Goal: Information Seeking & Learning: Learn about a topic

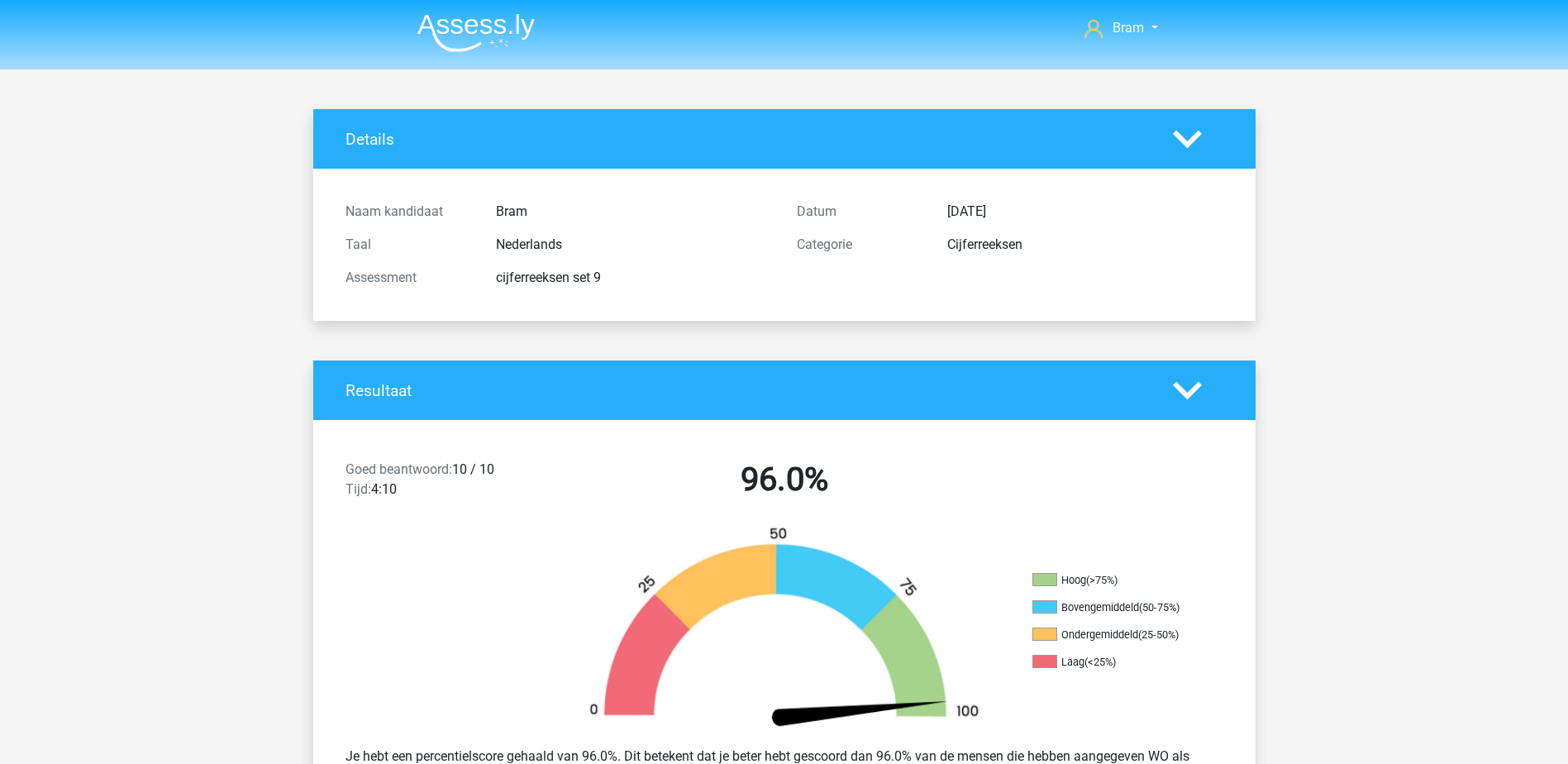
click at [469, 32] on img at bounding box center [475, 32] width 118 height 39
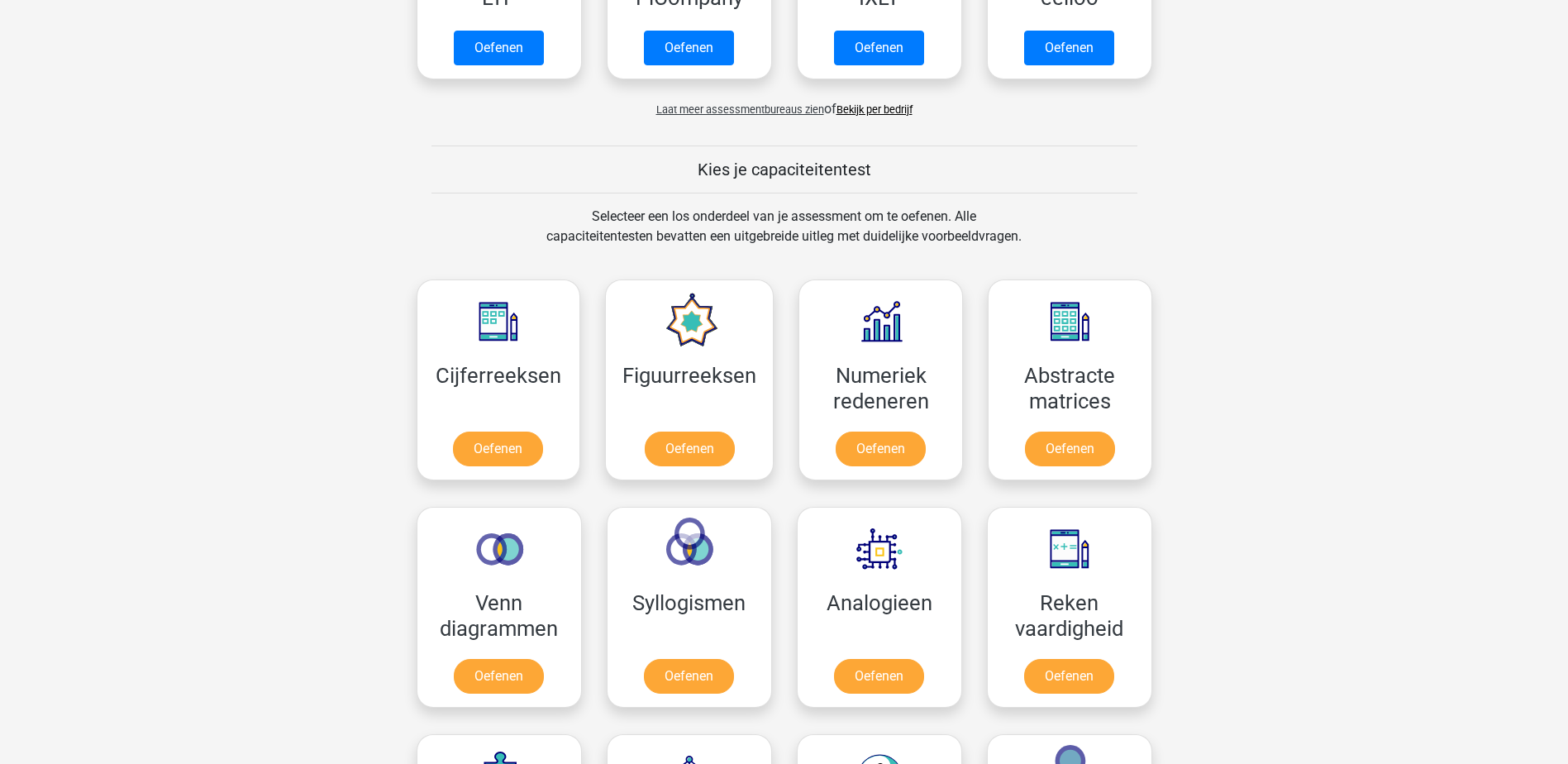
scroll to position [827, 0]
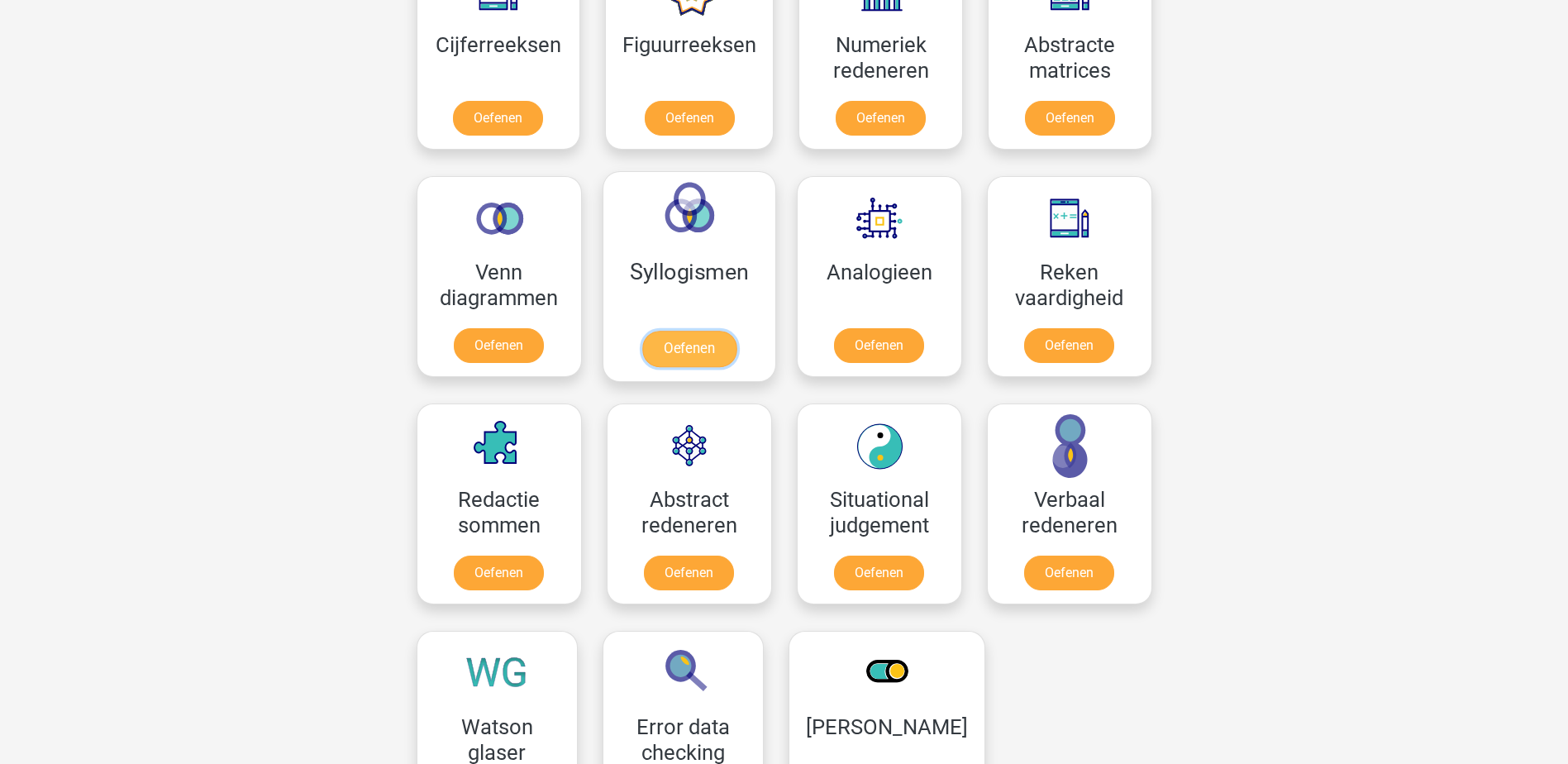
click at [663, 330] on link "Oefenen" at bounding box center [688, 349] width 94 height 36
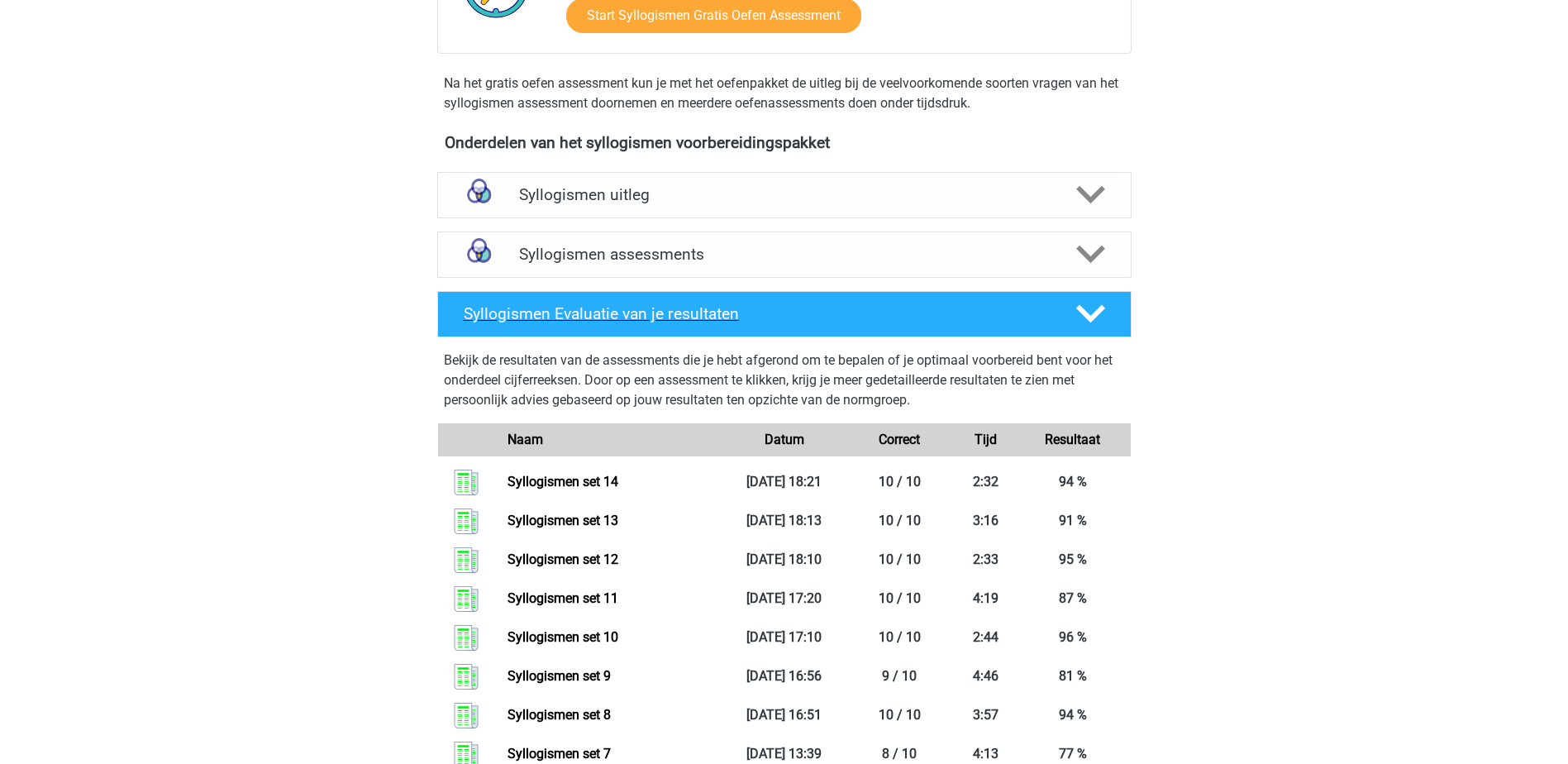
scroll to position [413, 0]
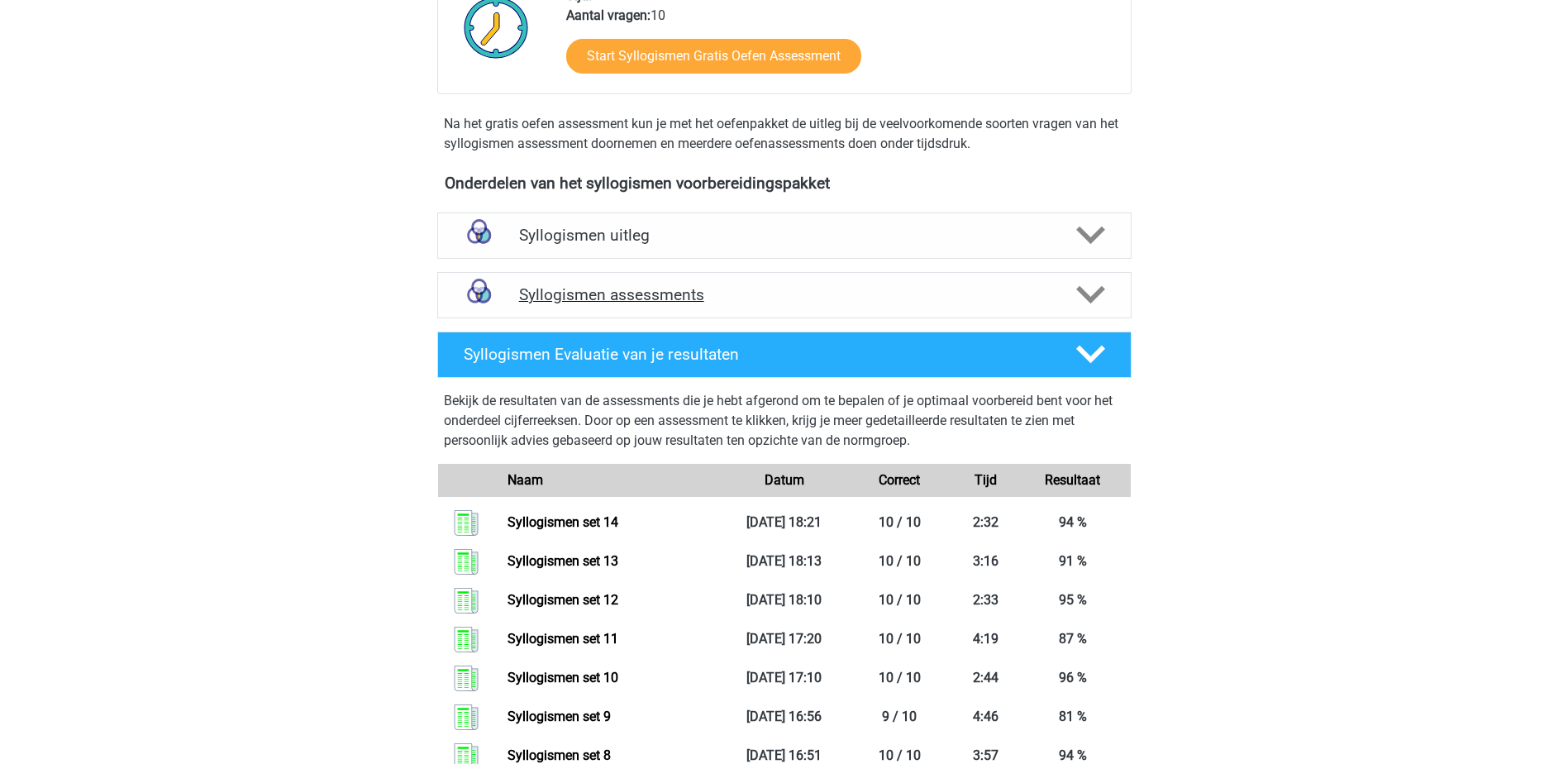
click at [814, 298] on h4 "Syllogismen assessments" at bounding box center [784, 294] width 530 height 19
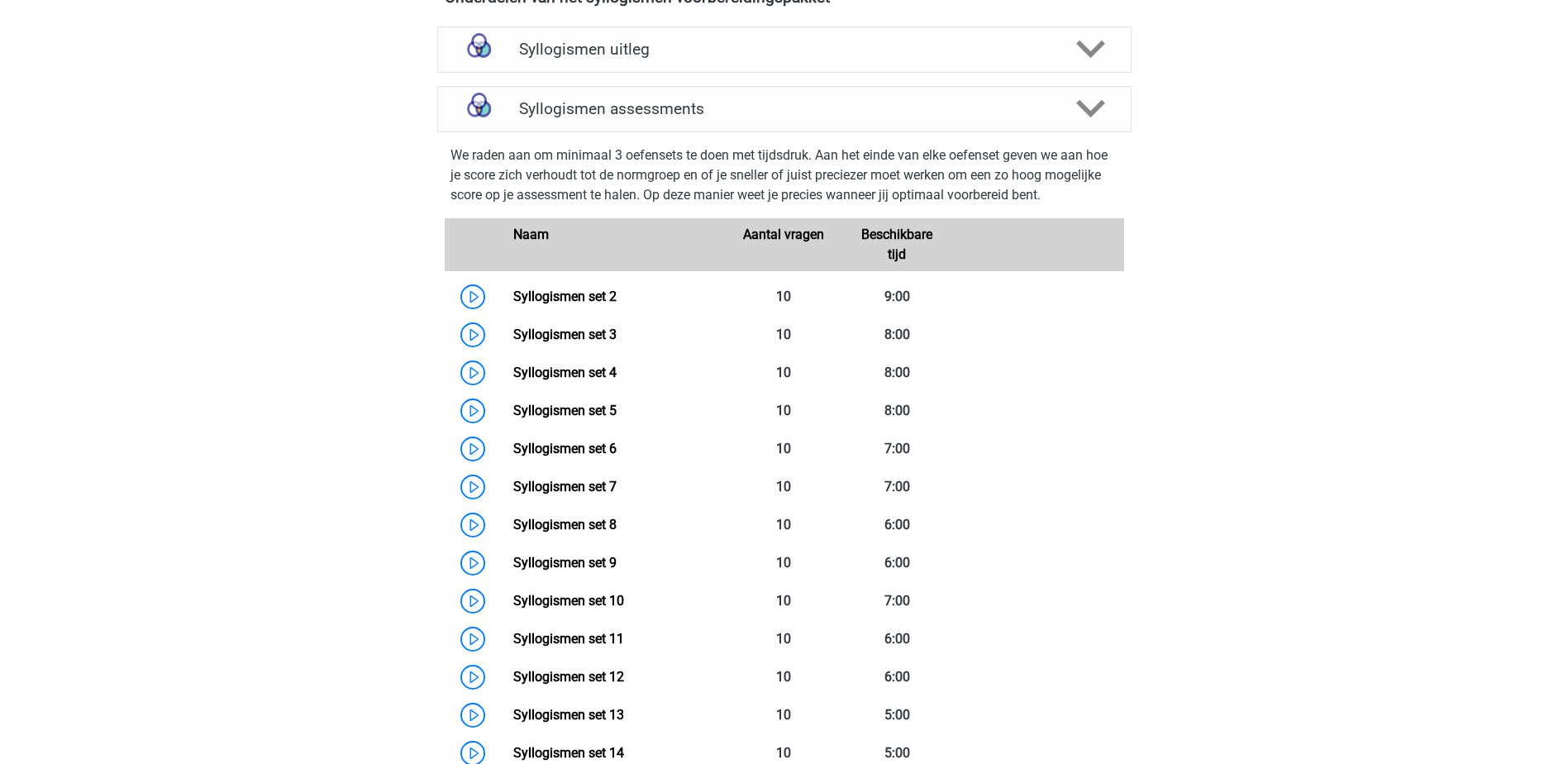
scroll to position [1075, 0]
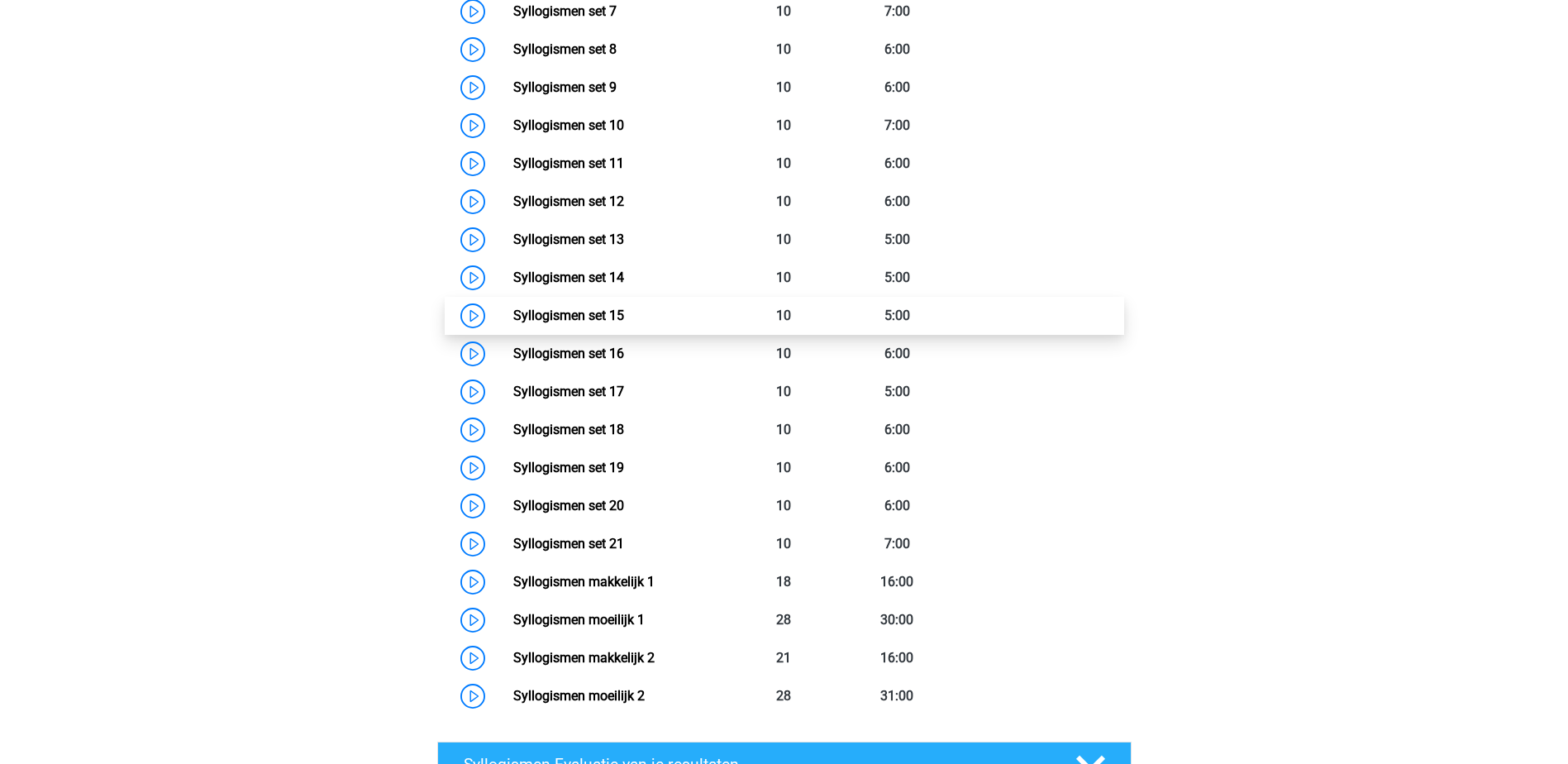
click at [624, 322] on link "Syllogismen set 15" at bounding box center [568, 315] width 111 height 15
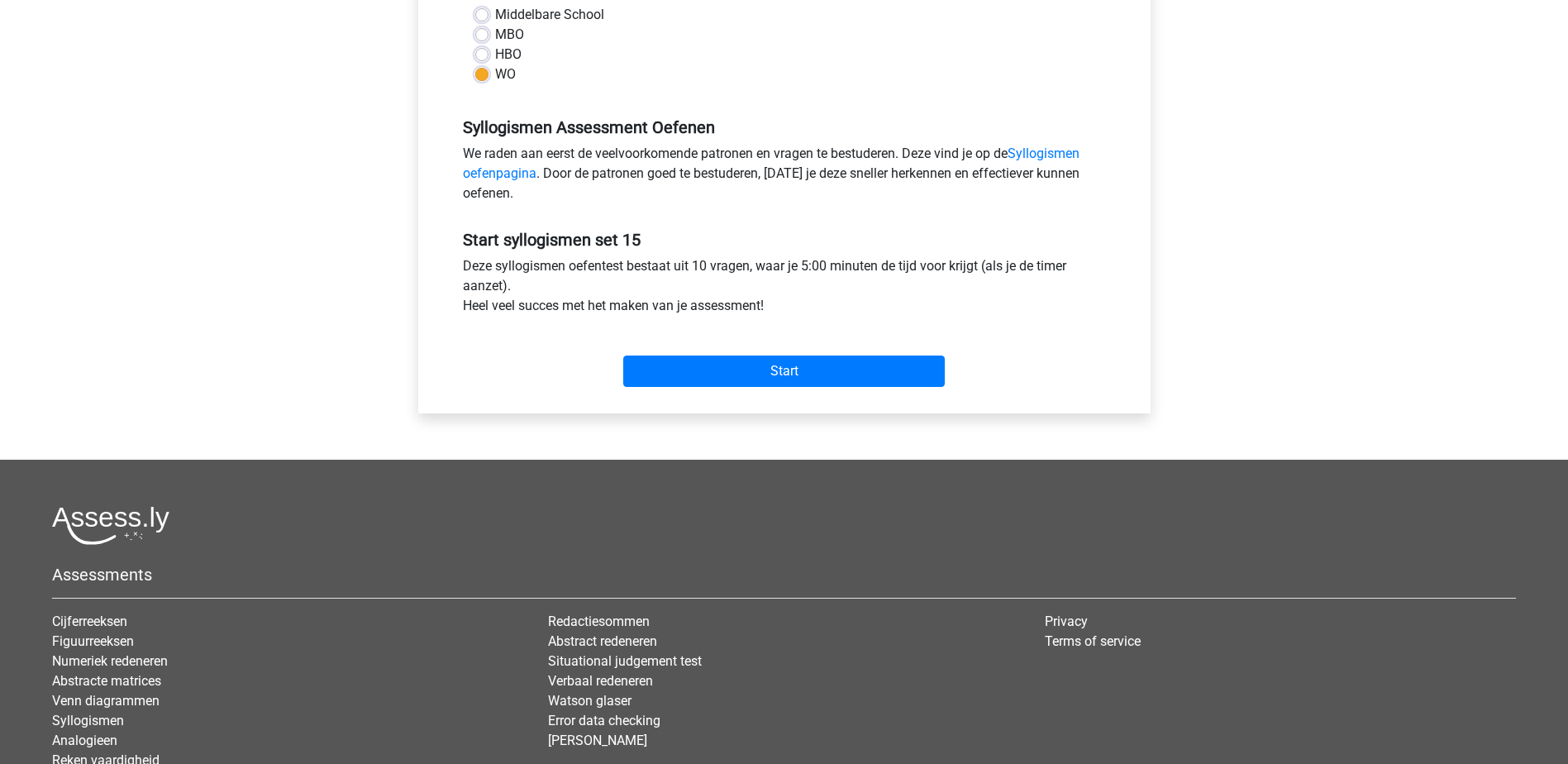
scroll to position [496, 0]
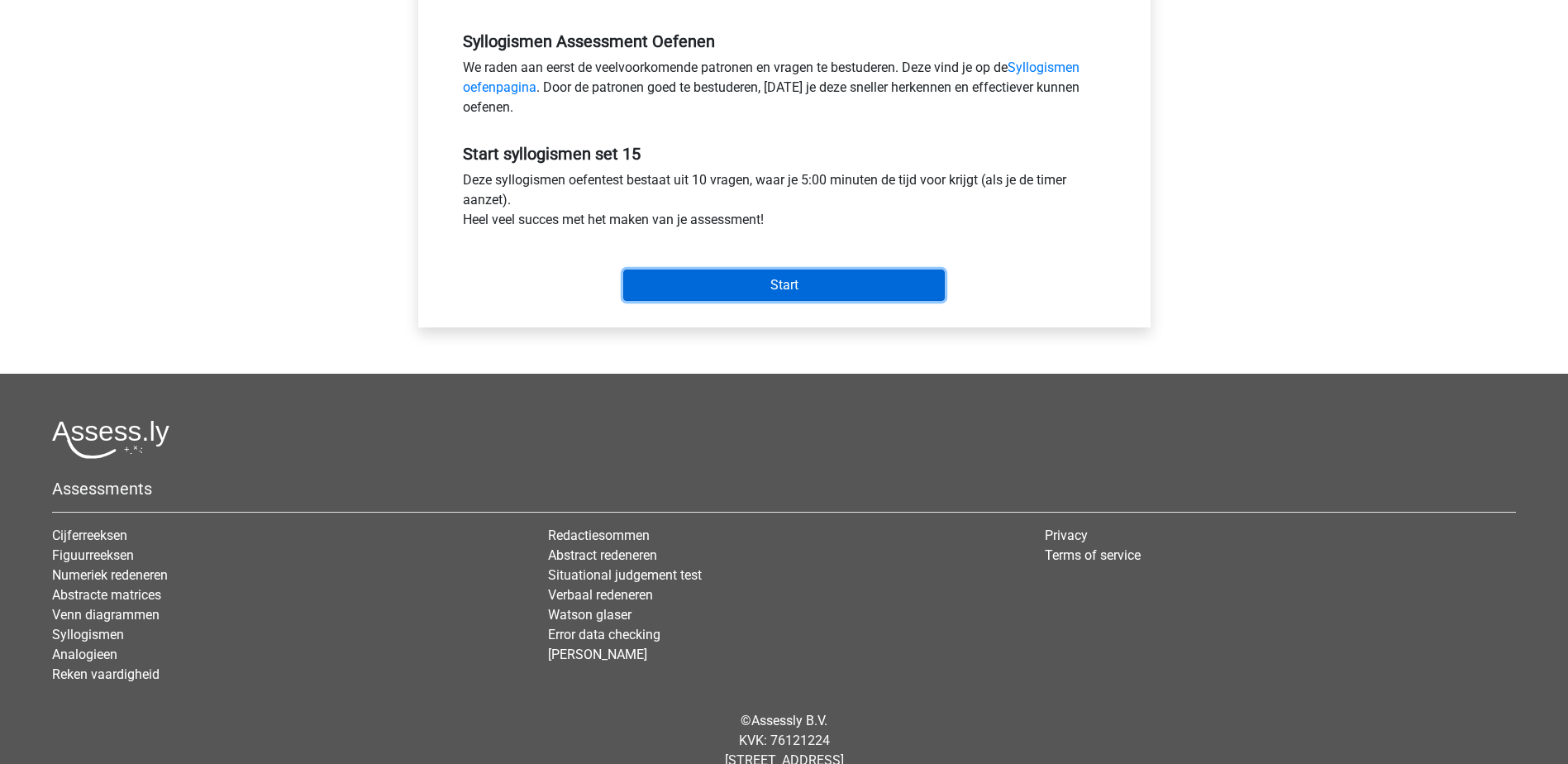
click at [801, 284] on input "Start" at bounding box center [784, 285] width 322 height 32
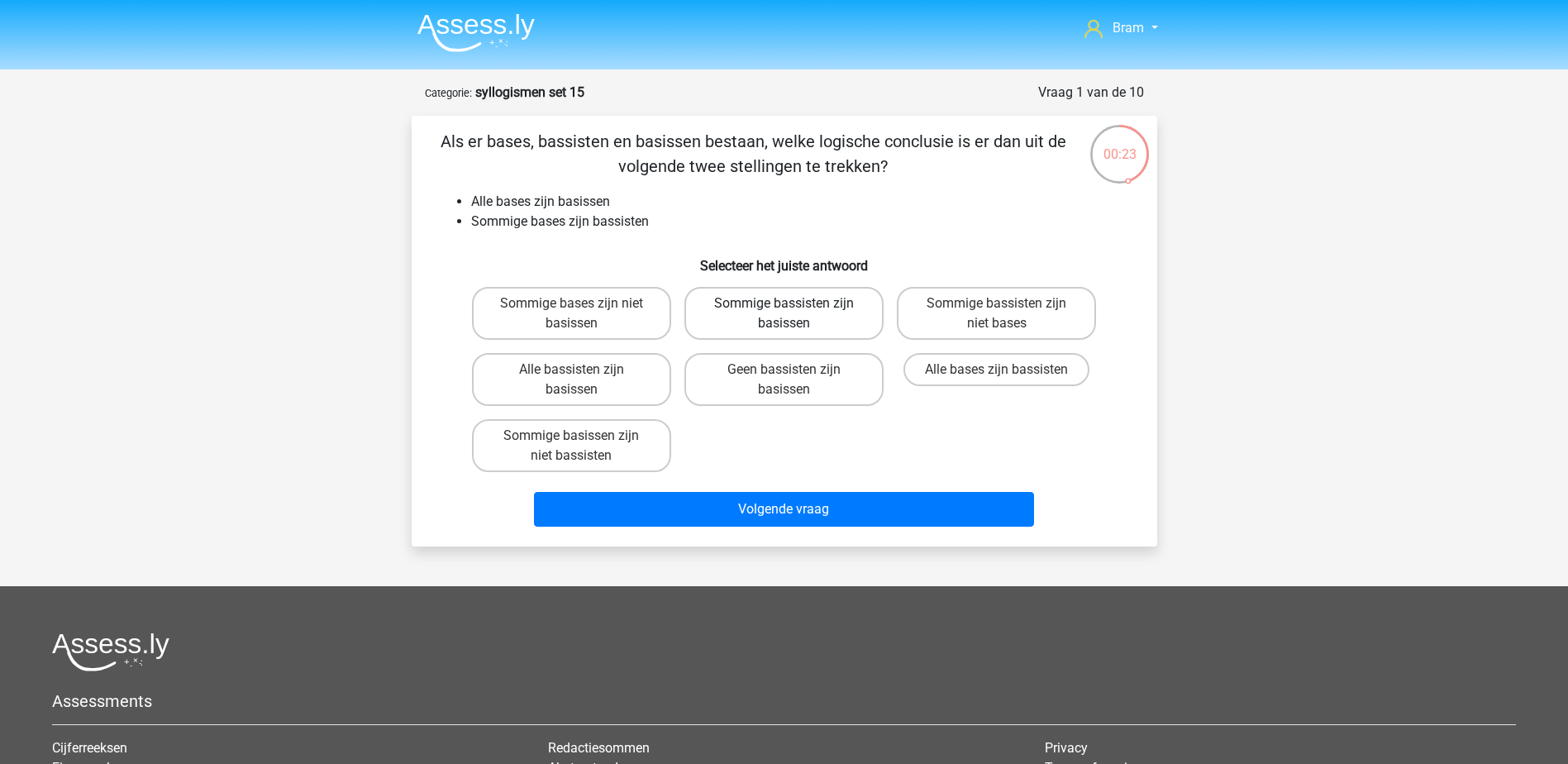
click at [839, 309] on label "Sommige bassisten zijn basissen" at bounding box center [784, 313] width 199 height 53
click at [794, 309] on input "Sommige bassisten zijn basissen" at bounding box center [789, 308] width 11 height 11
radio input "true"
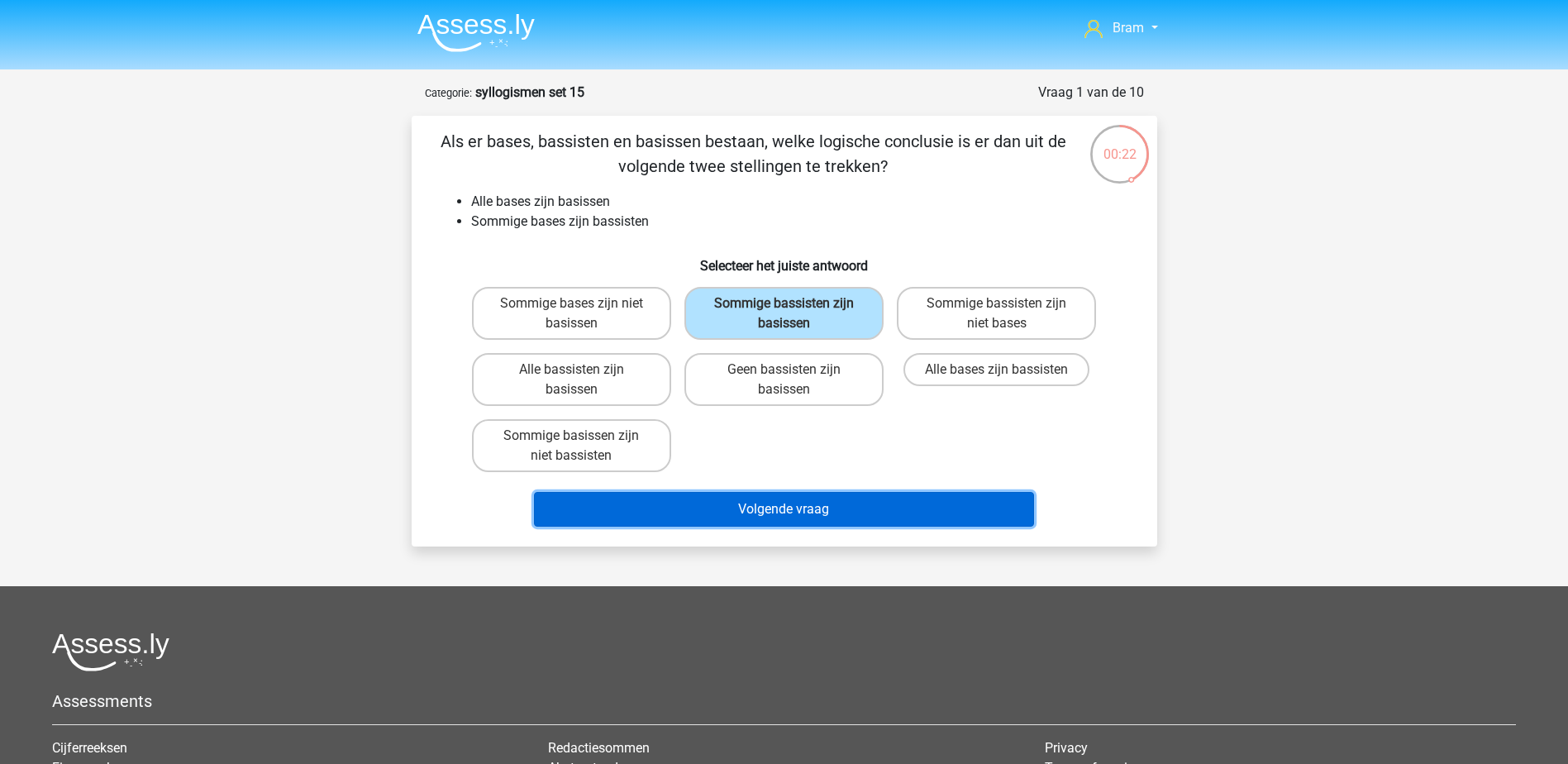
click at [847, 506] on button "Volgende vraag" at bounding box center [784, 509] width 500 height 34
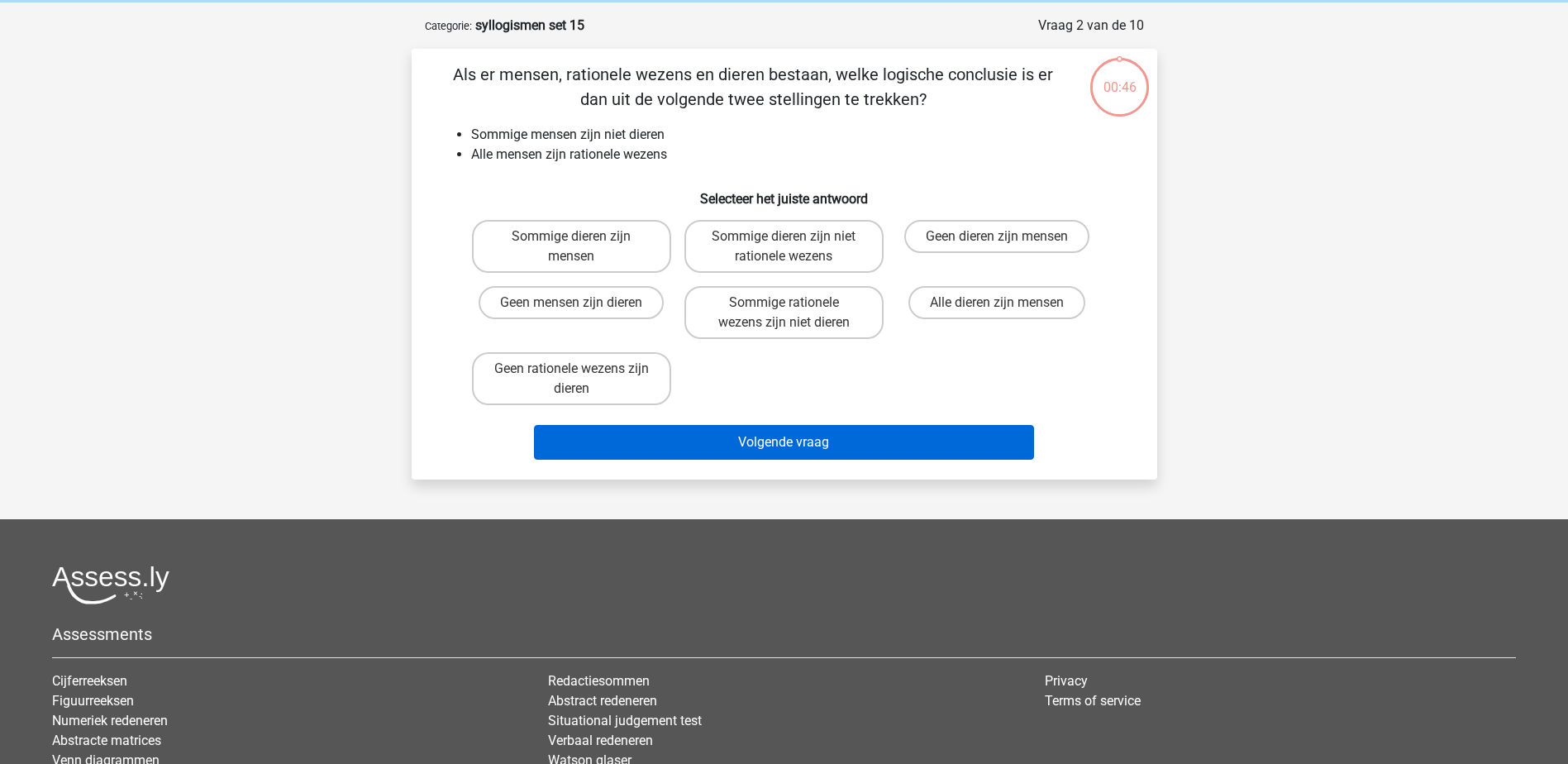
scroll to position [82, 0]
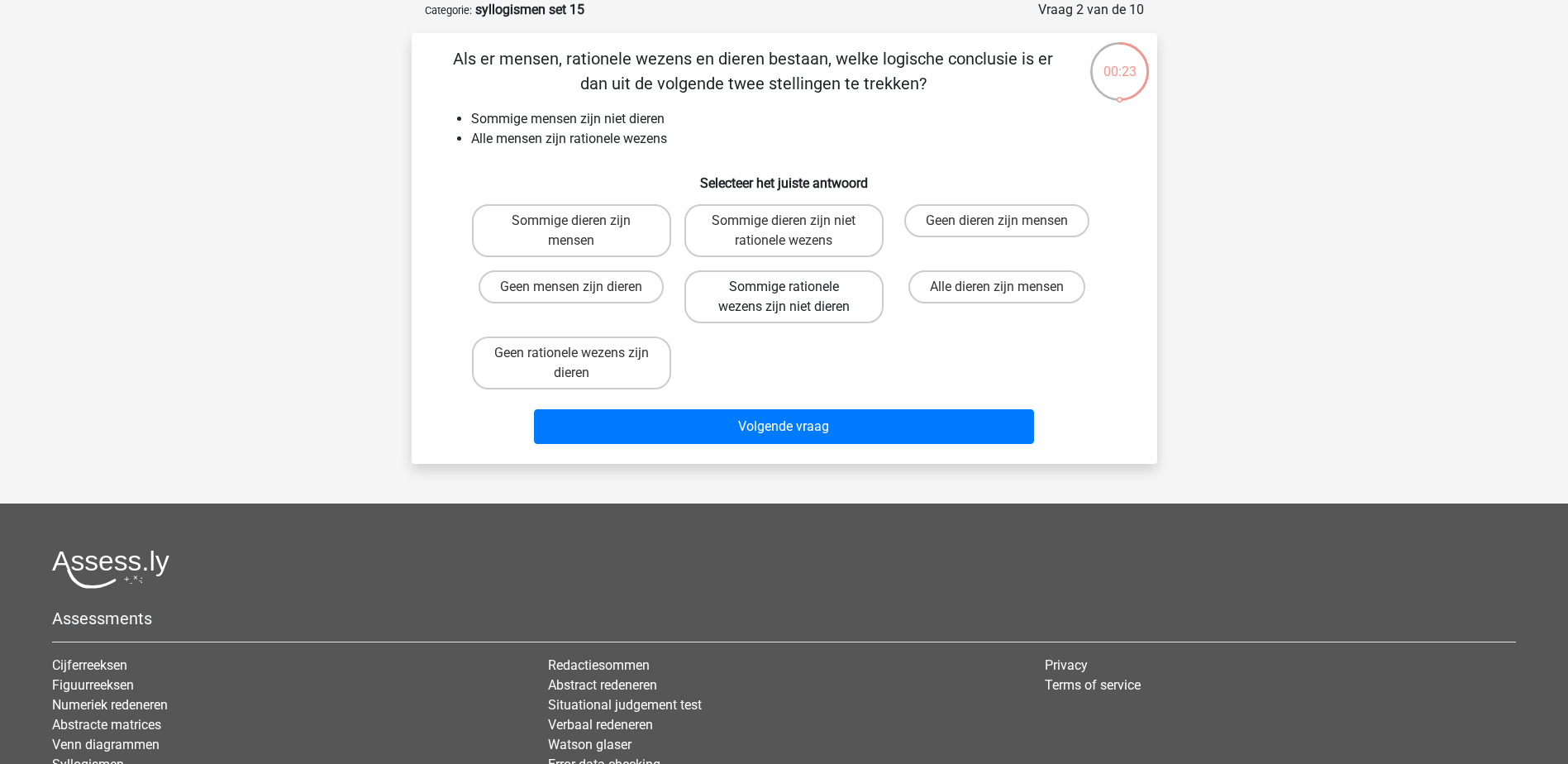
click at [831, 297] on label "Sommige rationele wezens zijn niet dieren" at bounding box center [784, 297] width 199 height 53
click at [794, 297] on input "Sommige rationele wezens zijn niet dieren" at bounding box center [789, 292] width 11 height 11
radio input "true"
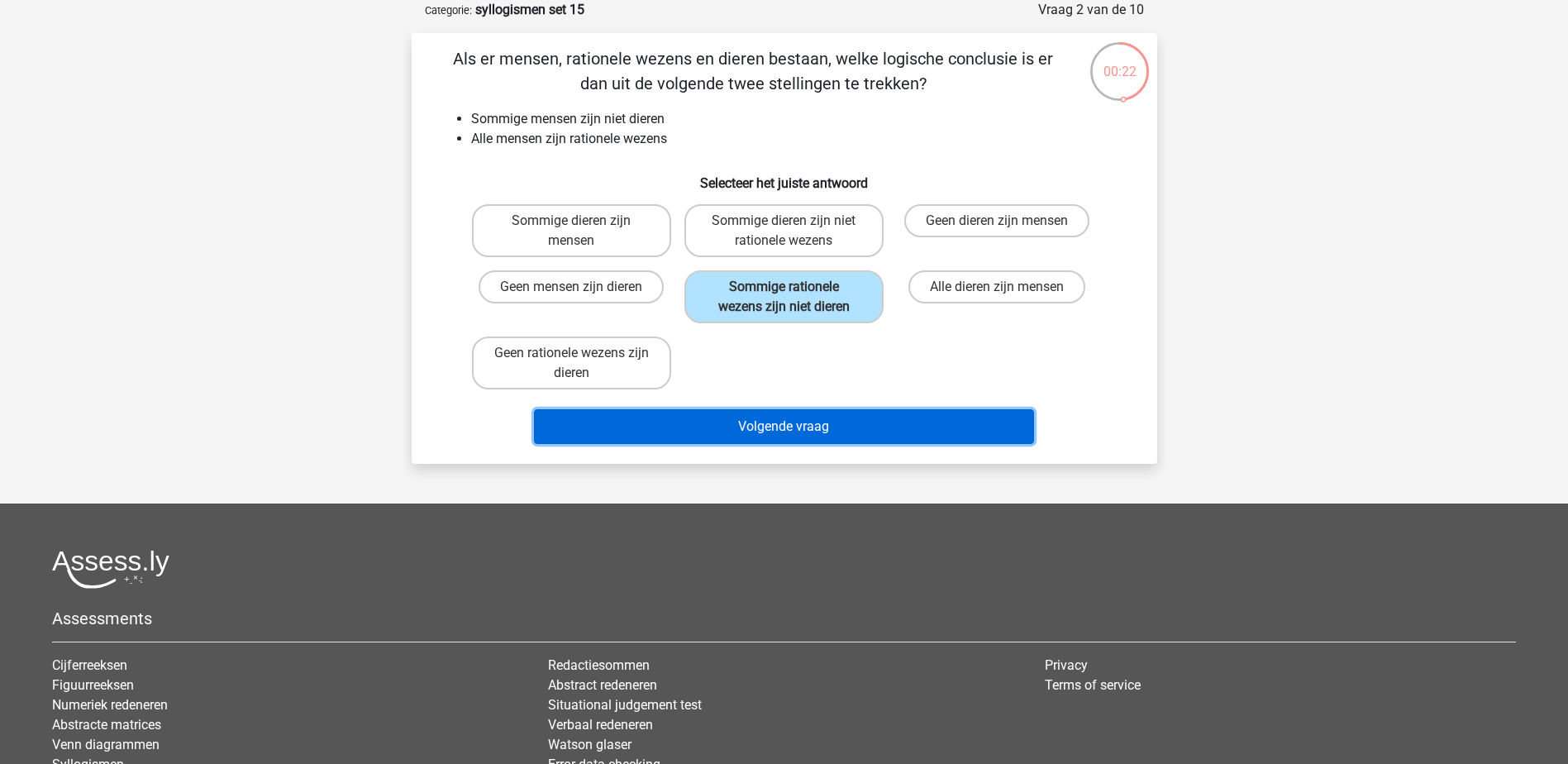
click at [861, 433] on button "Volgende vraag" at bounding box center [784, 427] width 500 height 34
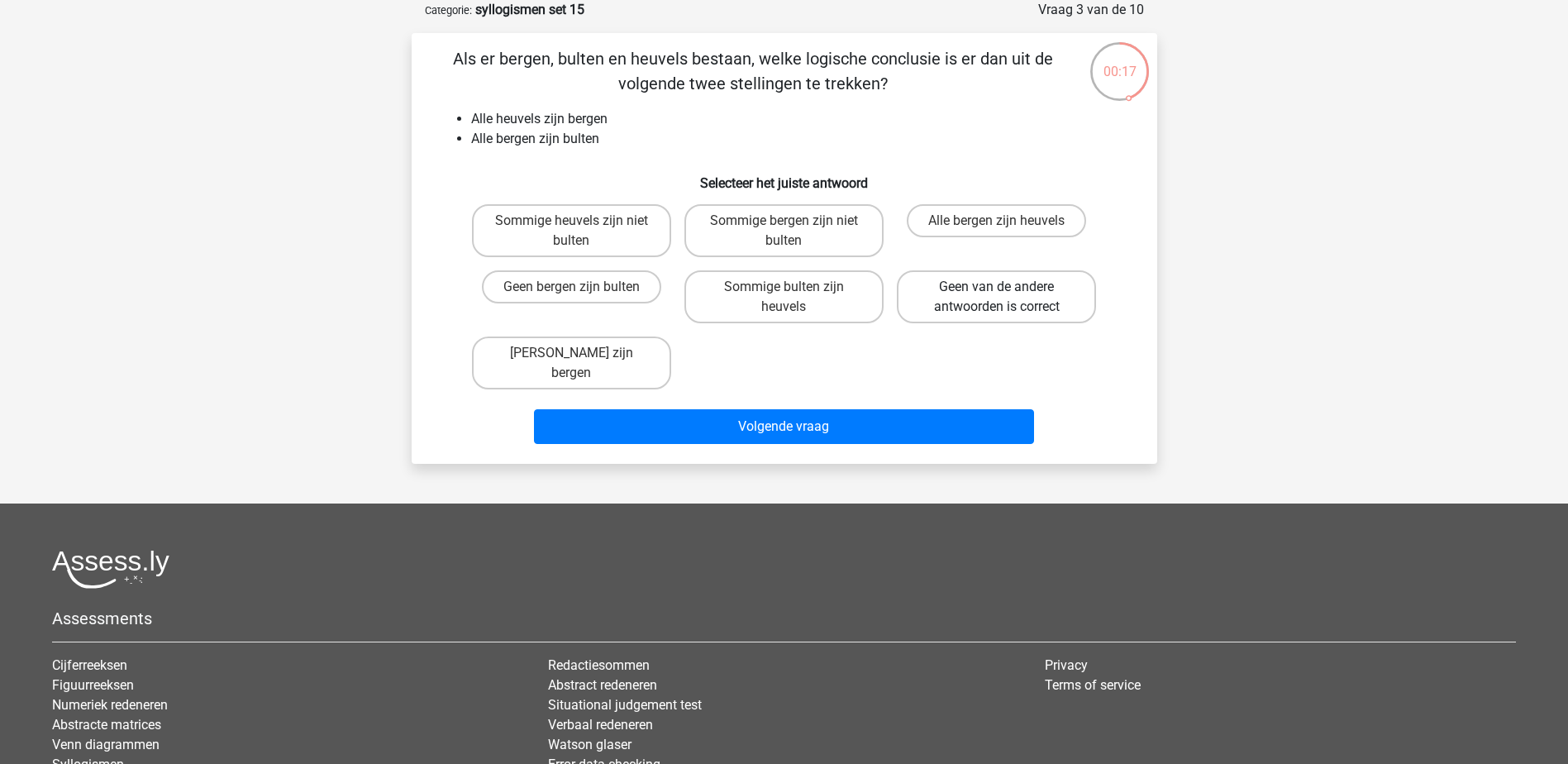
click at [948, 279] on label "Geen van de andere antwoorden is correct" at bounding box center [996, 297] width 199 height 53
click at [996, 287] on input "Geen van de andere antwoorden is correct" at bounding box center [1002, 292] width 11 height 11
radio input "true"
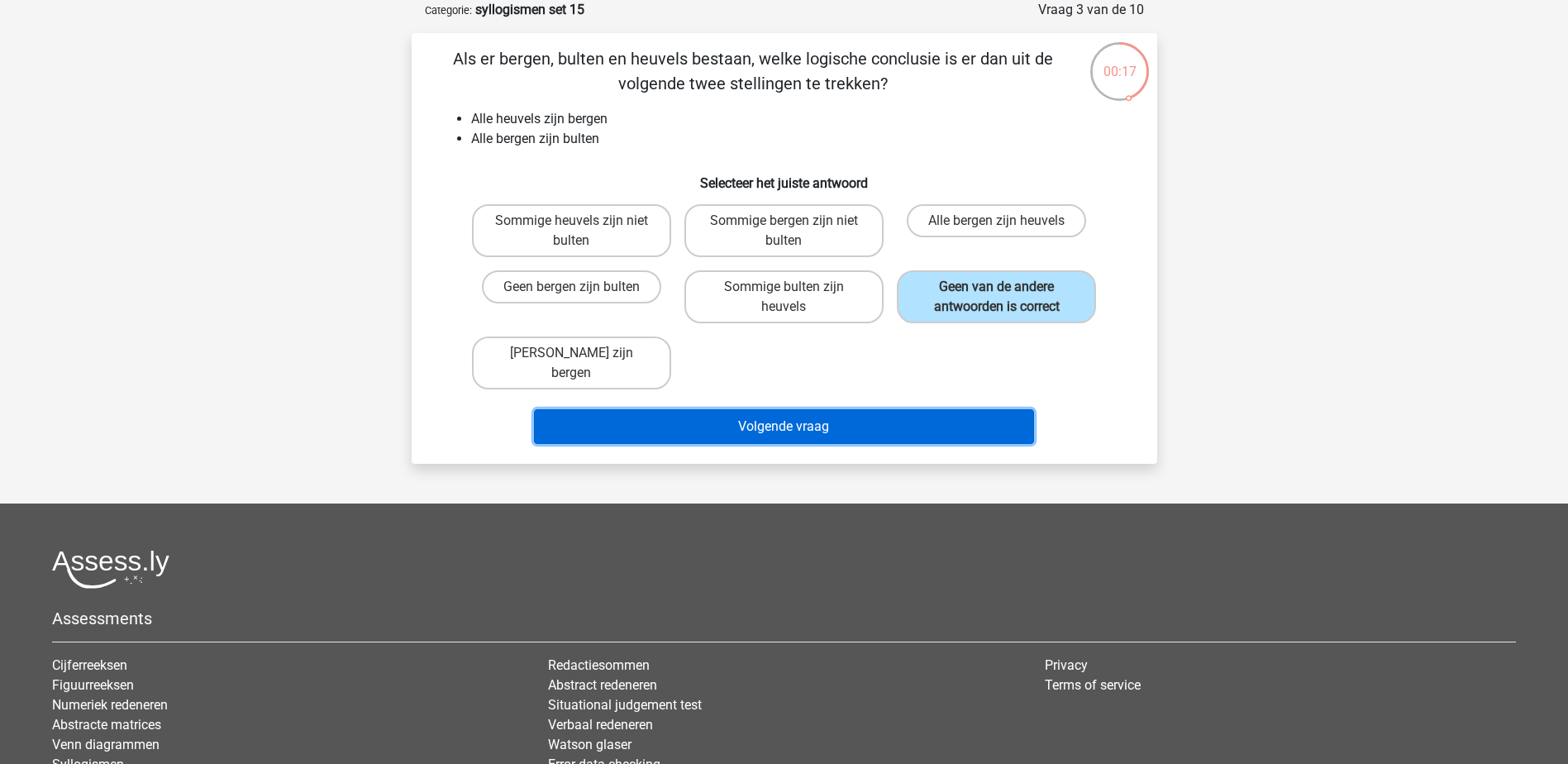
click at [941, 409] on button "Volgende vraag" at bounding box center [784, 427] width 500 height 34
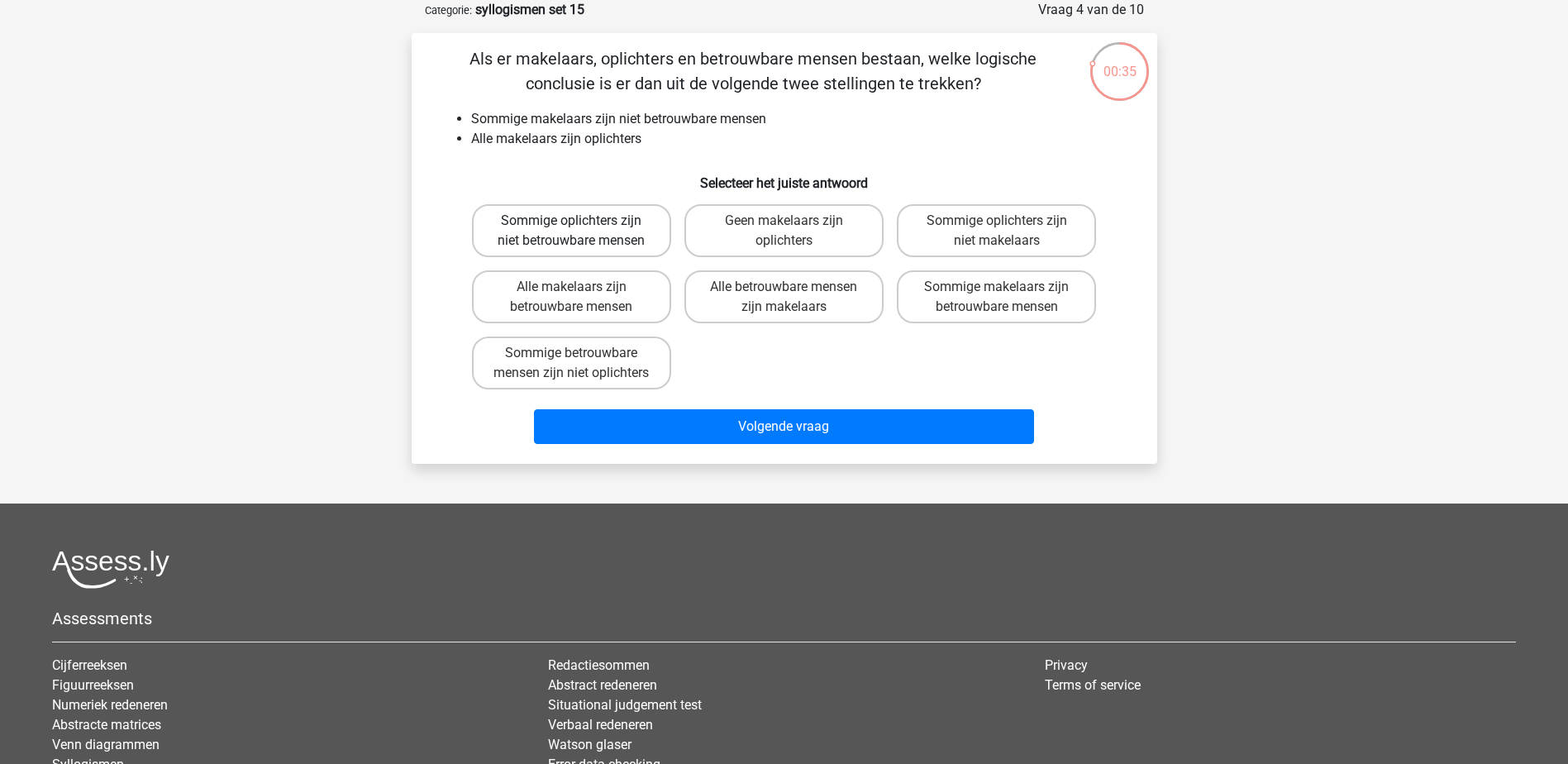
click at [627, 221] on label "Sommige oplichters zijn niet betrouwbare mensen" at bounding box center [572, 231] width 199 height 53
click at [582, 221] on input "Sommige oplichters zijn niet betrouwbare mensen" at bounding box center [576, 226] width 11 height 11
radio input "true"
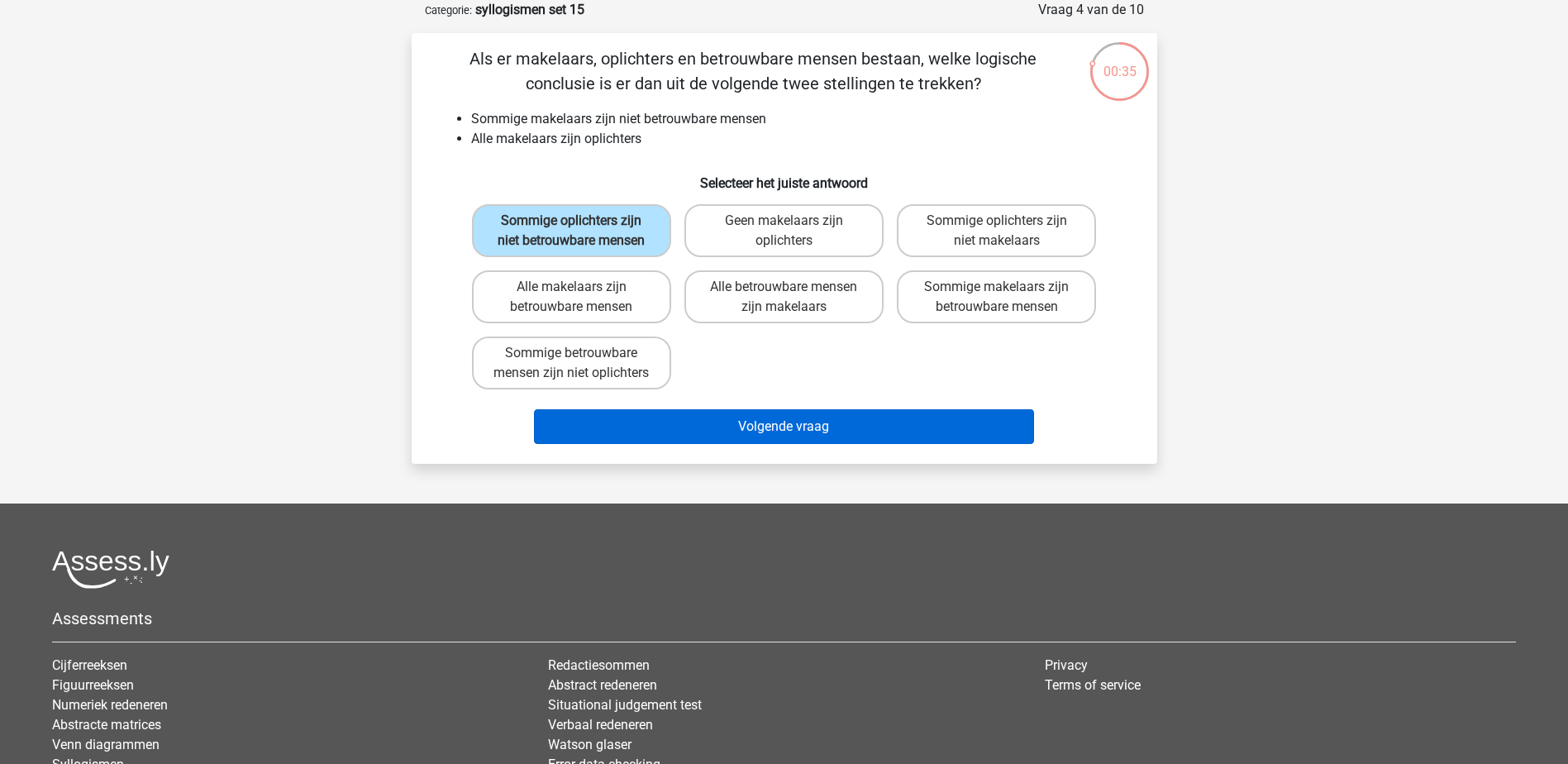
drag, startPoint x: 741, startPoint y: 403, endPoint x: 742, endPoint y: 434, distance: 31.0
click at [742, 429] on div "Als er makelaars, oplichters en betrouwbare mensen bestaan, welke logische conc…" at bounding box center [784, 248] width 732 height 404
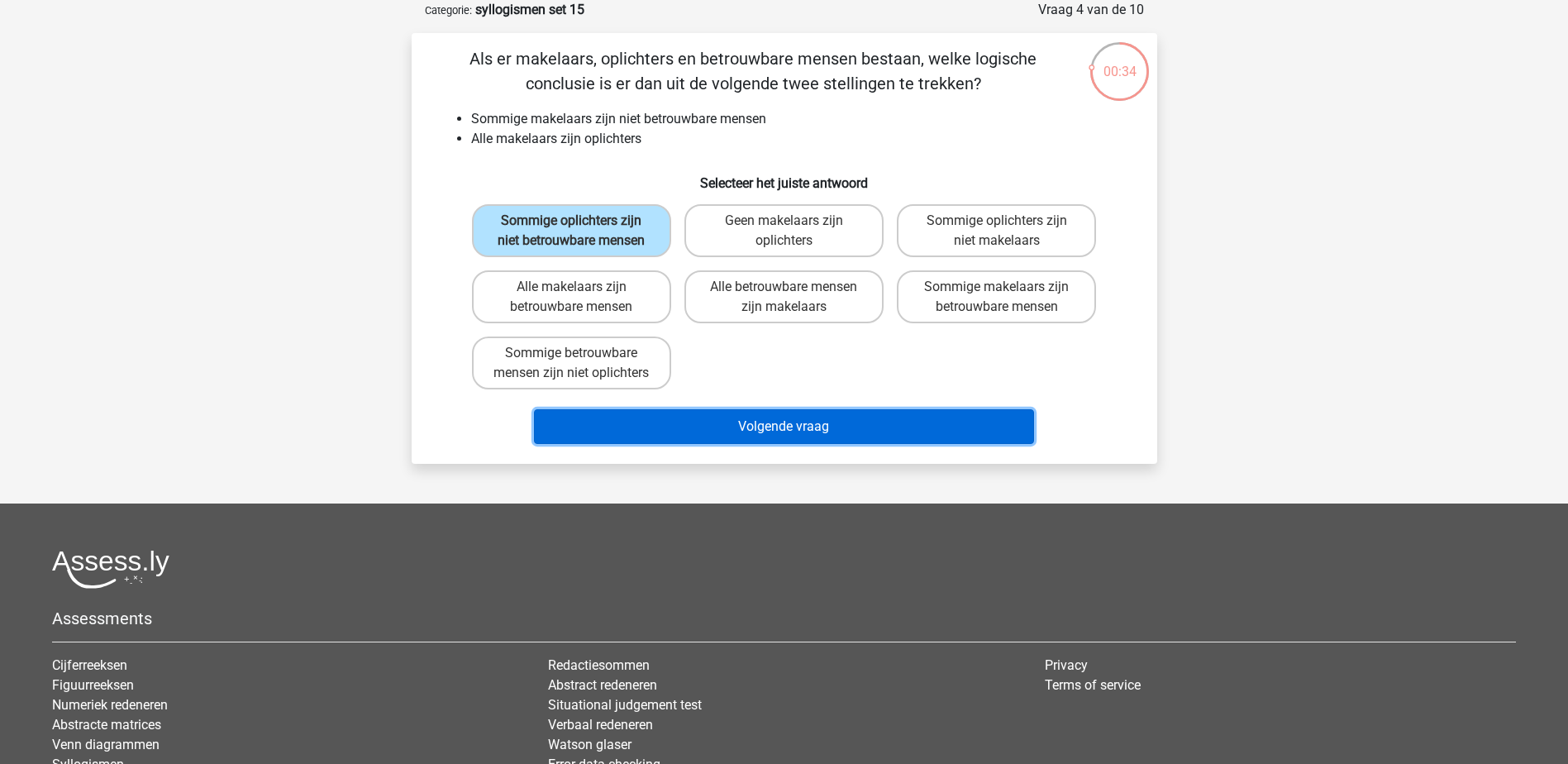
click at [742, 434] on button "Volgende vraag" at bounding box center [784, 427] width 500 height 34
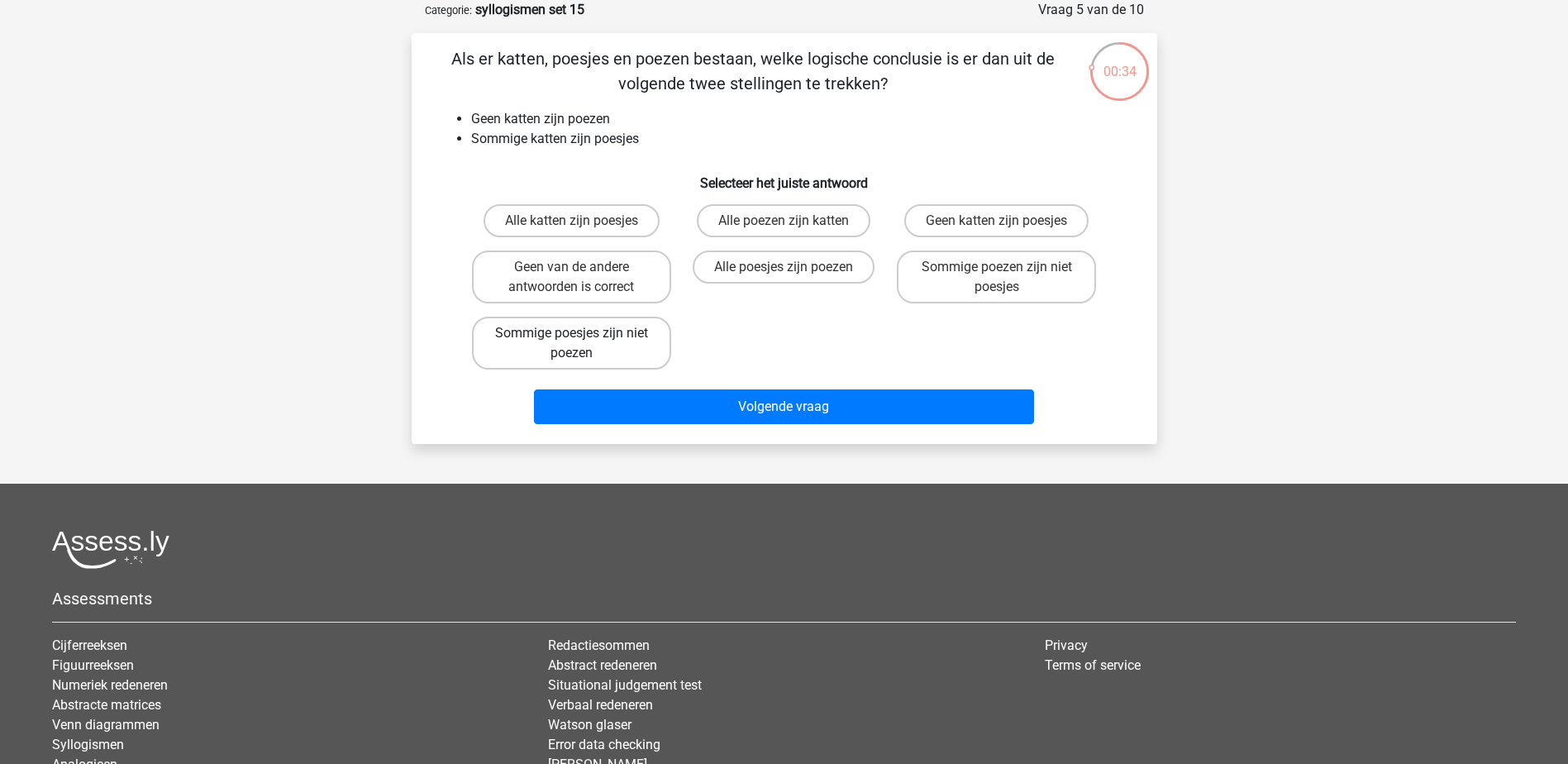
click at [633, 343] on label "Sommige poesjes zijn niet poezen" at bounding box center [572, 343] width 199 height 53
click at [582, 343] on input "Sommige poesjes zijn niet poezen" at bounding box center [576, 338] width 11 height 11
radio input "true"
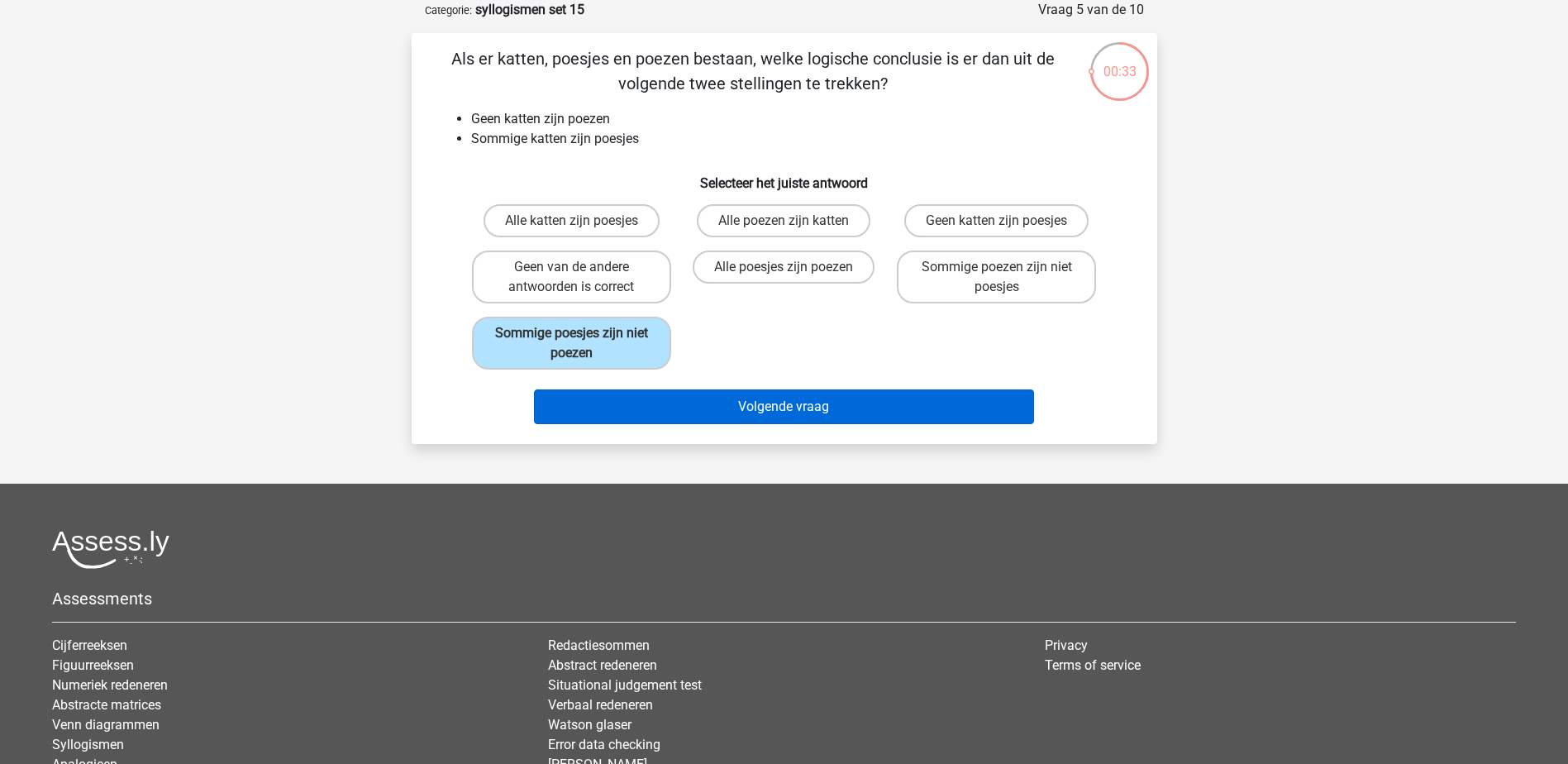
drag, startPoint x: 708, startPoint y: 428, endPoint x: 720, endPoint y: 411, distance: 20.8
click at [710, 426] on div "Volgende vraag" at bounding box center [784, 410] width 638 height 41
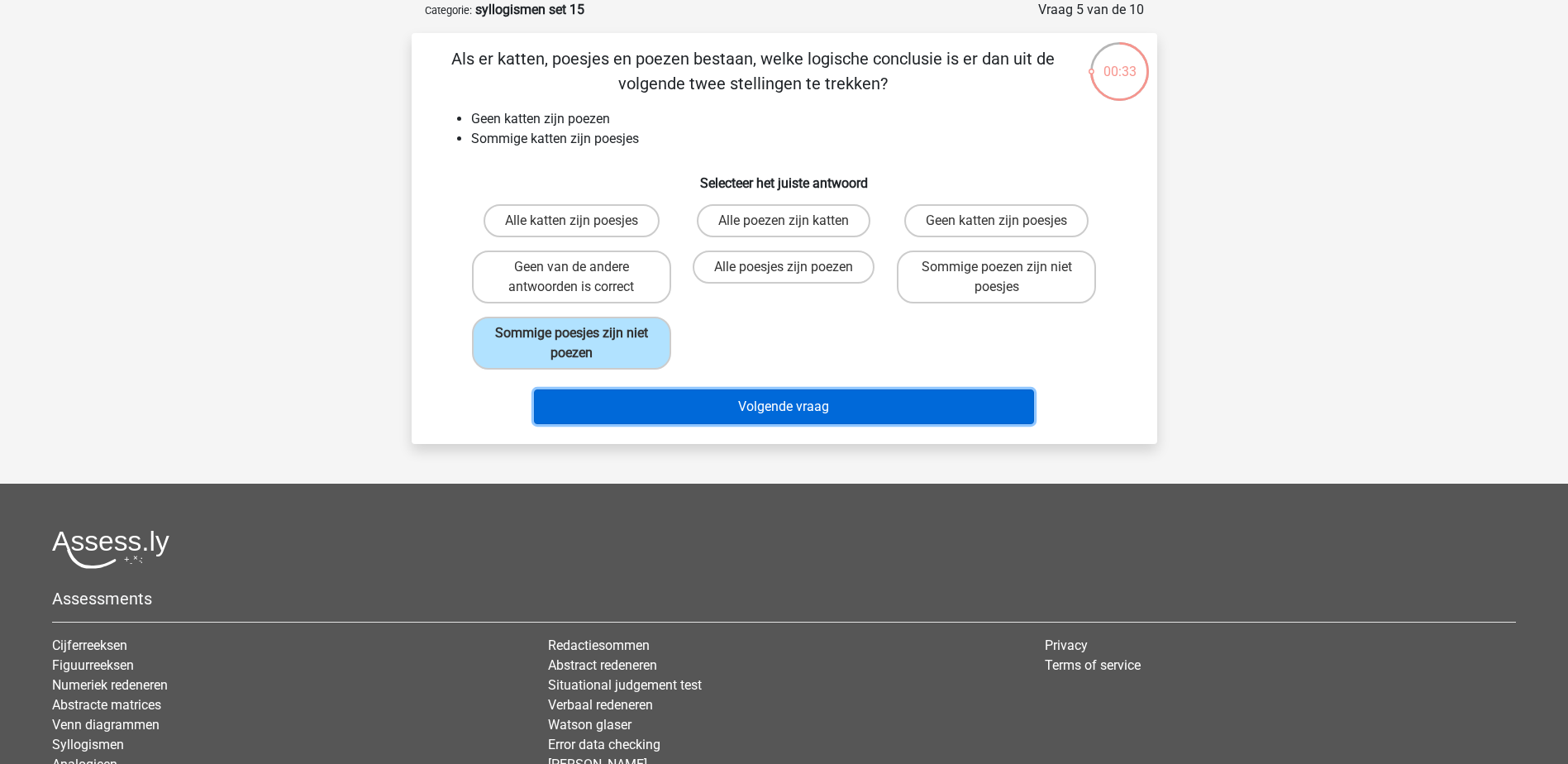
click at [720, 410] on button "Volgende vraag" at bounding box center [784, 407] width 500 height 34
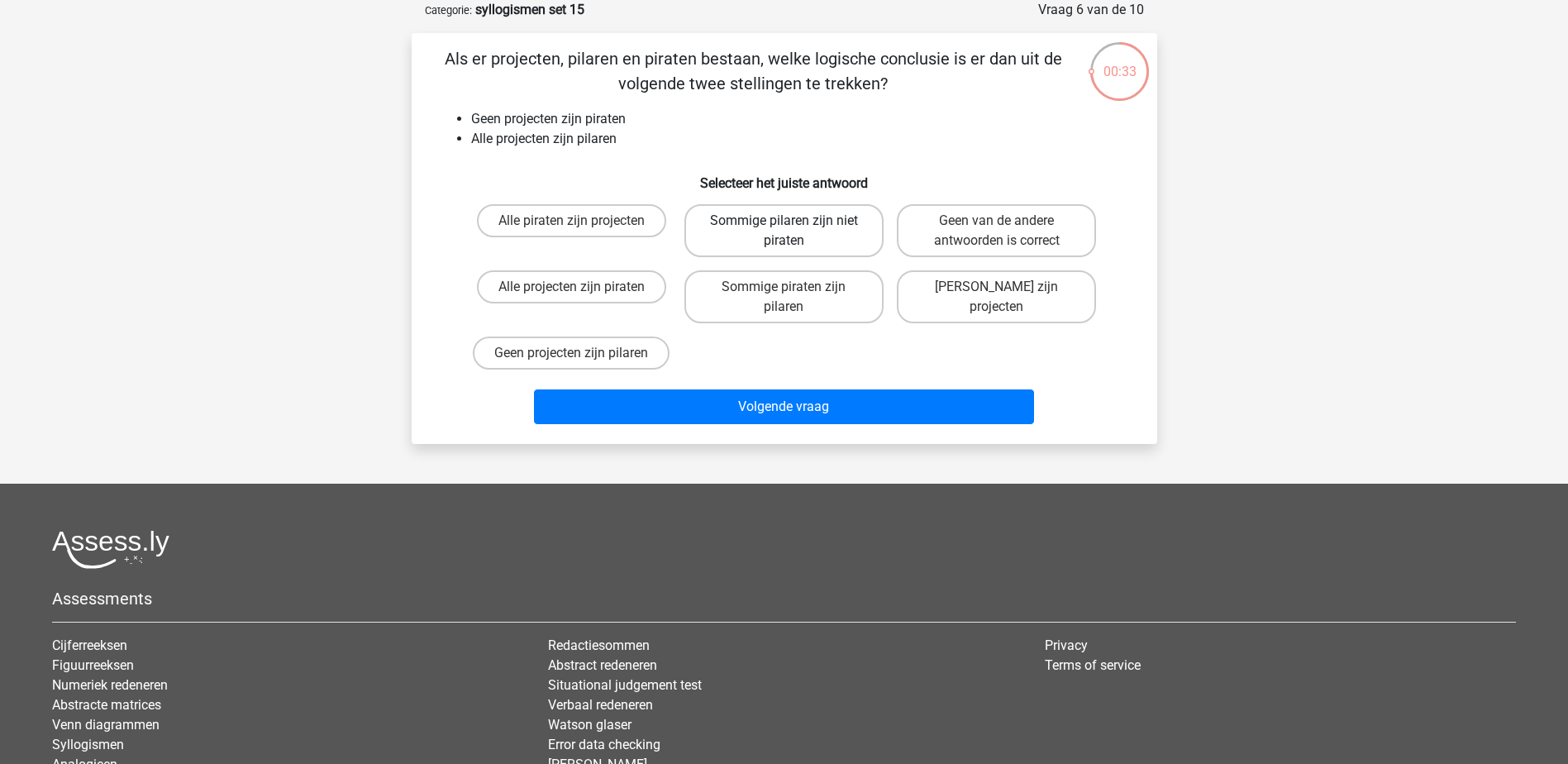
click at [812, 207] on label "Sommige pilaren zijn niet piraten" at bounding box center [784, 231] width 199 height 53
click at [794, 221] on input "Sommige pilaren zijn niet piraten" at bounding box center [789, 226] width 11 height 11
radio input "true"
click at [819, 388] on div "Volgende vraag" at bounding box center [784, 403] width 693 height 55
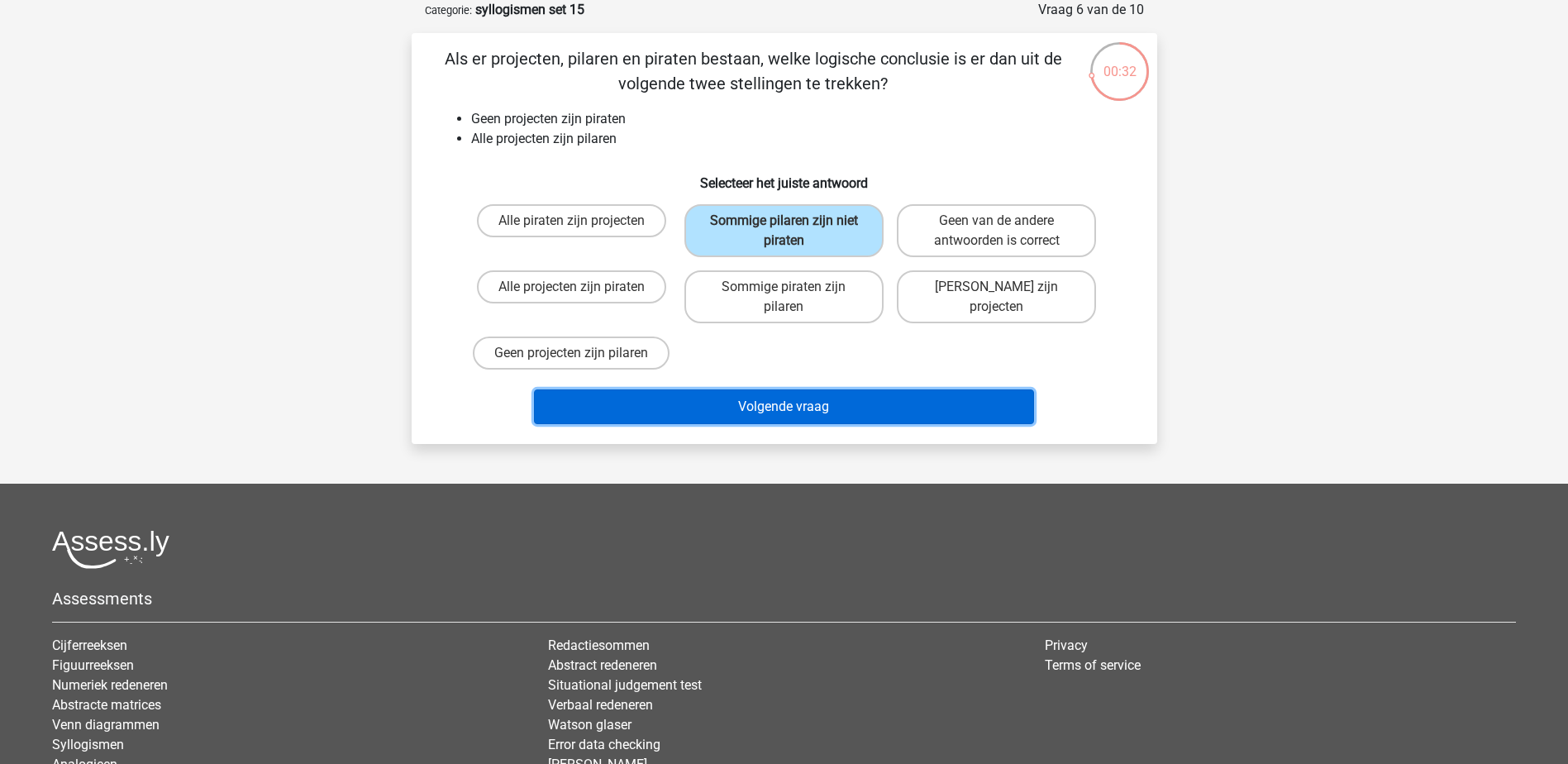
click at [821, 403] on button "Volgende vraag" at bounding box center [784, 407] width 500 height 34
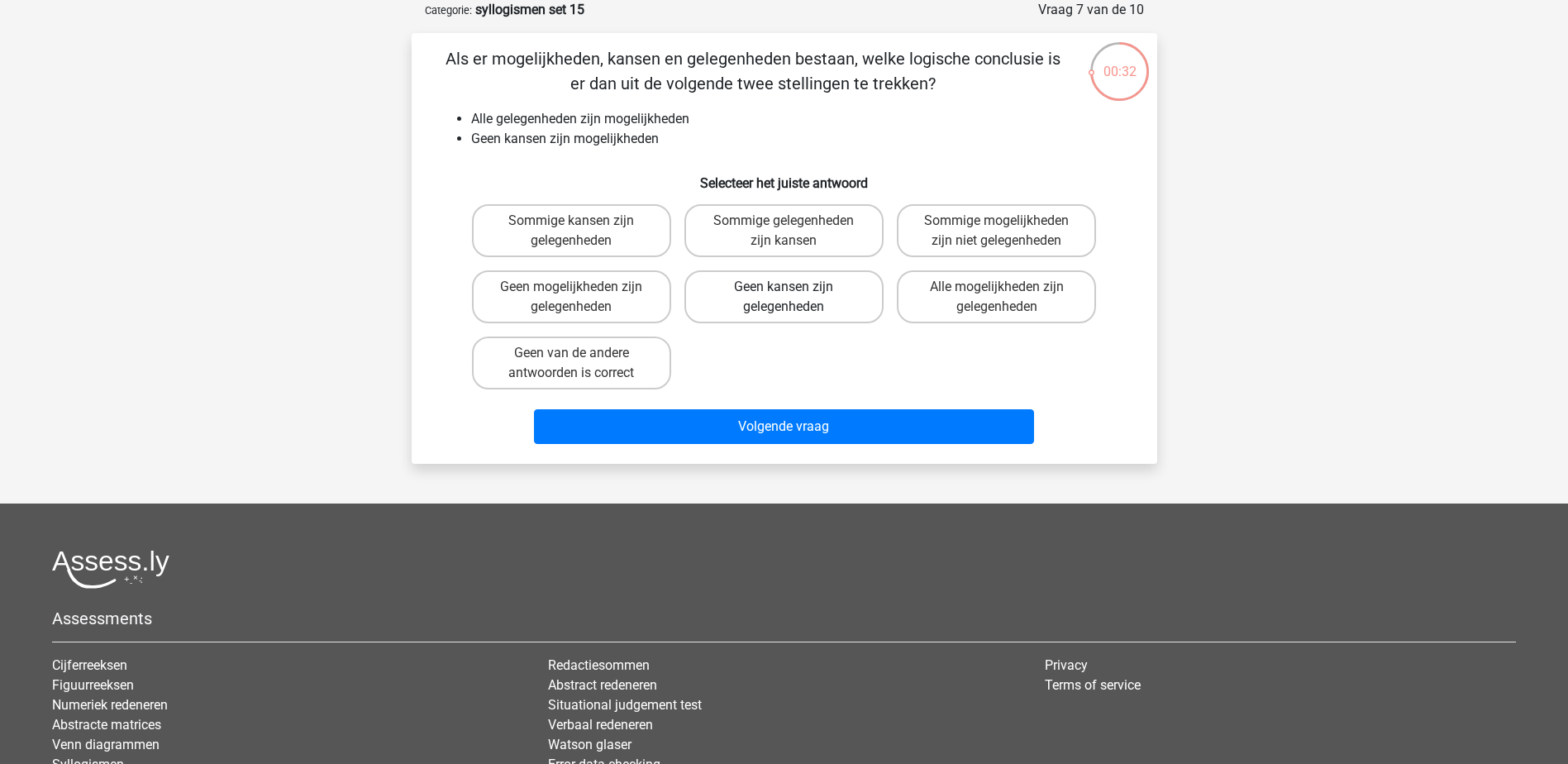
click at [828, 301] on label "Geen kansen zijn gelegenheden" at bounding box center [784, 297] width 199 height 53
click at [794, 298] on input "Geen kansen zijn gelegenheden" at bounding box center [789, 292] width 11 height 11
radio input "true"
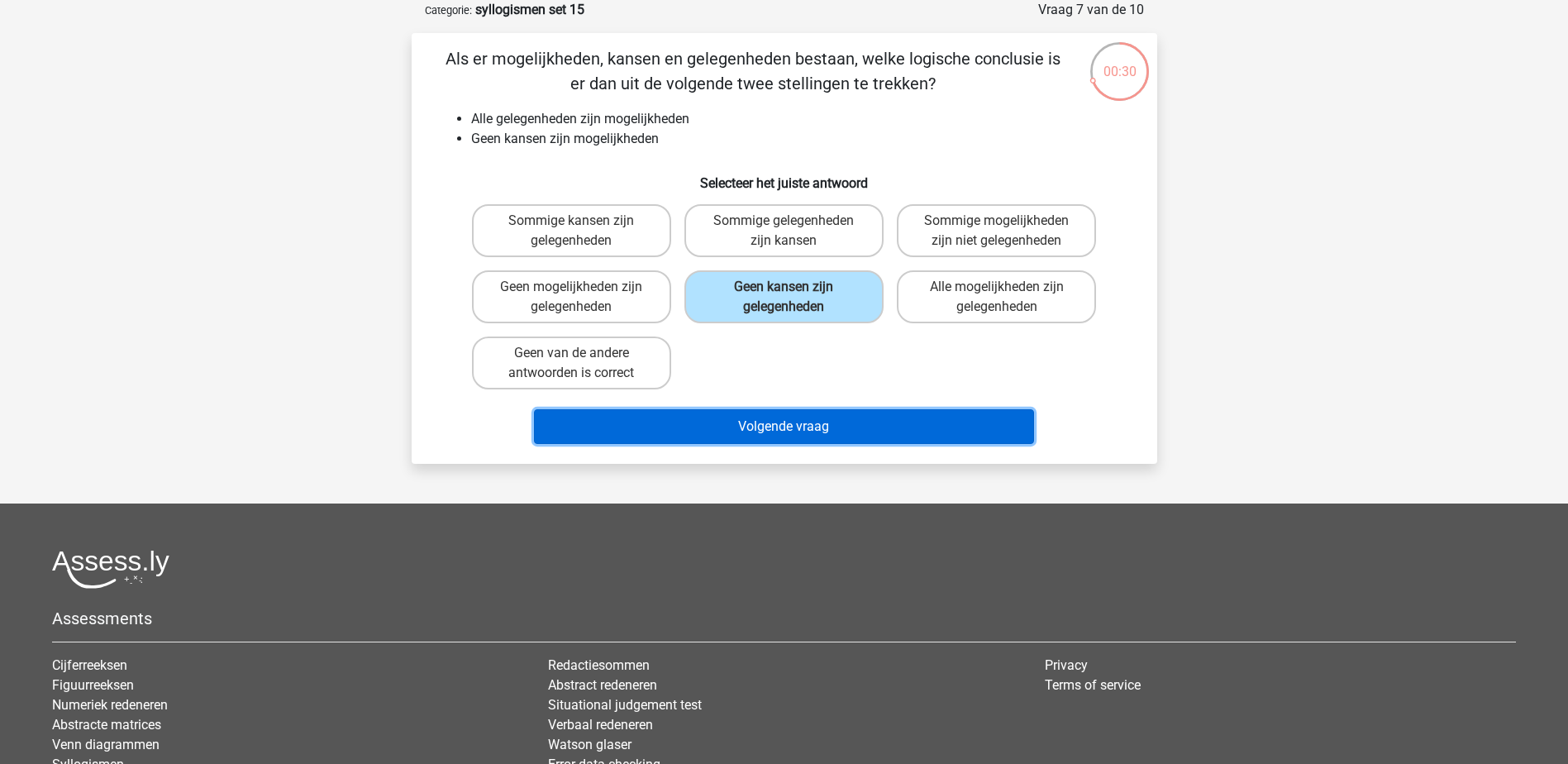
click at [867, 420] on button "Volgende vraag" at bounding box center [784, 427] width 500 height 34
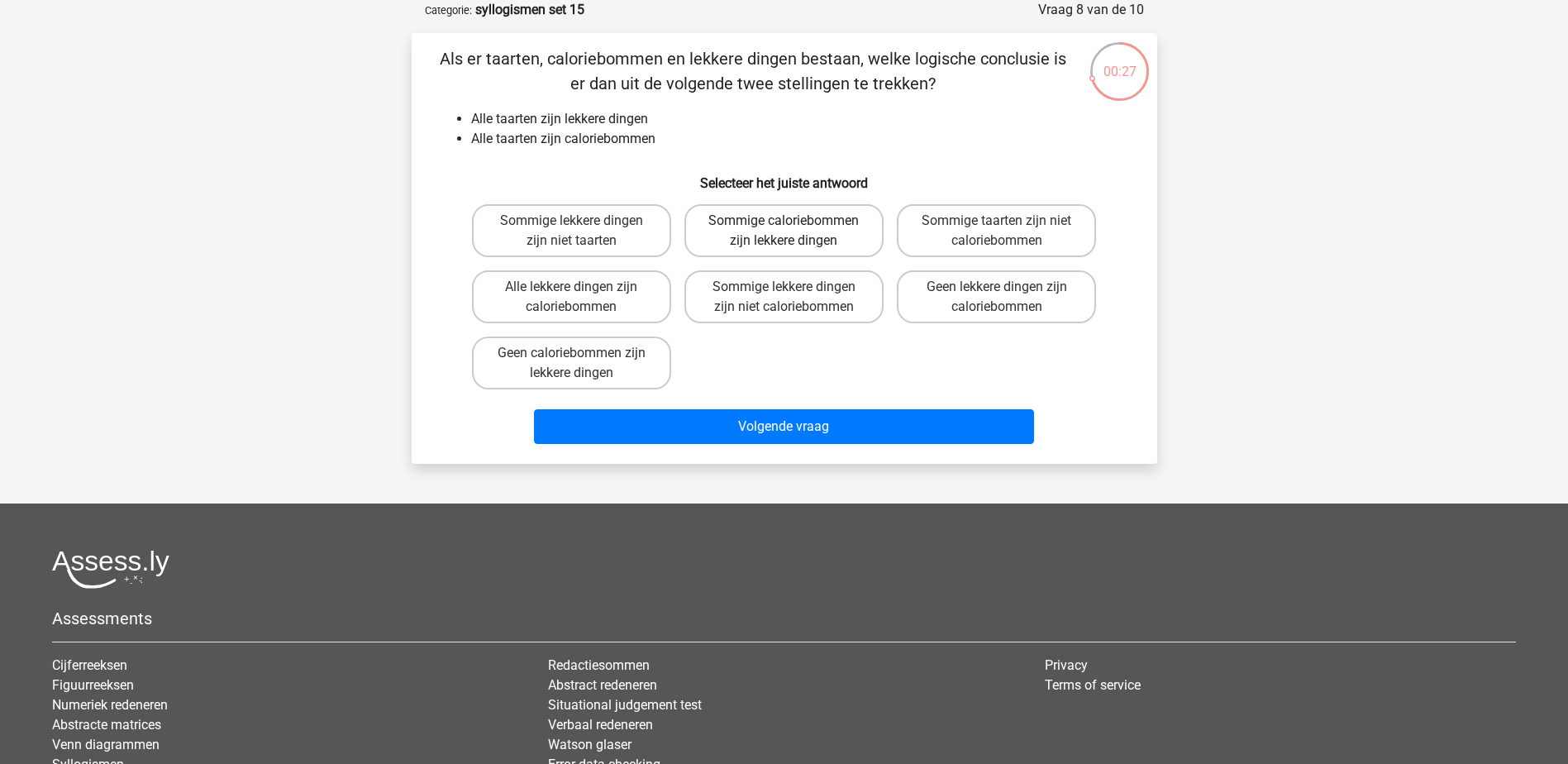
click at [780, 233] on label "Sommige caloriebommen zijn lekkere dingen" at bounding box center [784, 231] width 199 height 53
click at [784, 232] on input "Sommige caloriebommen zijn lekkere dingen" at bounding box center [789, 226] width 11 height 11
radio input "true"
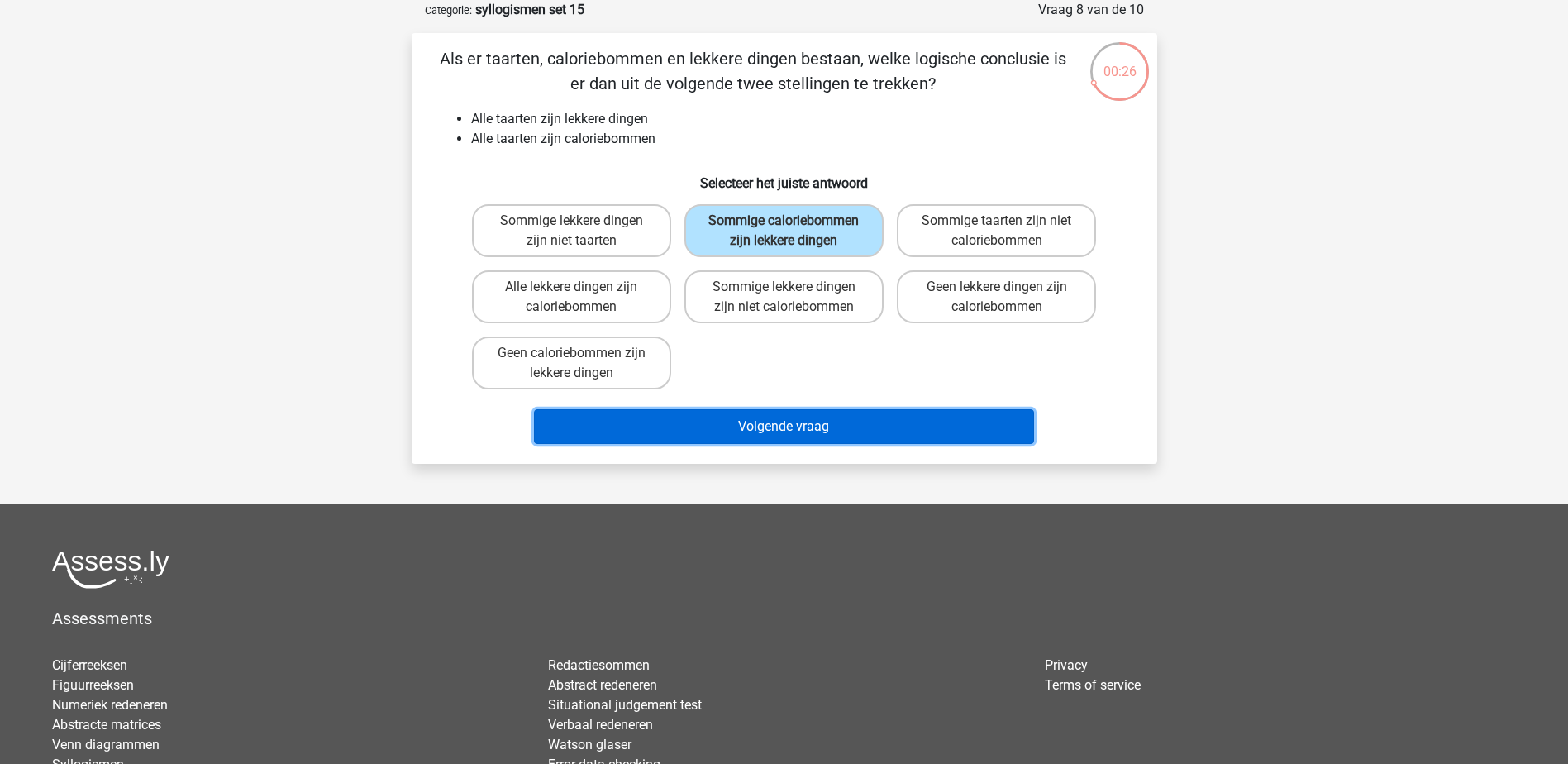
click at [881, 422] on button "Volgende vraag" at bounding box center [784, 427] width 500 height 34
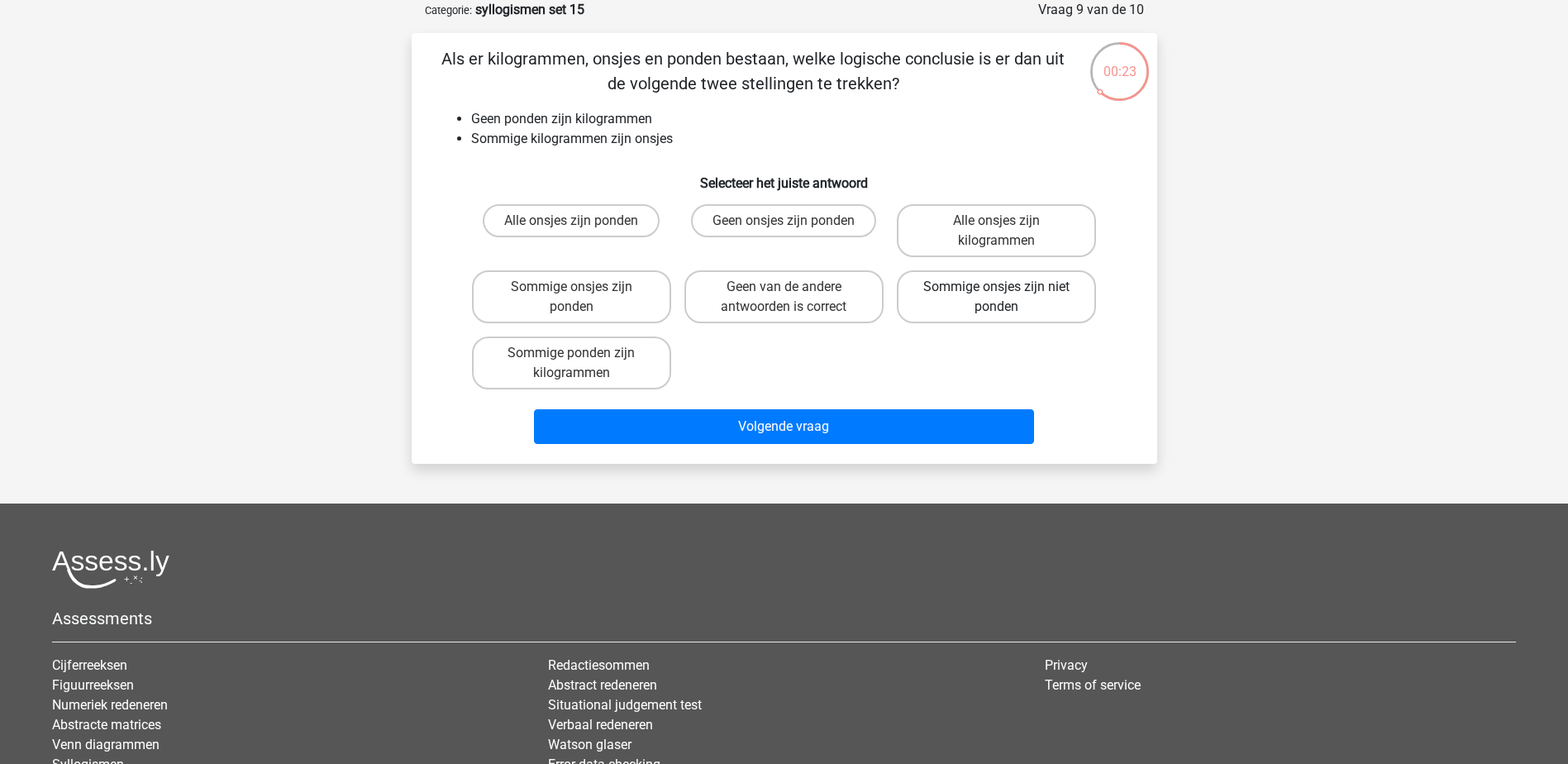
click at [1027, 300] on label "Sommige onsjes zijn niet ponden" at bounding box center [996, 297] width 199 height 53
click at [1008, 298] on input "Sommige onsjes zijn niet ponden" at bounding box center [1002, 292] width 11 height 11
radio input "true"
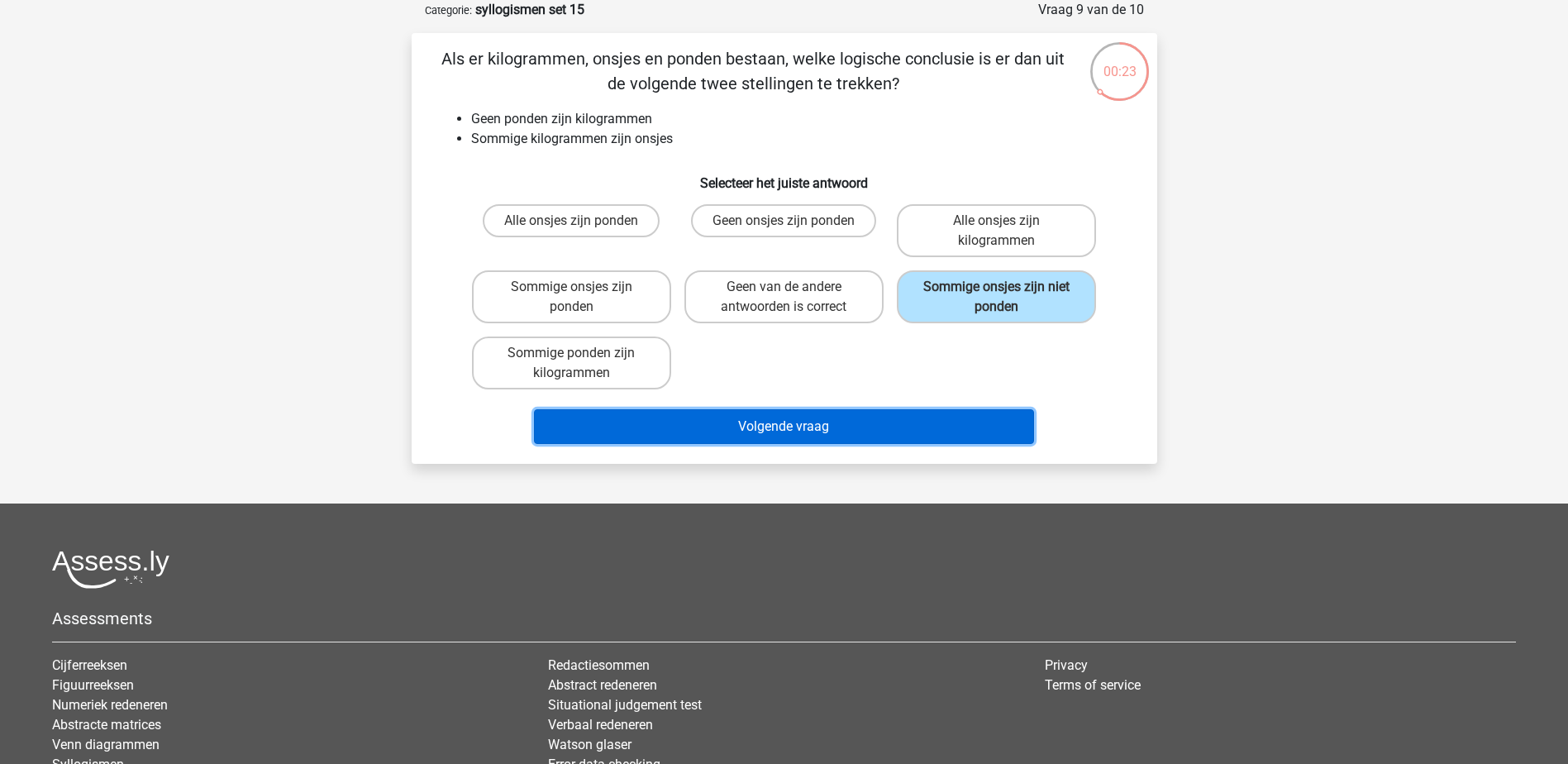
click at [962, 410] on button "Volgende vraag" at bounding box center [784, 427] width 500 height 34
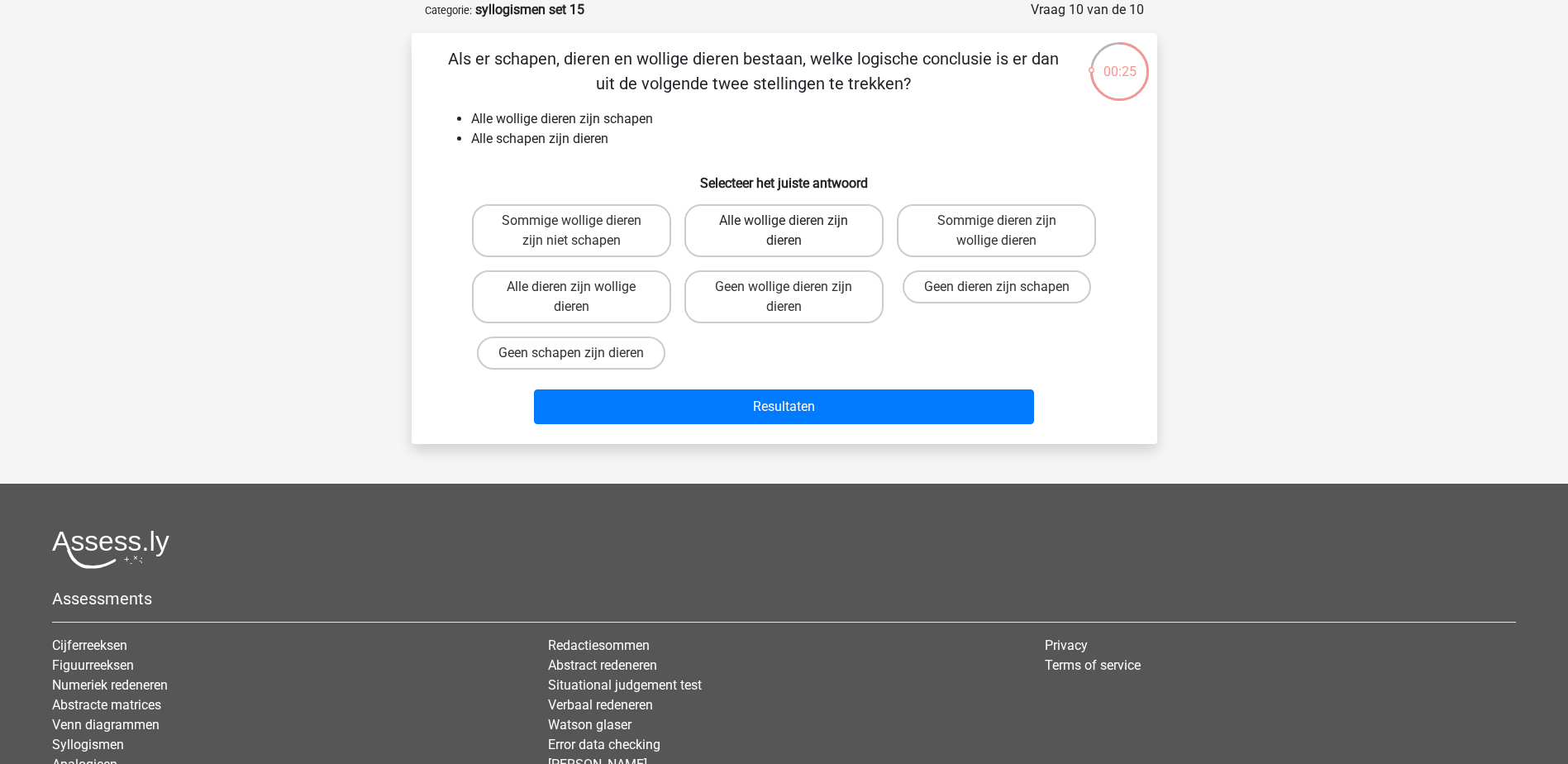
click at [820, 228] on label "Alle wollige dieren zijn dieren" at bounding box center [784, 231] width 199 height 53
click at [794, 228] on input "Alle wollige dieren zijn dieren" at bounding box center [789, 226] width 11 height 11
radio input "true"
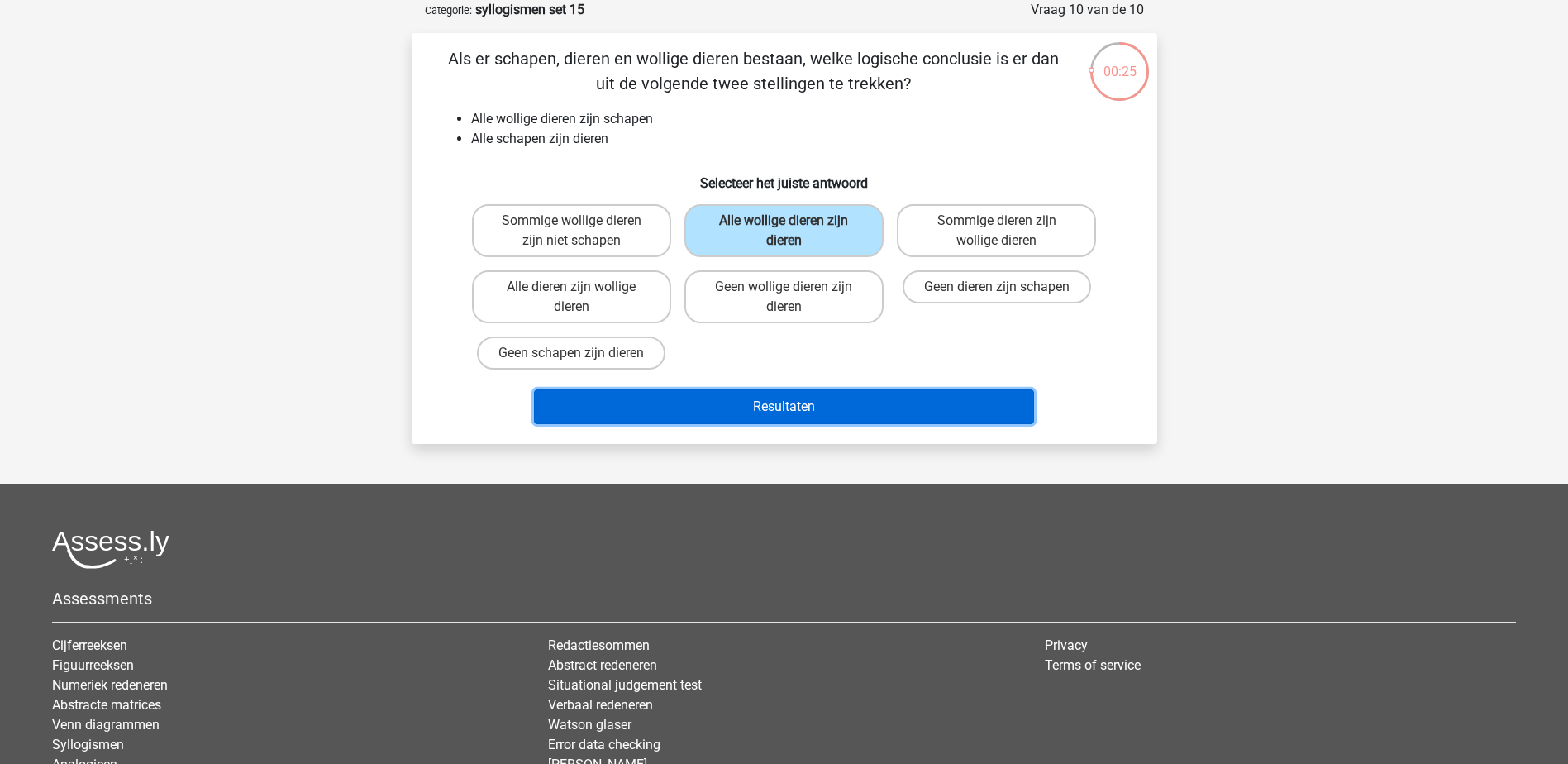
drag, startPoint x: 825, startPoint y: 391, endPoint x: 834, endPoint y: 390, distance: 9.1
click at [825, 392] on button "Resultaten" at bounding box center [784, 407] width 500 height 34
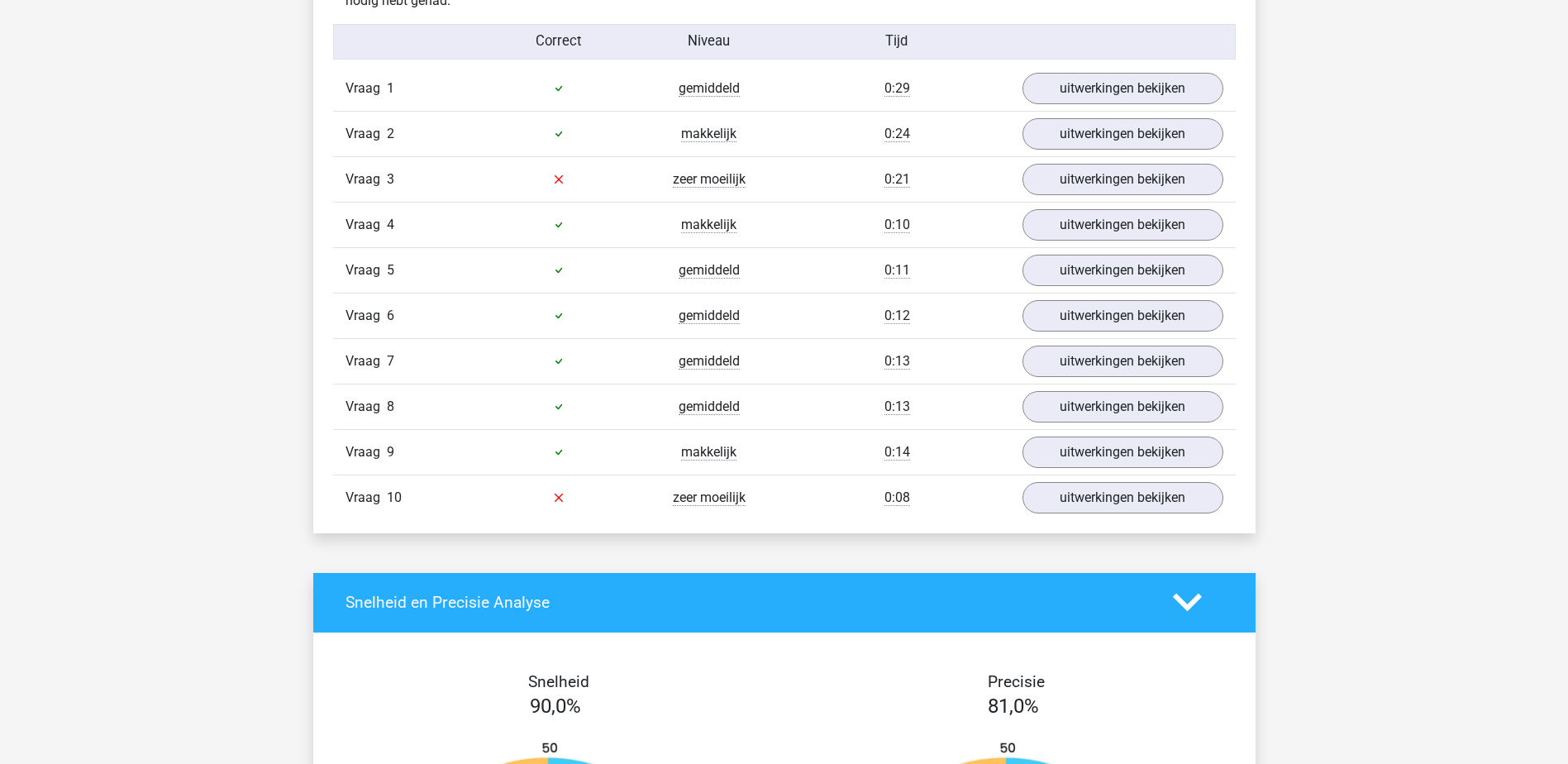
scroll to position [991, 0]
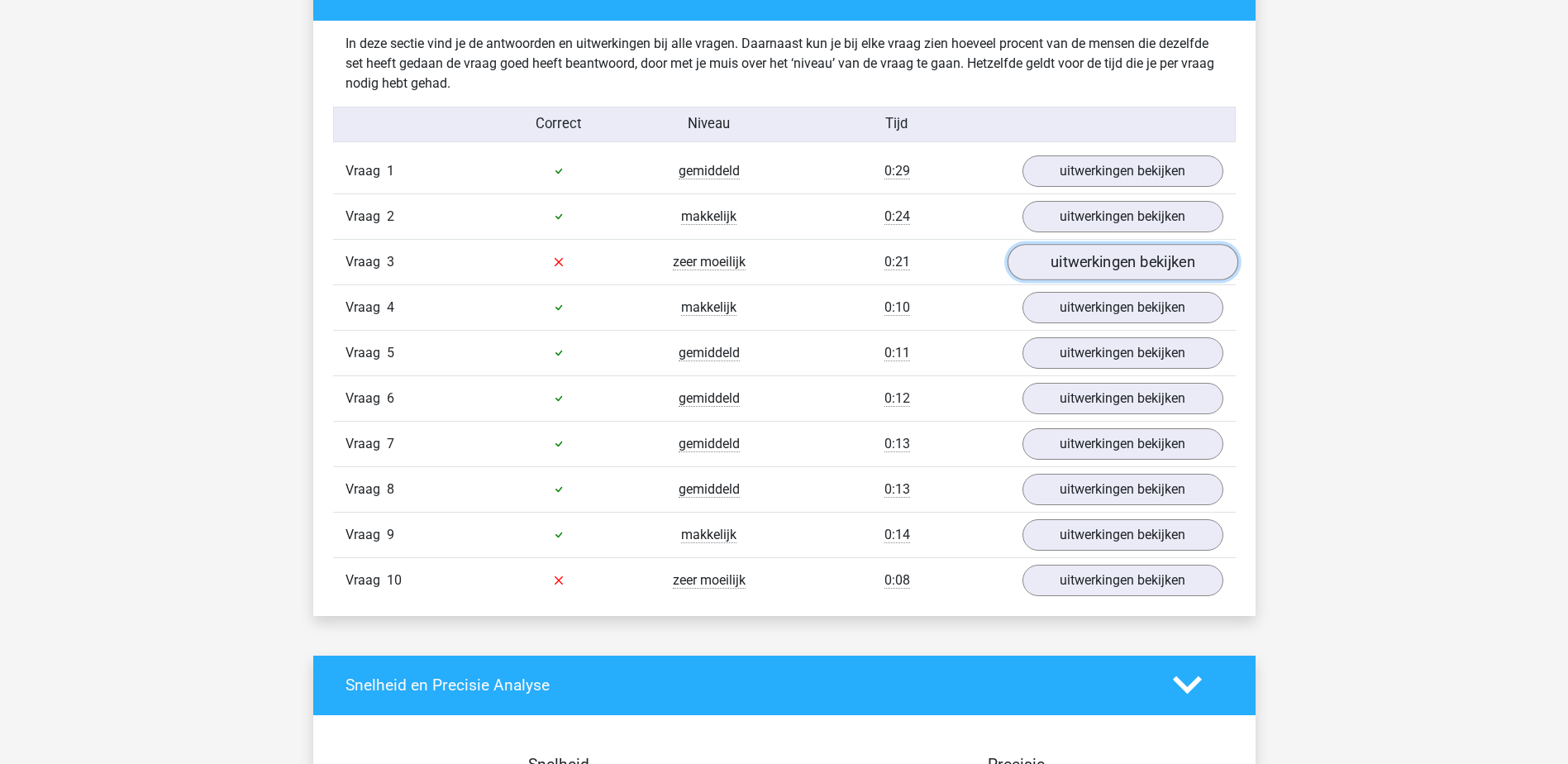
click at [1161, 248] on link "uitwerkingen bekijken" at bounding box center [1122, 262] width 231 height 36
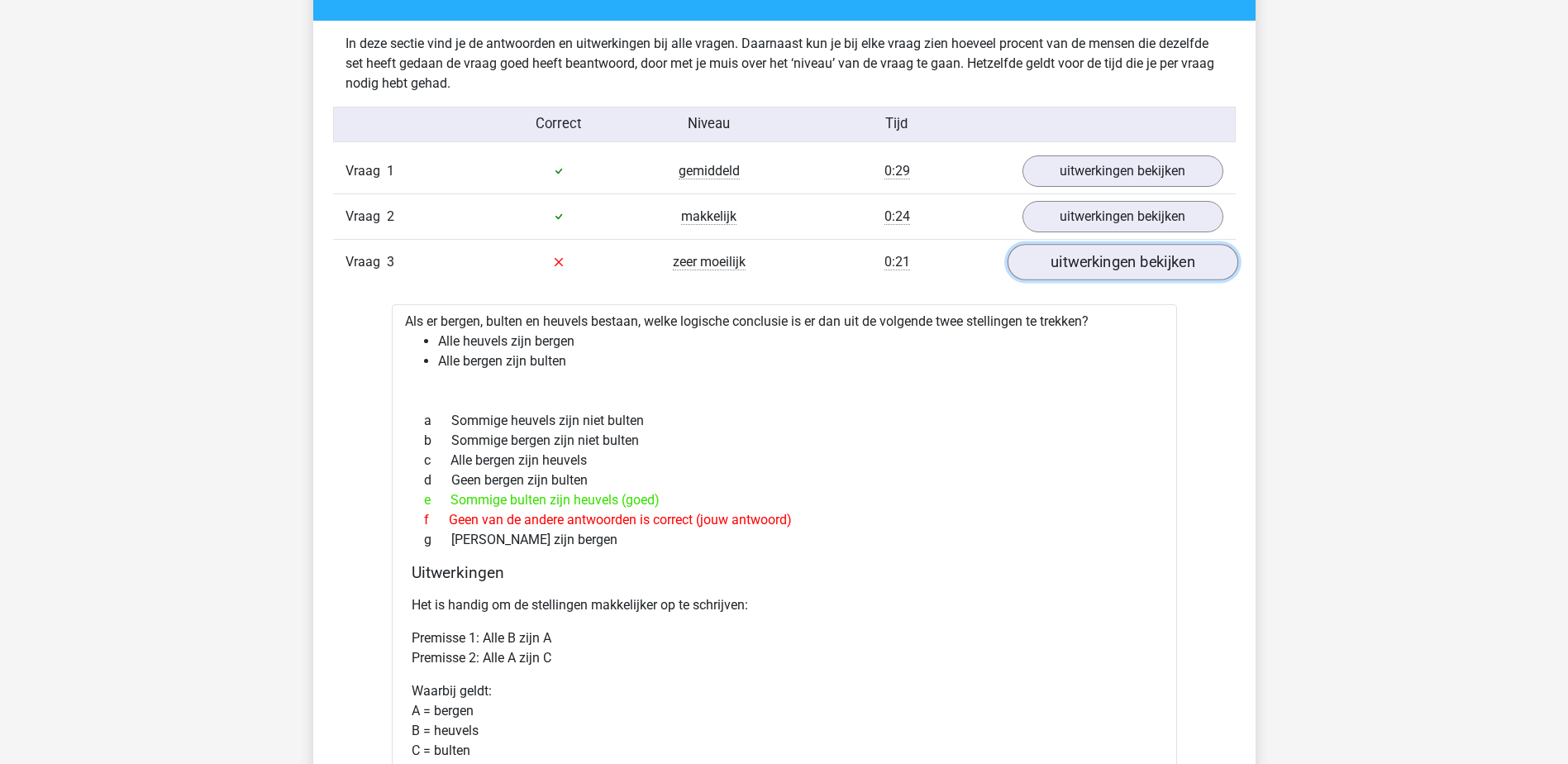
click at [1105, 270] on link "uitwerkingen bekijken" at bounding box center [1122, 262] width 231 height 36
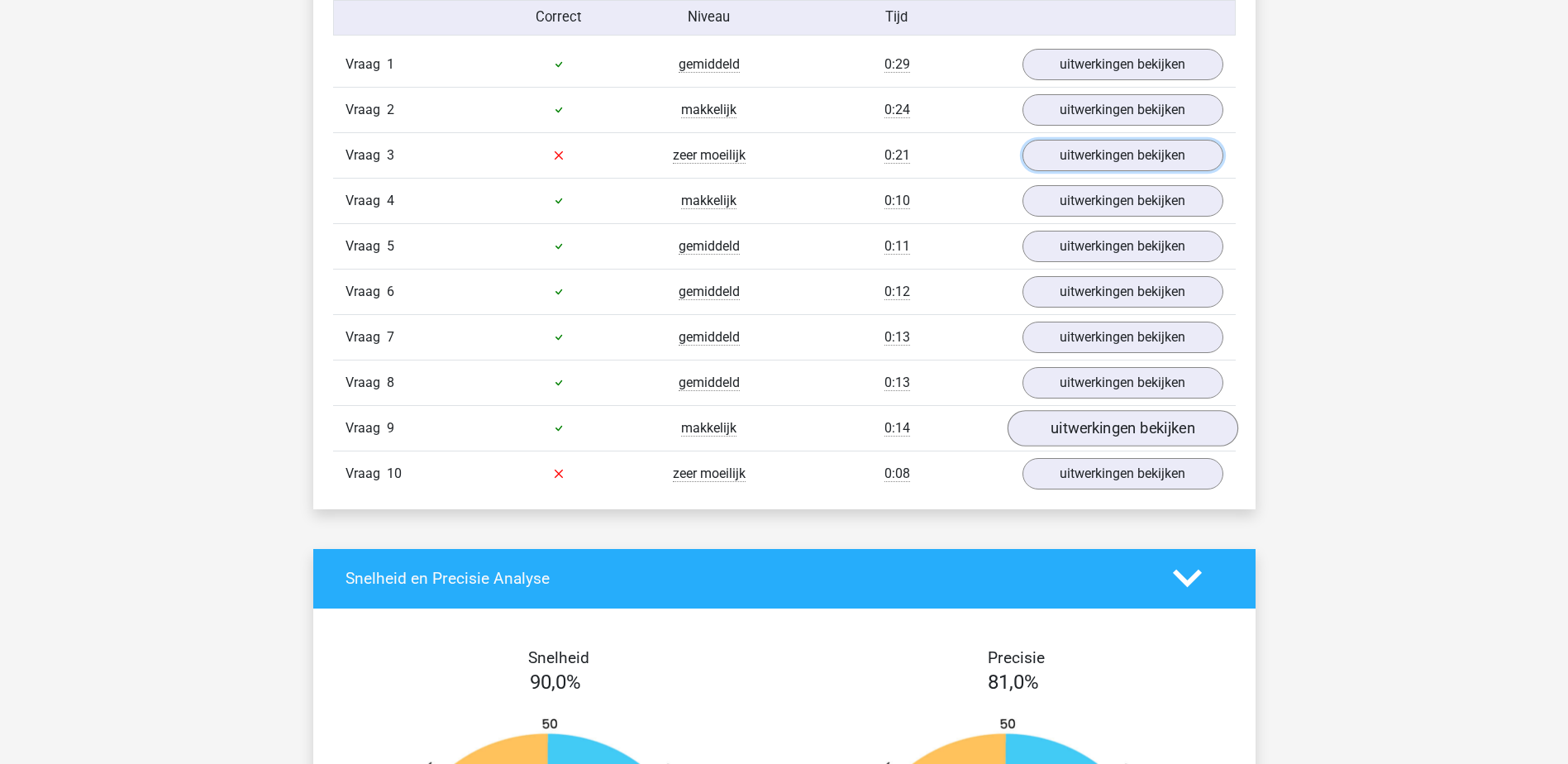
scroll to position [1240, 0]
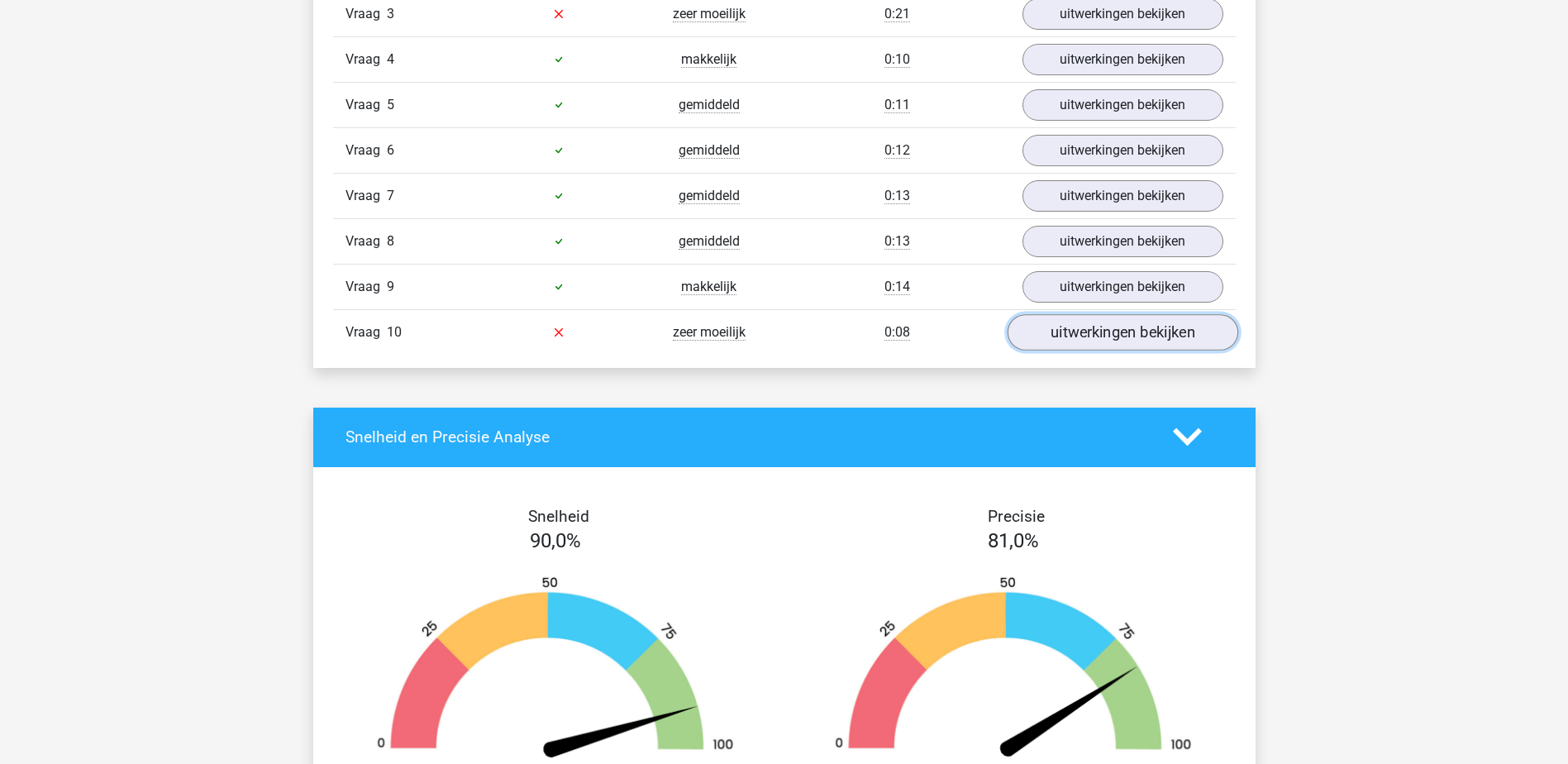
click at [1111, 339] on link "uitwerkingen bekijken" at bounding box center [1122, 332] width 231 height 36
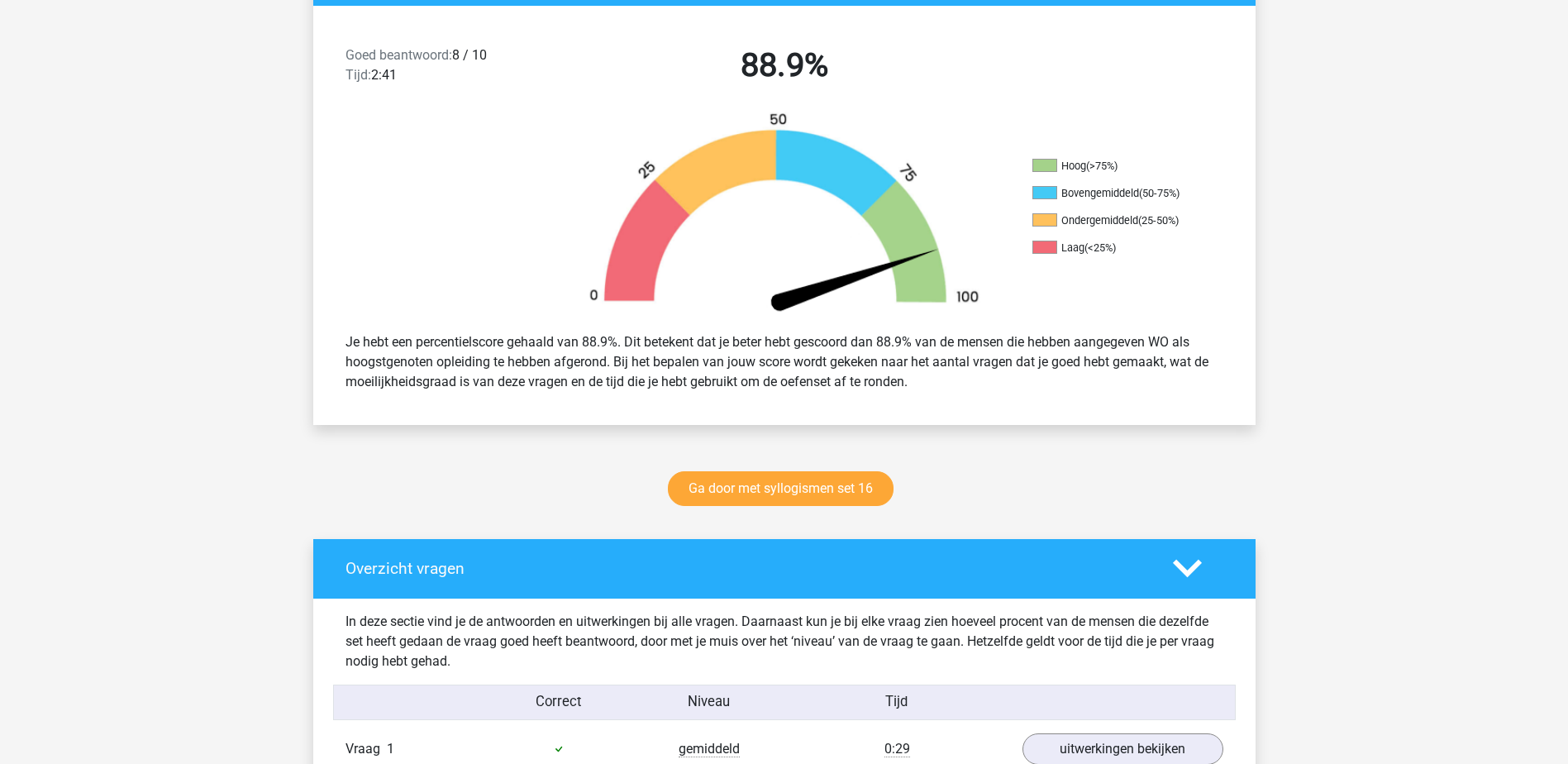
scroll to position [166, 0]
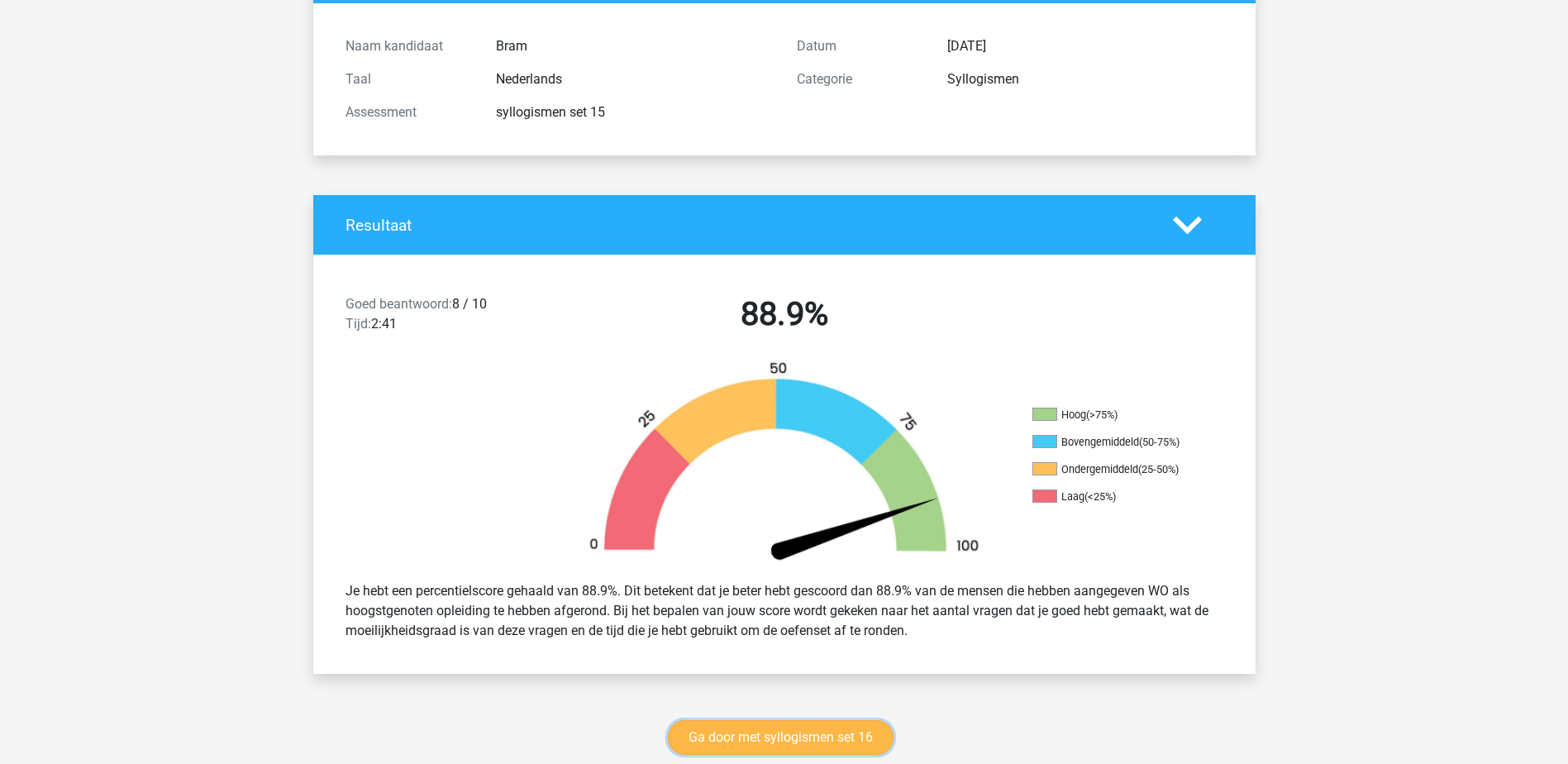
click at [776, 747] on link "Ga door met syllogismen set 16" at bounding box center [780, 737] width 226 height 34
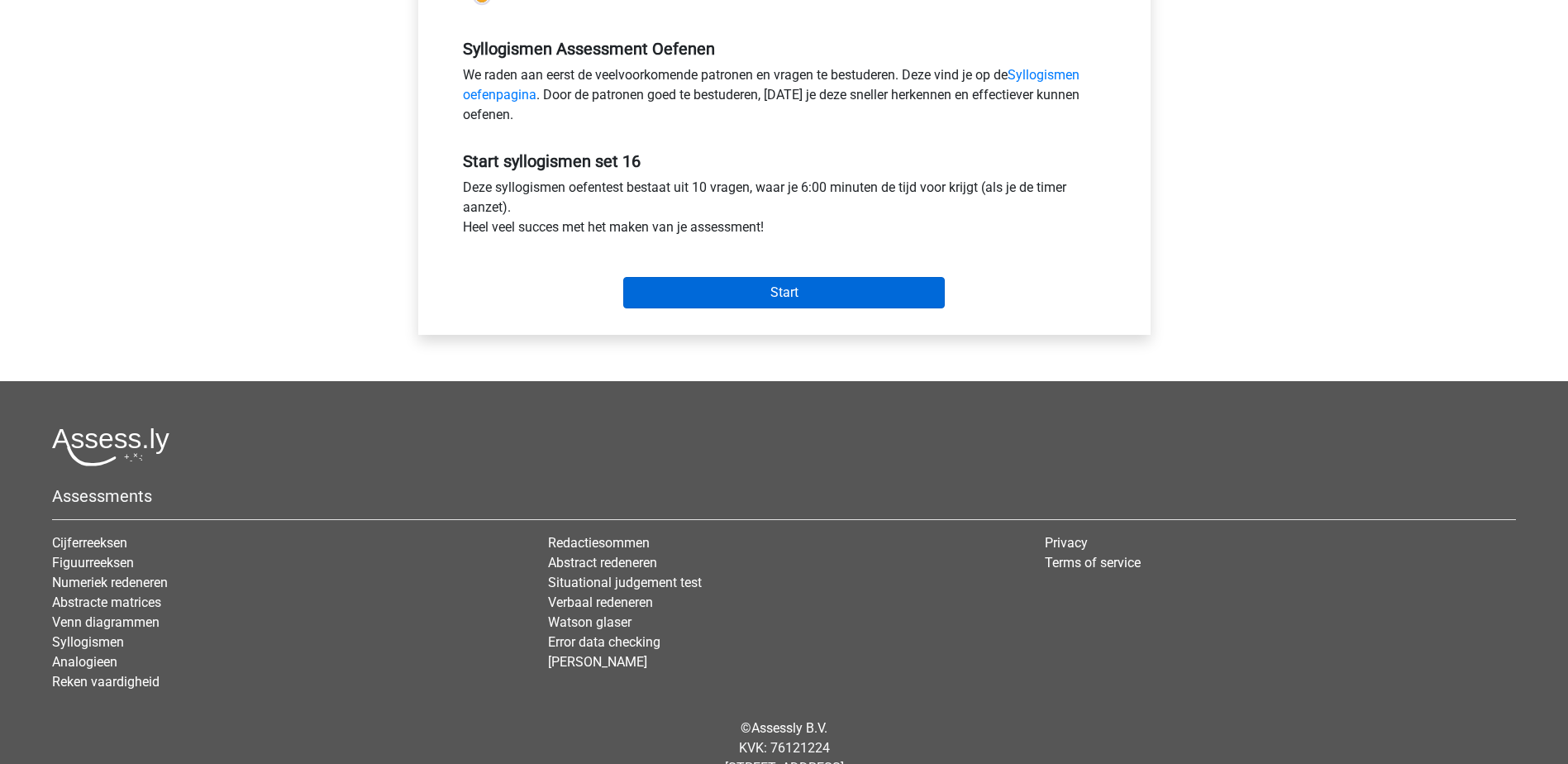
scroll to position [459, 0]
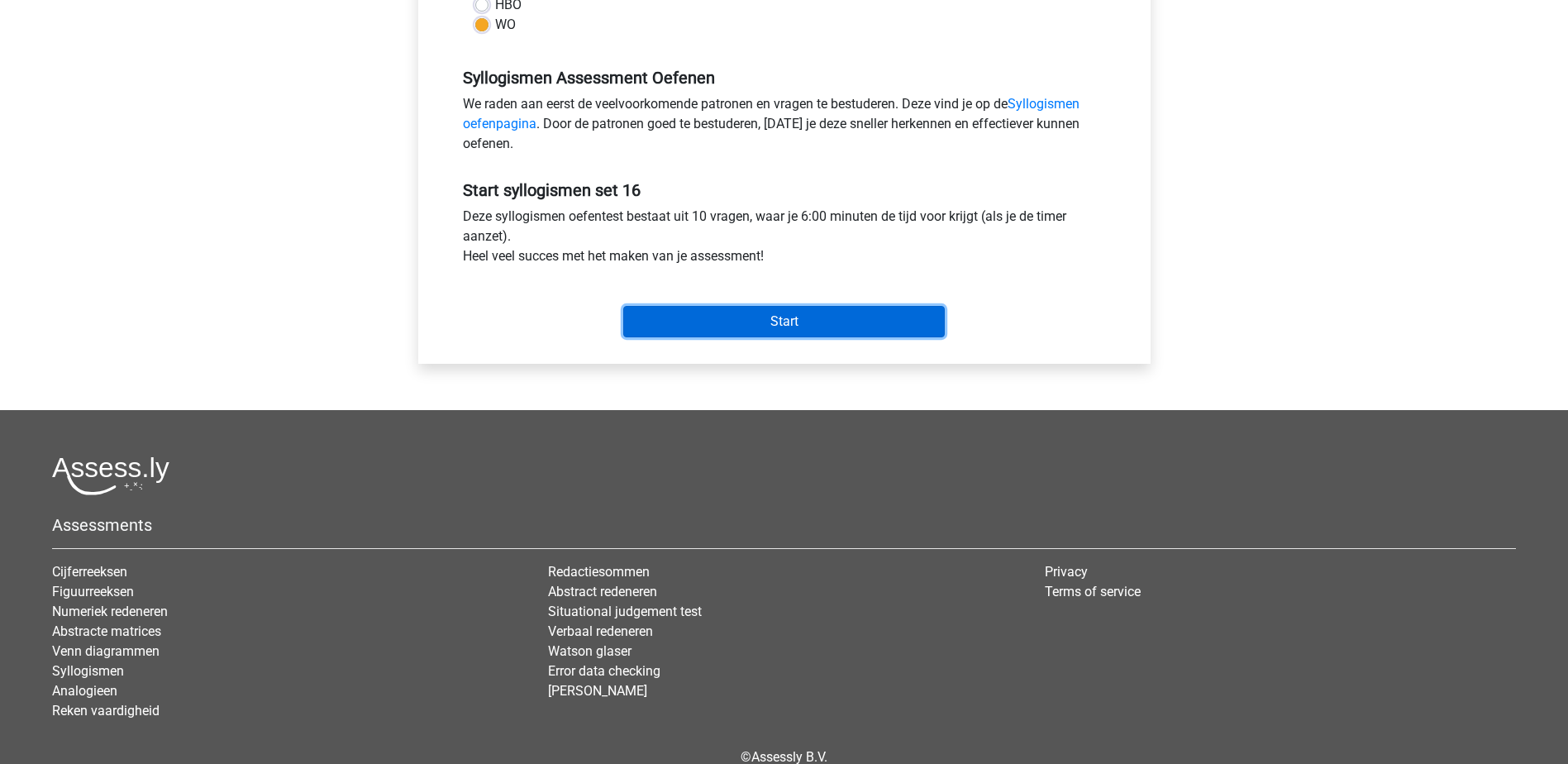
click at [814, 324] on input "Start" at bounding box center [784, 321] width 322 height 32
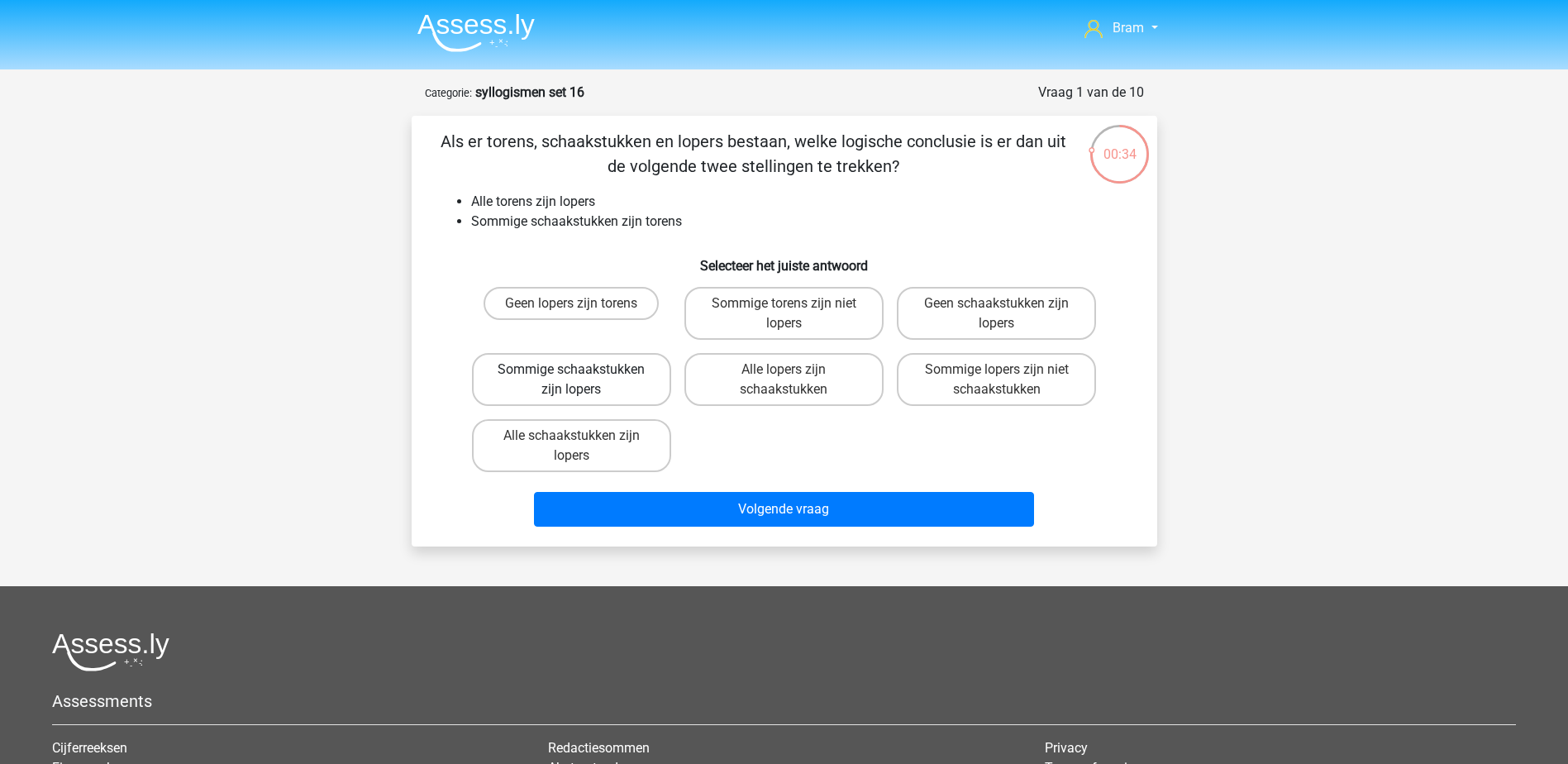
click at [608, 388] on label "Sommige schaakstukken zijn lopers" at bounding box center [572, 379] width 199 height 53
click at [582, 380] on input "Sommige schaakstukken zijn lopers" at bounding box center [576, 374] width 11 height 11
radio input "true"
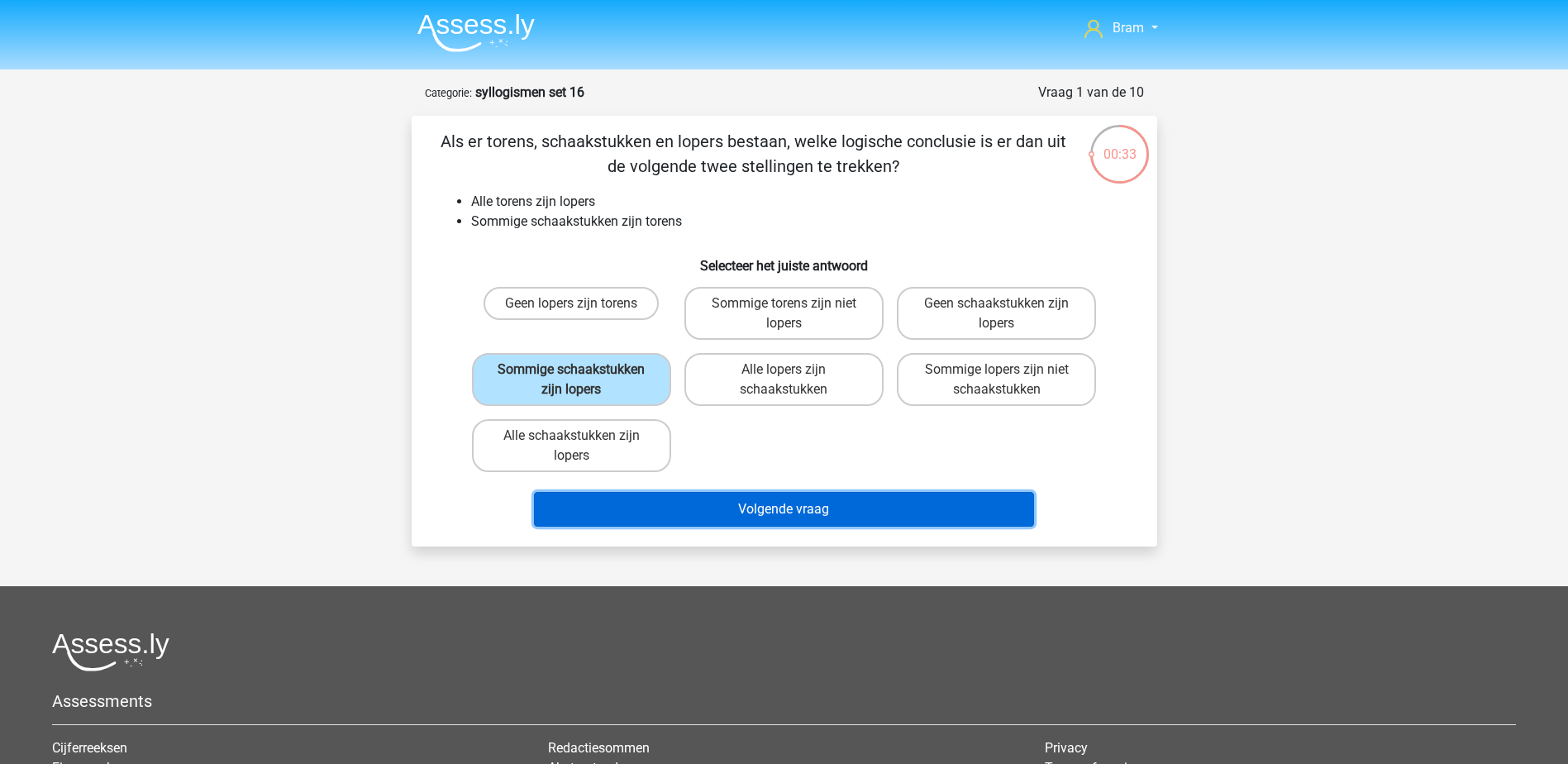
click at [718, 503] on button "Volgende vraag" at bounding box center [784, 509] width 500 height 34
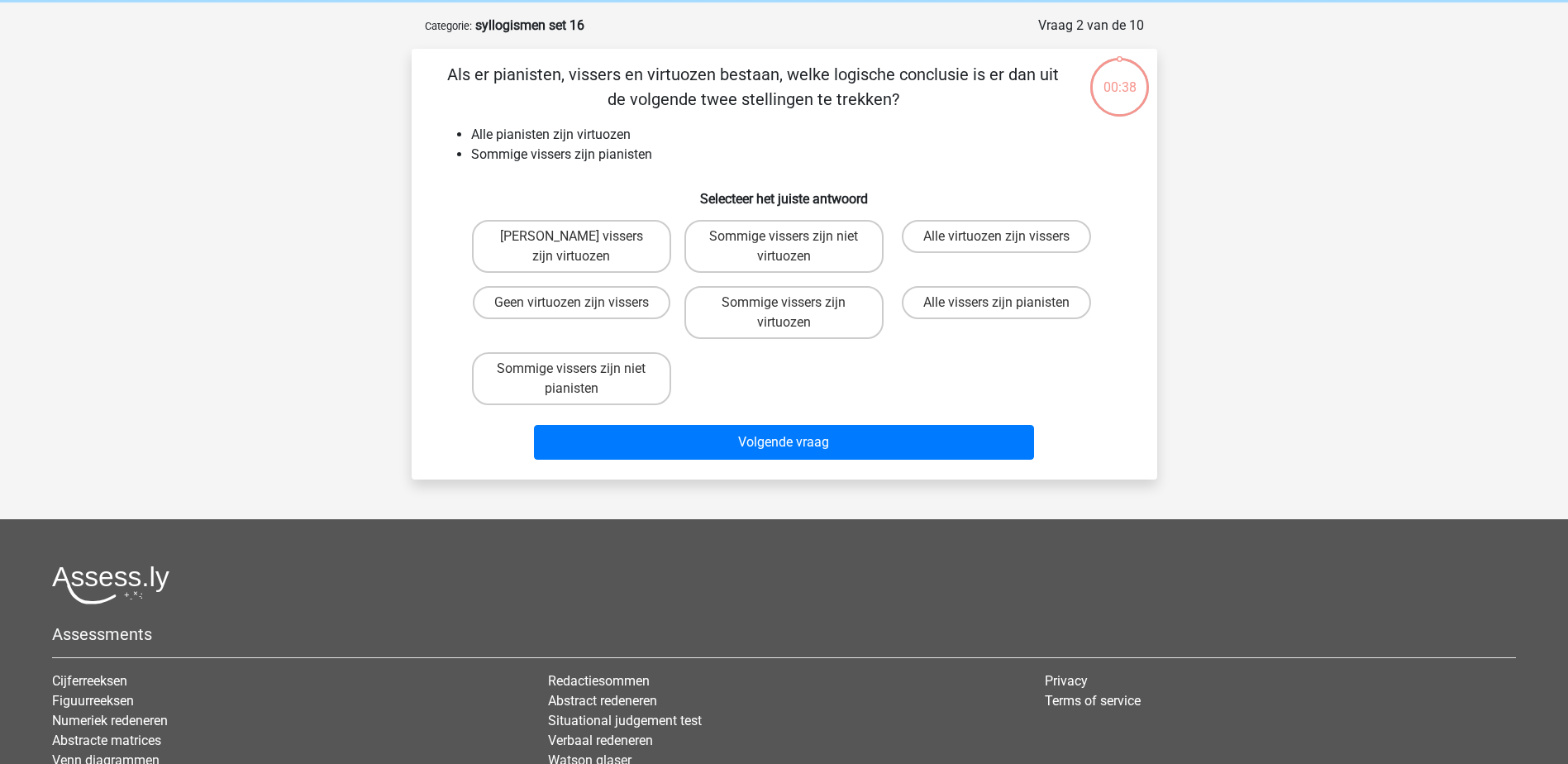
scroll to position [82, 0]
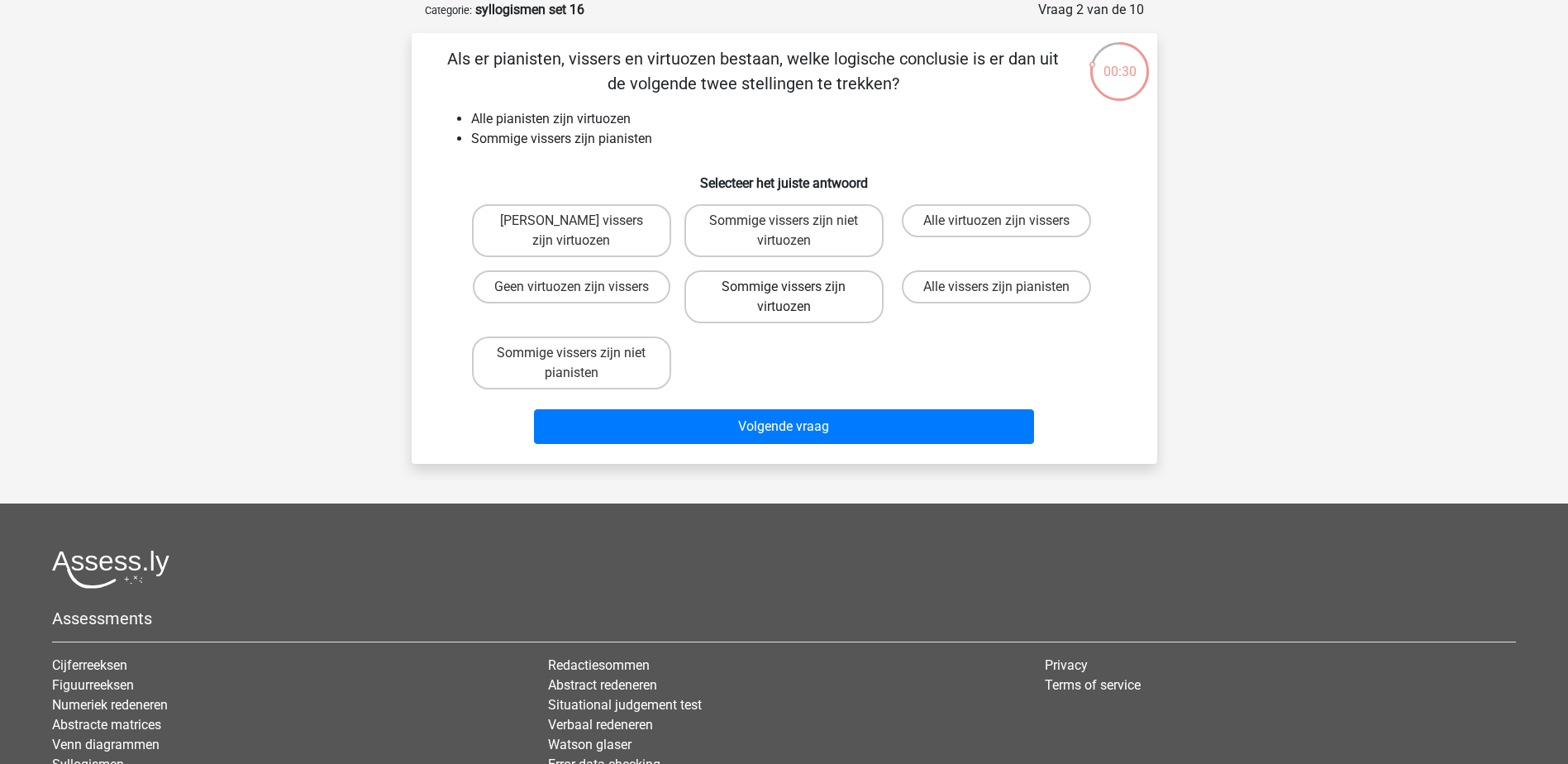
click at [817, 295] on label "Sommige vissers zijn virtuozen" at bounding box center [784, 297] width 199 height 53
click at [794, 295] on input "Sommige vissers zijn virtuozen" at bounding box center [789, 292] width 11 height 11
radio input "true"
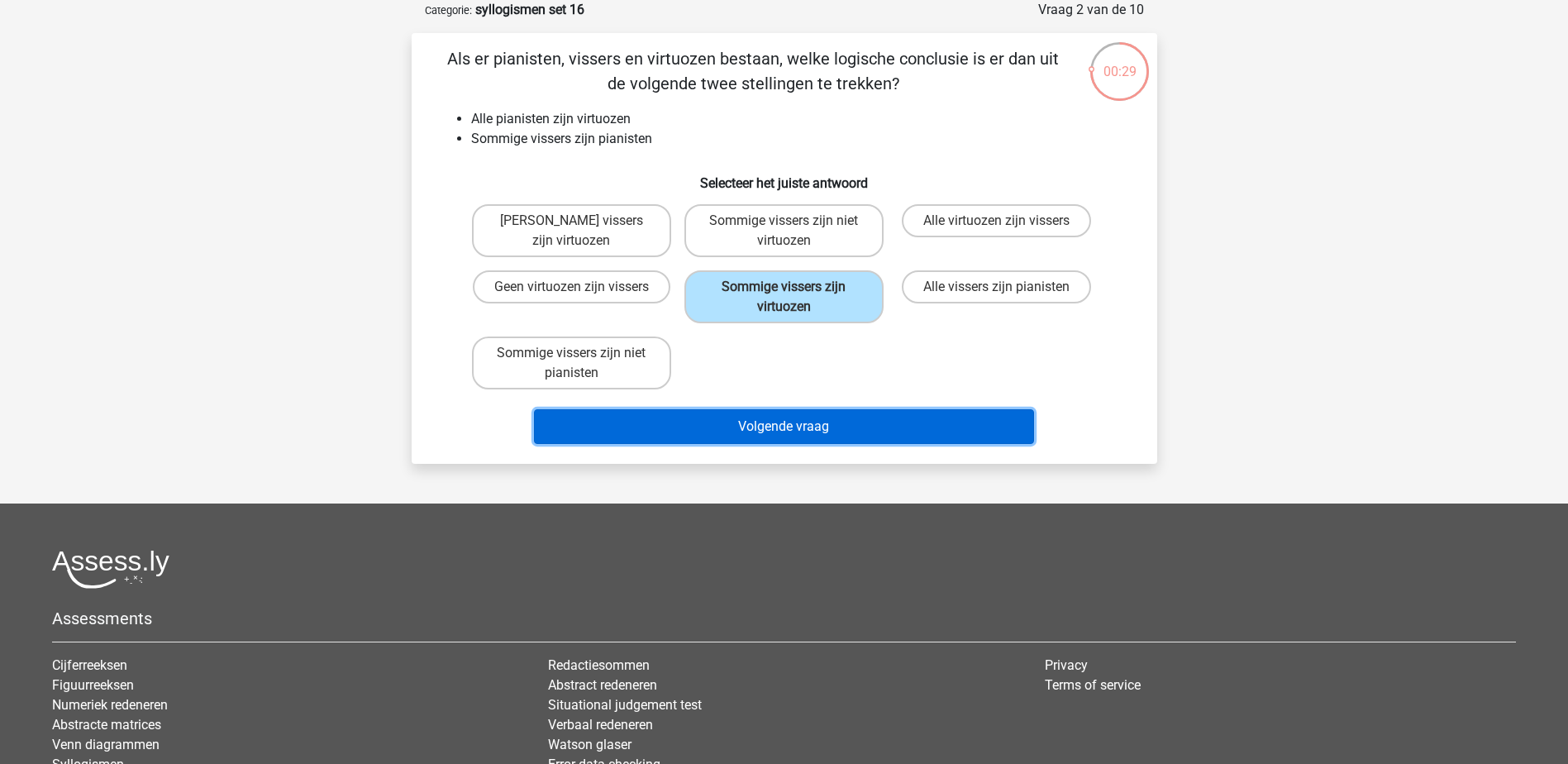
click at [829, 417] on button "Volgende vraag" at bounding box center [784, 427] width 500 height 34
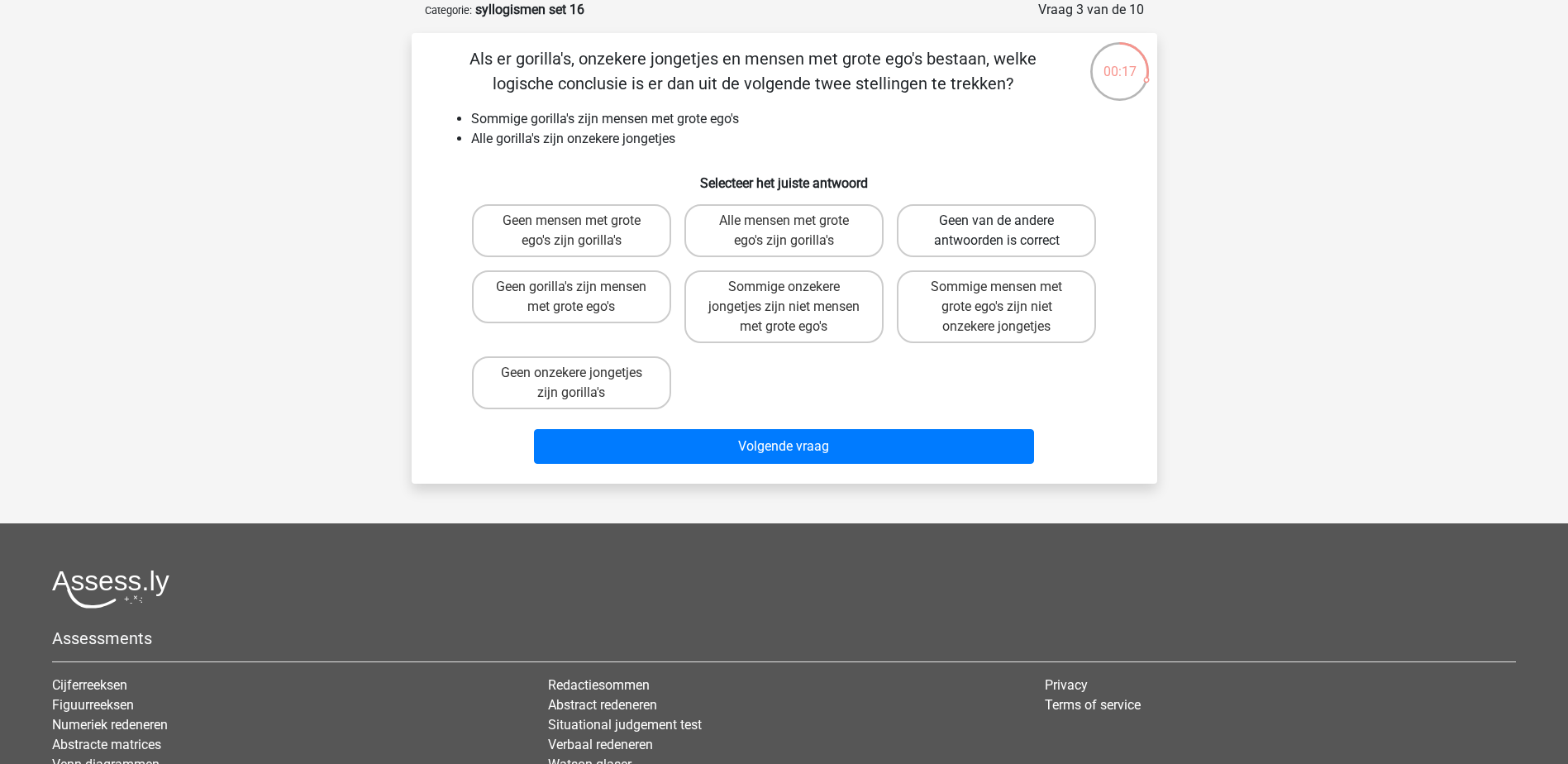
click at [1058, 225] on label "Geen van de andere antwoorden is correct" at bounding box center [996, 231] width 199 height 53
click at [1008, 225] on input "Geen van de andere antwoorden is correct" at bounding box center [1002, 226] width 11 height 11
radio input "true"
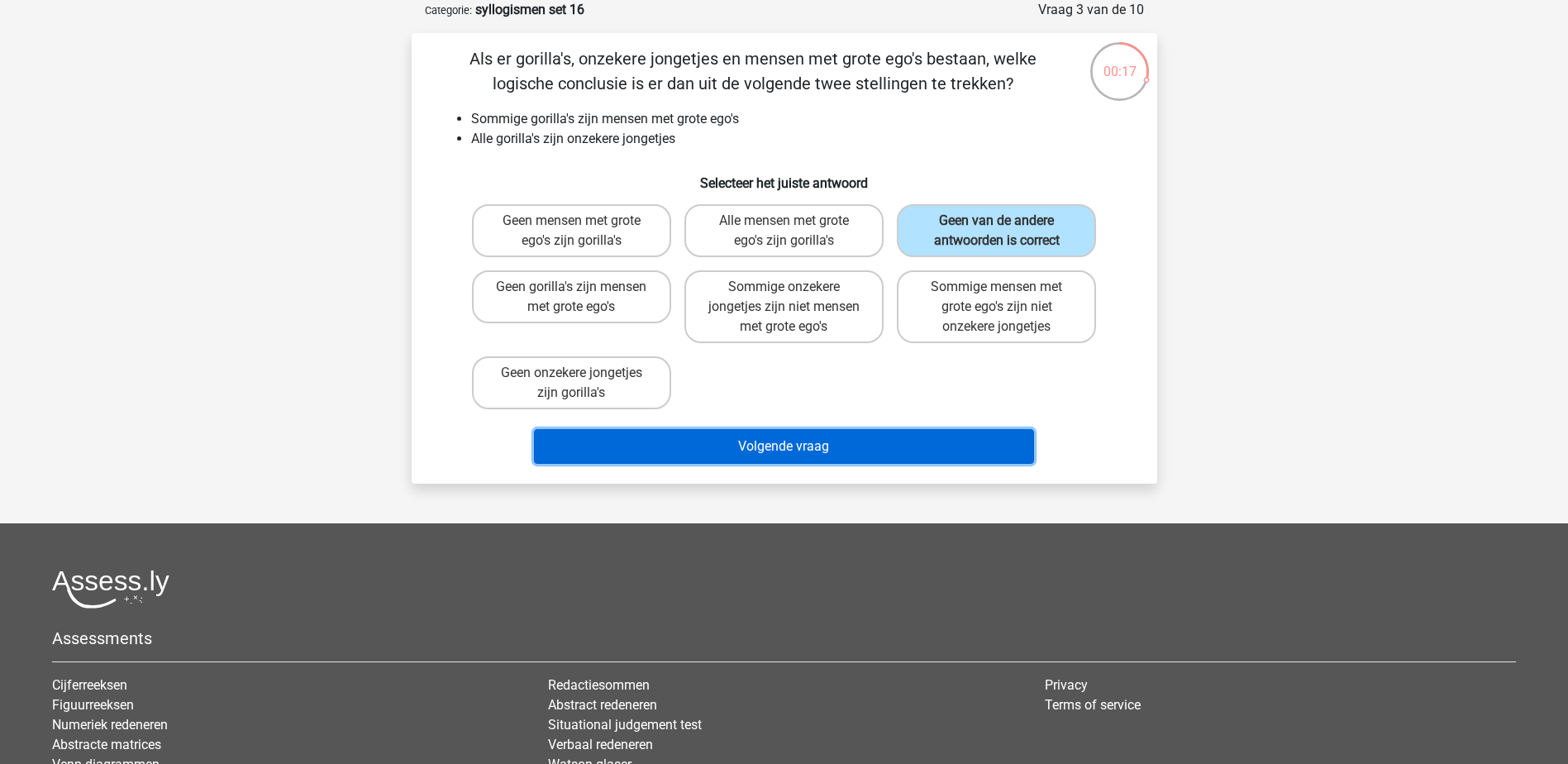
click at [972, 434] on button "Volgende vraag" at bounding box center [784, 446] width 500 height 34
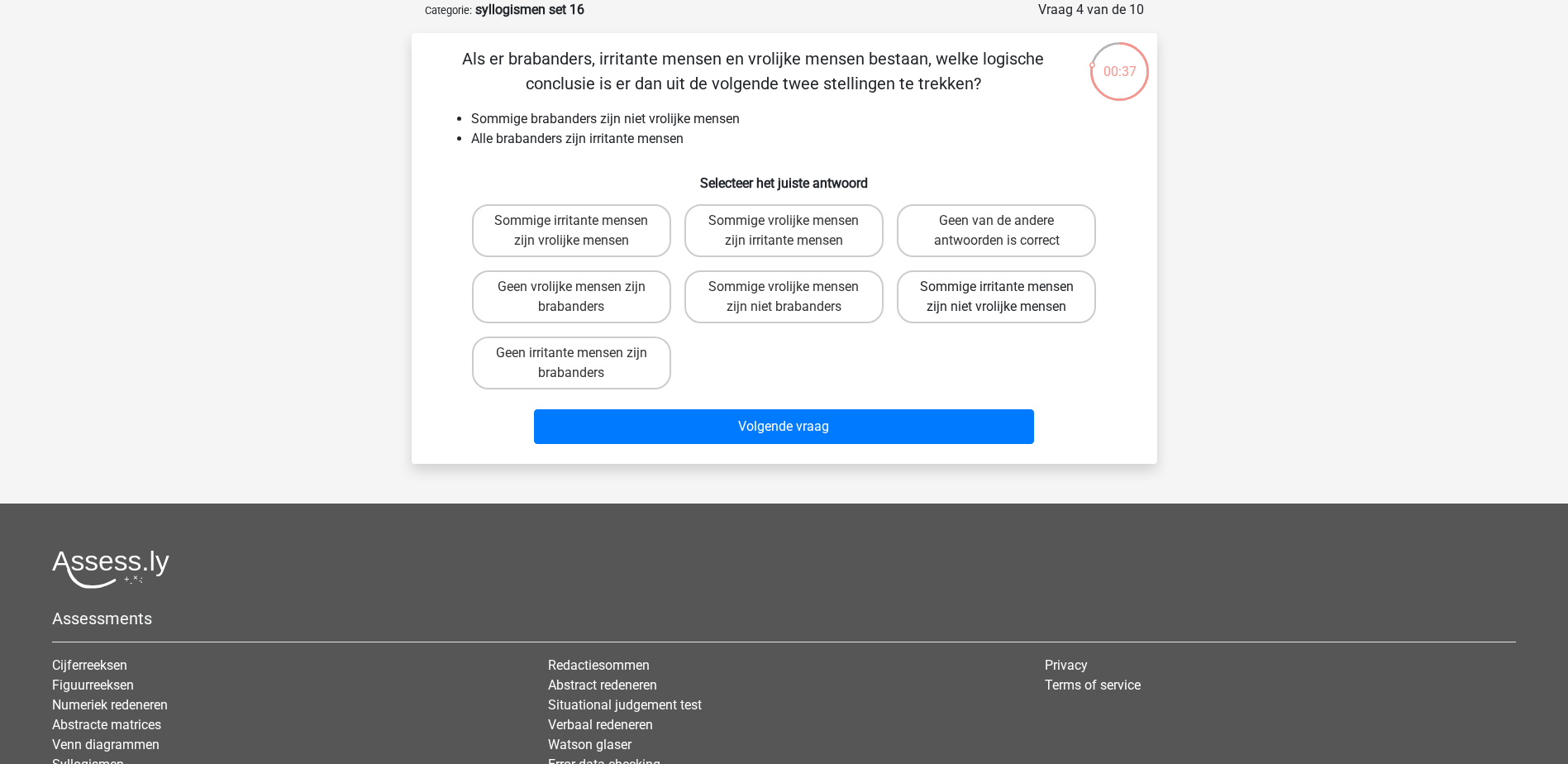
drag, startPoint x: 1062, startPoint y: 300, endPoint x: 1022, endPoint y: 393, distance: 101.2
click at [1062, 300] on label "Sommige irritante mensen zijn niet vrolijke mensen" at bounding box center [996, 297] width 199 height 53
click at [1008, 298] on input "Sommige irritante mensen zijn niet vrolijke mensen" at bounding box center [1002, 292] width 11 height 11
radio input "true"
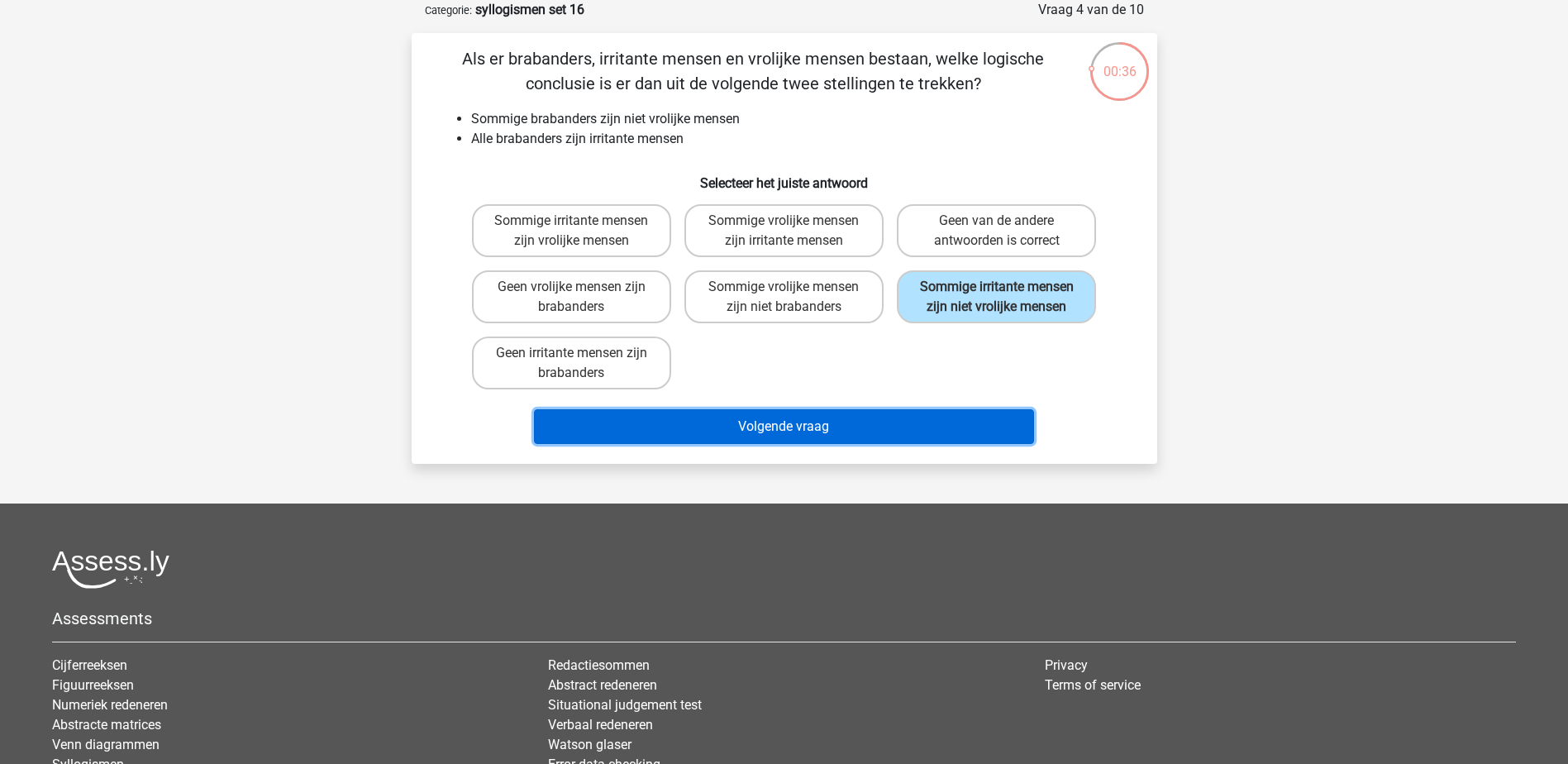
click at [964, 428] on button "Volgende vraag" at bounding box center [784, 427] width 500 height 34
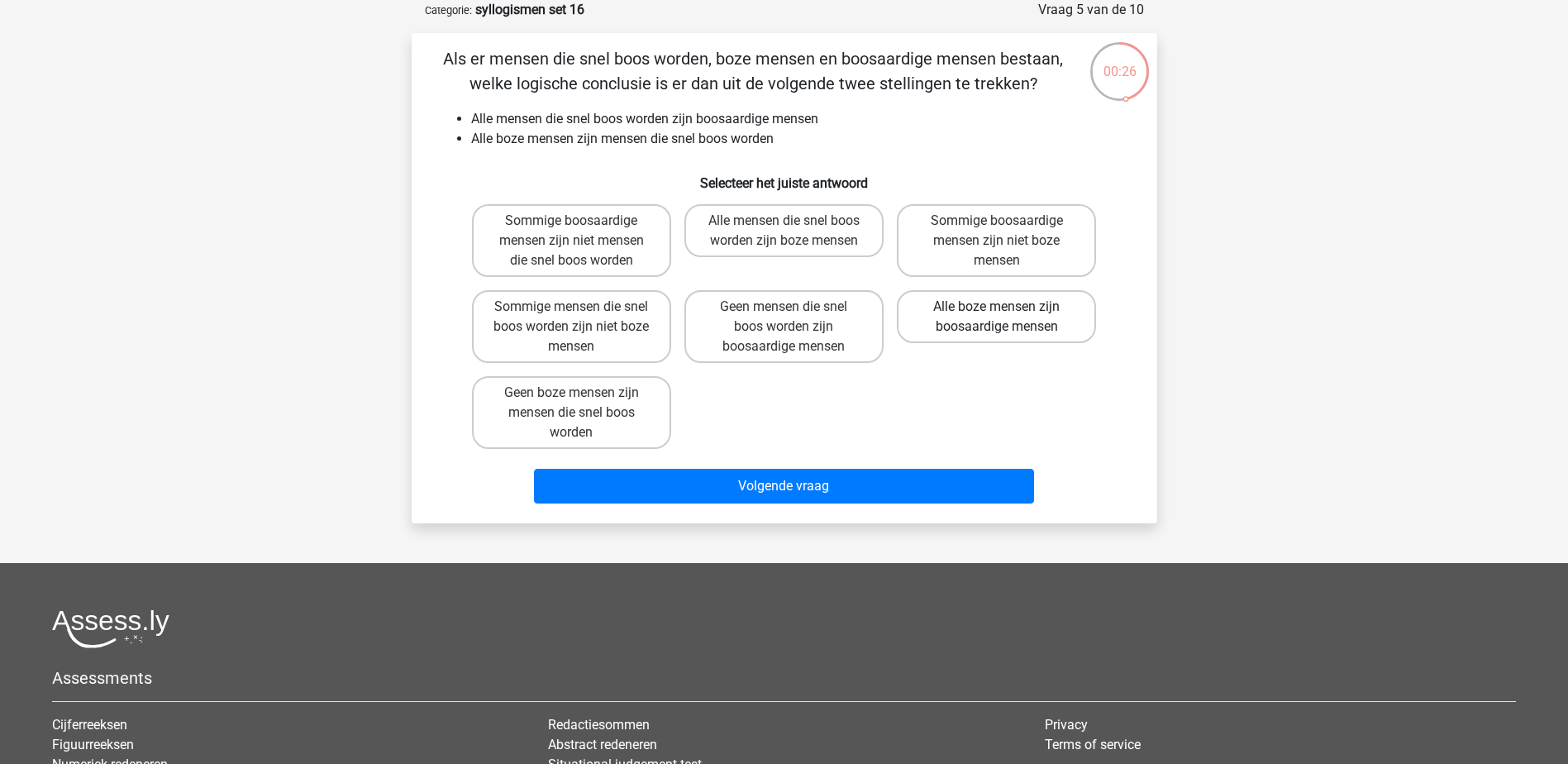
click at [1059, 320] on label "Alle boze mensen zijn boosaardige mensen" at bounding box center [996, 317] width 199 height 53
click at [1008, 318] on input "Alle boze mensen zijn boosaardige mensen" at bounding box center [1002, 312] width 11 height 11
radio input "true"
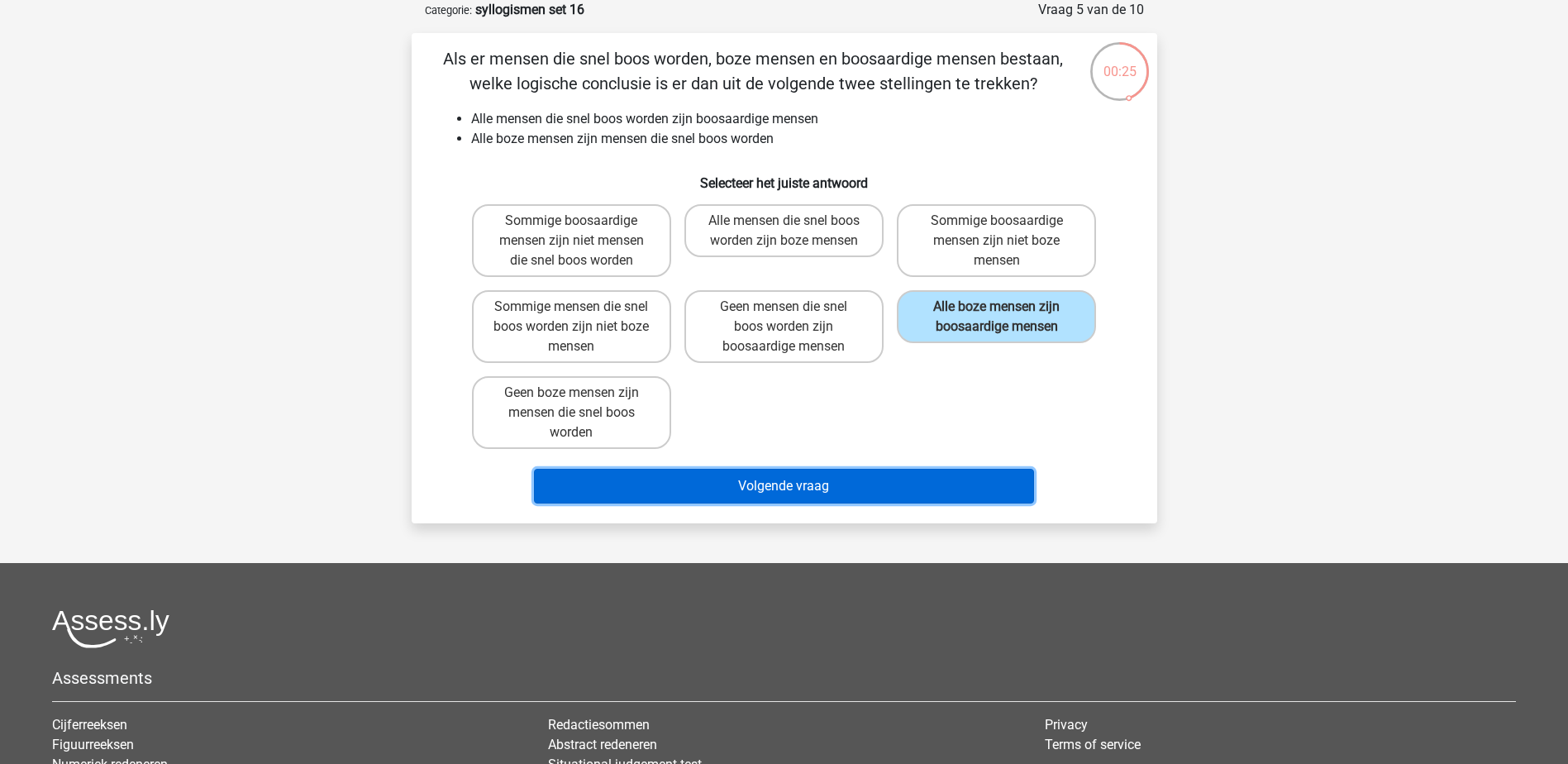
click at [947, 478] on button "Volgende vraag" at bounding box center [784, 486] width 500 height 34
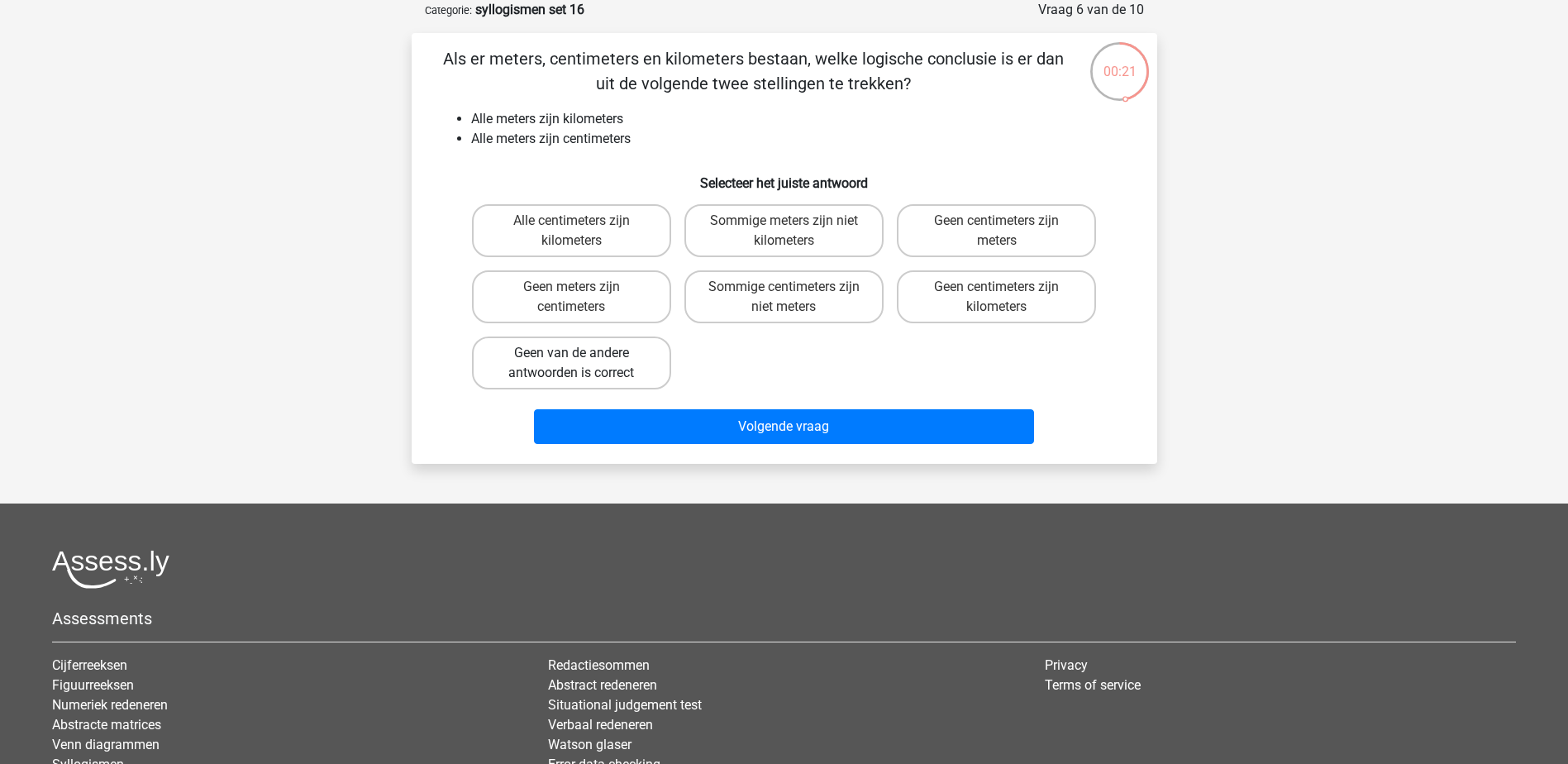
click at [627, 379] on label "Geen van de andere antwoorden is correct" at bounding box center [572, 363] width 199 height 53
click at [582, 364] on input "Geen van de andere antwoorden is correct" at bounding box center [576, 358] width 11 height 11
radio input "true"
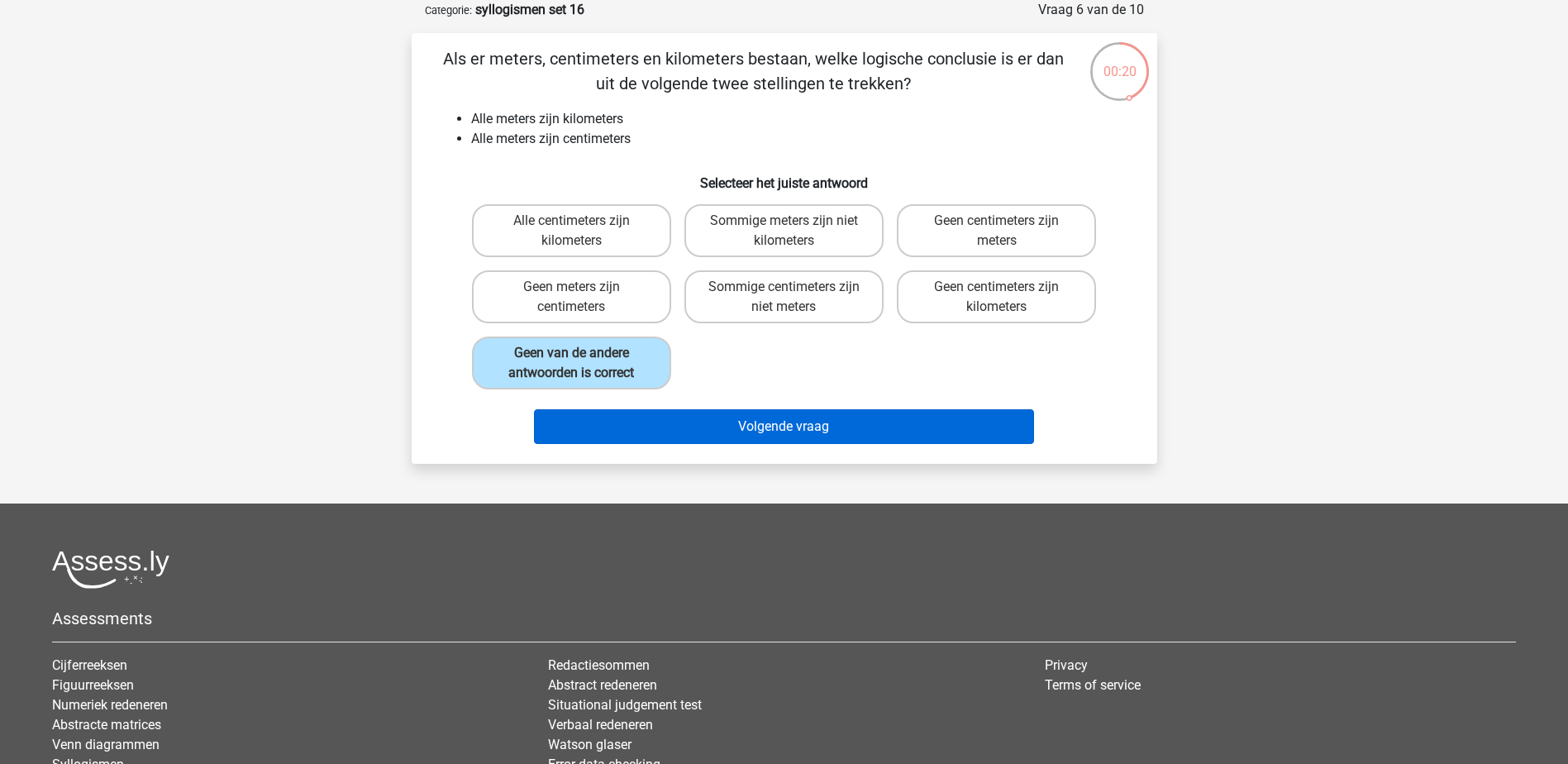
click at [718, 409] on div "Volgende vraag" at bounding box center [784, 423] width 693 height 55
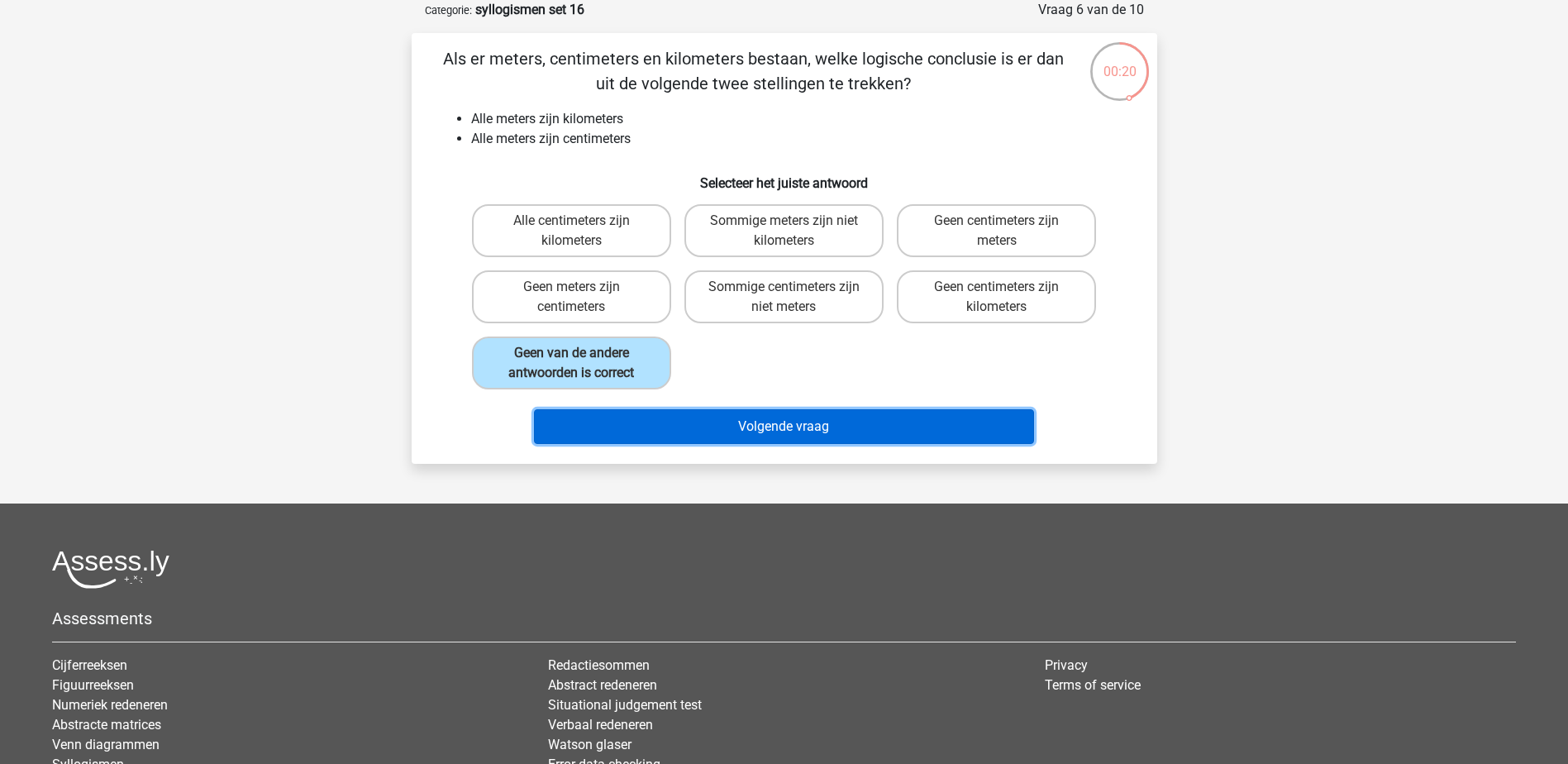
click at [751, 423] on button "Volgende vraag" at bounding box center [784, 427] width 500 height 34
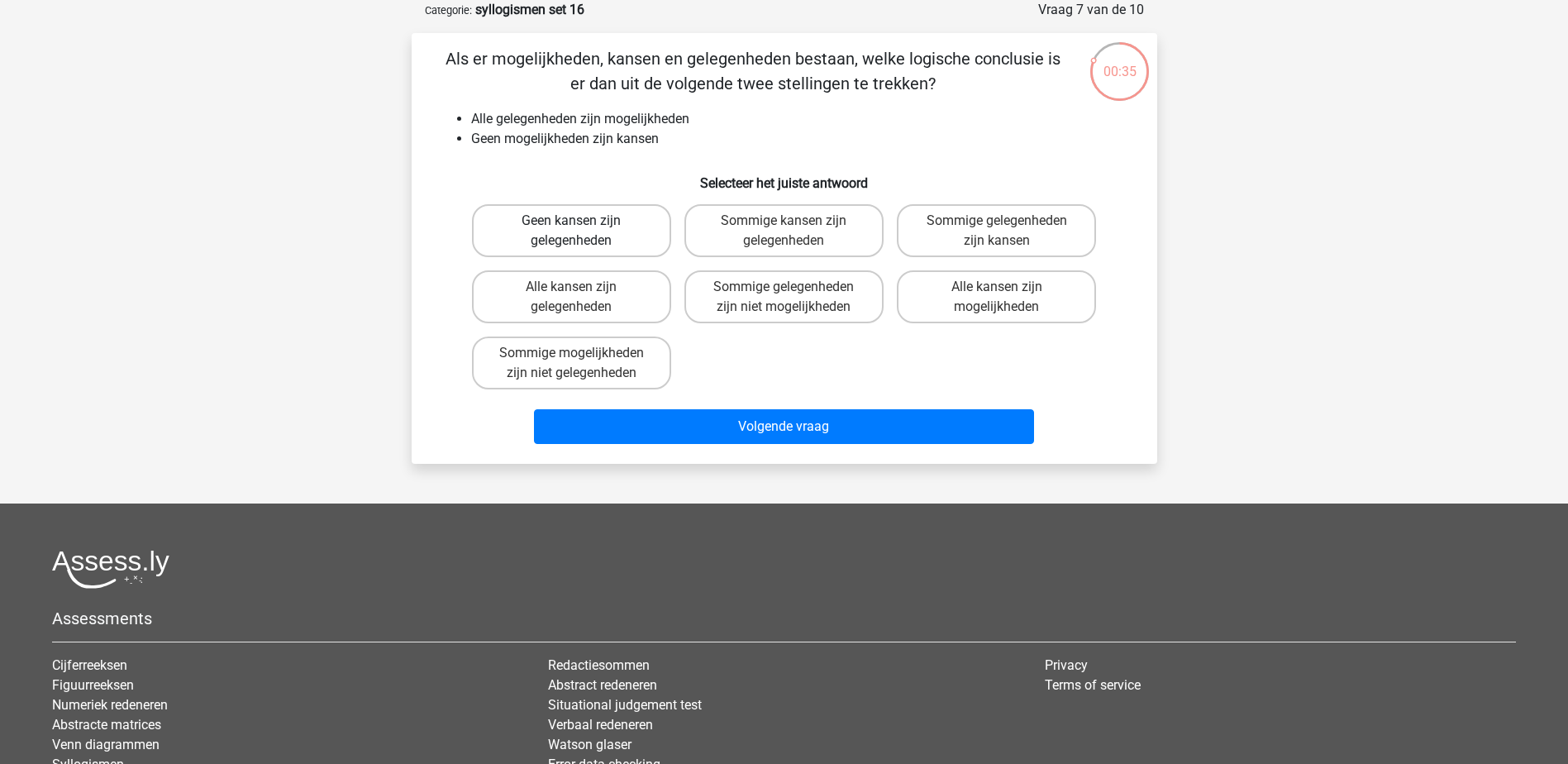
click at [542, 235] on label "Geen kansen zijn gelegenheden" at bounding box center [572, 231] width 199 height 53
click at [571, 232] on input "Geen kansen zijn gelegenheden" at bounding box center [576, 226] width 11 height 11
radio input "true"
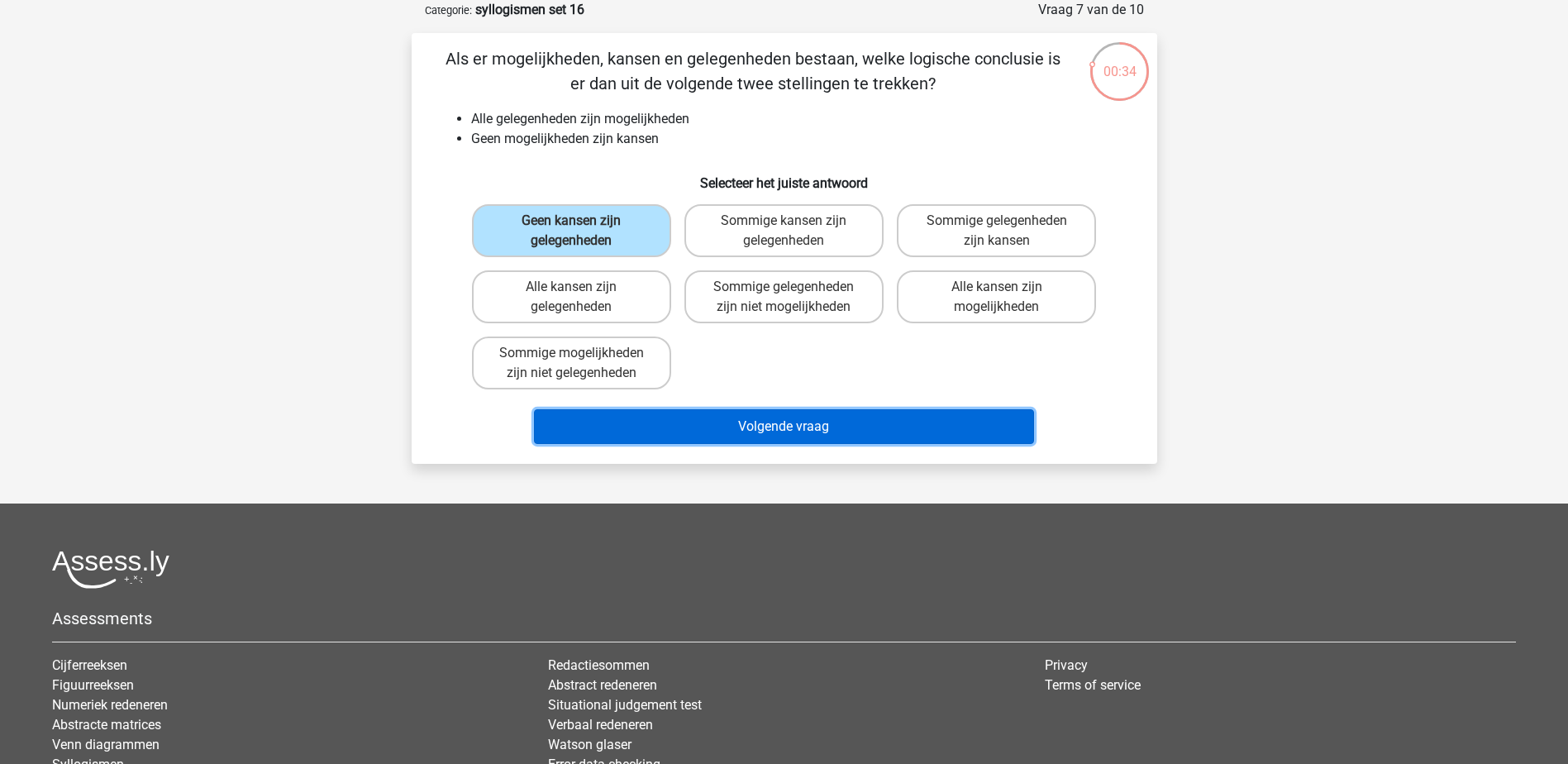
drag, startPoint x: 729, startPoint y: 422, endPoint x: 763, endPoint y: 417, distance: 34.4
click at [730, 422] on button "Volgende vraag" at bounding box center [784, 427] width 500 height 34
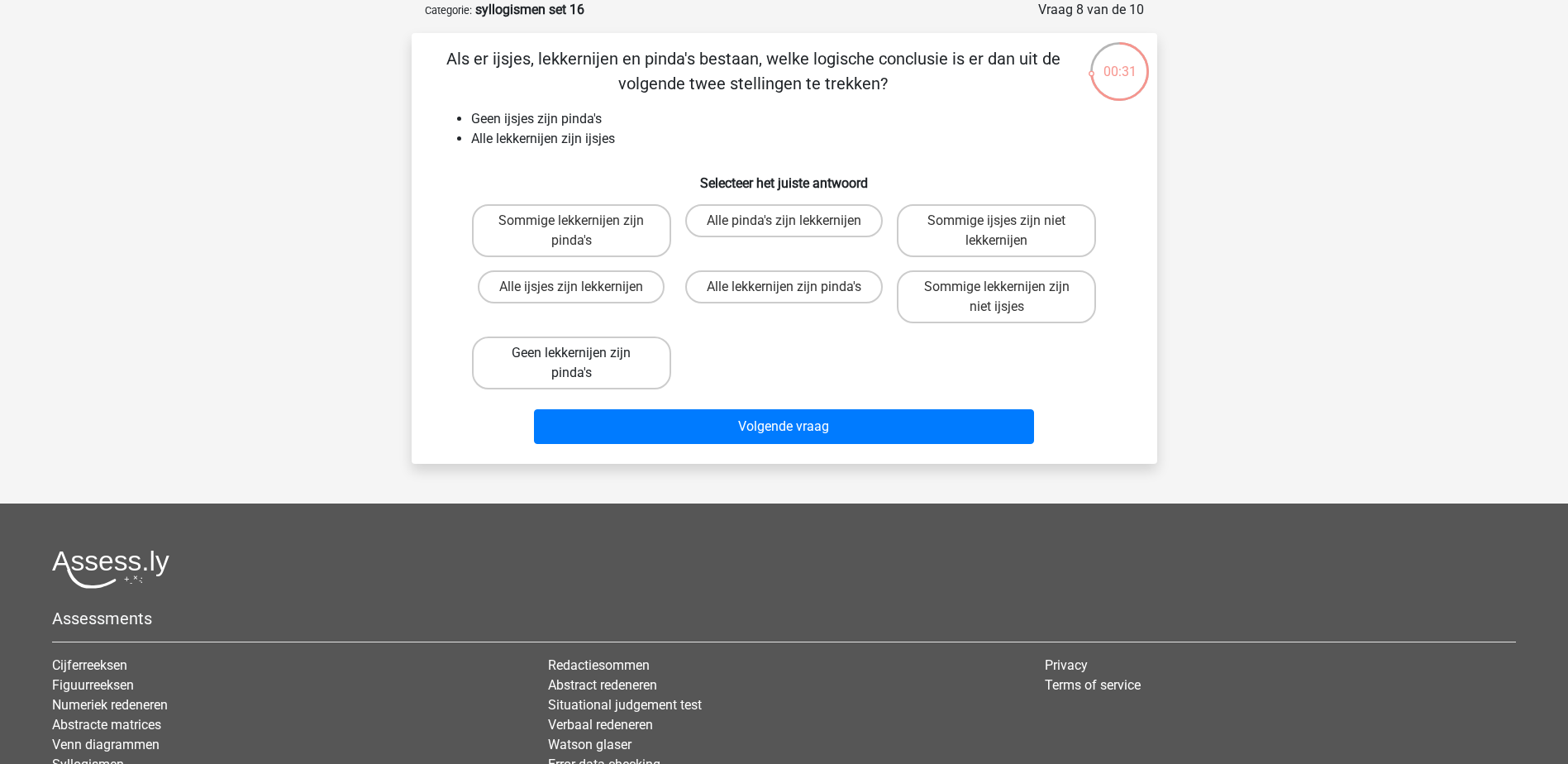
click at [636, 364] on label "Geen lekkernijen zijn pinda's" at bounding box center [572, 363] width 199 height 53
click at [582, 364] on input "Geen lekkernijen zijn pinda's" at bounding box center [576, 358] width 11 height 11
radio input "true"
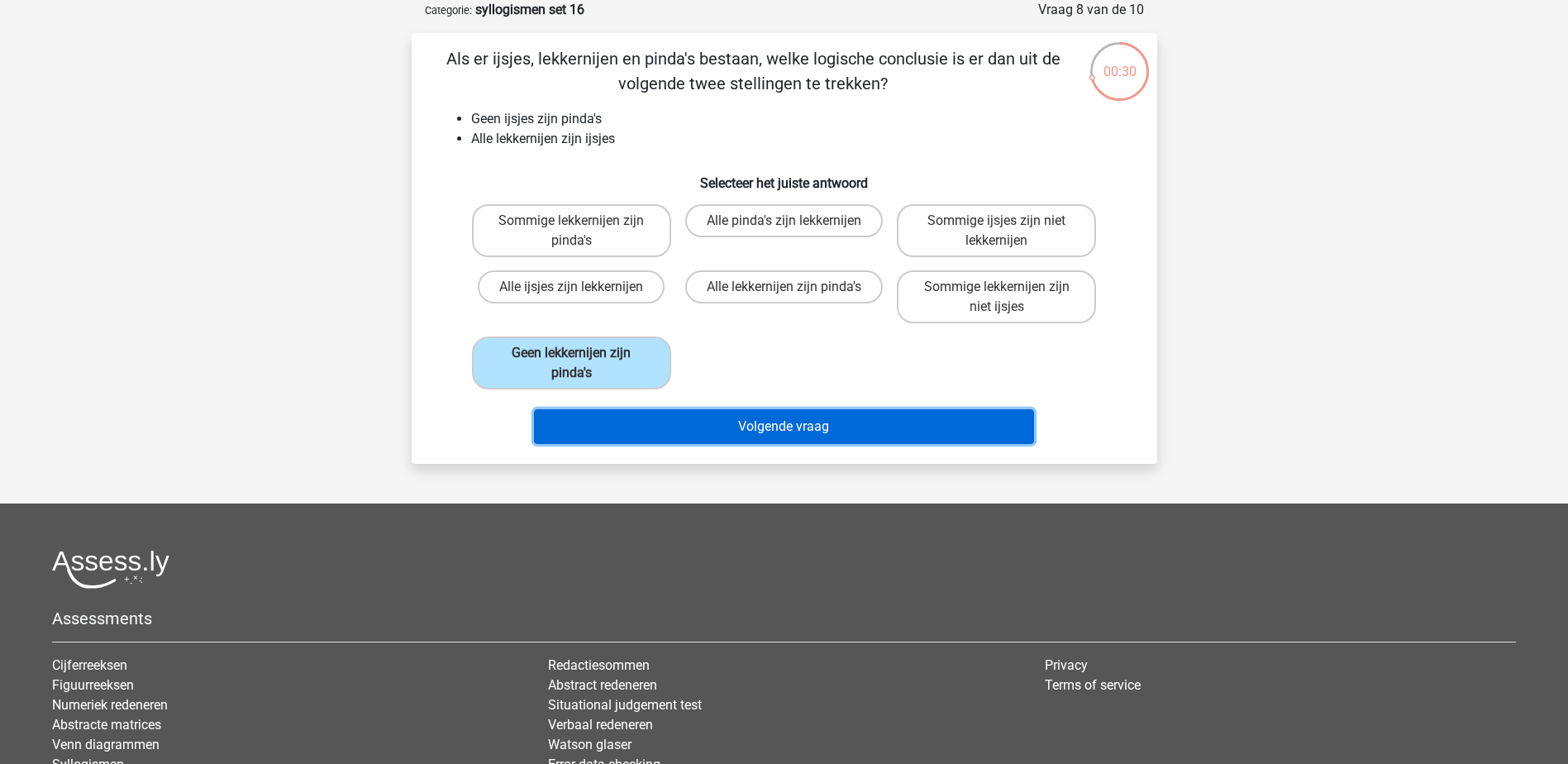
click at [790, 430] on button "Volgende vraag" at bounding box center [784, 427] width 500 height 34
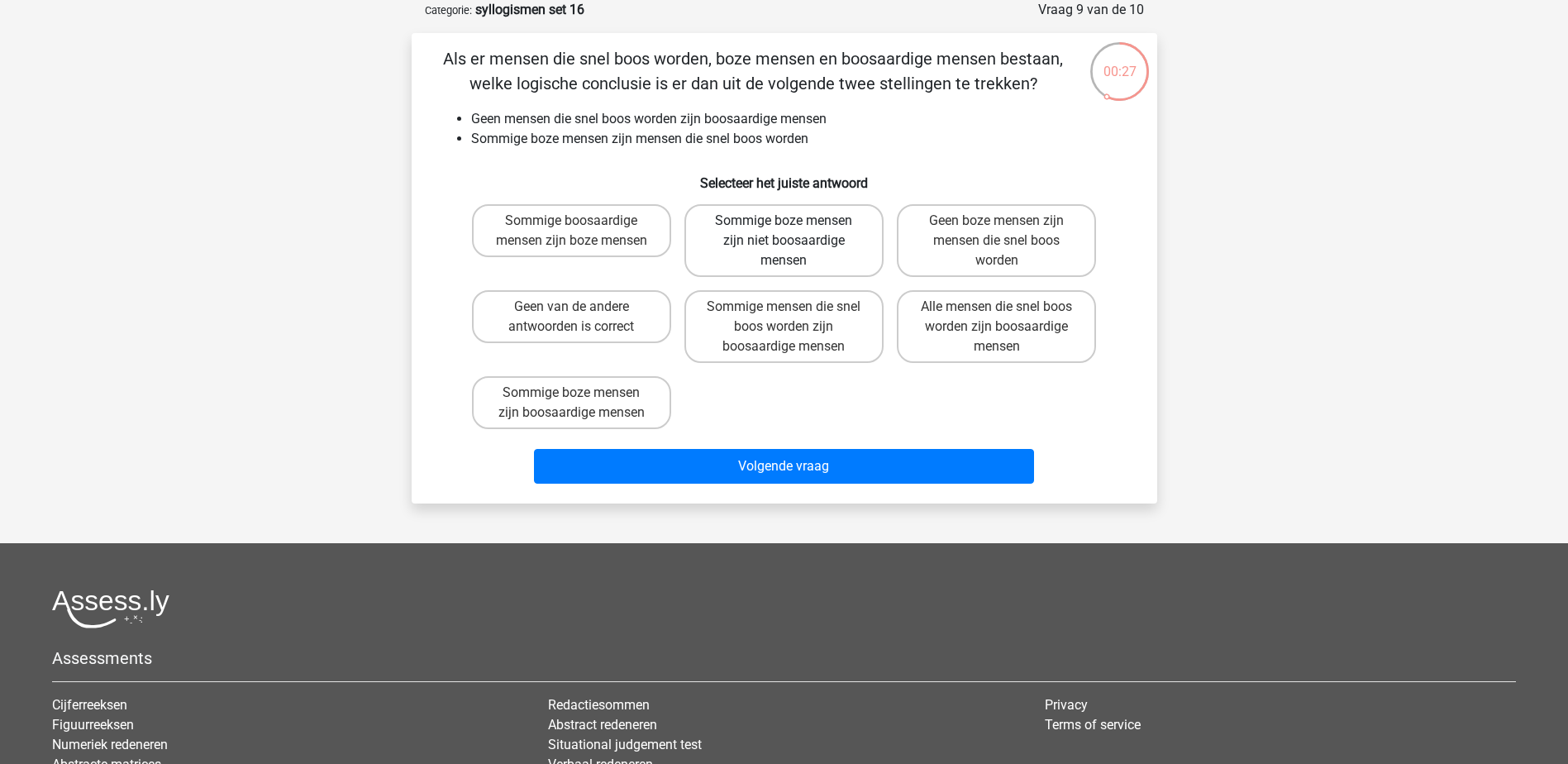
click at [778, 256] on label "Sommige boze mensen zijn niet boosaardige mensen" at bounding box center [784, 240] width 199 height 73
click at [784, 232] on input "Sommige boze mensen zijn niet boosaardige mensen" at bounding box center [789, 226] width 11 height 11
radio input "true"
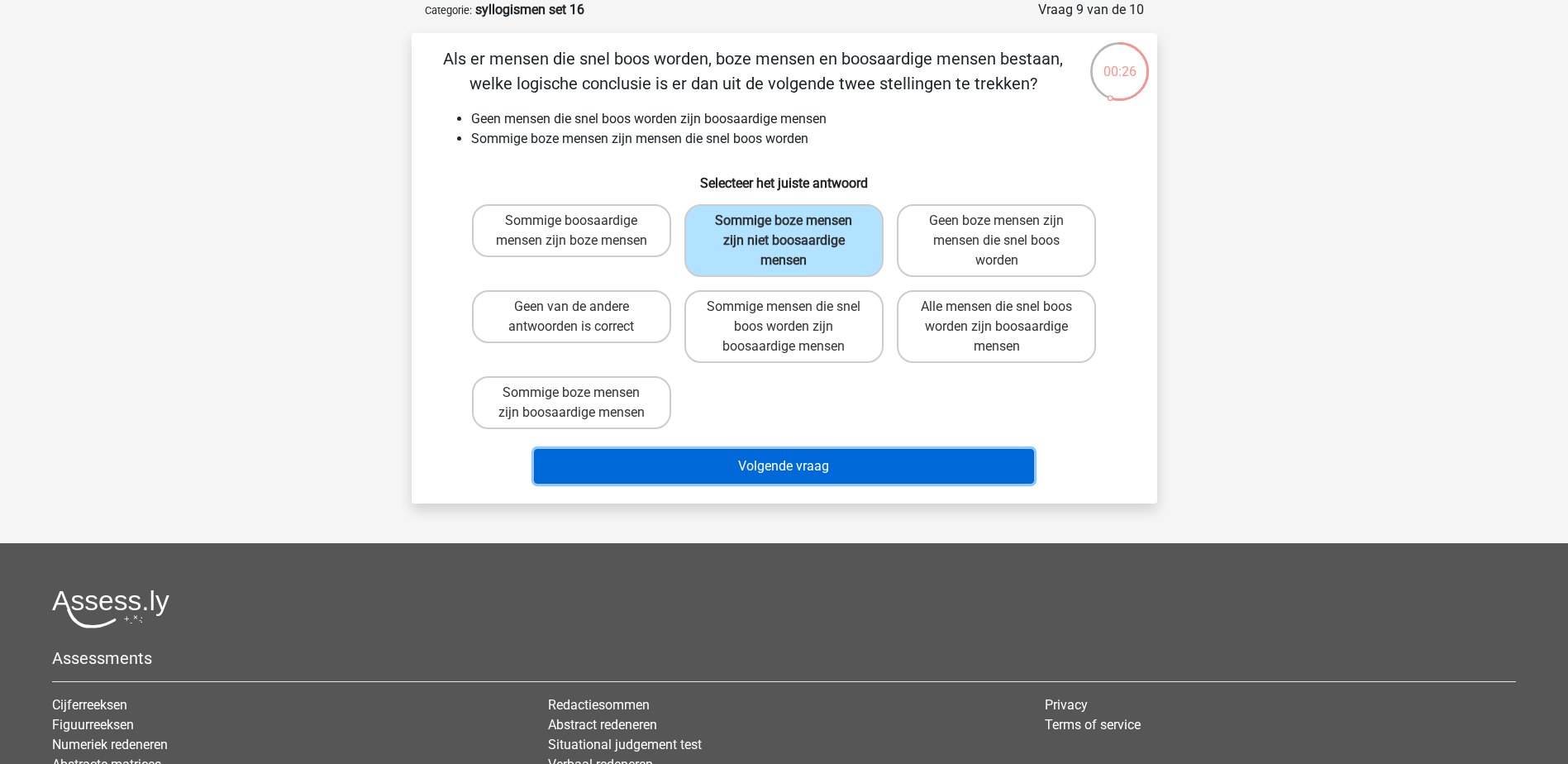
click at [857, 458] on button "Volgende vraag" at bounding box center [784, 466] width 500 height 34
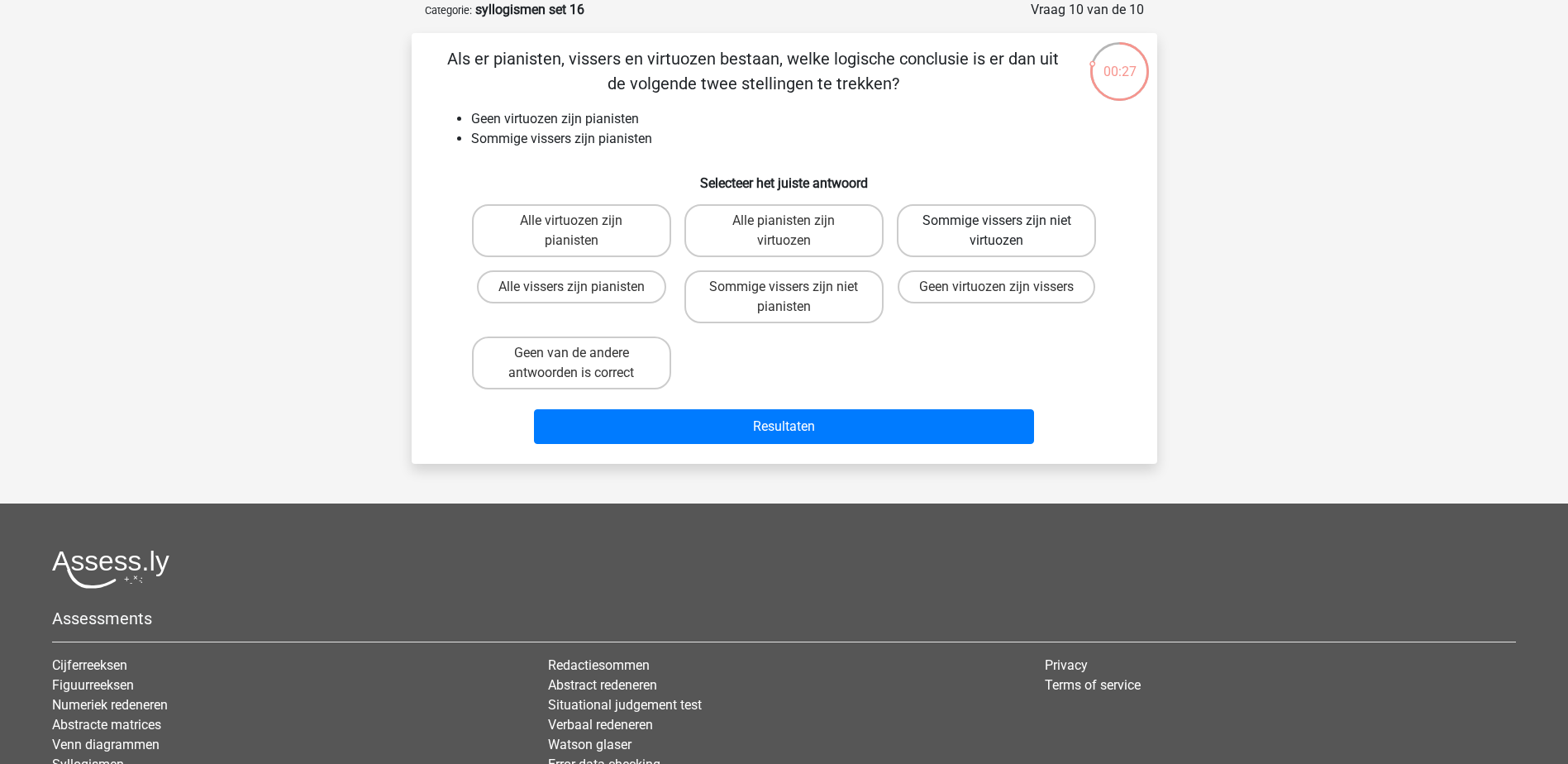
click at [1028, 228] on label "Sommige vissers zijn niet virtuozen" at bounding box center [996, 231] width 199 height 53
click at [1008, 228] on input "Sommige vissers zijn niet virtuozen" at bounding box center [1002, 226] width 11 height 11
radio input "true"
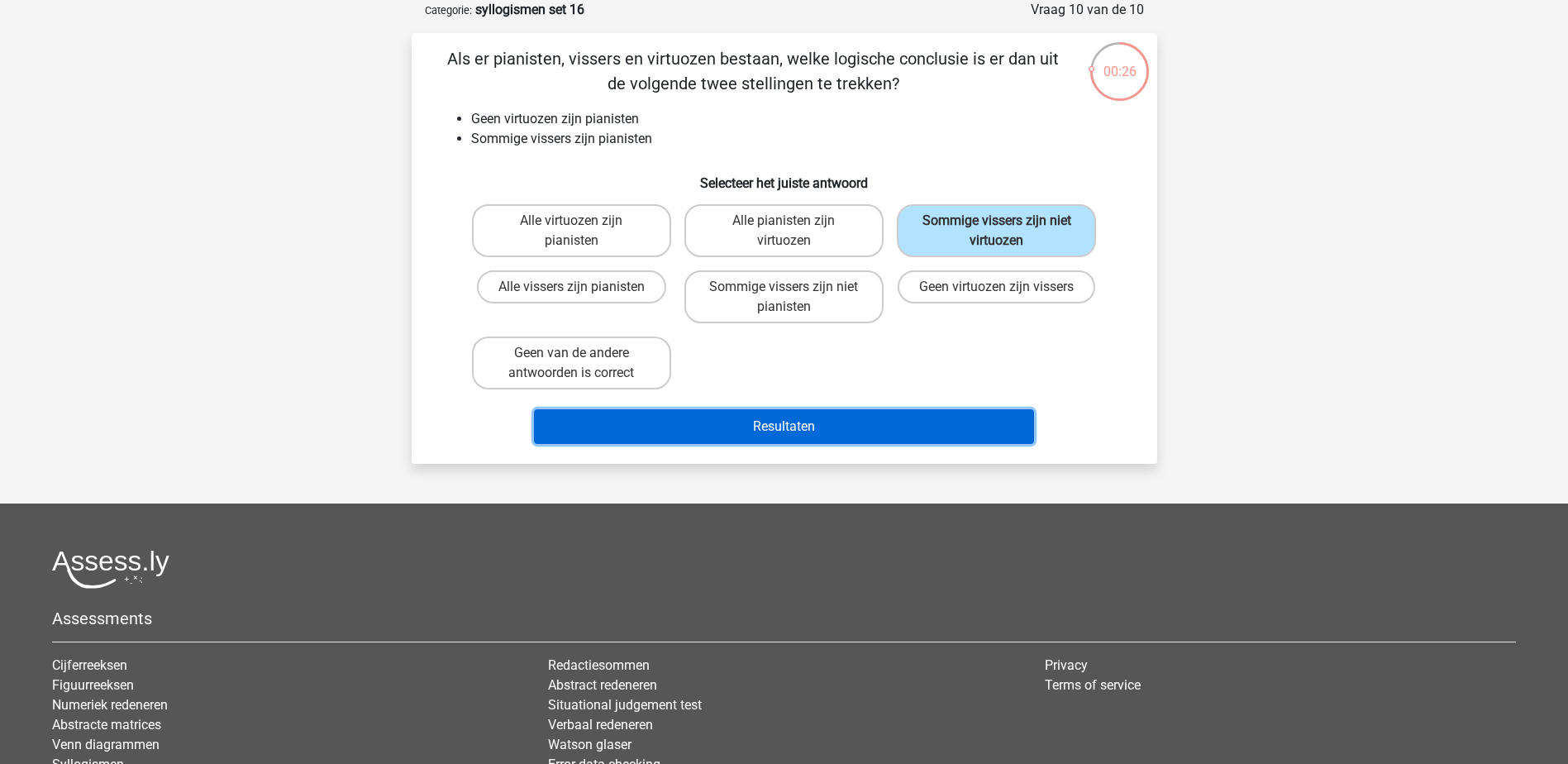
click at [970, 421] on button "Resultaten" at bounding box center [784, 427] width 500 height 34
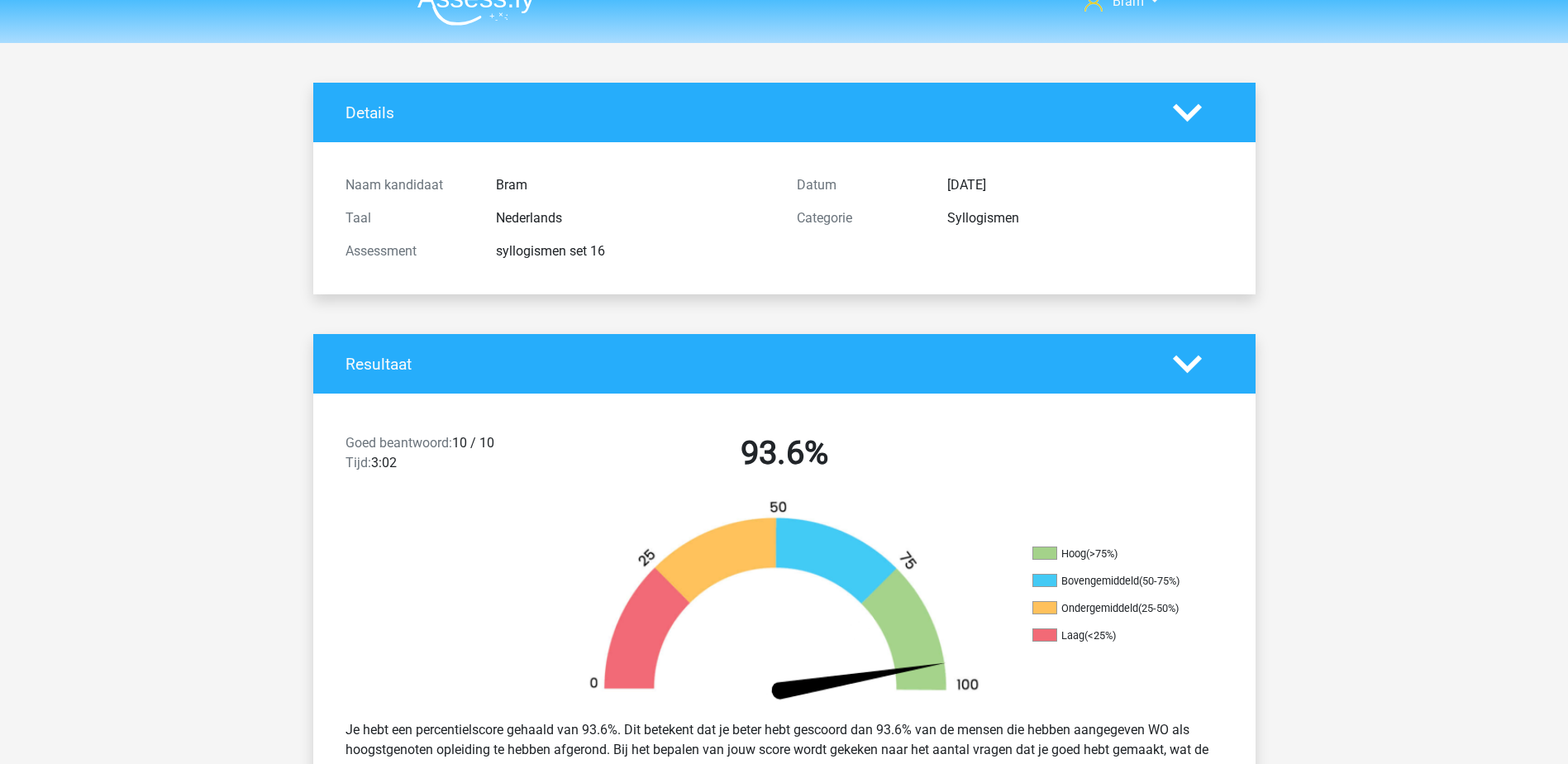
scroll to position [827, 0]
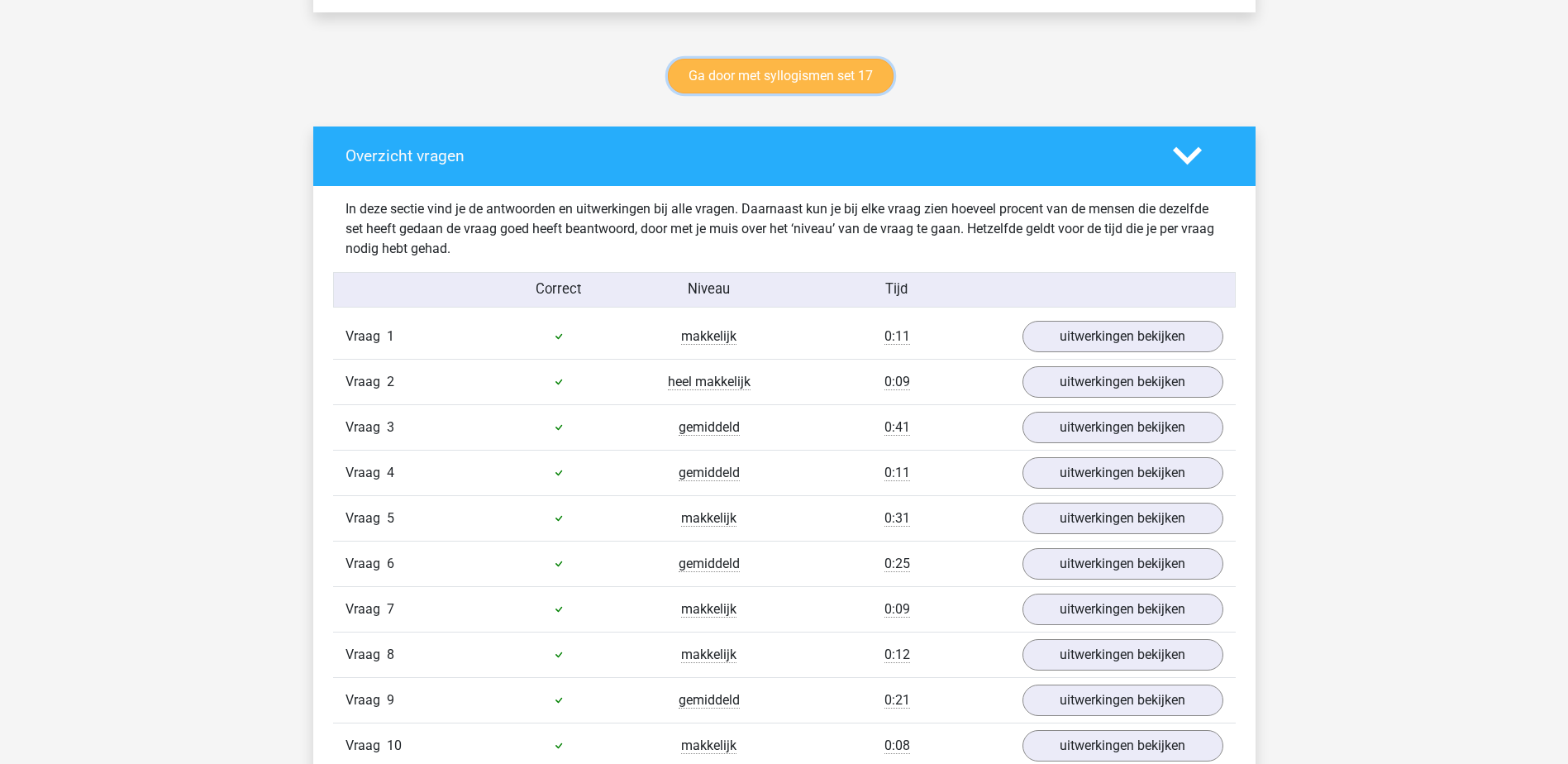
click at [762, 72] on link "Ga door met syllogismen set 17" at bounding box center [780, 76] width 226 height 34
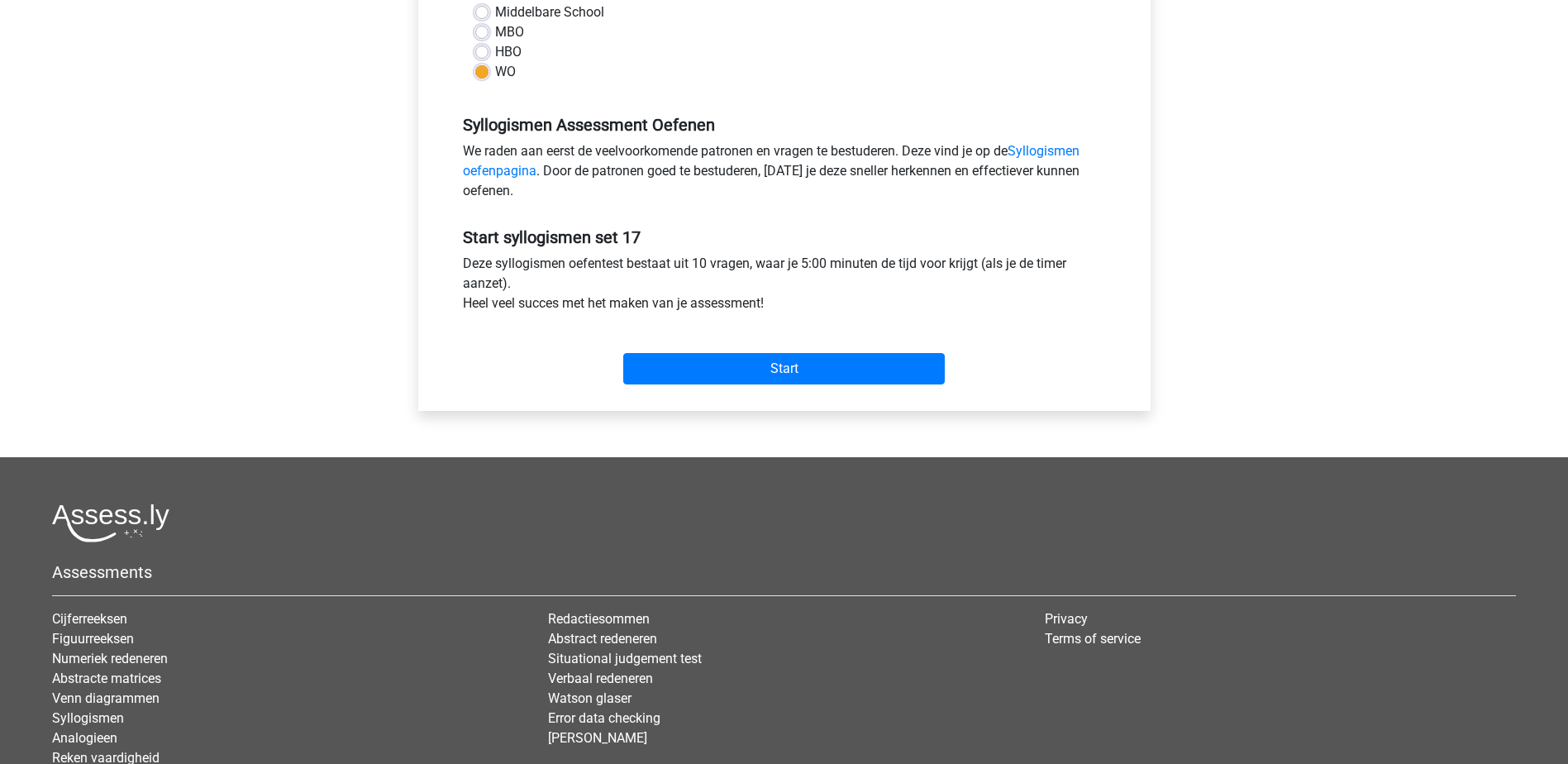
scroll to position [413, 0]
click at [820, 367] on input "Start" at bounding box center [784, 367] width 322 height 32
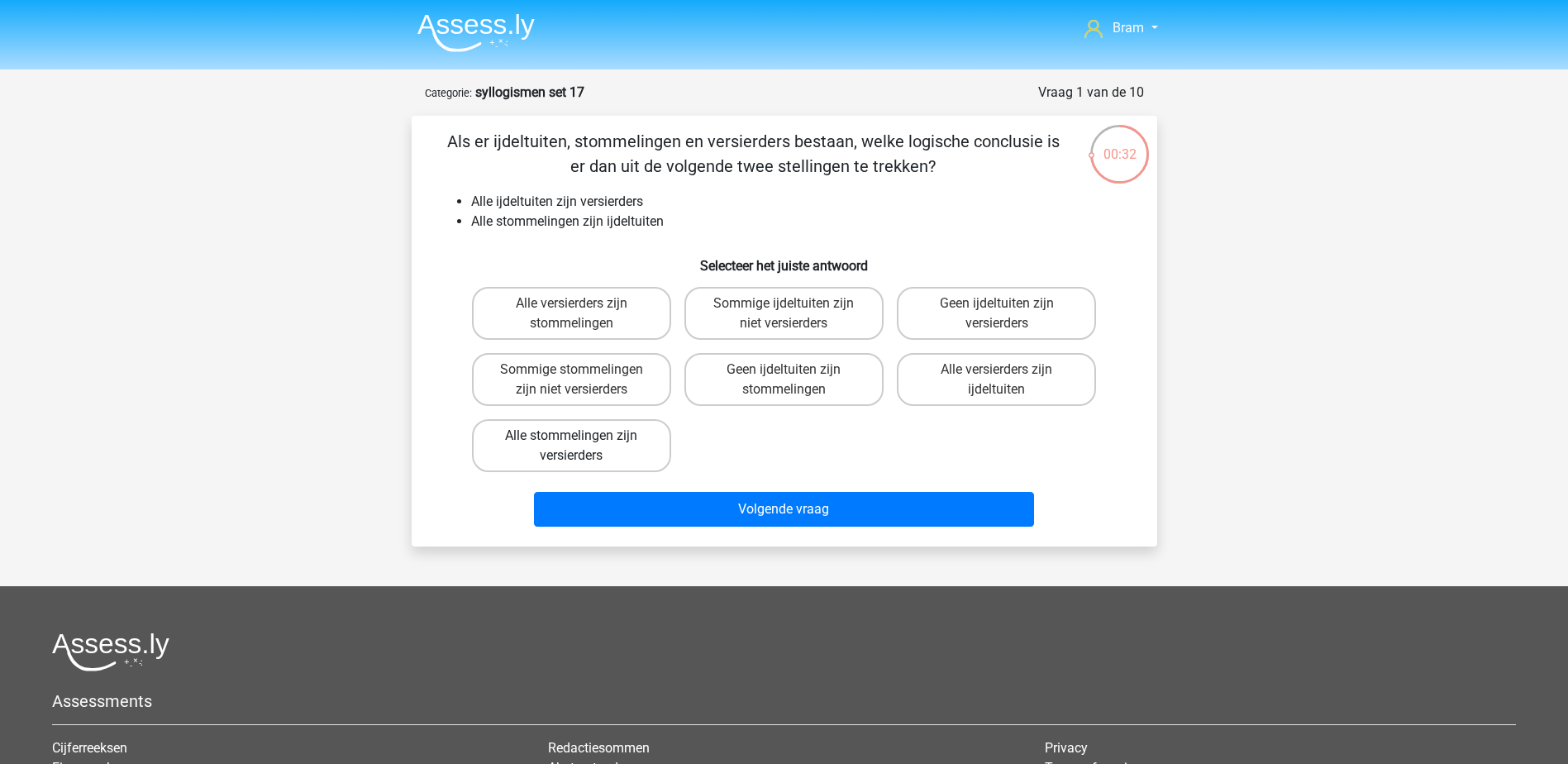
click at [620, 442] on label "Alle stommelingen zijn versierders" at bounding box center [572, 446] width 199 height 53
click at [582, 442] on input "Alle stommelingen zijn versierders" at bounding box center [576, 440] width 11 height 11
radio input "true"
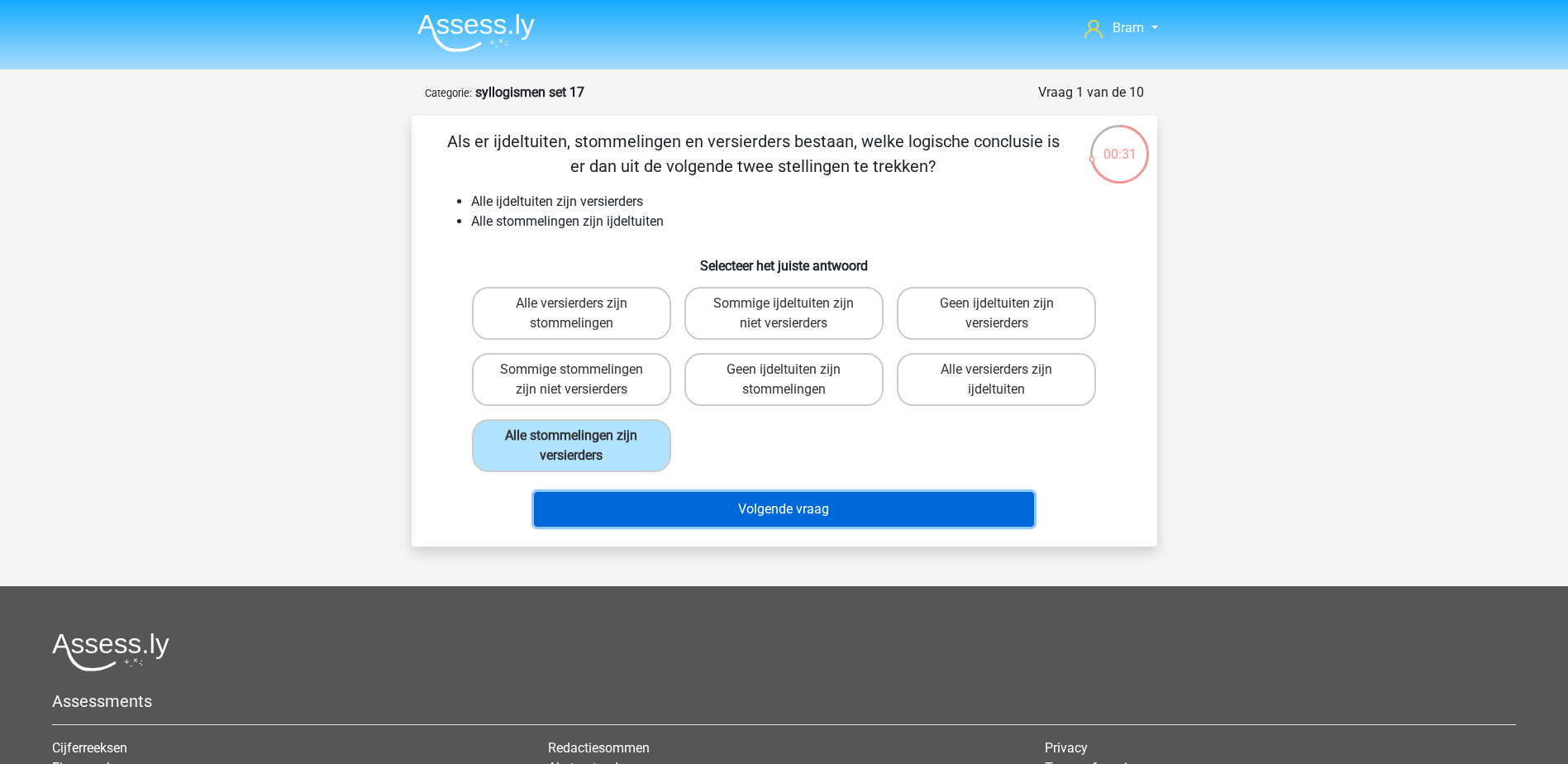
click at [727, 498] on button "Volgende vraag" at bounding box center [784, 509] width 500 height 34
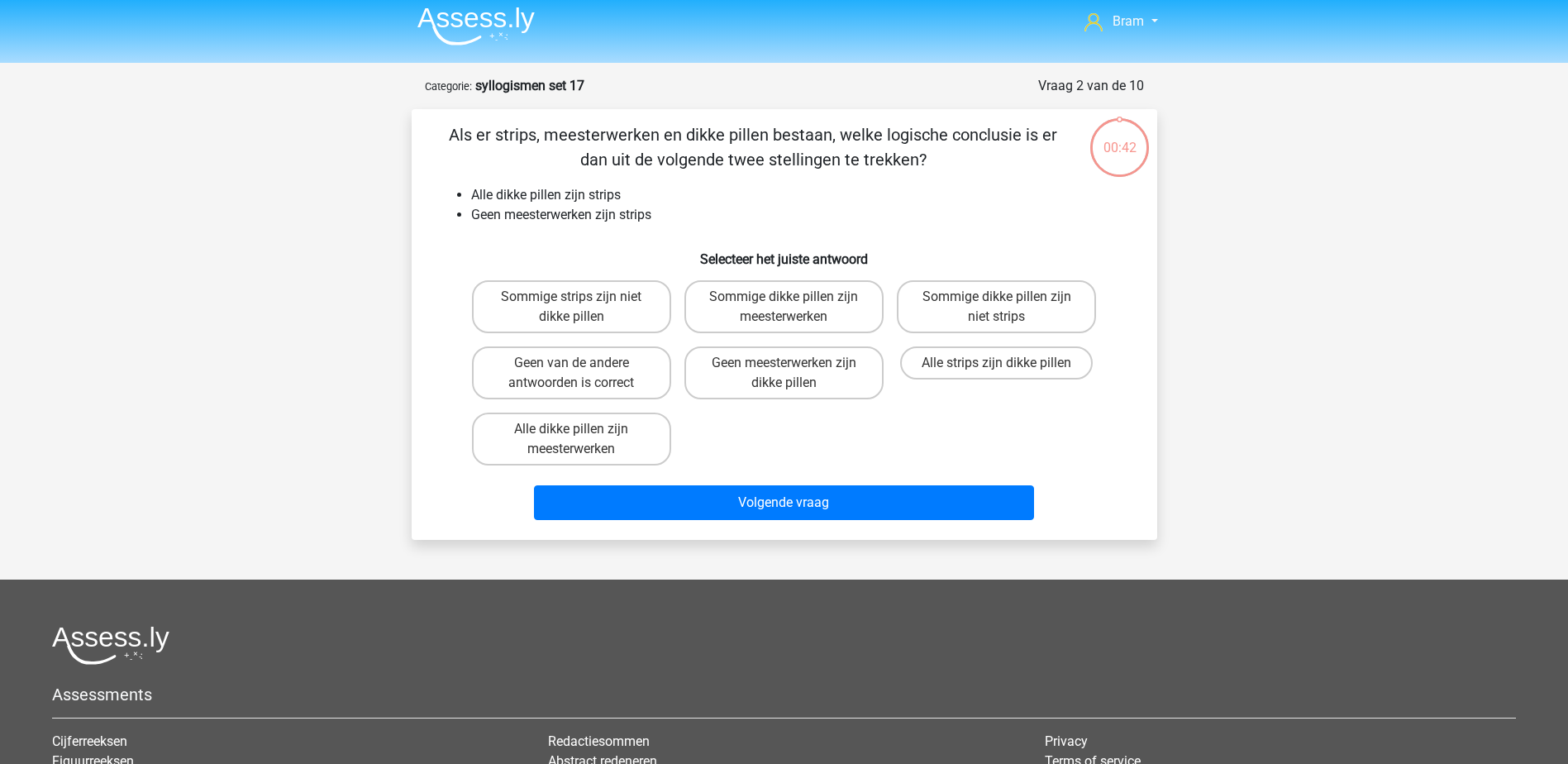
scroll to position [82, 0]
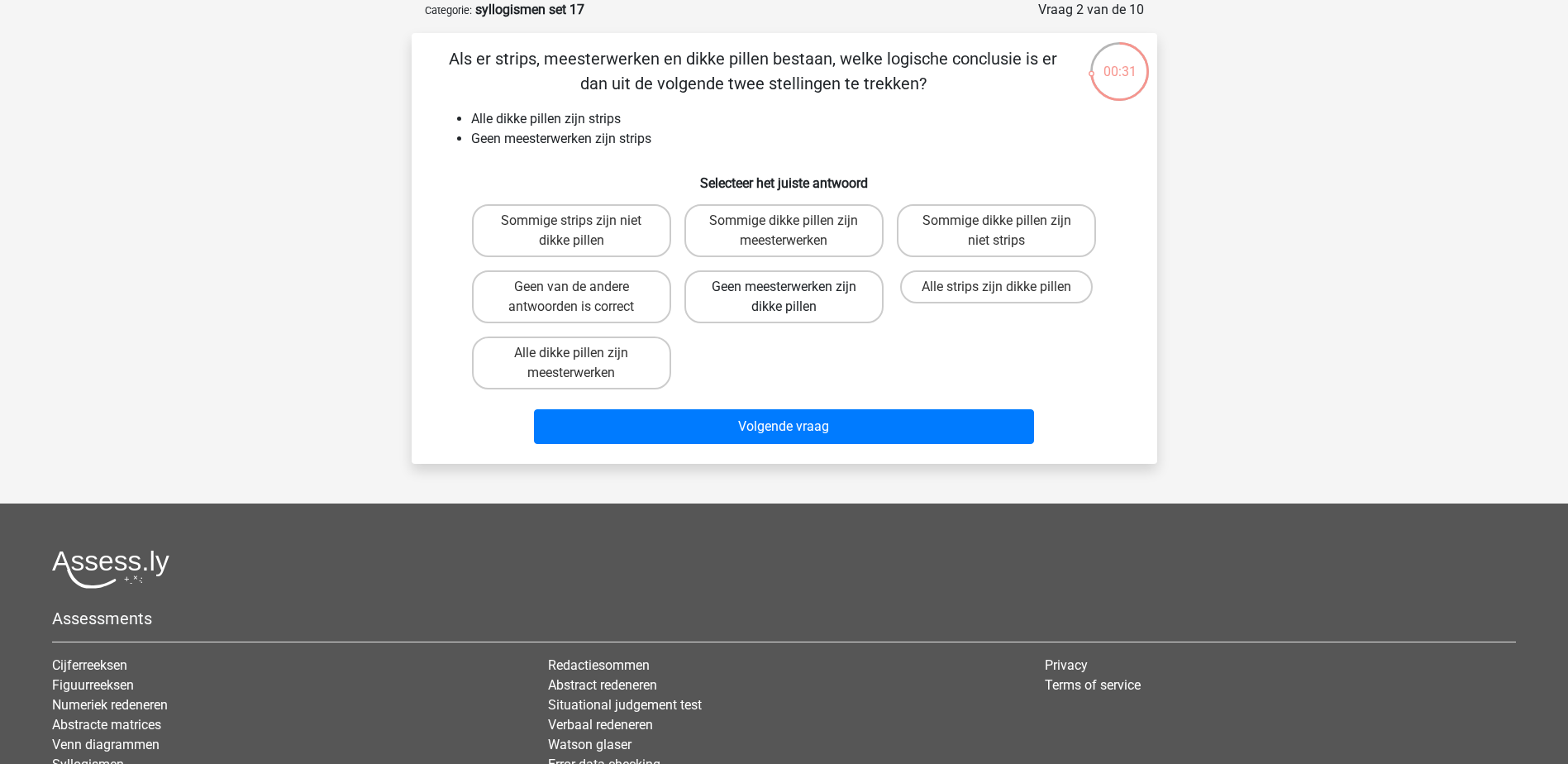
click at [814, 302] on label "Geen meesterwerken zijn dikke pillen" at bounding box center [784, 297] width 199 height 53
click at [794, 298] on input "Geen meesterwerken zijn dikke pillen" at bounding box center [789, 292] width 11 height 11
radio input "true"
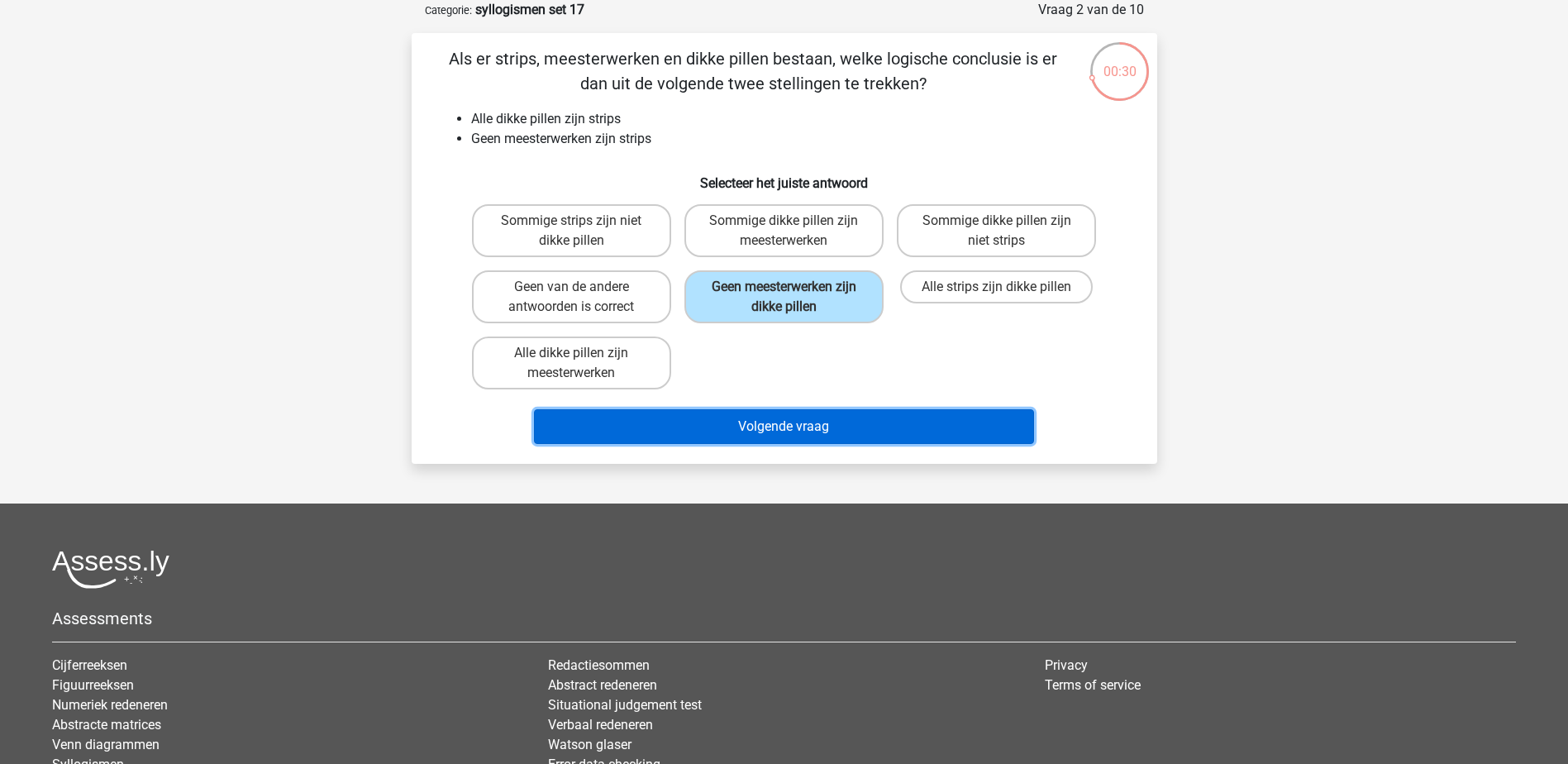
click at [843, 427] on button "Volgende vraag" at bounding box center [784, 427] width 500 height 34
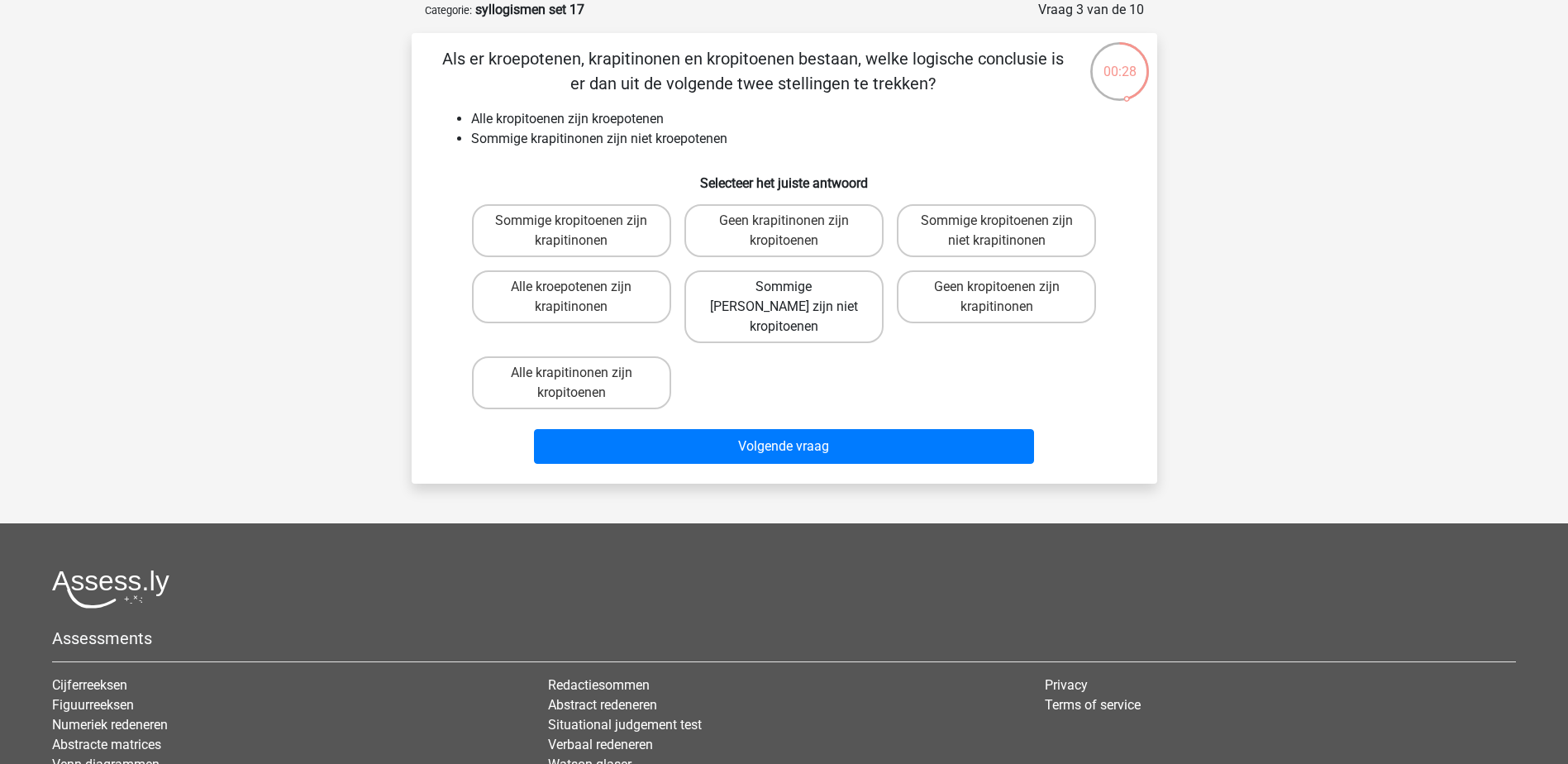
click at [828, 307] on label "Sommige krapitinonen zijn niet kropitoenen" at bounding box center [784, 306] width 199 height 73
click at [794, 298] on input "Sommige krapitinonen zijn niet kropitoenen" at bounding box center [789, 292] width 11 height 11
radio input "true"
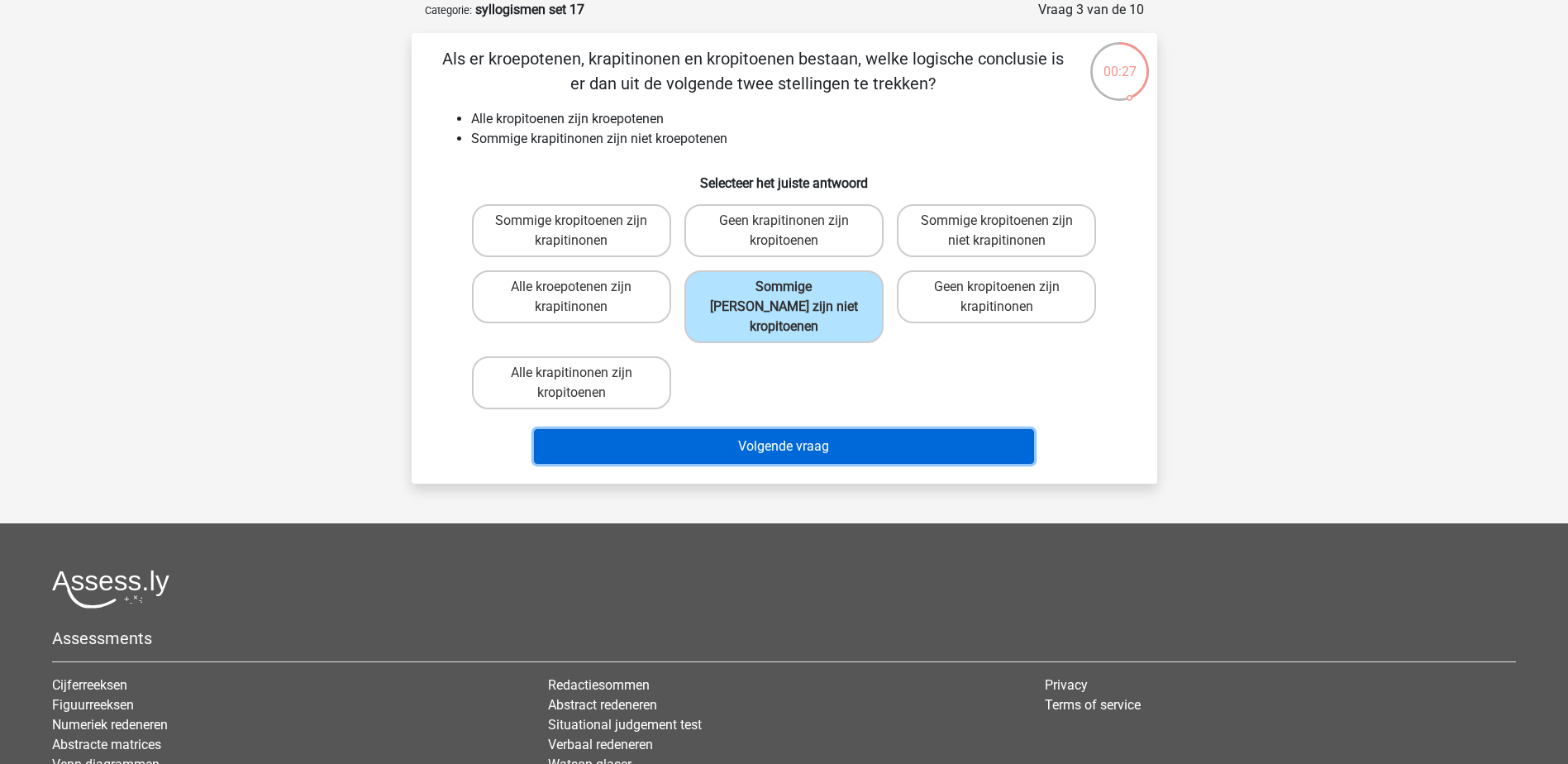
click at [834, 429] on button "Volgende vraag" at bounding box center [784, 446] width 500 height 34
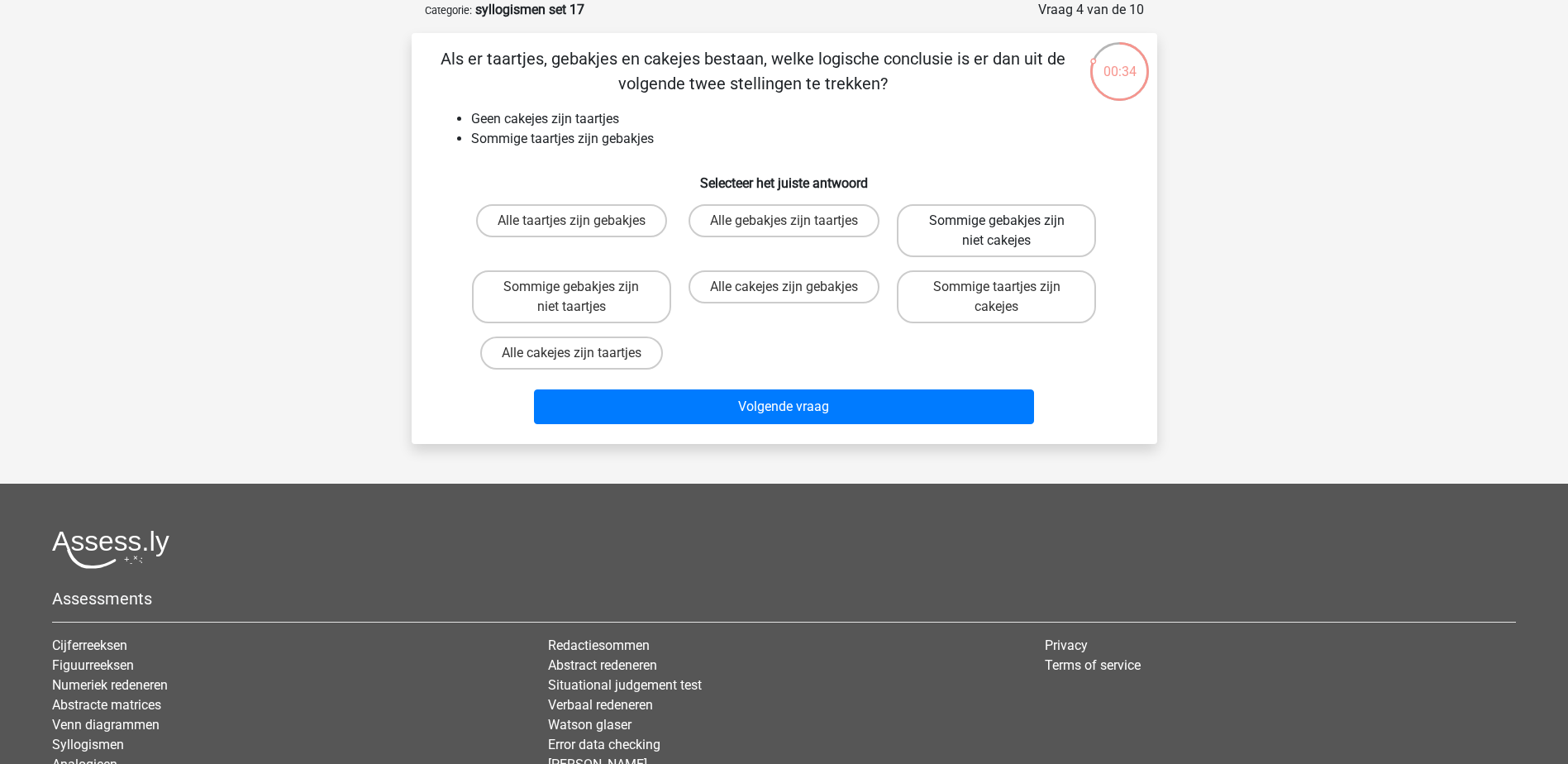
click at [1035, 216] on label "Sommige gebakjes zijn niet cakejes" at bounding box center [996, 231] width 199 height 53
click at [1008, 221] on input "Sommige gebakjes zijn niet cakejes" at bounding box center [1002, 226] width 11 height 11
radio input "true"
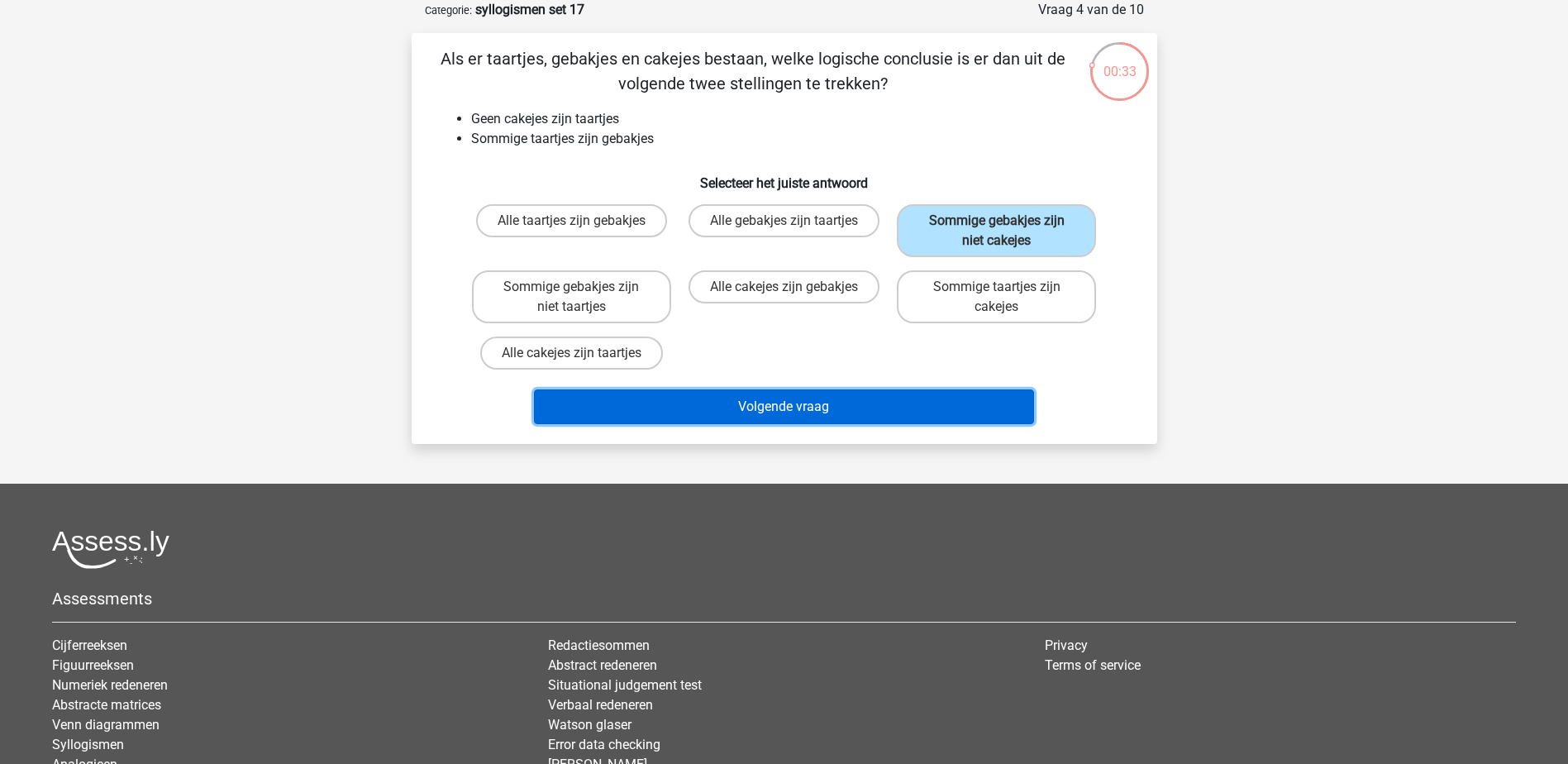
click at [943, 407] on button "Volgende vraag" at bounding box center [784, 407] width 500 height 34
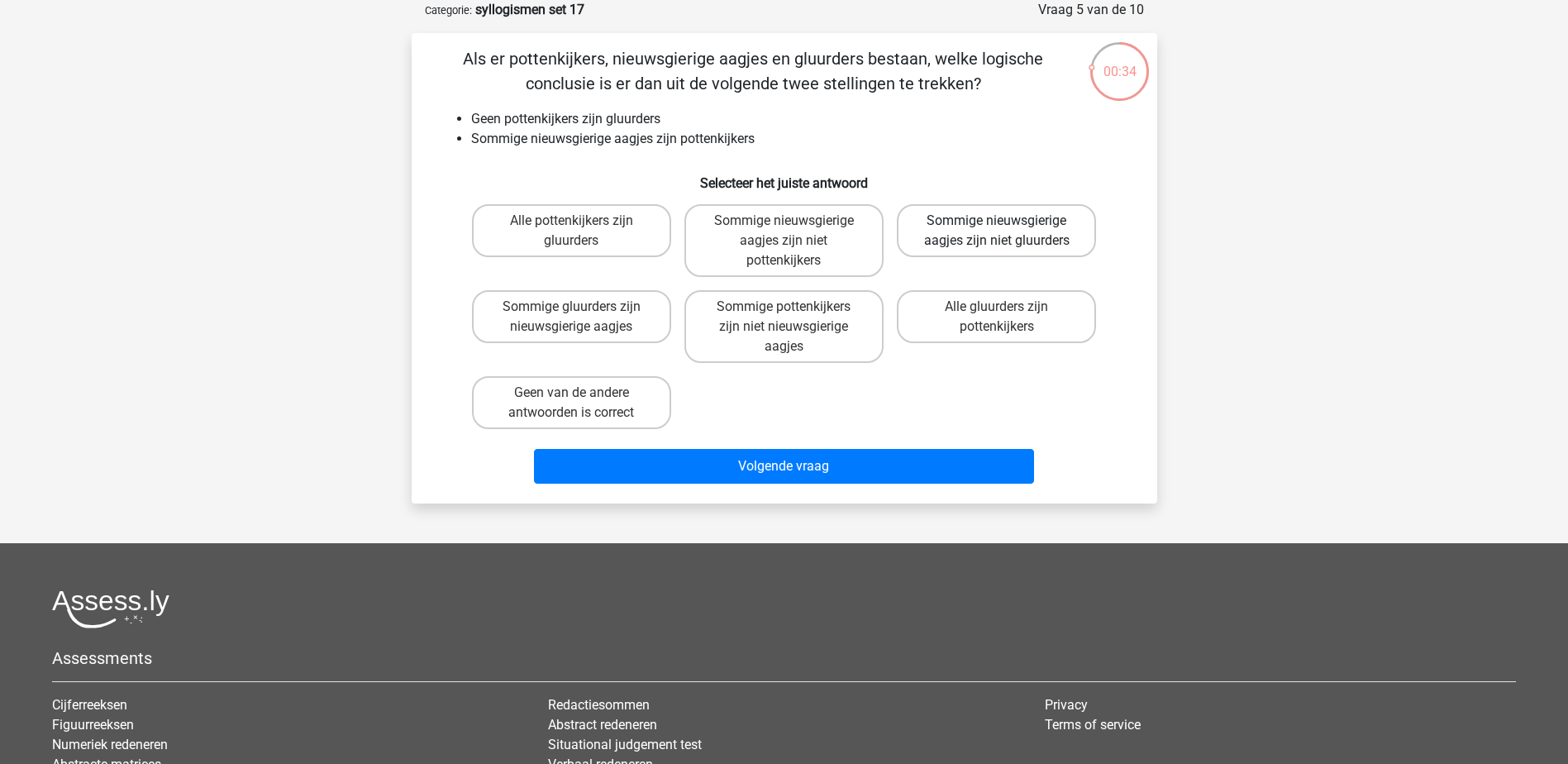
click at [1020, 230] on label "Sommige nieuwsgierige aagjes zijn niet gluurders" at bounding box center [996, 231] width 199 height 53
click at [1008, 230] on input "Sommige nieuwsgierige aagjes zijn niet gluurders" at bounding box center [1002, 226] width 11 height 11
radio input "true"
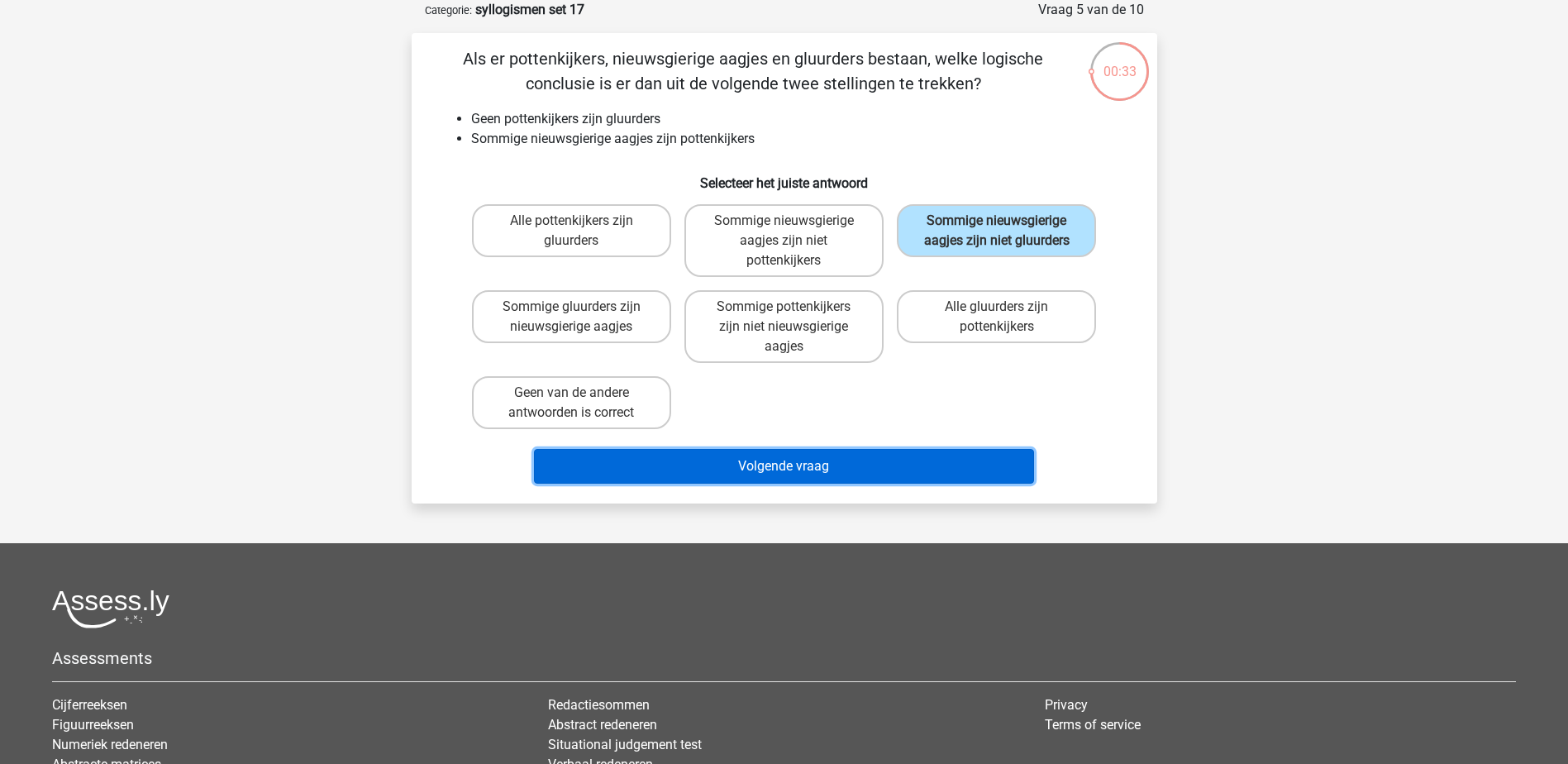
click at [949, 469] on button "Volgende vraag" at bounding box center [784, 466] width 500 height 34
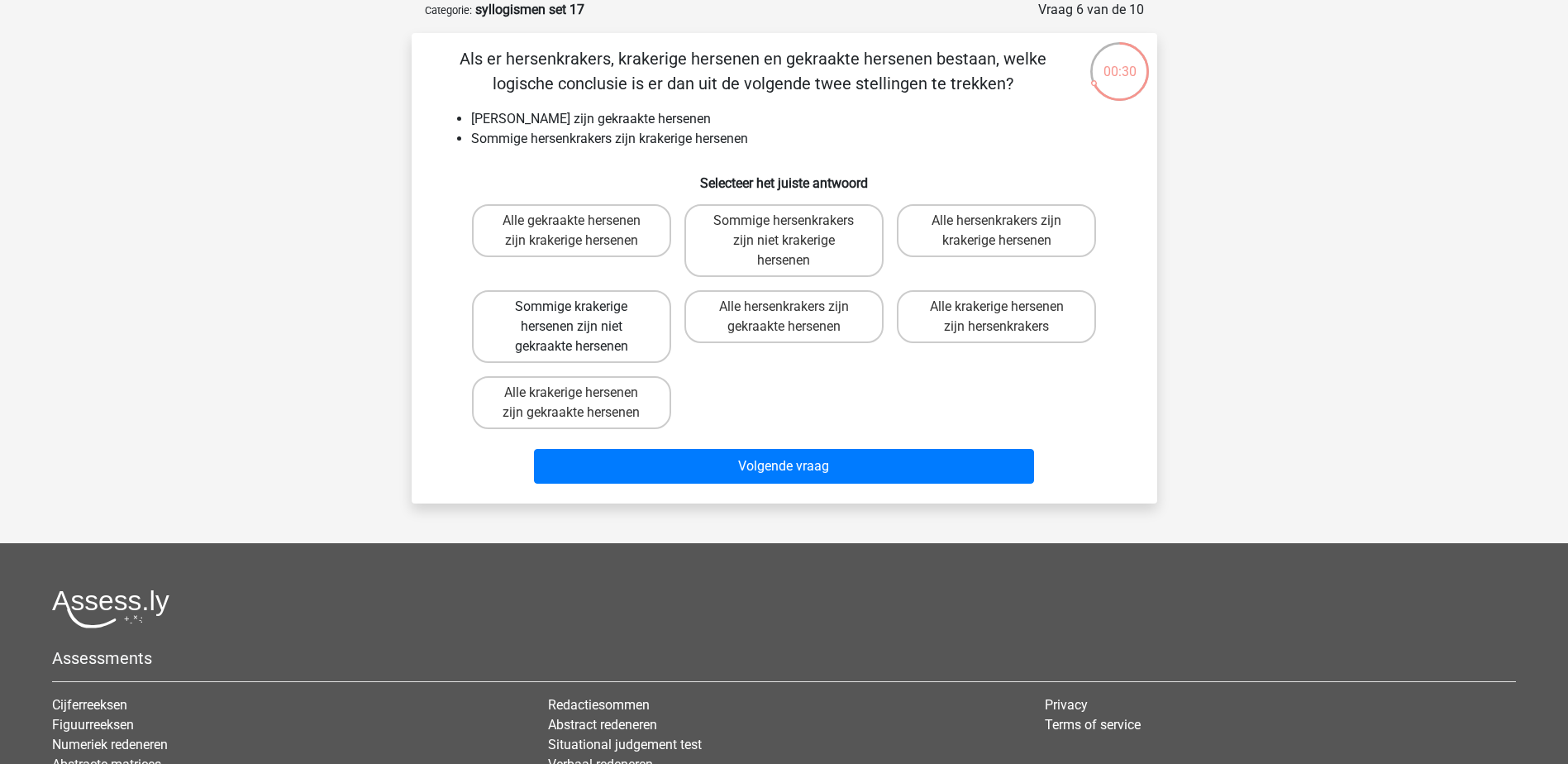
click at [633, 338] on label "Sommige krakerige hersenen zijn niet gekraakte hersenen" at bounding box center [572, 326] width 199 height 73
click at [582, 318] on input "Sommige krakerige hersenen zijn niet gekraakte hersenen" at bounding box center [576, 312] width 11 height 11
radio input "true"
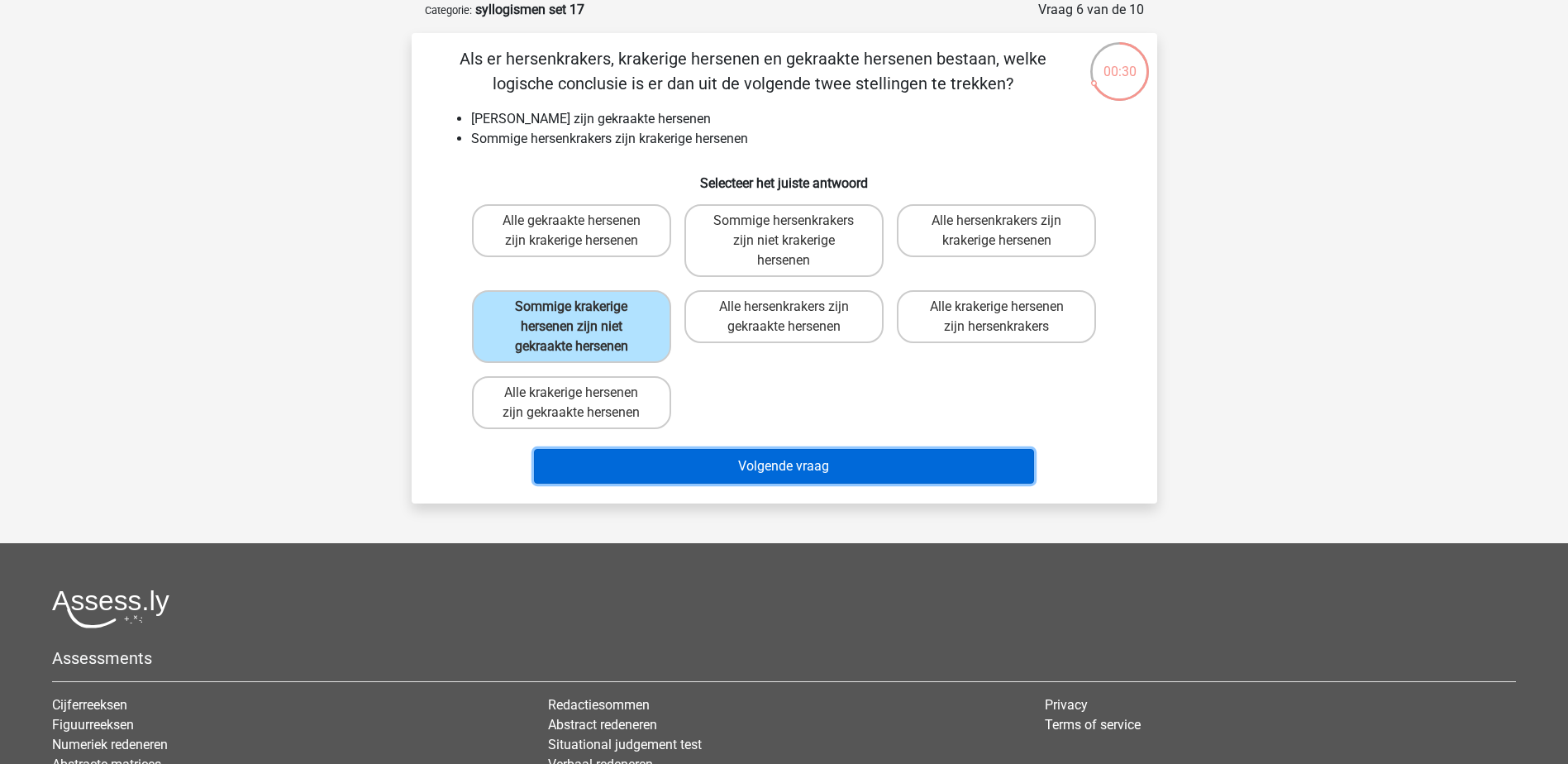
click at [765, 463] on button "Volgende vraag" at bounding box center [784, 466] width 500 height 34
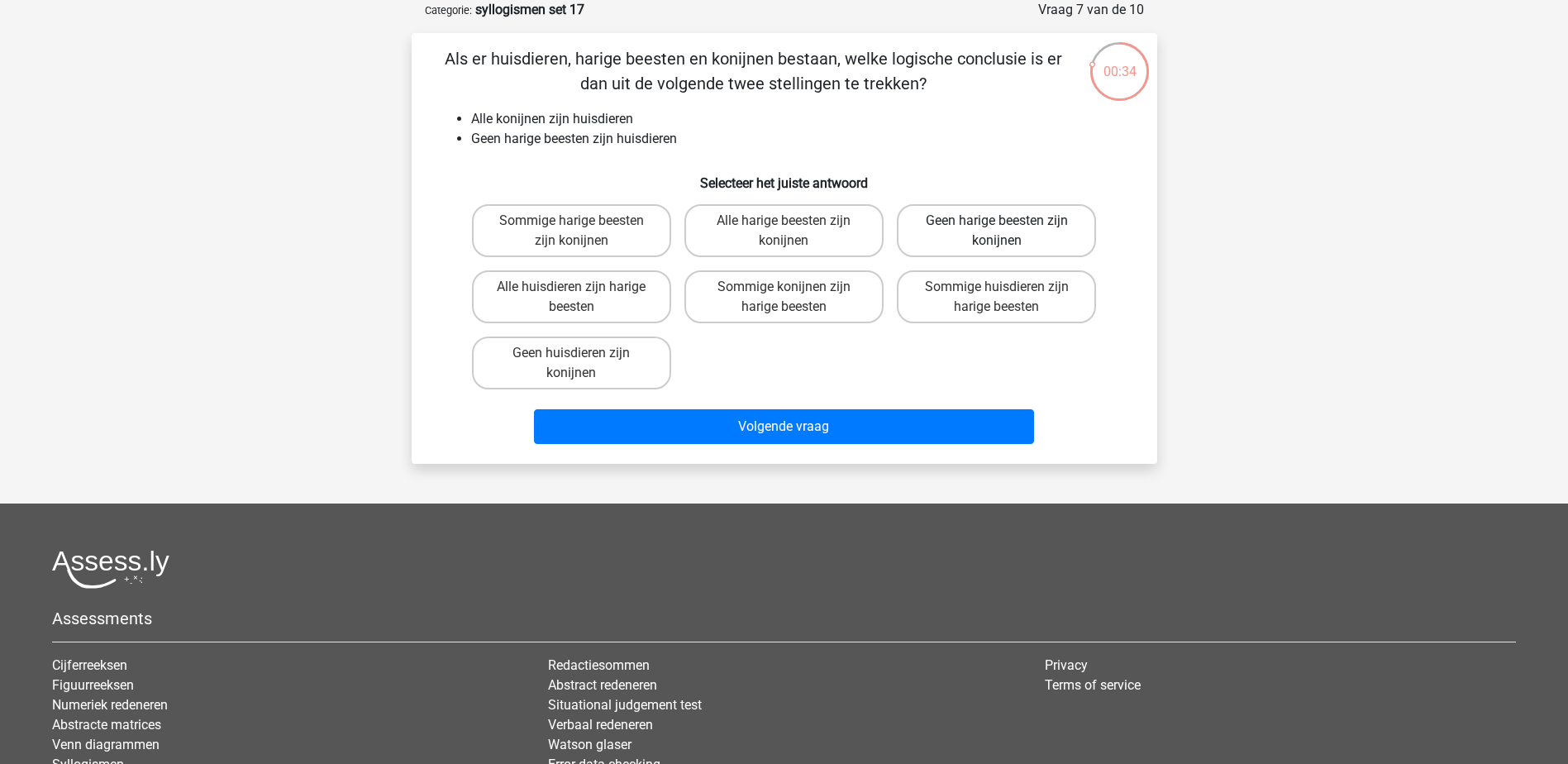
click at [1080, 234] on label "Geen harige beesten zijn konijnen" at bounding box center [996, 231] width 199 height 53
click at [1008, 232] on input "Geen harige beesten zijn konijnen" at bounding box center [1002, 226] width 11 height 11
radio input "true"
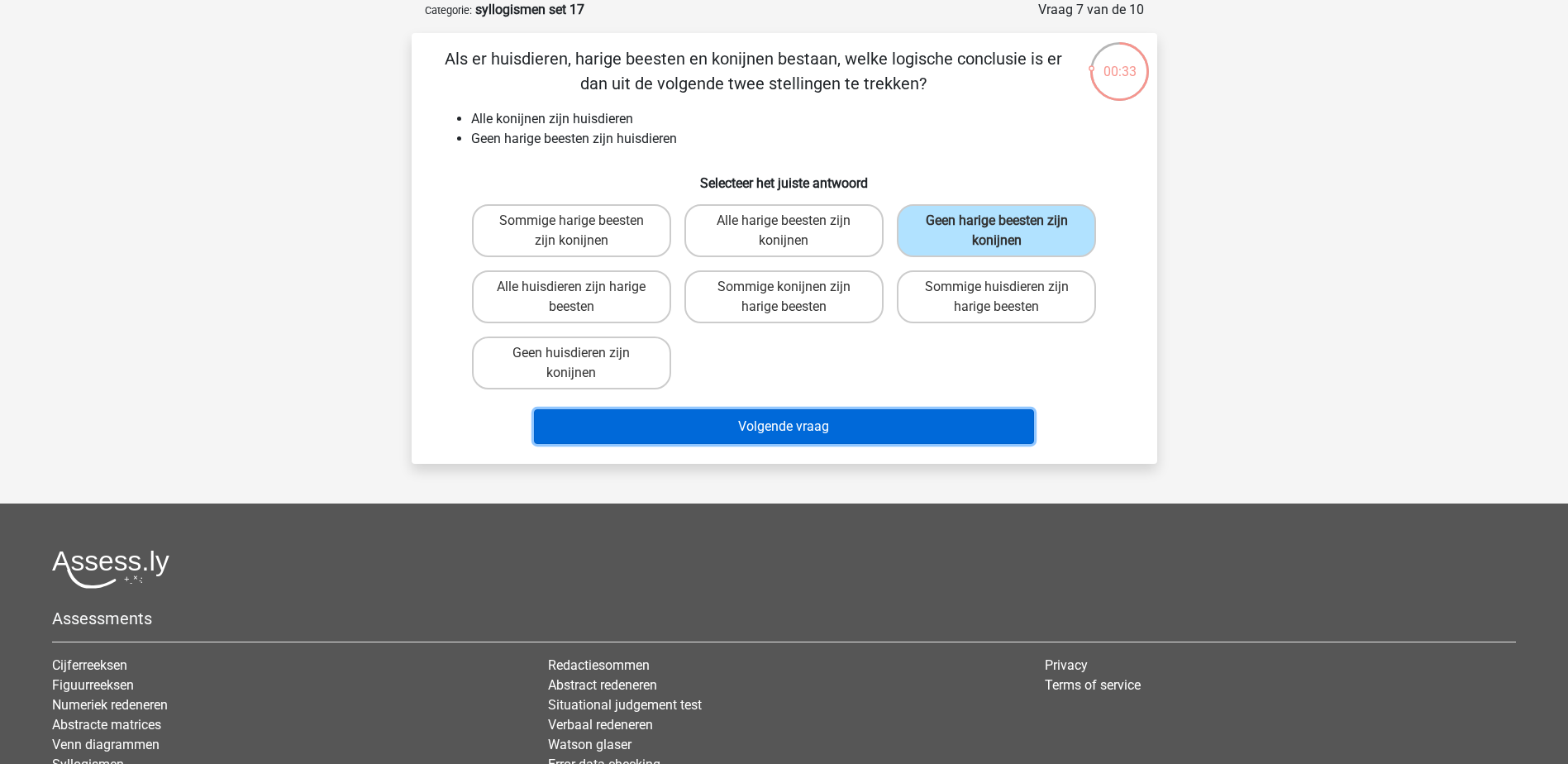
click at [983, 438] on button "Volgende vraag" at bounding box center [784, 427] width 500 height 34
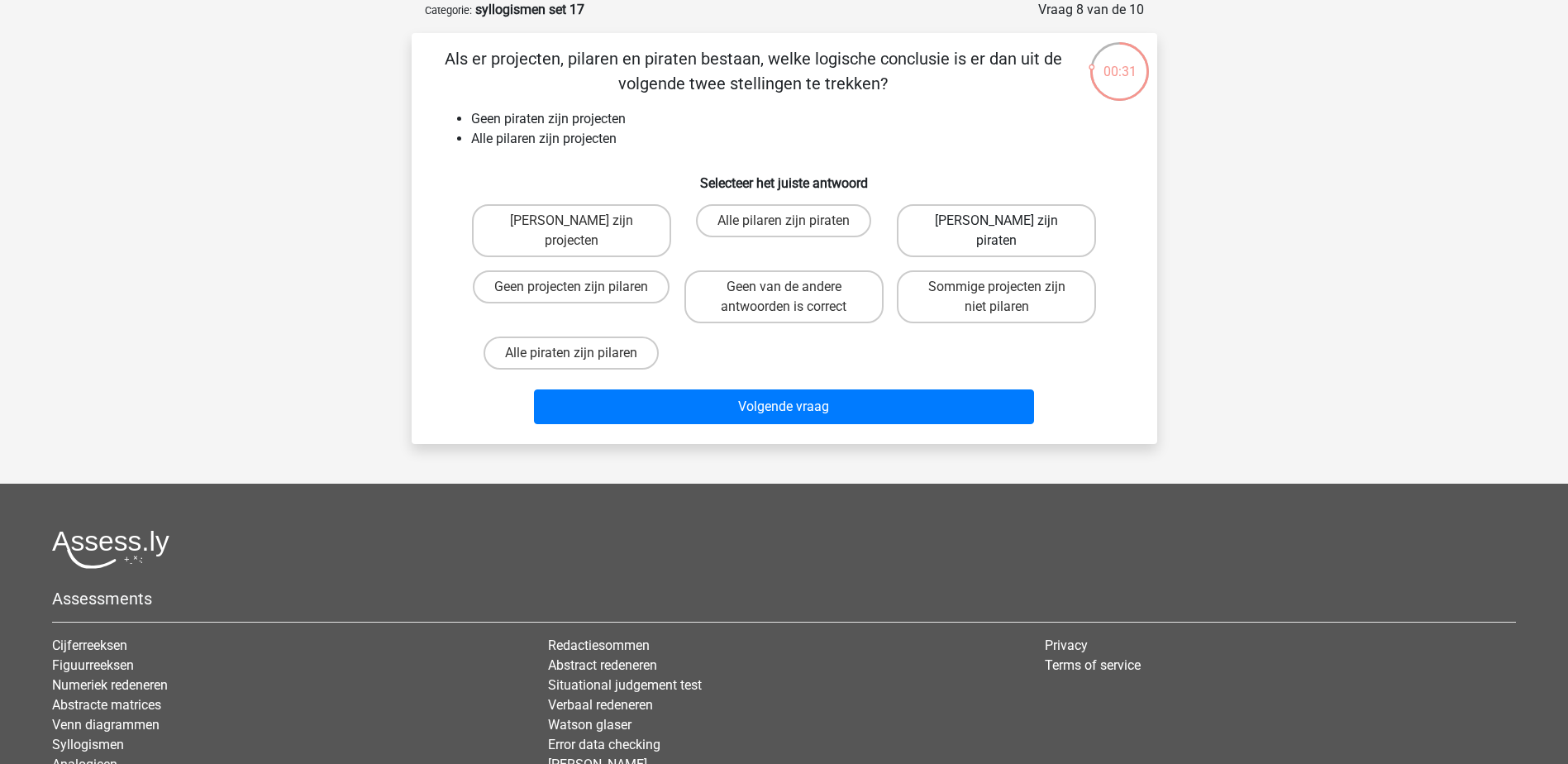
click at [1073, 221] on label "Geen pilaren zijn piraten" at bounding box center [996, 231] width 199 height 53
click at [1008, 221] on input "Geen pilaren zijn piraten" at bounding box center [1002, 226] width 11 height 11
radio input "true"
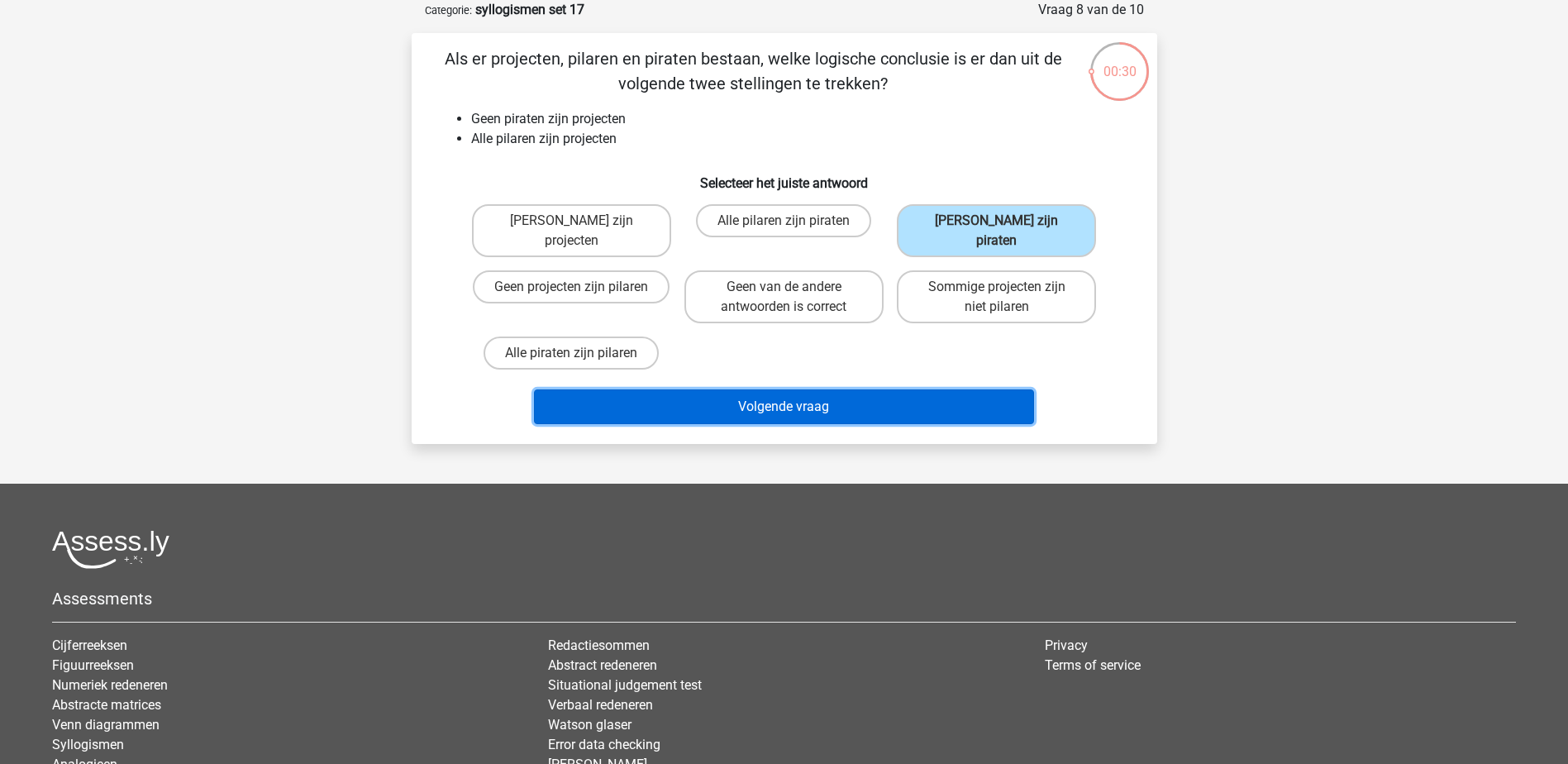
click at [998, 392] on button "Volgende vraag" at bounding box center [784, 407] width 500 height 34
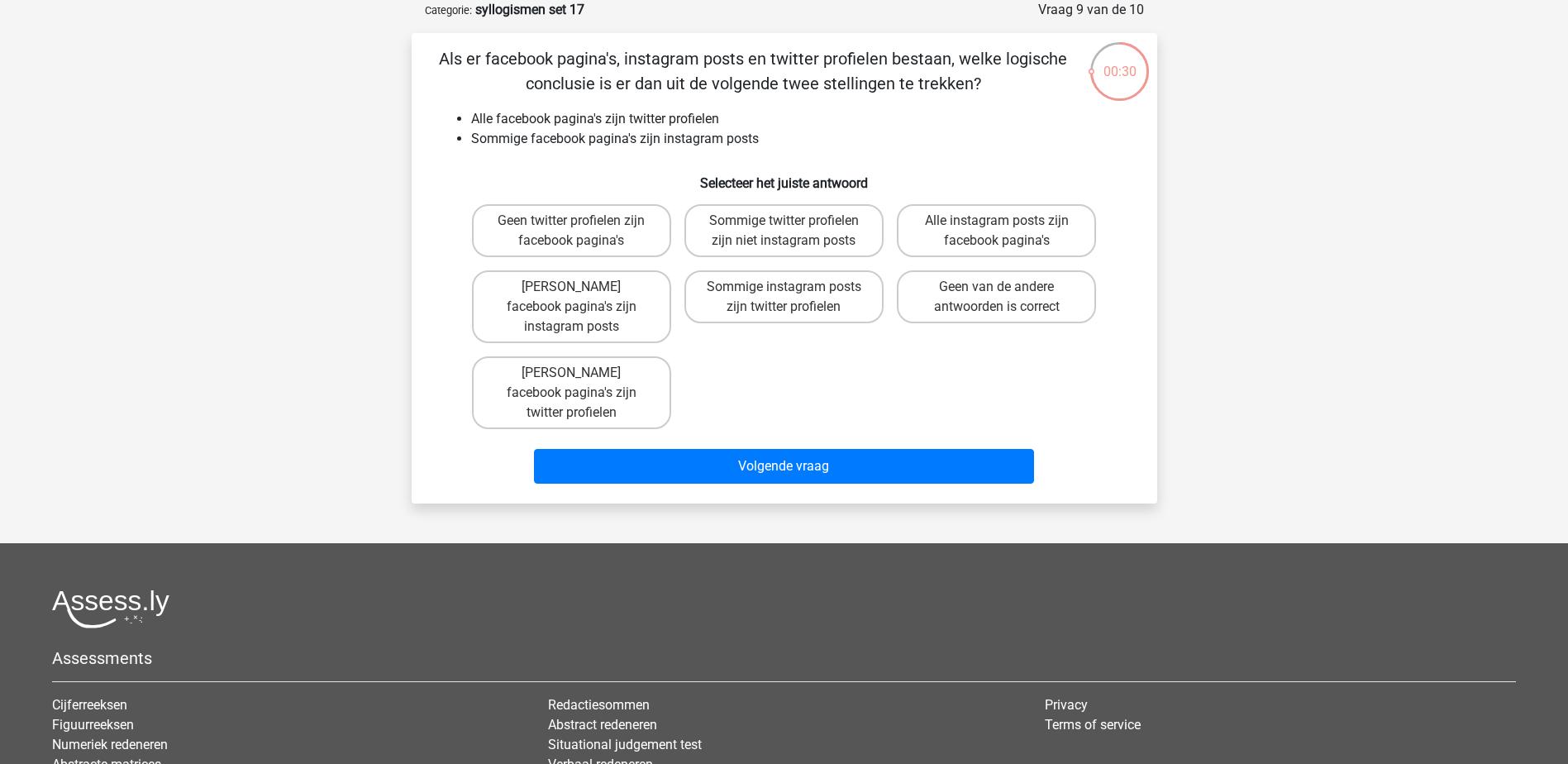
drag, startPoint x: 787, startPoint y: 291, endPoint x: 845, endPoint y: 367, distance: 95.6
click at [787, 290] on input "Sommige instagram posts zijn twitter profielen" at bounding box center [789, 292] width 11 height 11
radio input "true"
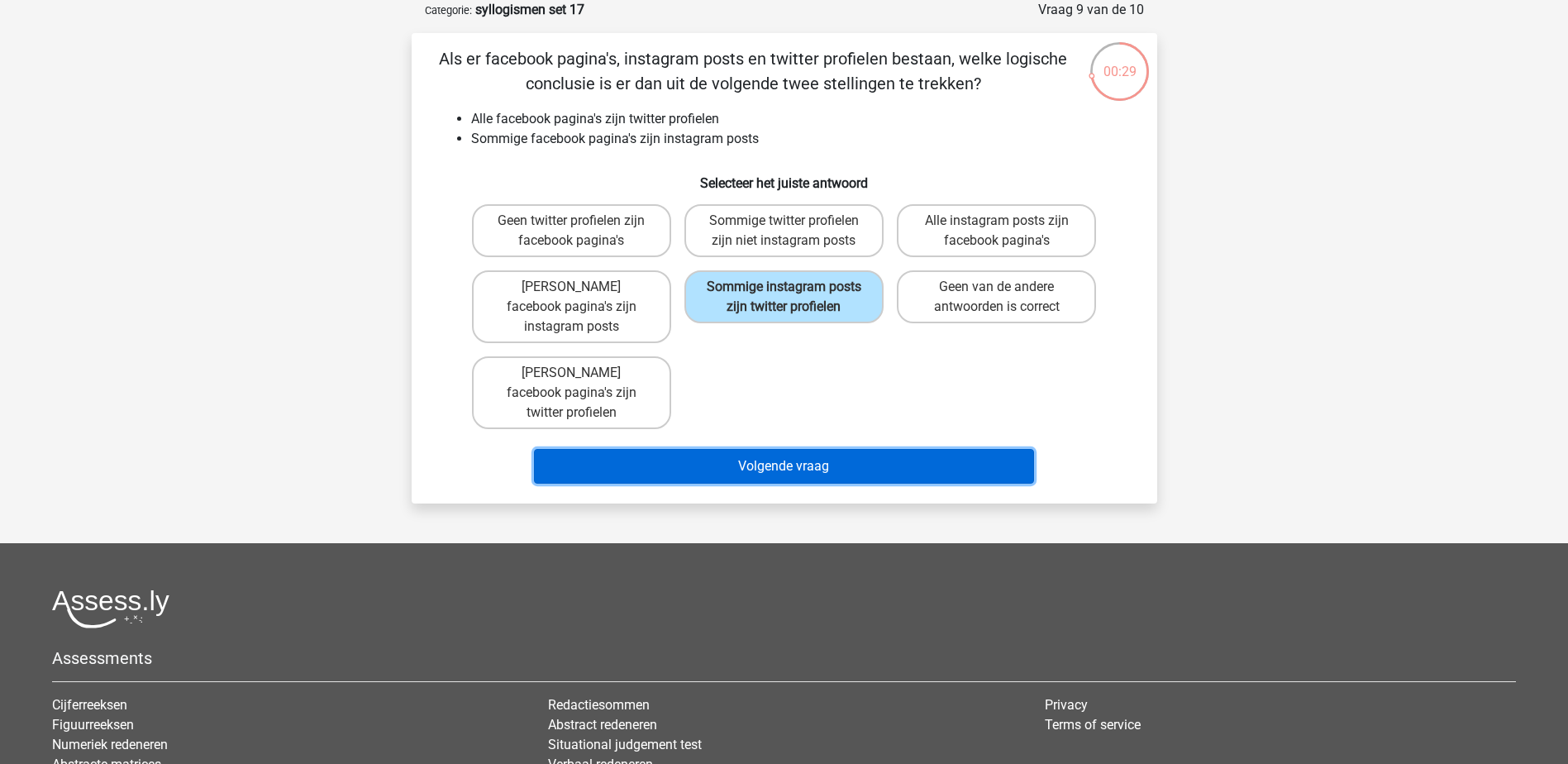
click at [857, 449] on button "Volgende vraag" at bounding box center [784, 466] width 500 height 34
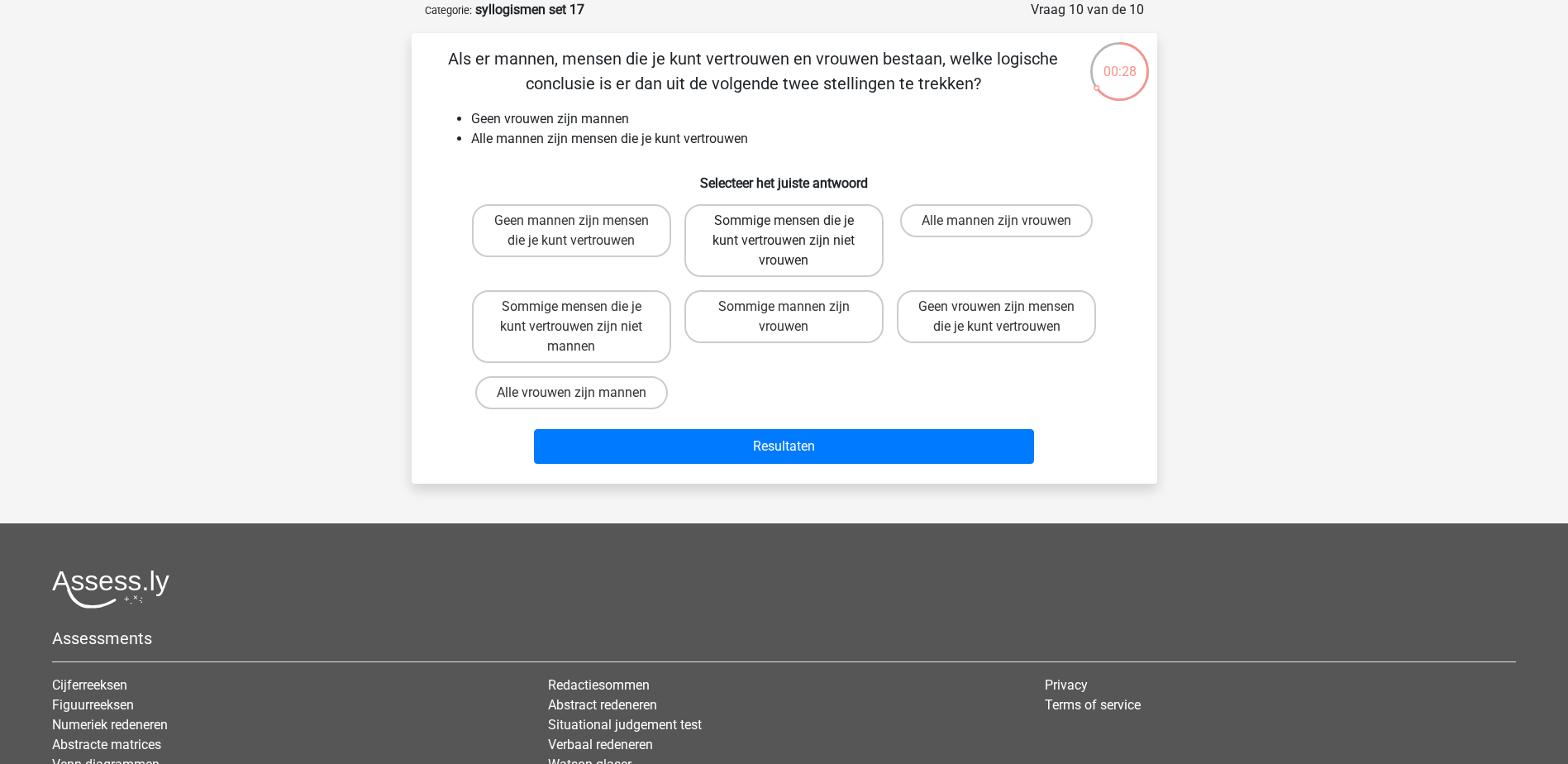
click at [828, 228] on label "Sommige mensen die je kunt vertrouwen zijn niet vrouwen" at bounding box center [784, 240] width 199 height 73
click at [794, 228] on input "Sommige mensen die je kunt vertrouwen zijn niet vrouwen" at bounding box center [789, 226] width 11 height 11
radio input "true"
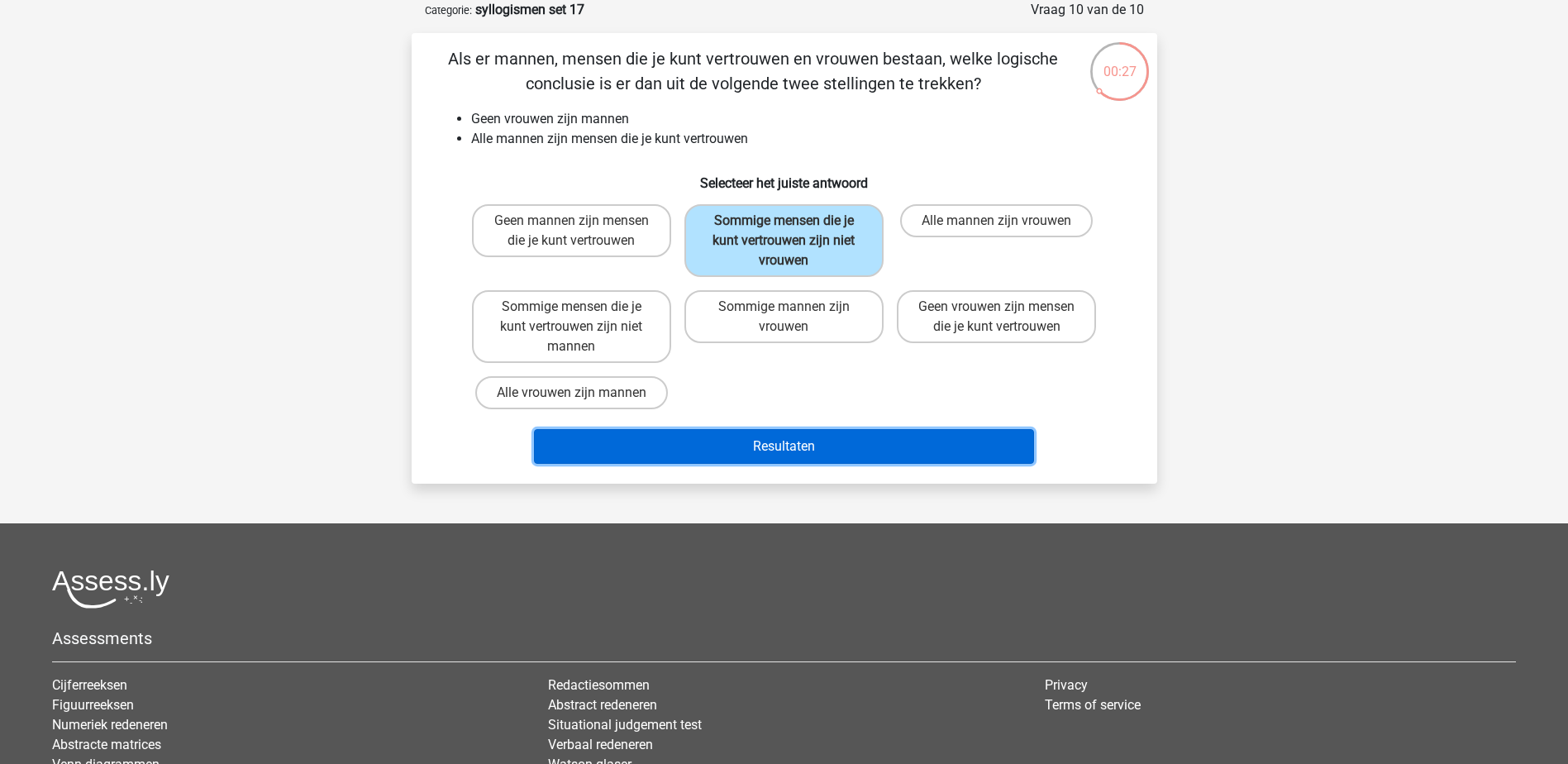
click at [941, 444] on button "Resultaten" at bounding box center [784, 446] width 500 height 34
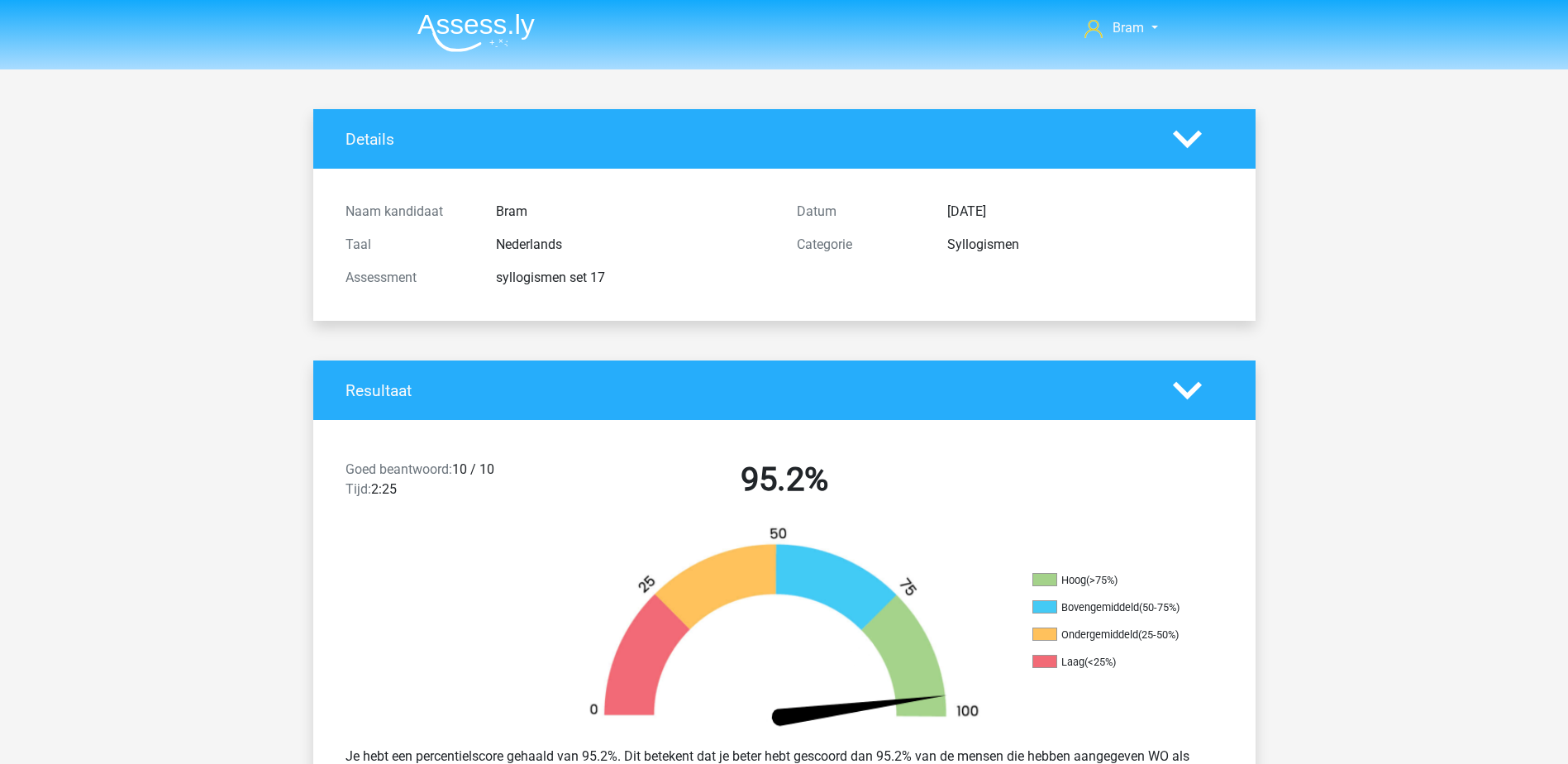
click at [457, 28] on img at bounding box center [475, 32] width 118 height 39
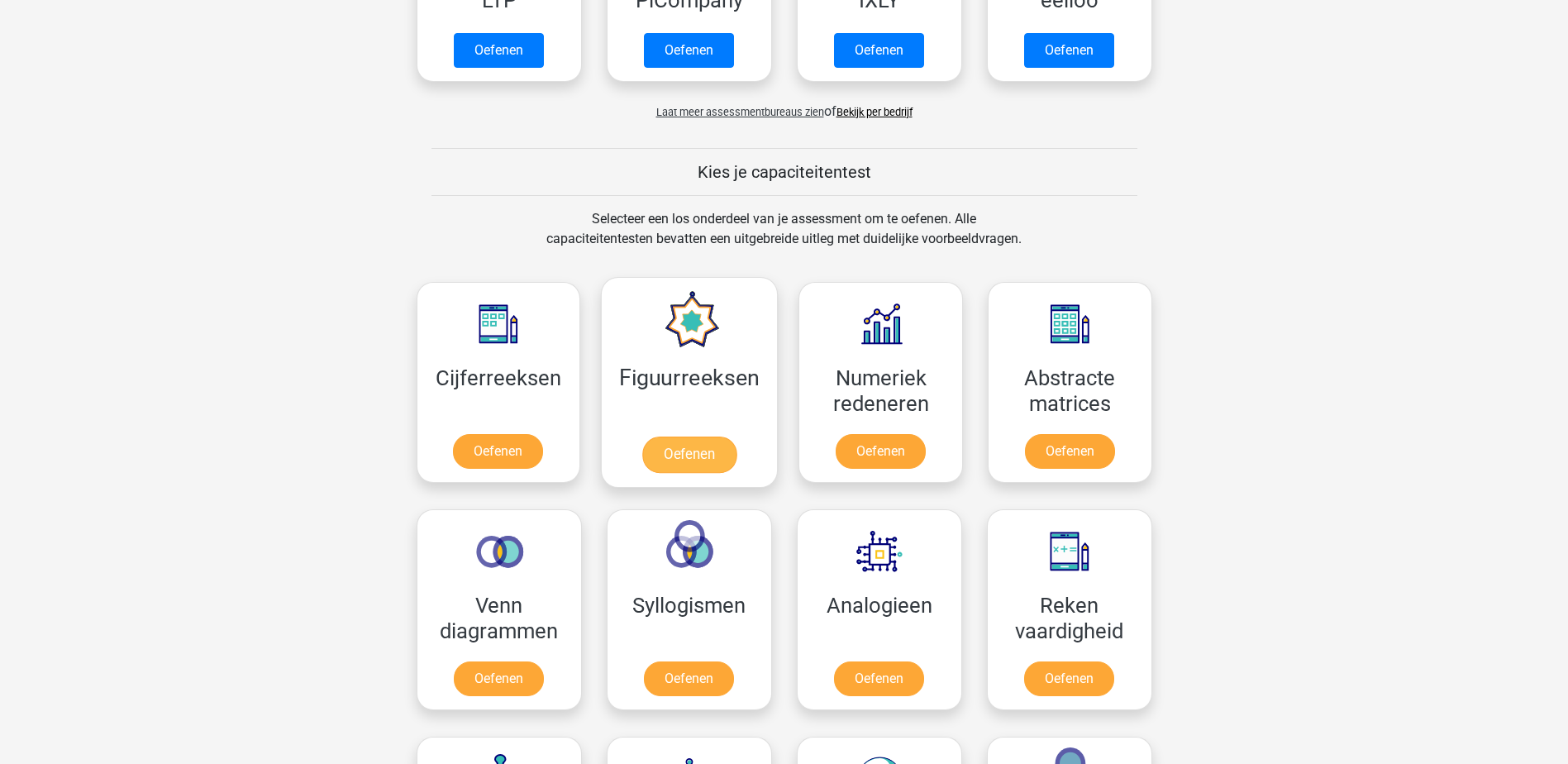
scroll to position [744, 0]
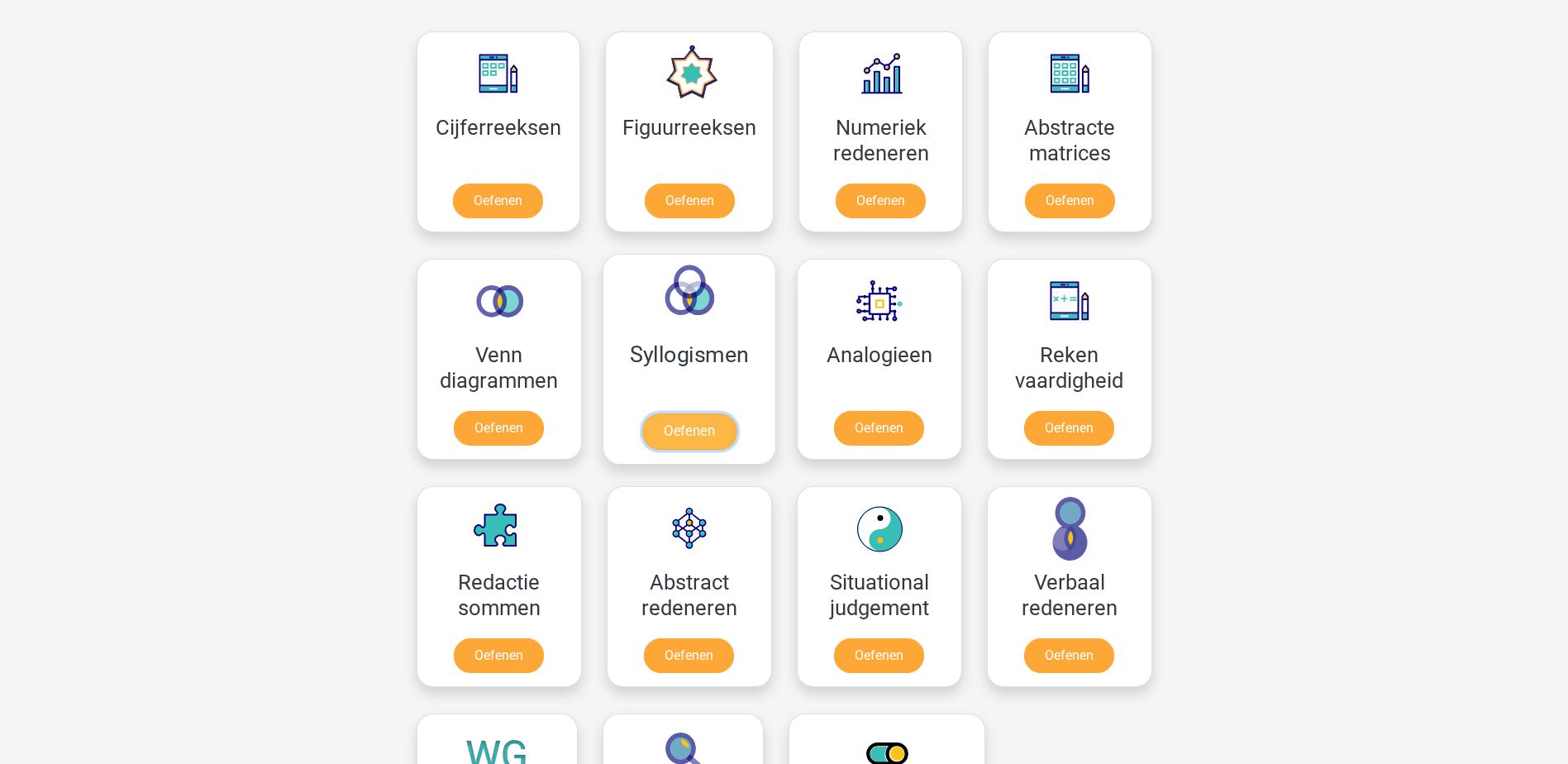
click at [703, 413] on link "Oefenen" at bounding box center [688, 431] width 94 height 36
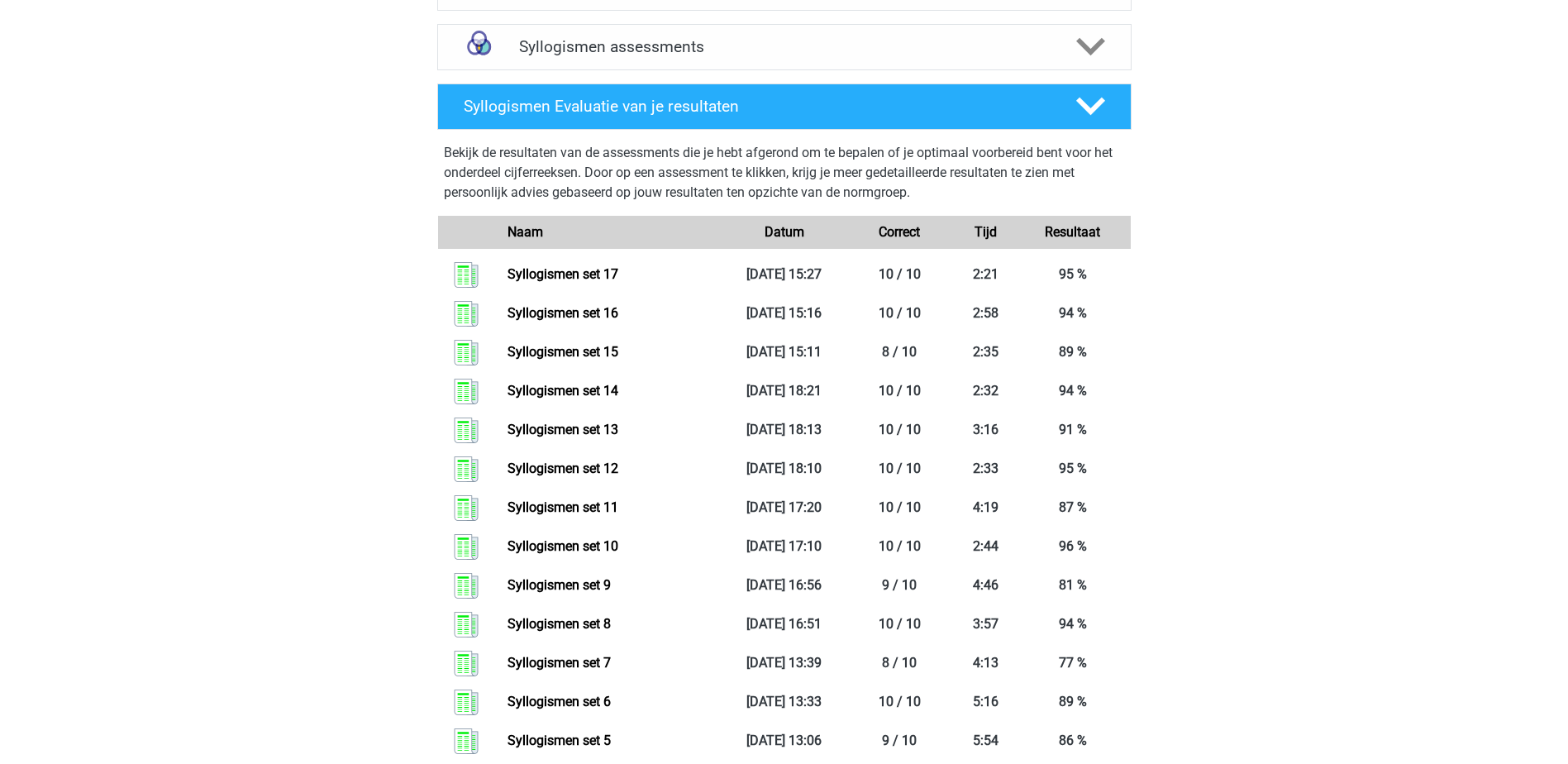
scroll to position [496, 0]
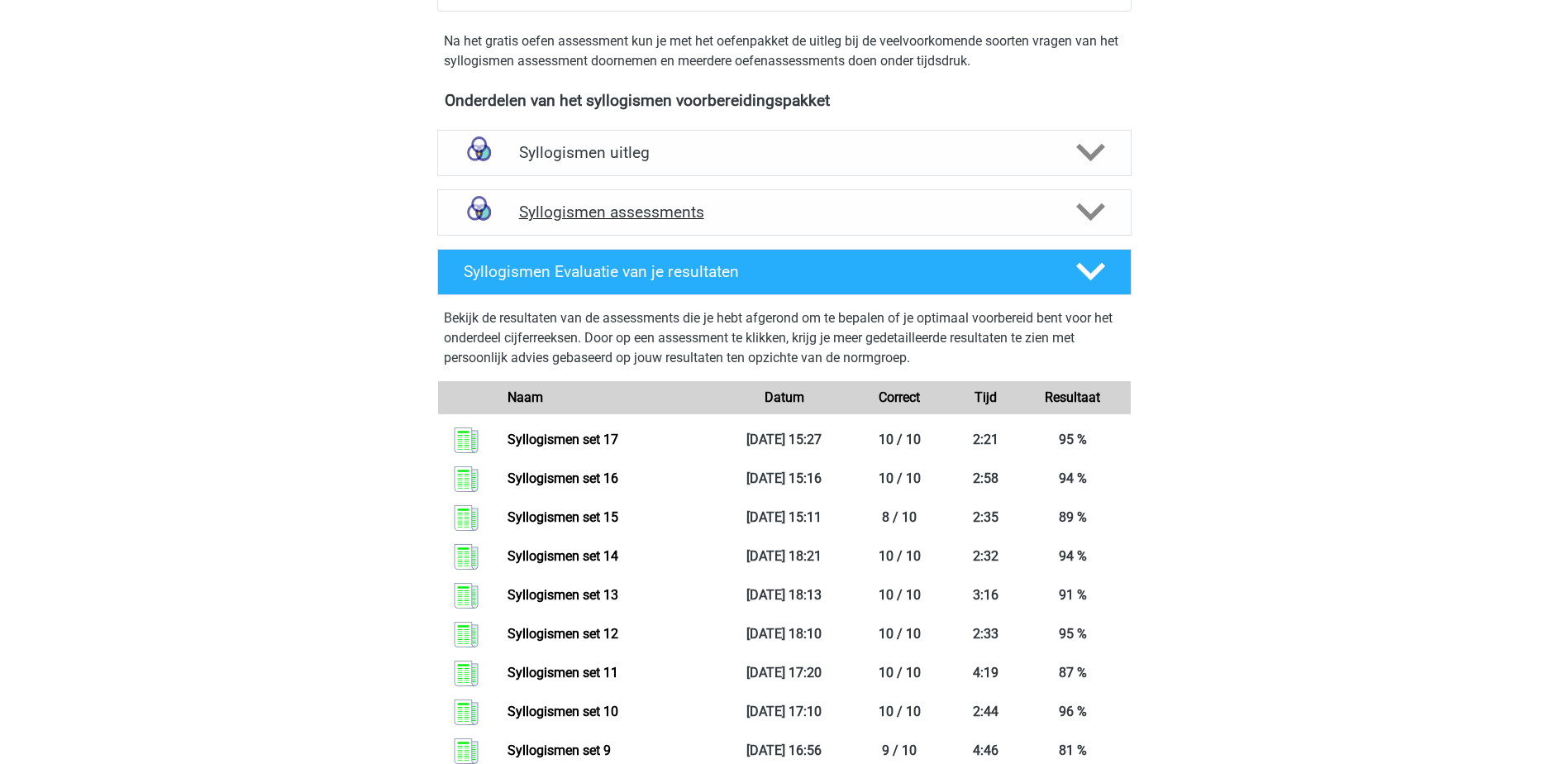
click at [784, 205] on h4 "Syllogismen assessments" at bounding box center [784, 212] width 530 height 19
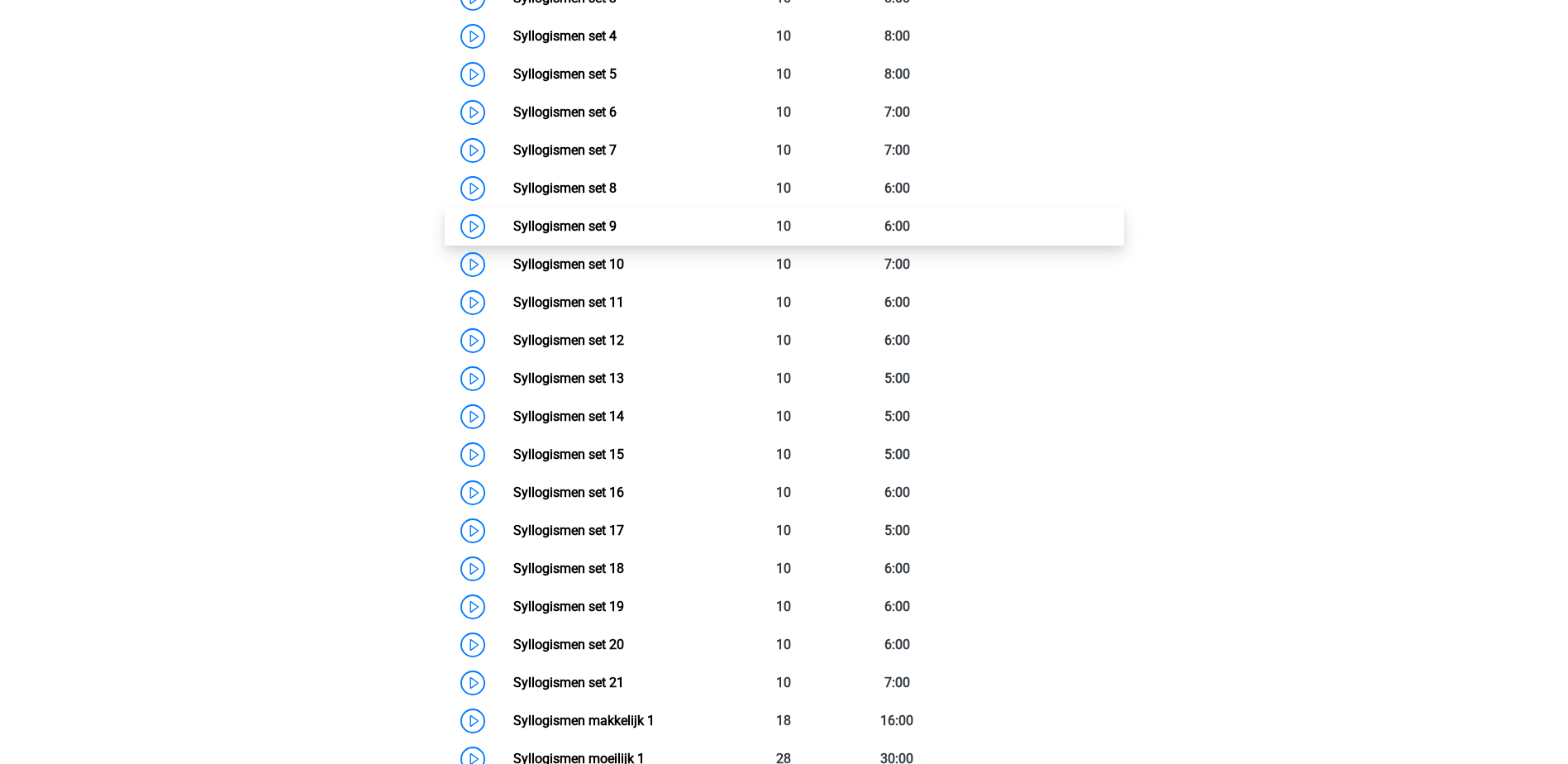
scroll to position [1075, 0]
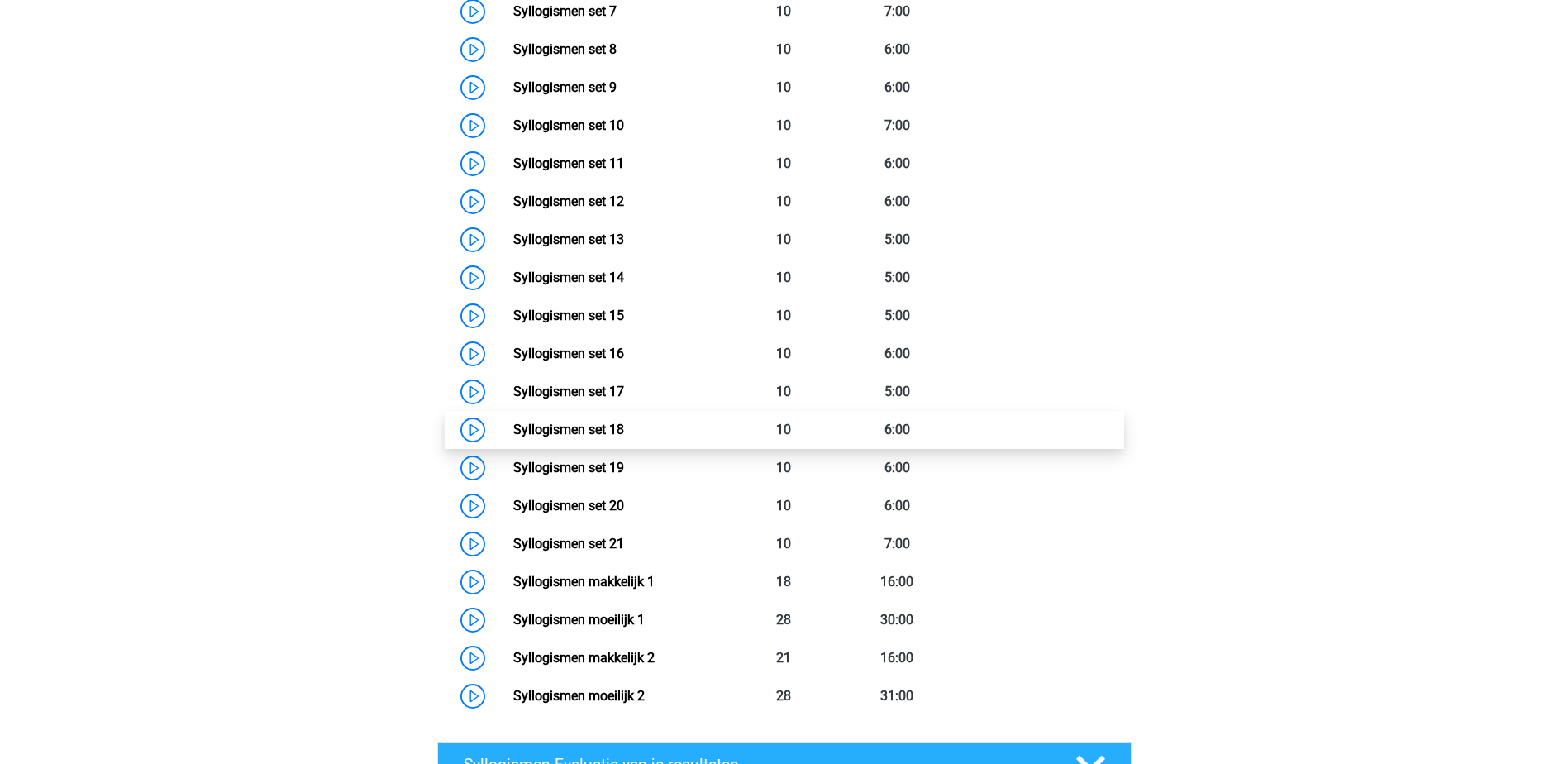
click at [624, 433] on link "Syllogismen set 18" at bounding box center [568, 429] width 111 height 15
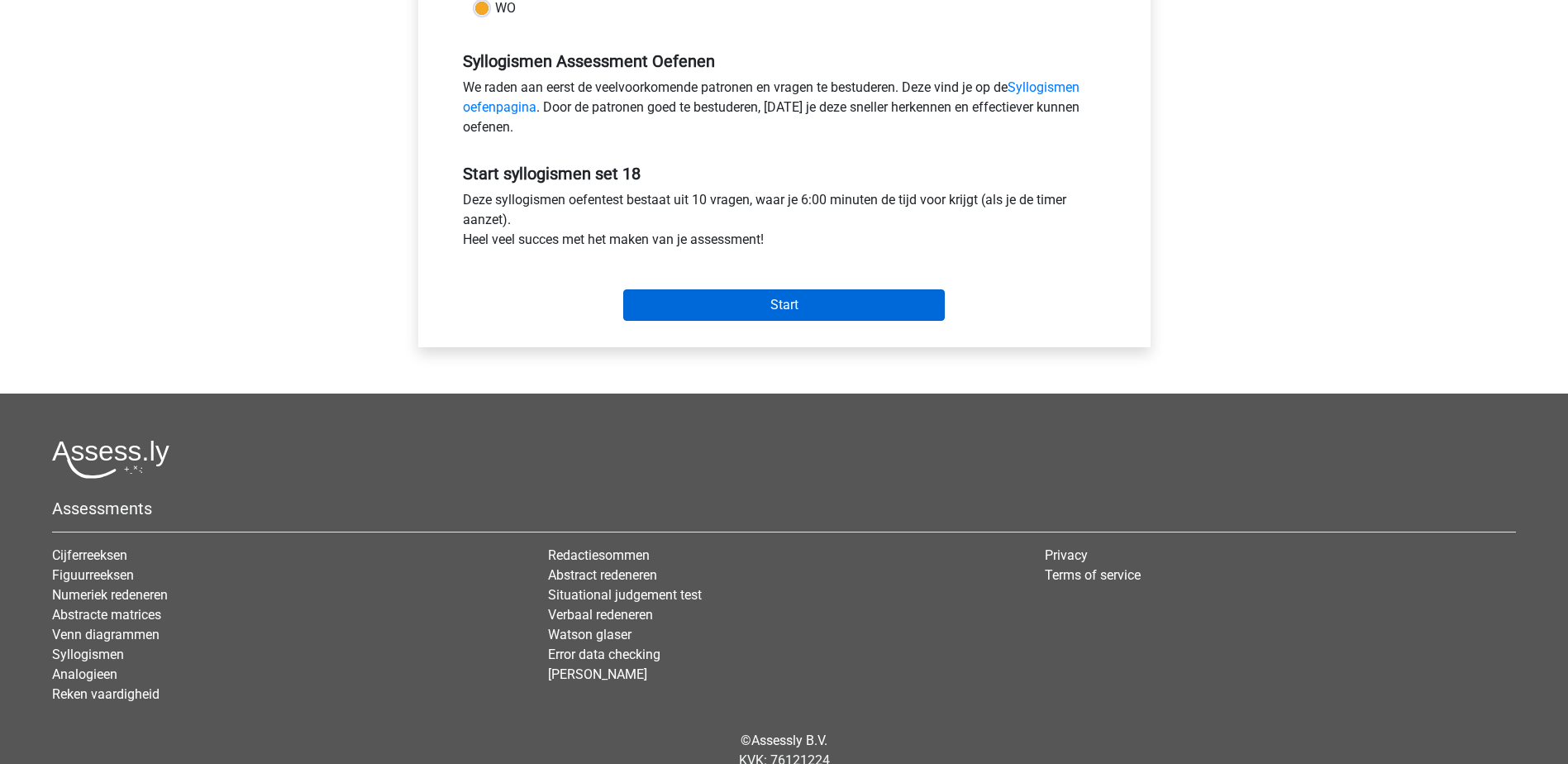
scroll to position [377, 0]
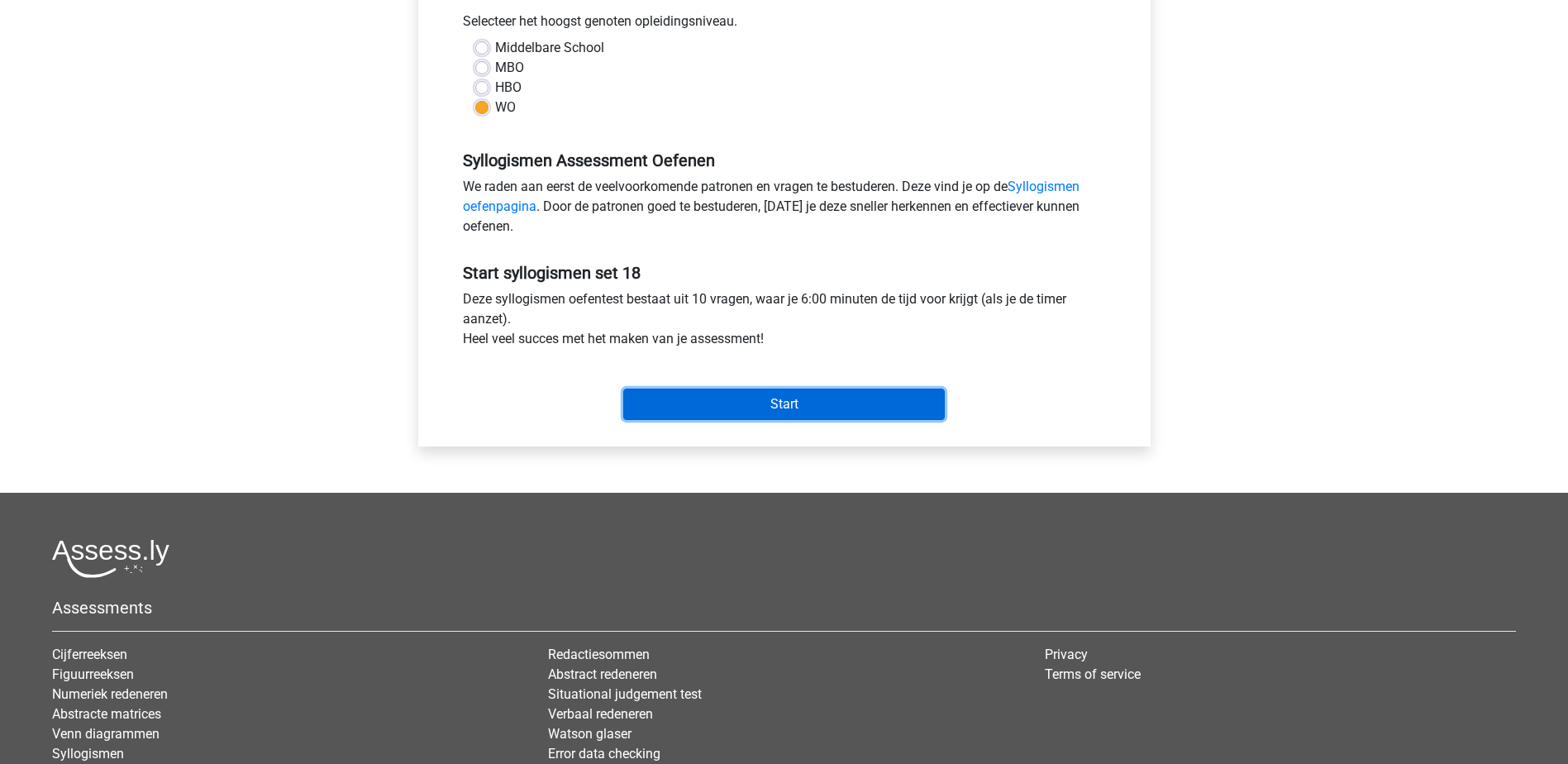
click at [837, 403] on input "Start" at bounding box center [784, 404] width 322 height 32
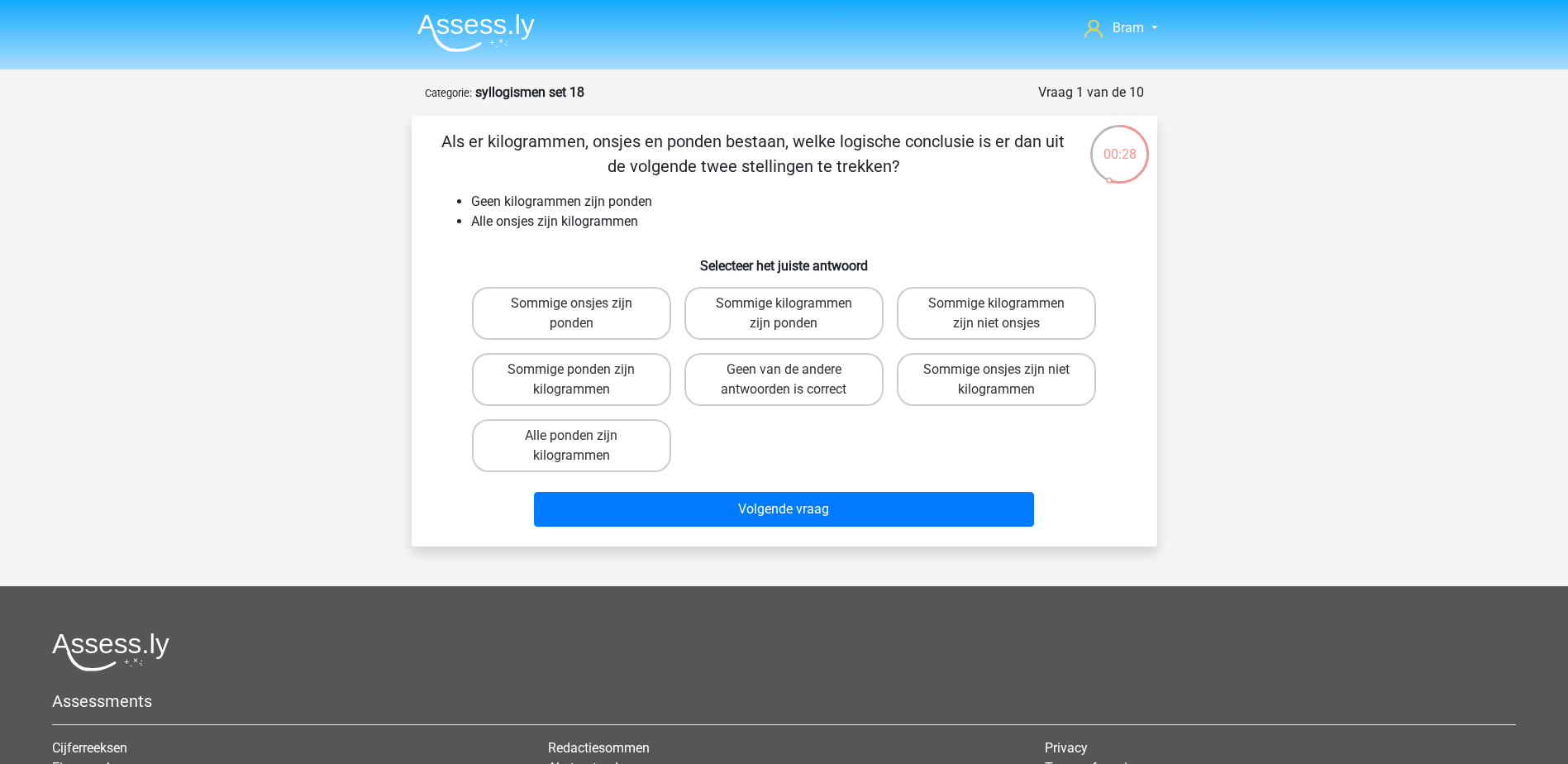
click at [789, 379] on input "Geen van de andere antwoorden is correct" at bounding box center [789, 374] width 11 height 11
radio input "true"
click at [822, 490] on div "Volgende vraag" at bounding box center [784, 506] width 693 height 55
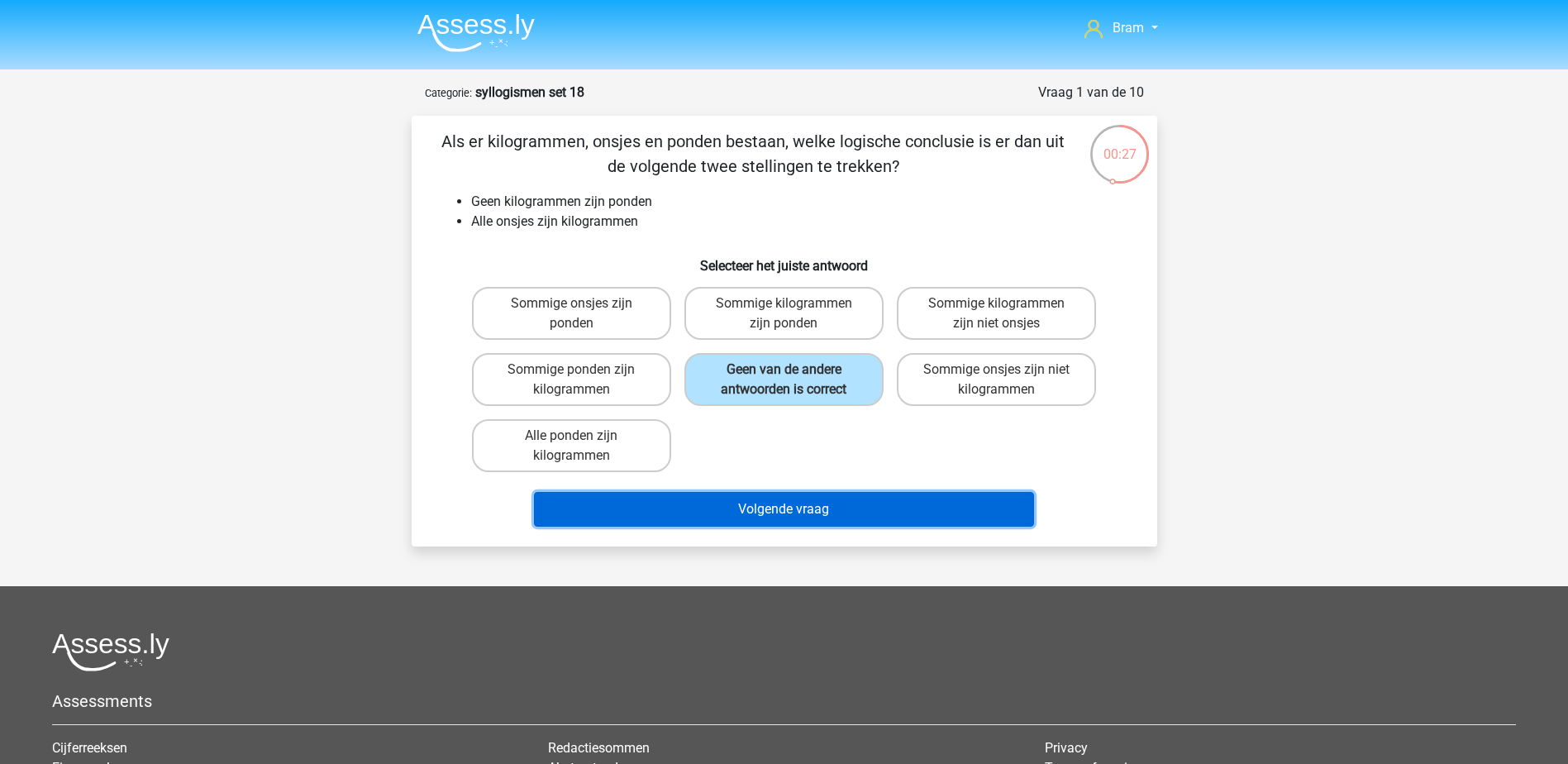
click at [824, 510] on button "Volgende vraag" at bounding box center [784, 509] width 500 height 34
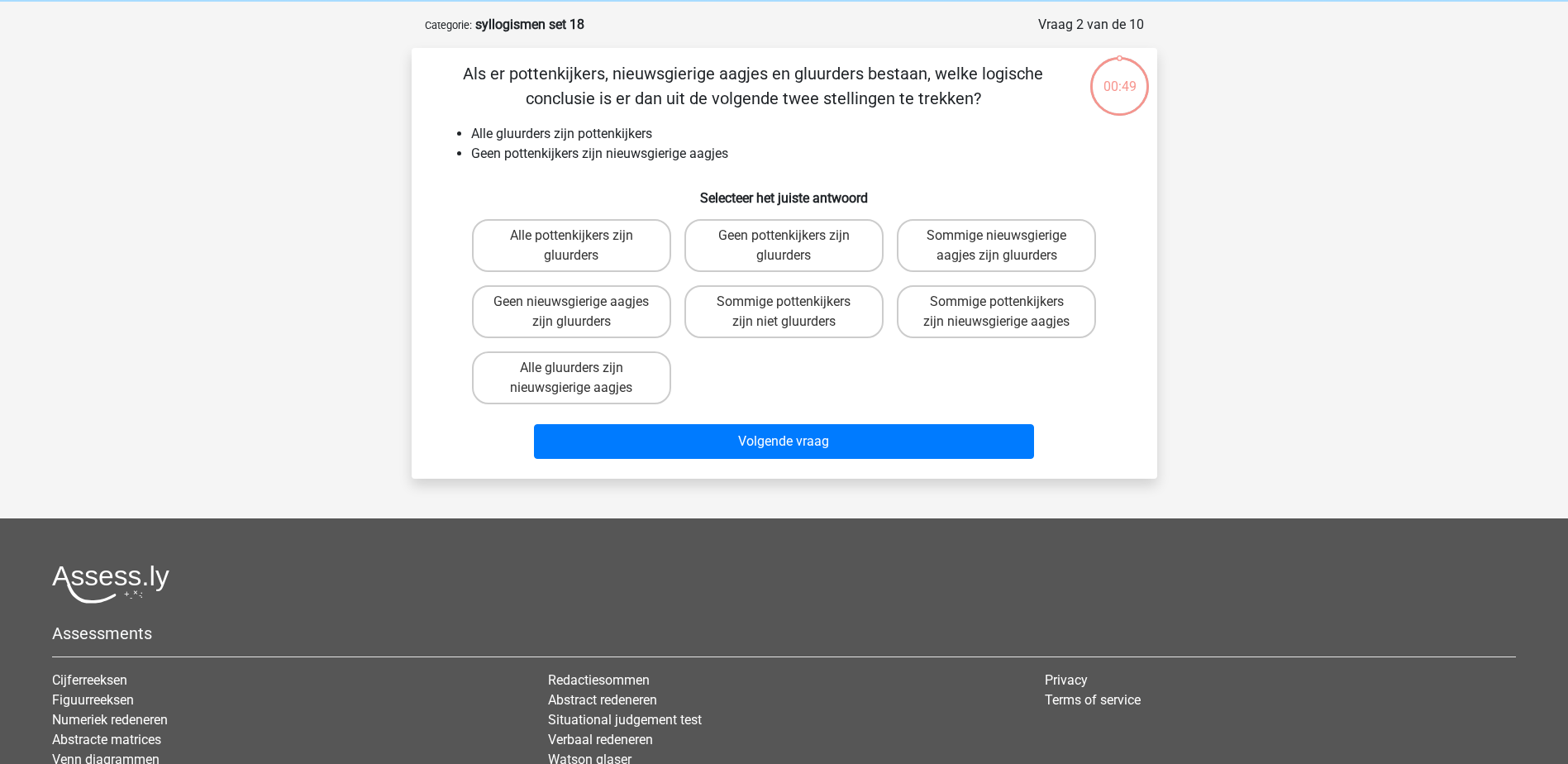
scroll to position [82, 0]
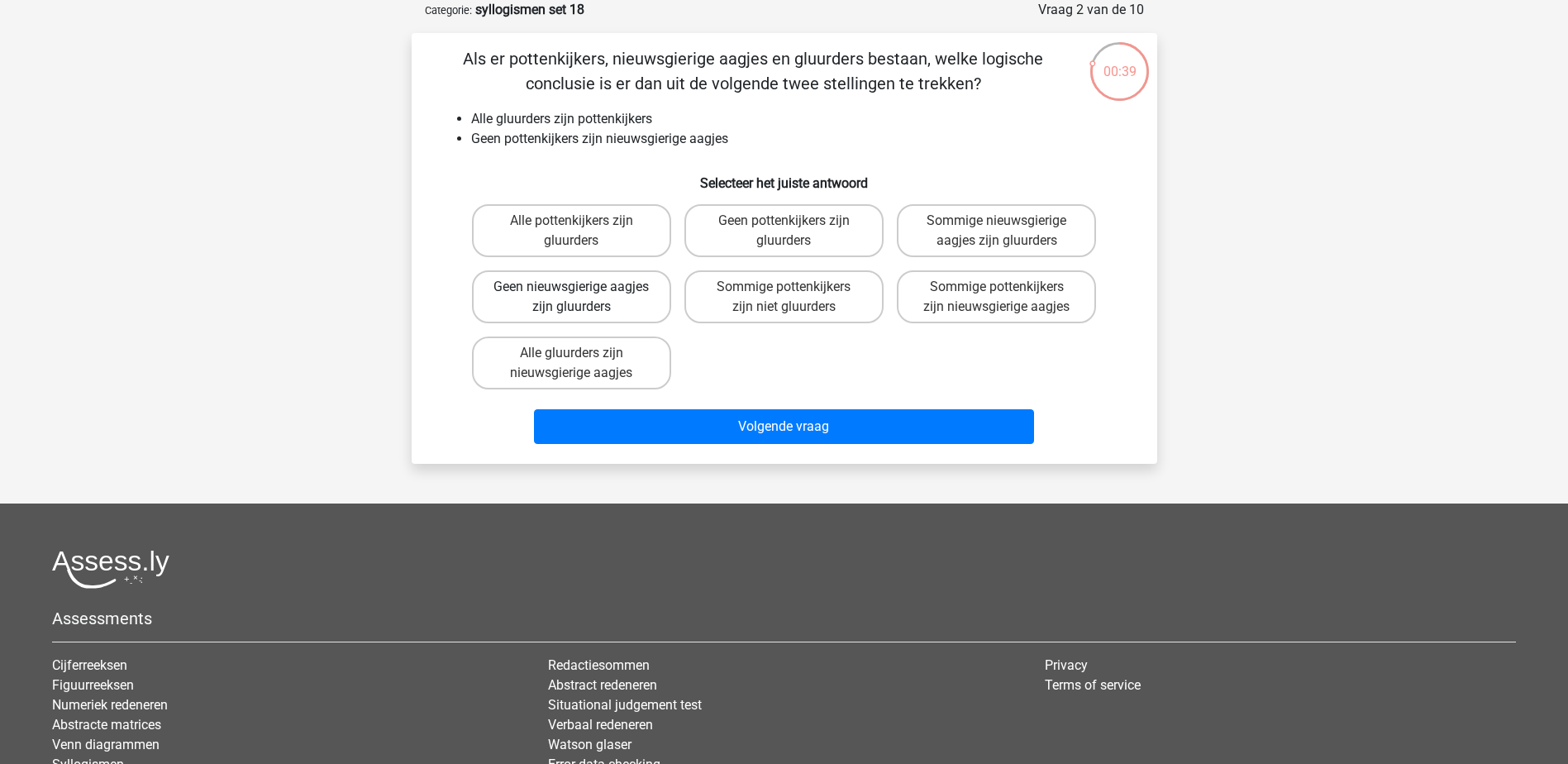
click at [607, 300] on label "Geen nieuwsgierige aagjes zijn gluurders" at bounding box center [572, 297] width 199 height 53
click at [582, 298] on input "Geen nieuwsgierige aagjes zijn gluurders" at bounding box center [576, 292] width 11 height 11
radio input "true"
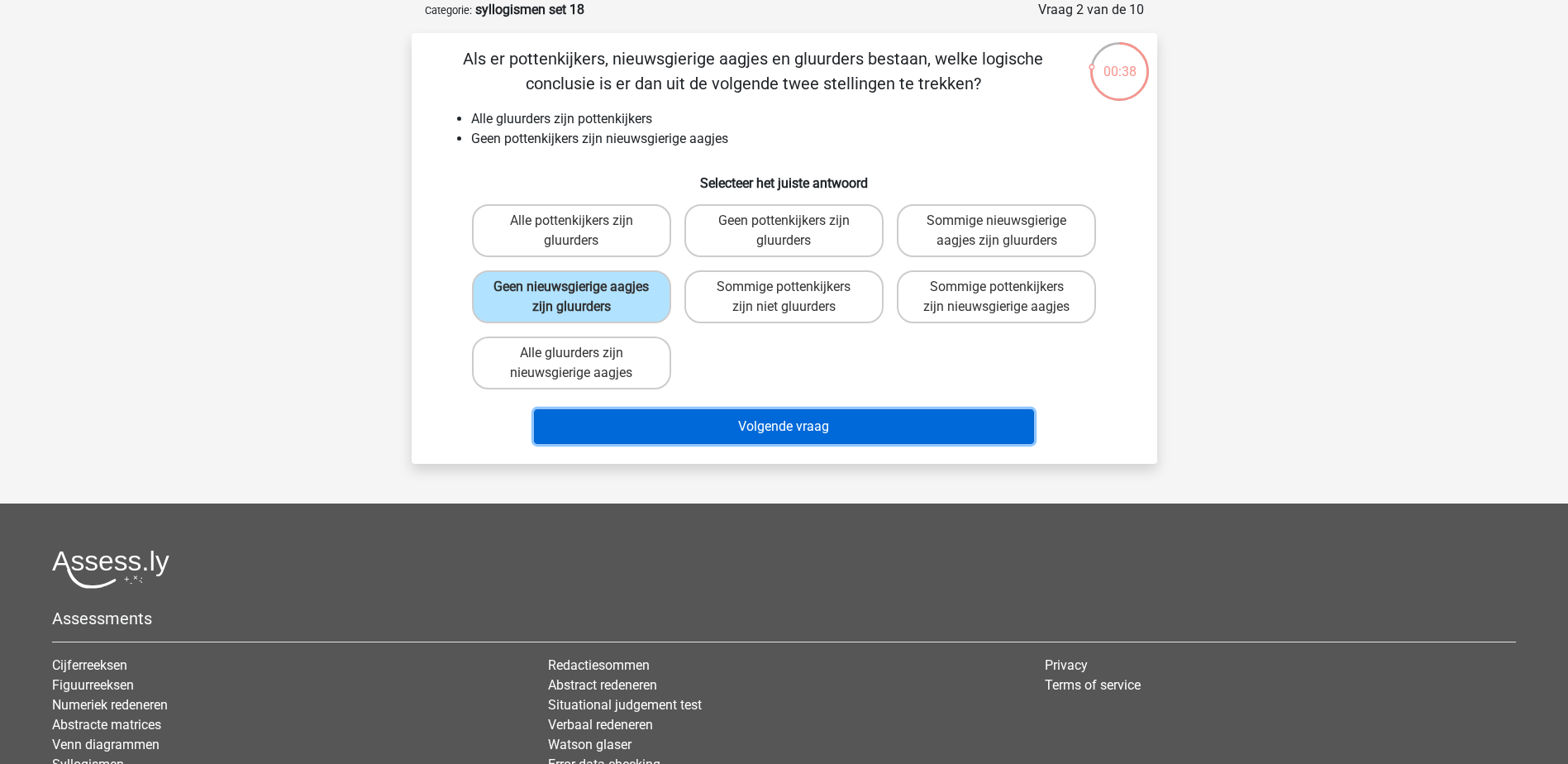
click at [808, 426] on button "Volgende vraag" at bounding box center [784, 427] width 500 height 34
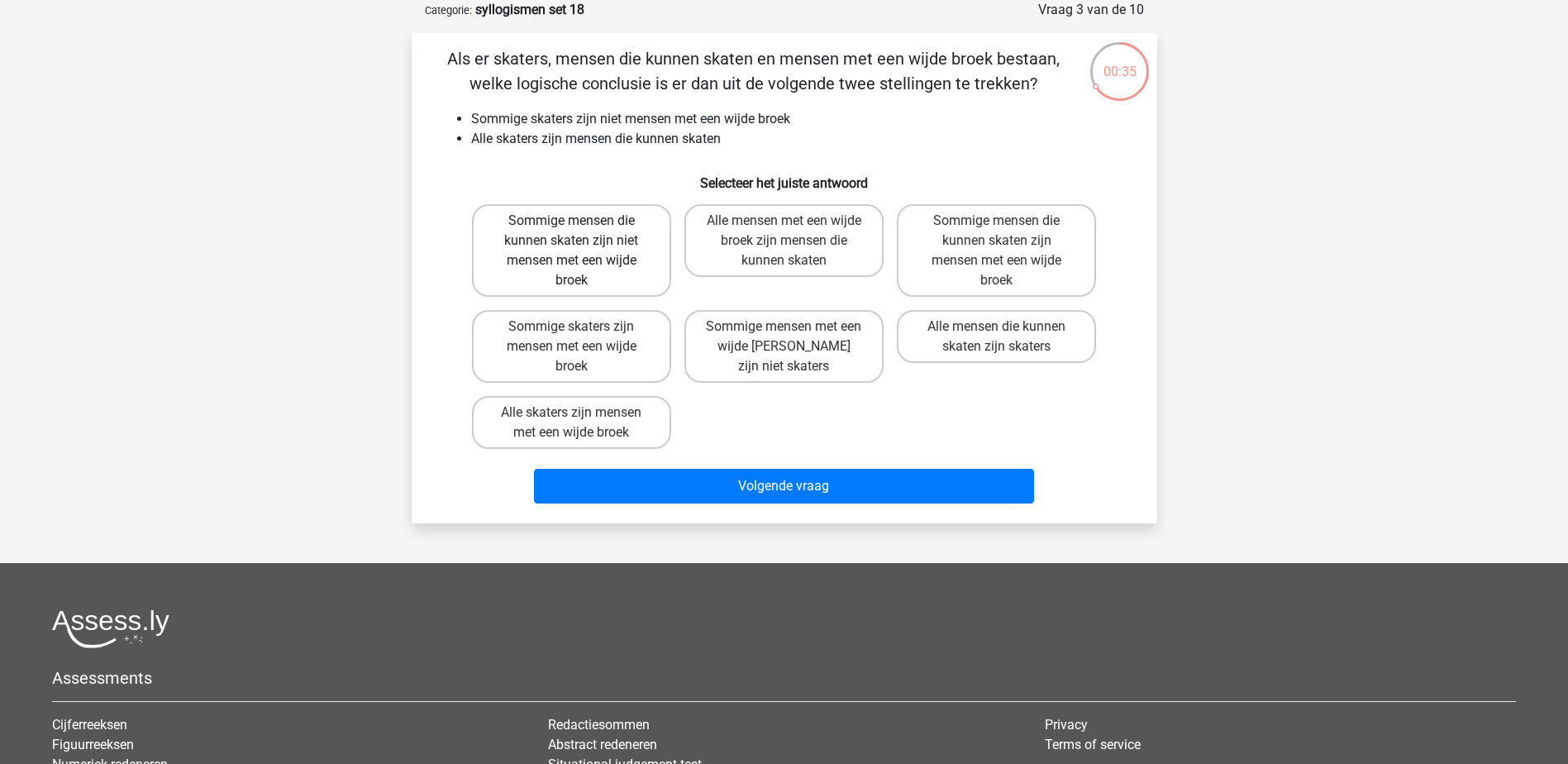
click at [642, 261] on label "Sommige mensen die kunnen skaten zijn niet mensen met een wijde broek" at bounding box center [572, 251] width 199 height 93
click at [582, 232] on input "Sommige mensen die kunnen skaten zijn niet mensen met een wijde broek" at bounding box center [576, 226] width 11 height 11
radio input "true"
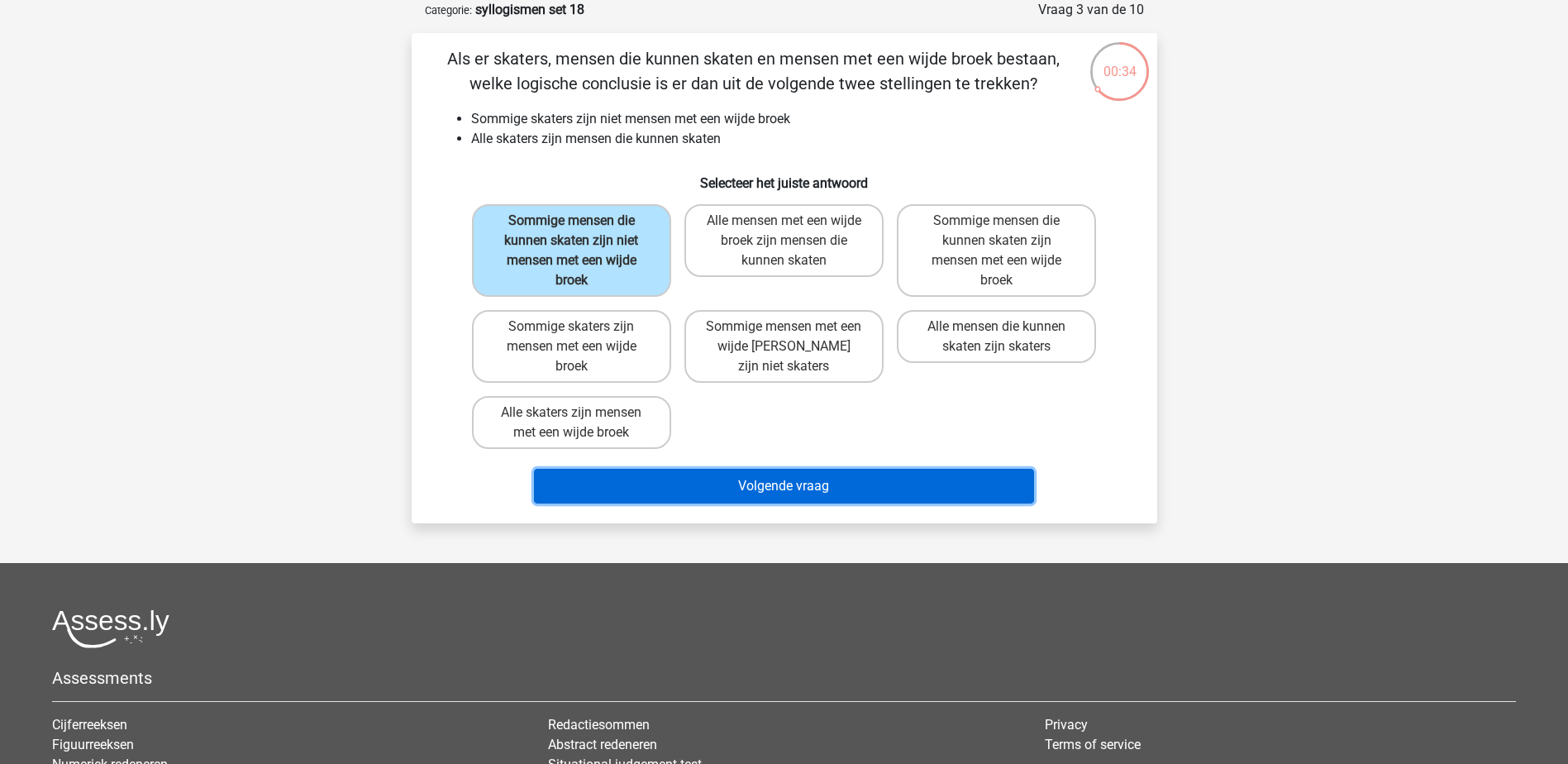
click at [752, 484] on button "Volgende vraag" at bounding box center [784, 486] width 500 height 34
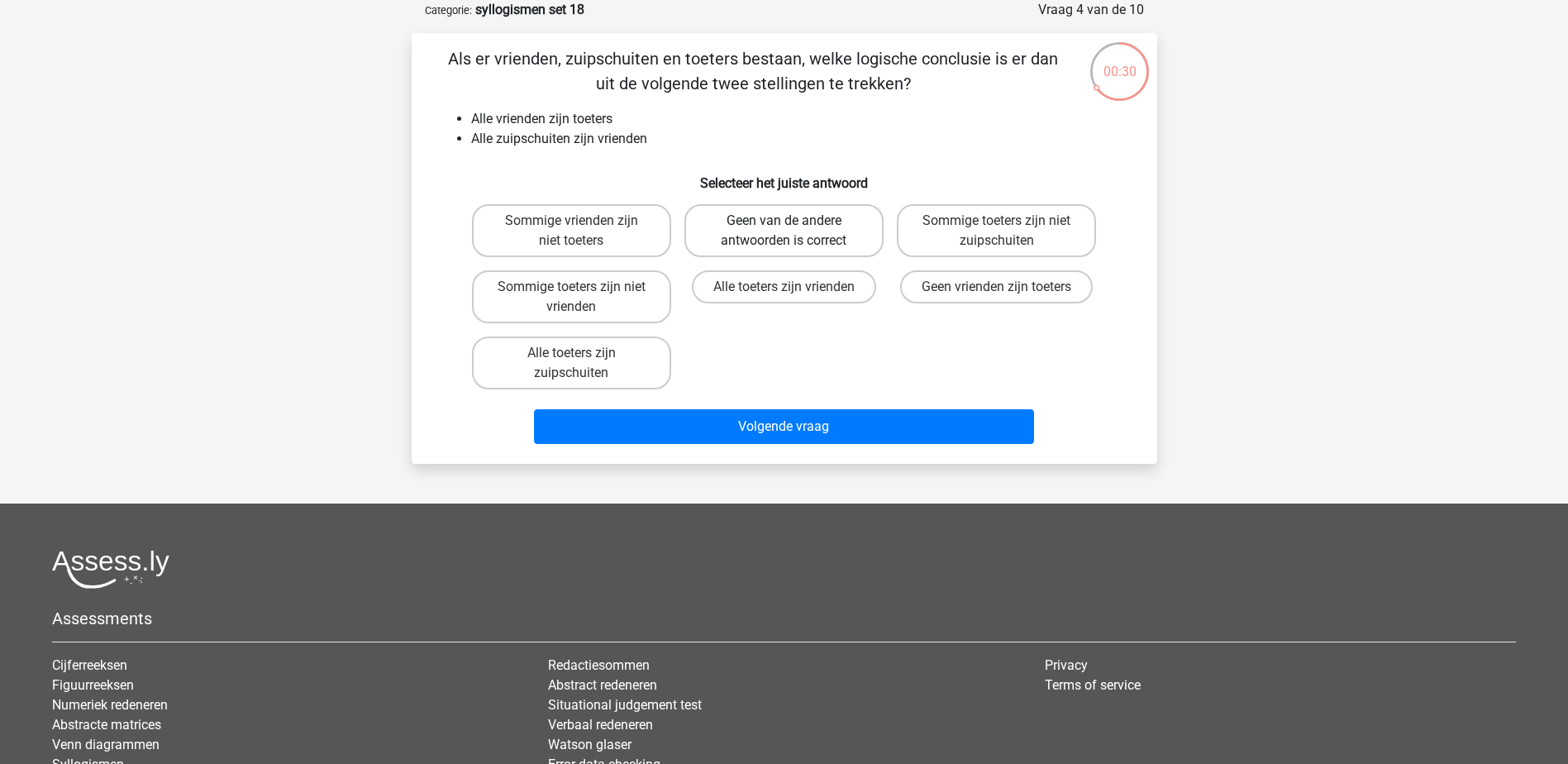
click at [861, 234] on label "Geen van de andere antwoorden is correct" at bounding box center [784, 231] width 199 height 53
click at [794, 232] on input "Geen van de andere antwoorden is correct" at bounding box center [789, 226] width 11 height 11
radio input "true"
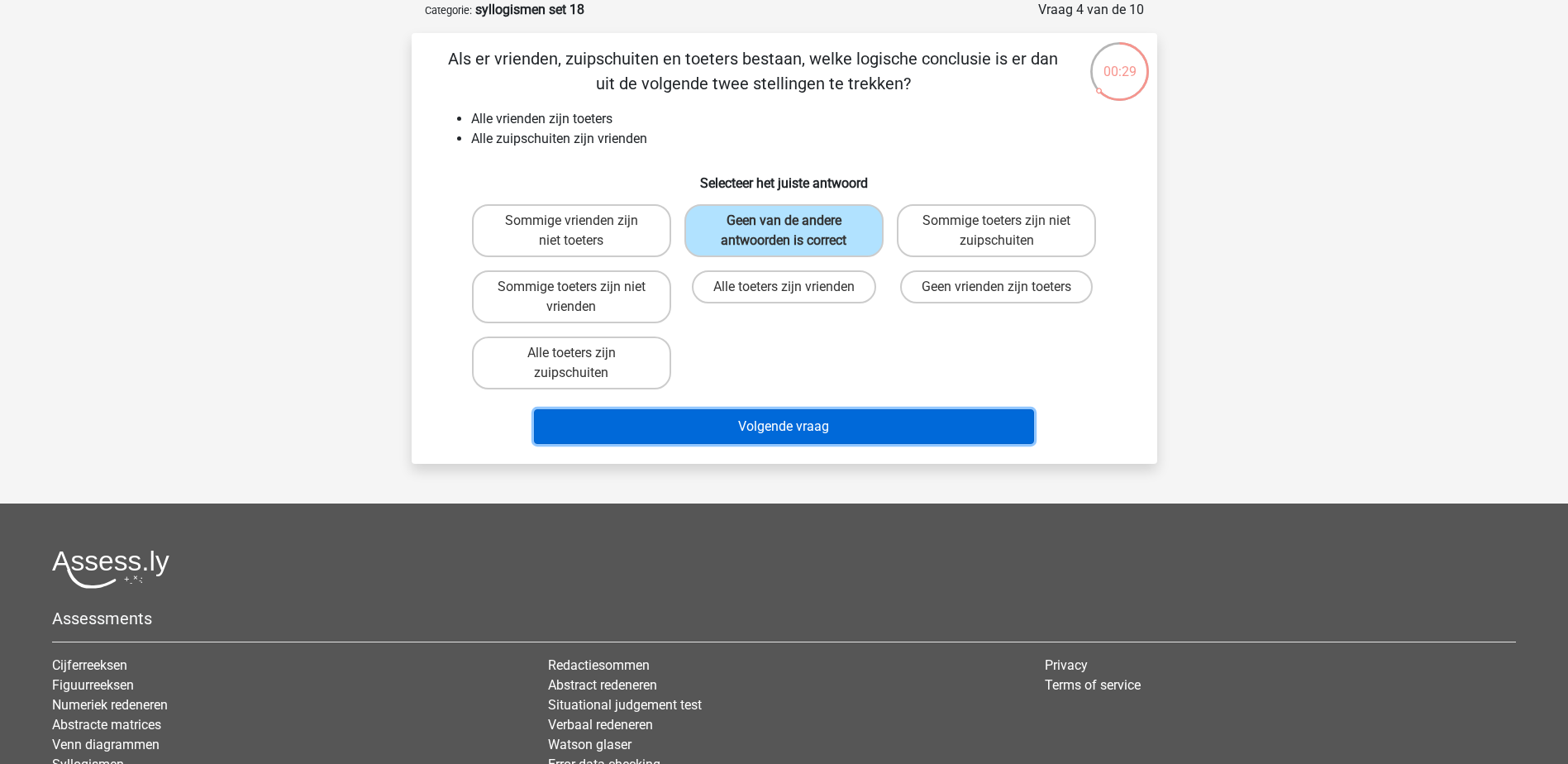
click at [879, 436] on button "Volgende vraag" at bounding box center [784, 427] width 500 height 34
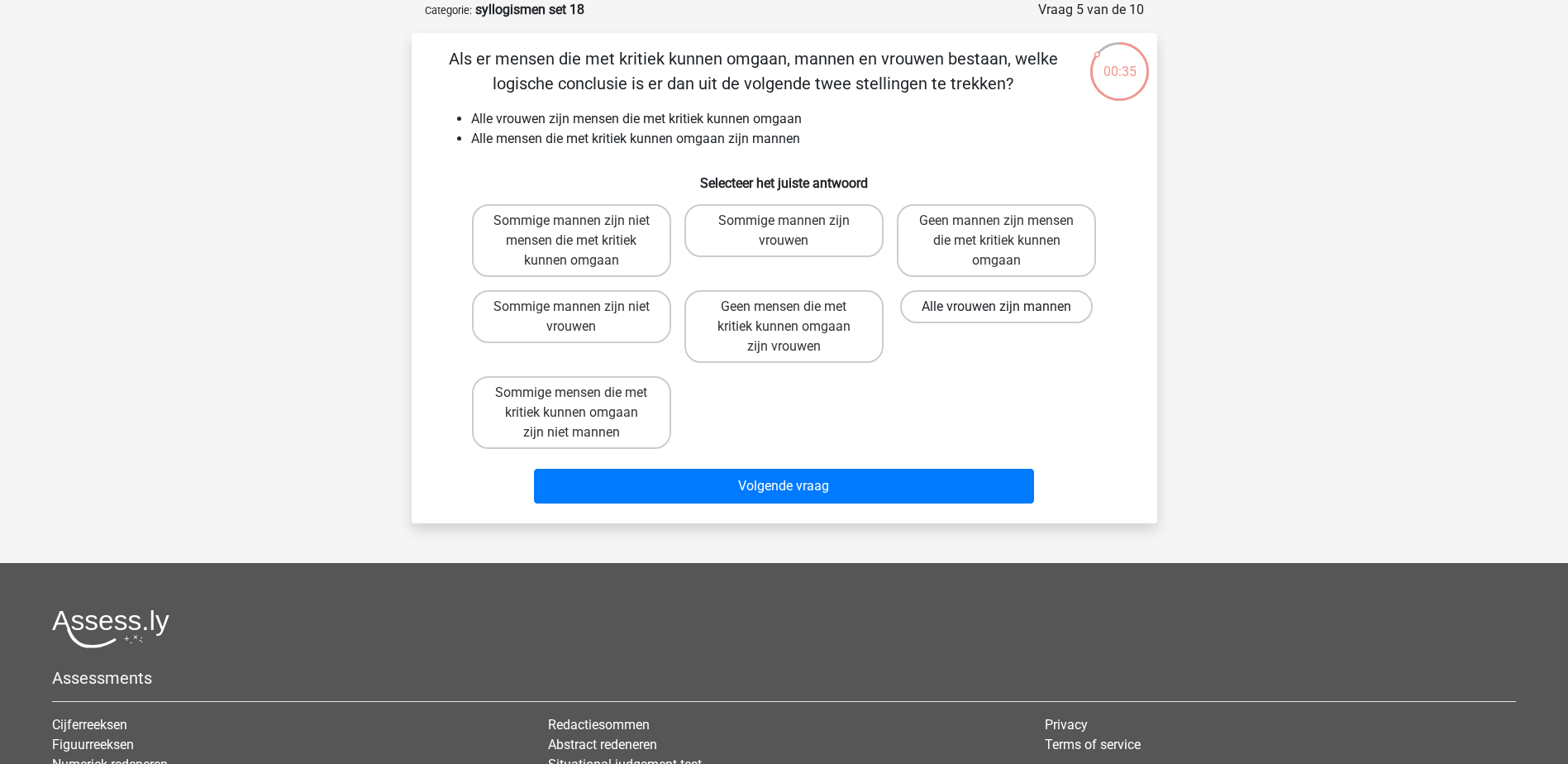
click at [982, 308] on label "Alle vrouwen zijn mannen" at bounding box center [996, 306] width 192 height 33
click at [996, 308] on input "Alle vrouwen zijn mannen" at bounding box center [1002, 312] width 11 height 11
radio input "true"
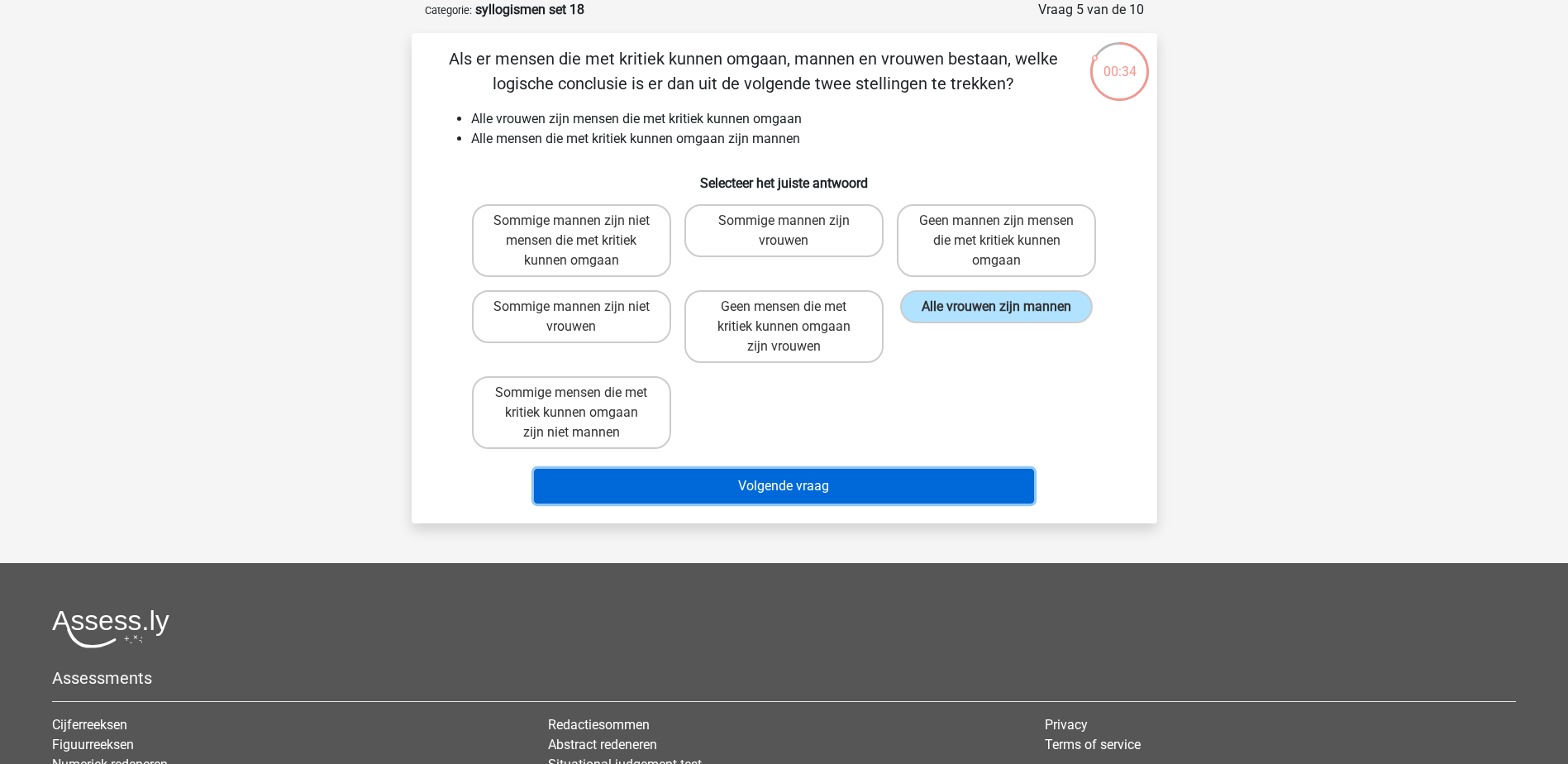
click at [967, 500] on button "Volgende vraag" at bounding box center [784, 486] width 500 height 34
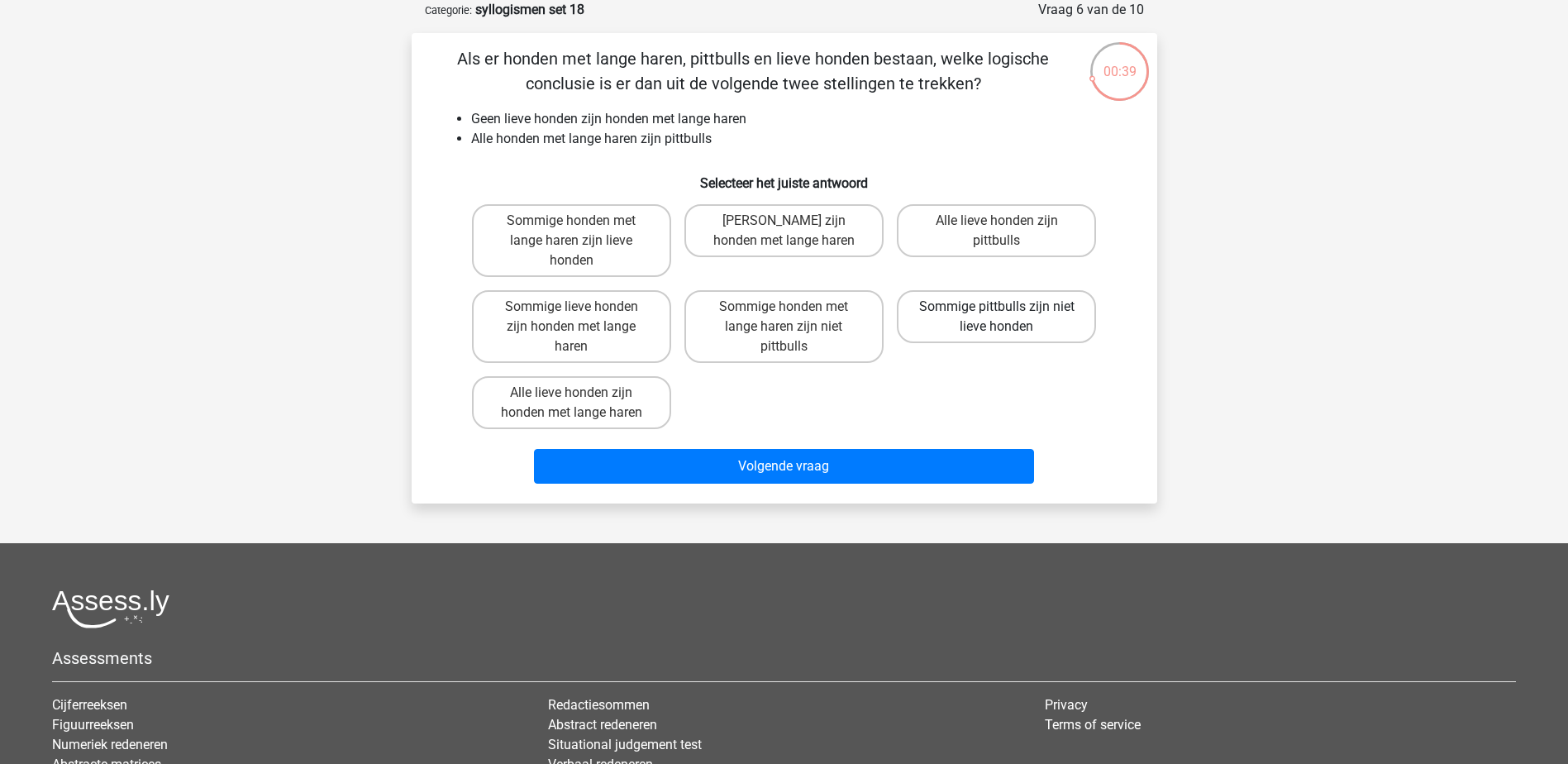
click at [1069, 312] on label "Sommige pittbulls zijn niet lieve honden" at bounding box center [996, 317] width 199 height 53
click at [1008, 312] on input "Sommige pittbulls zijn niet lieve honden" at bounding box center [1002, 312] width 11 height 11
radio input "true"
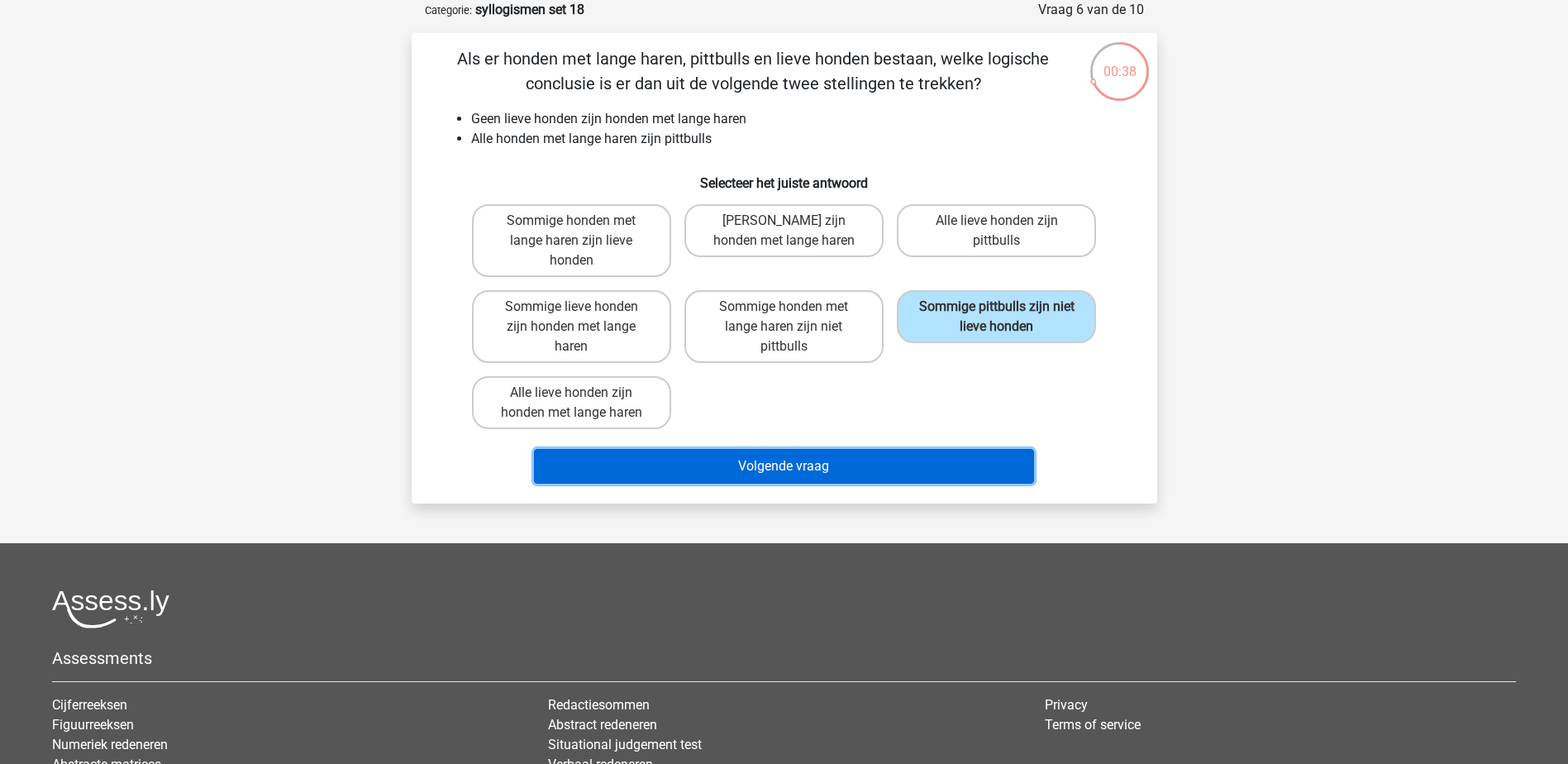
click at [978, 457] on button "Volgende vraag" at bounding box center [784, 466] width 500 height 34
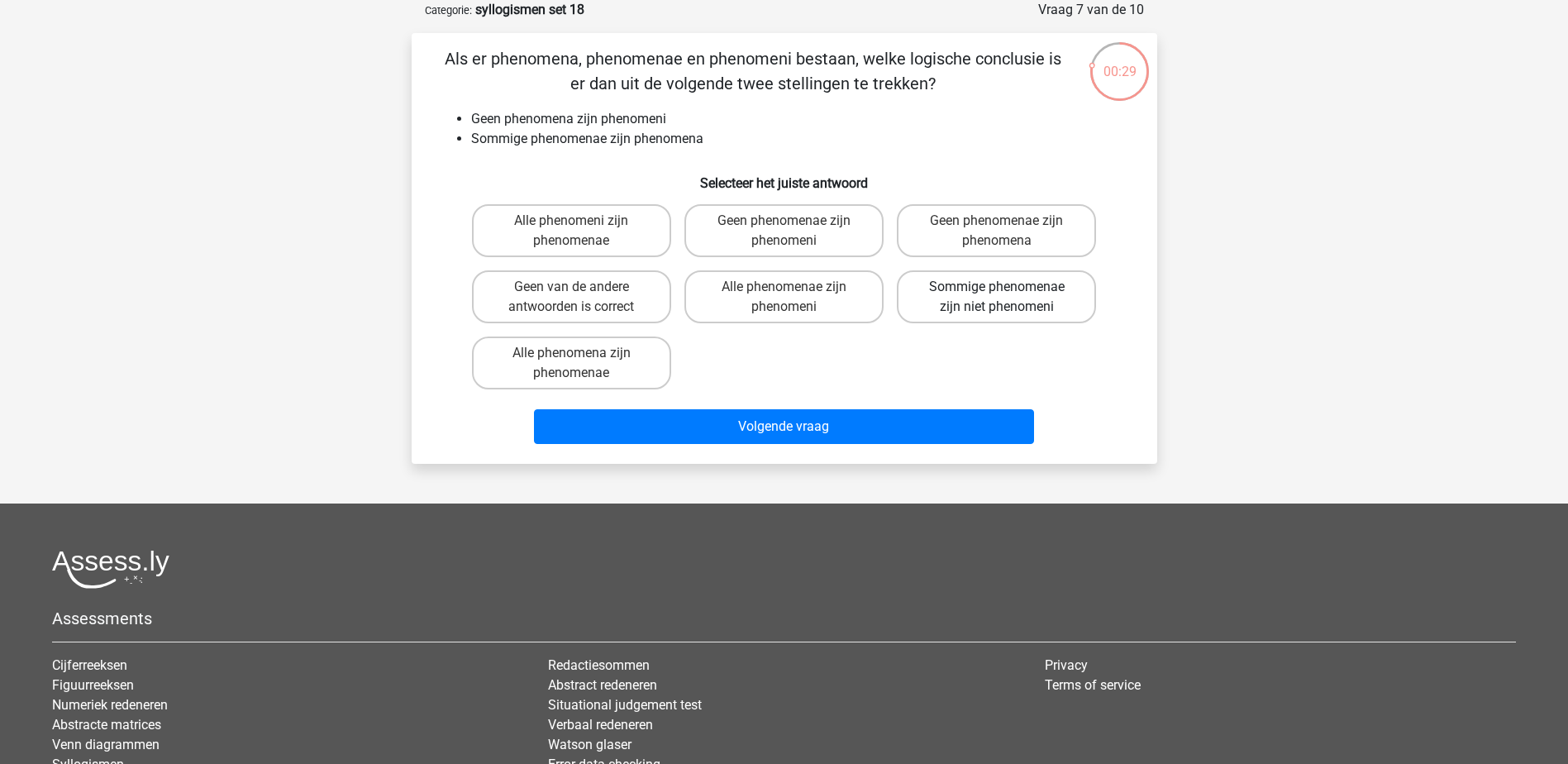
click at [1066, 300] on label "Sommige phenomenae zijn niet phenomeni" at bounding box center [996, 297] width 199 height 53
click at [1008, 298] on input "Sommige phenomenae zijn niet phenomeni" at bounding box center [1002, 292] width 11 height 11
radio input "true"
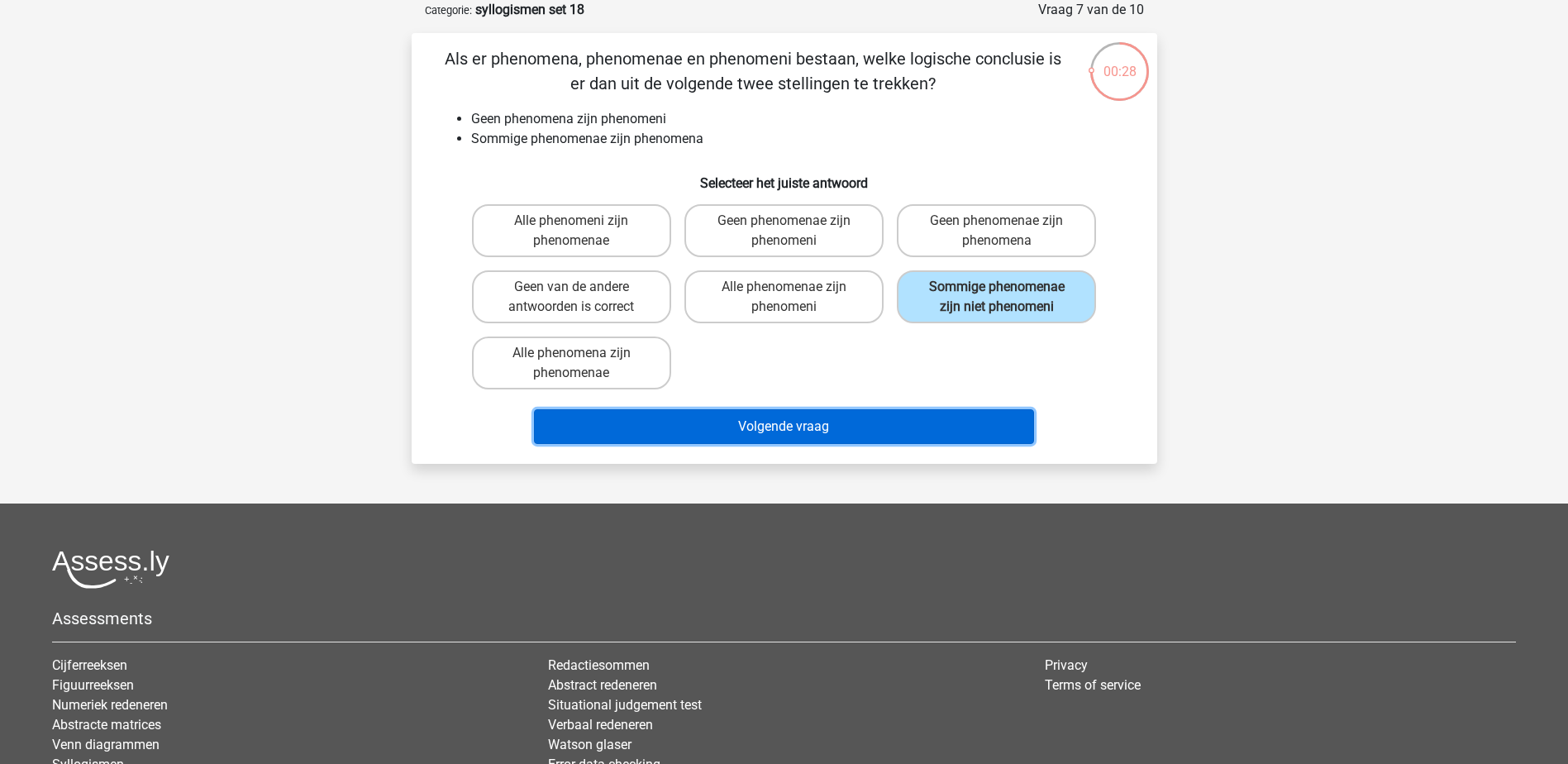
click at [980, 421] on button "Volgende vraag" at bounding box center [784, 427] width 500 height 34
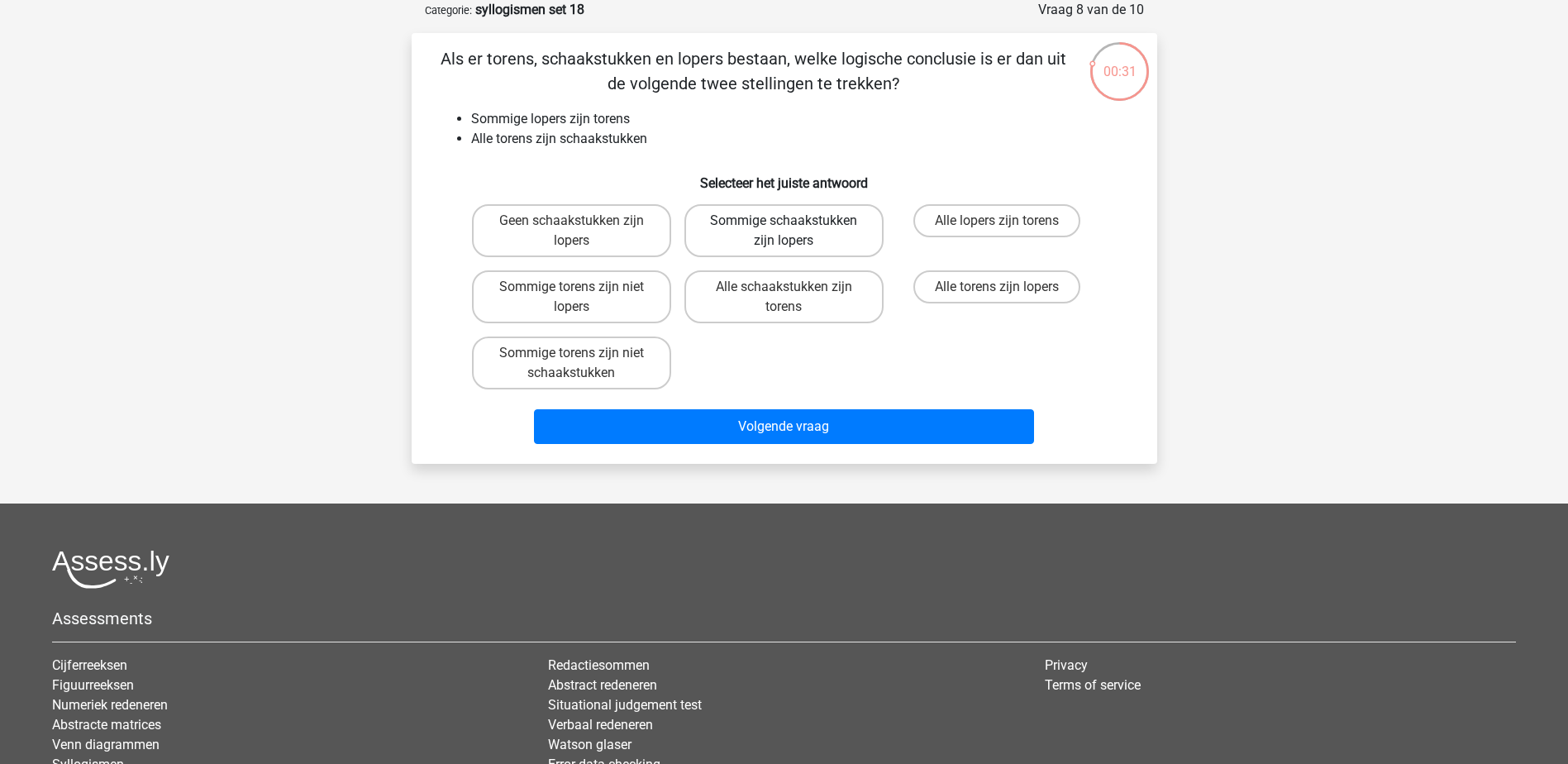
click at [844, 243] on label "Sommige schaakstukken zijn lopers" at bounding box center [784, 231] width 199 height 53
click at [794, 232] on input "Sommige schaakstukken zijn lopers" at bounding box center [789, 226] width 11 height 11
radio input "true"
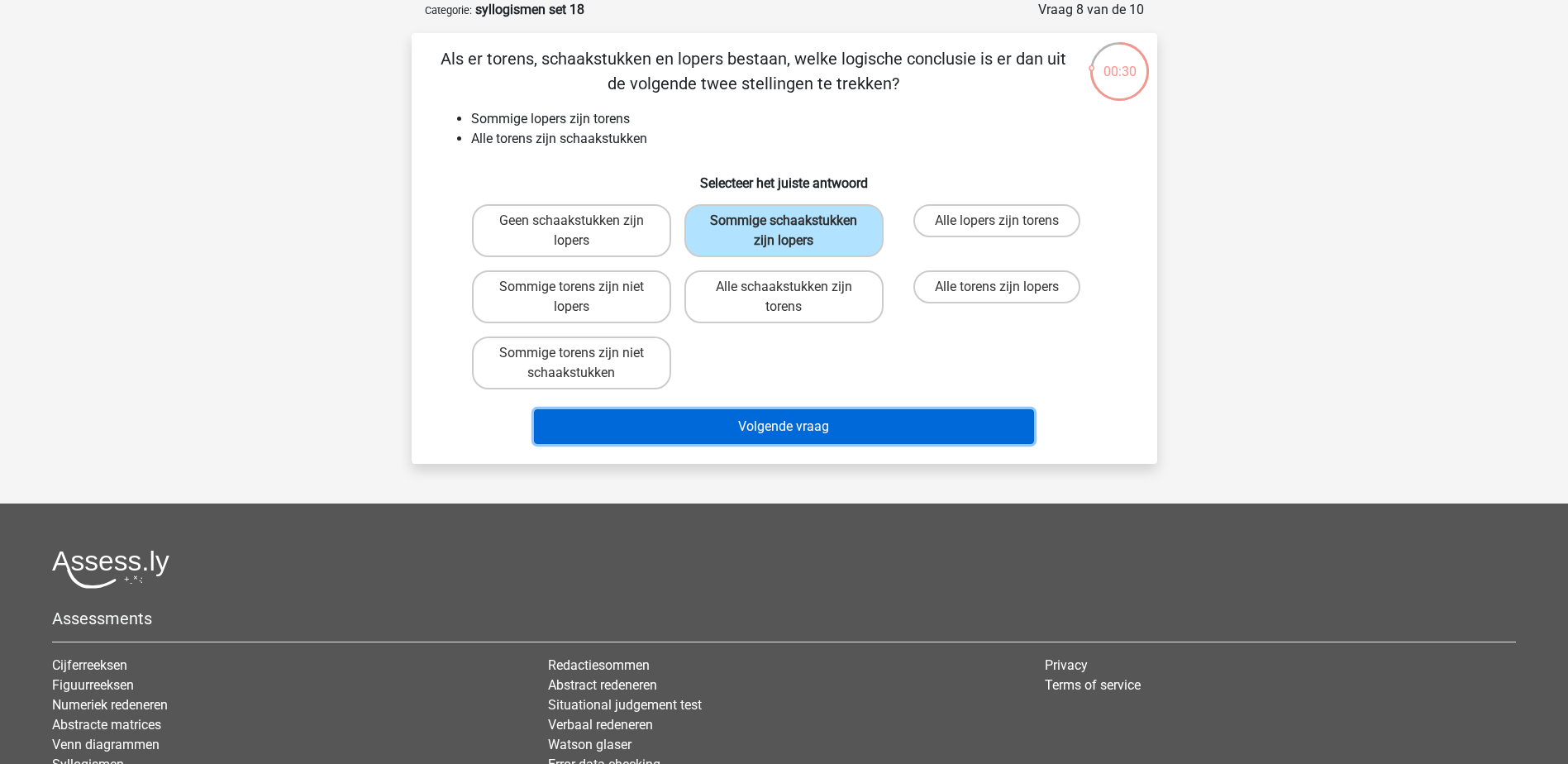
click at [846, 439] on button "Volgende vraag" at bounding box center [784, 427] width 500 height 34
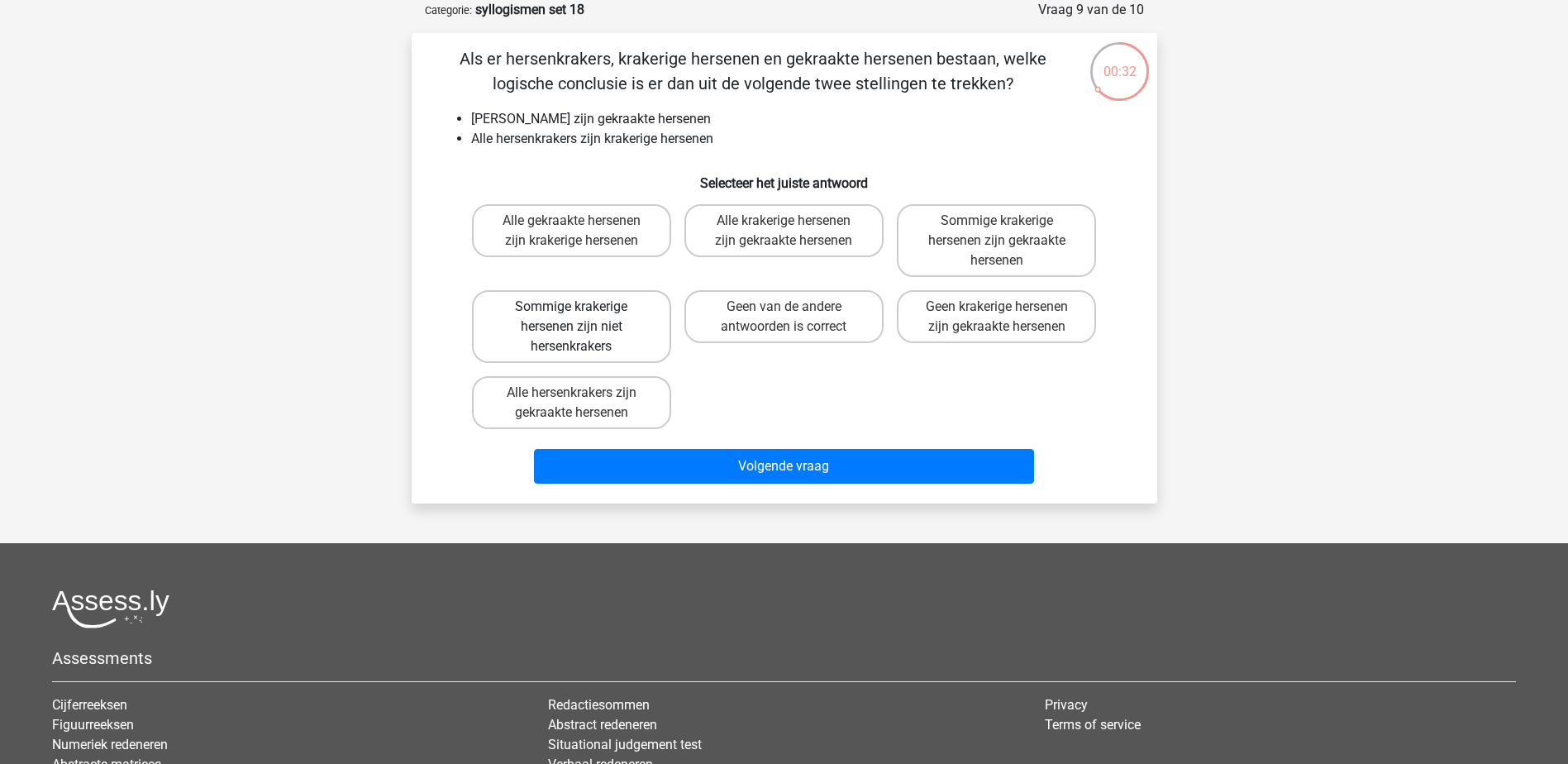
click at [500, 327] on label "Sommige krakerige hersenen zijn niet hersenkrakers" at bounding box center [572, 326] width 199 height 73
click at [571, 318] on input "Sommige krakerige hersenen zijn niet hersenkrakers" at bounding box center [576, 312] width 11 height 11
radio input "true"
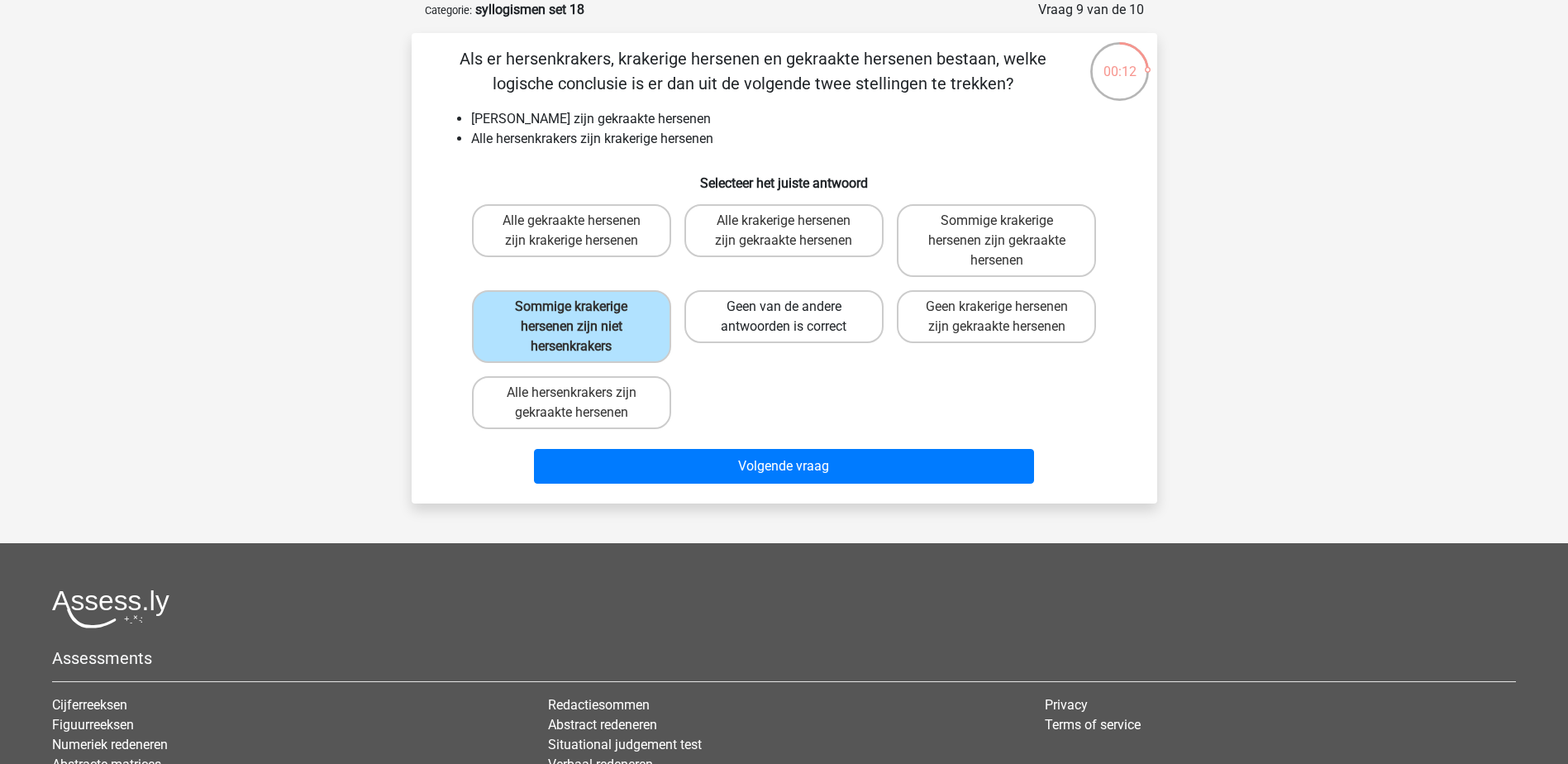
click at [730, 294] on label "Geen van de andere antwoorden is correct" at bounding box center [784, 317] width 199 height 53
click at [784, 306] on input "Geen van de andere antwoorden is correct" at bounding box center [789, 312] width 11 height 11
radio input "true"
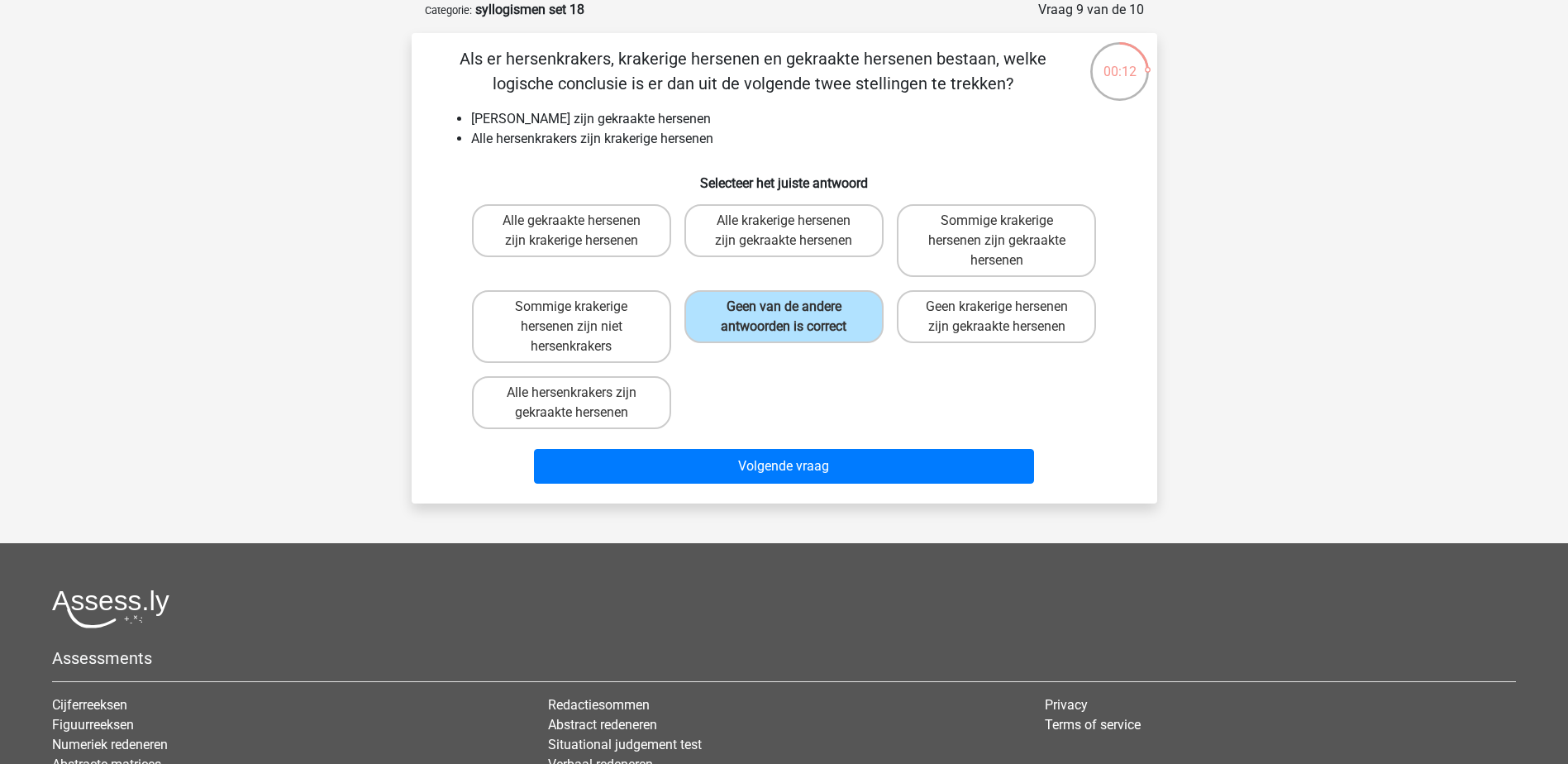
drag, startPoint x: 798, startPoint y: 446, endPoint x: 820, endPoint y: 446, distance: 22.0
click at [798, 447] on div "Volgende vraag" at bounding box center [784, 463] width 693 height 55
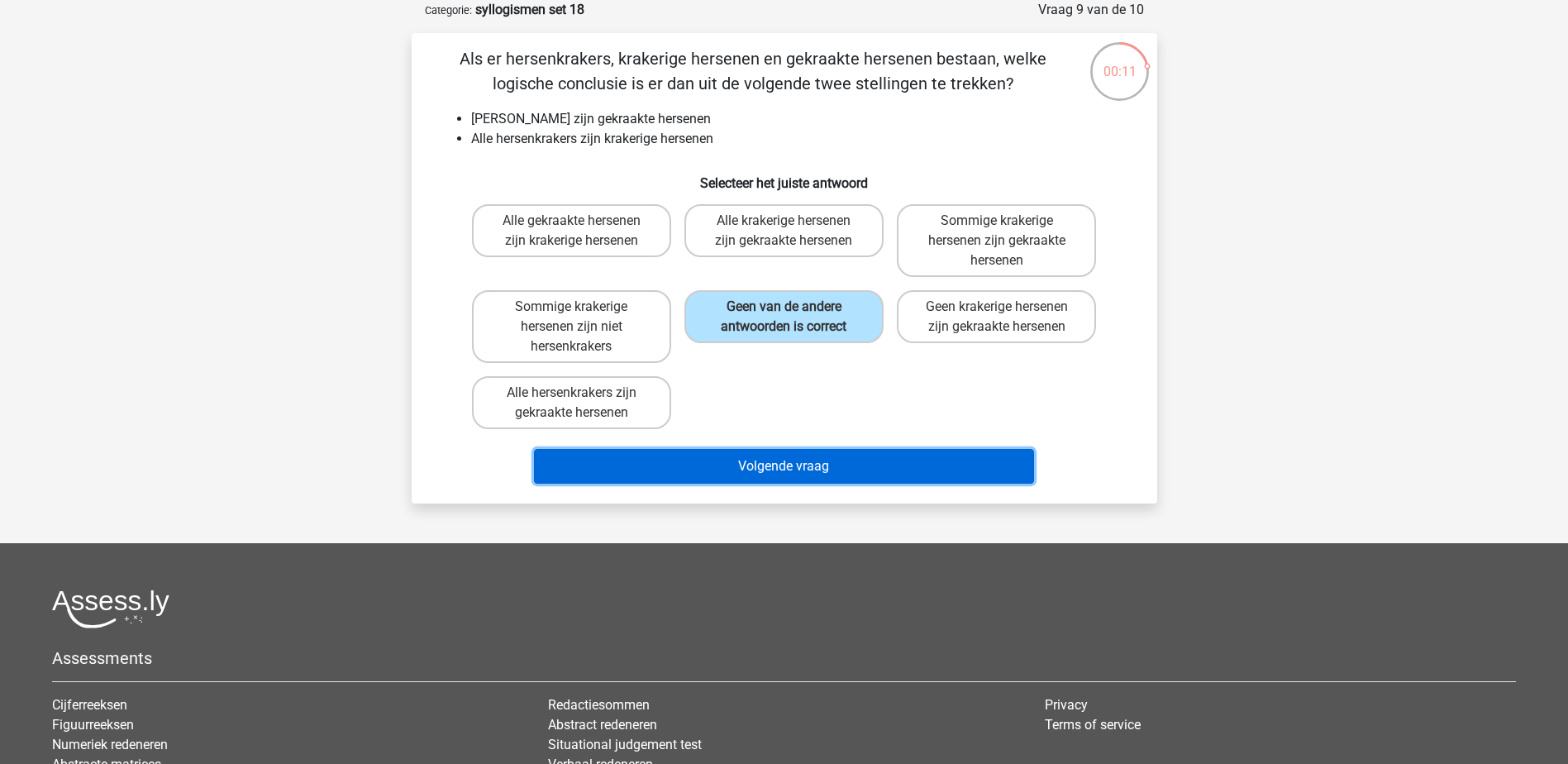
click at [923, 468] on button "Volgende vraag" at bounding box center [784, 466] width 500 height 34
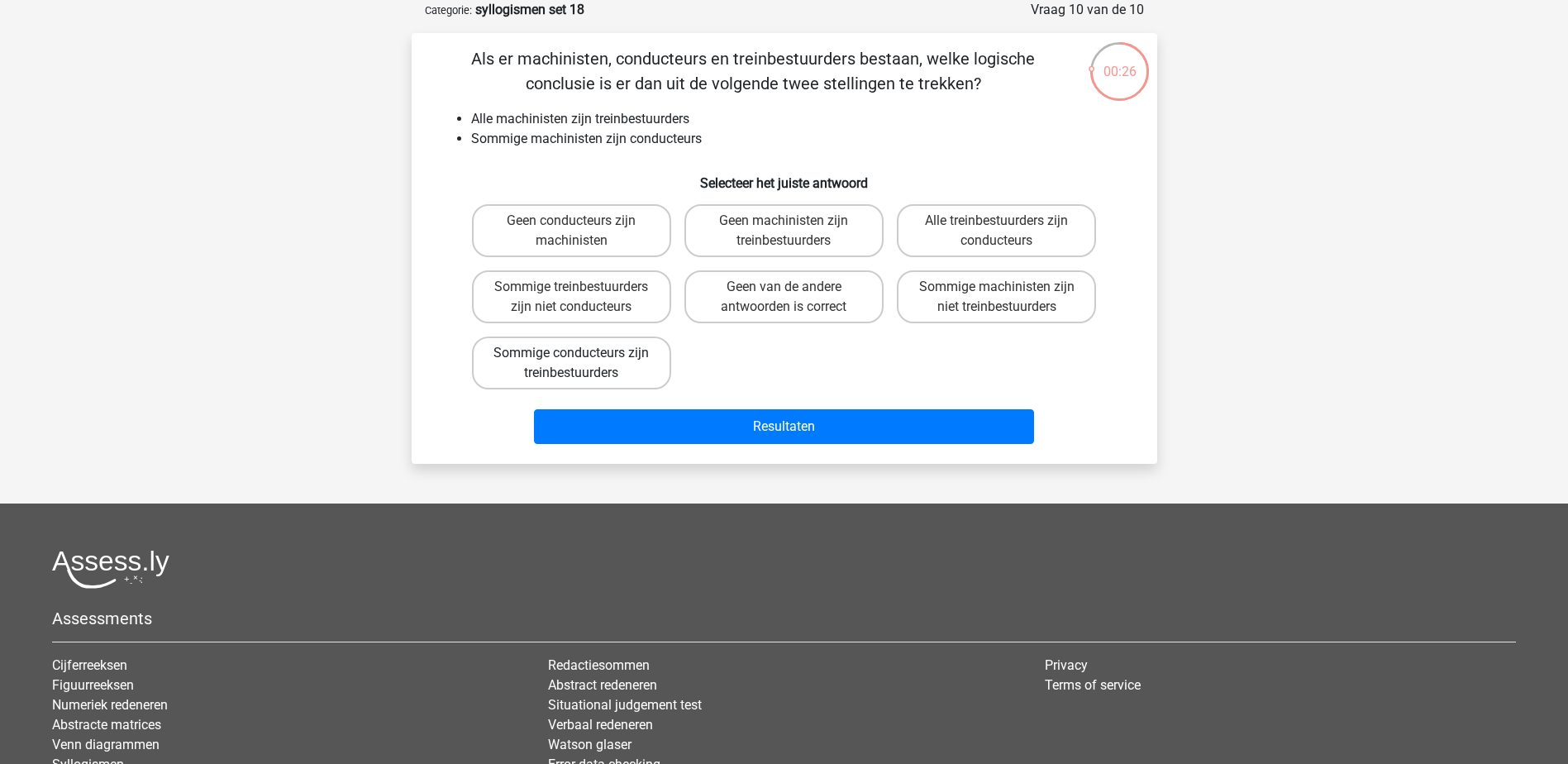
click at [661, 361] on label "Sommige conducteurs zijn treinbestuurders" at bounding box center [572, 363] width 199 height 53
click at [582, 361] on input "Sommige conducteurs zijn treinbestuurders" at bounding box center [576, 358] width 11 height 11
radio input "true"
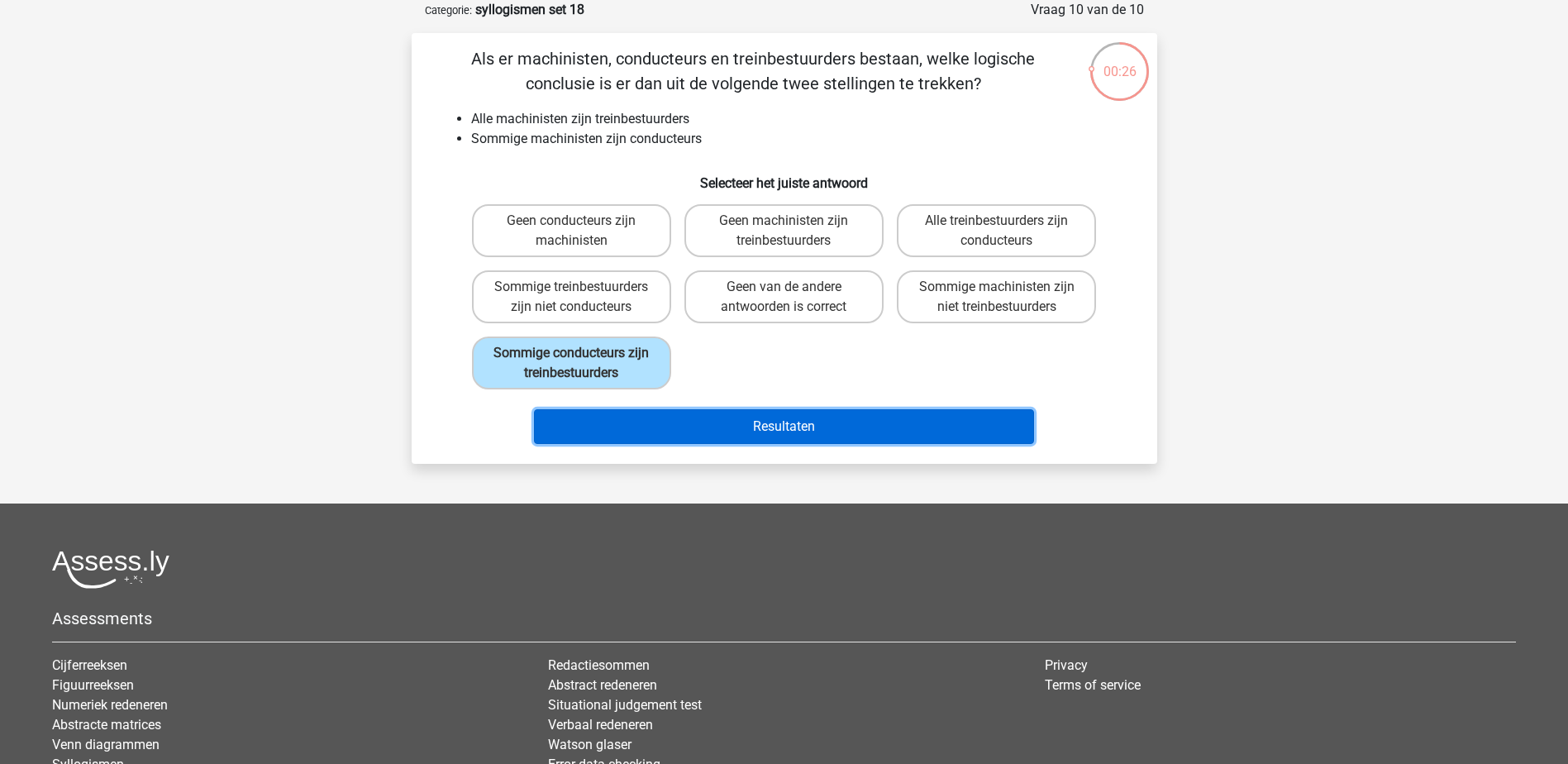
click at [701, 429] on button "Resultaten" at bounding box center [784, 427] width 500 height 34
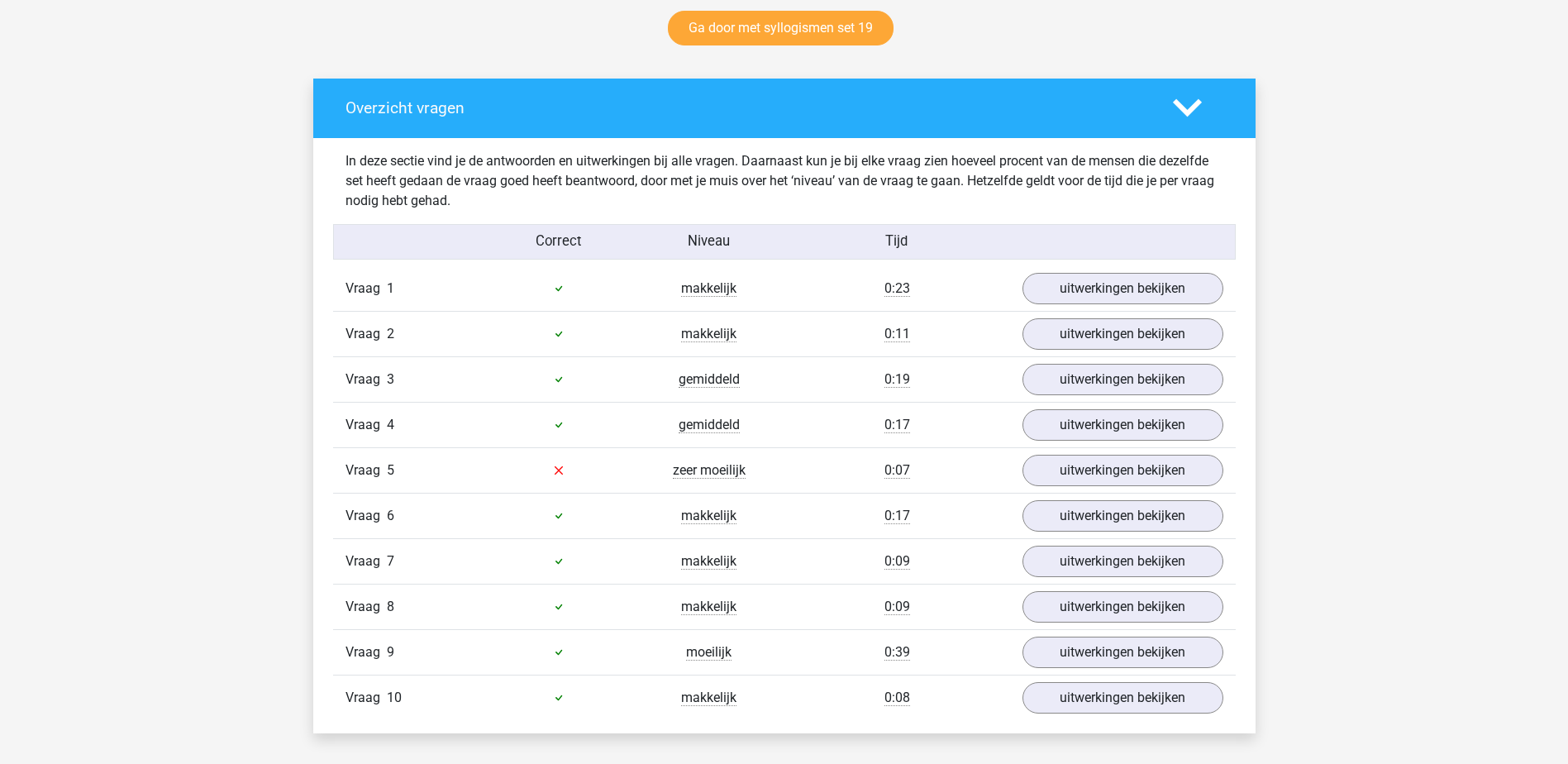
scroll to position [909, 0]
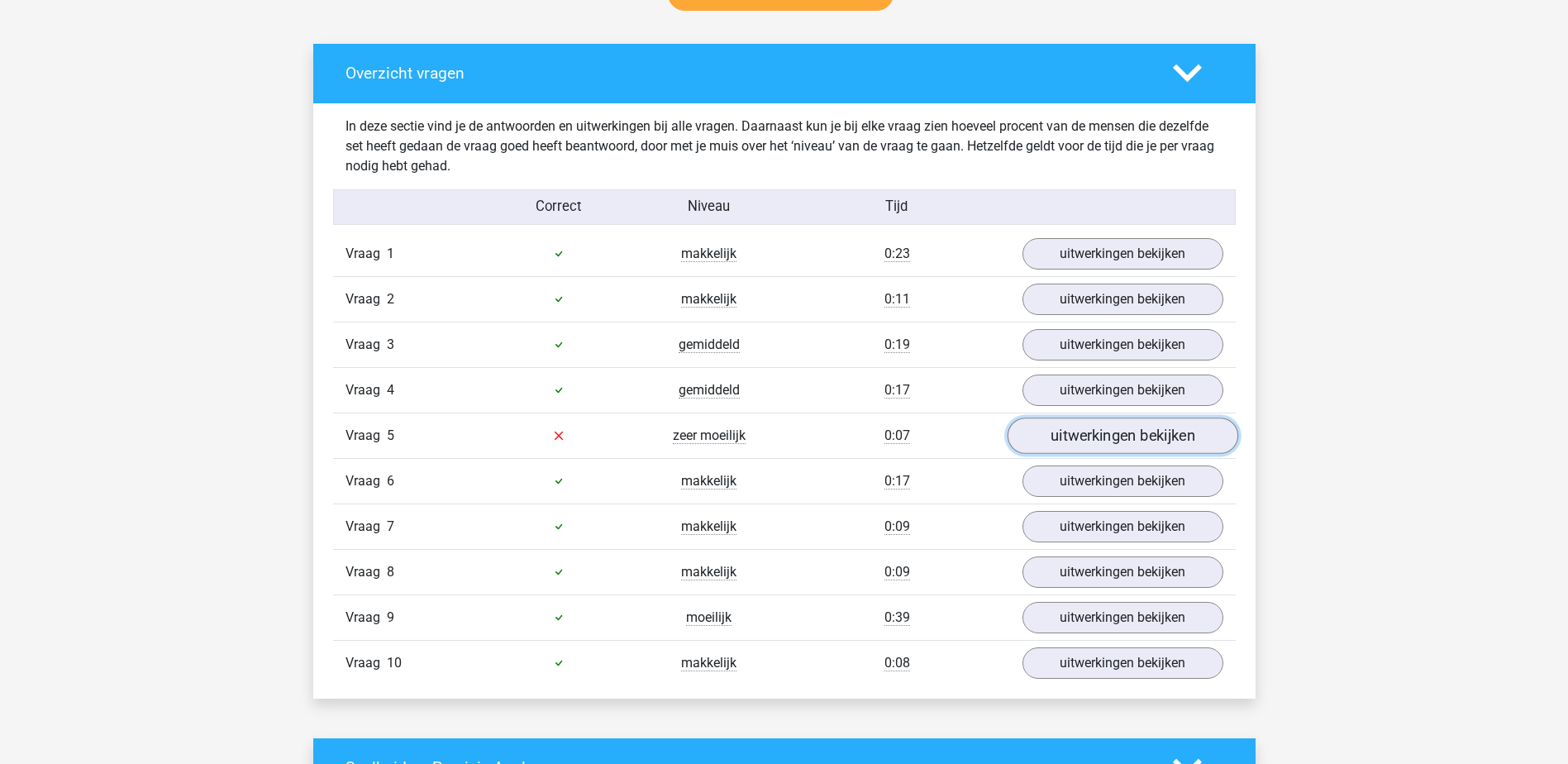
click at [1196, 446] on link "uitwerkingen bekijken" at bounding box center [1122, 435] width 231 height 36
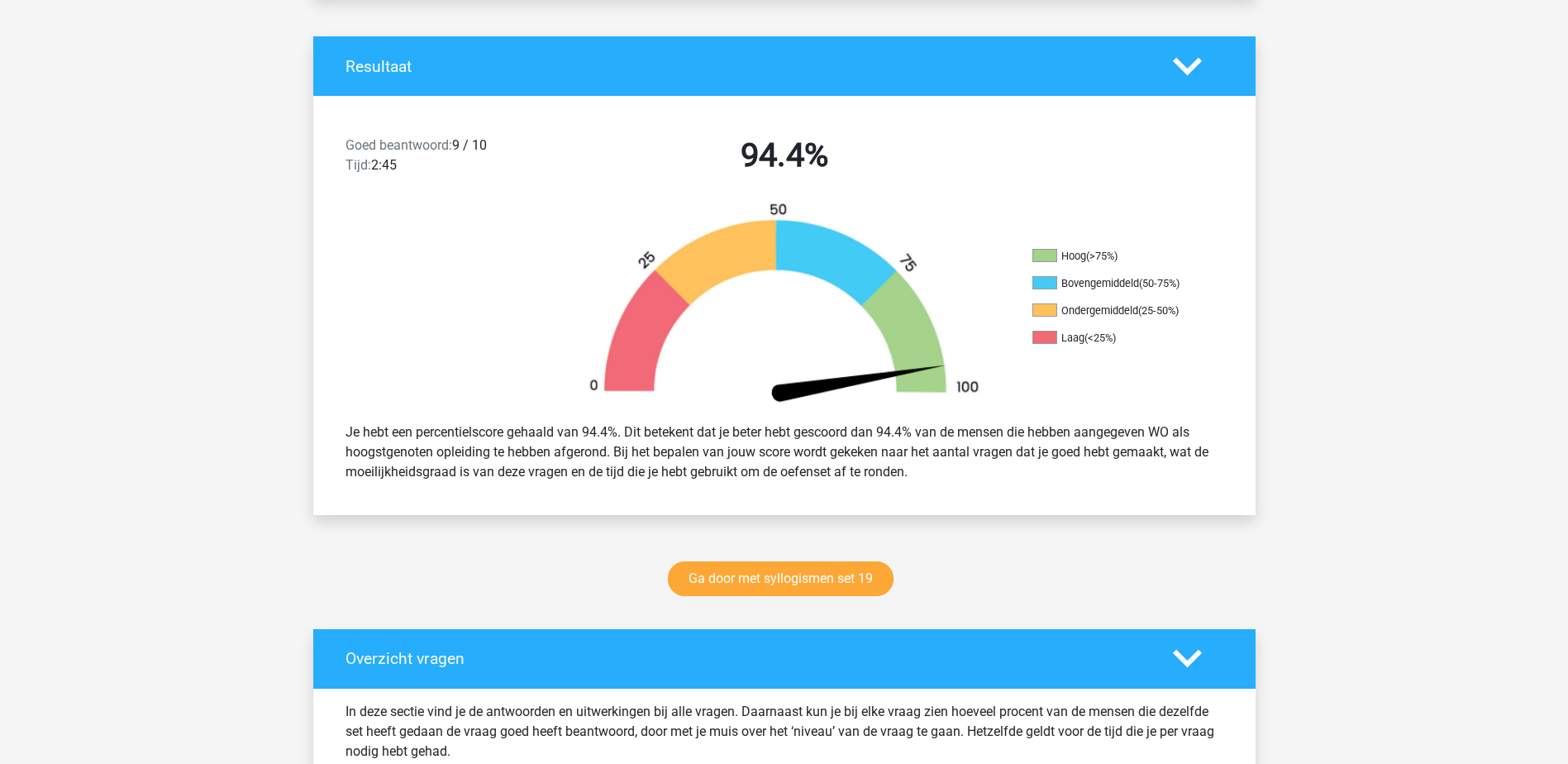
scroll to position [413, 0]
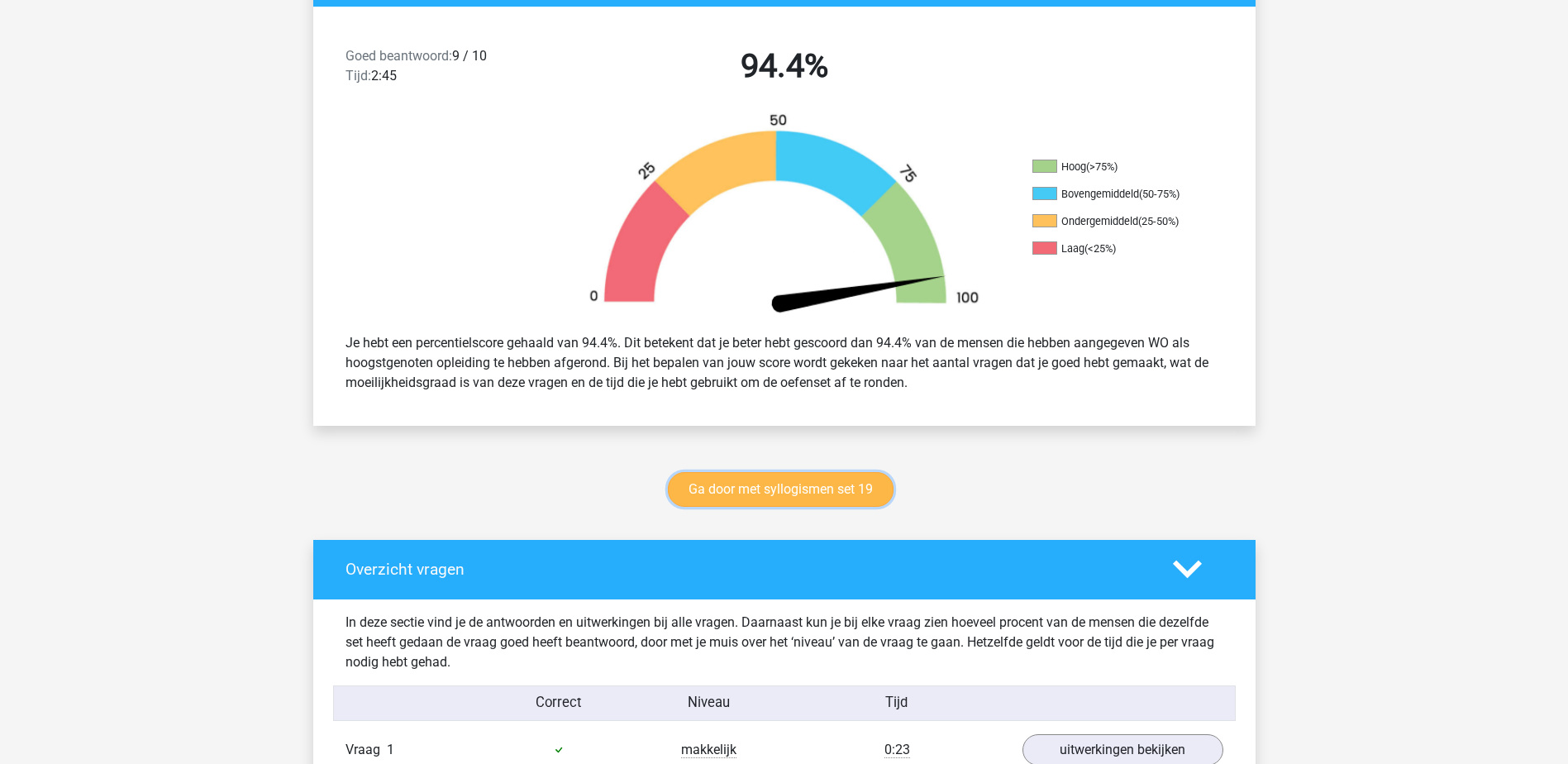
click at [787, 483] on link "Ga door met syllogismen set 19" at bounding box center [780, 489] width 226 height 34
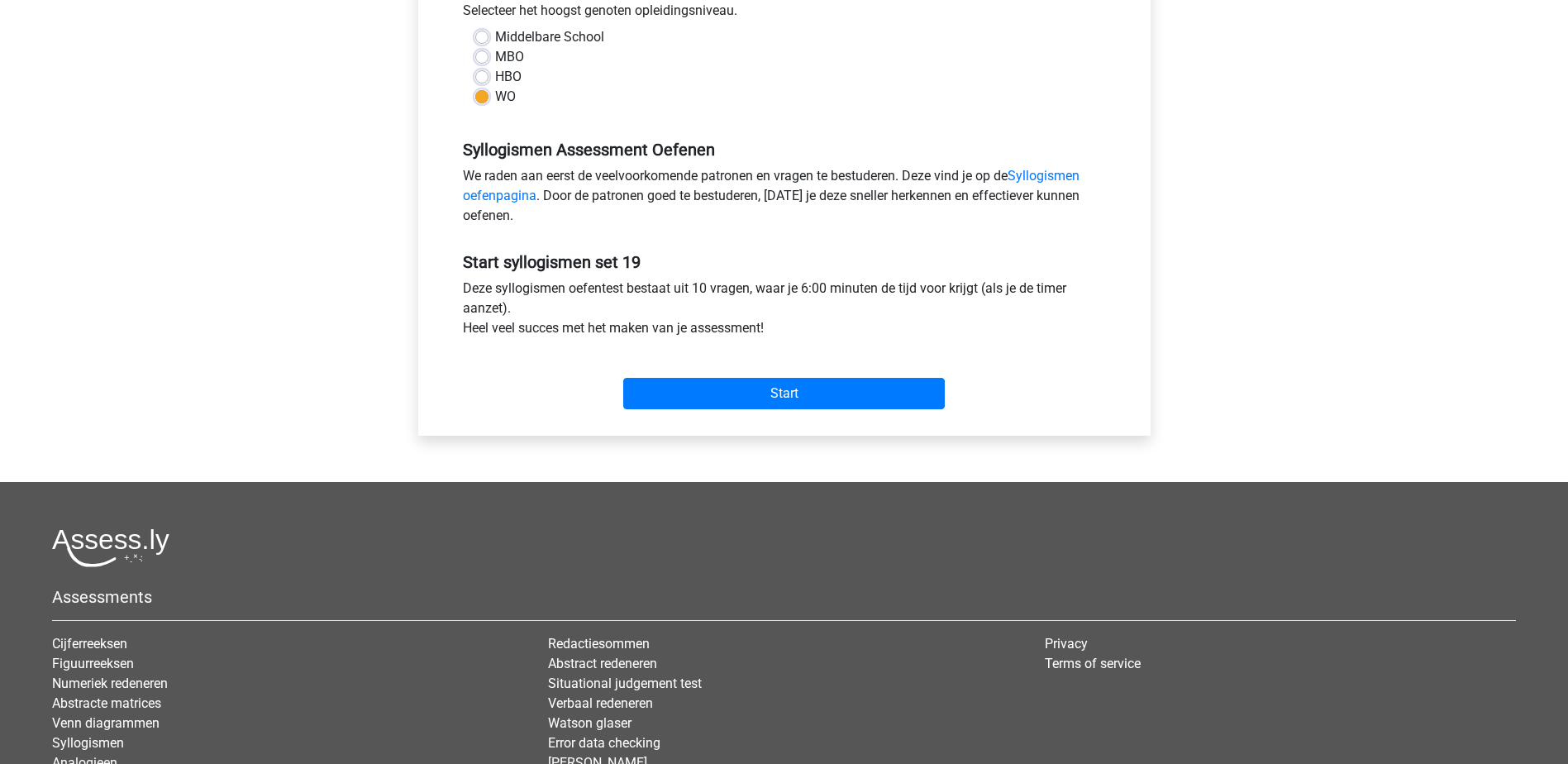
scroll to position [413, 0]
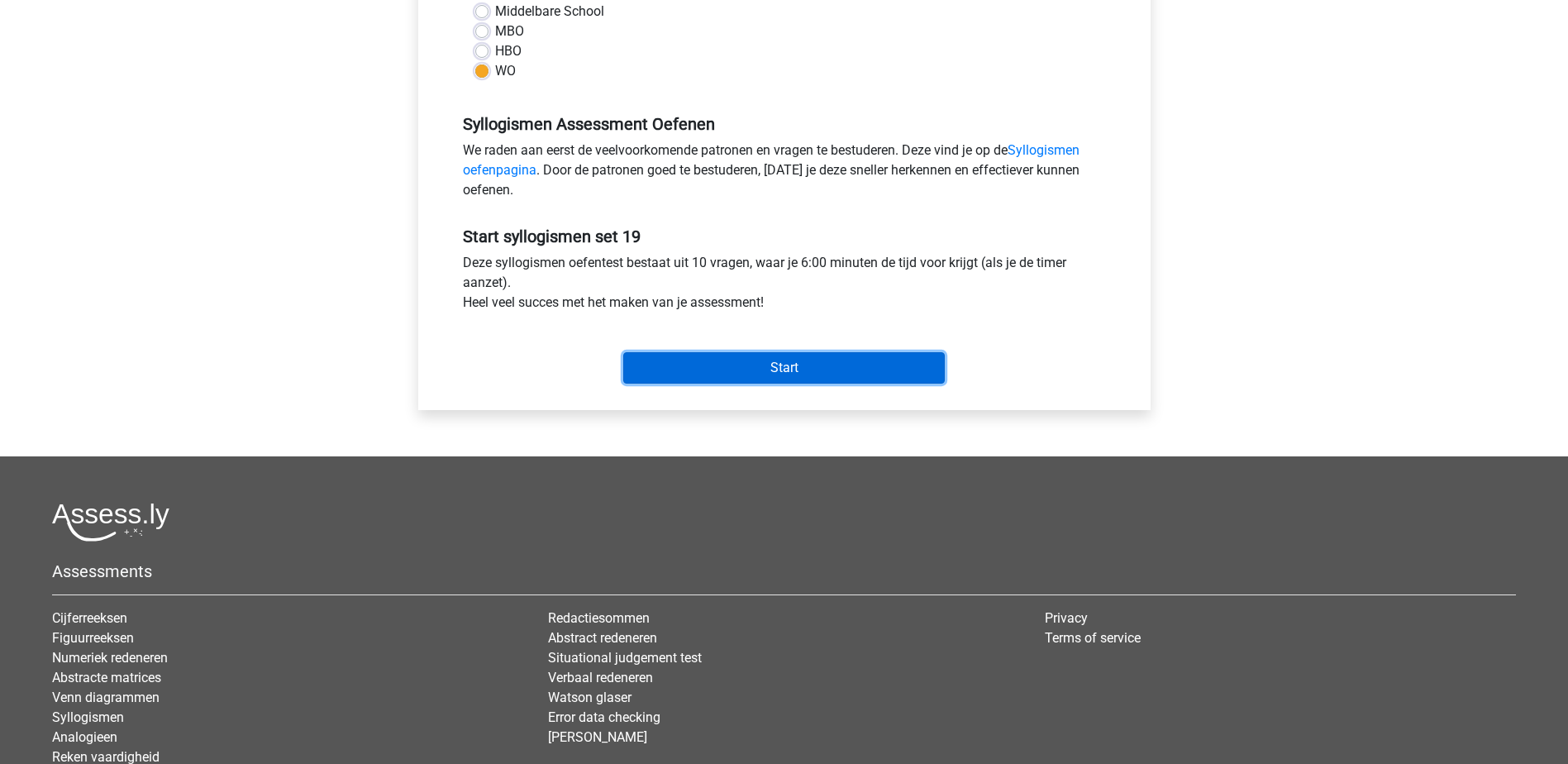
click at [804, 376] on input "Start" at bounding box center [784, 367] width 322 height 32
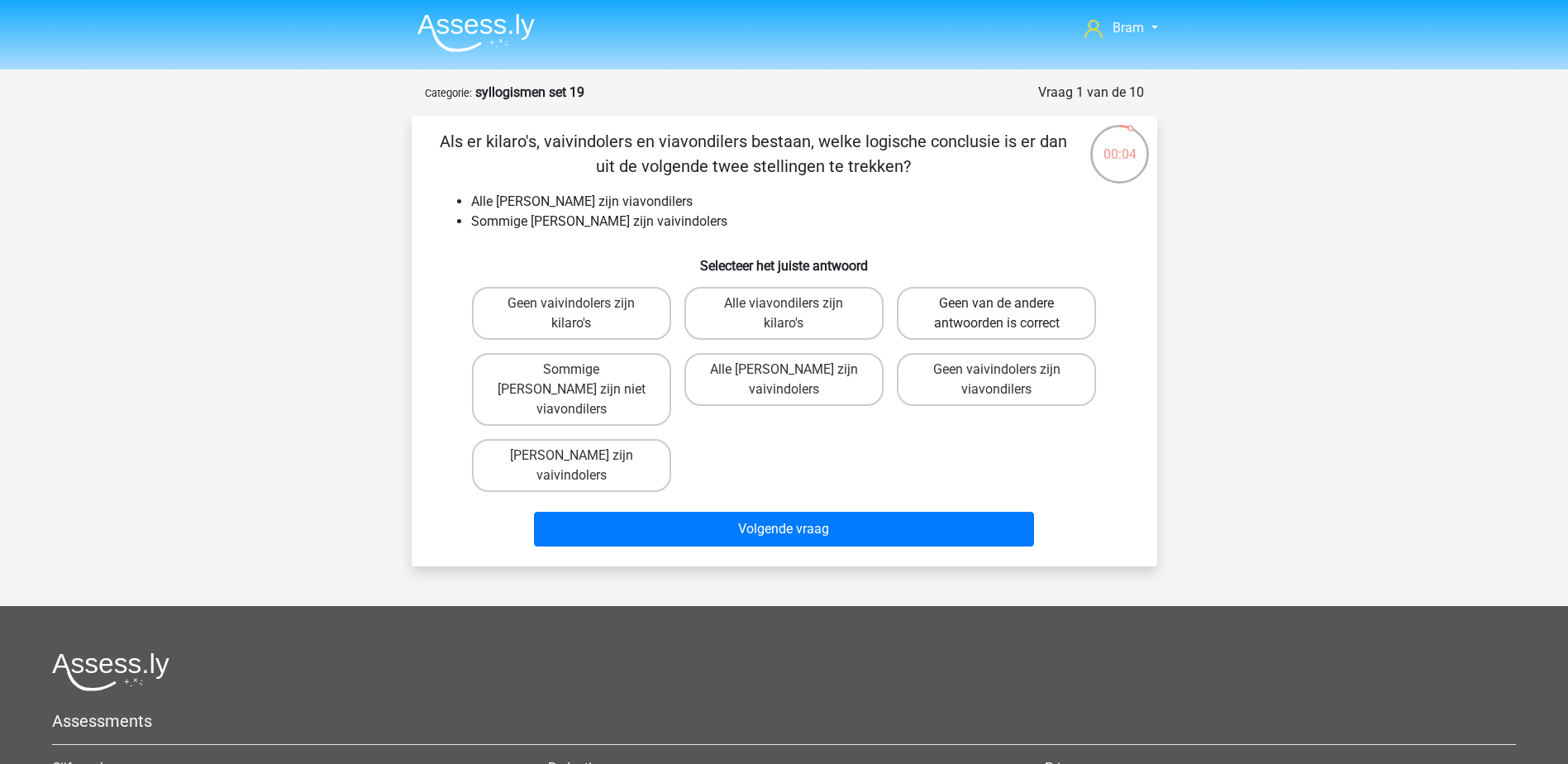
click at [984, 321] on label "Geen van de andere antwoorden is correct" at bounding box center [996, 313] width 199 height 53
click at [996, 314] on input "Geen van de andere antwoorden is correct" at bounding box center [1002, 308] width 11 height 11
radio input "true"
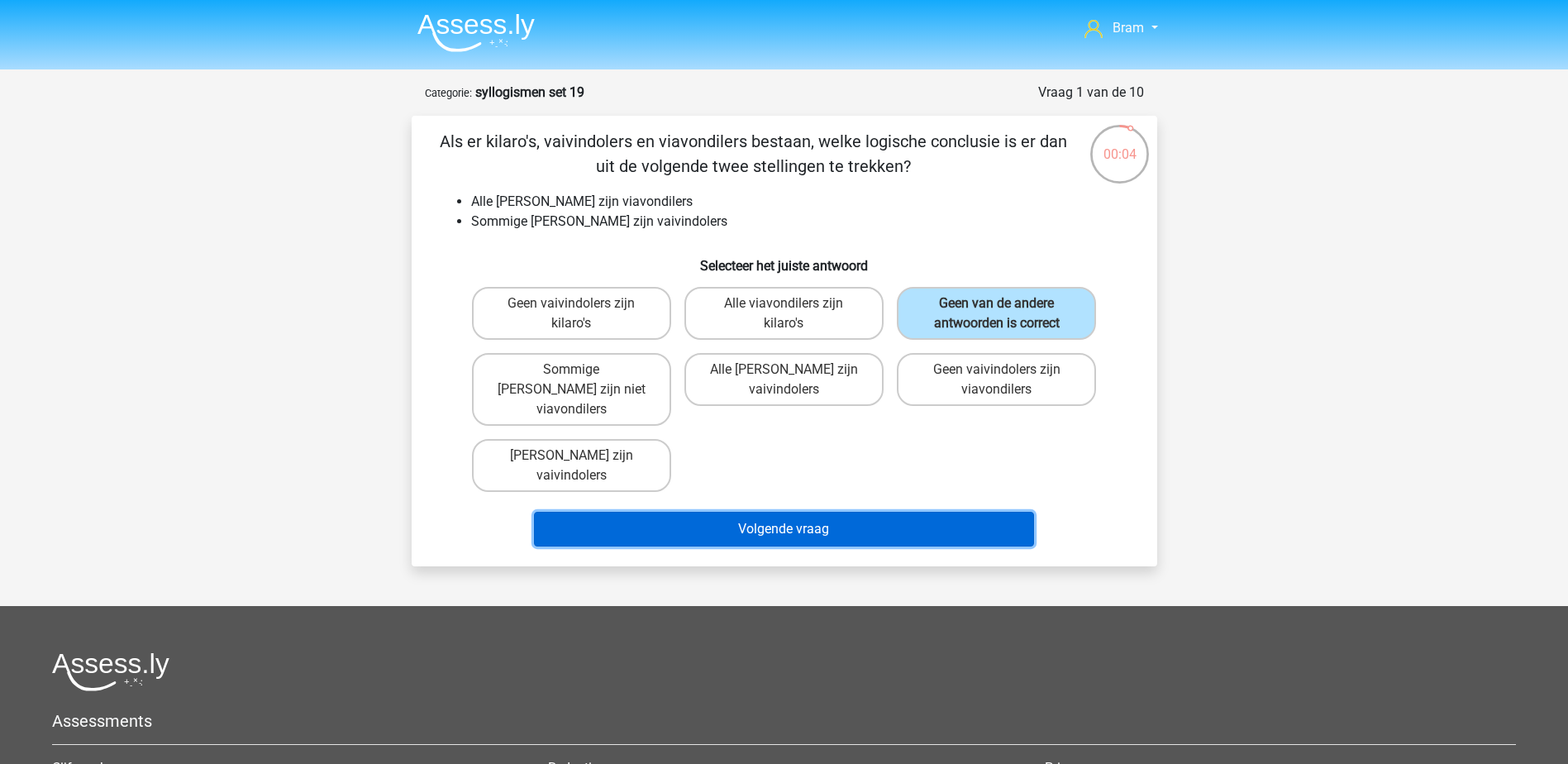
click at [923, 515] on button "Volgende vraag" at bounding box center [784, 529] width 500 height 34
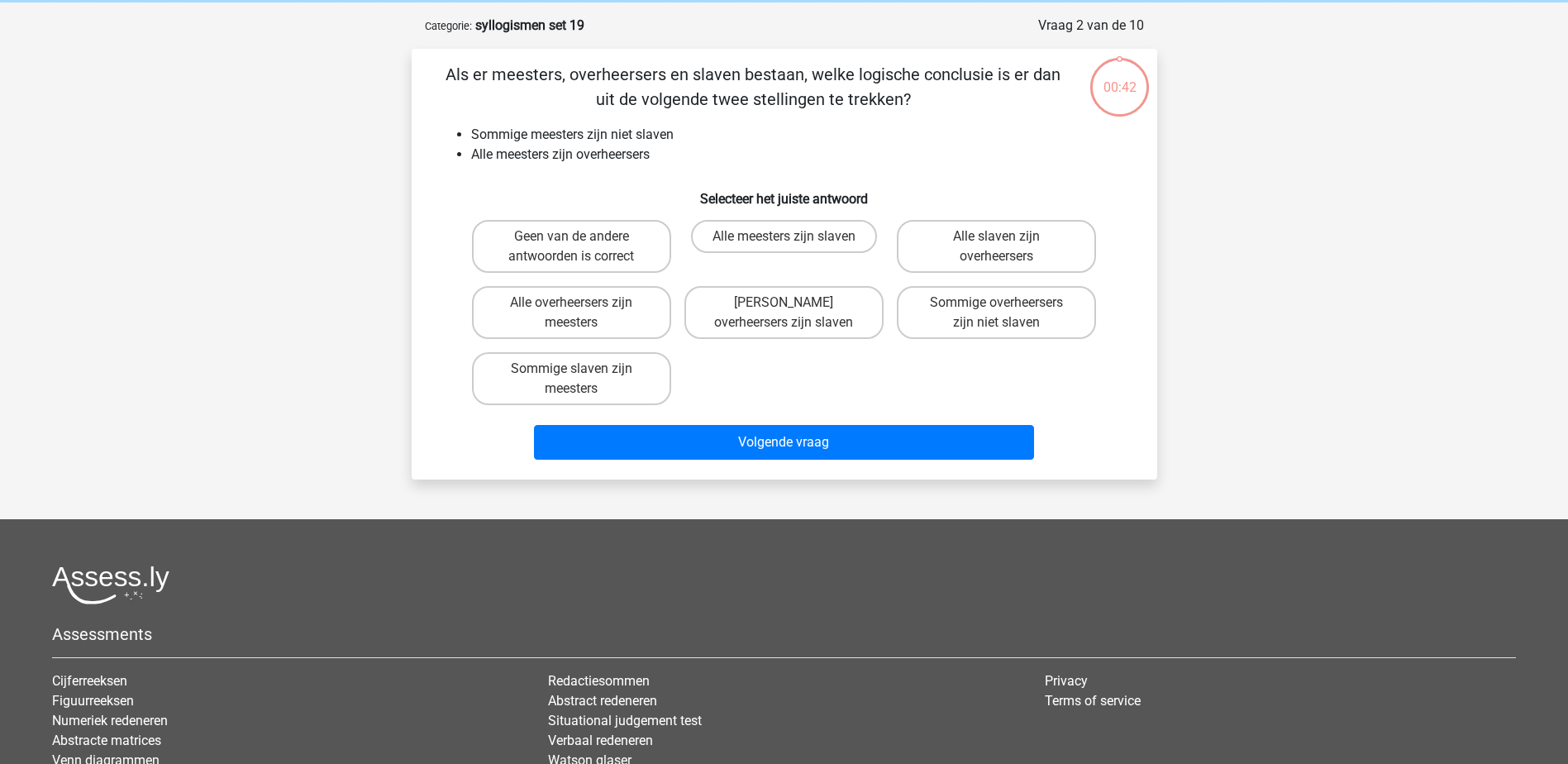
scroll to position [82, 0]
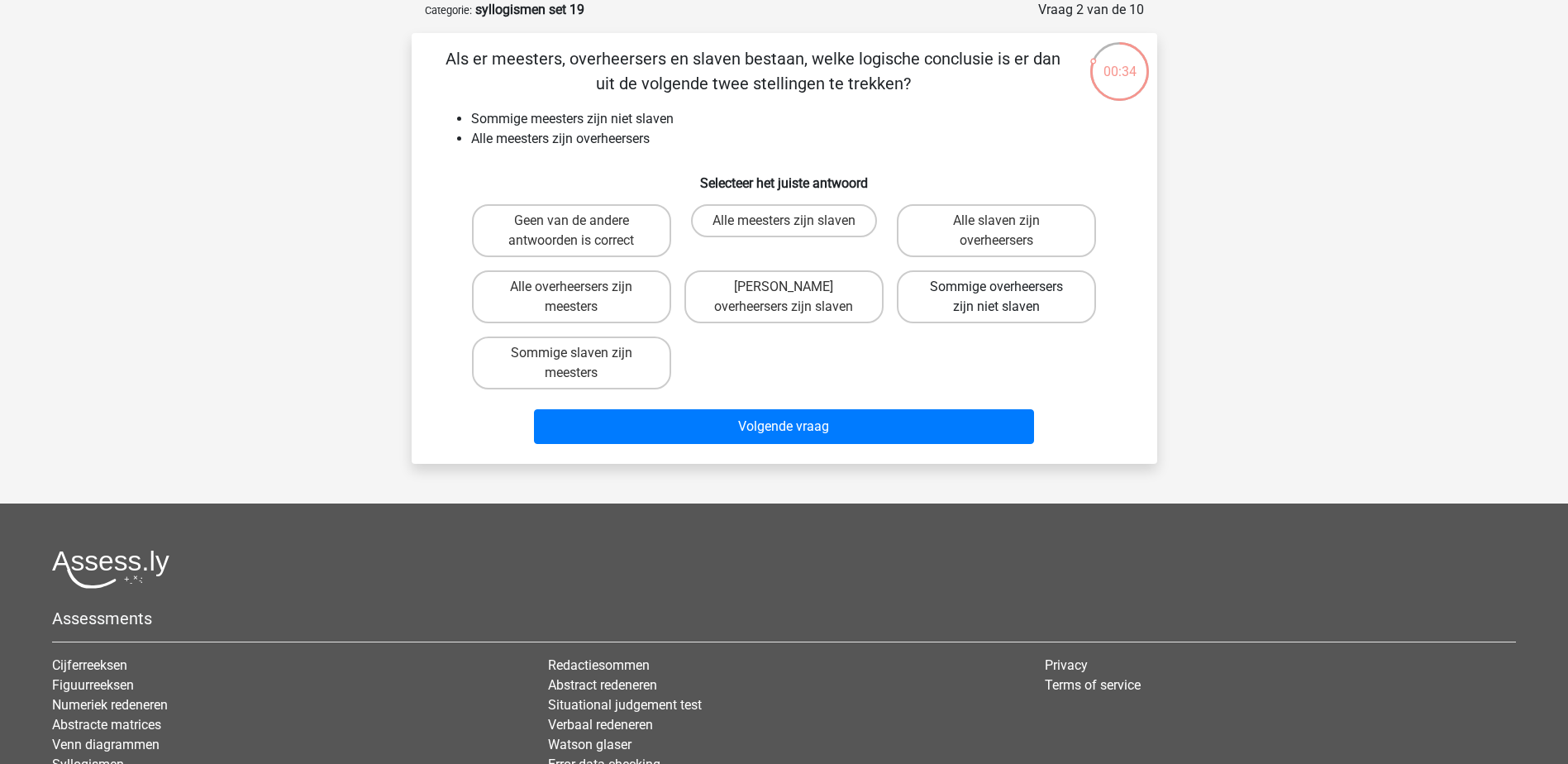
click at [1044, 290] on label "Sommige overheersers zijn niet slaven" at bounding box center [996, 297] width 199 height 53
click at [1008, 290] on input "Sommige overheersers zijn niet slaven" at bounding box center [1002, 292] width 11 height 11
radio input "true"
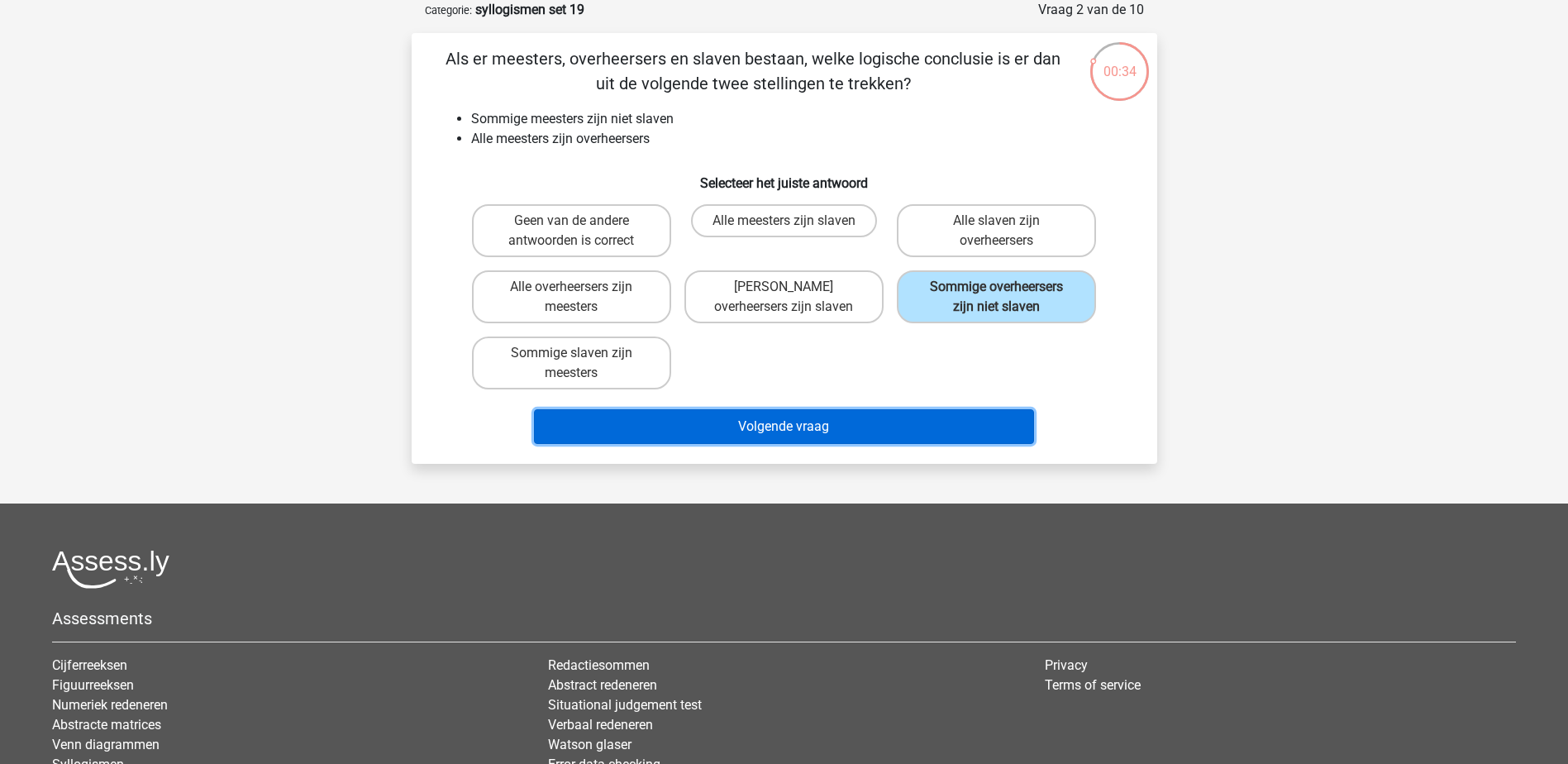
click at [929, 427] on button "Volgende vraag" at bounding box center [784, 427] width 500 height 34
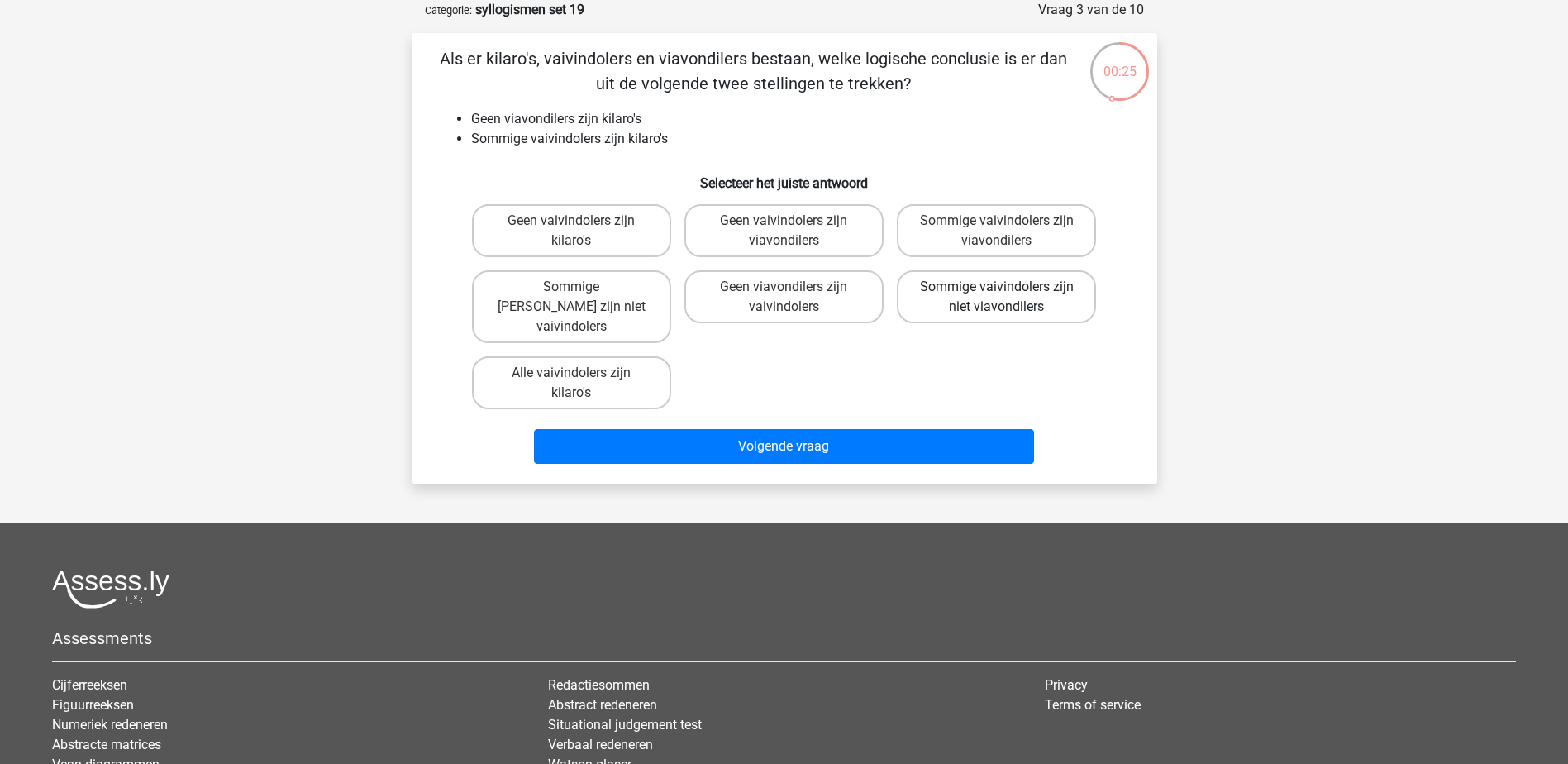
click at [1082, 294] on label "Sommige vaivindolers zijn niet viavondilers" at bounding box center [996, 297] width 199 height 53
click at [1008, 294] on input "Sommige vaivindolers zijn niet viavondilers" at bounding box center [1002, 292] width 11 height 11
radio input "true"
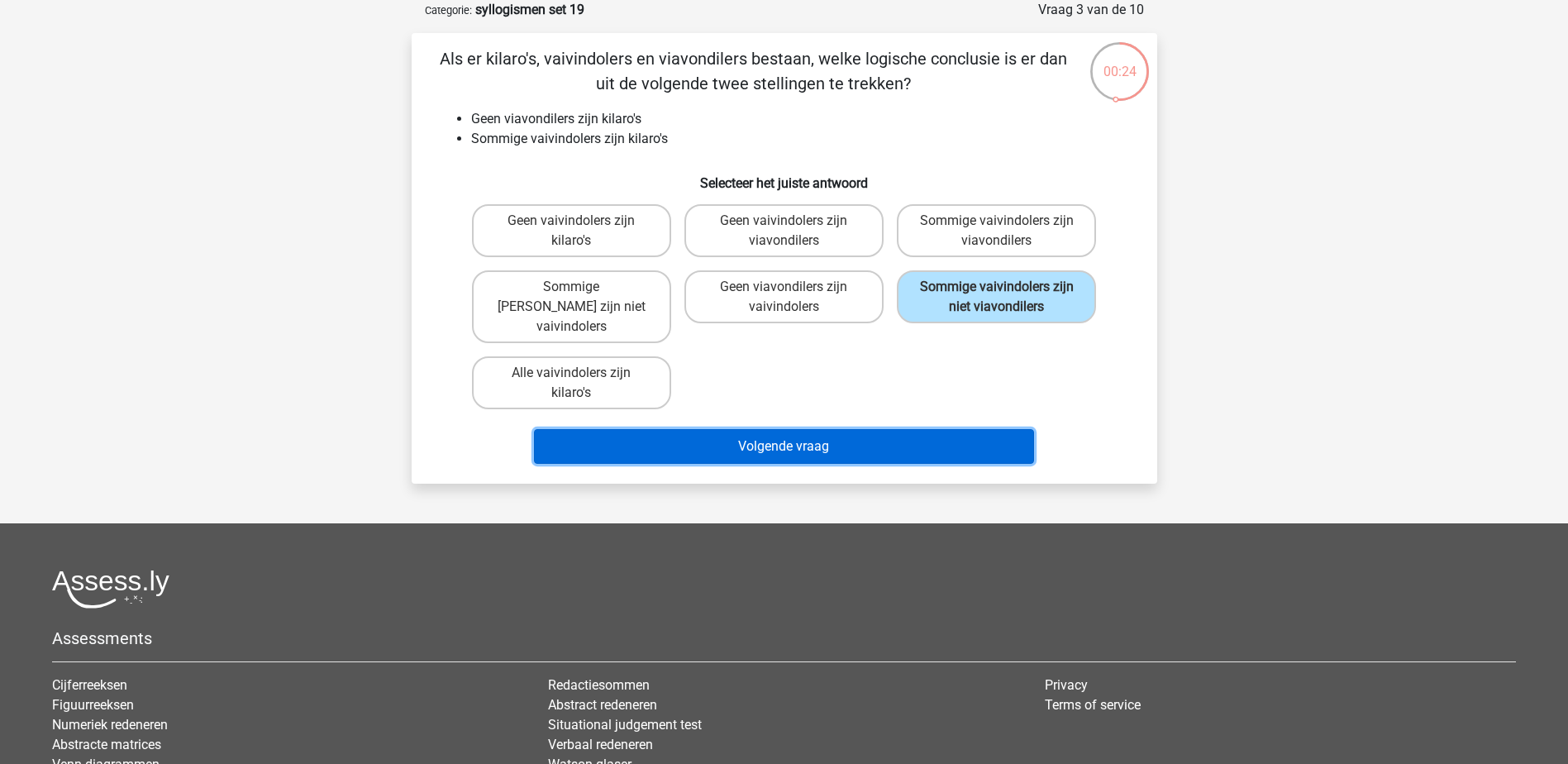
click at [991, 429] on button "Volgende vraag" at bounding box center [784, 446] width 500 height 34
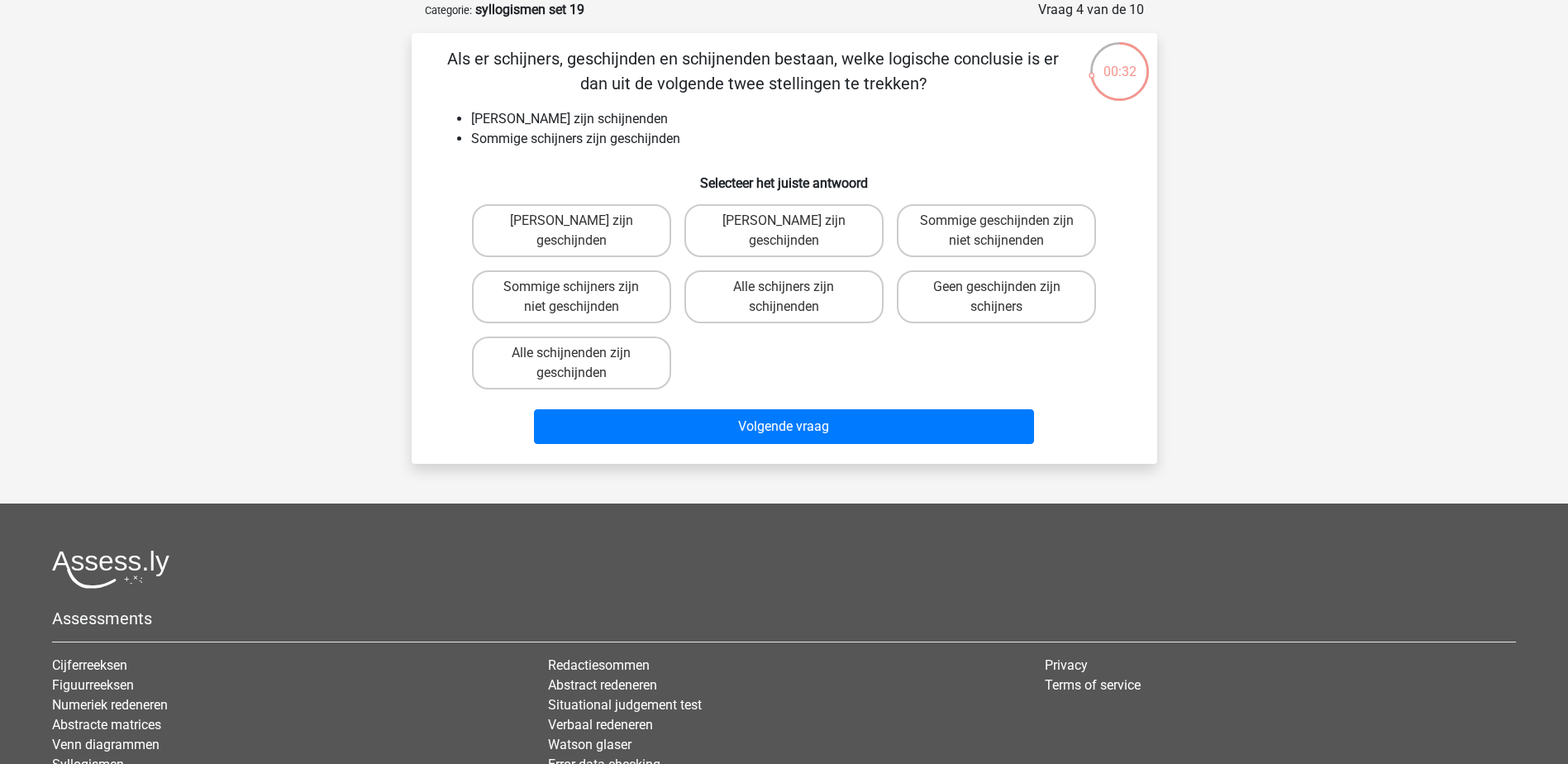
click at [1099, 239] on div "Sommige geschijnden zijn niet schijnenden" at bounding box center [996, 230] width 212 height 66
click at [1030, 211] on label "Sommige geschijnden zijn niet schijnenden" at bounding box center [996, 231] width 199 height 53
click at [1008, 221] on input "Sommige geschijnden zijn niet schijnenden" at bounding box center [1002, 226] width 11 height 11
radio input "true"
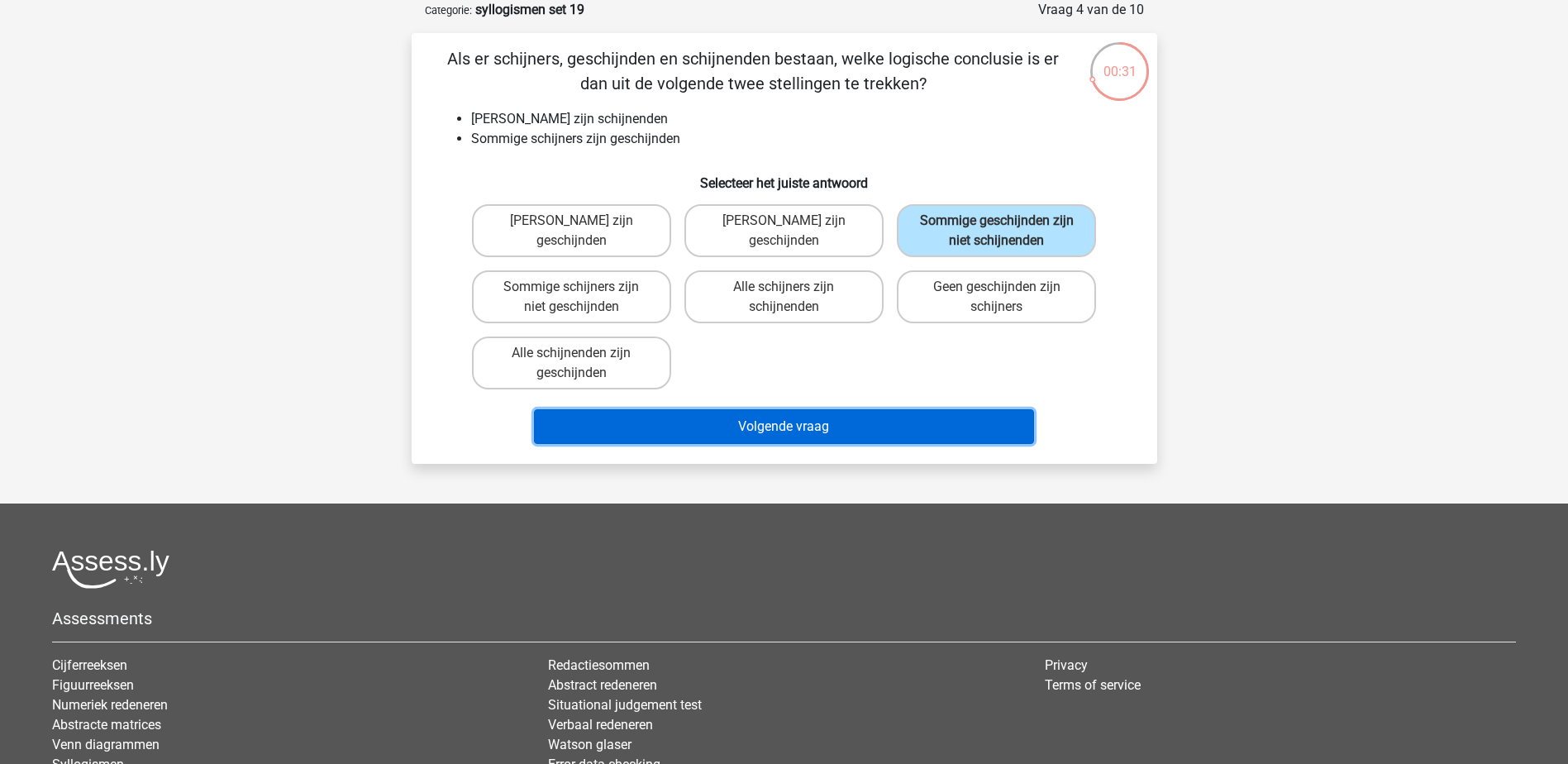
click at [947, 437] on button "Volgende vraag" at bounding box center [784, 427] width 500 height 34
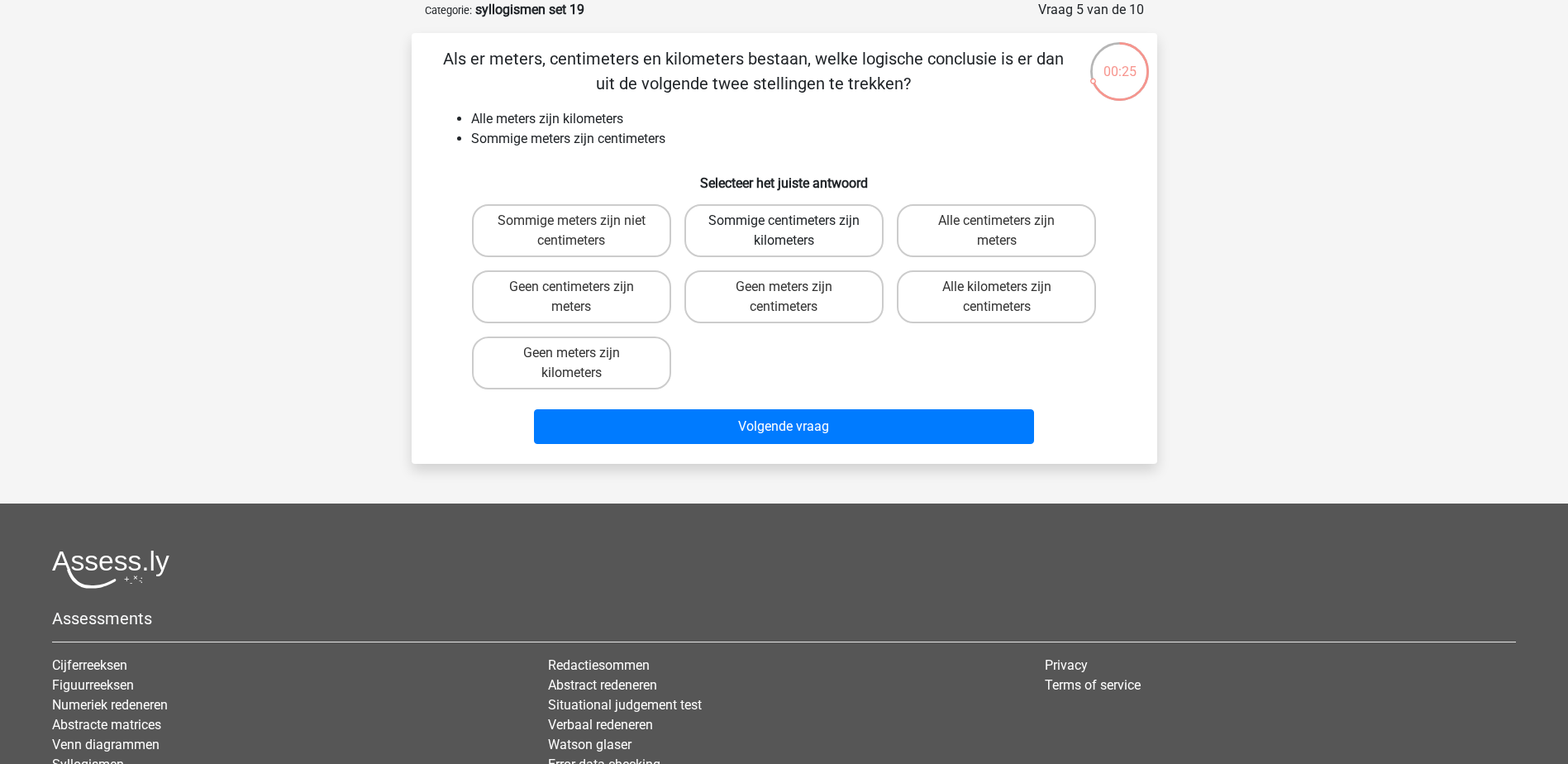
click at [825, 222] on label "Sommige centimeters zijn kilometers" at bounding box center [784, 231] width 199 height 53
click at [794, 222] on input "Sommige centimeters zijn kilometers" at bounding box center [789, 226] width 11 height 11
radio input "true"
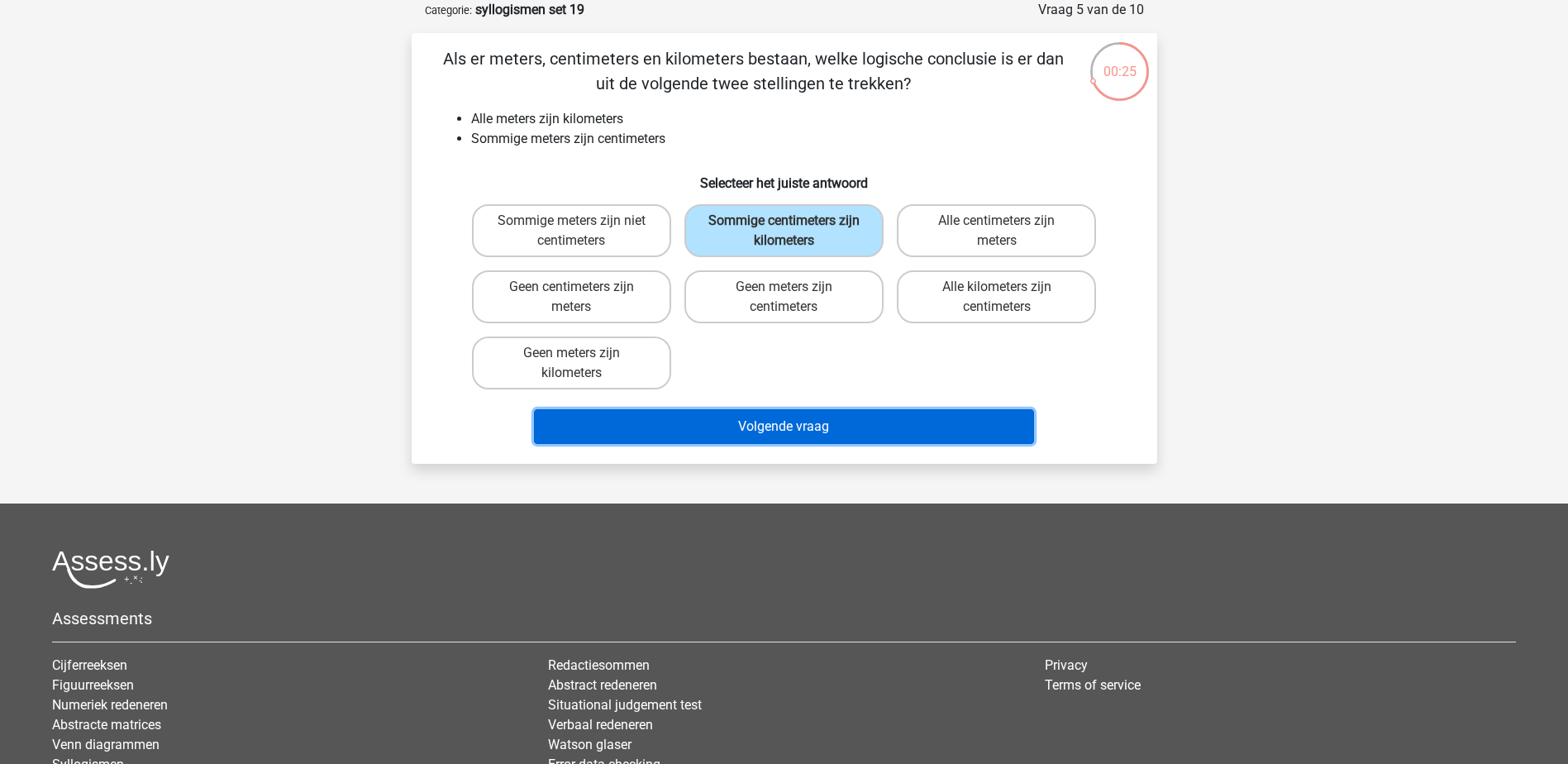
click at [872, 425] on button "Volgende vraag" at bounding box center [784, 427] width 500 height 34
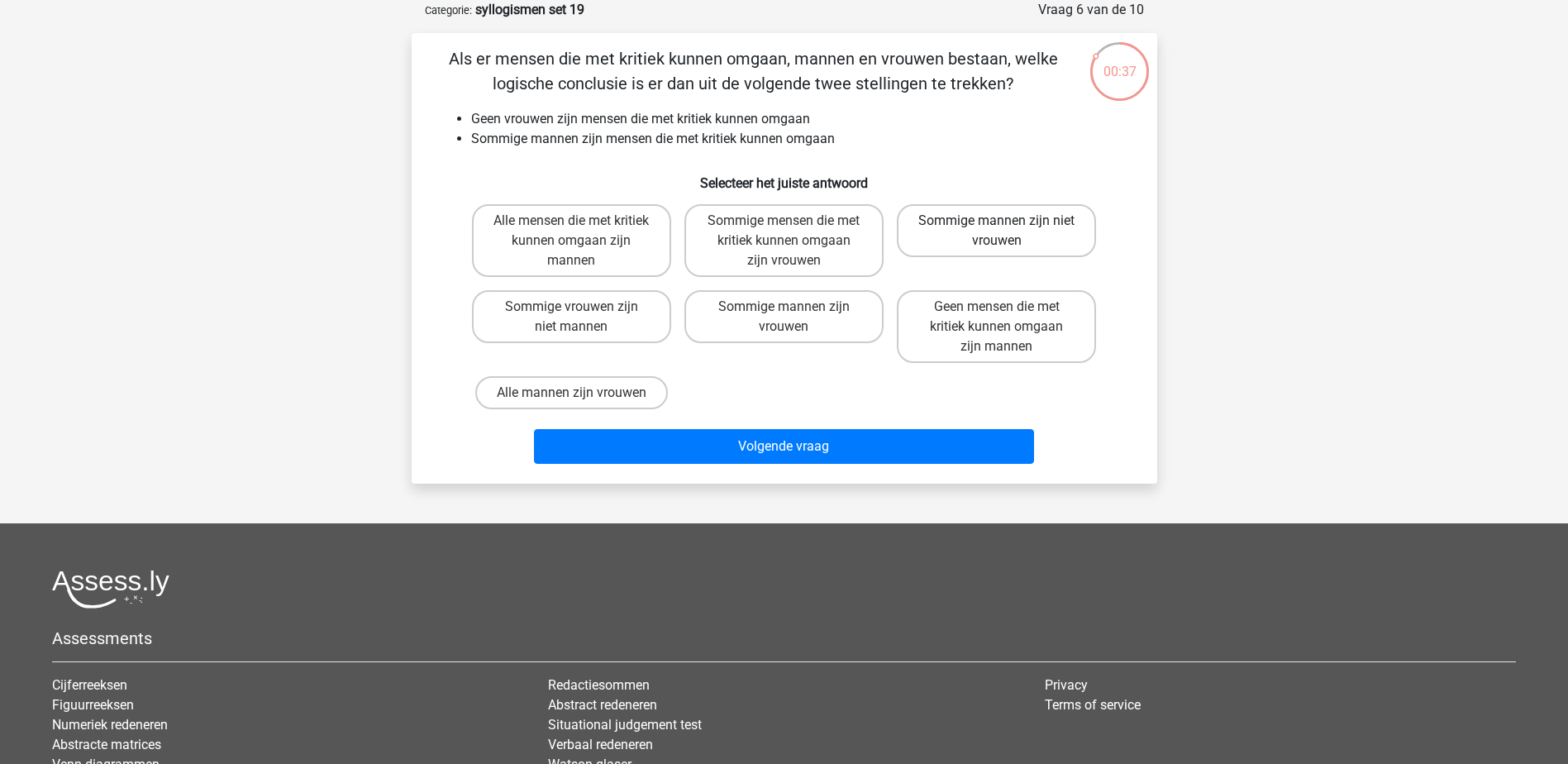
click at [1037, 216] on label "Sommige mannen zijn niet vrouwen" at bounding box center [996, 231] width 199 height 53
click at [1008, 221] on input "Sommige mannen zijn niet vrouwen" at bounding box center [1002, 226] width 11 height 11
radio input "true"
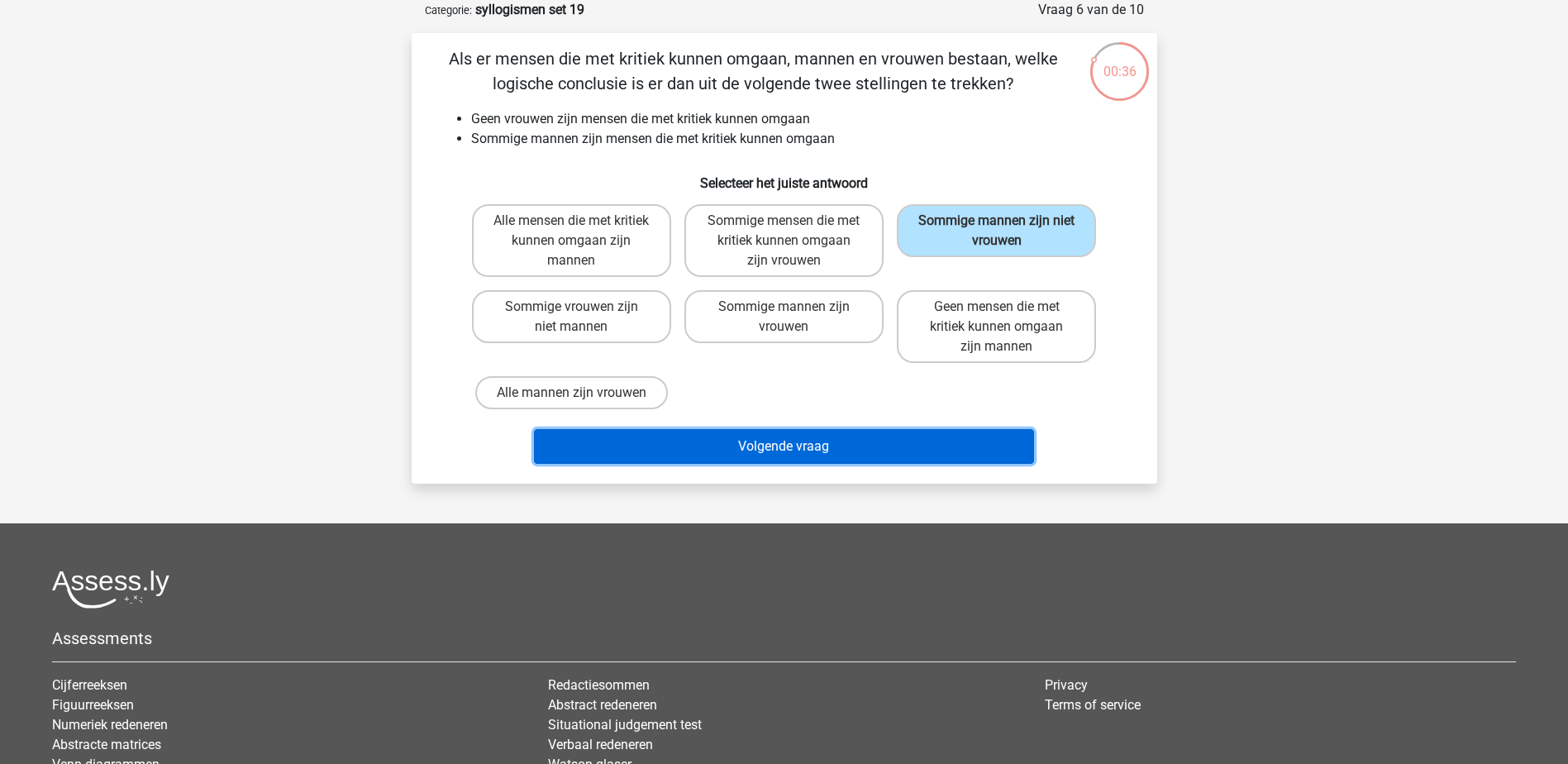
click at [945, 444] on button "Volgende vraag" at bounding box center [784, 446] width 500 height 34
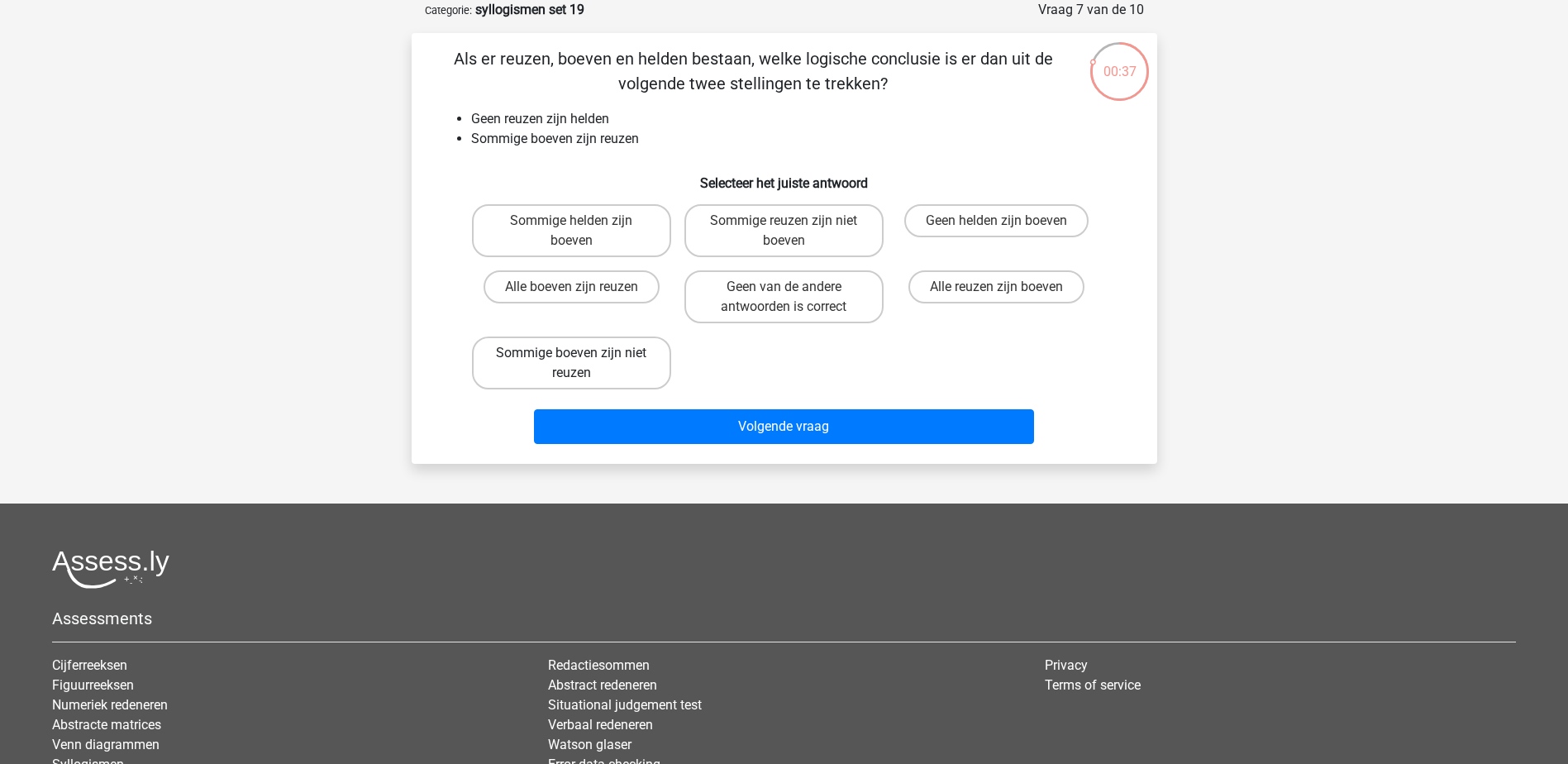
click at [610, 367] on label "Sommige boeven zijn niet reuzen" at bounding box center [572, 363] width 199 height 53
click at [582, 364] on input "Sommige boeven zijn niet reuzen" at bounding box center [576, 358] width 11 height 11
radio input "true"
drag, startPoint x: 806, startPoint y: 300, endPoint x: 806, endPoint y: 312, distance: 12.0
click at [806, 300] on label "Geen van de andere antwoorden is correct" at bounding box center [784, 297] width 199 height 53
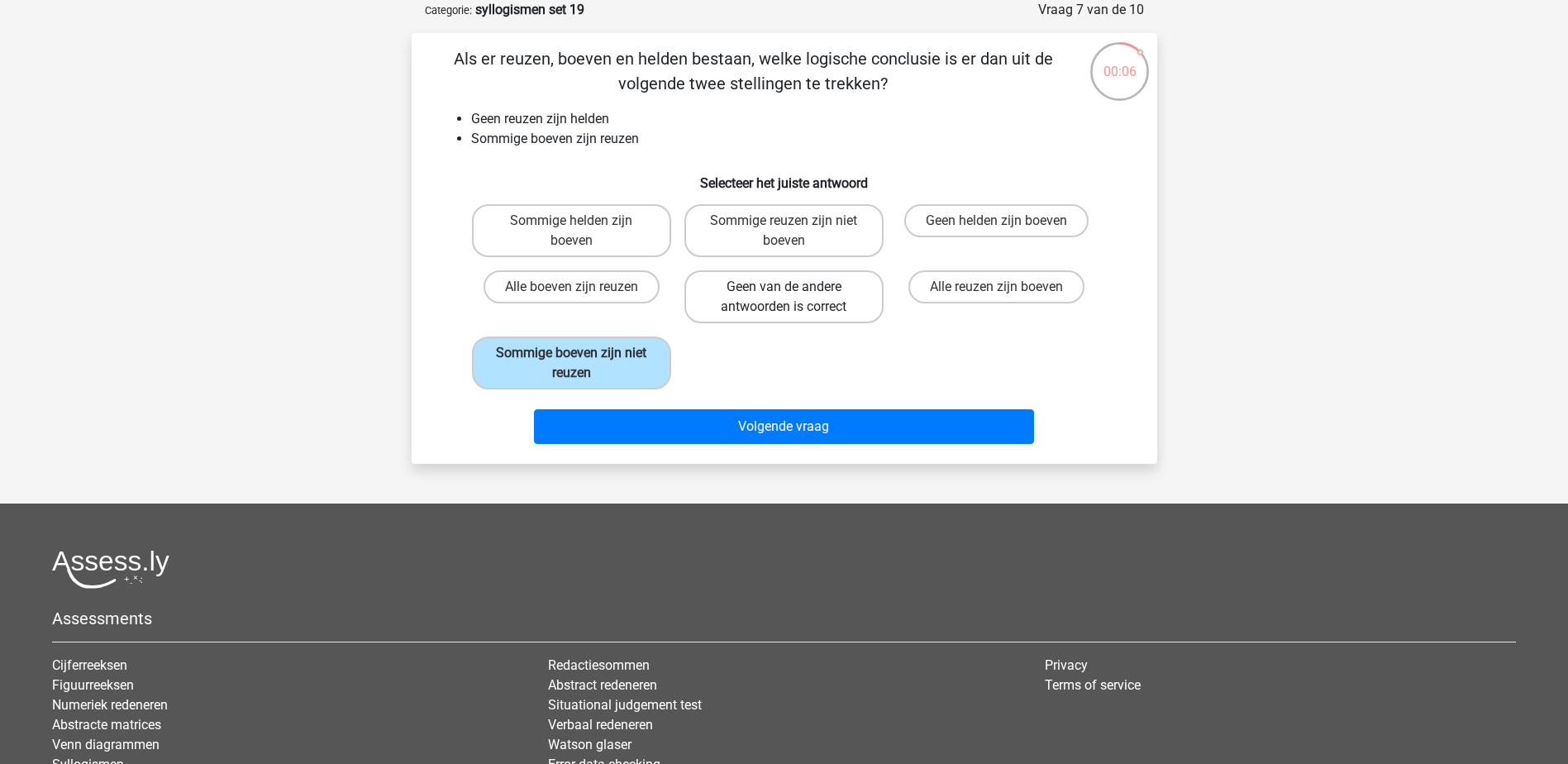
click at [794, 298] on input "Geen van de andere antwoorden is correct" at bounding box center [789, 292] width 11 height 11
radio input "true"
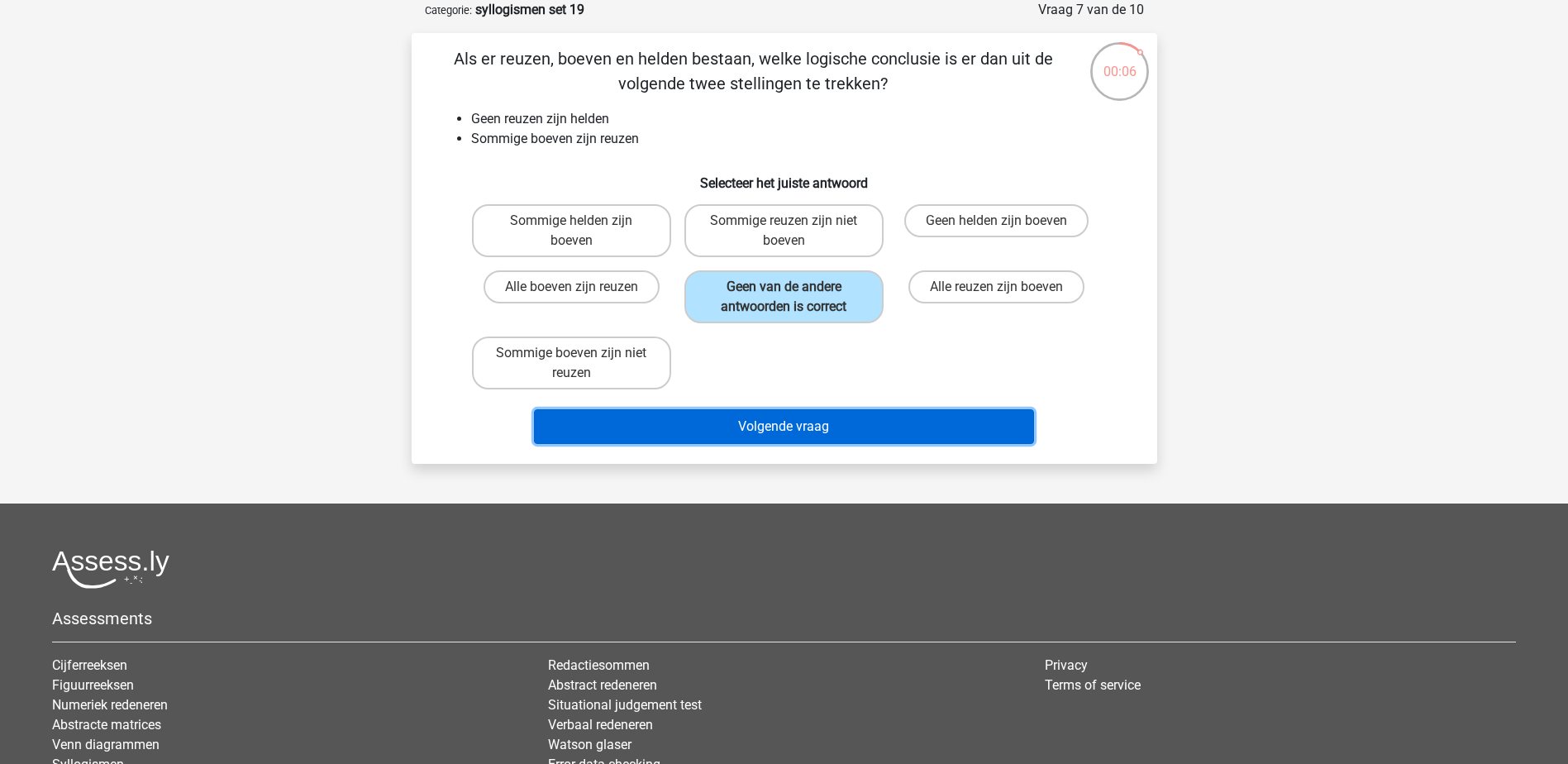
click at [833, 439] on button "Volgende vraag" at bounding box center [784, 427] width 500 height 34
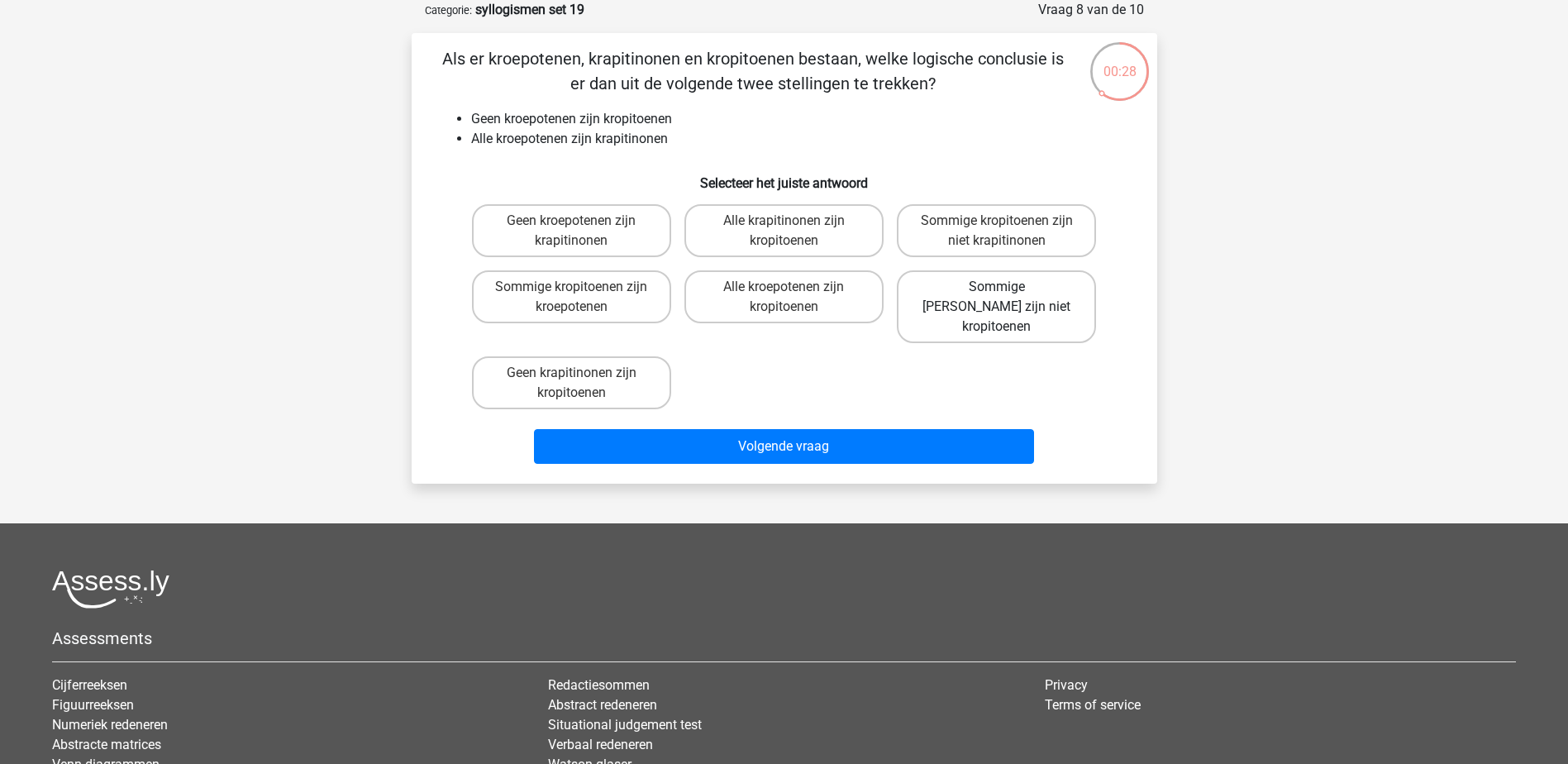
click at [1045, 300] on label "Sommige krapitinonen zijn niet kropitoenen" at bounding box center [996, 306] width 199 height 73
click at [1008, 298] on input "Sommige krapitinonen zijn niet kropitoenen" at bounding box center [1002, 292] width 11 height 11
radio input "true"
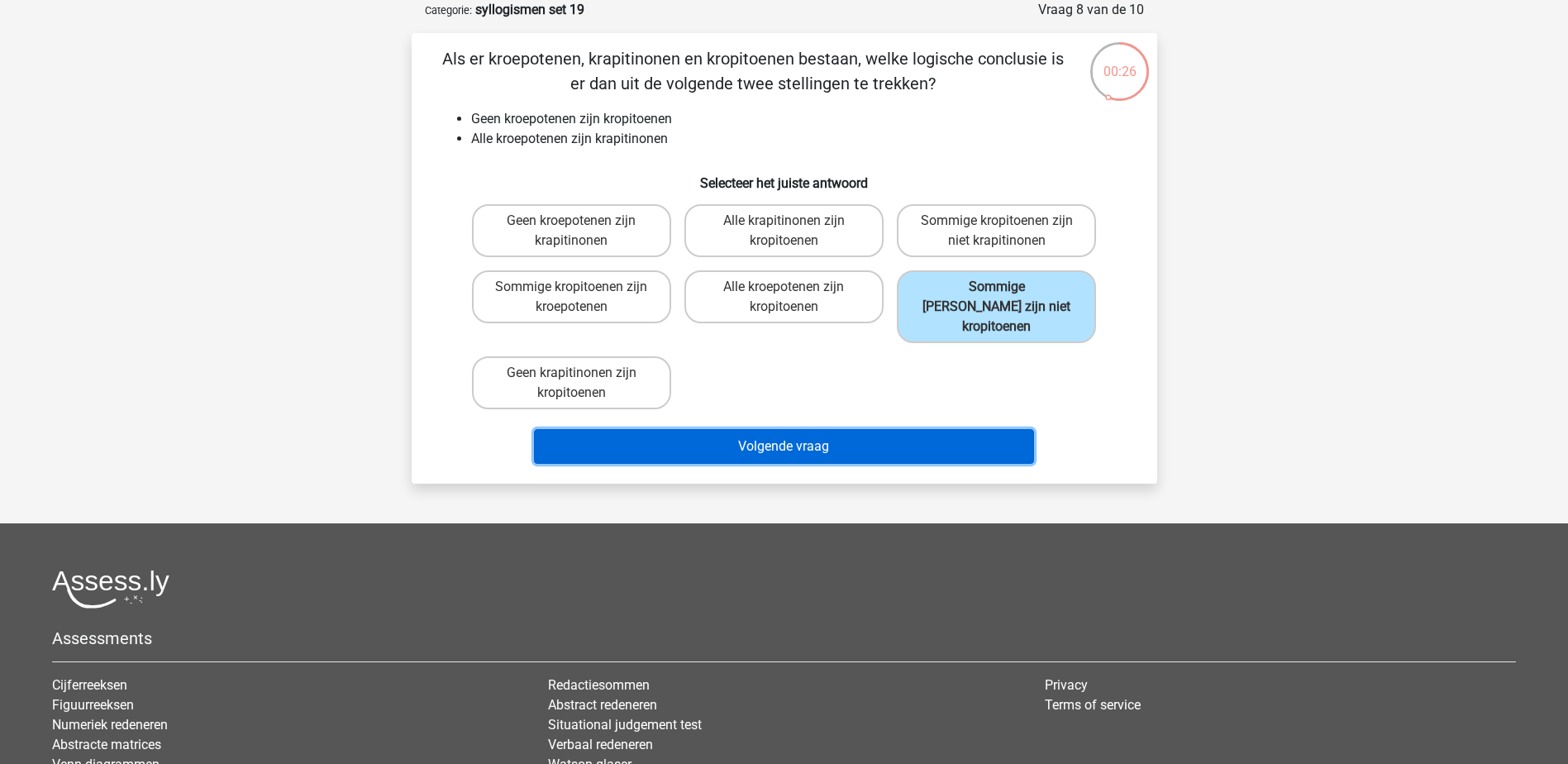
click at [907, 429] on button "Volgende vraag" at bounding box center [784, 446] width 500 height 34
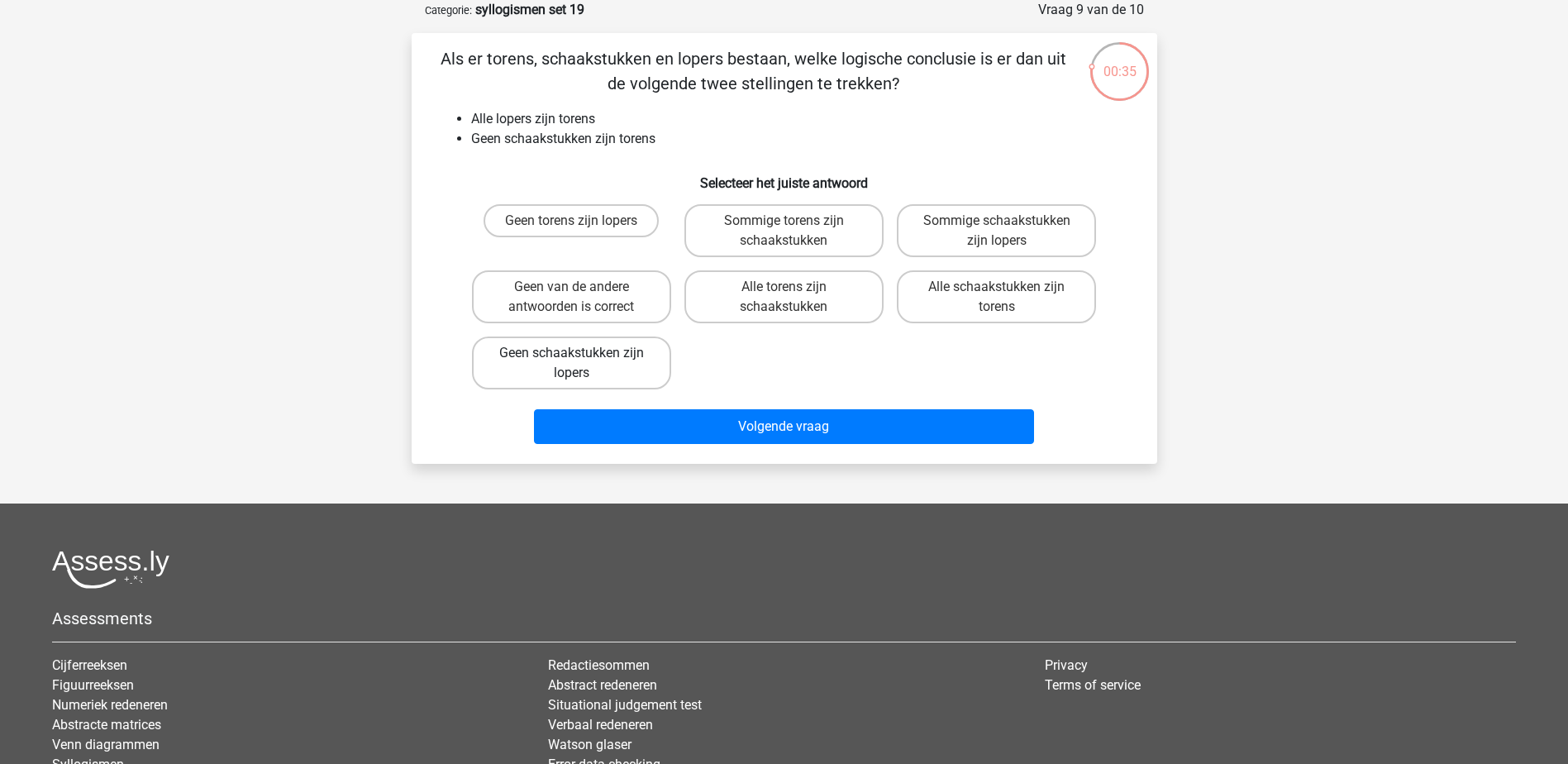
click at [665, 375] on label "Geen schaakstukken zijn lopers" at bounding box center [572, 363] width 199 height 53
click at [582, 364] on input "Geen schaakstukken zijn lopers" at bounding box center [576, 358] width 11 height 11
radio input "true"
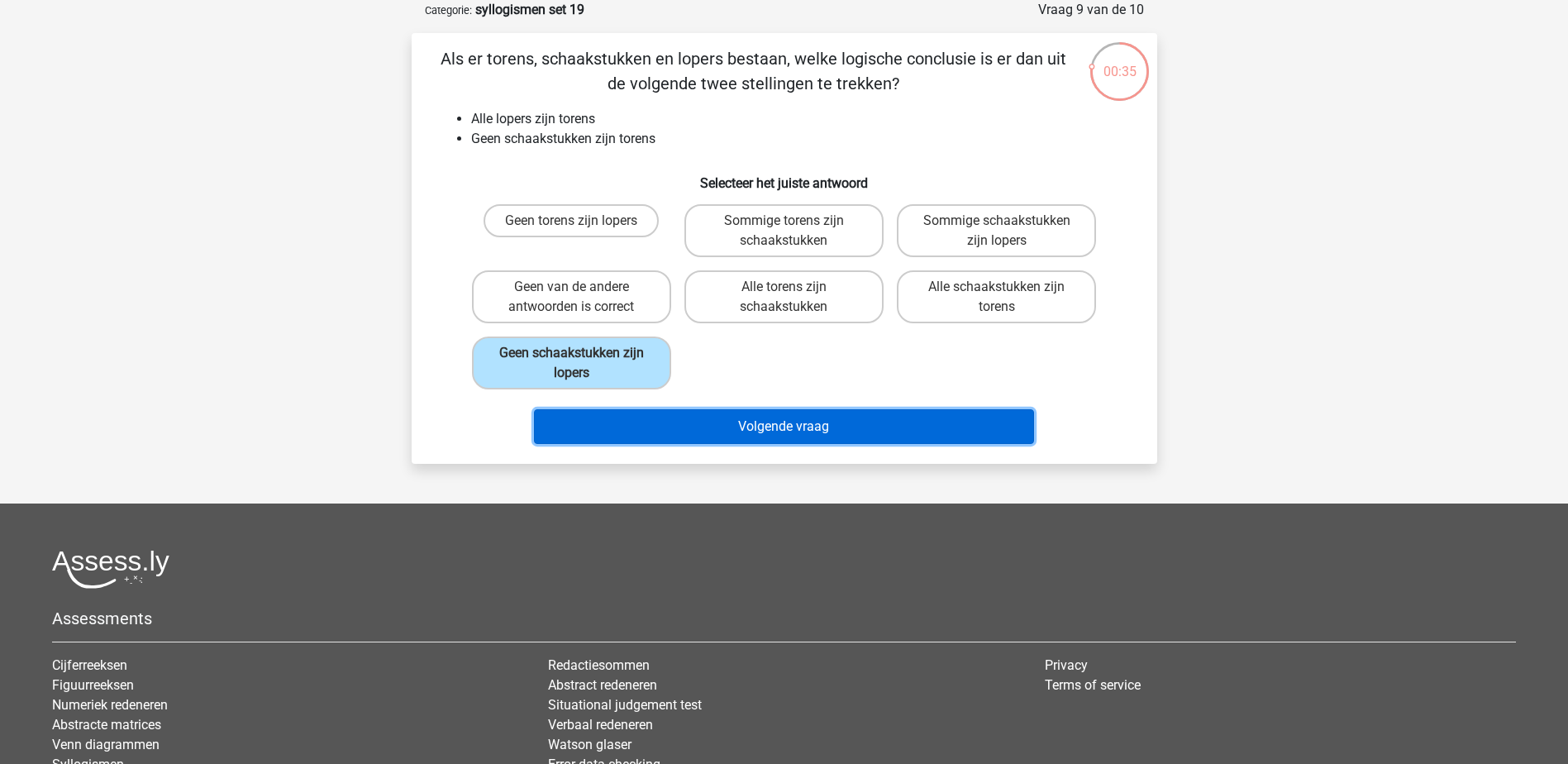
click at [736, 421] on button "Volgende vraag" at bounding box center [784, 427] width 500 height 34
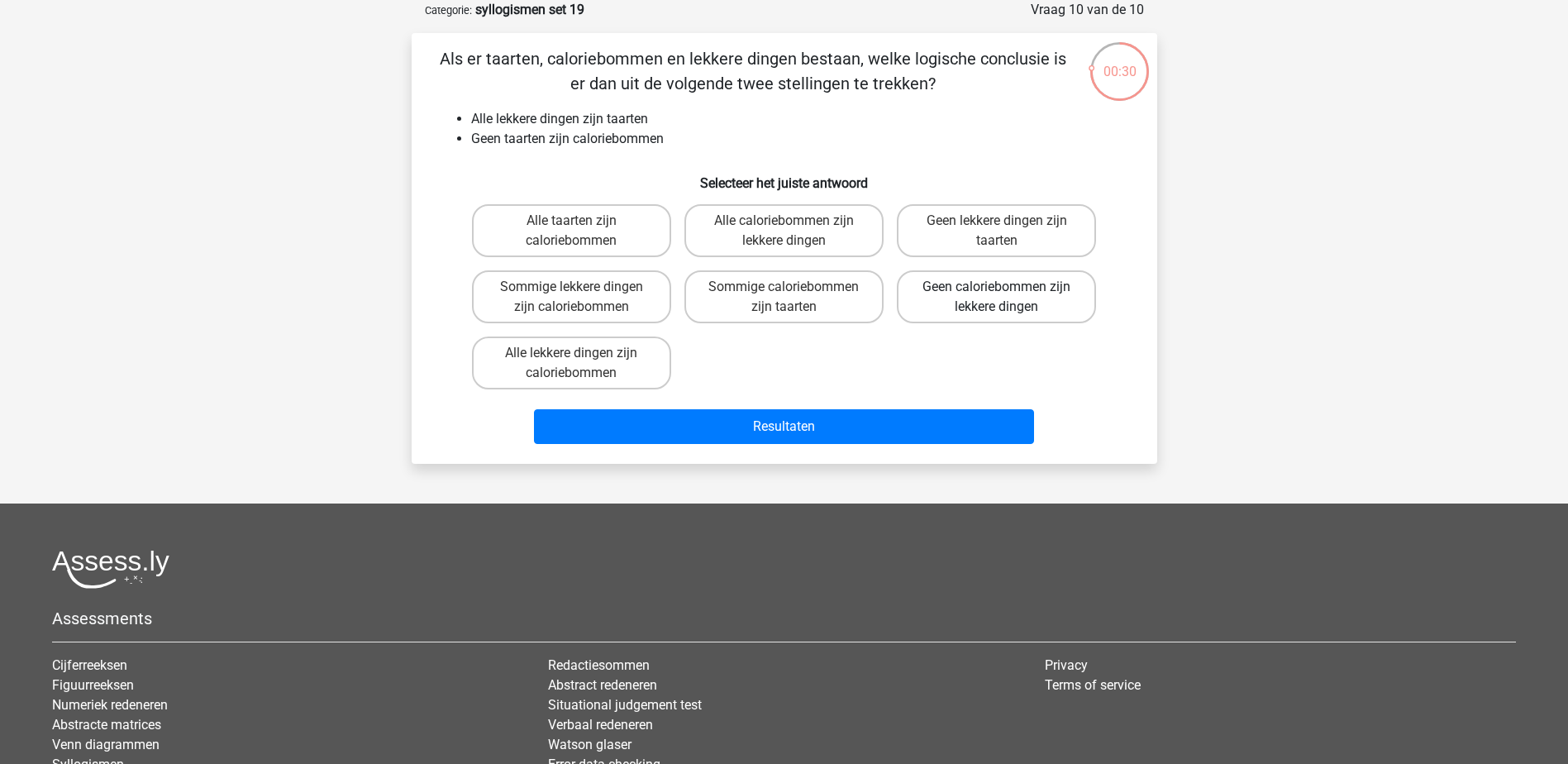
click at [1038, 295] on label "Geen caloriebommen zijn lekkere dingen" at bounding box center [996, 297] width 199 height 53
click at [1008, 295] on input "Geen caloriebommen zijn lekkere dingen" at bounding box center [1002, 292] width 11 height 11
radio input "true"
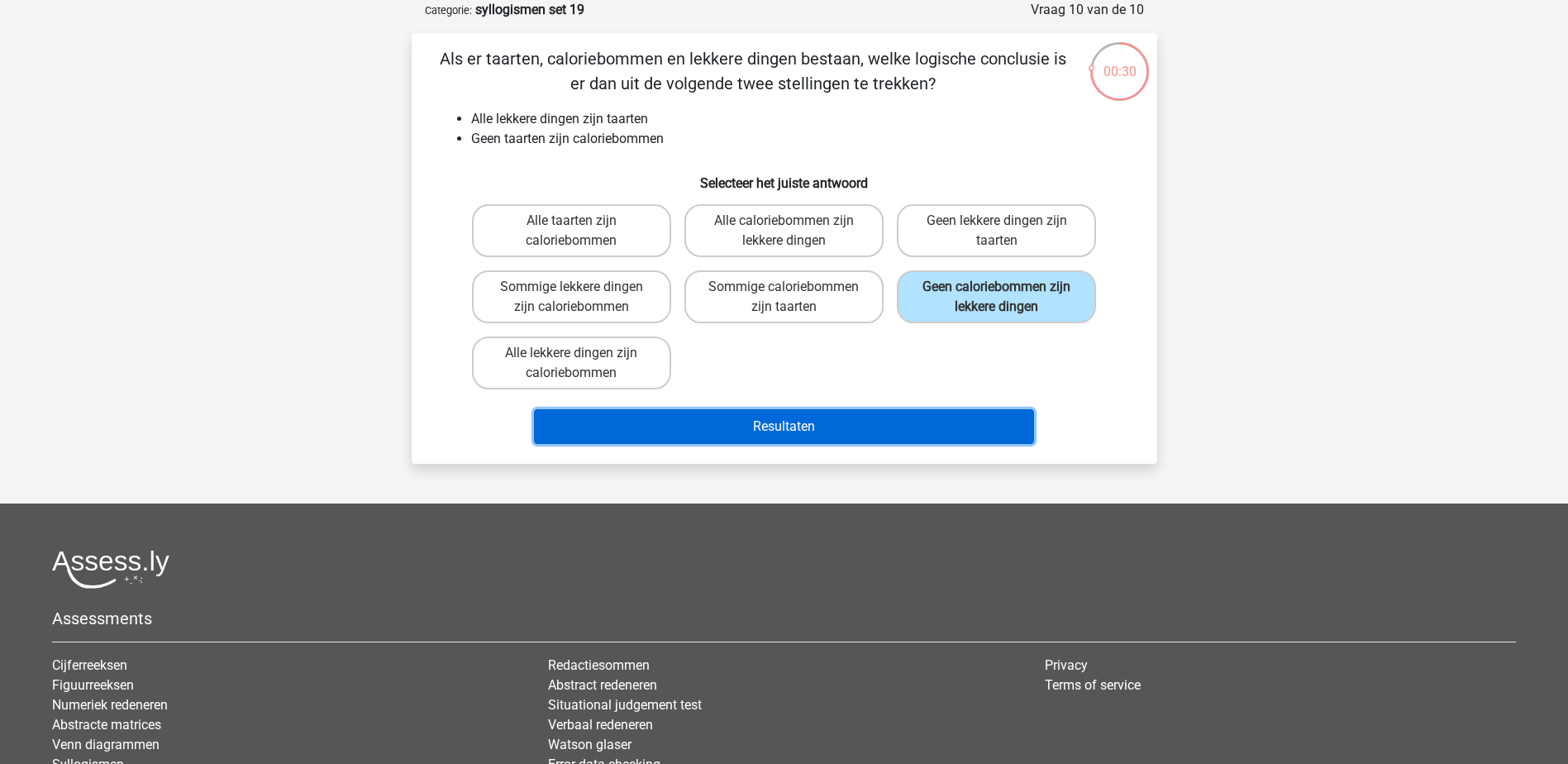
click at [933, 428] on button "Resultaten" at bounding box center [784, 427] width 500 height 34
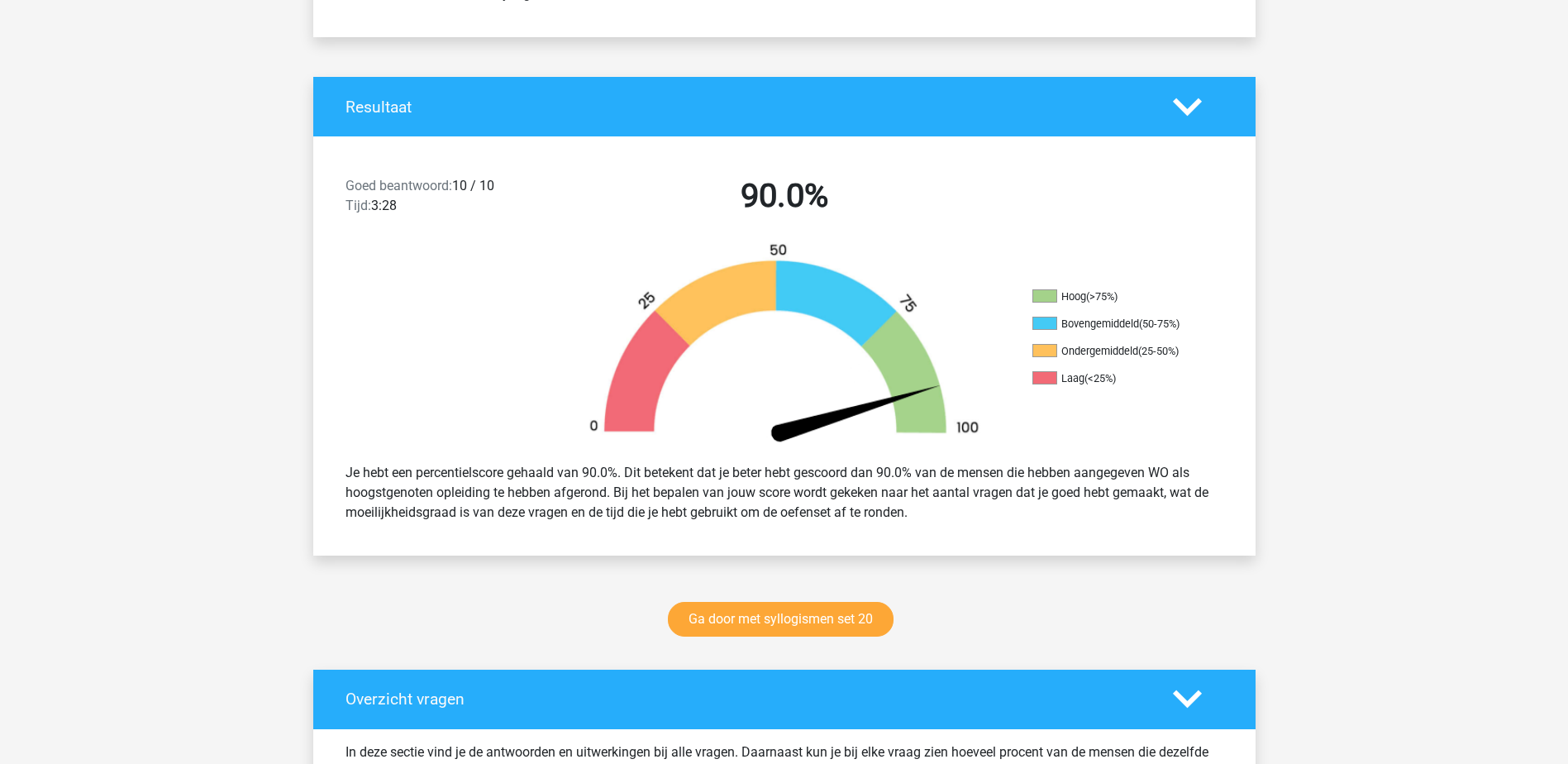
scroll to position [496, 0]
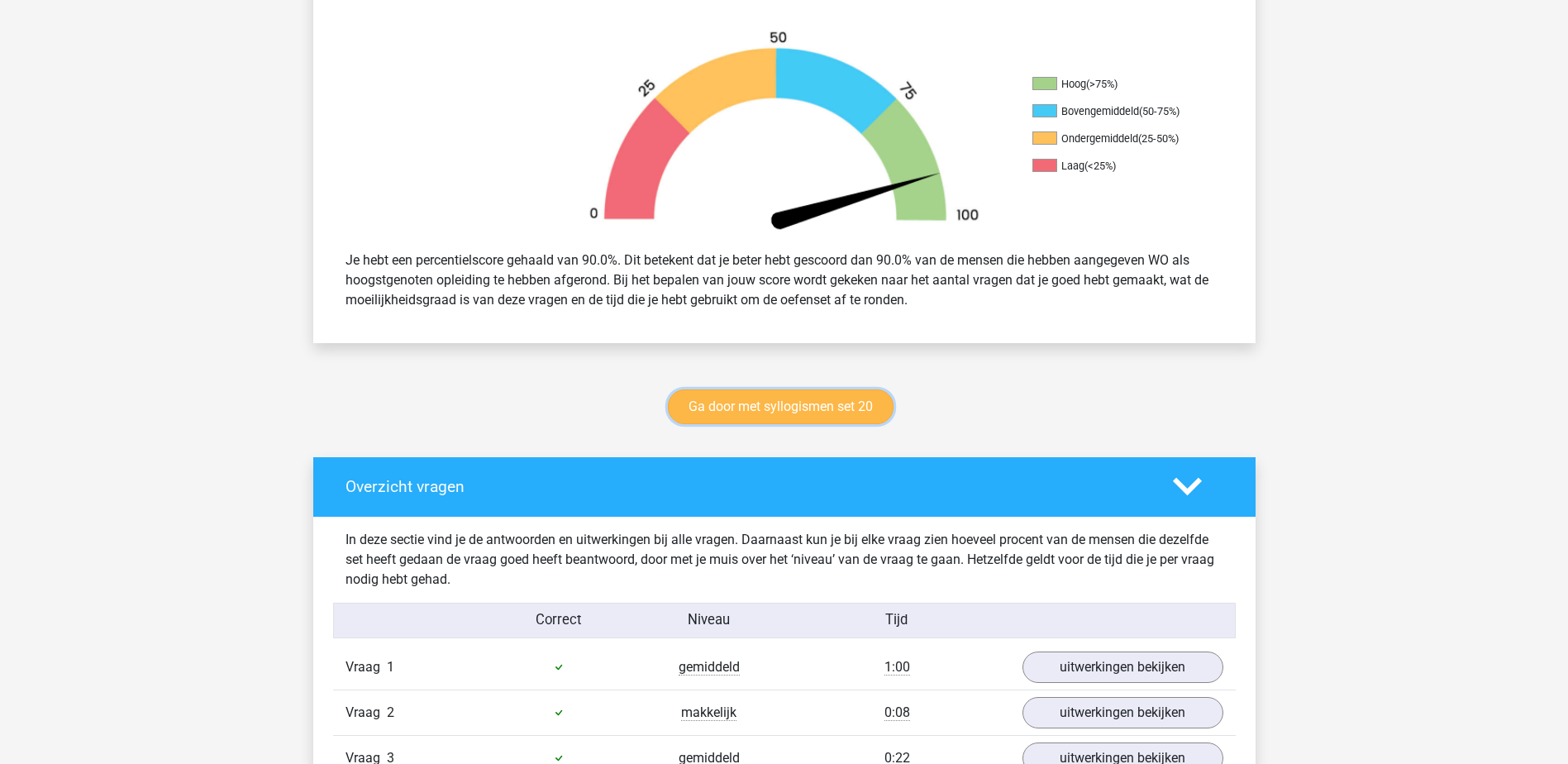
click at [810, 409] on link "Ga door met syllogismen set 20" at bounding box center [780, 407] width 226 height 34
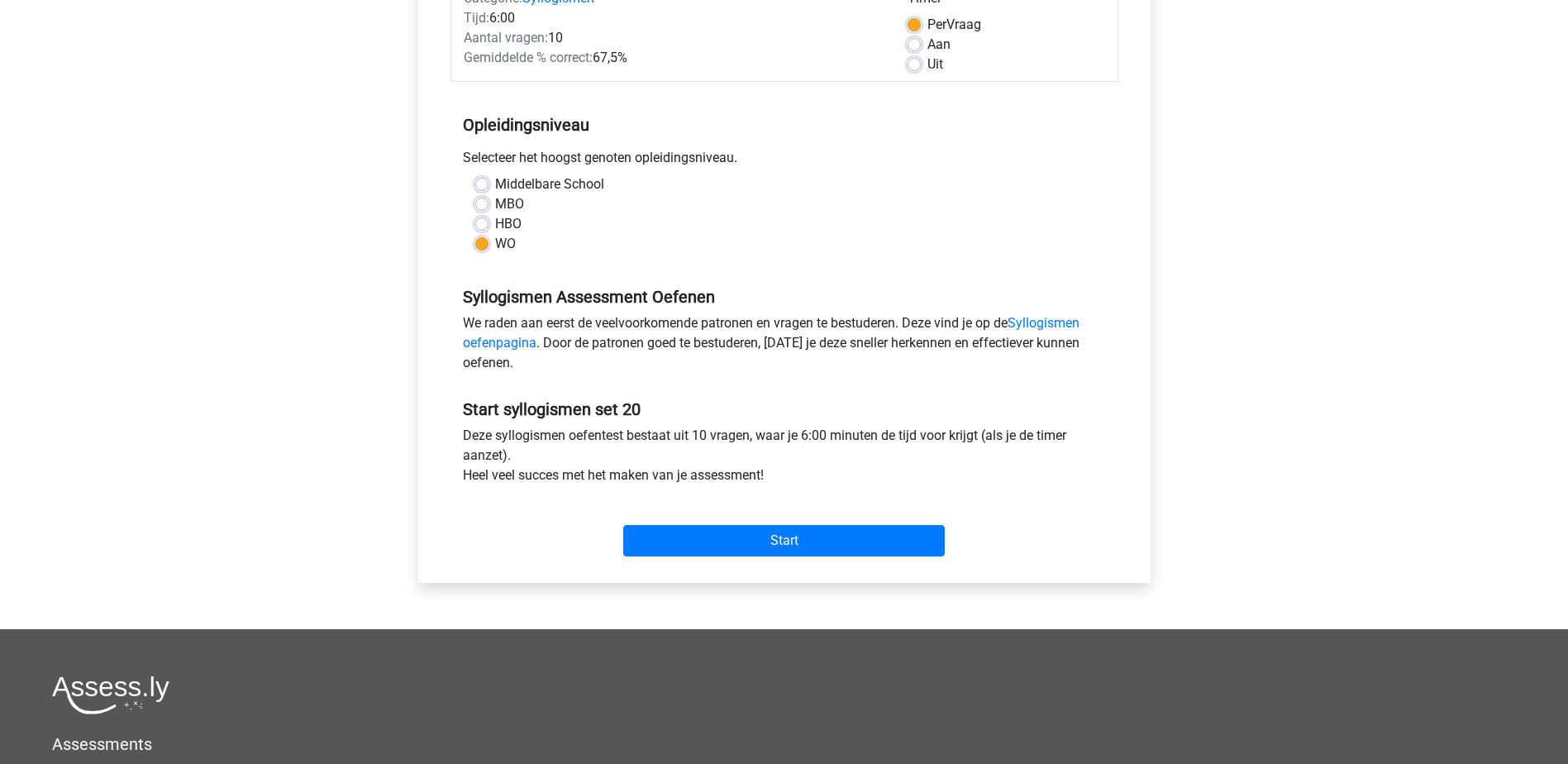
scroll to position [248, 0]
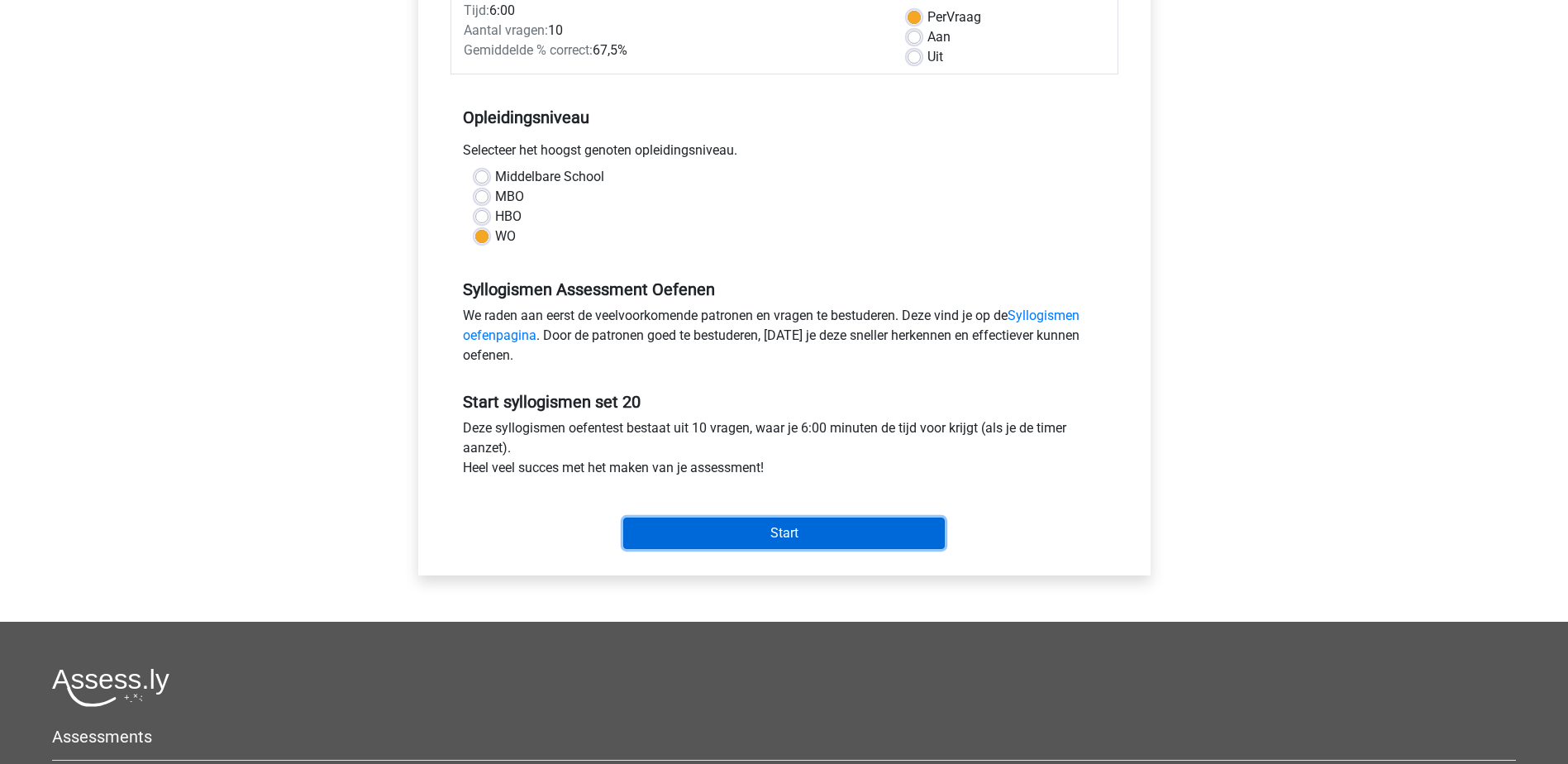
click at [800, 531] on input "Start" at bounding box center [784, 533] width 322 height 32
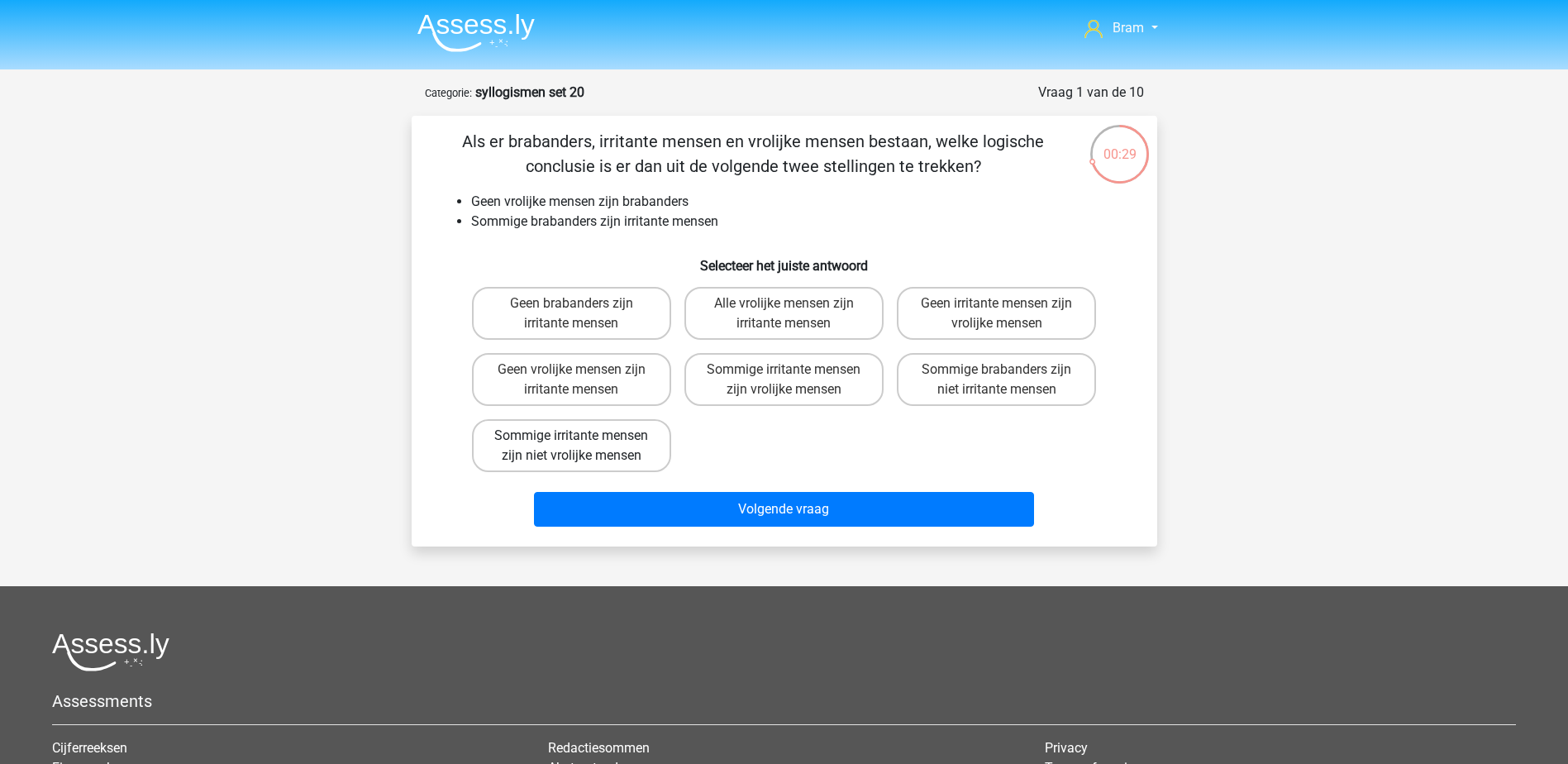
click at [602, 465] on label "Sommige irritante mensen zijn niet vrolijke mensen" at bounding box center [572, 446] width 199 height 53
click at [582, 446] on input "Sommige irritante mensen zijn niet vrolijke mensen" at bounding box center [576, 440] width 11 height 11
radio input "true"
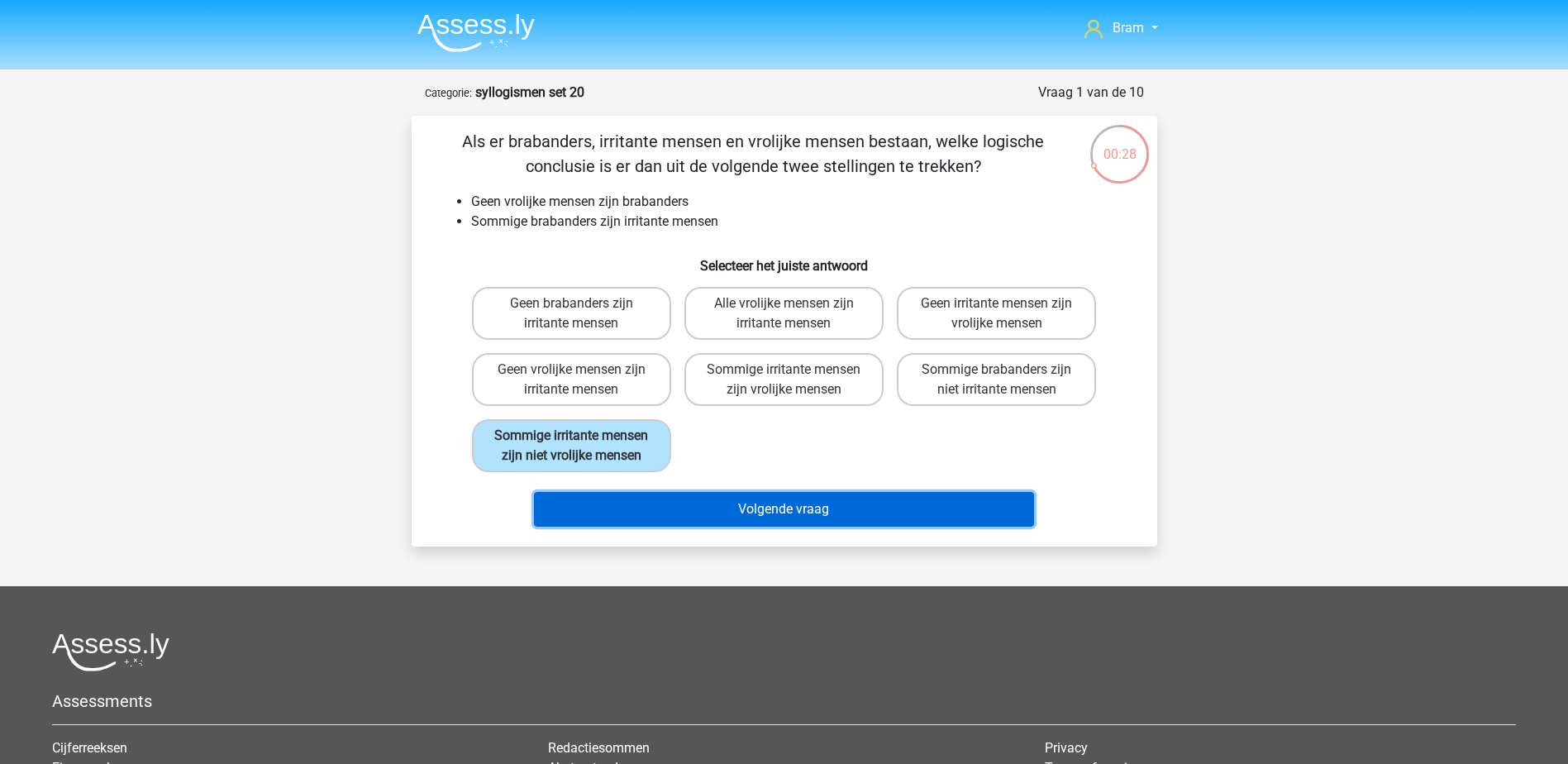
click at [687, 511] on button "Volgende vraag" at bounding box center [784, 509] width 500 height 34
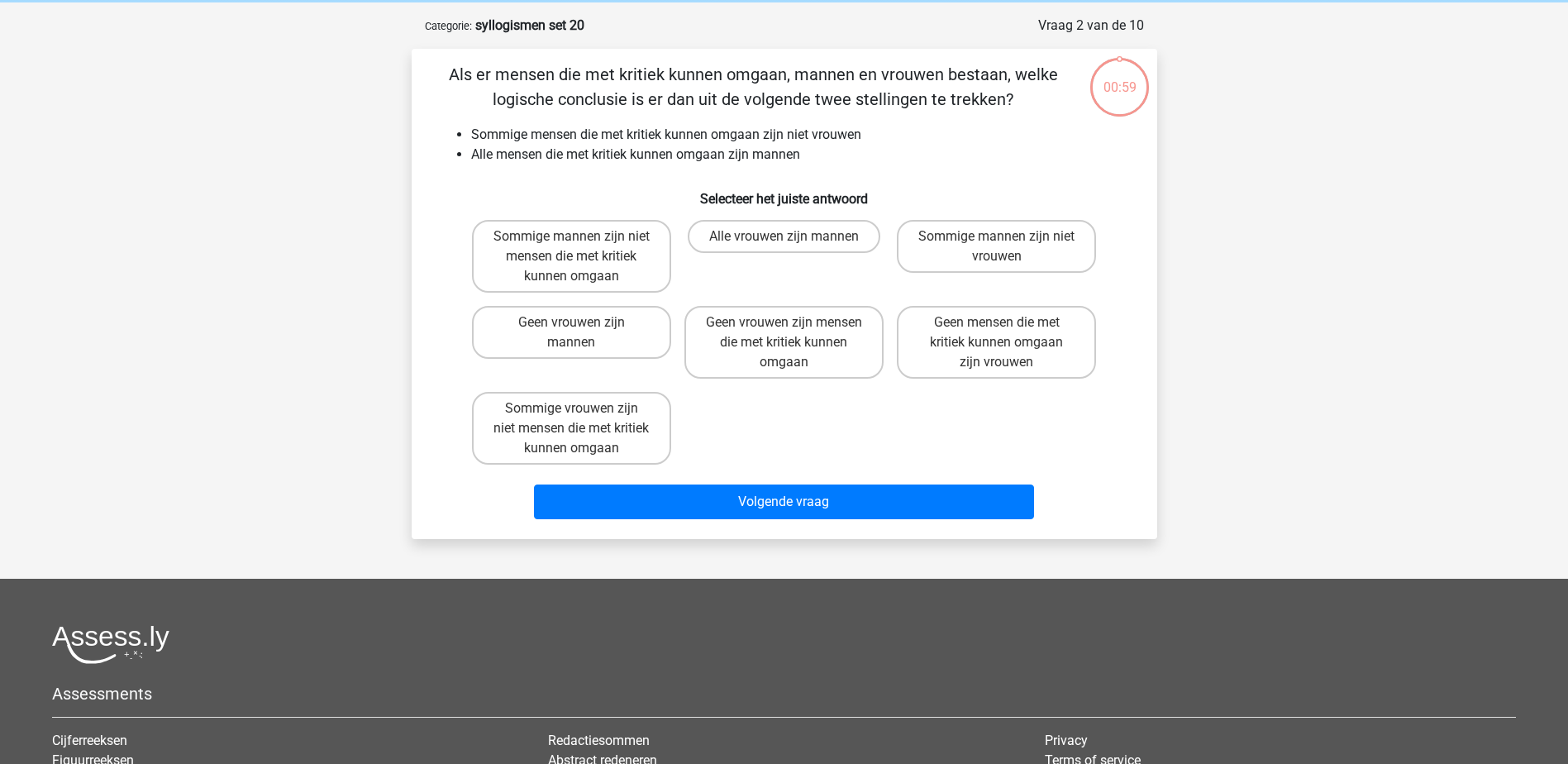
scroll to position [82, 0]
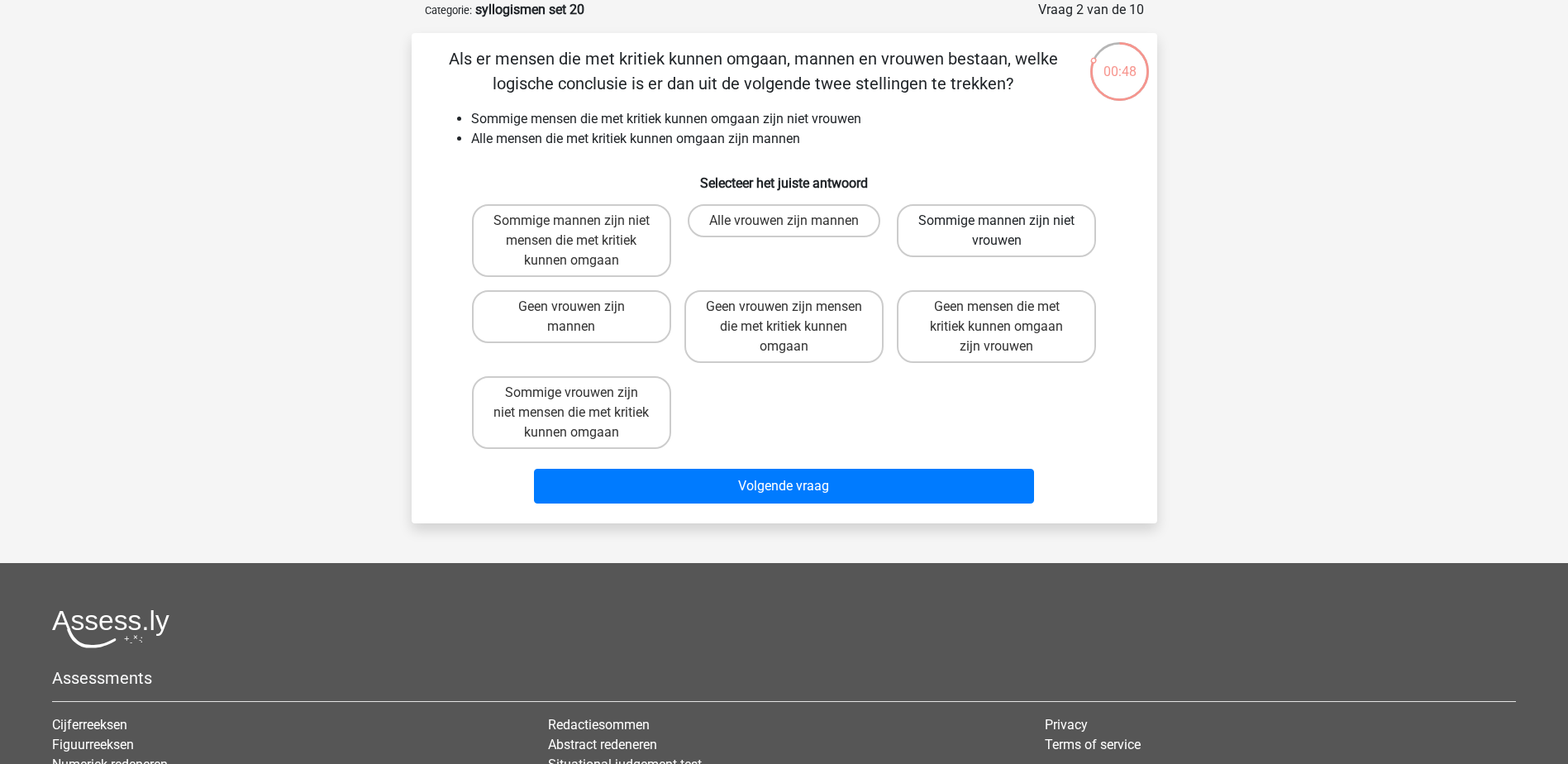
click at [1021, 211] on label "Sommige mannen zijn niet vrouwen" at bounding box center [996, 231] width 199 height 53
click at [1008, 221] on input "Sommige mannen zijn niet vrouwen" at bounding box center [1002, 226] width 11 height 11
radio input "true"
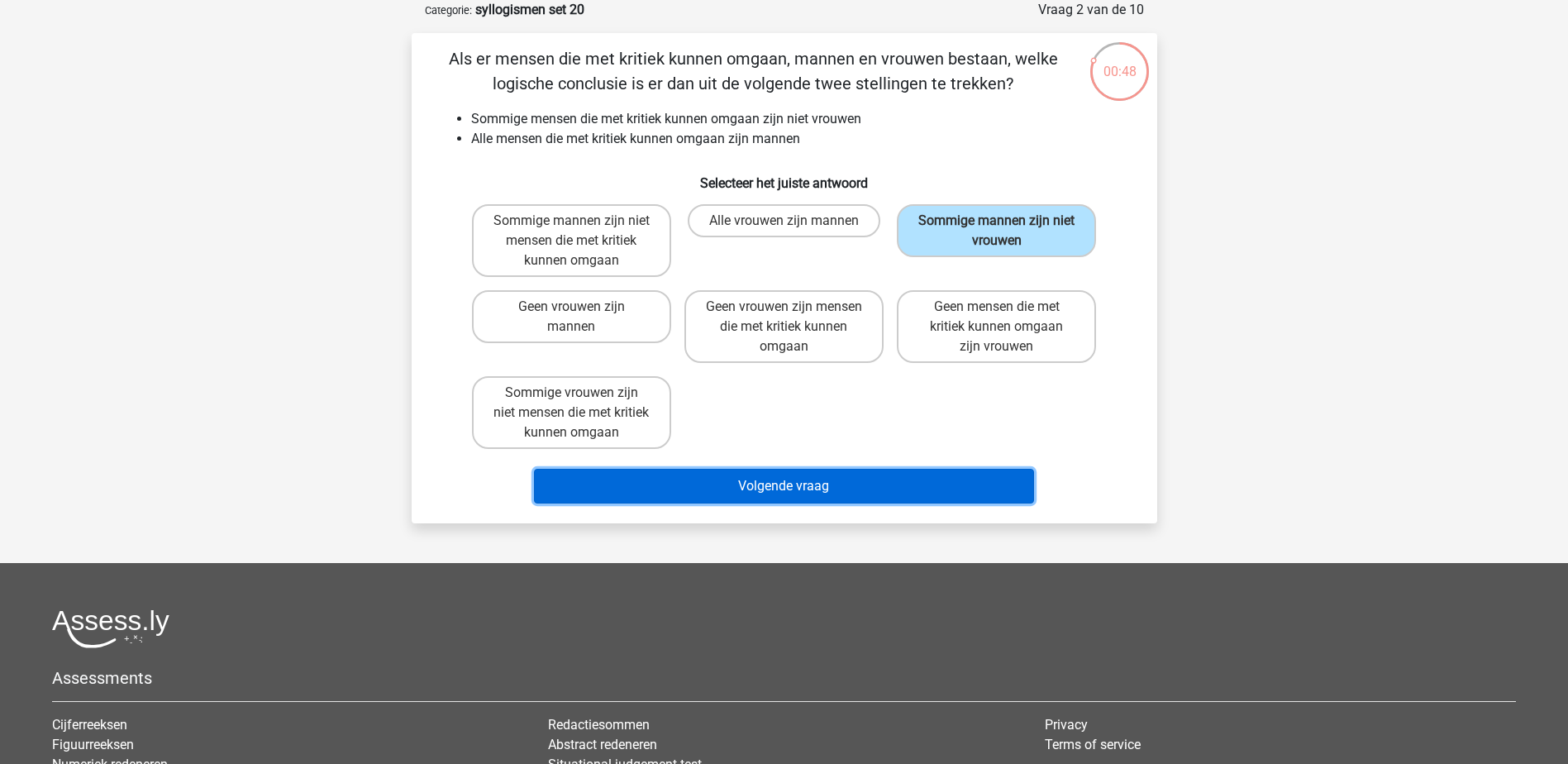
click at [847, 488] on button "Volgende vraag" at bounding box center [784, 486] width 500 height 34
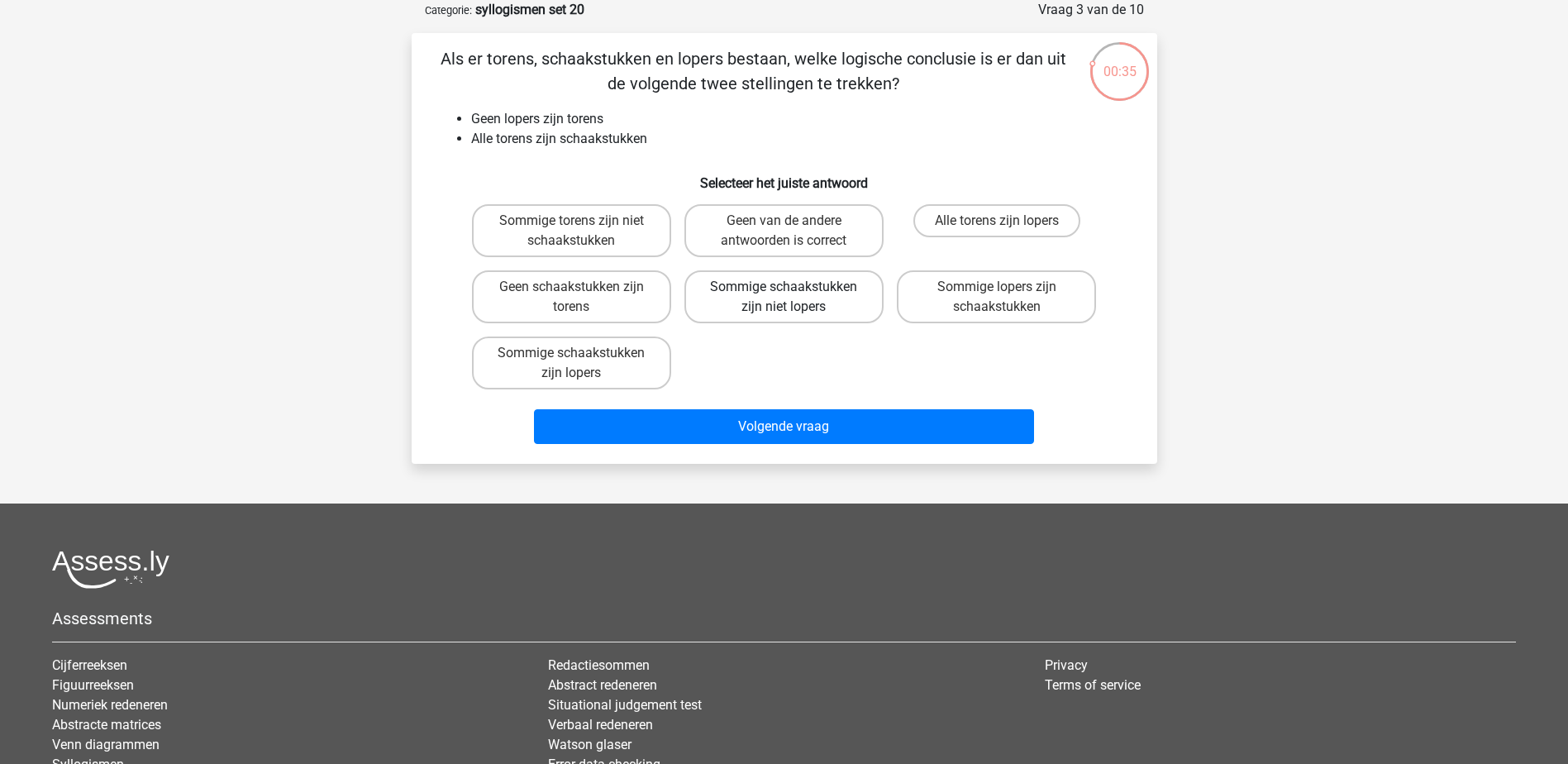
click at [790, 301] on label "Sommige schaakstukken zijn niet lopers" at bounding box center [784, 297] width 199 height 53
click at [790, 298] on input "Sommige schaakstukken zijn niet lopers" at bounding box center [789, 292] width 11 height 11
radio input "true"
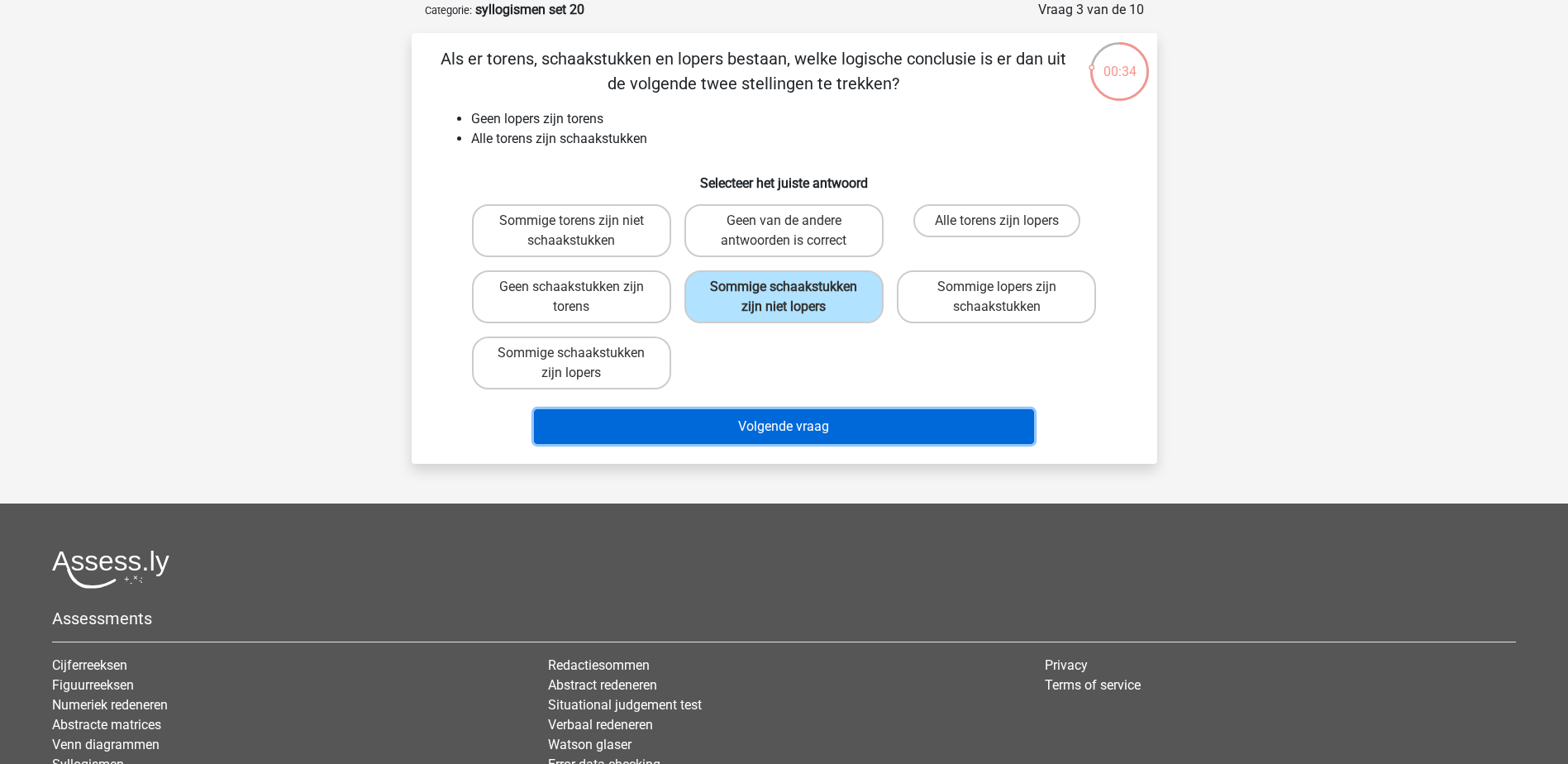
click at [806, 412] on button "Volgende vraag" at bounding box center [784, 427] width 500 height 34
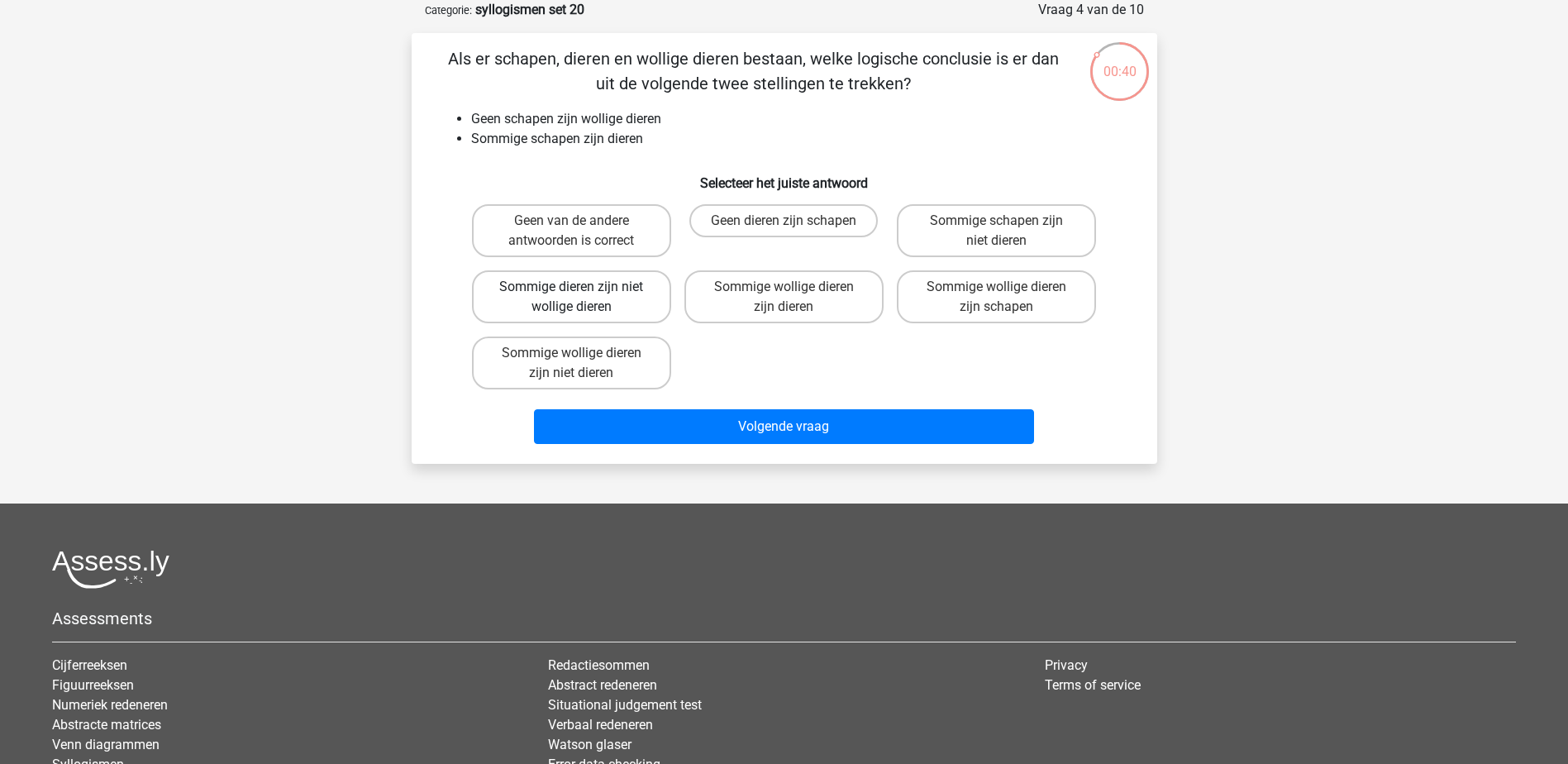
click at [608, 303] on label "Sommige dieren zijn niet wollige dieren" at bounding box center [572, 297] width 199 height 53
click at [582, 298] on input "Sommige dieren zijn niet wollige dieren" at bounding box center [576, 292] width 11 height 11
radio input "true"
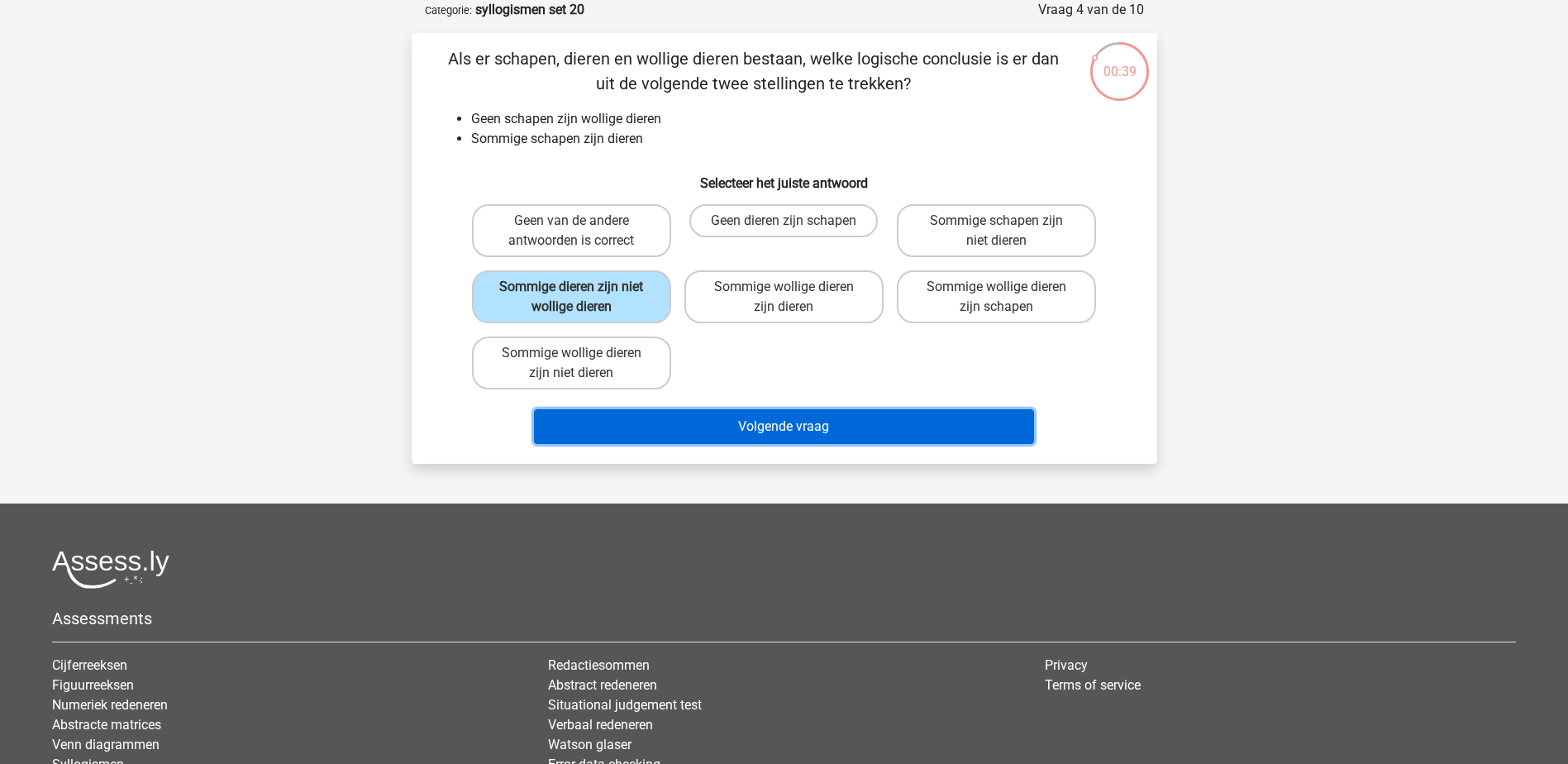
click at [690, 418] on button "Volgende vraag" at bounding box center [784, 427] width 500 height 34
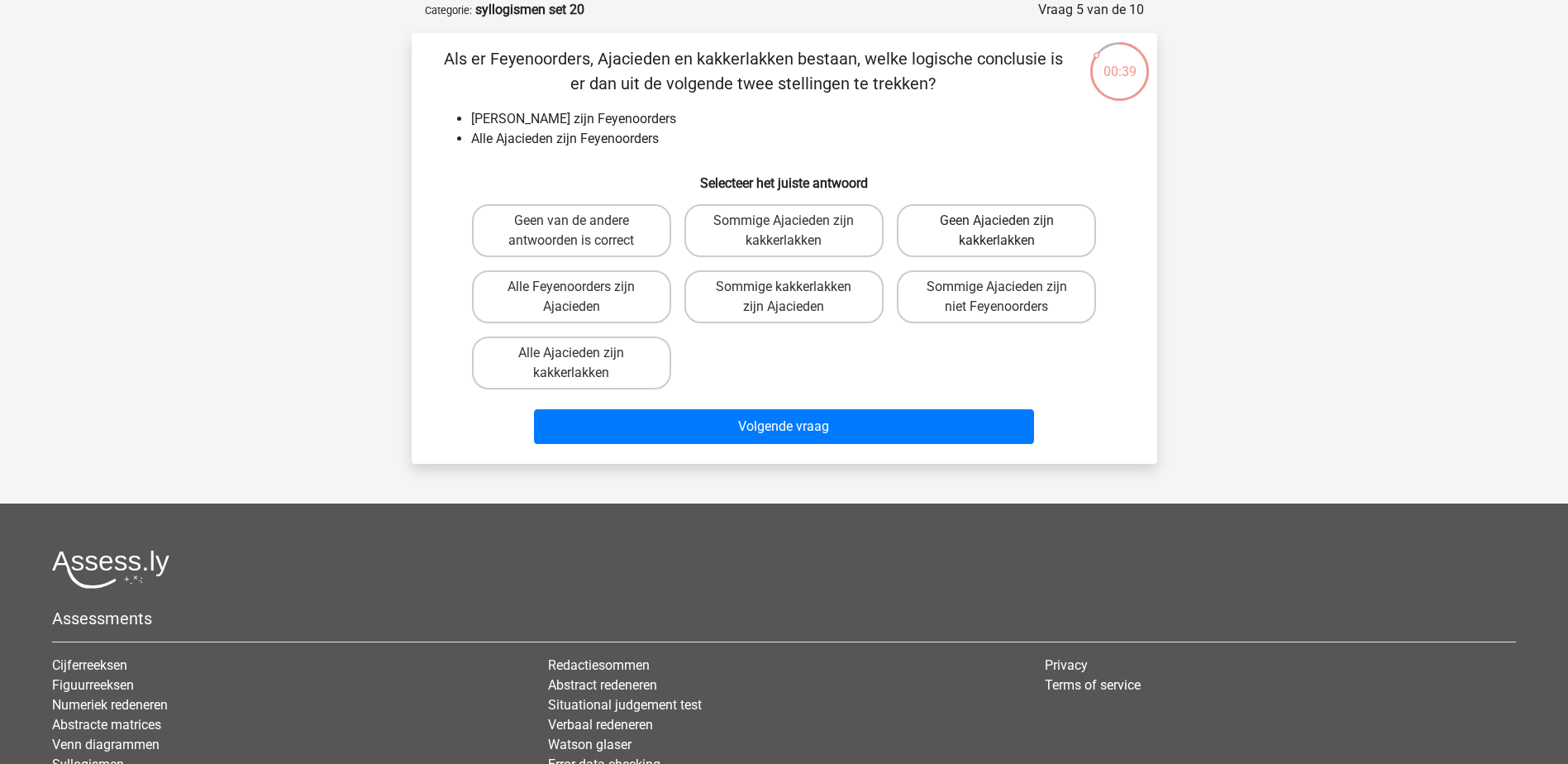
click at [1058, 230] on label "Geen Ajacieden zijn kakkerlakken" at bounding box center [996, 231] width 199 height 53
click at [1008, 230] on input "Geen Ajacieden zijn kakkerlakken" at bounding box center [1002, 226] width 11 height 11
radio input "true"
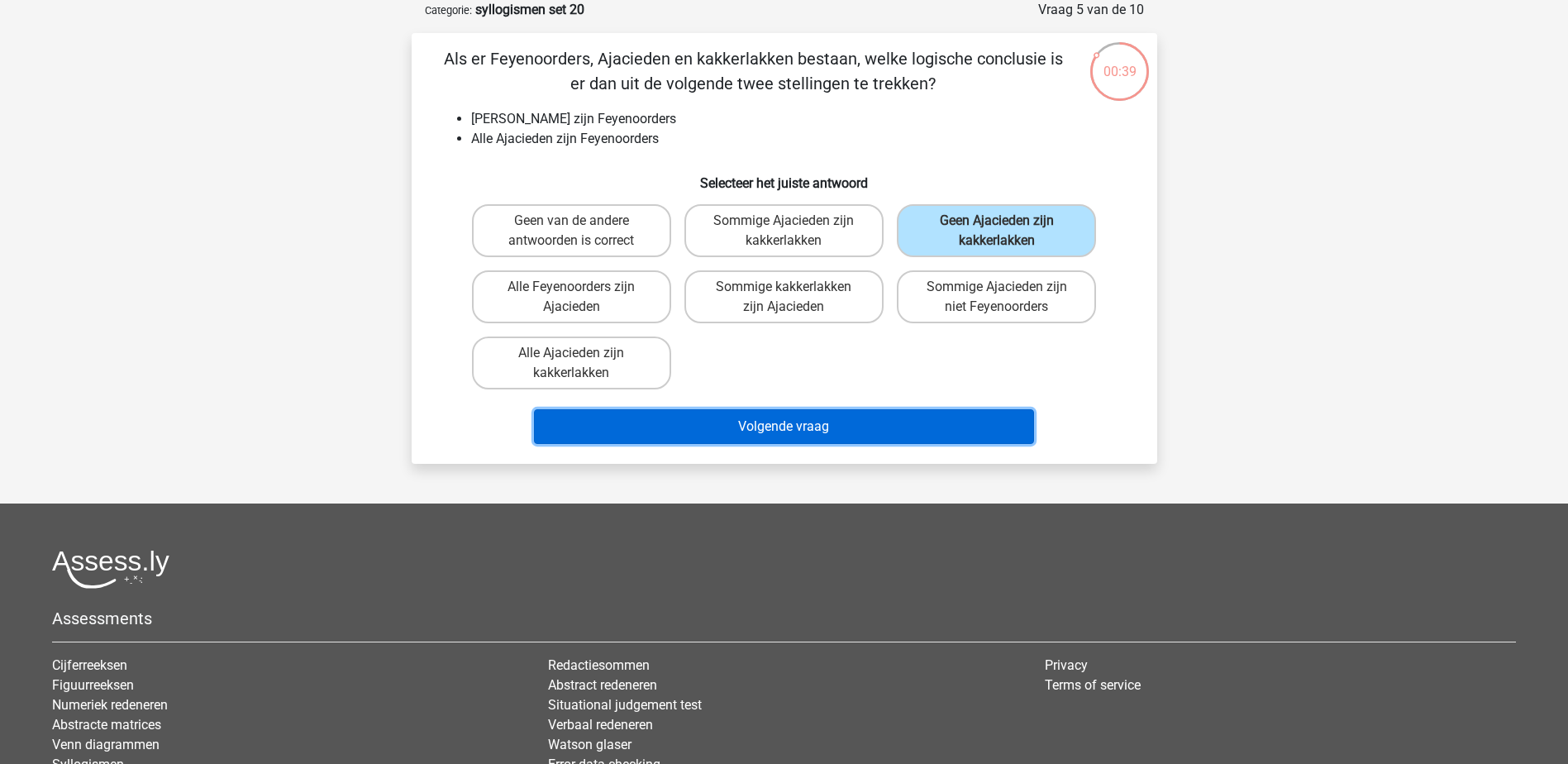
click at [961, 427] on button "Volgende vraag" at bounding box center [784, 427] width 500 height 34
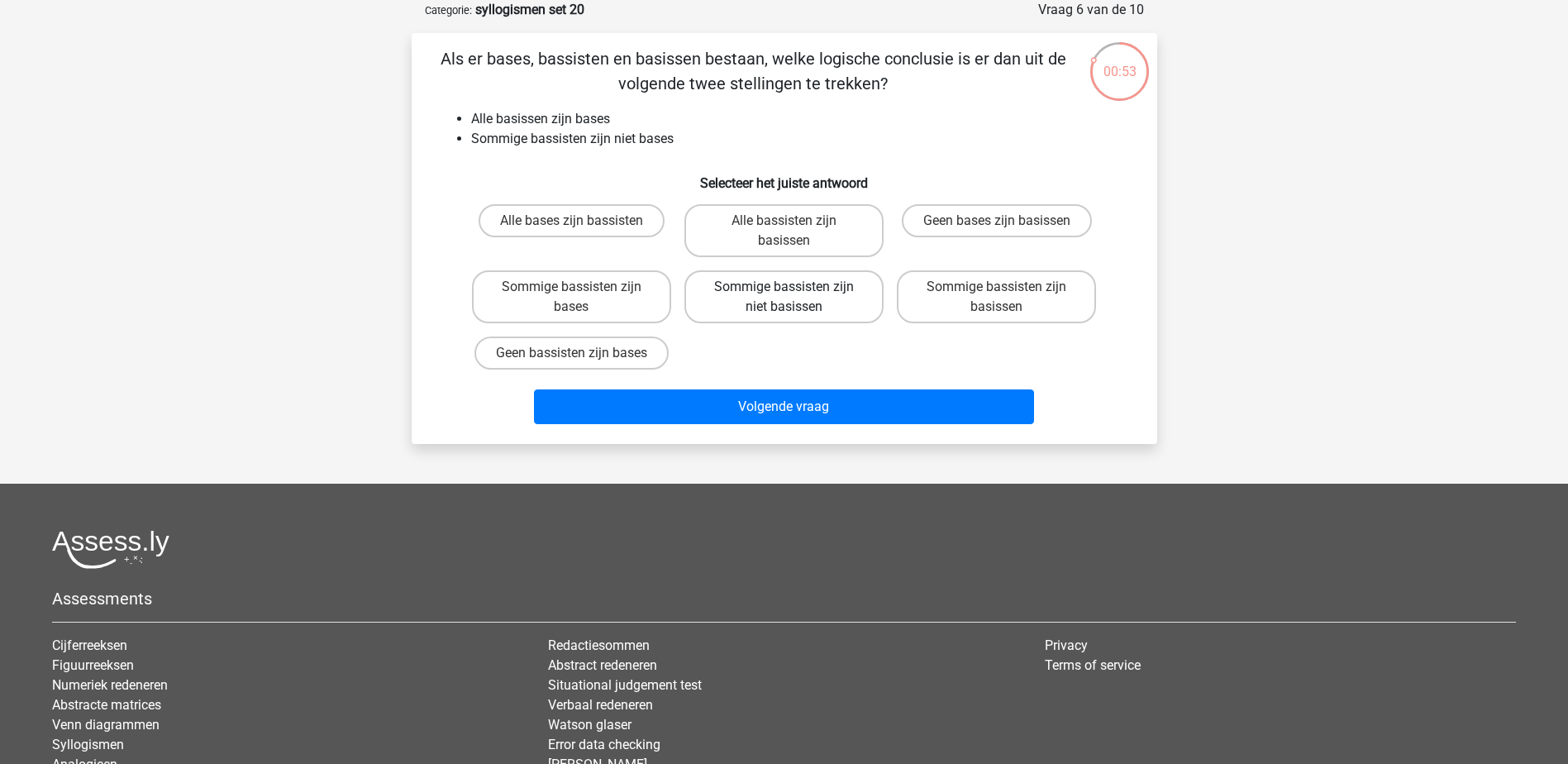
click at [838, 301] on label "Sommige bassisten zijn niet basissen" at bounding box center [784, 297] width 199 height 53
click at [794, 298] on input "Sommige bassisten zijn niet basissen" at bounding box center [789, 292] width 11 height 11
radio input "true"
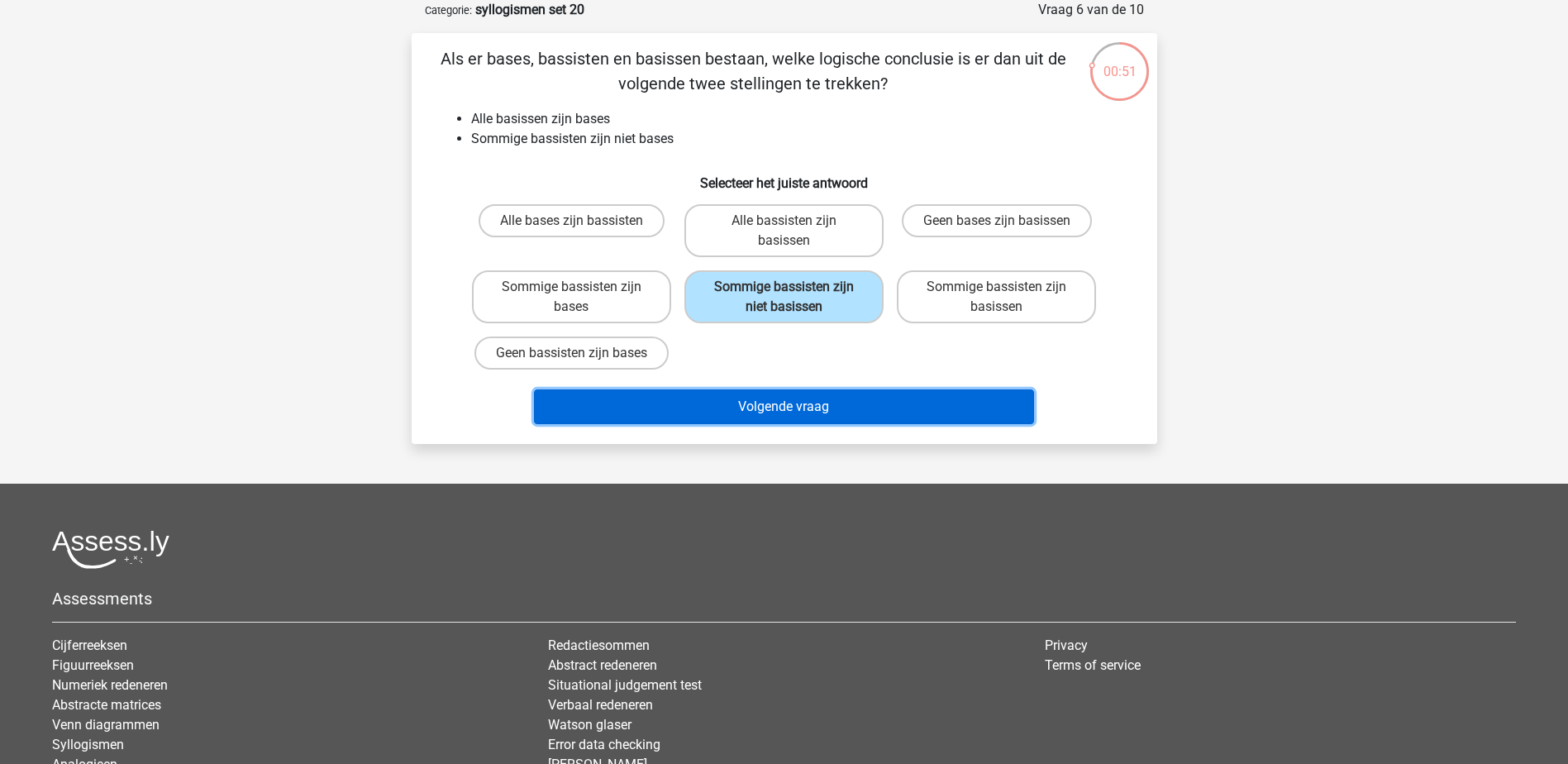
click at [856, 404] on button "Volgende vraag" at bounding box center [784, 407] width 500 height 34
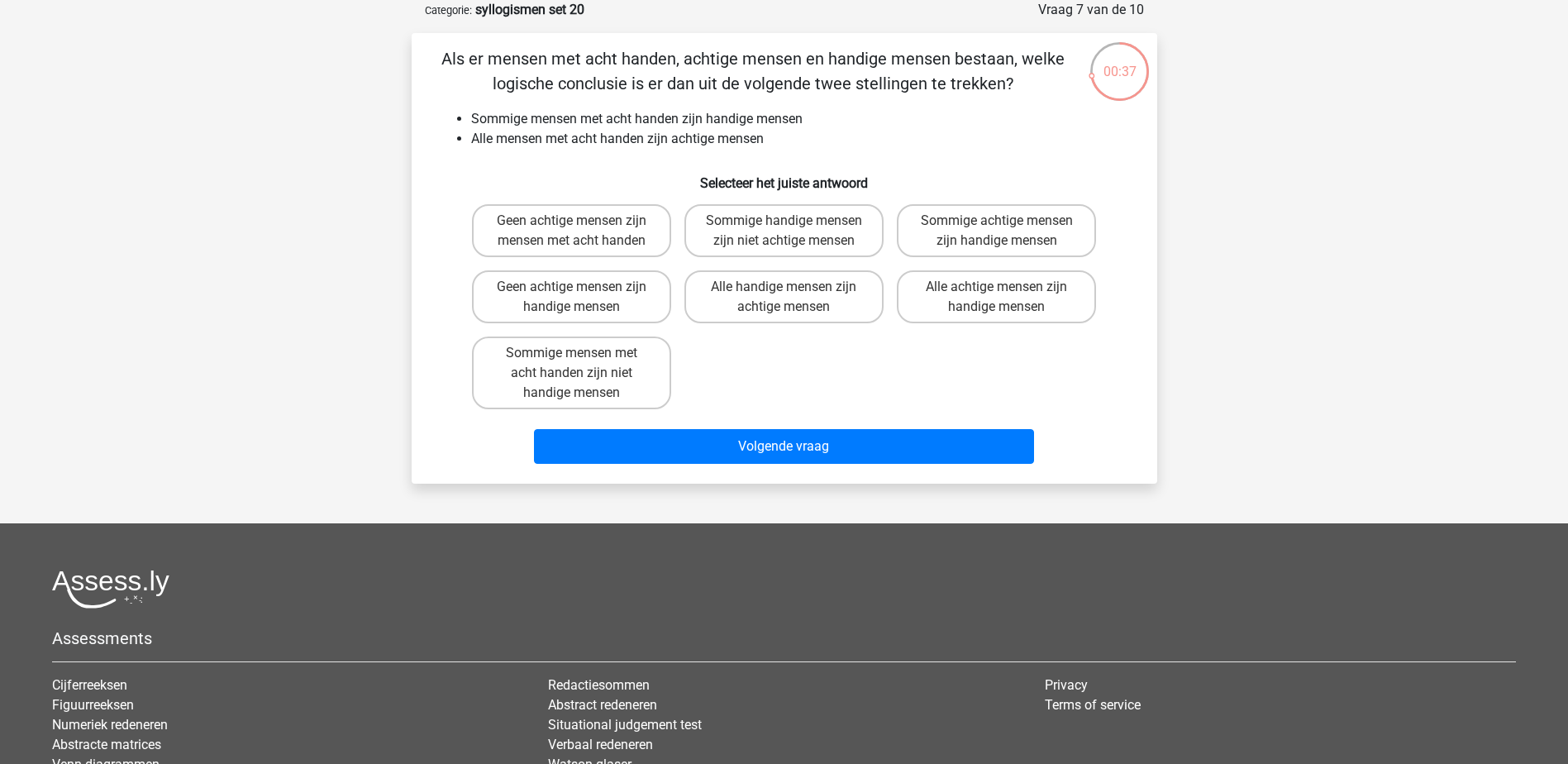
click at [1042, 199] on div "Sommige achtige mensen zijn handige mensen" at bounding box center [996, 230] width 212 height 66
click at [1047, 236] on label "Sommige achtige mensen zijn handige mensen" at bounding box center [996, 231] width 199 height 53
click at [1008, 232] on input "Sommige achtige mensen zijn handige mensen" at bounding box center [1002, 226] width 11 height 11
radio input "true"
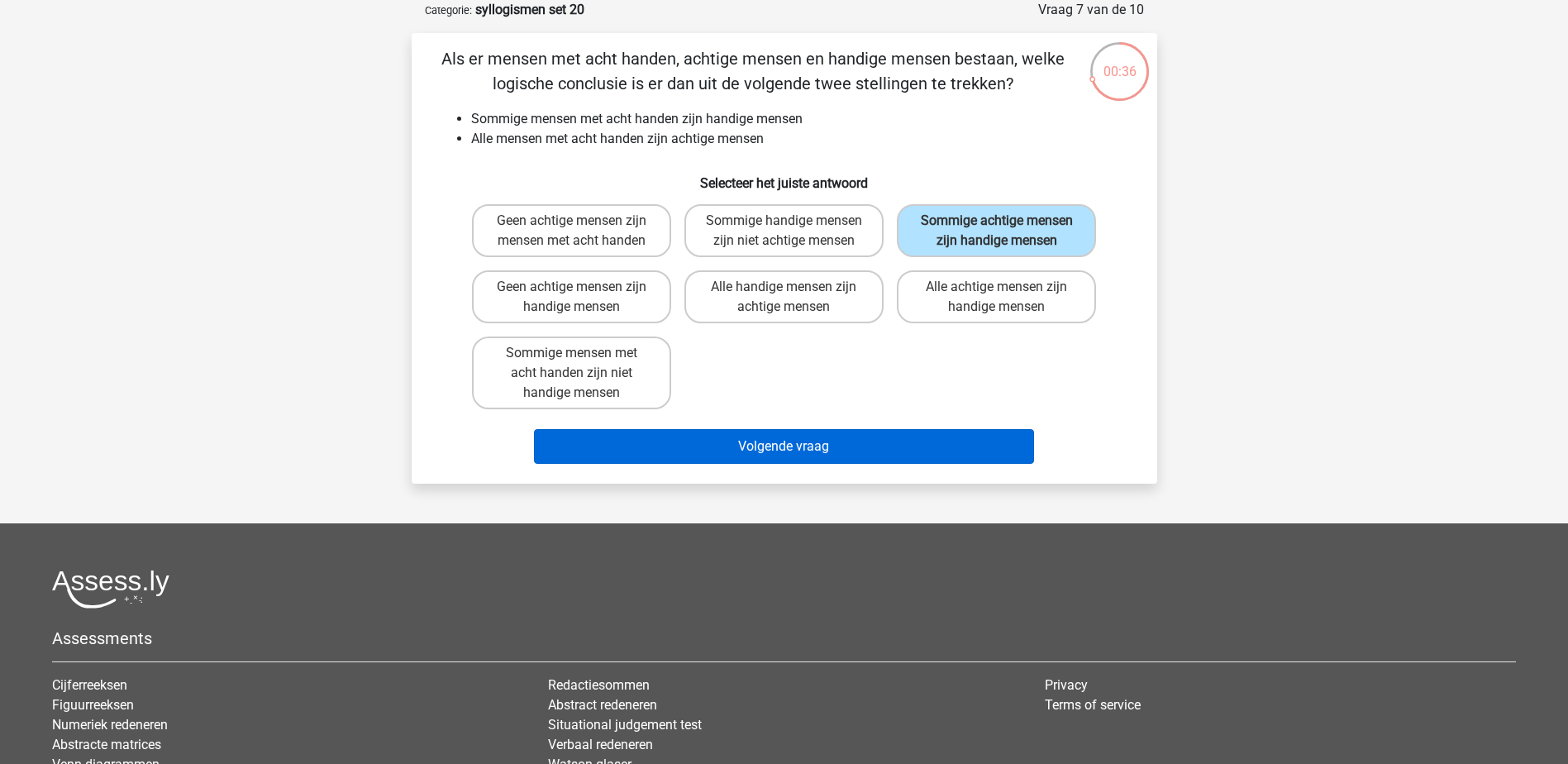
click at [958, 451] on div "Volgende vraag" at bounding box center [784, 443] width 693 height 55
click at [952, 464] on button "Volgende vraag" at bounding box center [784, 446] width 500 height 34
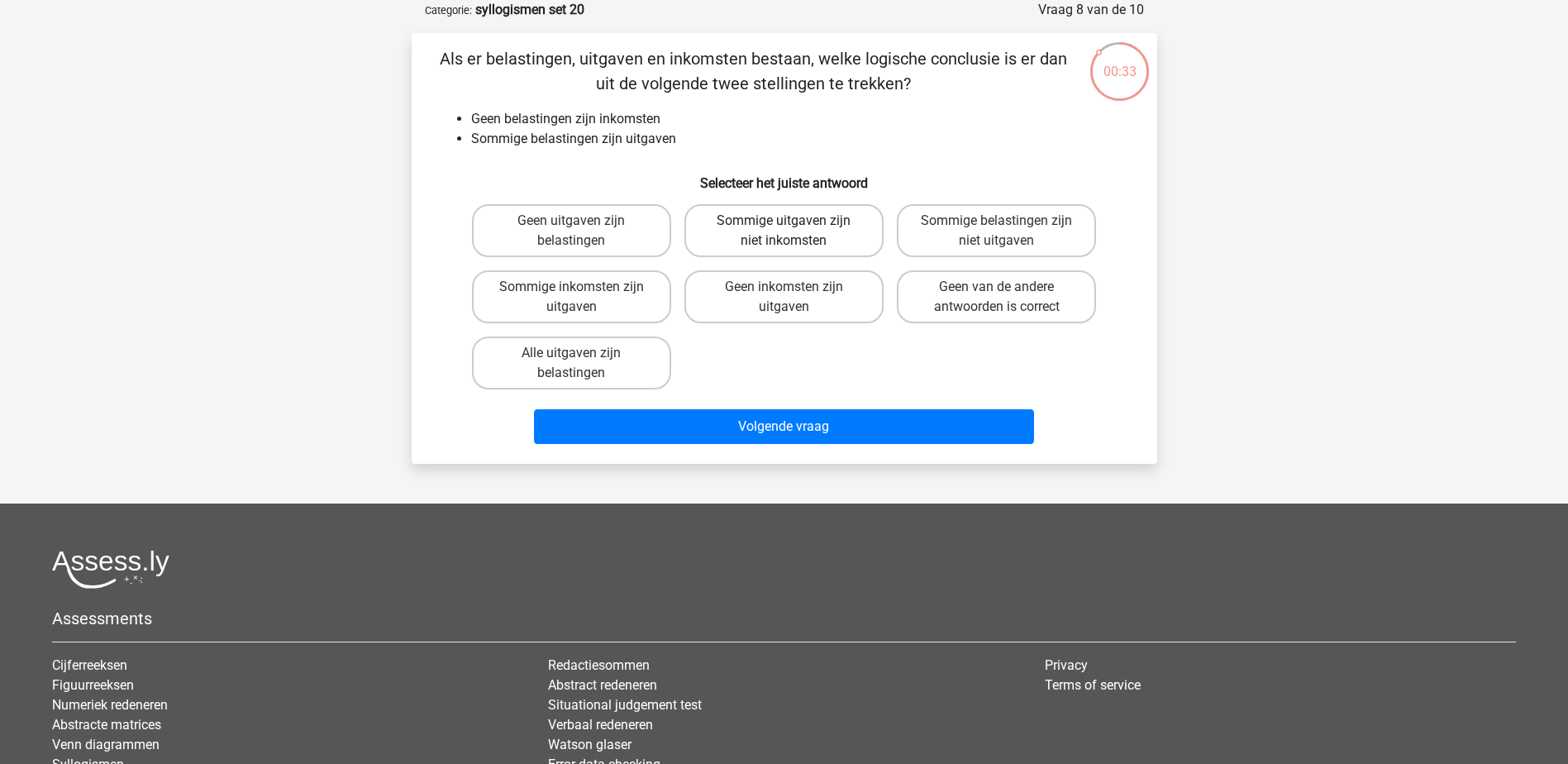
click at [808, 233] on label "Sommige uitgaven zijn niet inkomsten" at bounding box center [784, 231] width 199 height 53
click at [794, 232] on input "Sommige uitgaven zijn niet inkomsten" at bounding box center [789, 226] width 11 height 11
radio input "true"
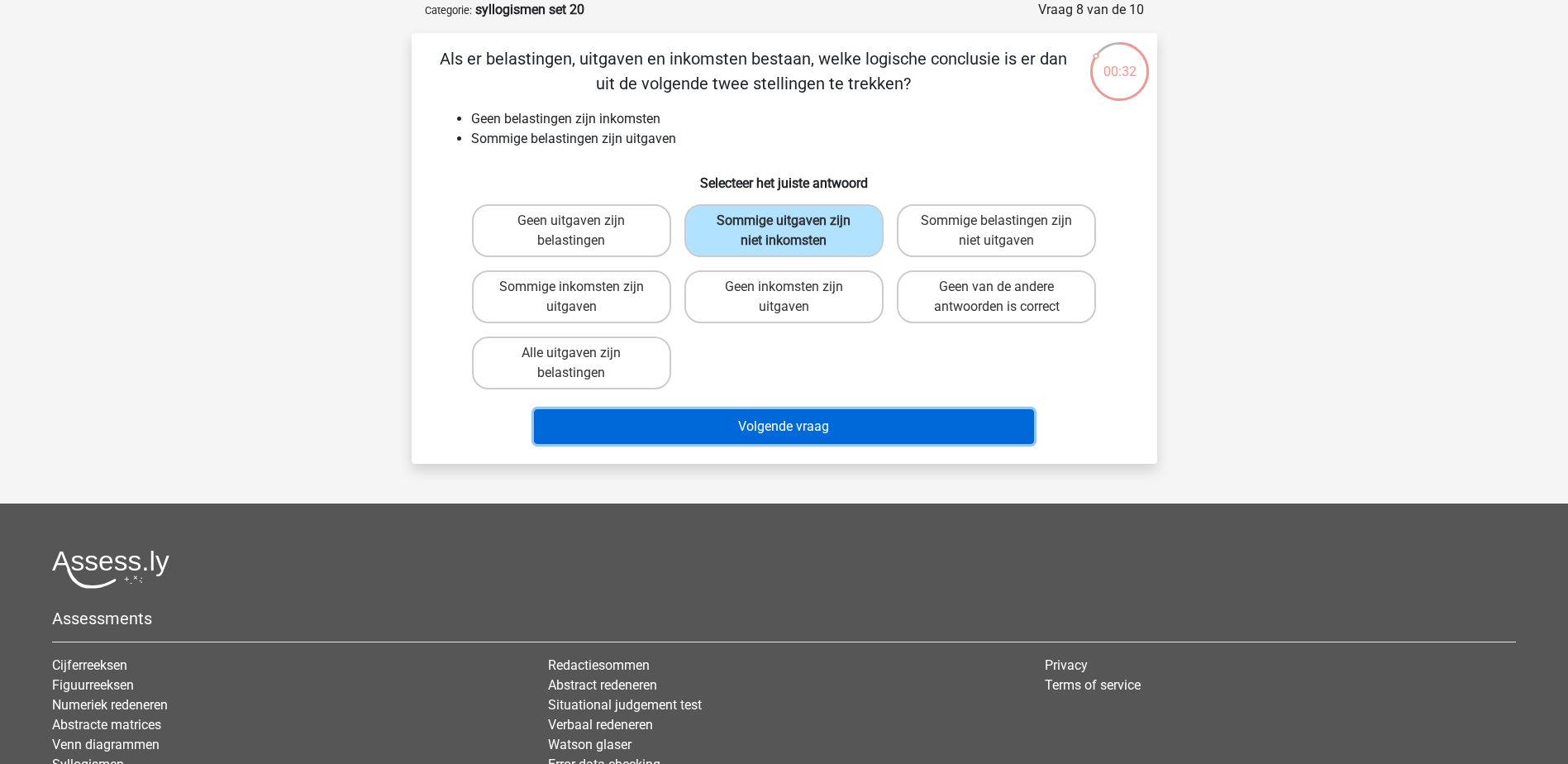
click at [833, 423] on button "Volgende vraag" at bounding box center [784, 427] width 500 height 34
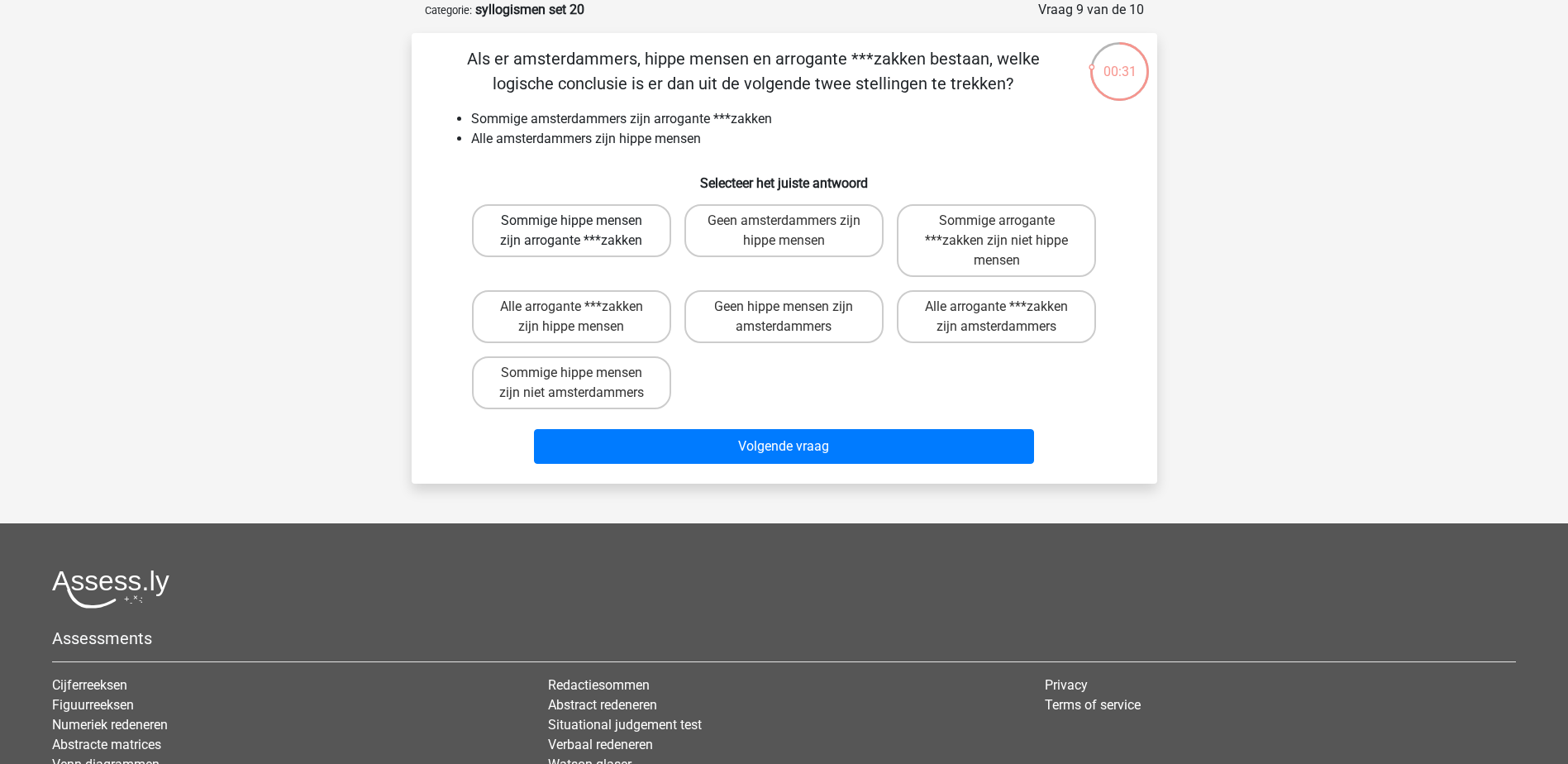
click at [637, 237] on label "Sommige hippe mensen zijn arrogante ***zakken" at bounding box center [572, 231] width 199 height 53
click at [582, 232] on input "Sommige hippe mensen zijn arrogante ***zakken" at bounding box center [576, 226] width 11 height 11
radio input "true"
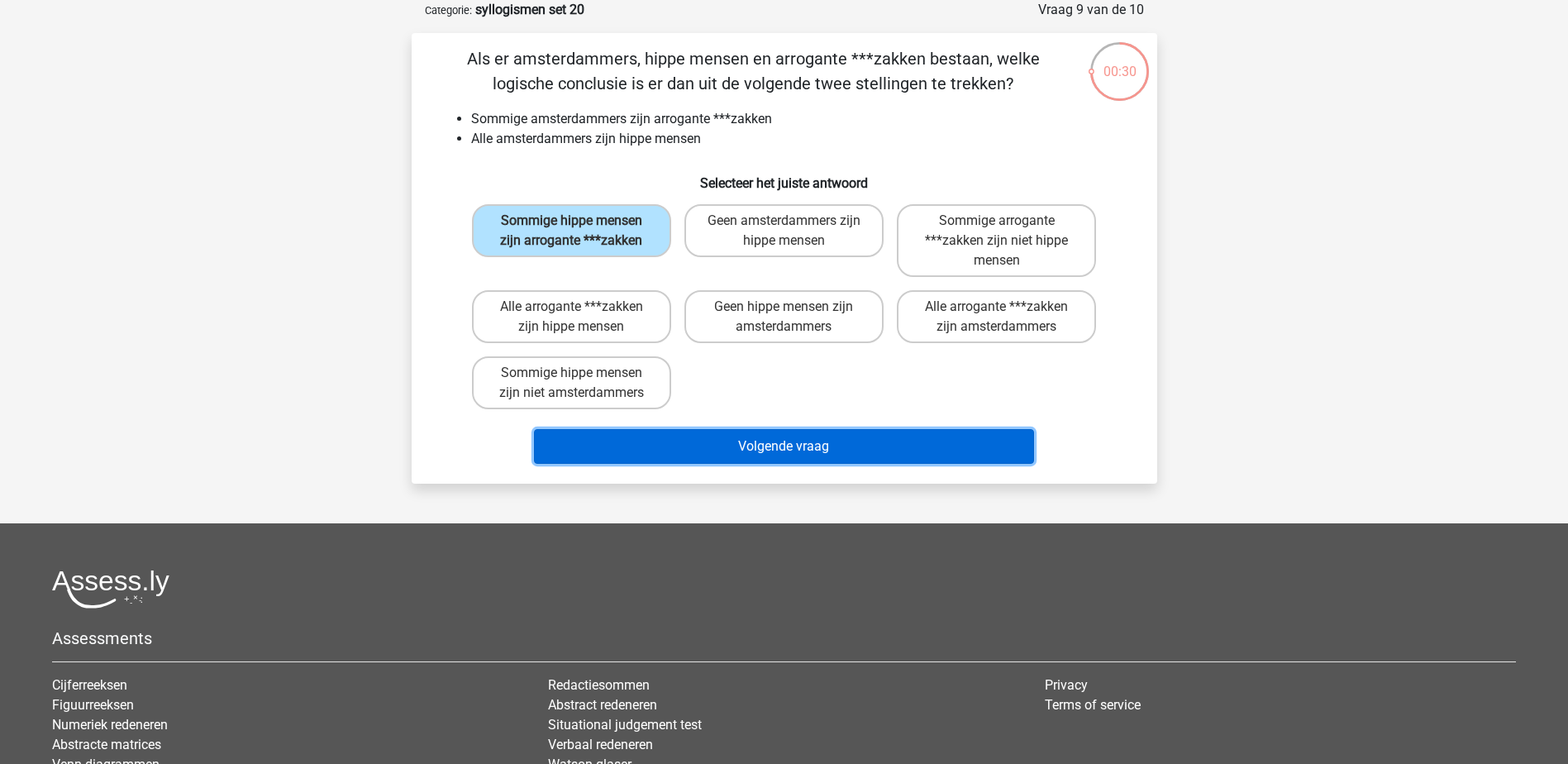
click at [772, 435] on button "Volgende vraag" at bounding box center [784, 446] width 500 height 34
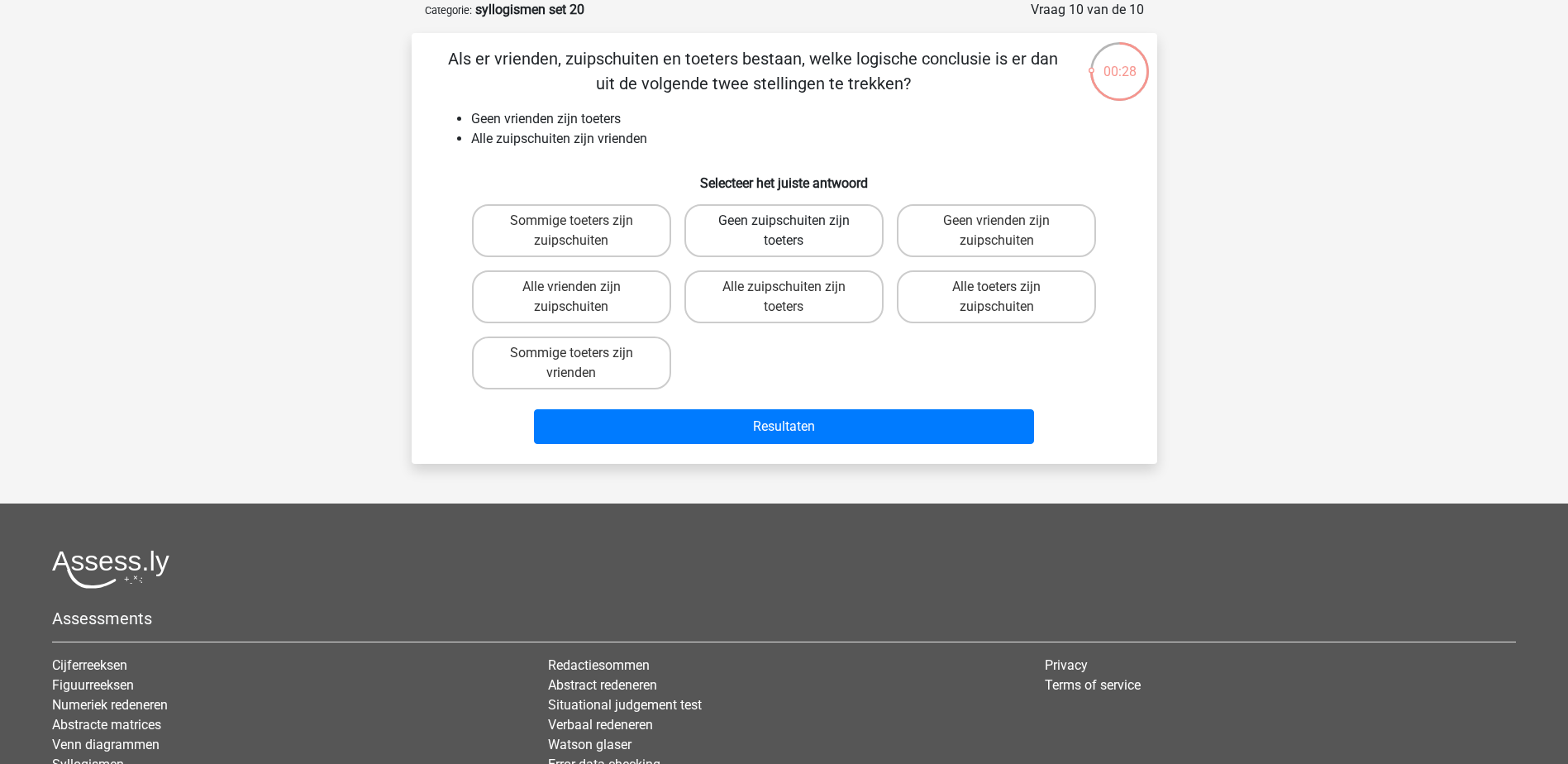
click at [807, 229] on label "Geen zuipschuiten zijn toeters" at bounding box center [784, 231] width 199 height 53
click at [794, 229] on input "Geen zuipschuiten zijn toeters" at bounding box center [789, 226] width 11 height 11
radio input "true"
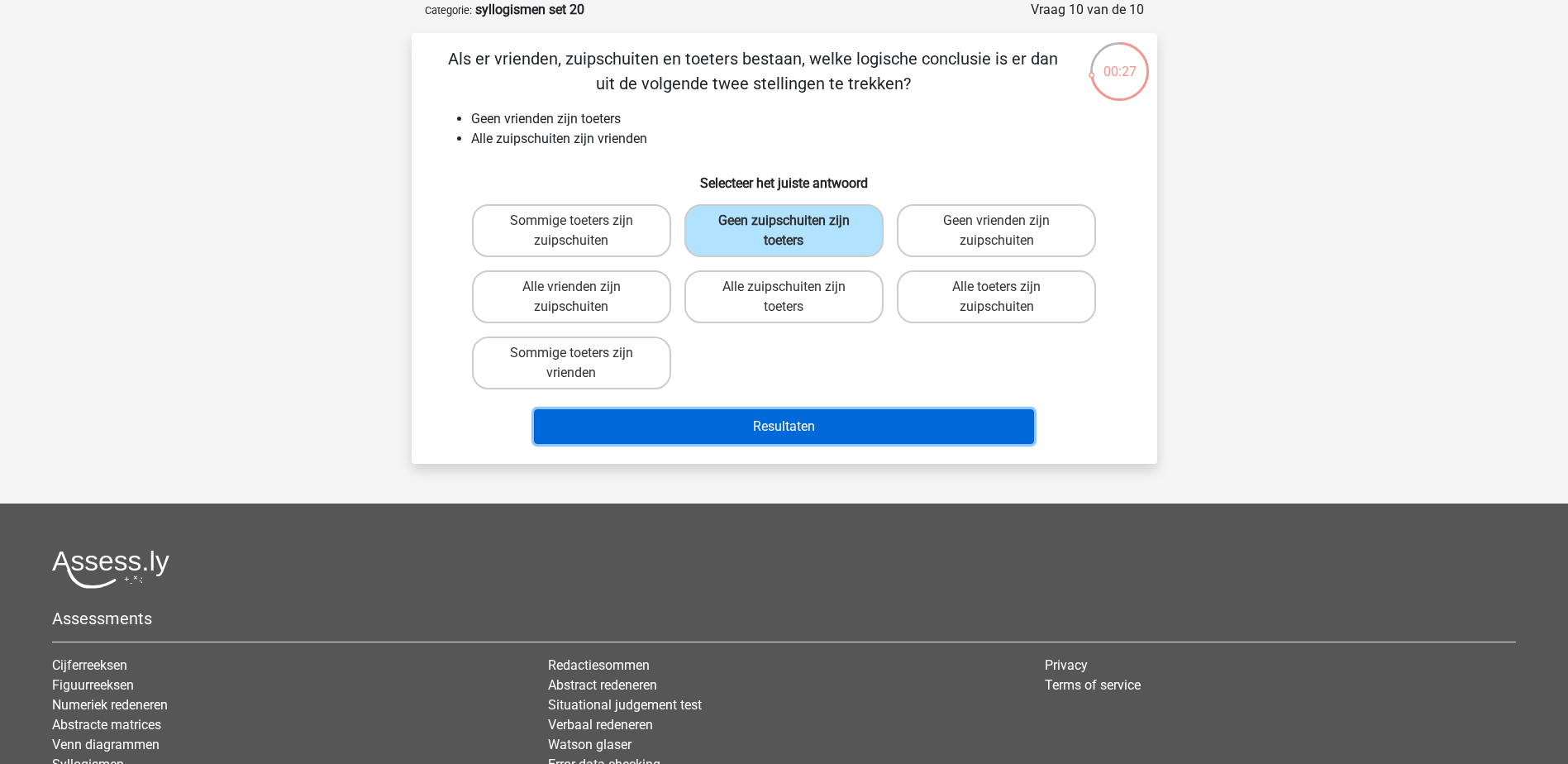
click at [825, 418] on button "Resultaten" at bounding box center [784, 427] width 500 height 34
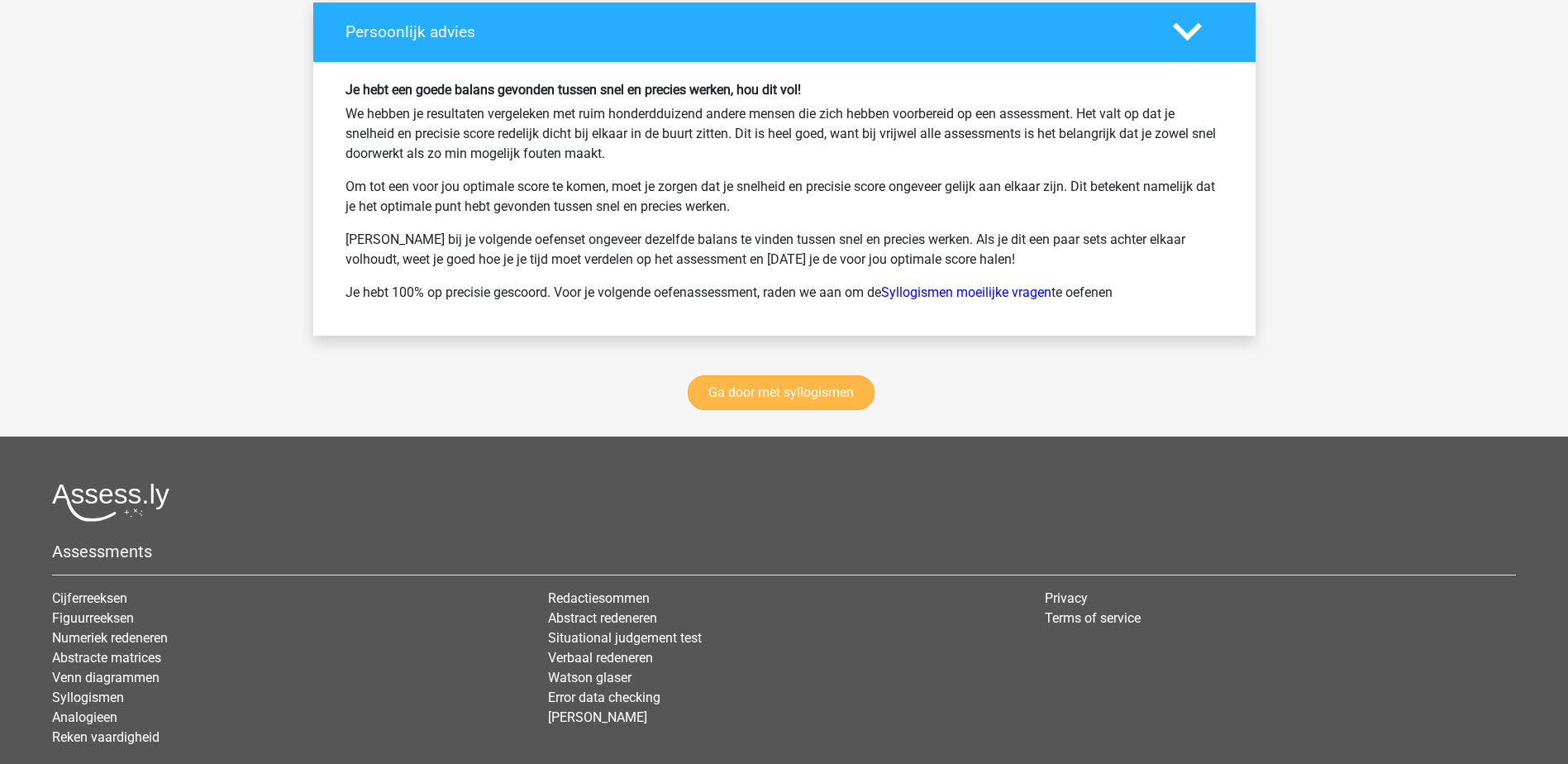
scroll to position [2268, 0]
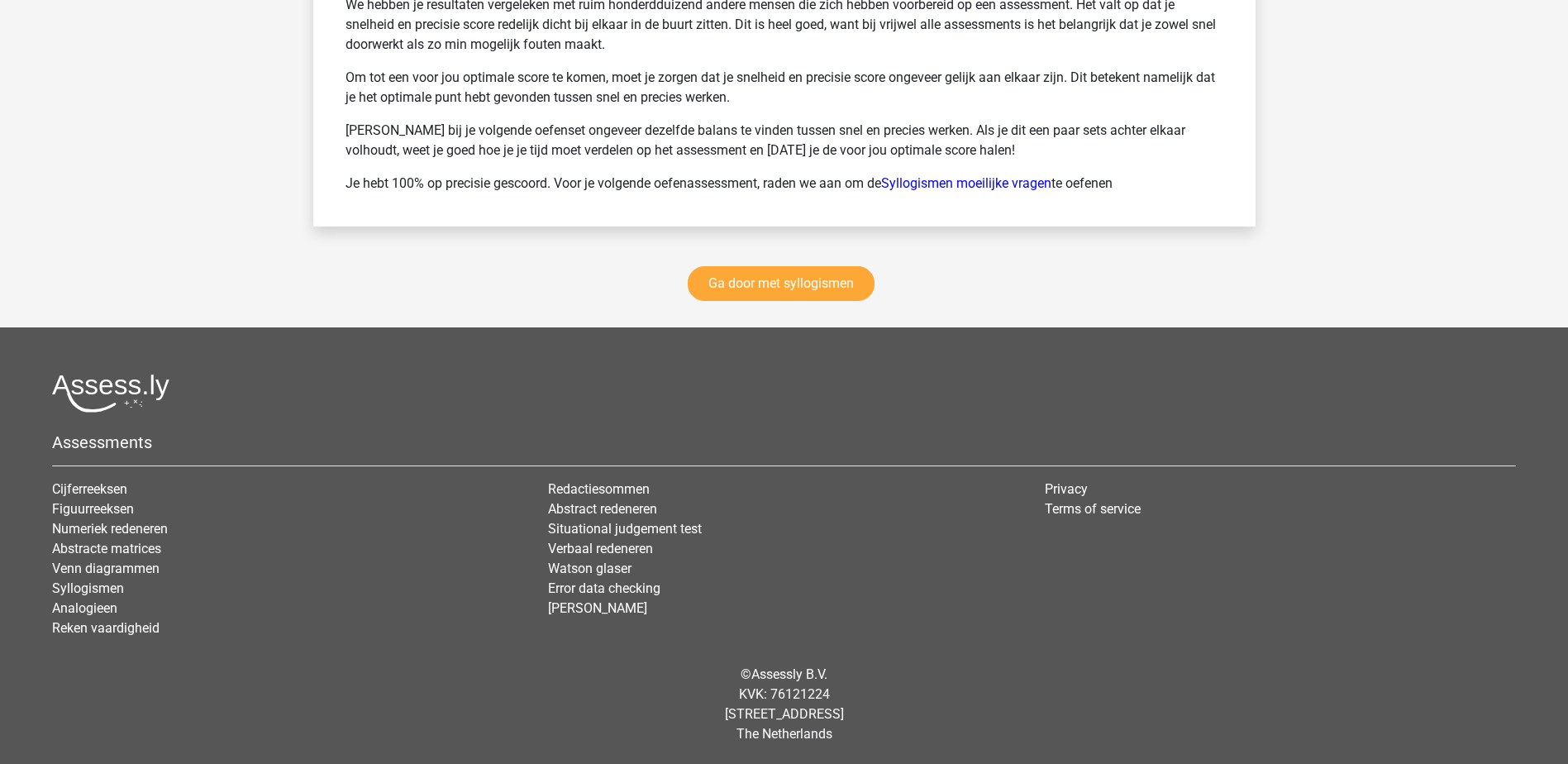
click at [752, 255] on div "Ga door met syllogismen" at bounding box center [784, 287] width 942 height 81
click at [766, 286] on link "Ga door met syllogismen" at bounding box center [781, 283] width 187 height 34
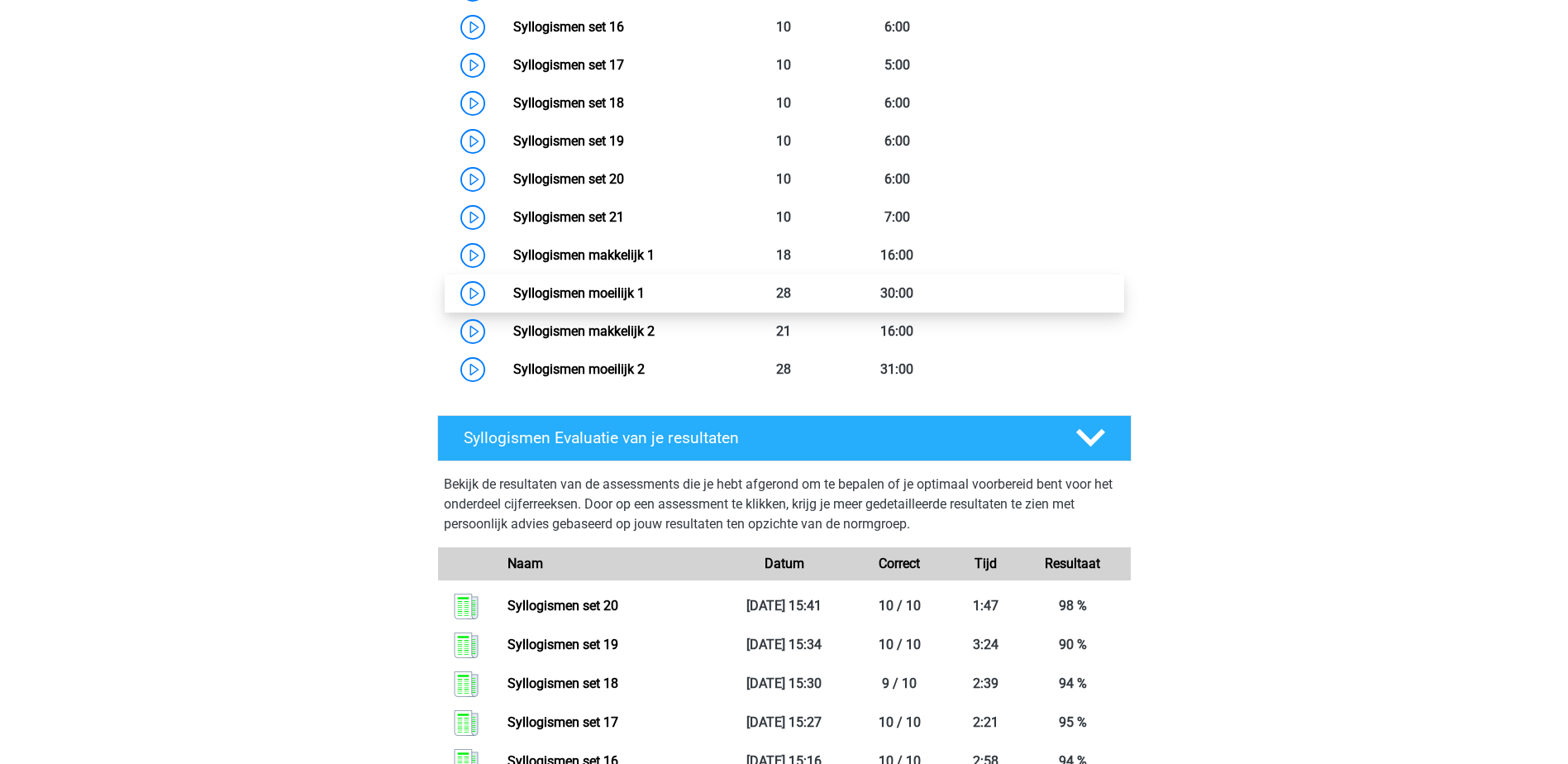
scroll to position [1010, 0]
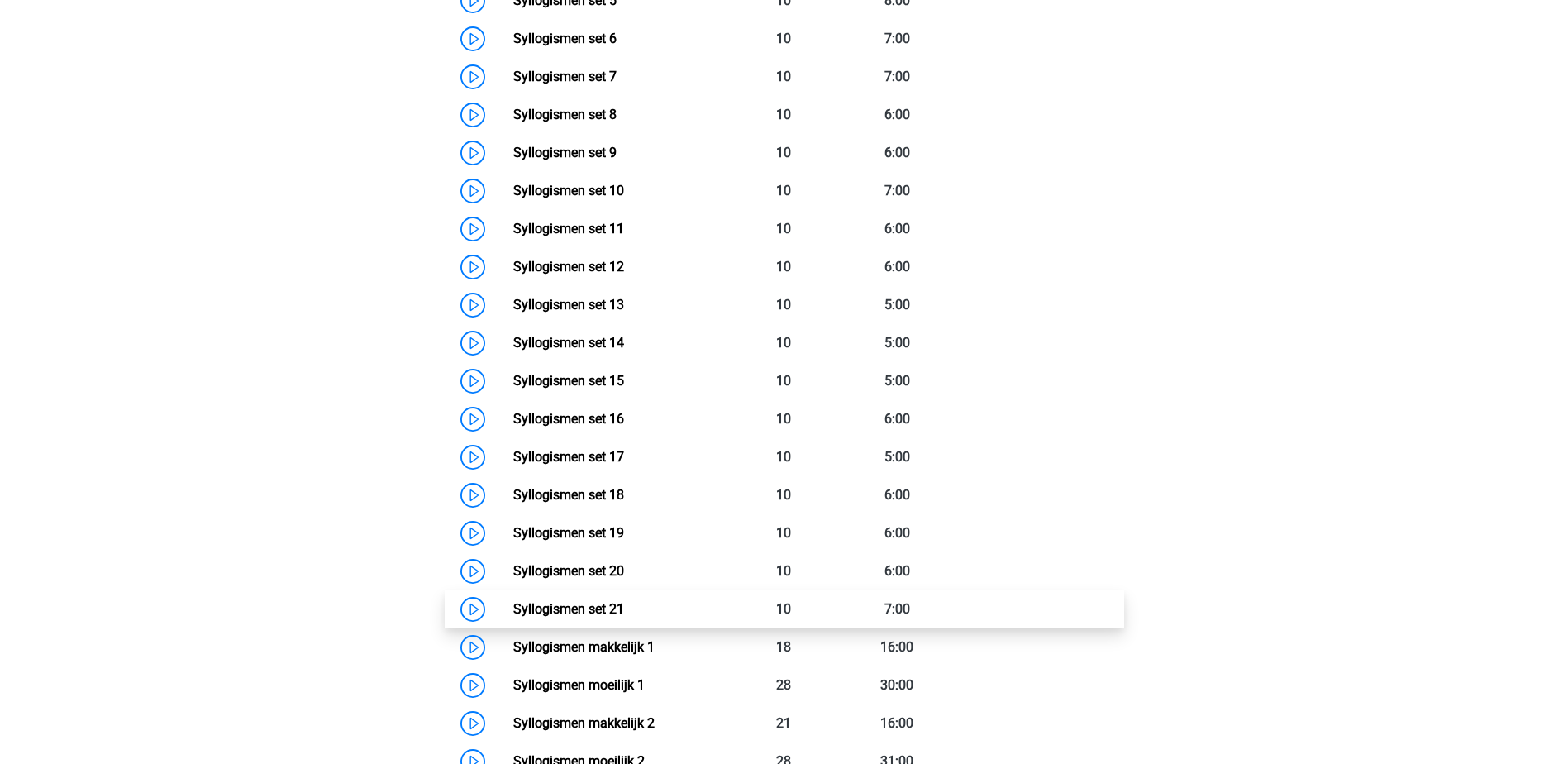
click at [607, 609] on link "Syllogismen set 21" at bounding box center [568, 609] width 111 height 15
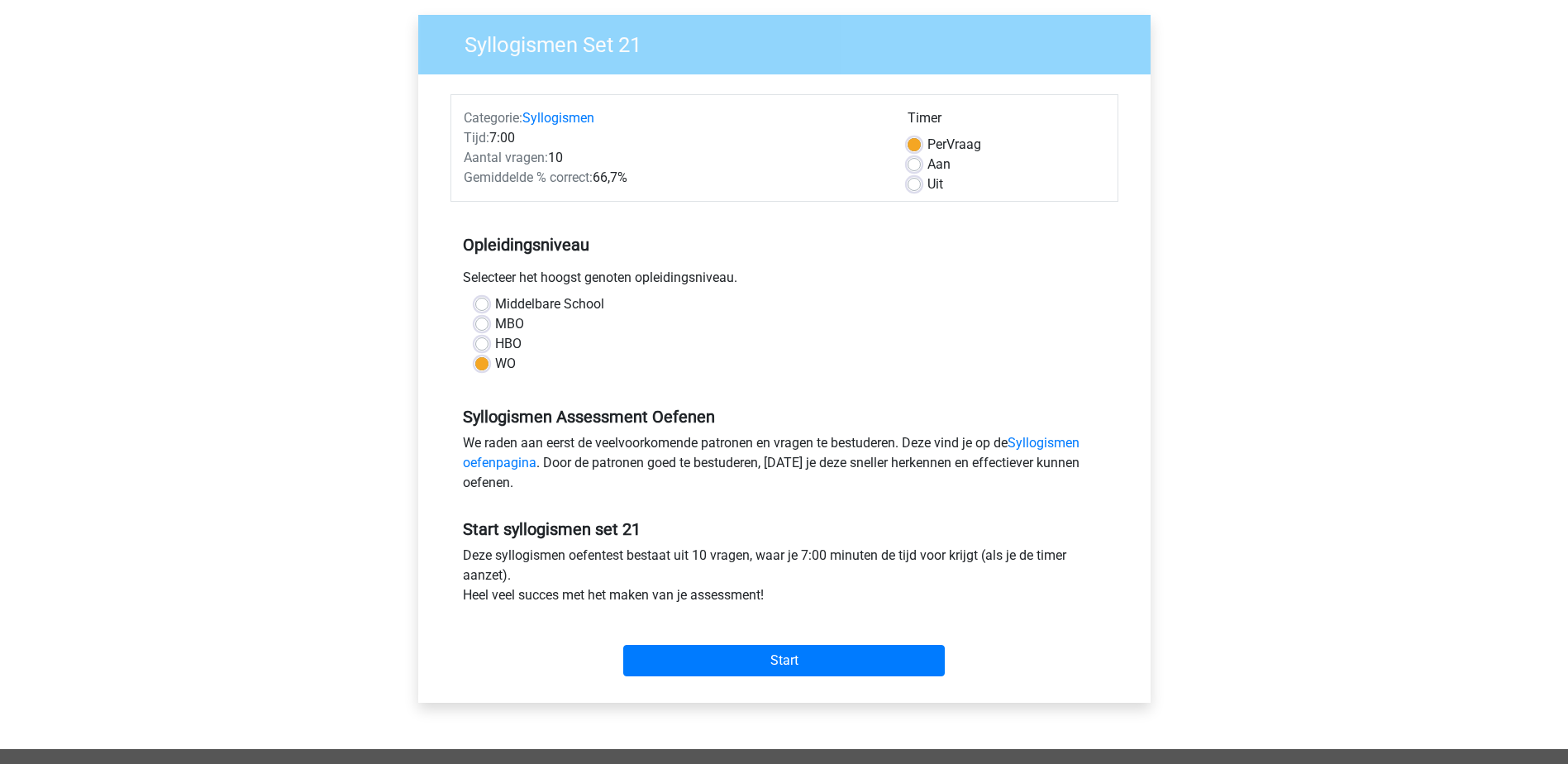
scroll to position [248, 0]
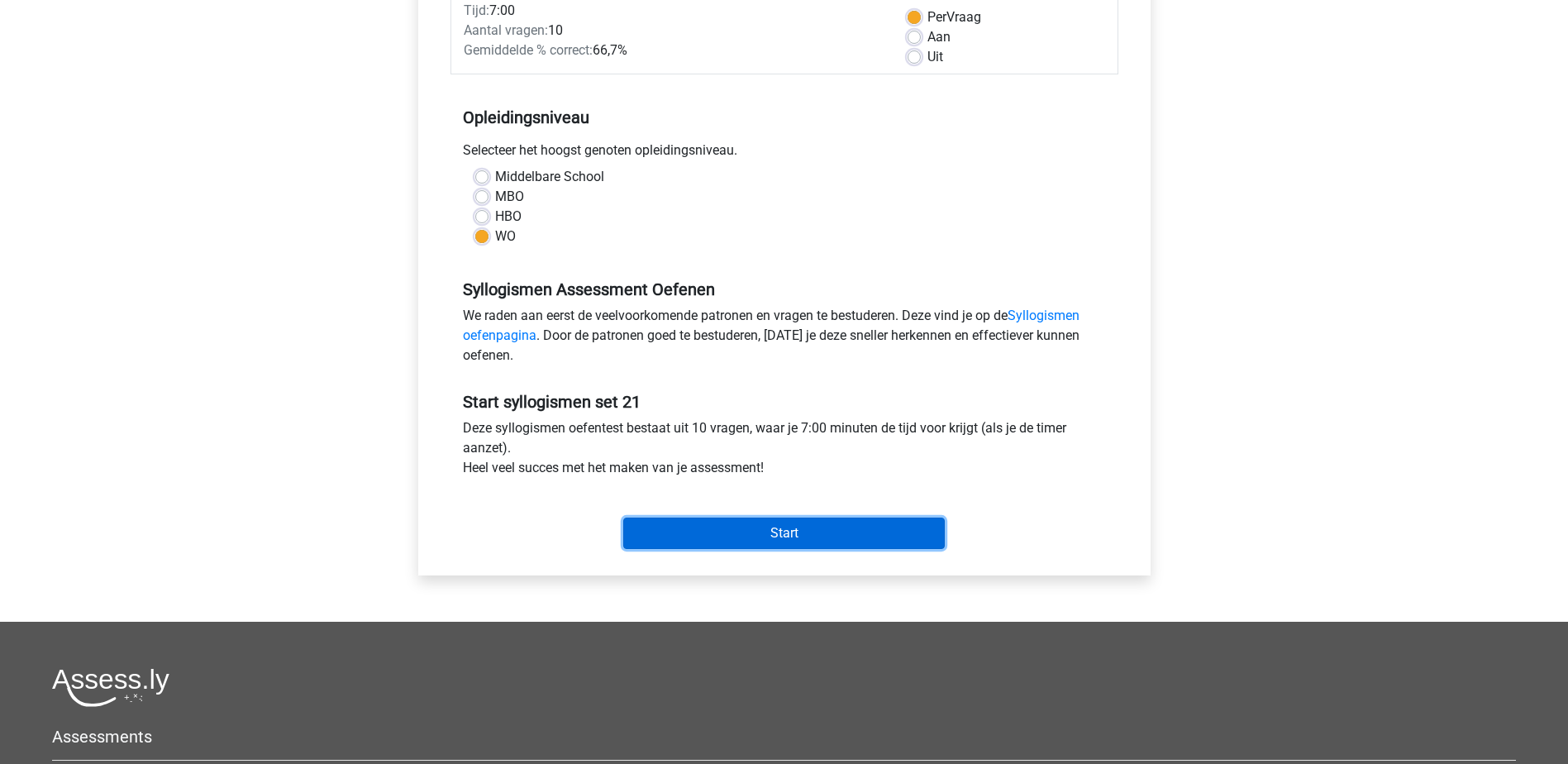
click at [835, 518] on input "Start" at bounding box center [784, 533] width 322 height 32
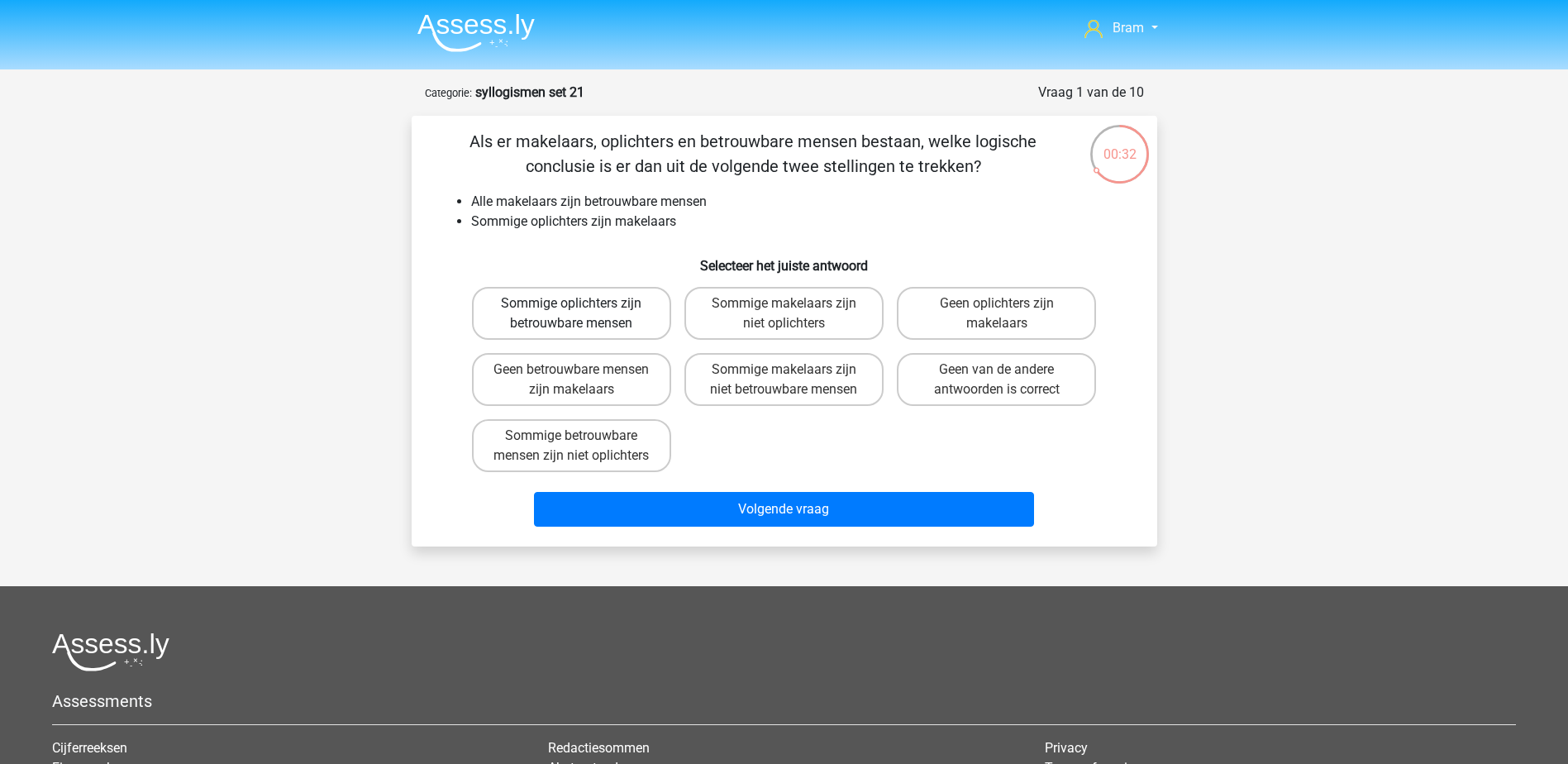
click at [620, 313] on label "Sommige oplichters zijn betrouwbare mensen" at bounding box center [572, 313] width 199 height 53
click at [582, 313] on input "Sommige oplichters zijn betrouwbare mensen" at bounding box center [576, 308] width 11 height 11
radio input "true"
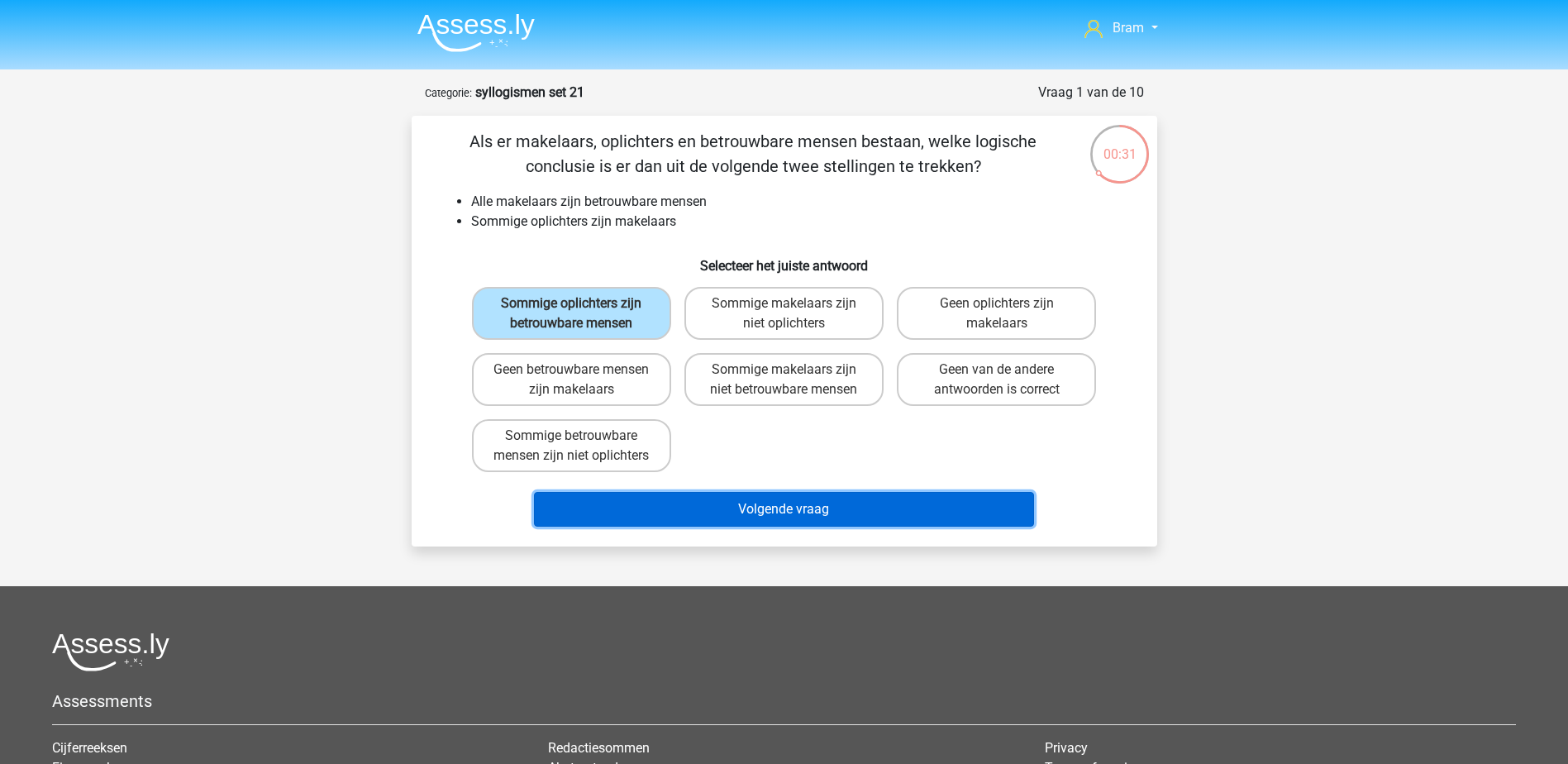
click at [751, 519] on button "Volgende vraag" at bounding box center [784, 509] width 500 height 34
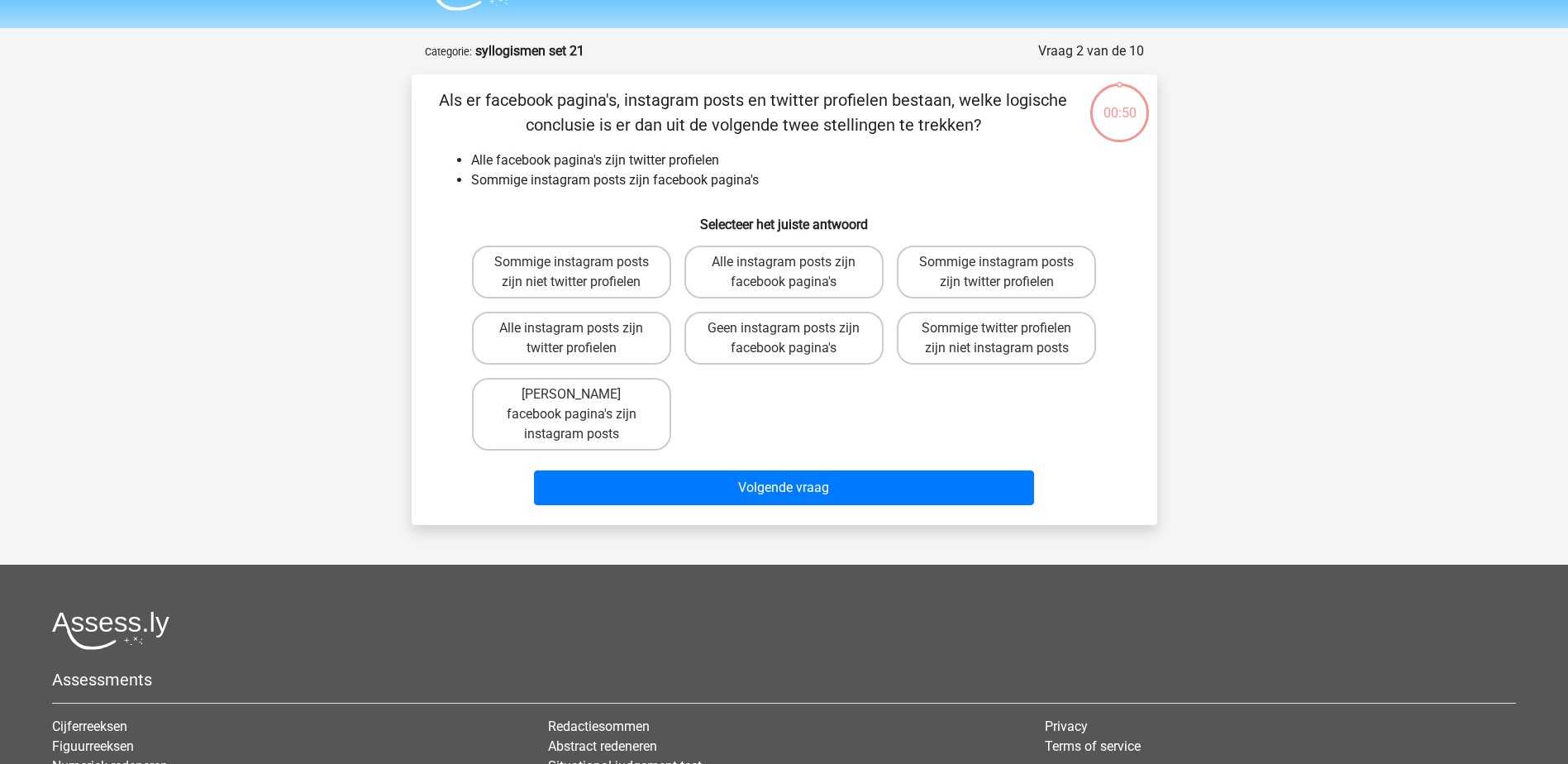
scroll to position [82, 0]
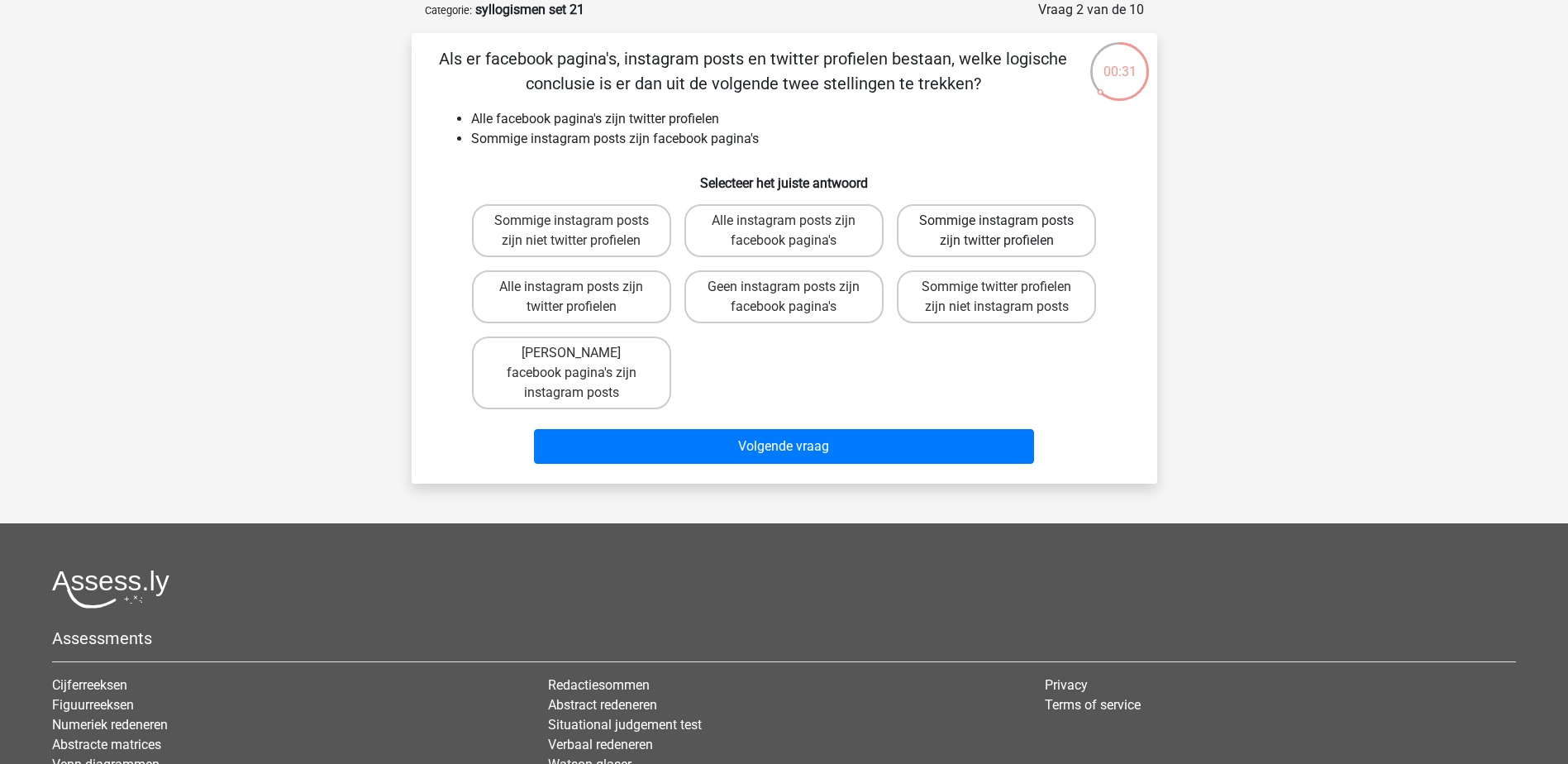
click at [1061, 239] on label "Sommige instagram posts zijn twitter profielen" at bounding box center [996, 231] width 199 height 53
click at [1008, 232] on input "Sommige instagram posts zijn twitter profielen" at bounding box center [1002, 226] width 11 height 11
radio input "true"
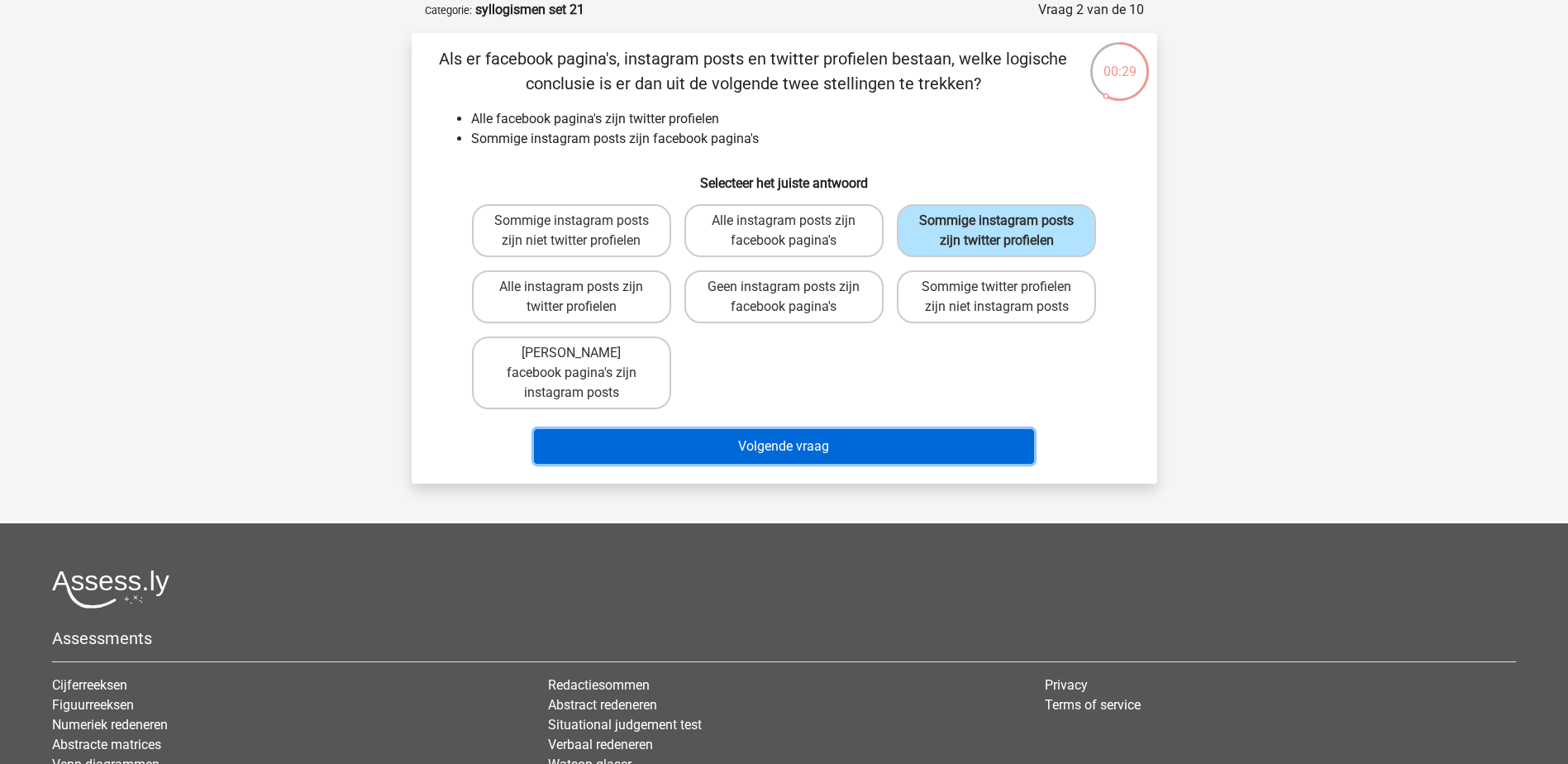
click at [966, 429] on button "Volgende vraag" at bounding box center [784, 446] width 500 height 34
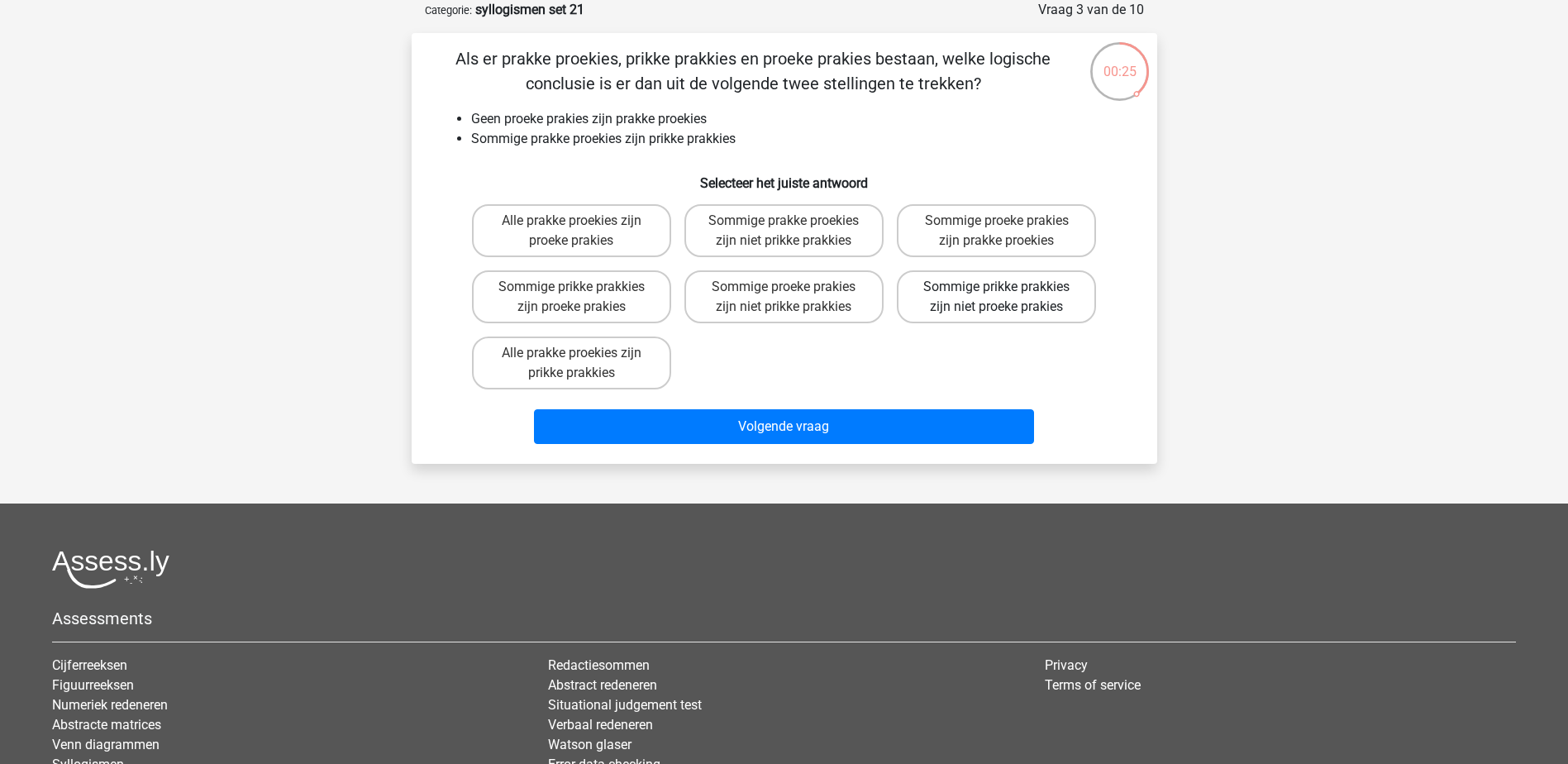
click at [1061, 298] on label "Sommige prikke prakkies zijn niet proeke prakies" at bounding box center [996, 297] width 199 height 53
click at [1008, 298] on input "Sommige prikke prakkies zijn niet proeke prakies" at bounding box center [1002, 292] width 11 height 11
radio input "true"
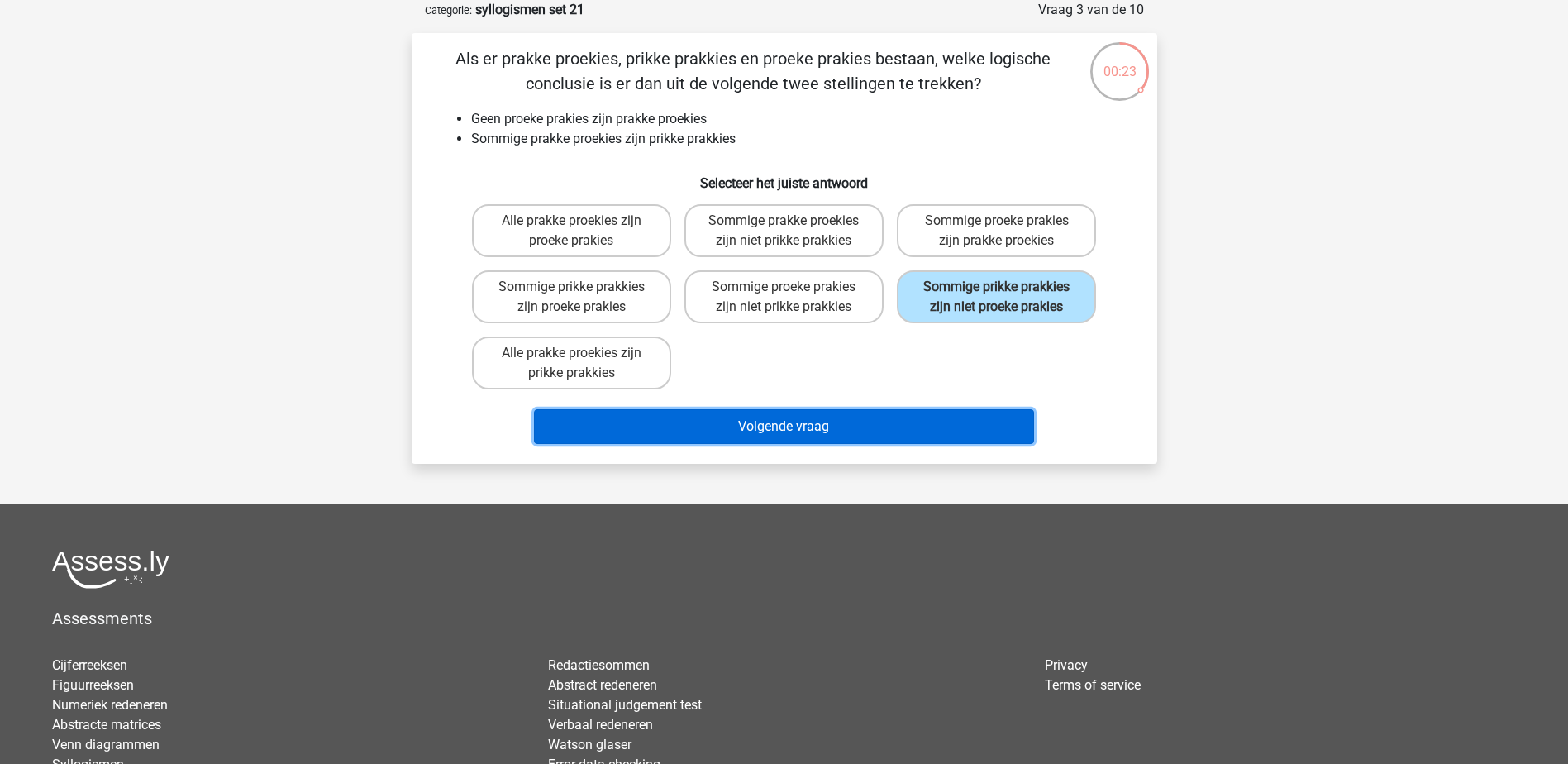
click at [861, 431] on button "Volgende vraag" at bounding box center [784, 427] width 500 height 34
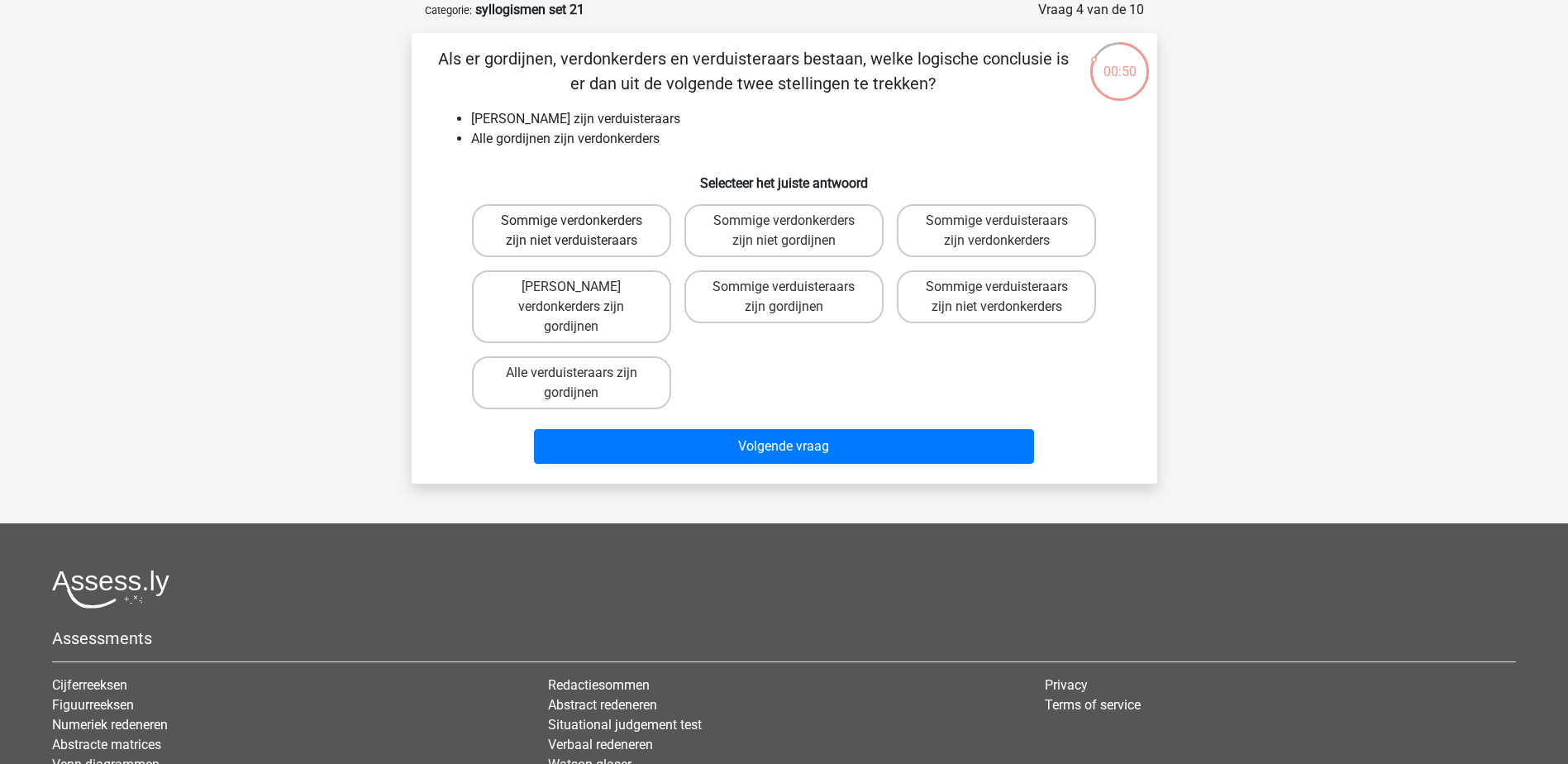
click at [637, 239] on label "Sommige verdonkerders zijn niet verduisteraars" at bounding box center [572, 231] width 199 height 53
click at [582, 232] on input "Sommige verdonkerders zijn niet verduisteraars" at bounding box center [576, 226] width 11 height 11
radio input "true"
click at [741, 415] on div "Volgende vraag" at bounding box center [784, 443] width 693 height 55
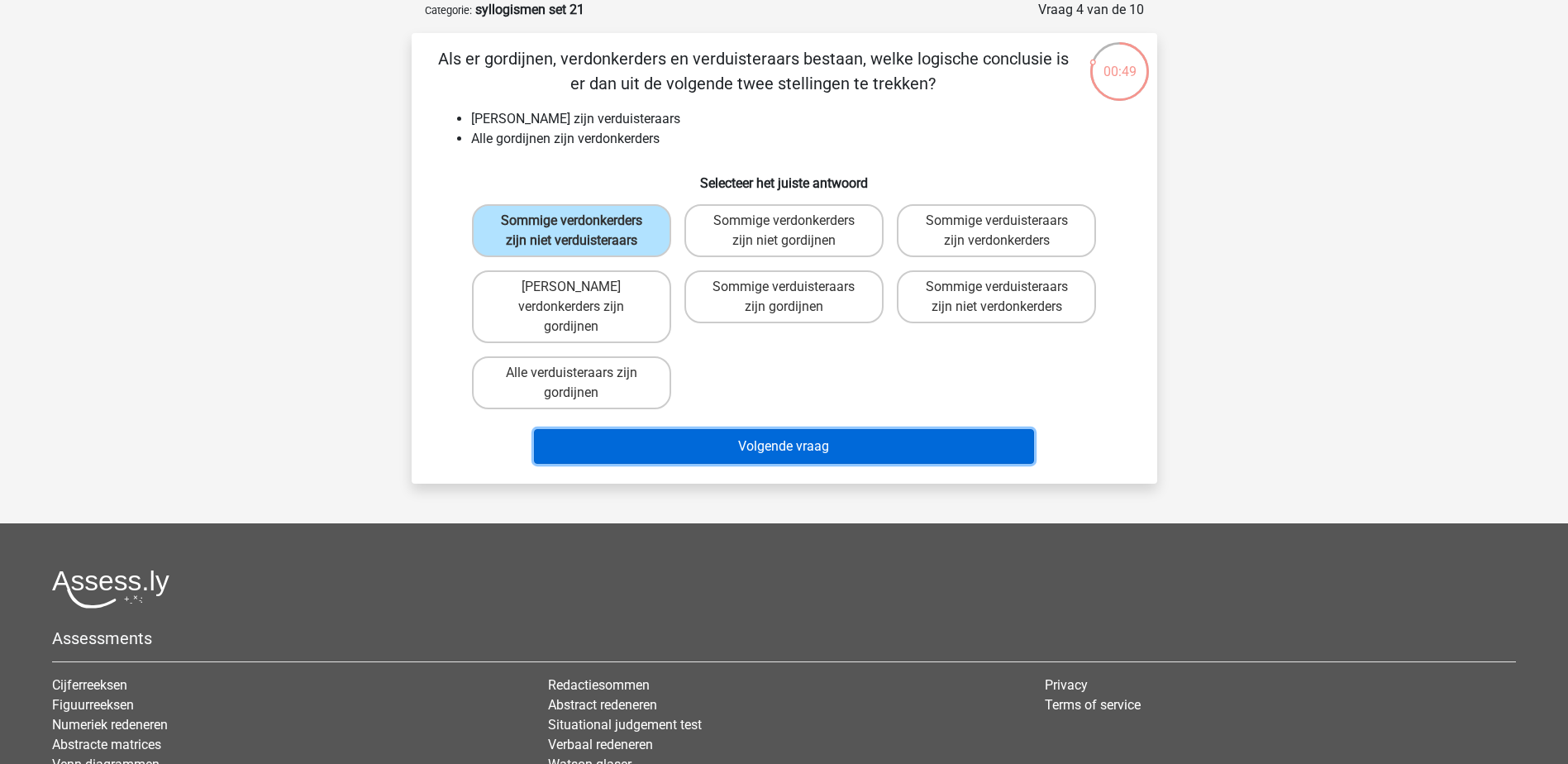
click at [755, 429] on button "Volgende vraag" at bounding box center [784, 446] width 500 height 34
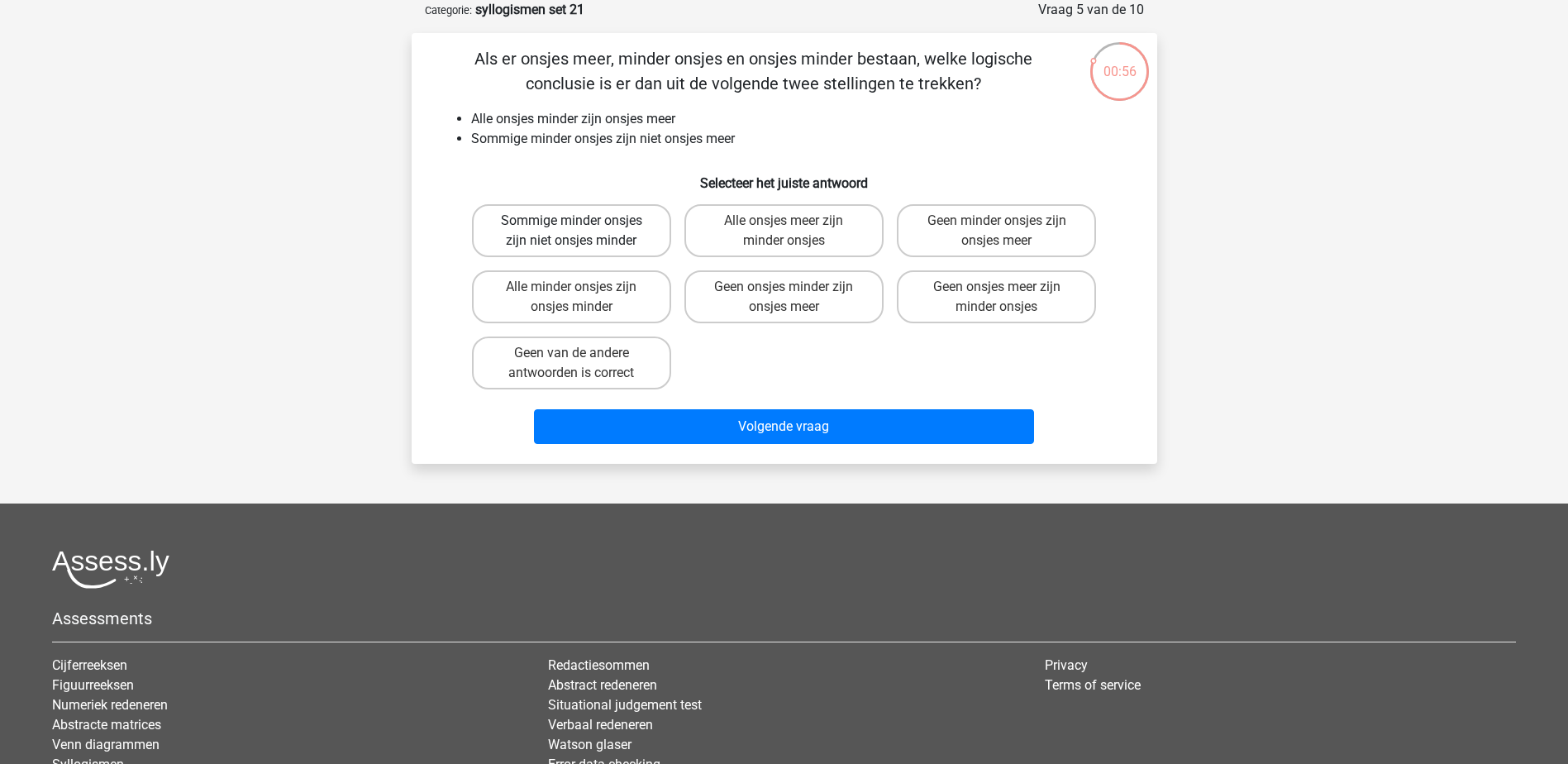
click at [619, 233] on label "Sommige minder onsjes zijn niet onsjes minder" at bounding box center [572, 231] width 199 height 53
click at [582, 232] on input "Sommige minder onsjes zijn niet onsjes minder" at bounding box center [576, 226] width 11 height 11
radio input "true"
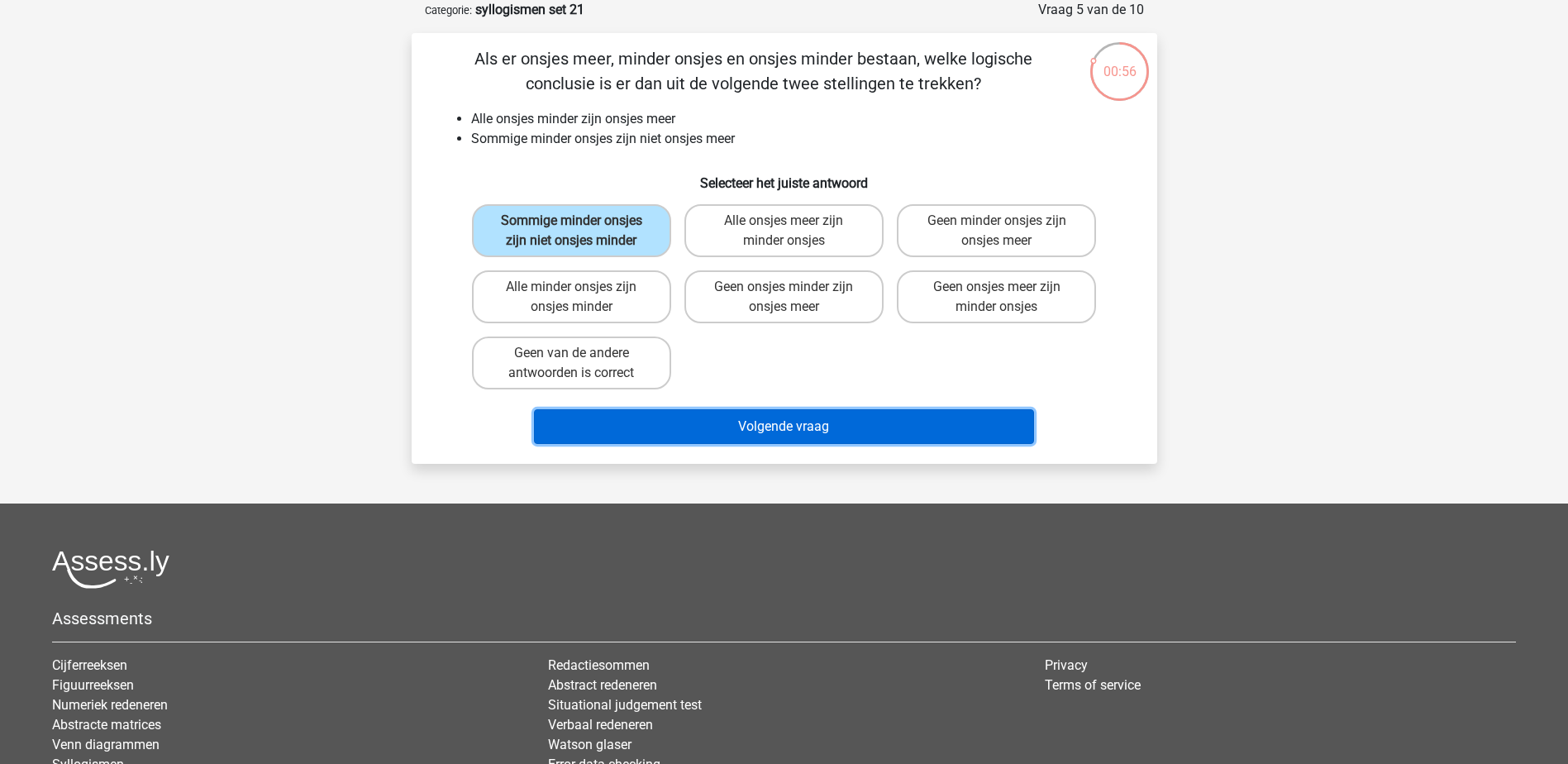
click at [765, 426] on button "Volgende vraag" at bounding box center [784, 427] width 500 height 34
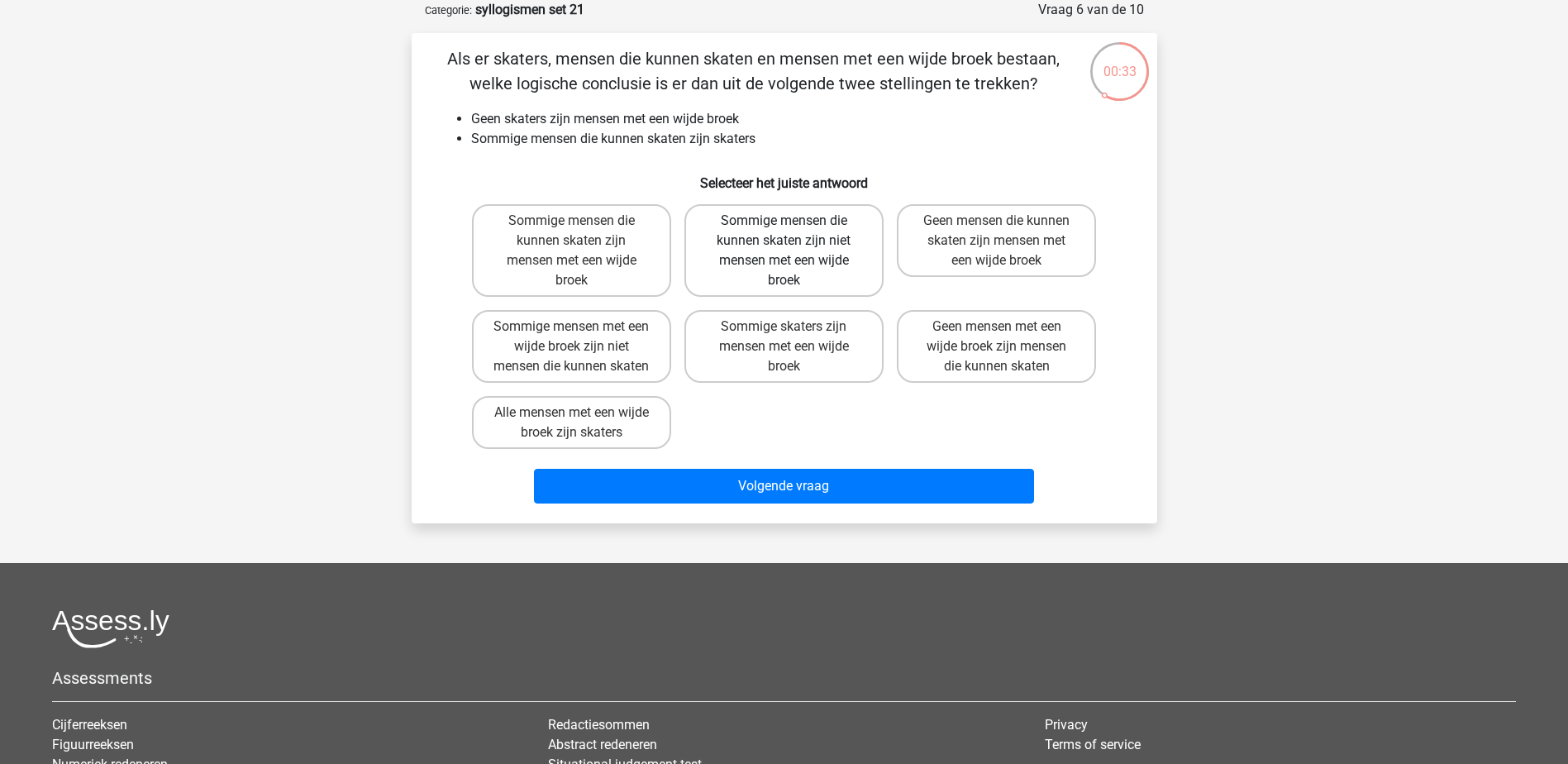
click at [838, 237] on label "Sommige mensen die kunnen skaten zijn niet mensen met een wijde broek" at bounding box center [784, 251] width 199 height 93
click at [794, 232] on input "Sommige mensen die kunnen skaten zijn niet mensen met een wijde broek" at bounding box center [789, 226] width 11 height 11
radio input "true"
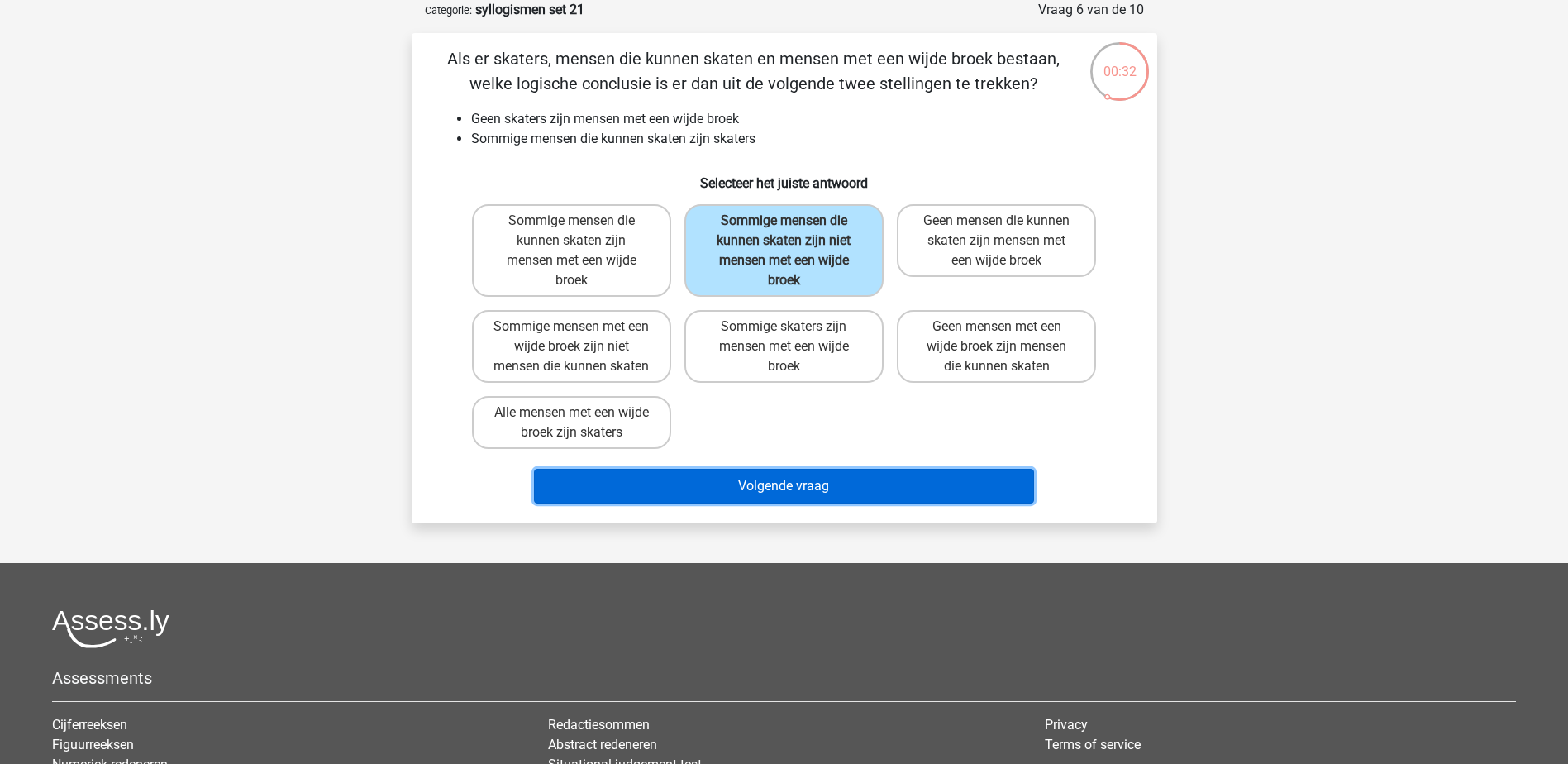
click at [954, 503] on button "Volgende vraag" at bounding box center [784, 486] width 500 height 34
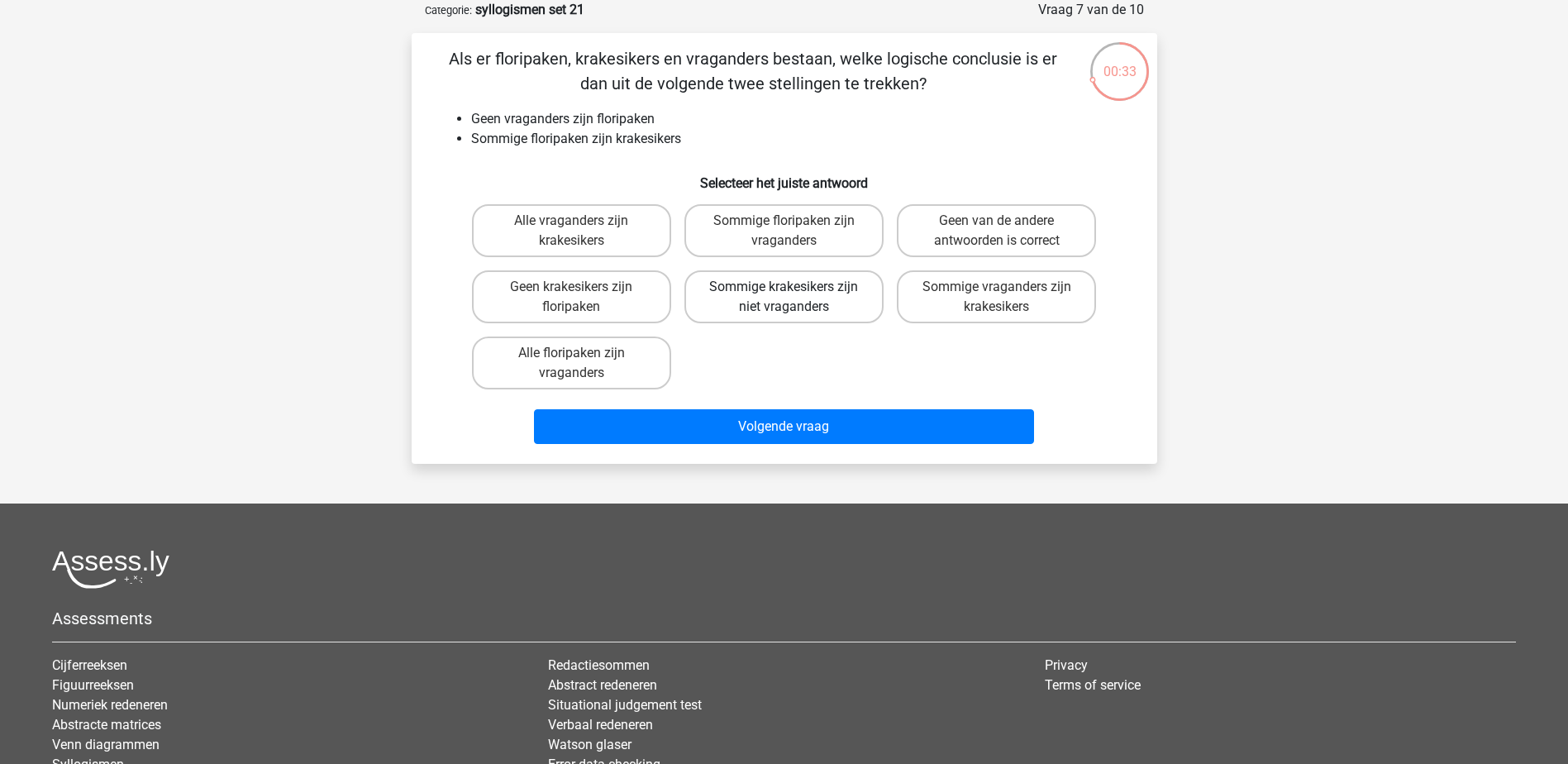
click at [810, 306] on label "Sommige krakesikers zijn niet vraganders" at bounding box center [784, 297] width 199 height 53
click at [794, 298] on input "Sommige krakesikers zijn niet vraganders" at bounding box center [789, 292] width 11 height 11
radio input "true"
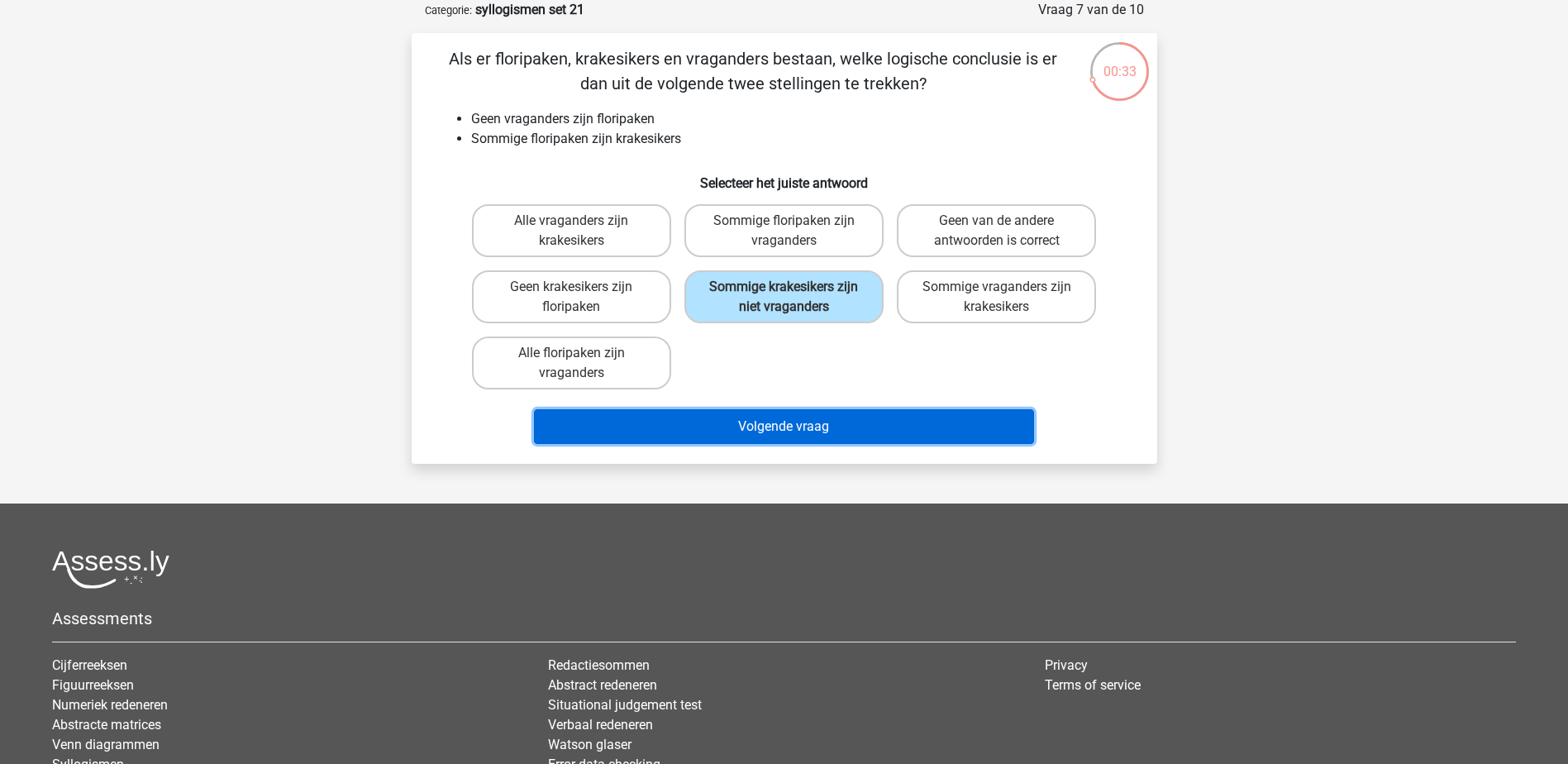
click at [826, 441] on button "Volgende vraag" at bounding box center [784, 427] width 500 height 34
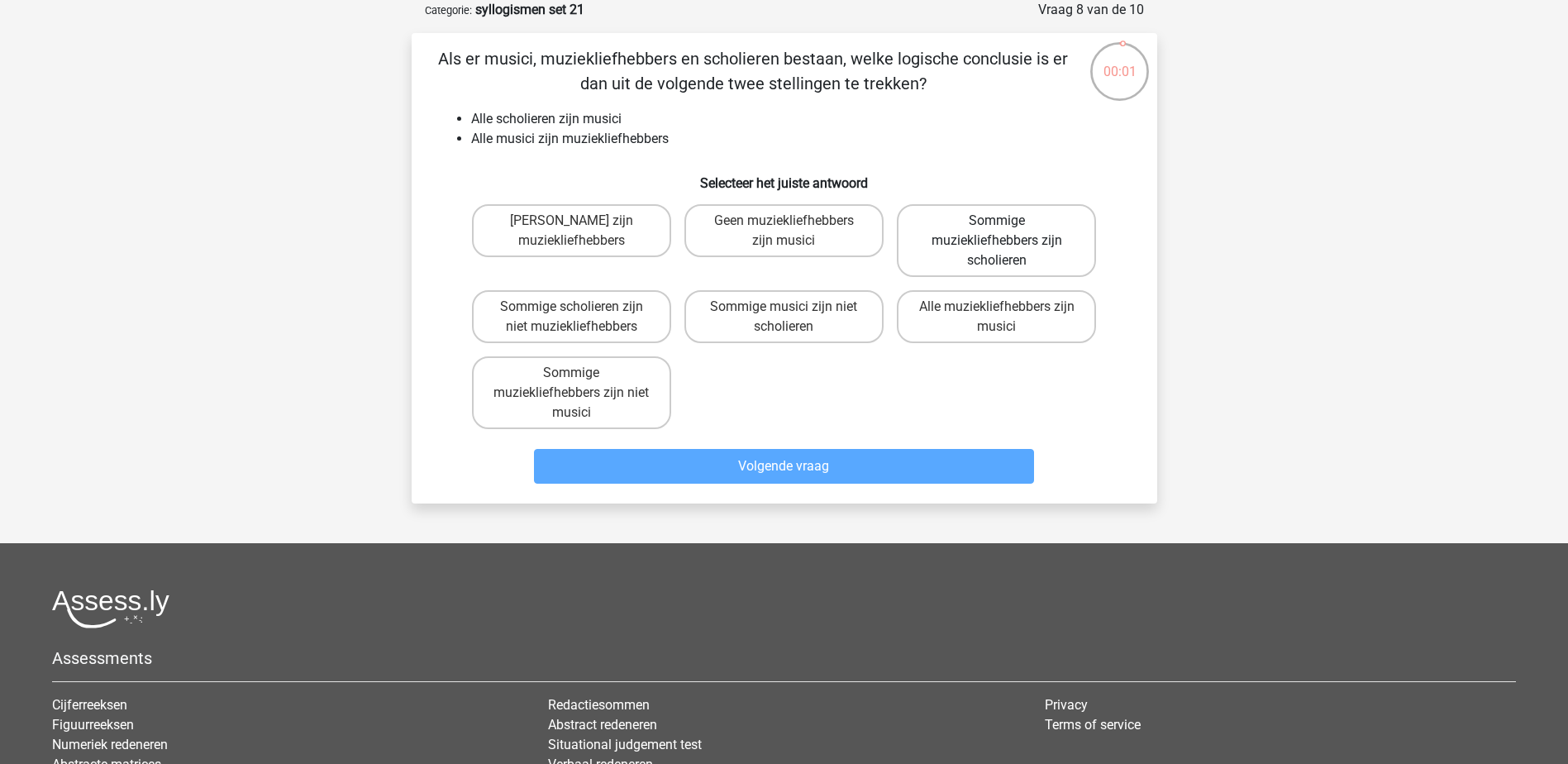
click at [990, 263] on label "Sommige muziekliefhebbers zijn scholieren" at bounding box center [996, 240] width 199 height 73
click at [996, 232] on input "Sommige muziekliefhebbers zijn scholieren" at bounding box center [1002, 226] width 11 height 11
radio input "true"
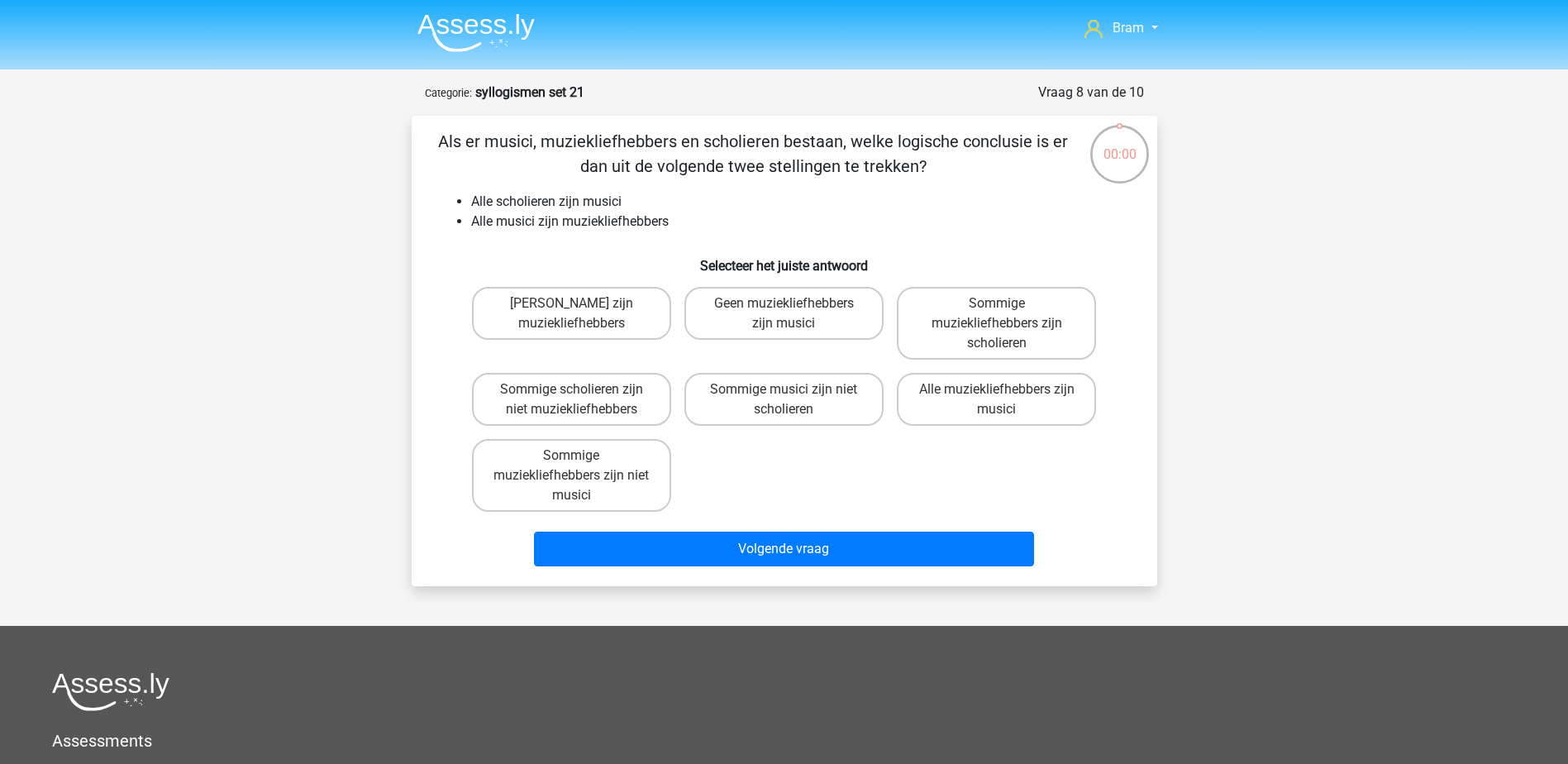
scroll to position [82, 0]
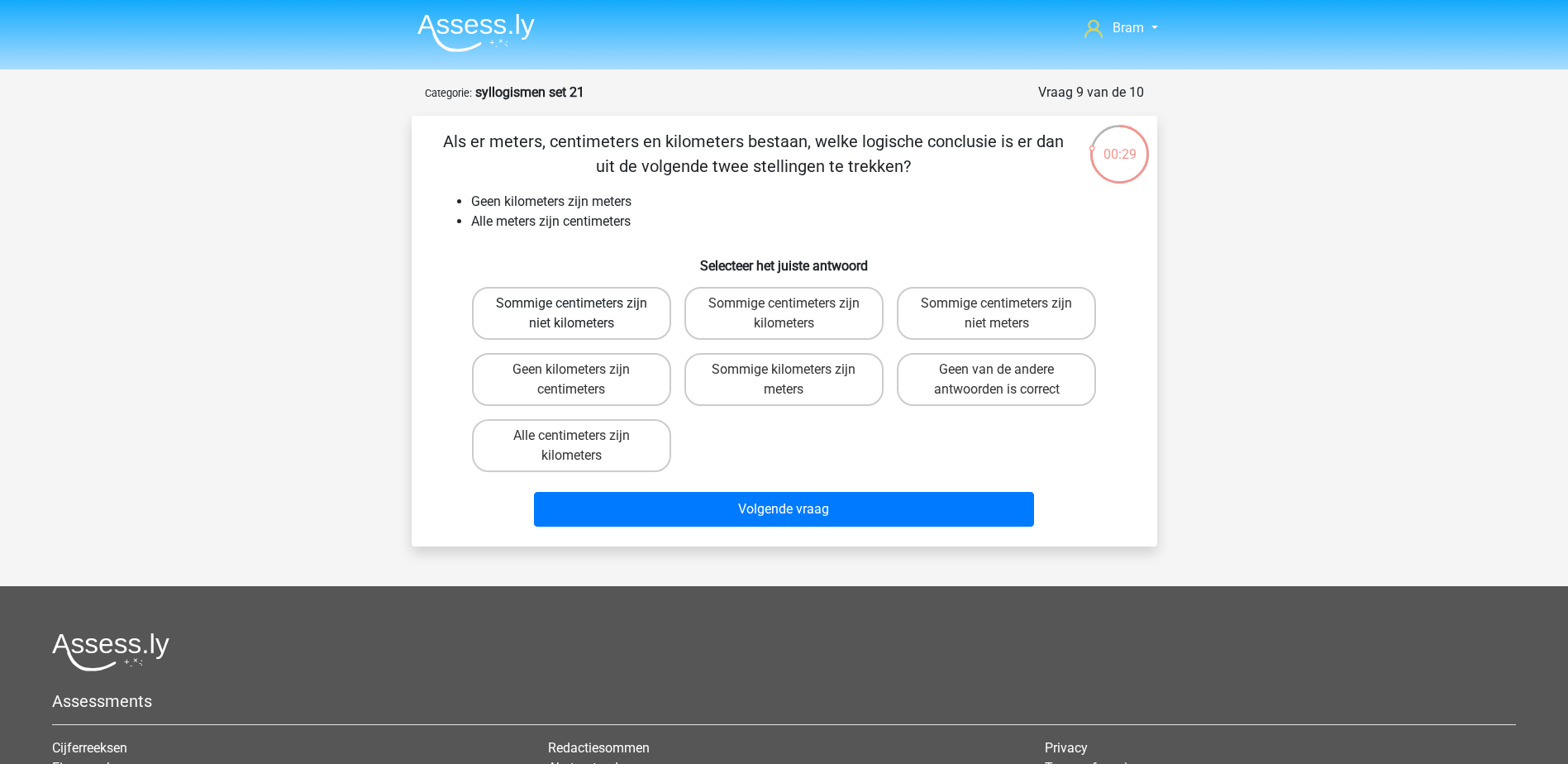
click at [608, 310] on label "Sommige centimeters zijn niet kilometers" at bounding box center [572, 313] width 199 height 53
click at [582, 310] on input "Sommige centimeters zijn niet kilometers" at bounding box center [576, 308] width 11 height 11
radio input "true"
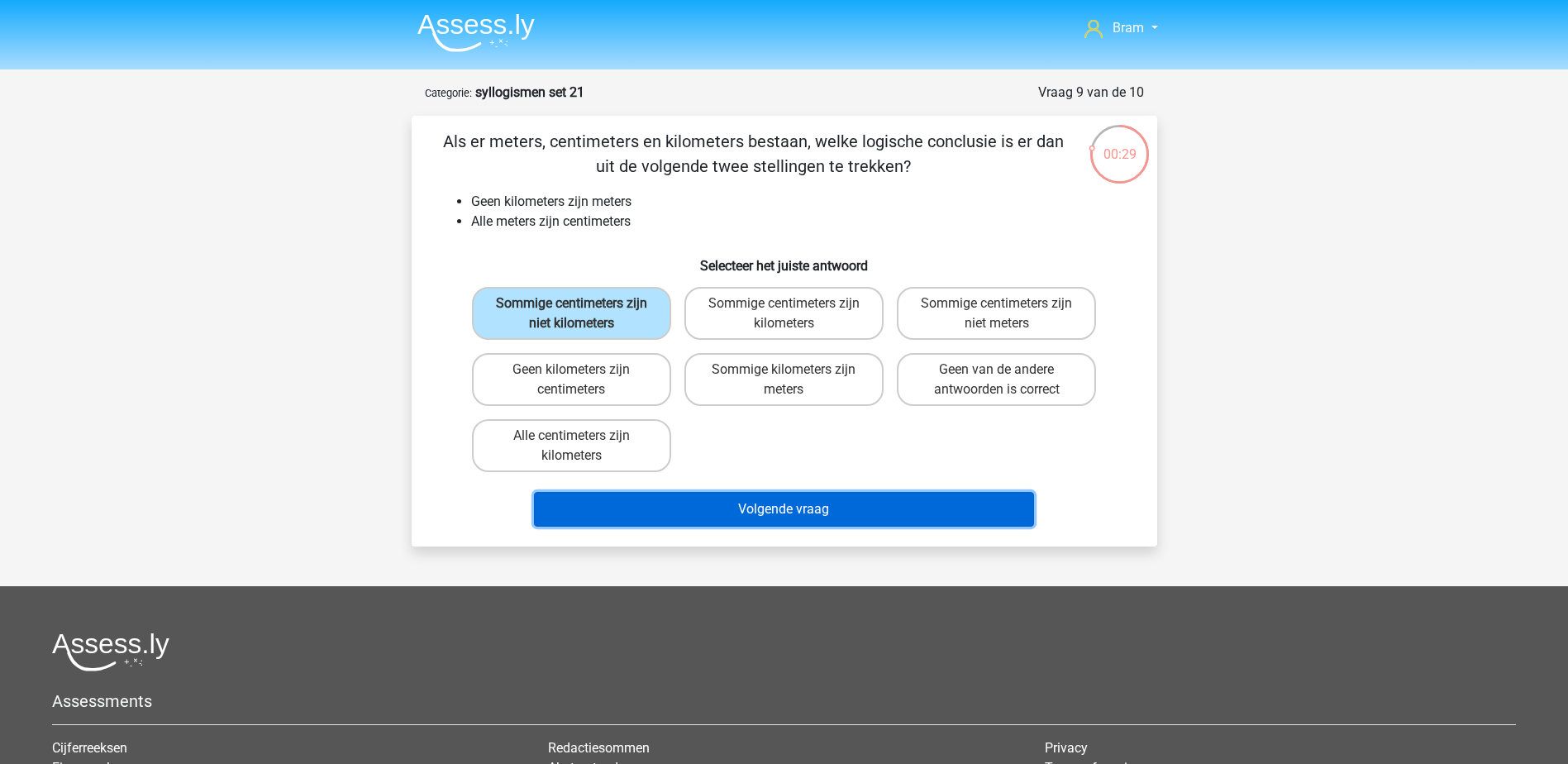
click at [746, 523] on button "Volgende vraag" at bounding box center [784, 509] width 500 height 34
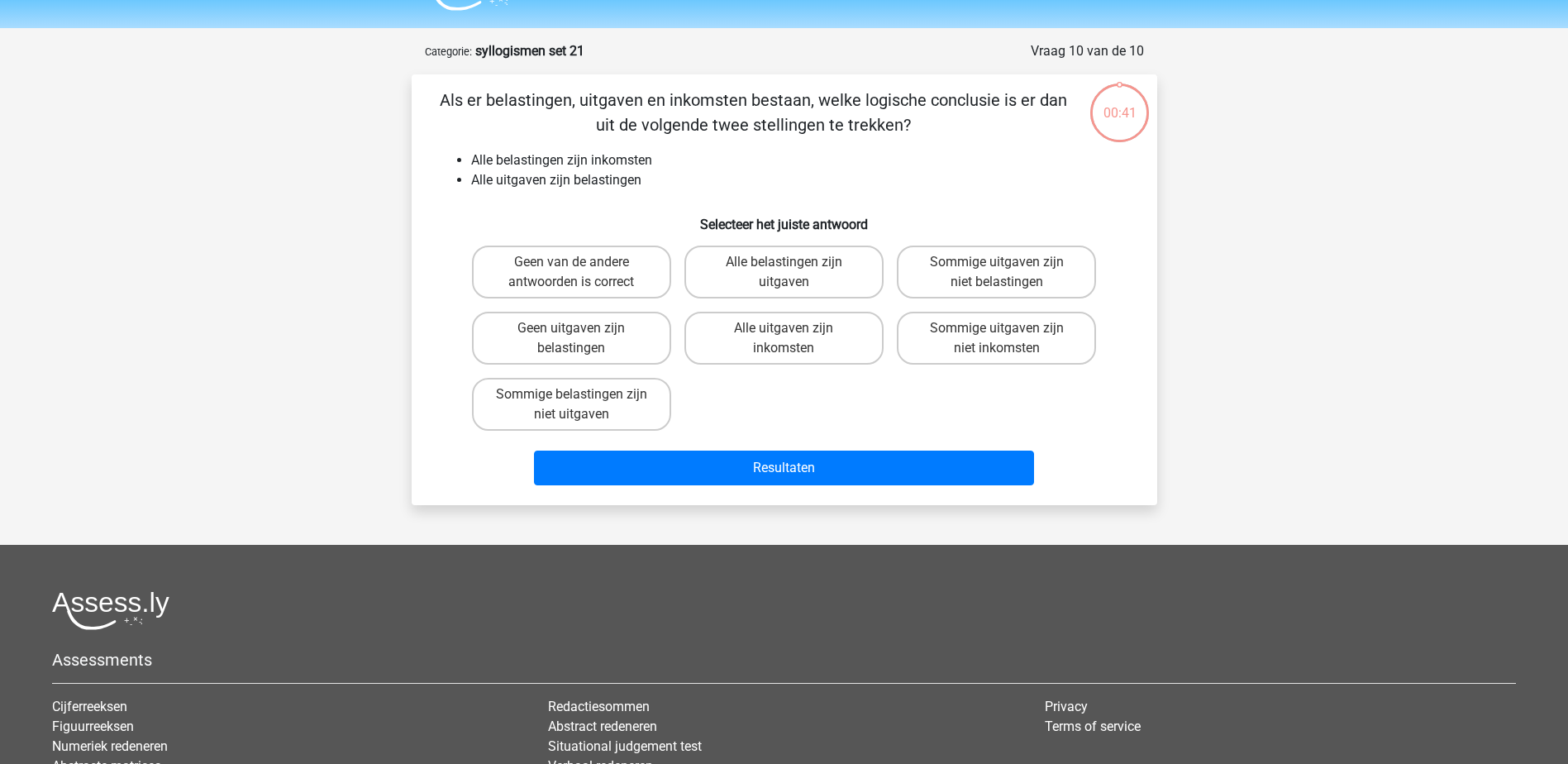
scroll to position [82, 0]
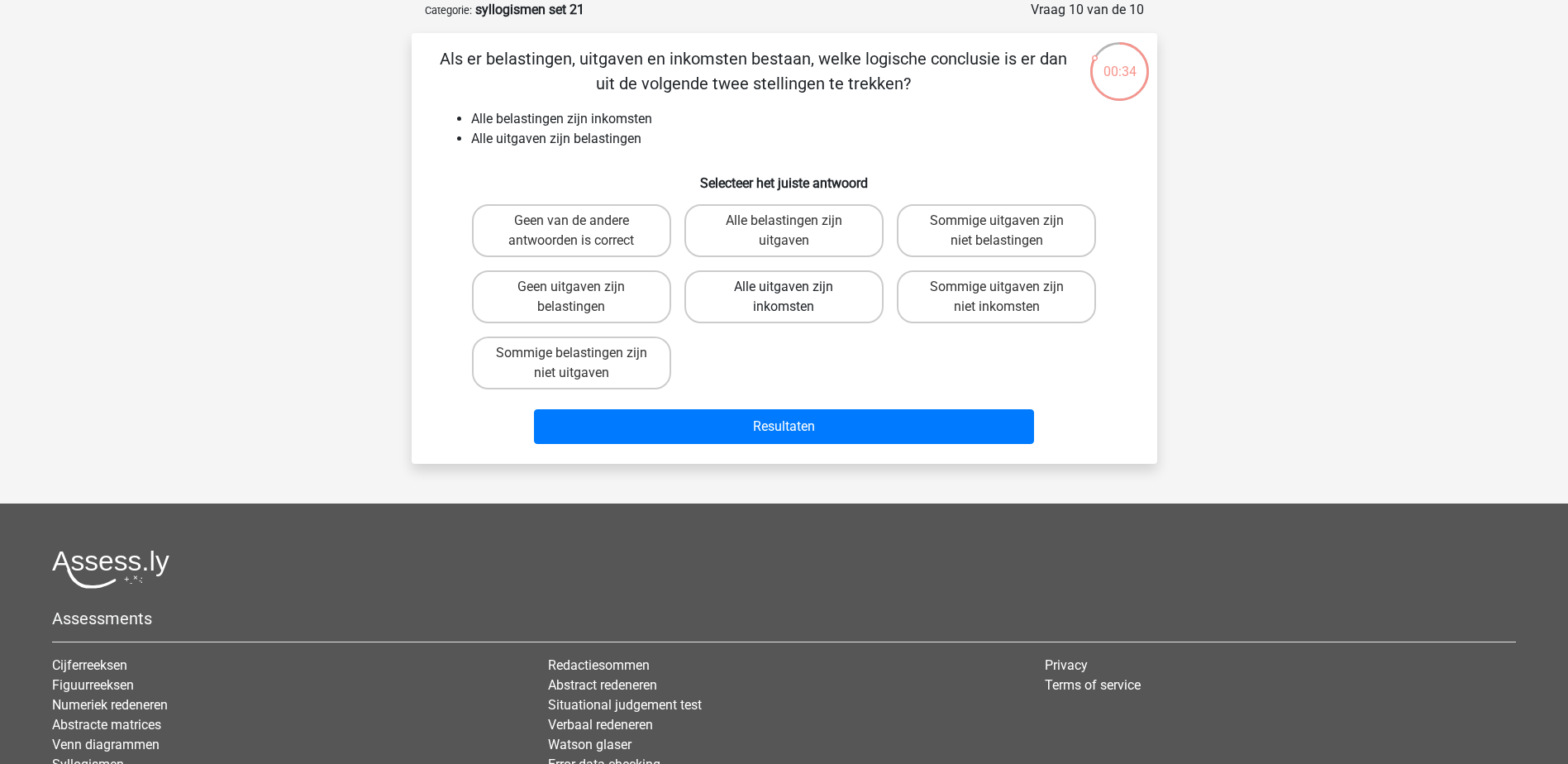
click at [812, 306] on label "Alle uitgaven zijn inkomsten" at bounding box center [784, 297] width 199 height 53
click at [794, 298] on input "Alle uitgaven zijn inkomsten" at bounding box center [789, 292] width 11 height 11
radio input "true"
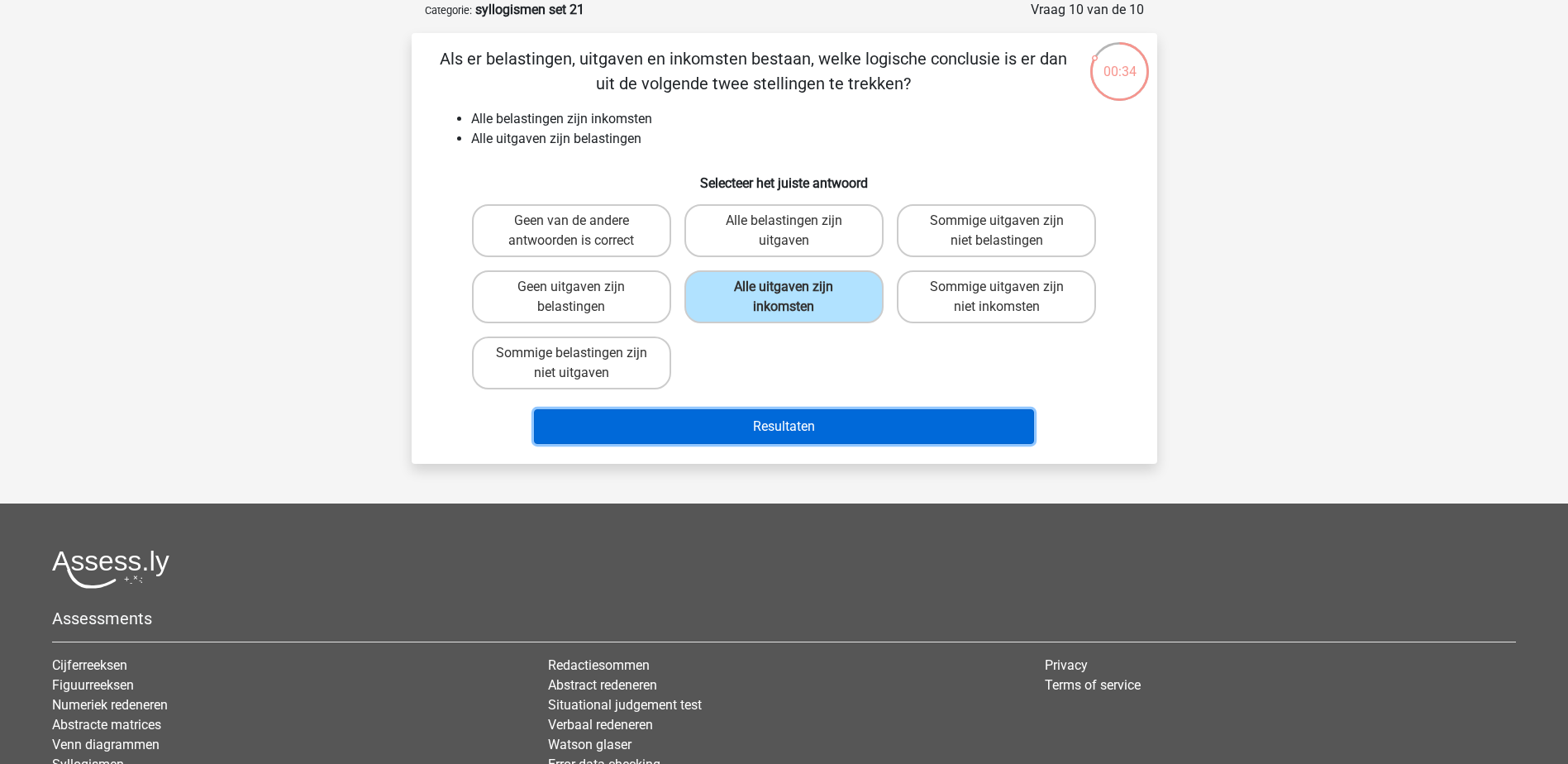
drag, startPoint x: 820, startPoint y: 421, endPoint x: 931, endPoint y: 416, distance: 111.1
click at [820, 421] on button "Resultaten" at bounding box center [784, 427] width 500 height 34
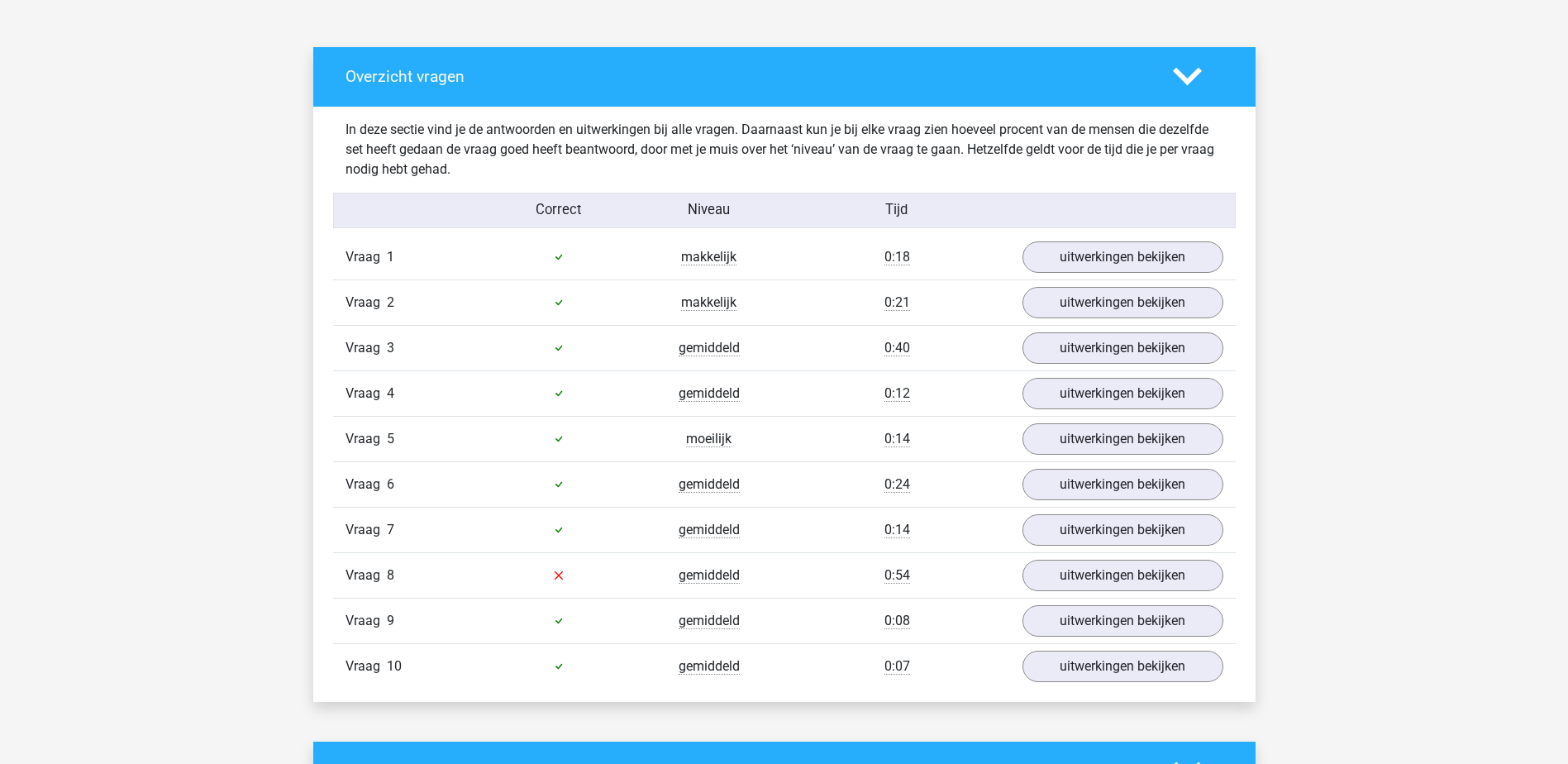
scroll to position [991, 0]
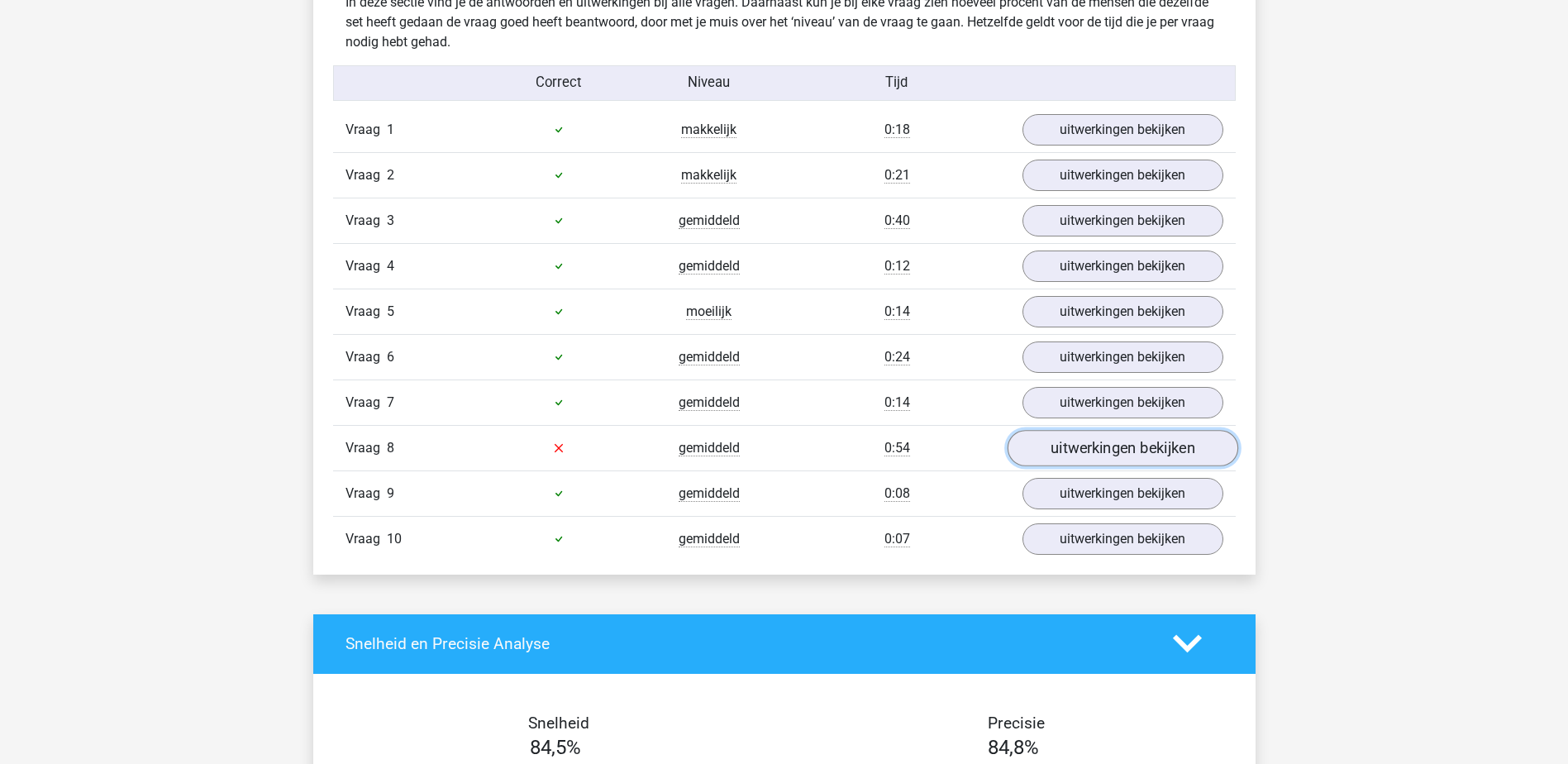
click at [1182, 446] on link "uitwerkingen bekijken" at bounding box center [1122, 448] width 231 height 36
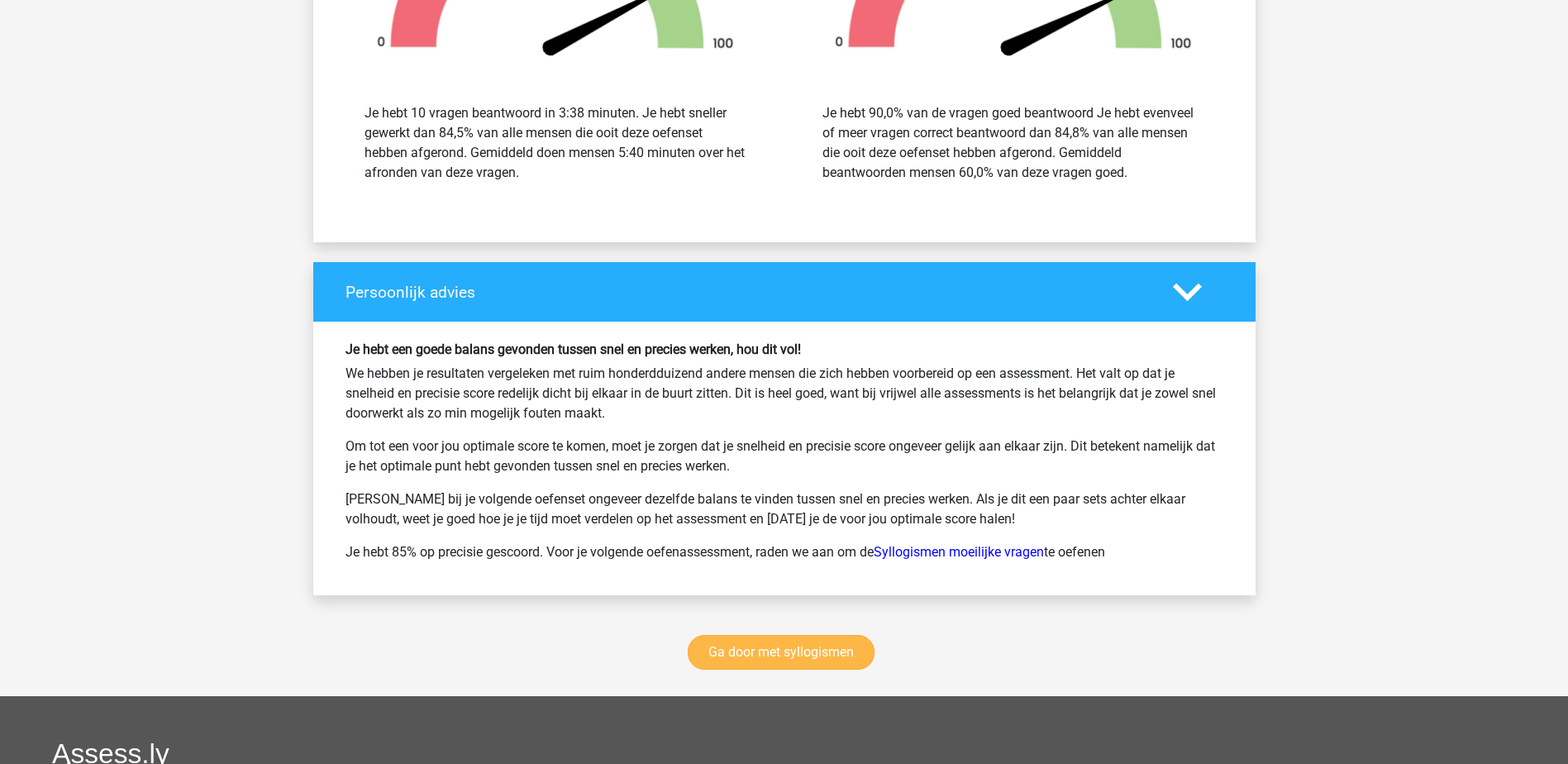
scroll to position [2645, 0]
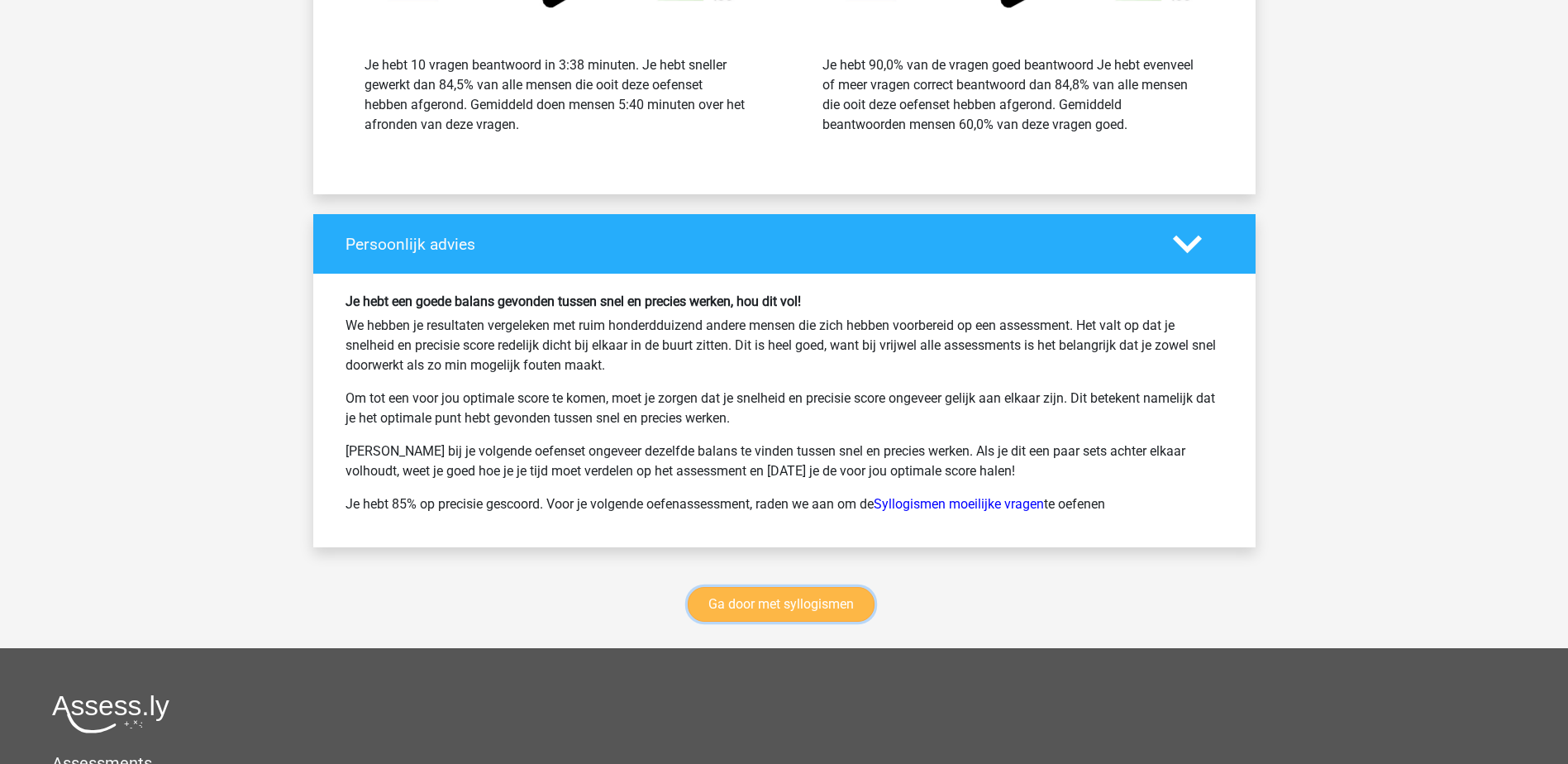
click at [817, 608] on link "Ga door met syllogismen" at bounding box center [781, 604] width 187 height 34
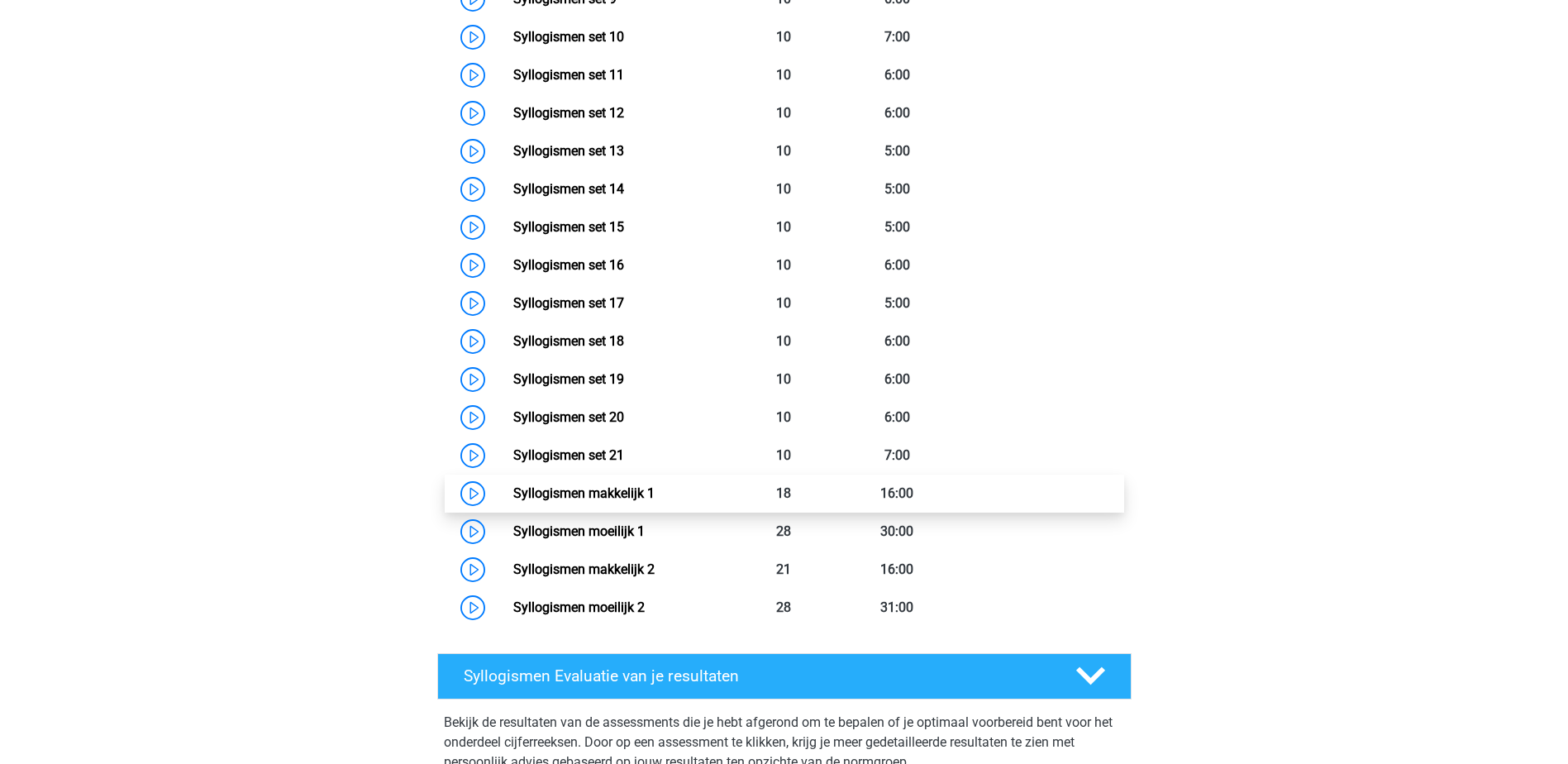
scroll to position [1174, 0]
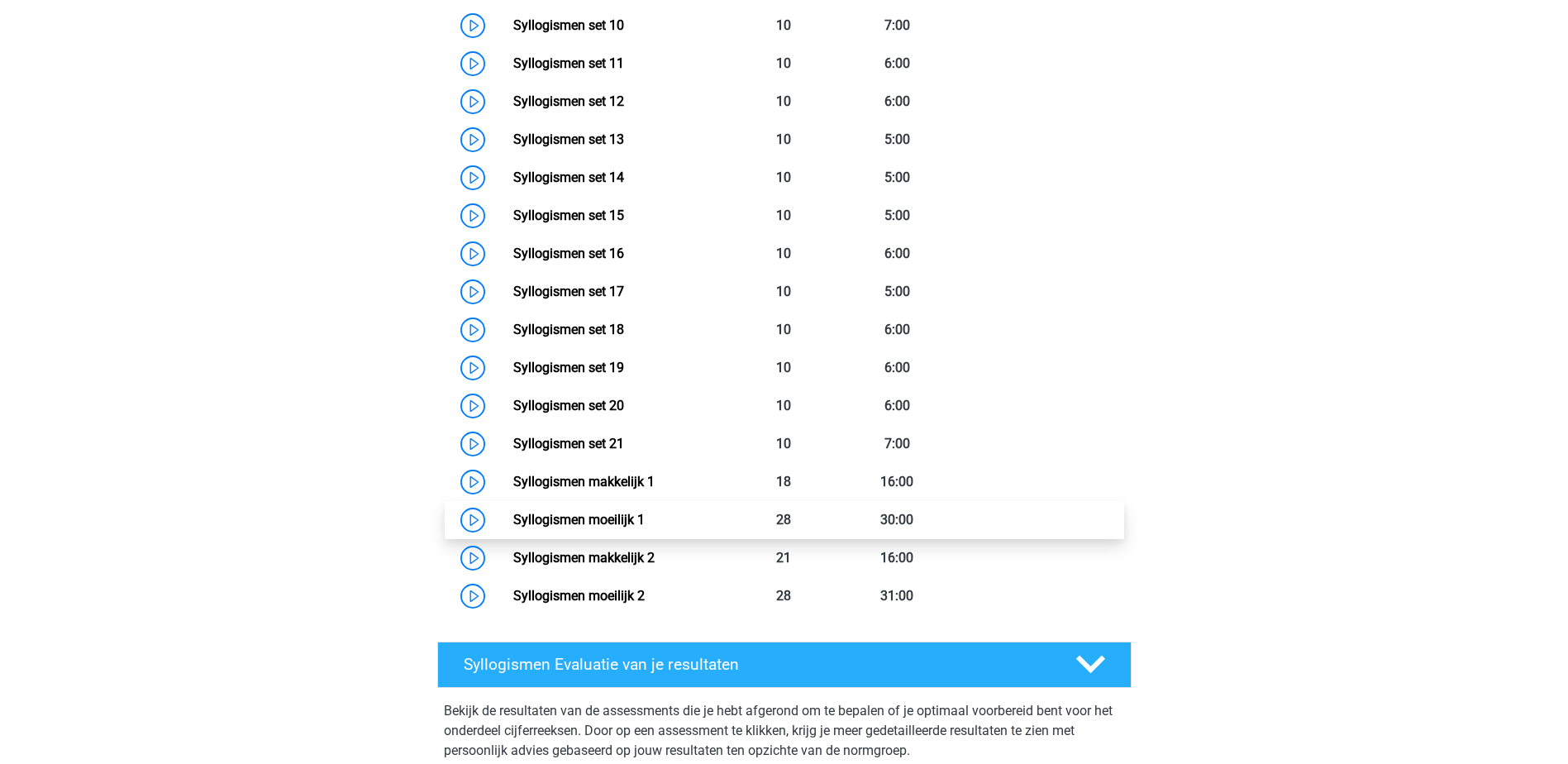
click at [597, 514] on link "Syllogismen moeilijk 1" at bounding box center [578, 519] width 131 height 15
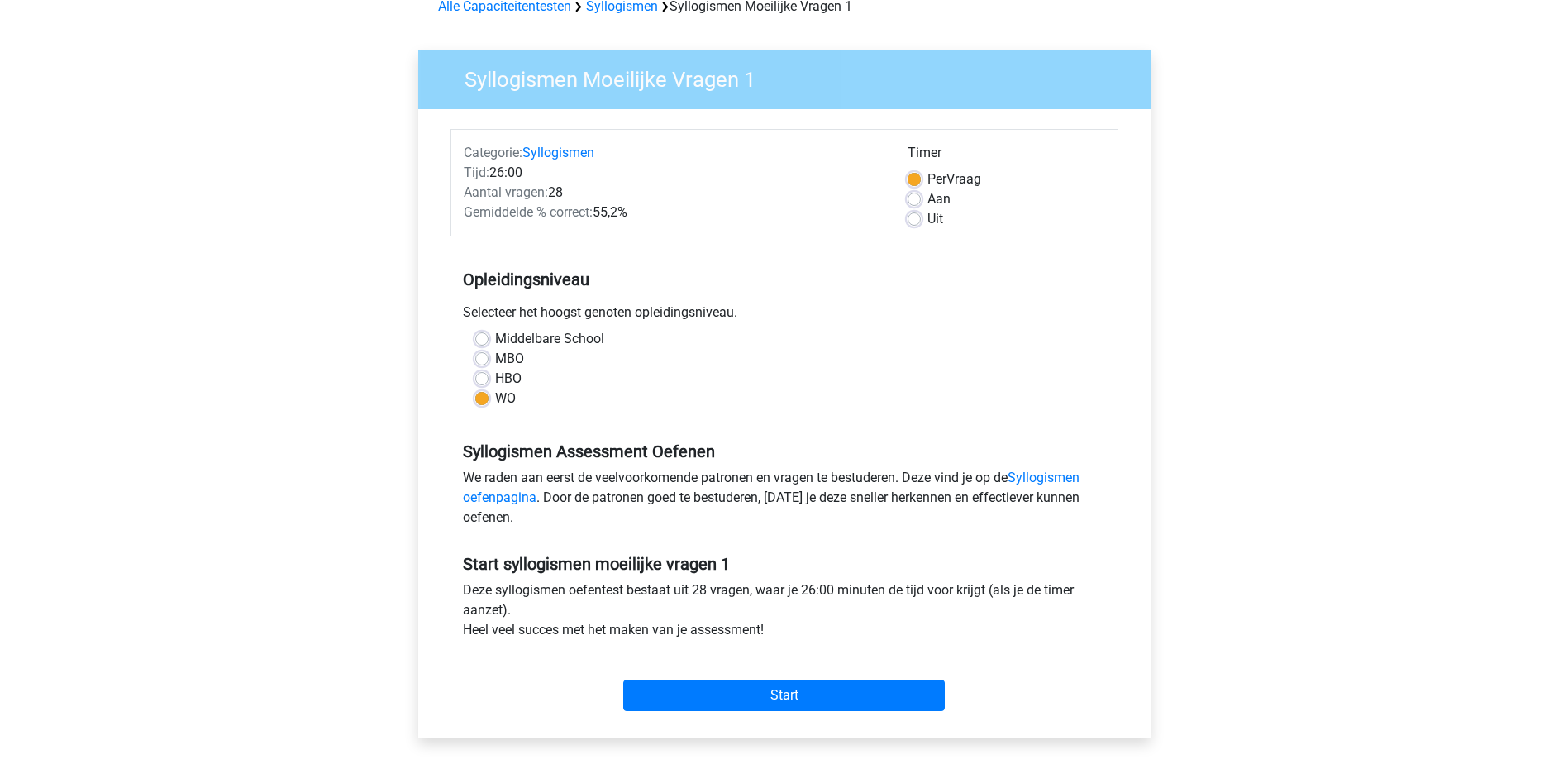
scroll to position [330, 0]
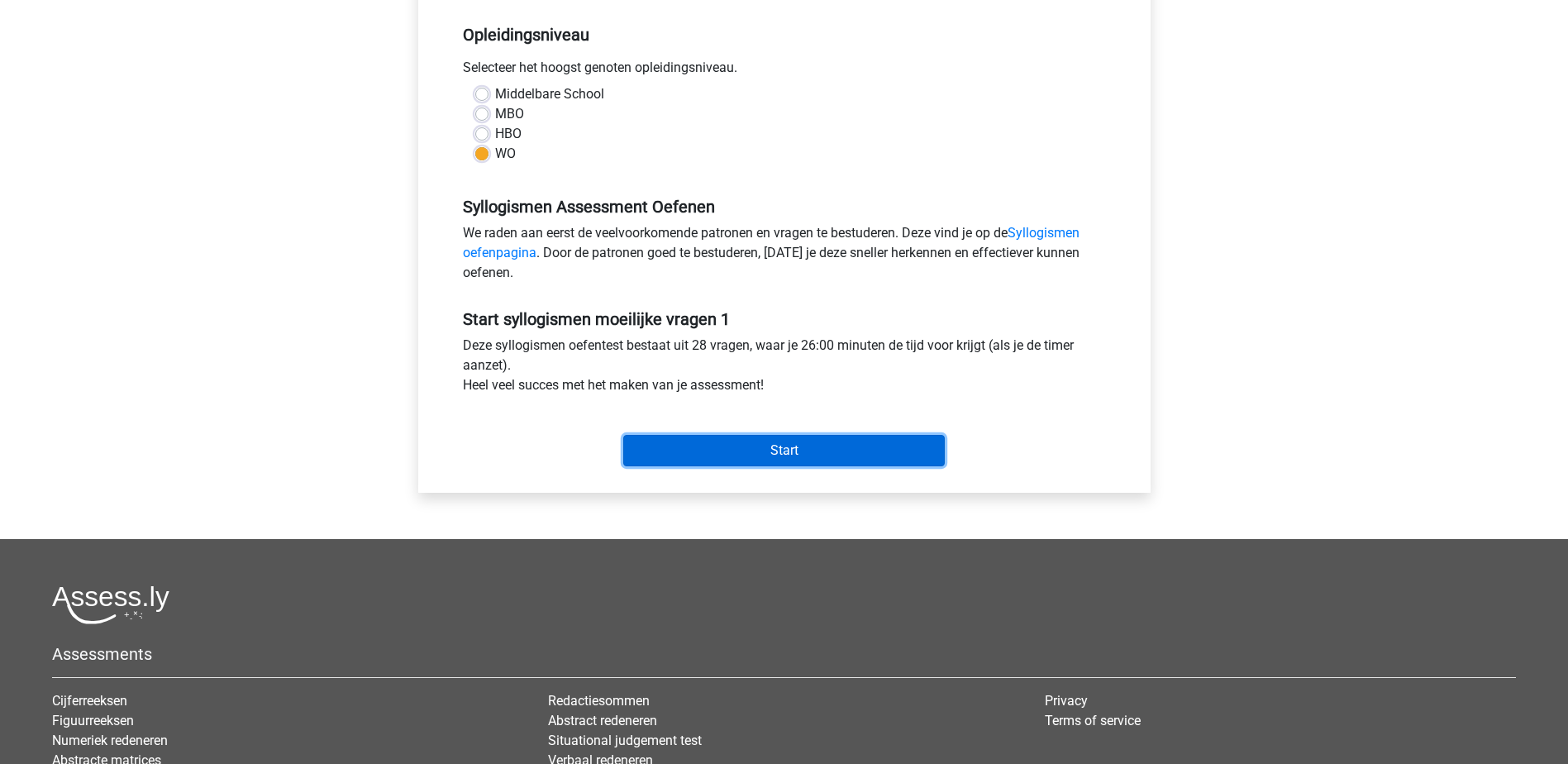
click at [746, 453] on input "Start" at bounding box center [784, 450] width 322 height 32
click at [860, 434] on input "Start" at bounding box center [784, 450] width 322 height 32
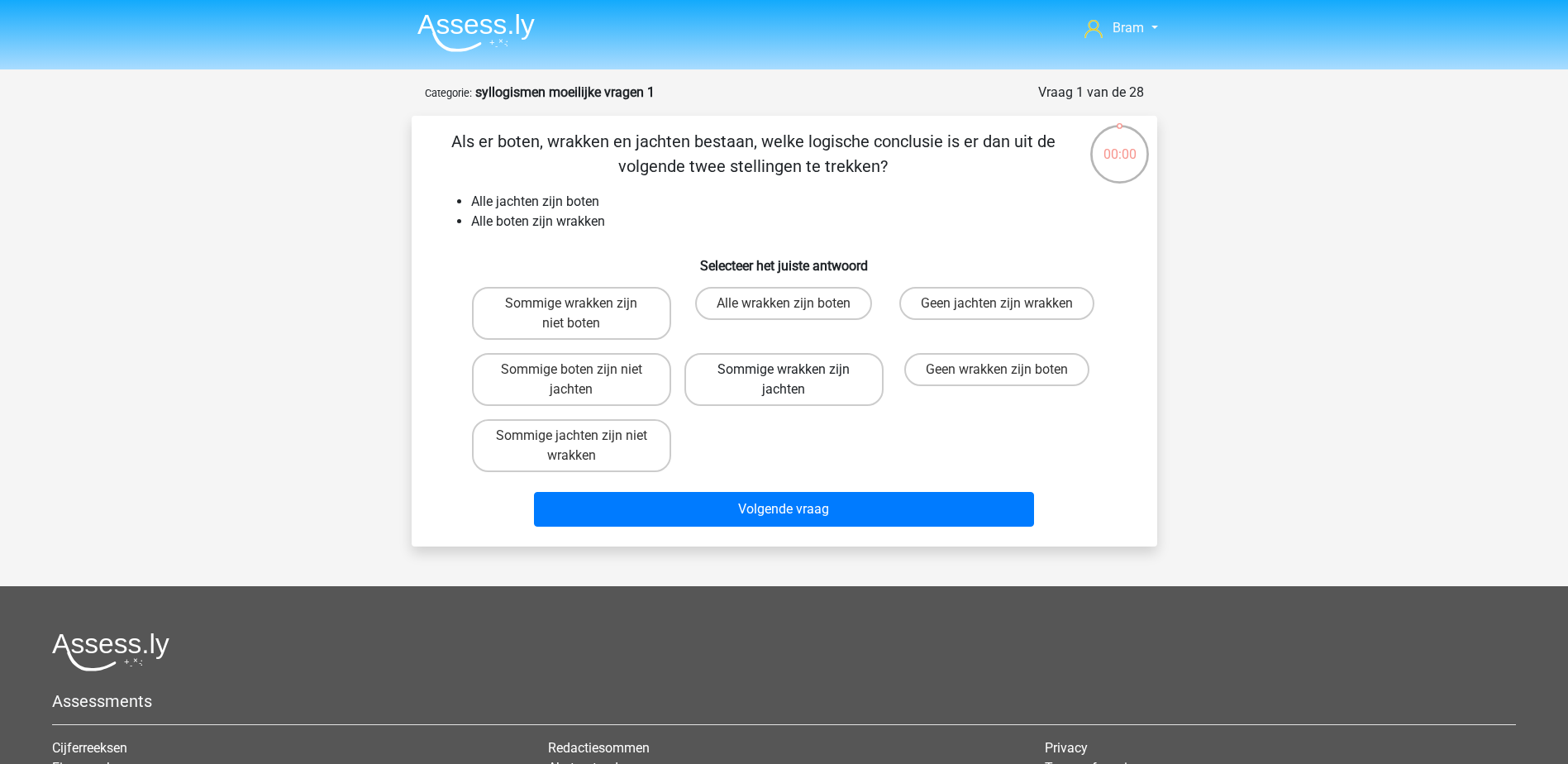
click at [824, 375] on label "Sommige wrakken zijn jachten" at bounding box center [784, 379] width 199 height 53
click at [794, 375] on input "Sommige wrakken zijn jachten" at bounding box center [789, 374] width 11 height 11
radio input "true"
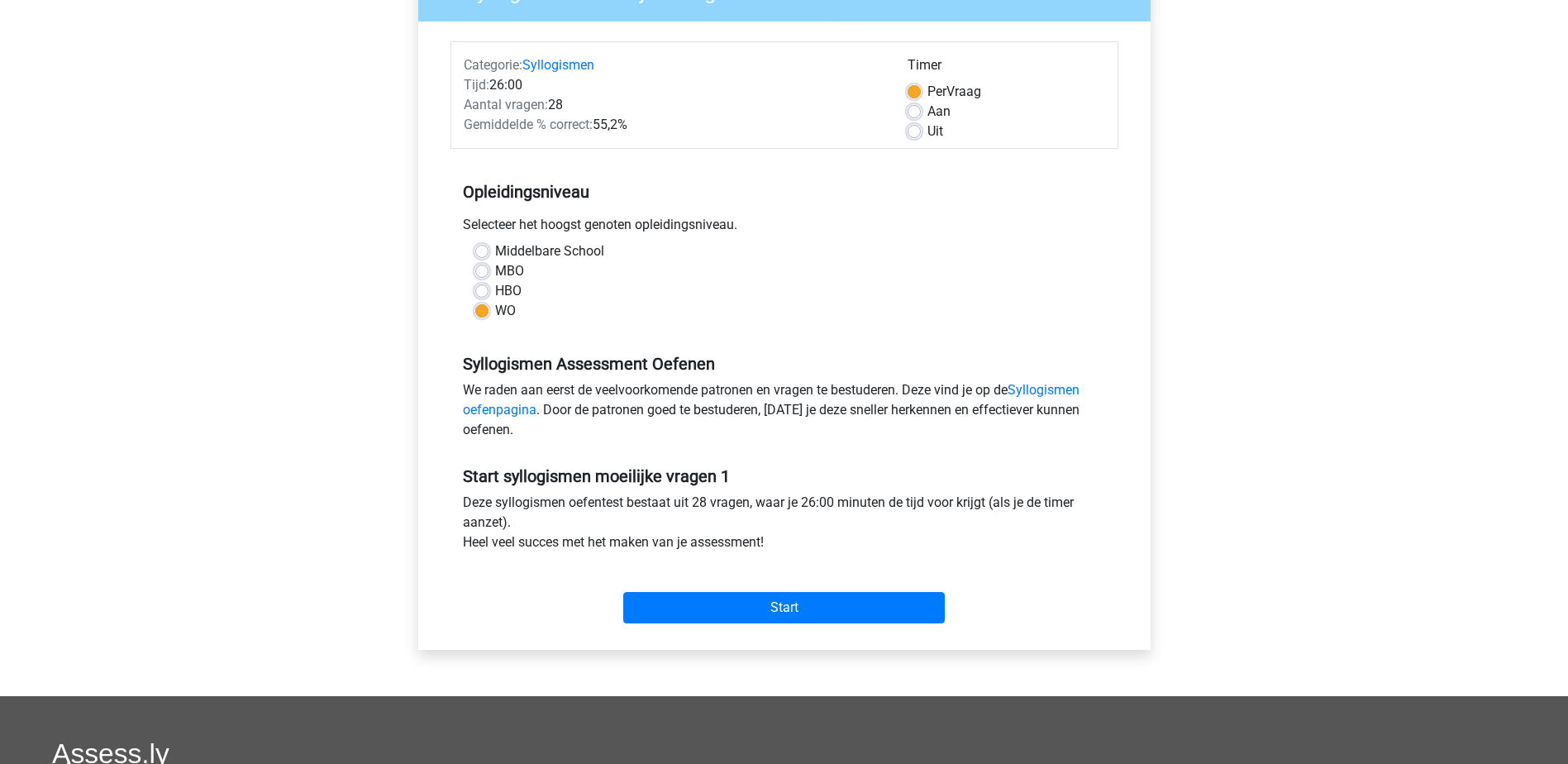
scroll to position [330, 0]
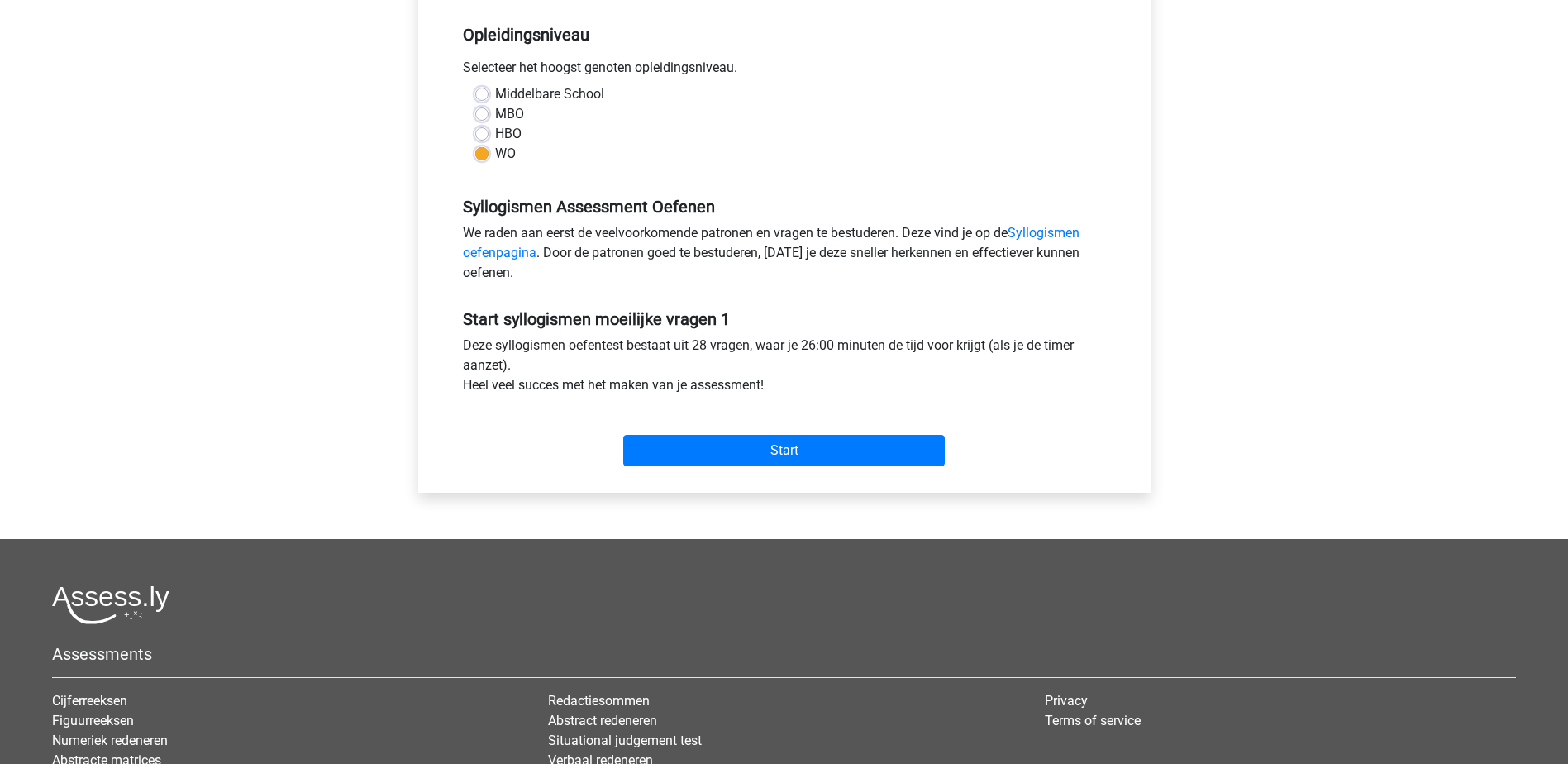
click at [808, 427] on div "Start" at bounding box center [784, 437] width 668 height 58
click at [814, 452] on input "Start" at bounding box center [784, 450] width 322 height 32
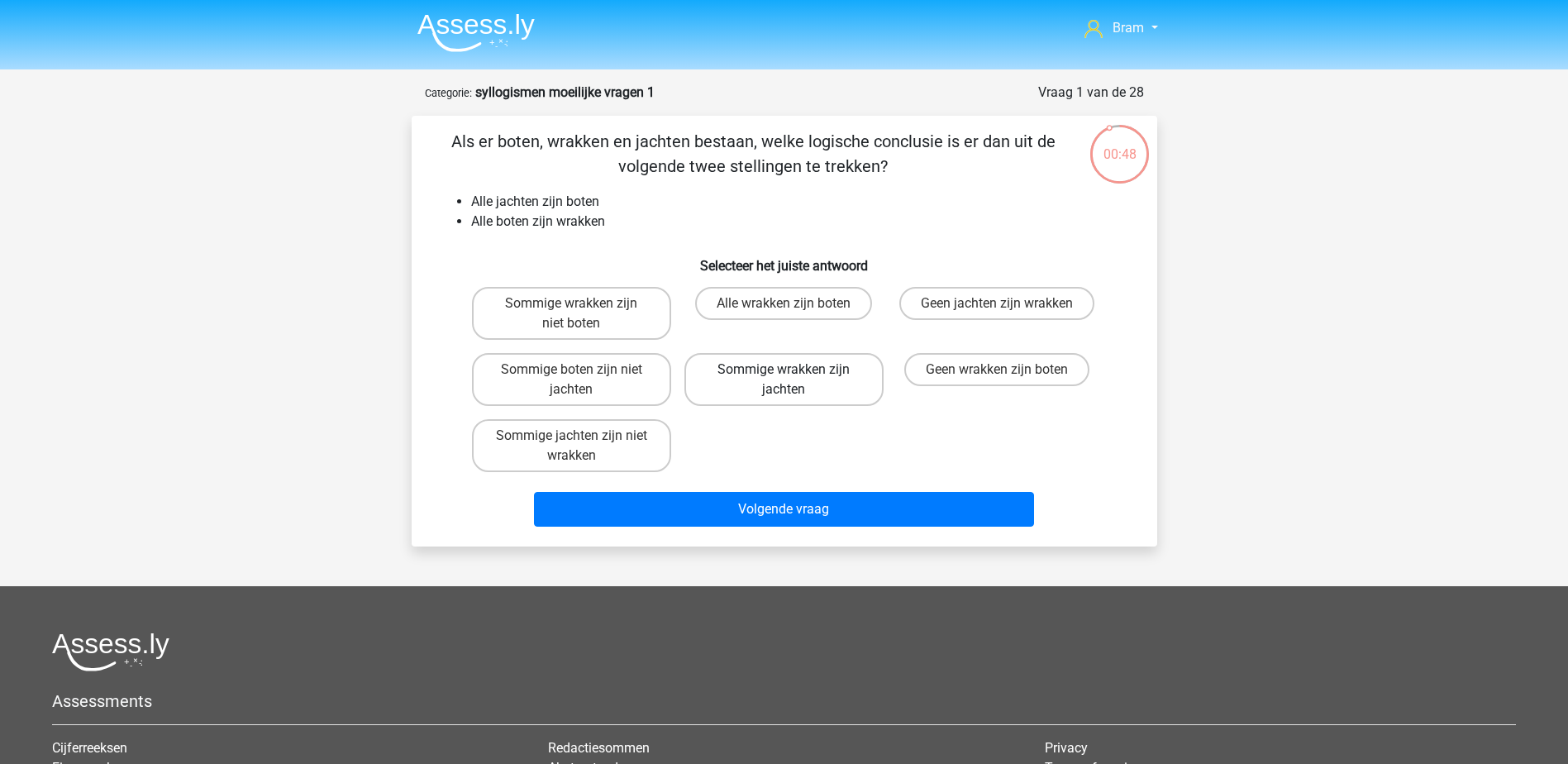
click at [822, 391] on label "Sommige wrakken zijn jachten" at bounding box center [784, 379] width 199 height 53
click at [794, 380] on input "Sommige wrakken zijn jachten" at bounding box center [789, 374] width 11 height 11
radio input "true"
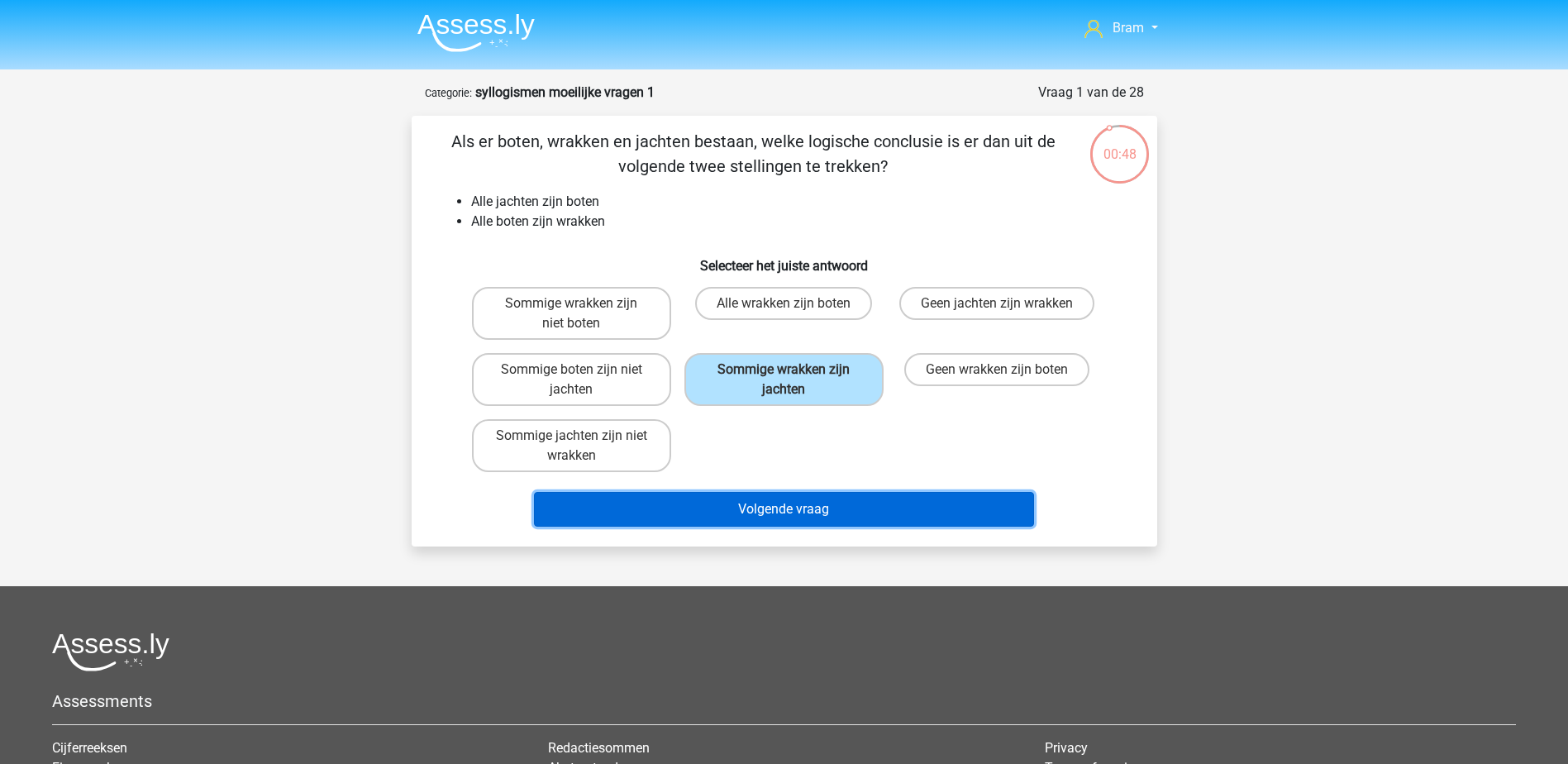
click at [834, 514] on button "Volgende vraag" at bounding box center [784, 509] width 500 height 34
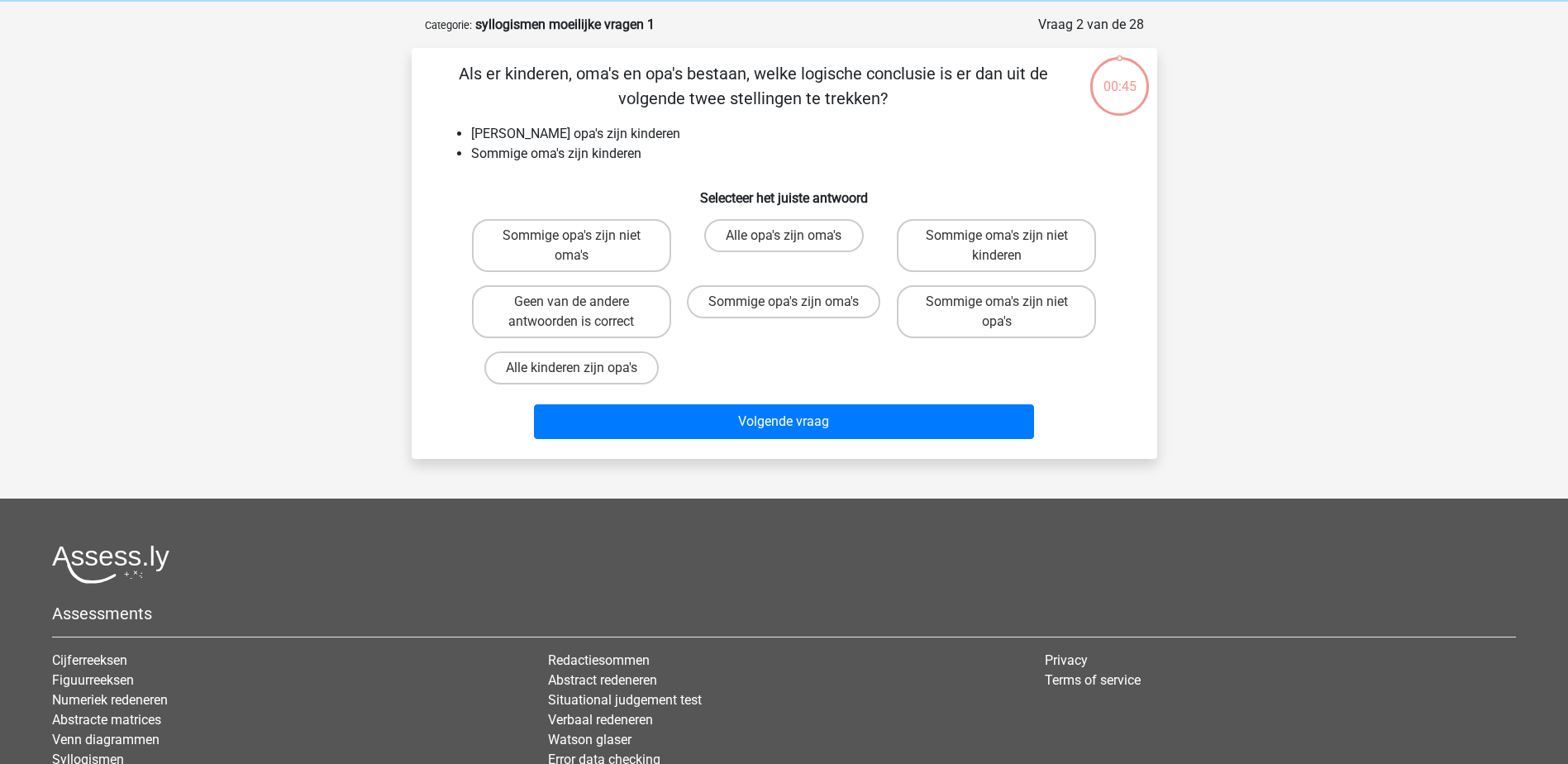
scroll to position [82, 0]
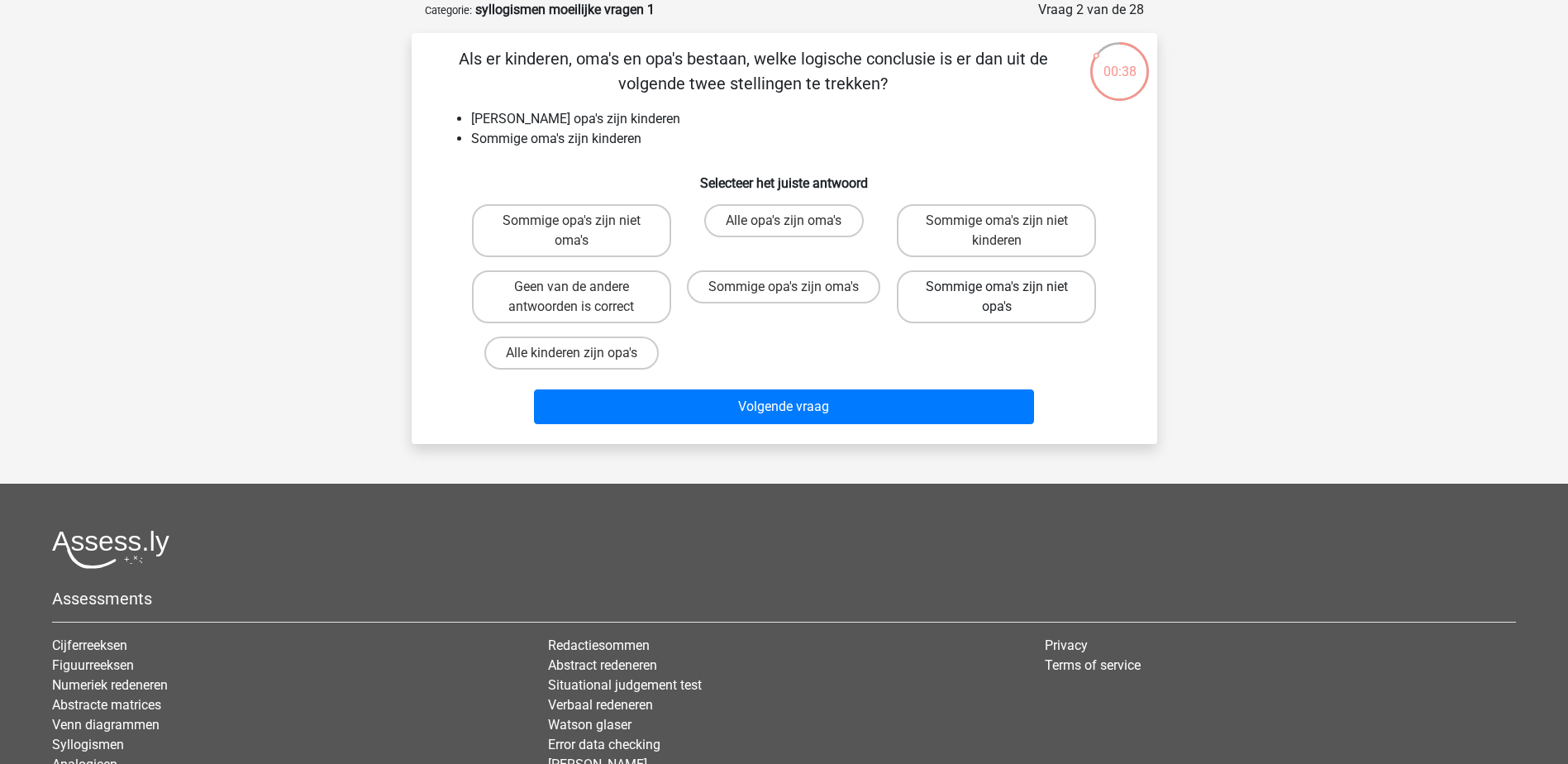
click at [1043, 305] on label "Sommige oma's zijn niet opa's" at bounding box center [996, 297] width 199 height 53
click at [1008, 298] on input "Sommige oma's zijn niet opa's" at bounding box center [1002, 292] width 11 height 11
radio input "true"
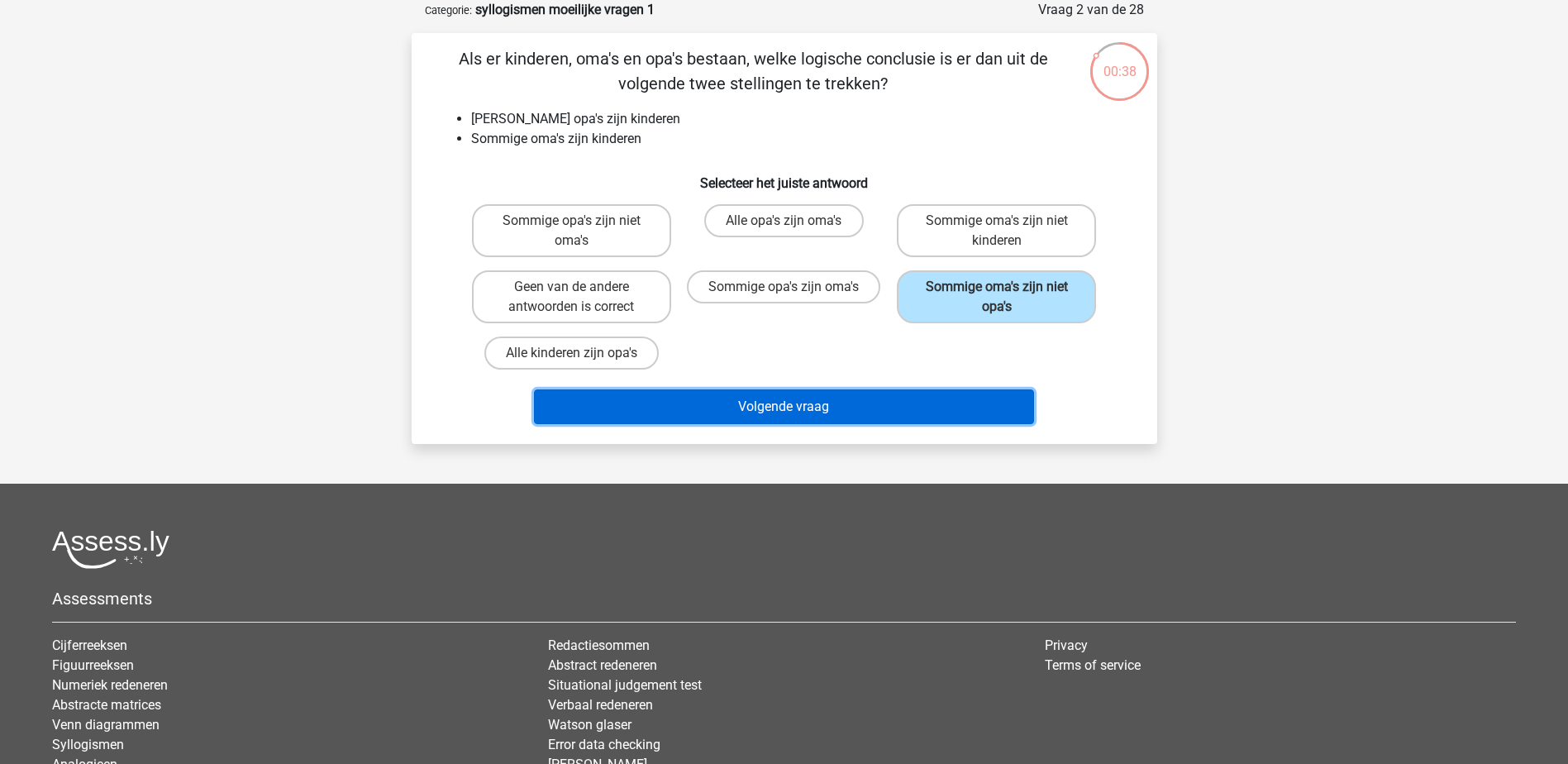
click at [948, 403] on button "Volgende vraag" at bounding box center [784, 407] width 500 height 34
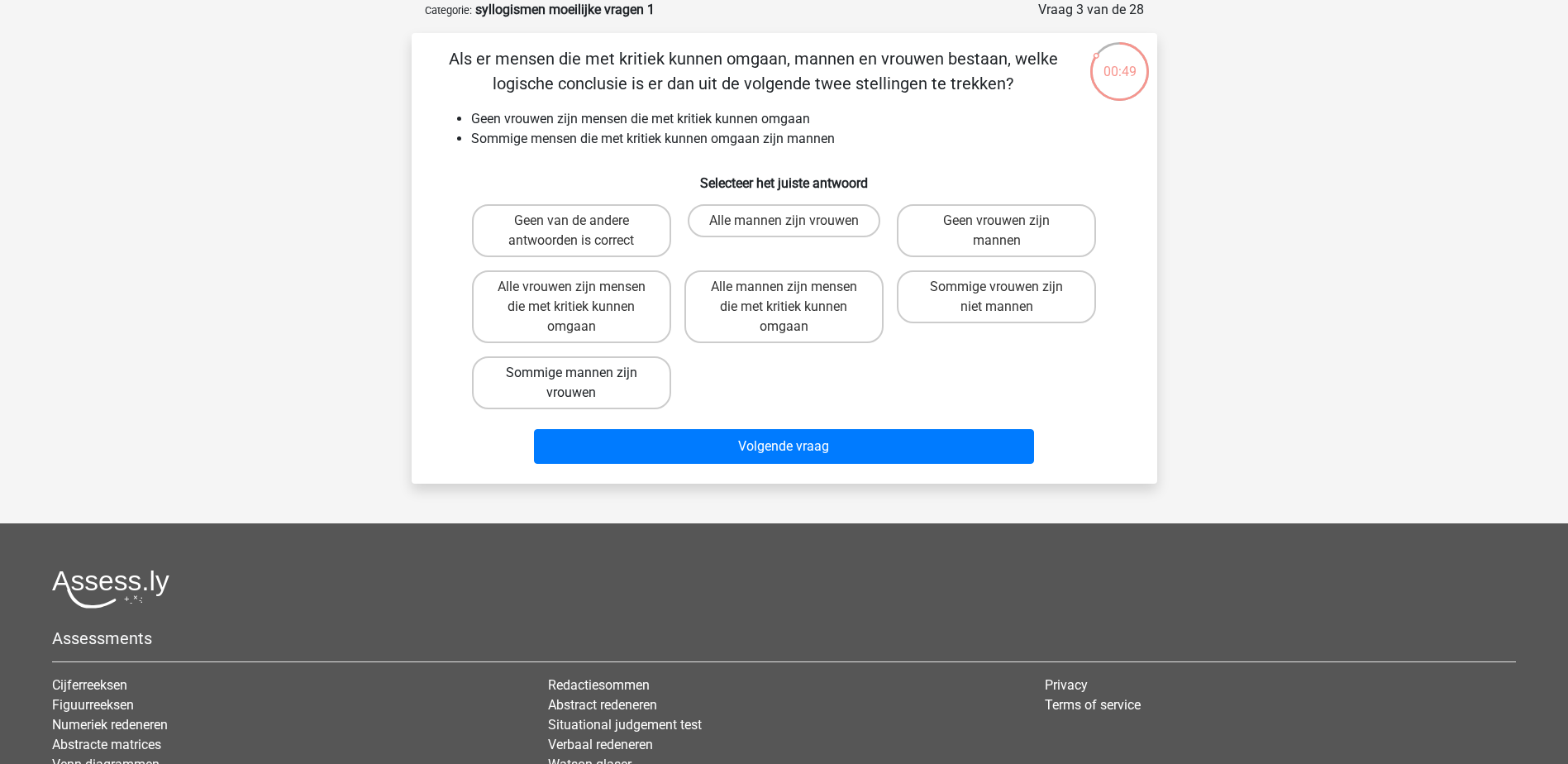
click at [626, 386] on label "Sommige mannen zijn vrouwen" at bounding box center [572, 383] width 199 height 53
click at [582, 384] on input "Sommige mannen zijn vrouwen" at bounding box center [576, 378] width 11 height 11
radio input "true"
click at [1037, 291] on label "Sommige vrouwen zijn niet mannen" at bounding box center [996, 297] width 199 height 53
click at [1008, 291] on input "Sommige vrouwen zijn niet mannen" at bounding box center [1002, 292] width 11 height 11
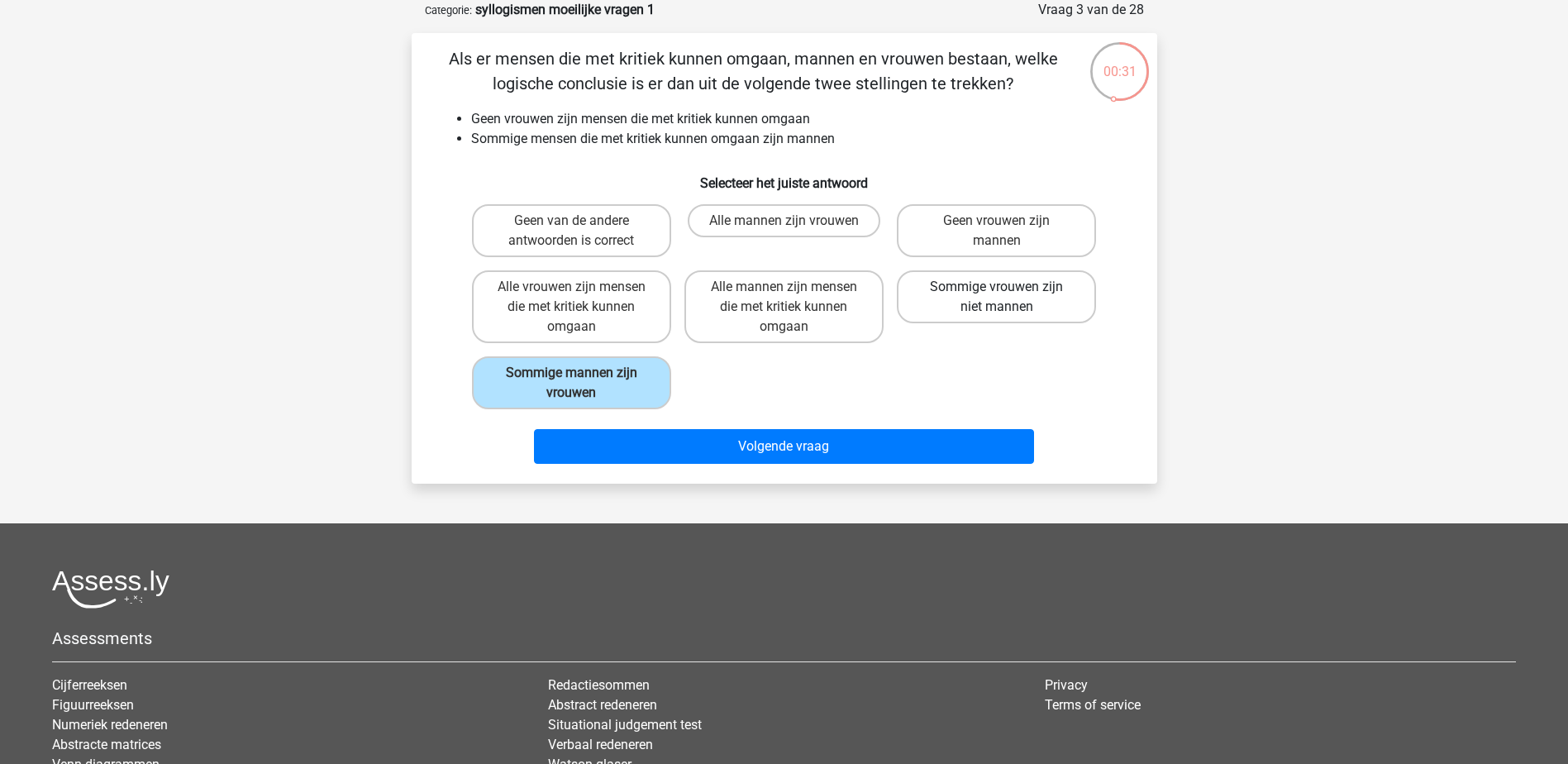
radio input "true"
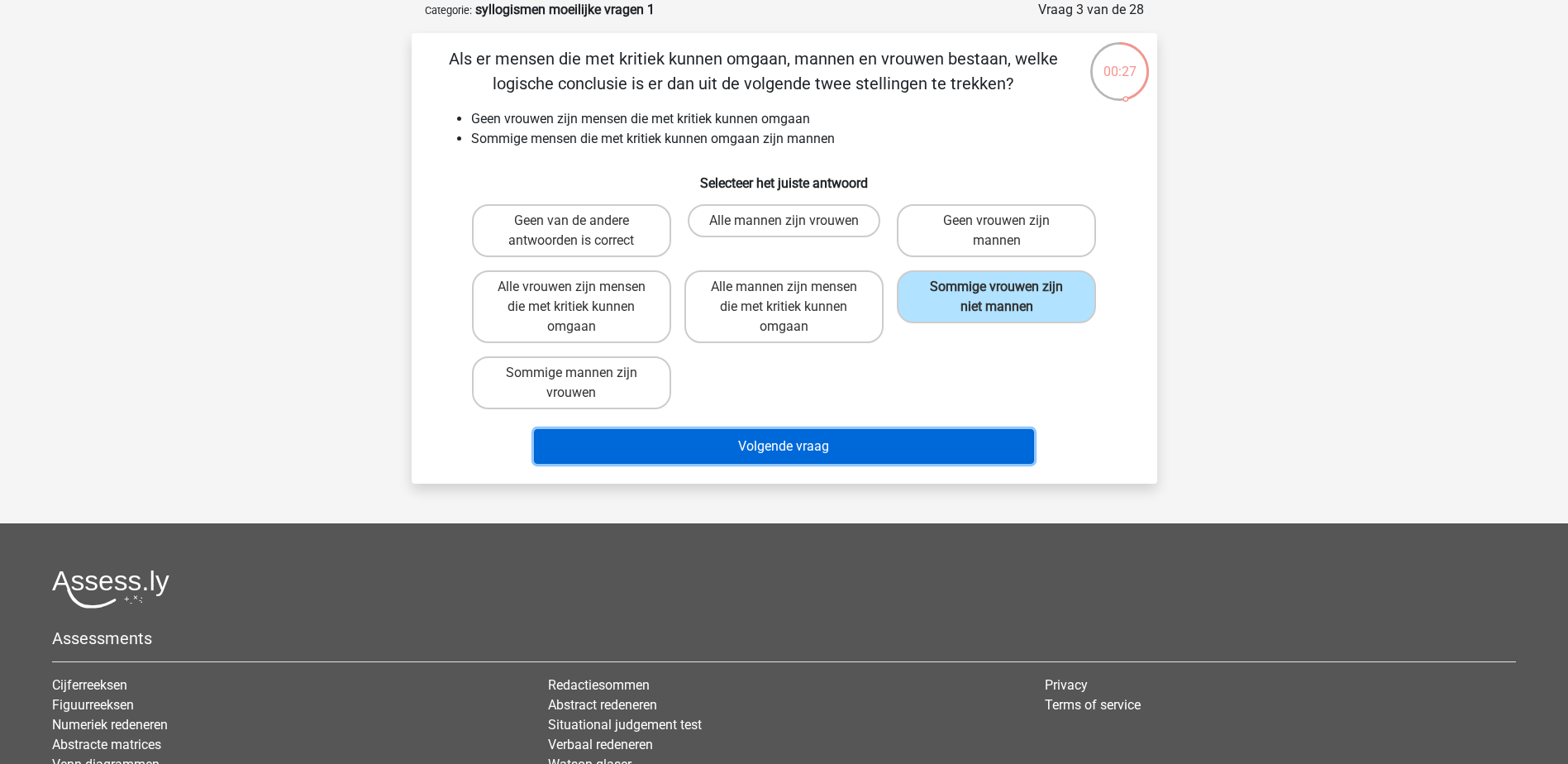
click at [945, 447] on button "Volgende vraag" at bounding box center [784, 446] width 500 height 34
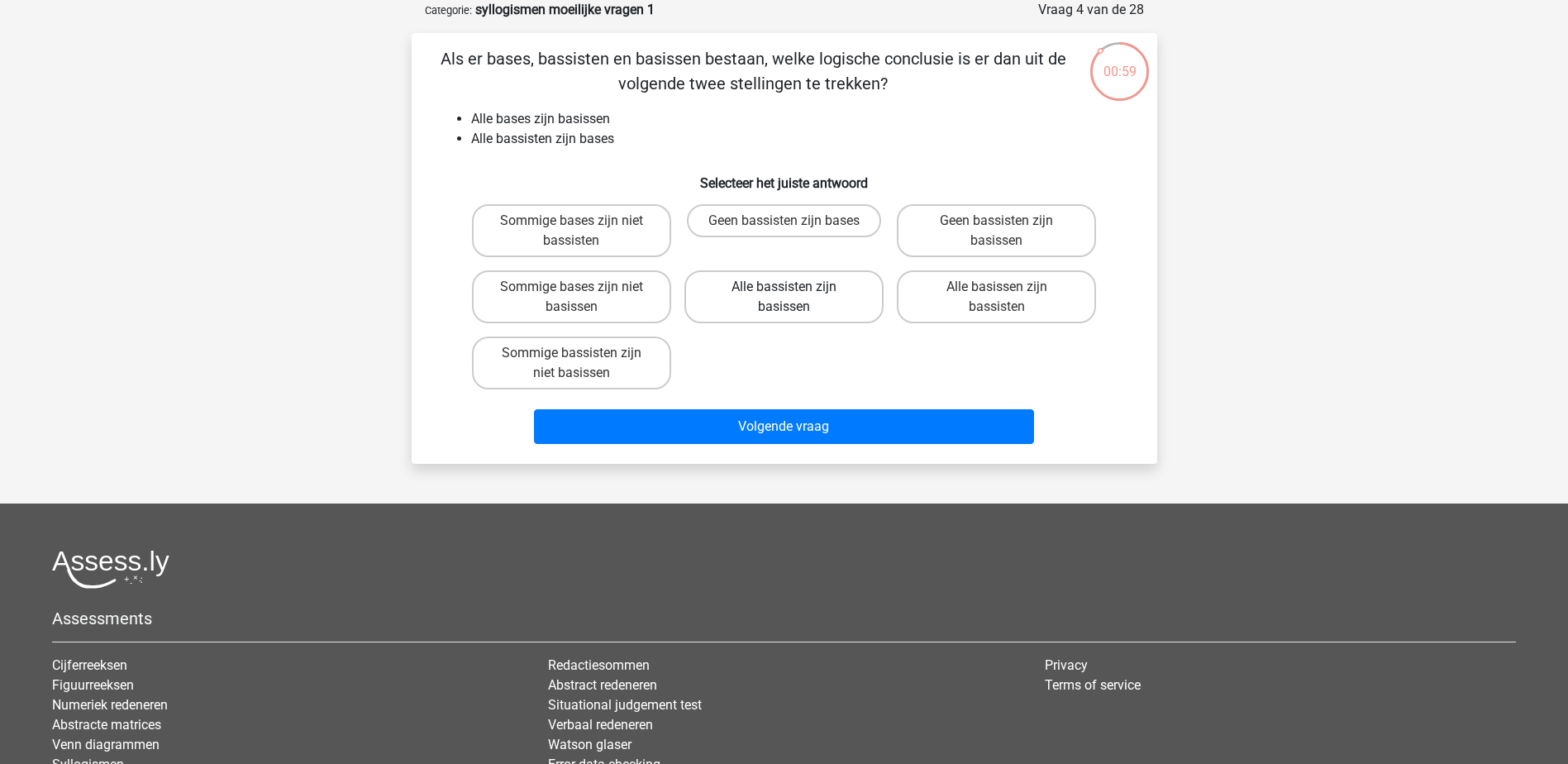
click at [764, 288] on label "Alle bassisten zijn basissen" at bounding box center [784, 297] width 199 height 53
click at [784, 288] on input "Alle bassisten zijn basissen" at bounding box center [789, 292] width 11 height 11
radio input "true"
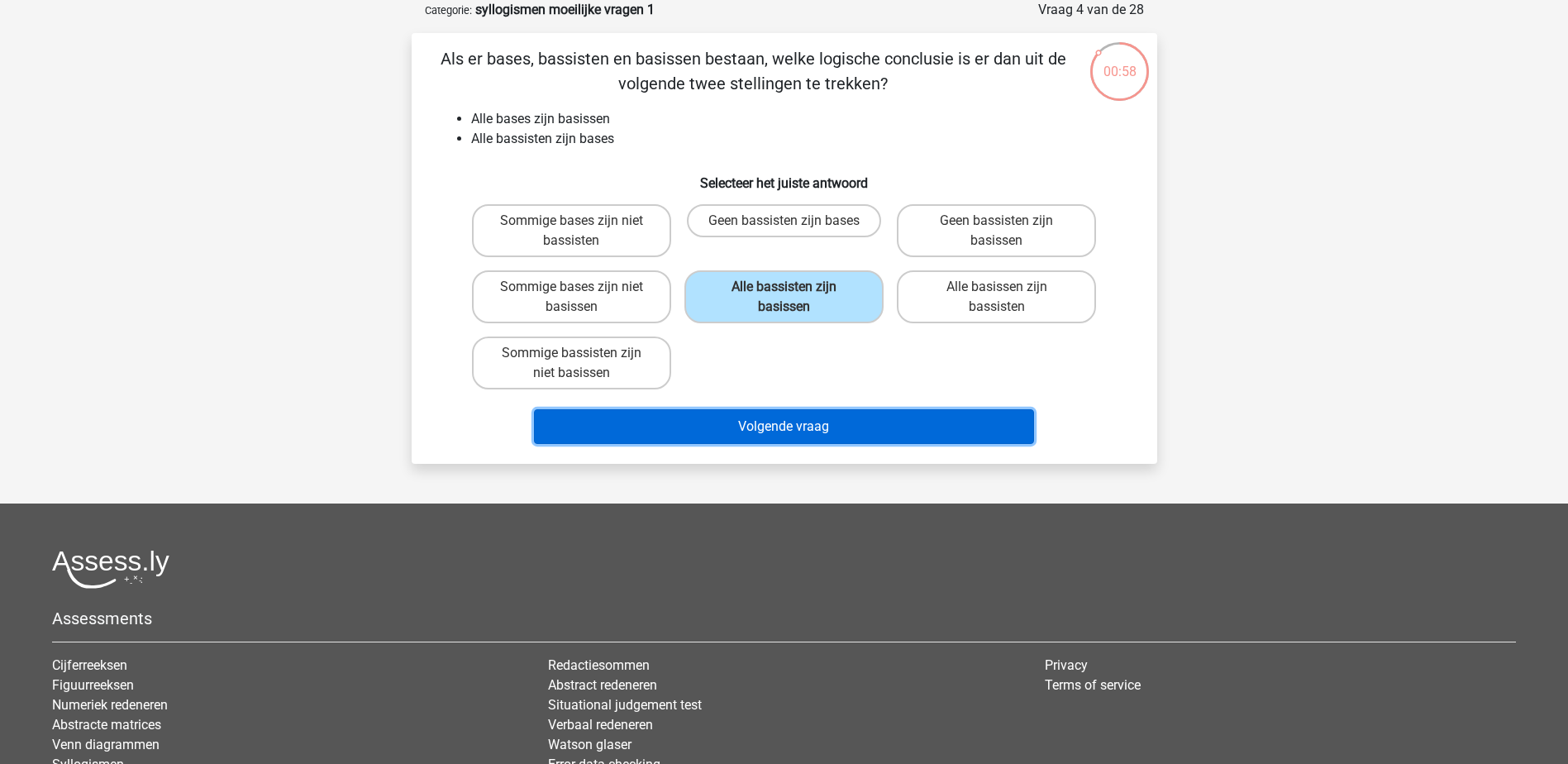
click at [823, 411] on button "Volgende vraag" at bounding box center [784, 427] width 500 height 34
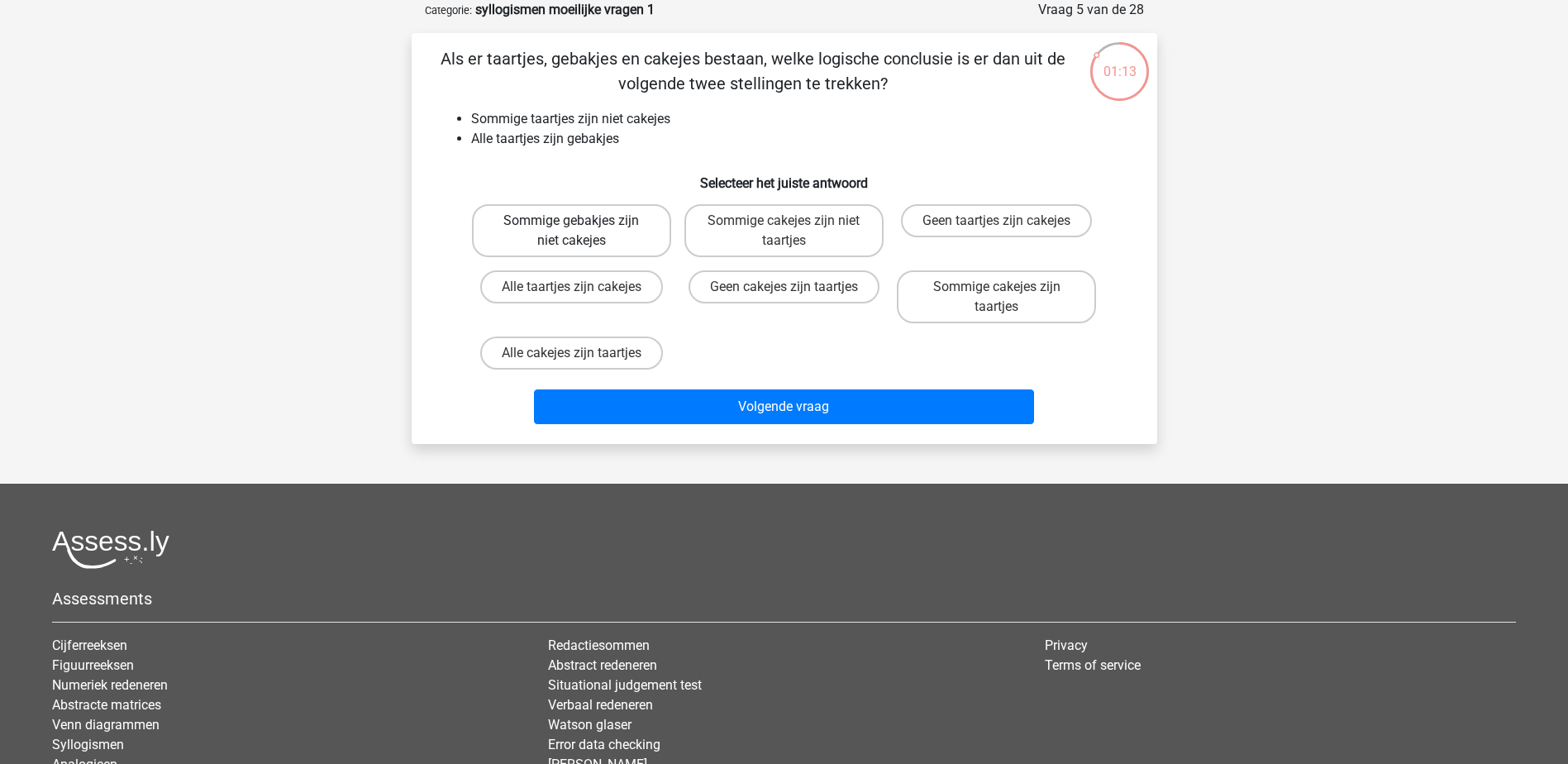
click at [622, 232] on label "Sommige gebakjes zijn niet cakejes" at bounding box center [572, 231] width 199 height 53
click at [582, 232] on input "Sommige gebakjes zijn niet cakejes" at bounding box center [576, 226] width 11 height 11
radio input "true"
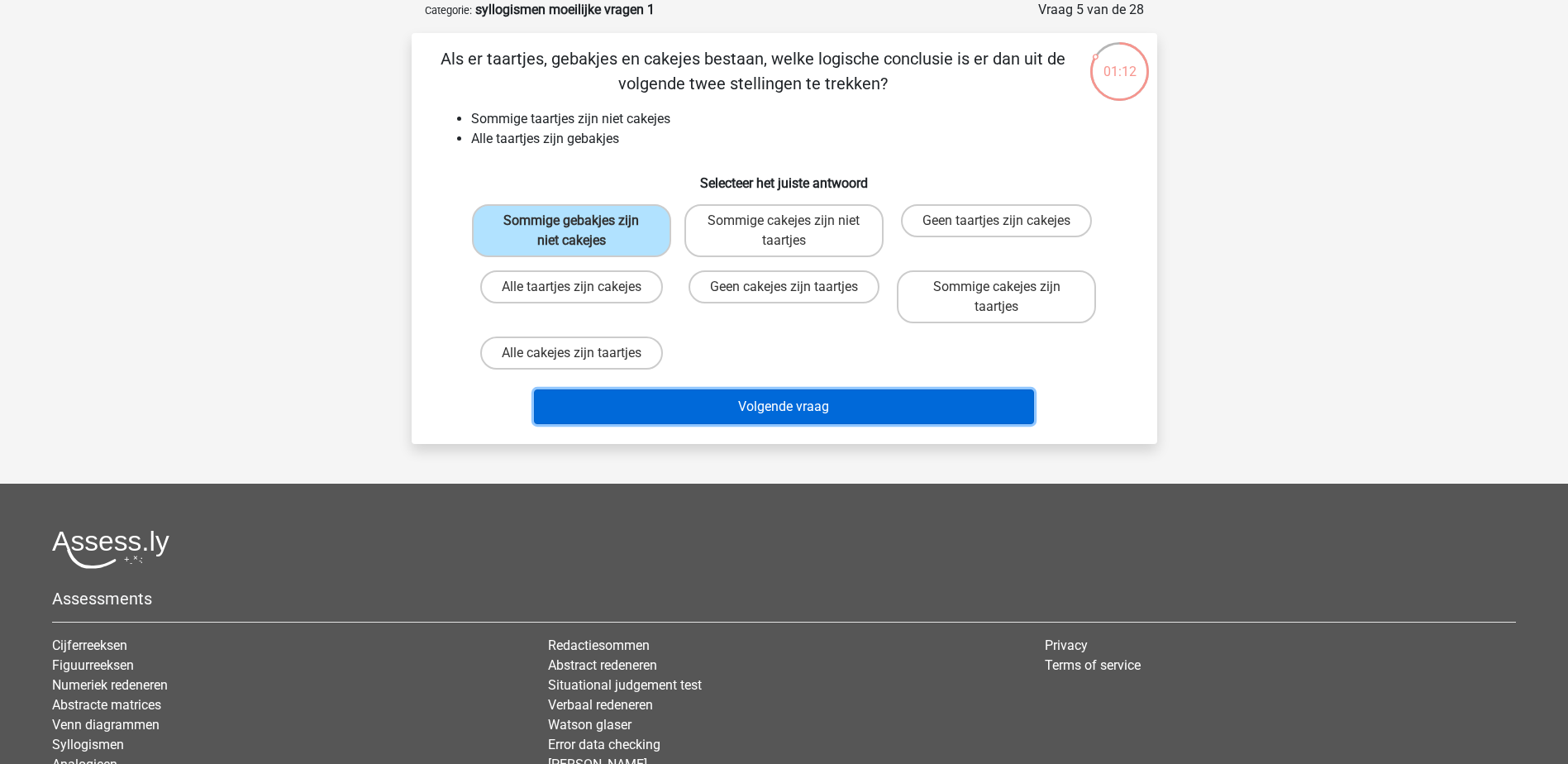
click at [736, 419] on button "Volgende vraag" at bounding box center [784, 407] width 500 height 34
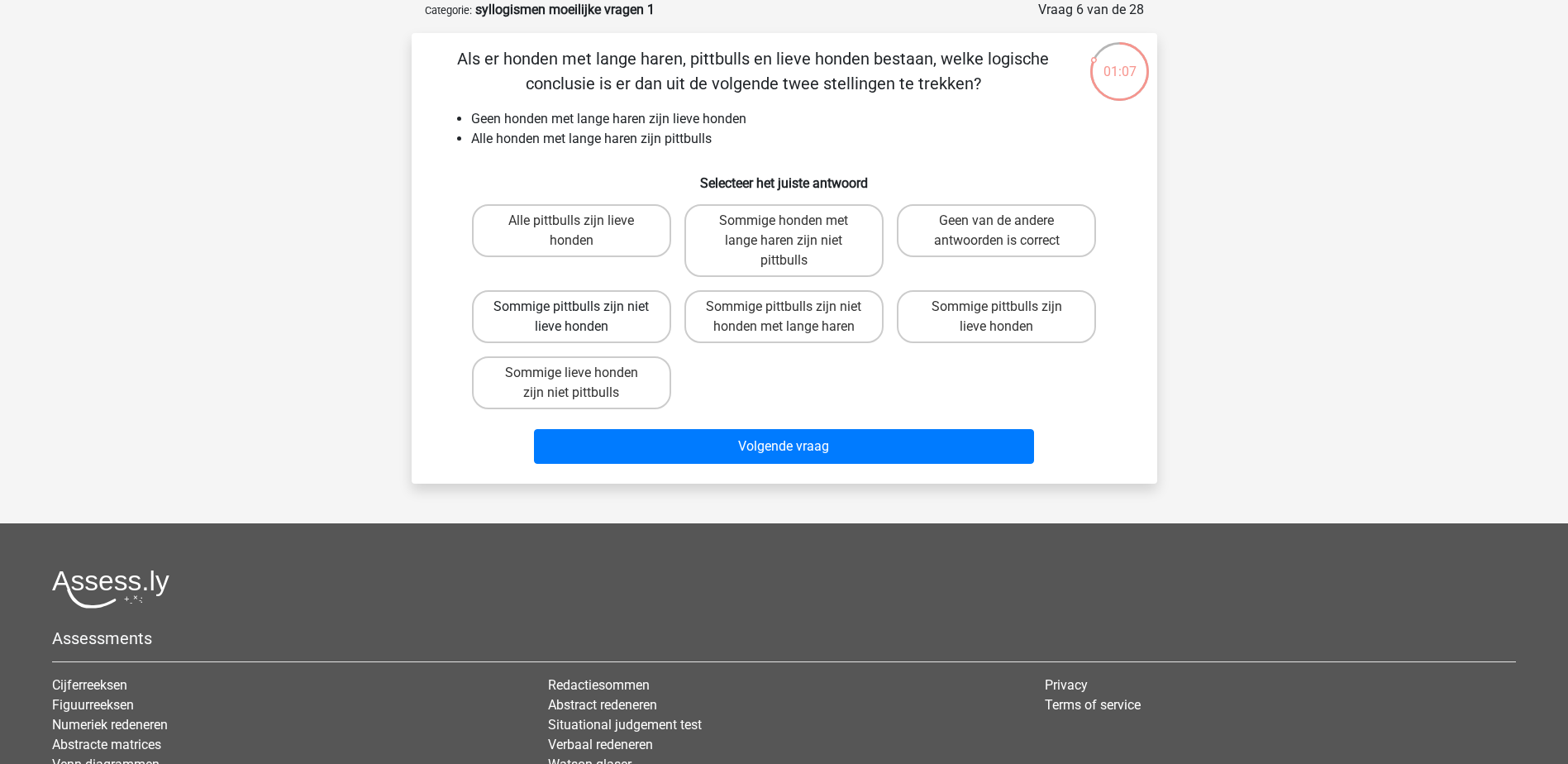
click at [622, 314] on label "Sommige pittbulls zijn niet lieve honden" at bounding box center [572, 317] width 199 height 53
click at [582, 314] on input "Sommige pittbulls zijn niet lieve honden" at bounding box center [576, 312] width 11 height 11
radio input "true"
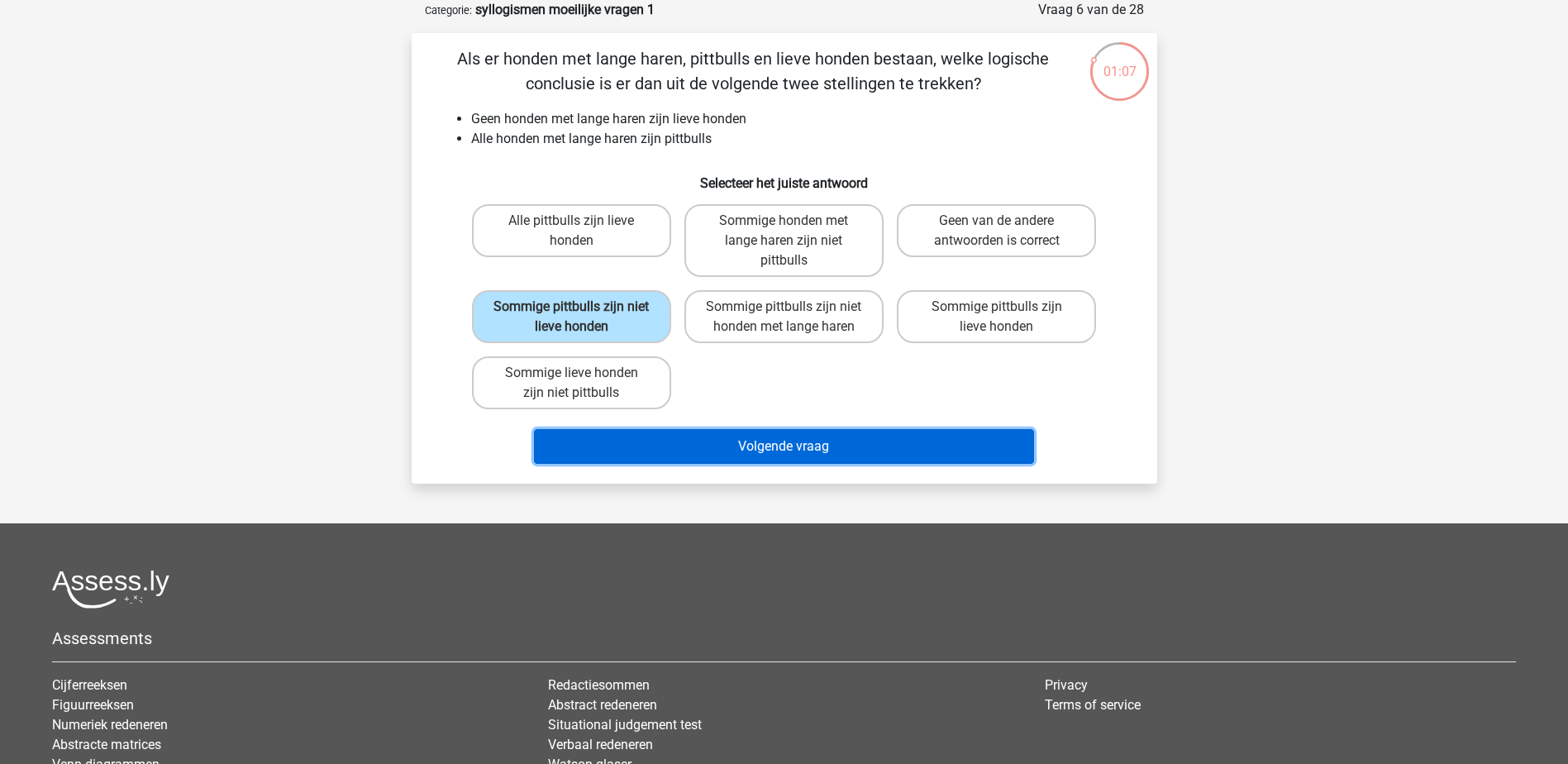
click at [705, 442] on button "Volgende vraag" at bounding box center [784, 446] width 500 height 34
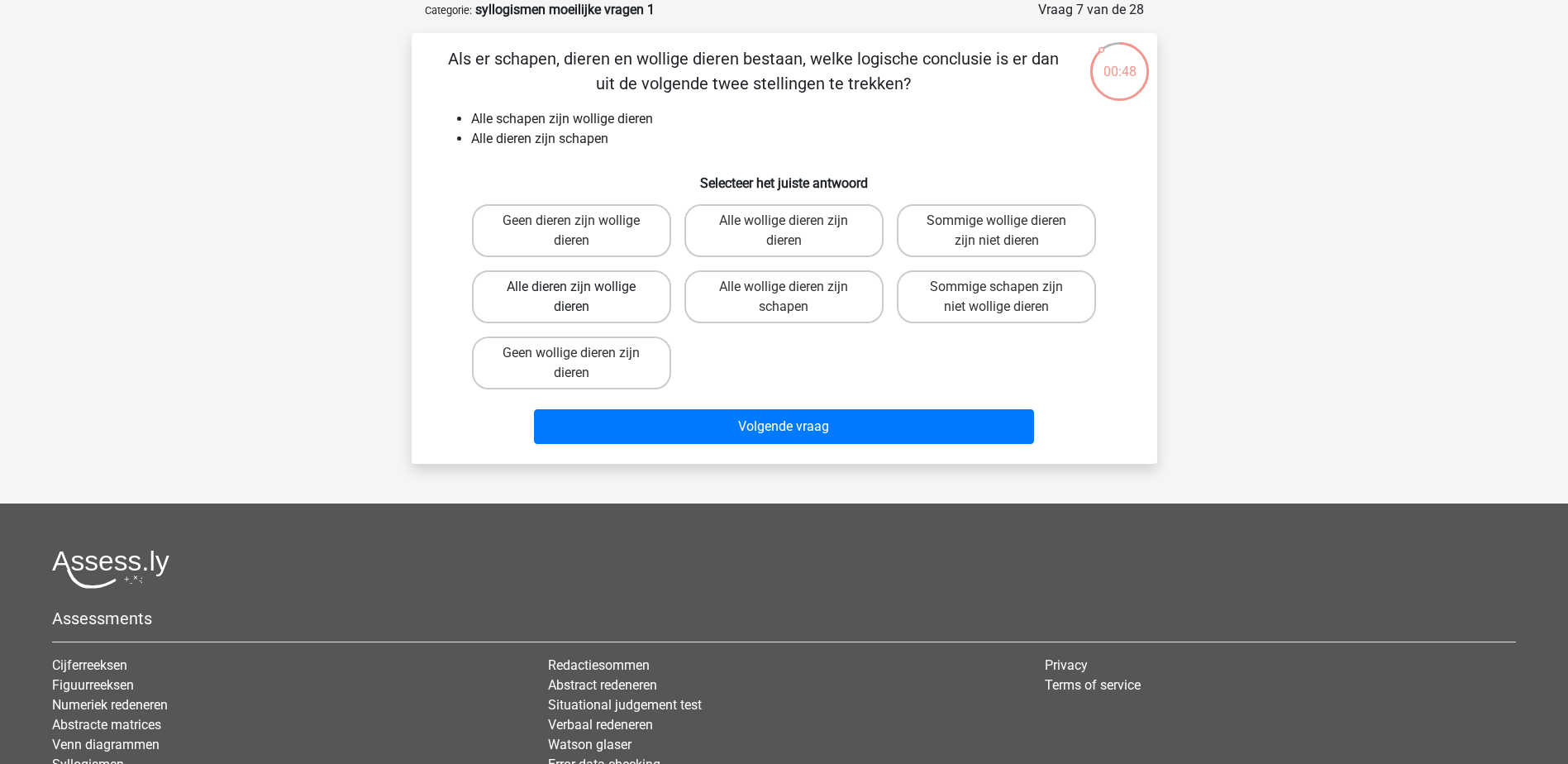
click at [631, 293] on label "Alle dieren zijn wollige dieren" at bounding box center [572, 297] width 199 height 53
click at [582, 293] on input "Alle dieren zijn wollige dieren" at bounding box center [576, 292] width 11 height 11
radio input "true"
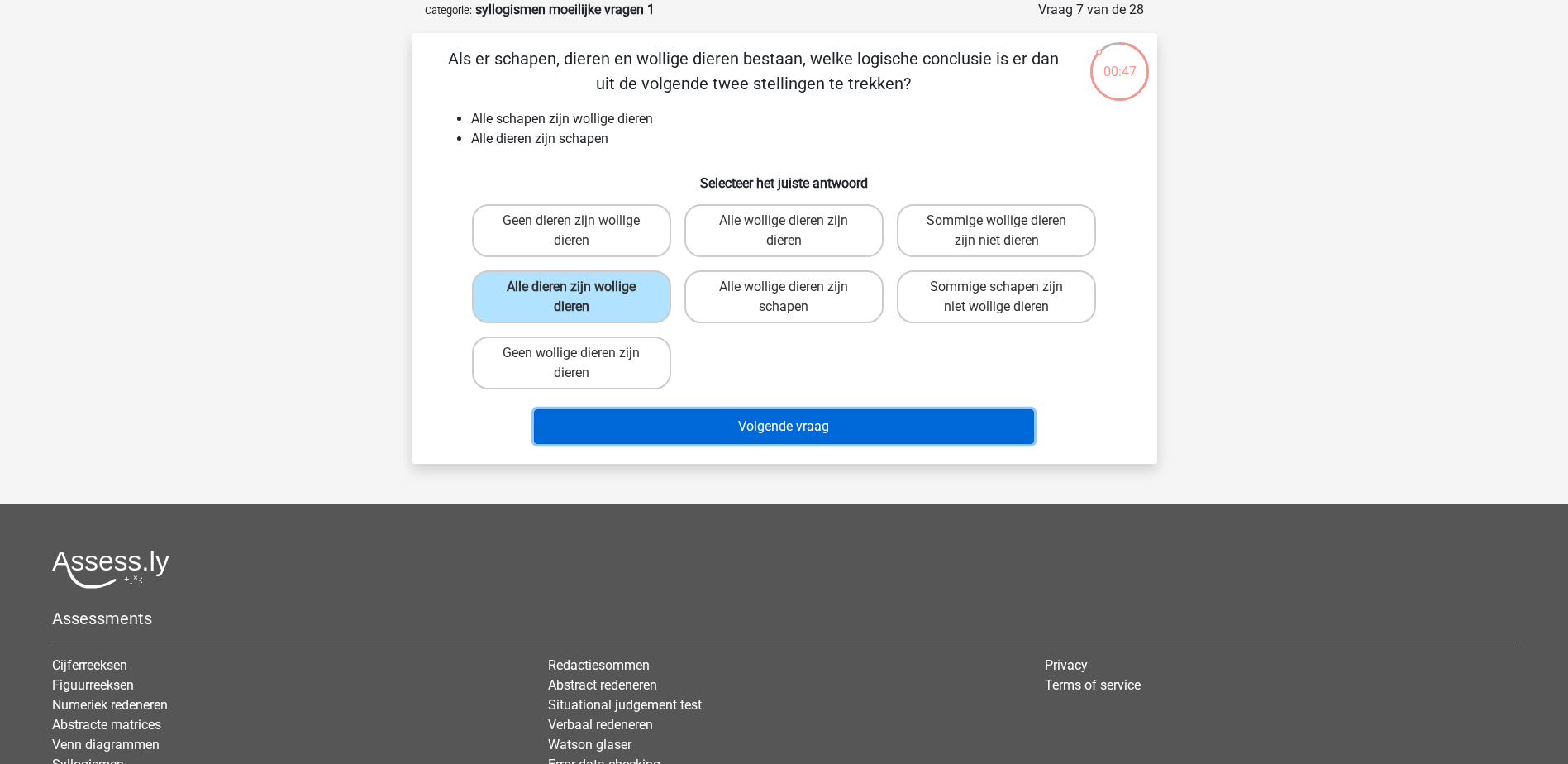
click at [735, 439] on button "Volgende vraag" at bounding box center [784, 427] width 500 height 34
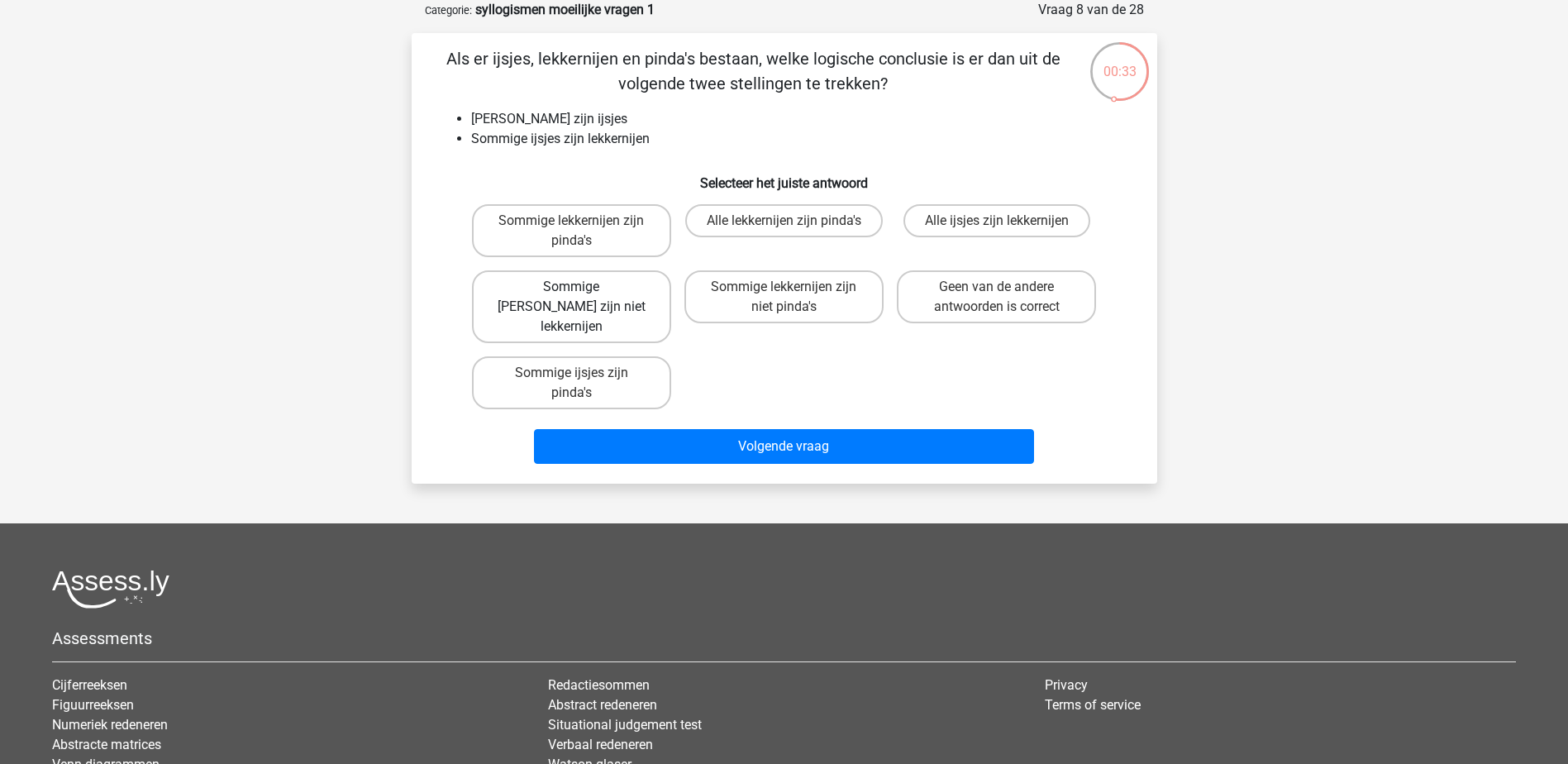
click at [607, 295] on label "Sommige [PERSON_NAME] zijn niet lekkernijen" at bounding box center [572, 306] width 199 height 73
click at [582, 295] on input "Sommige [PERSON_NAME] zijn niet lekkernijen" at bounding box center [576, 292] width 11 height 11
radio input "true"
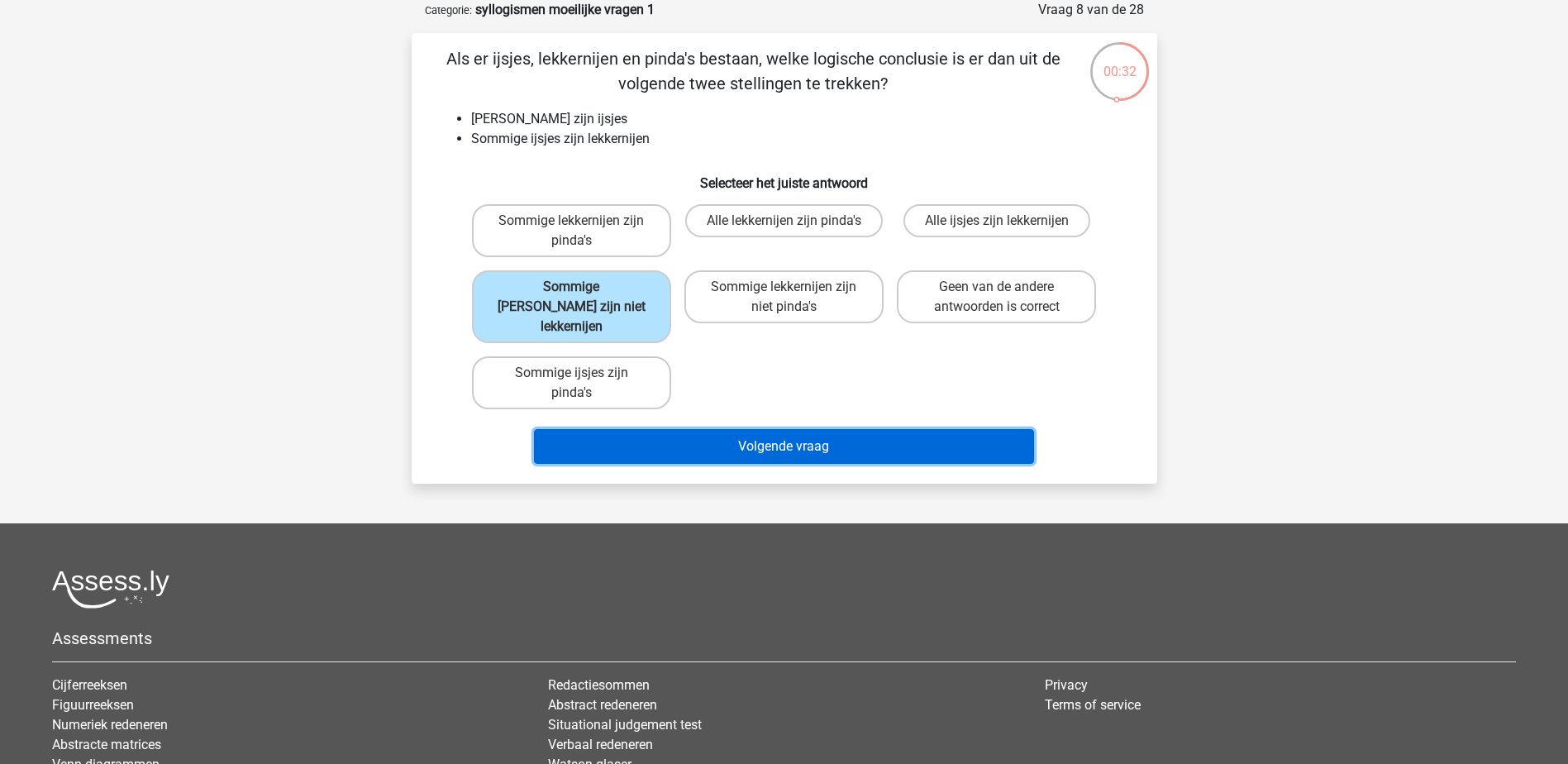
click at [769, 429] on button "Volgende vraag" at bounding box center [784, 446] width 500 height 34
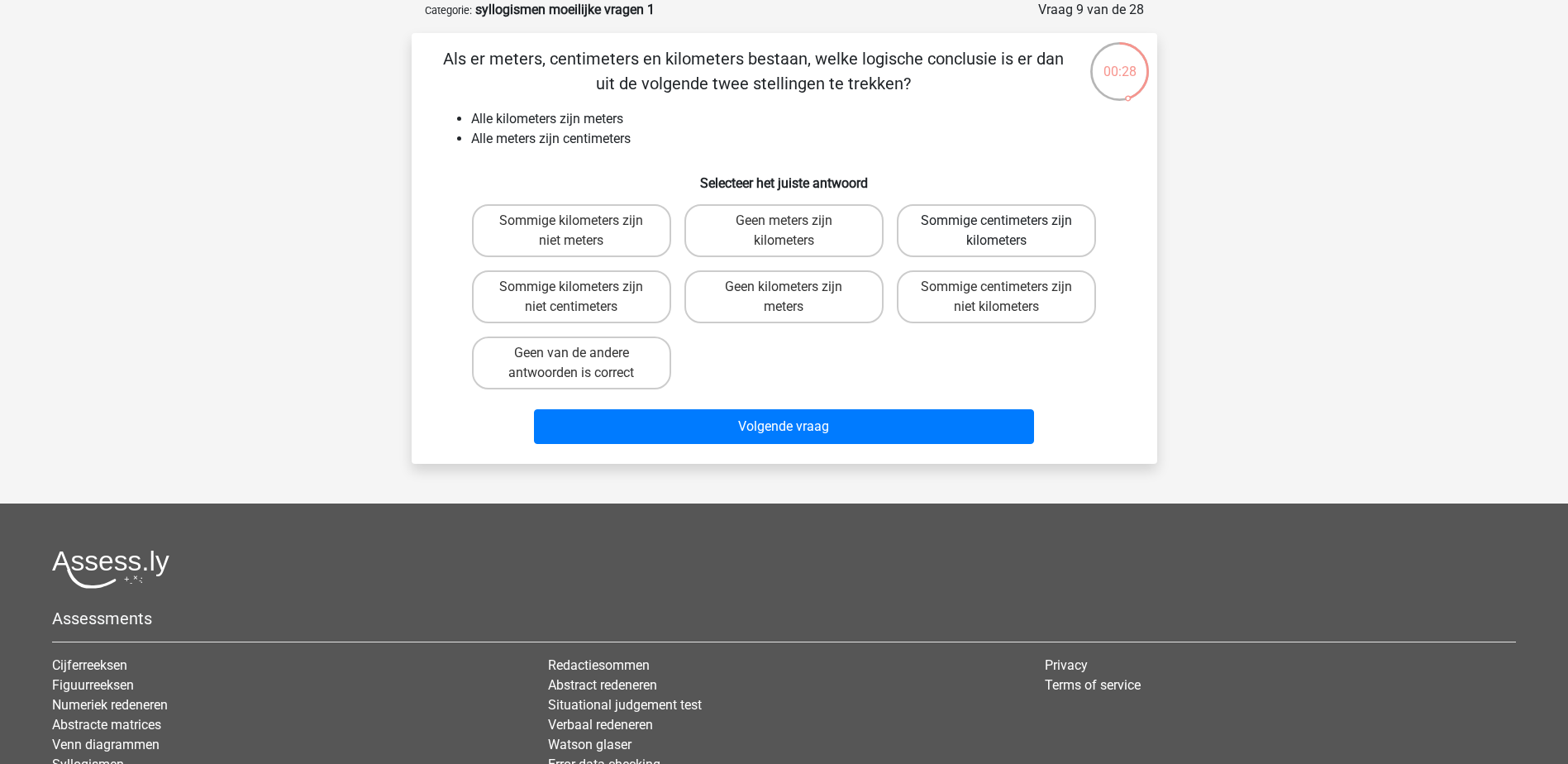
click at [1013, 217] on label "Sommige centimeters zijn kilometers" at bounding box center [996, 231] width 199 height 53
click at [1008, 221] on input "Sommige centimeters zijn kilometers" at bounding box center [1002, 226] width 11 height 11
radio input "true"
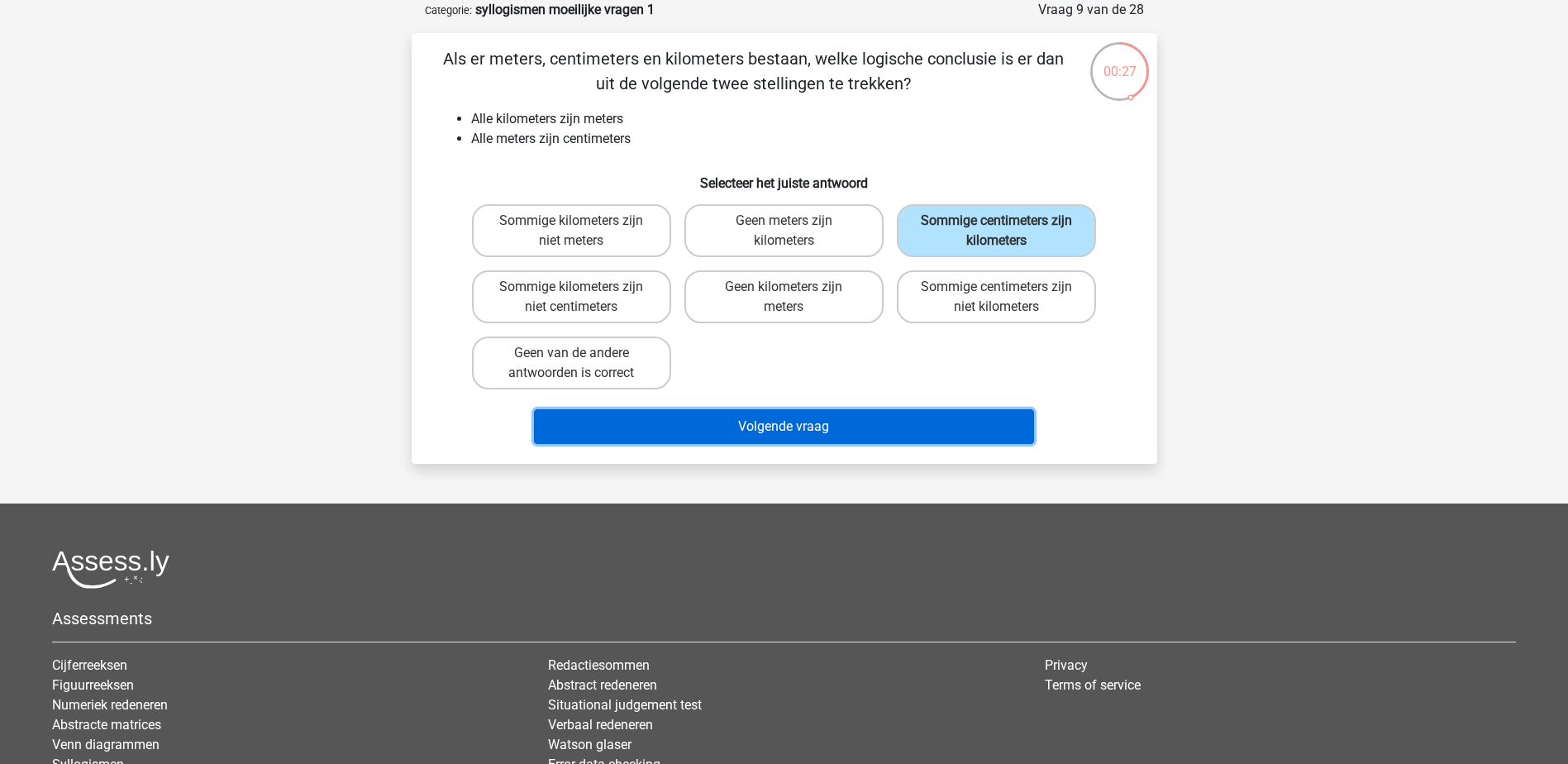
click at [957, 433] on button "Volgende vraag" at bounding box center [784, 427] width 500 height 34
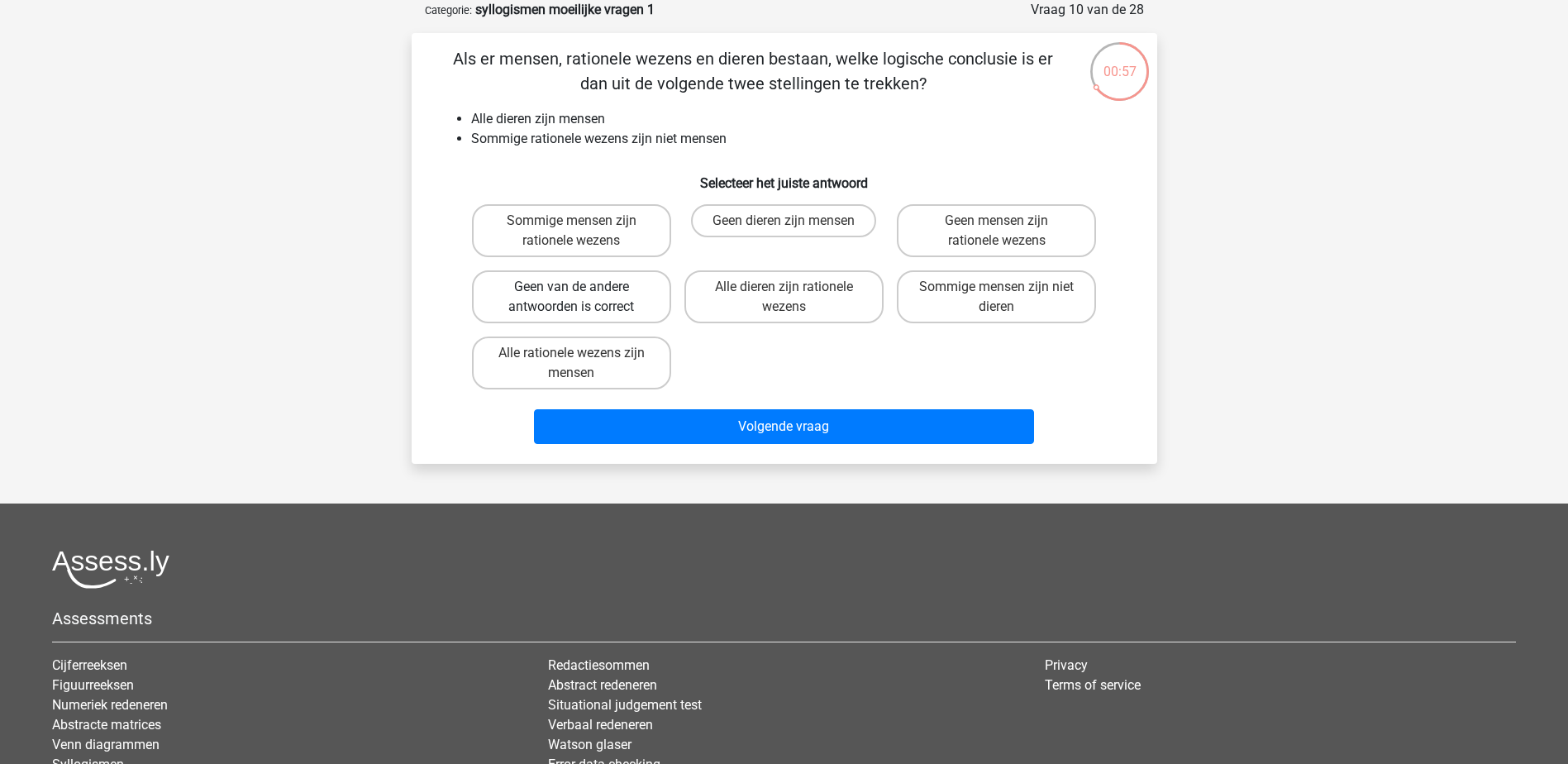
click at [577, 305] on label "Geen van de andere antwoorden is correct" at bounding box center [572, 297] width 199 height 53
click at [577, 298] on input "Geen van de andere antwoorden is correct" at bounding box center [576, 292] width 11 height 11
radio input "true"
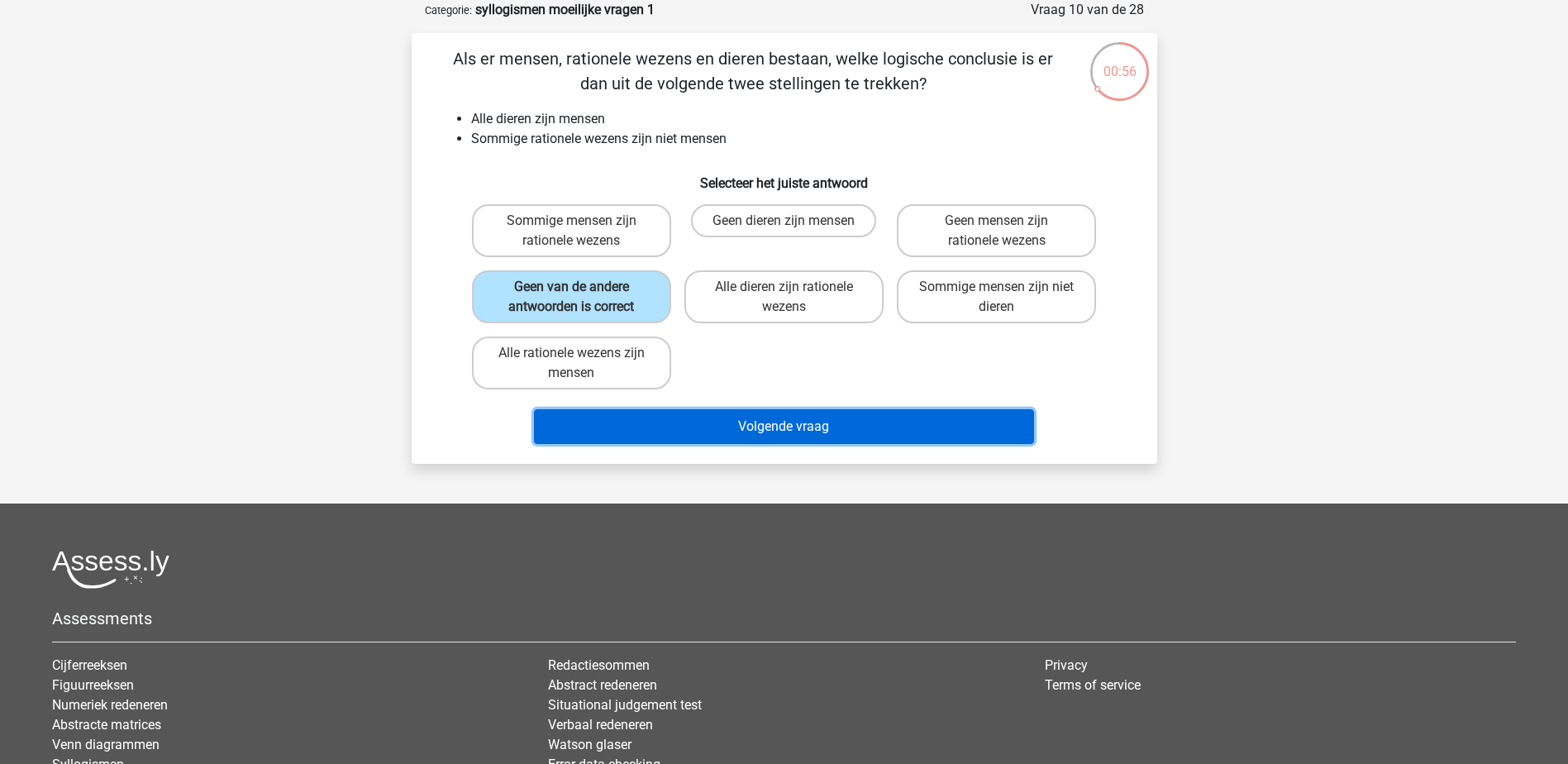
click at [751, 420] on button "Volgende vraag" at bounding box center [784, 427] width 500 height 34
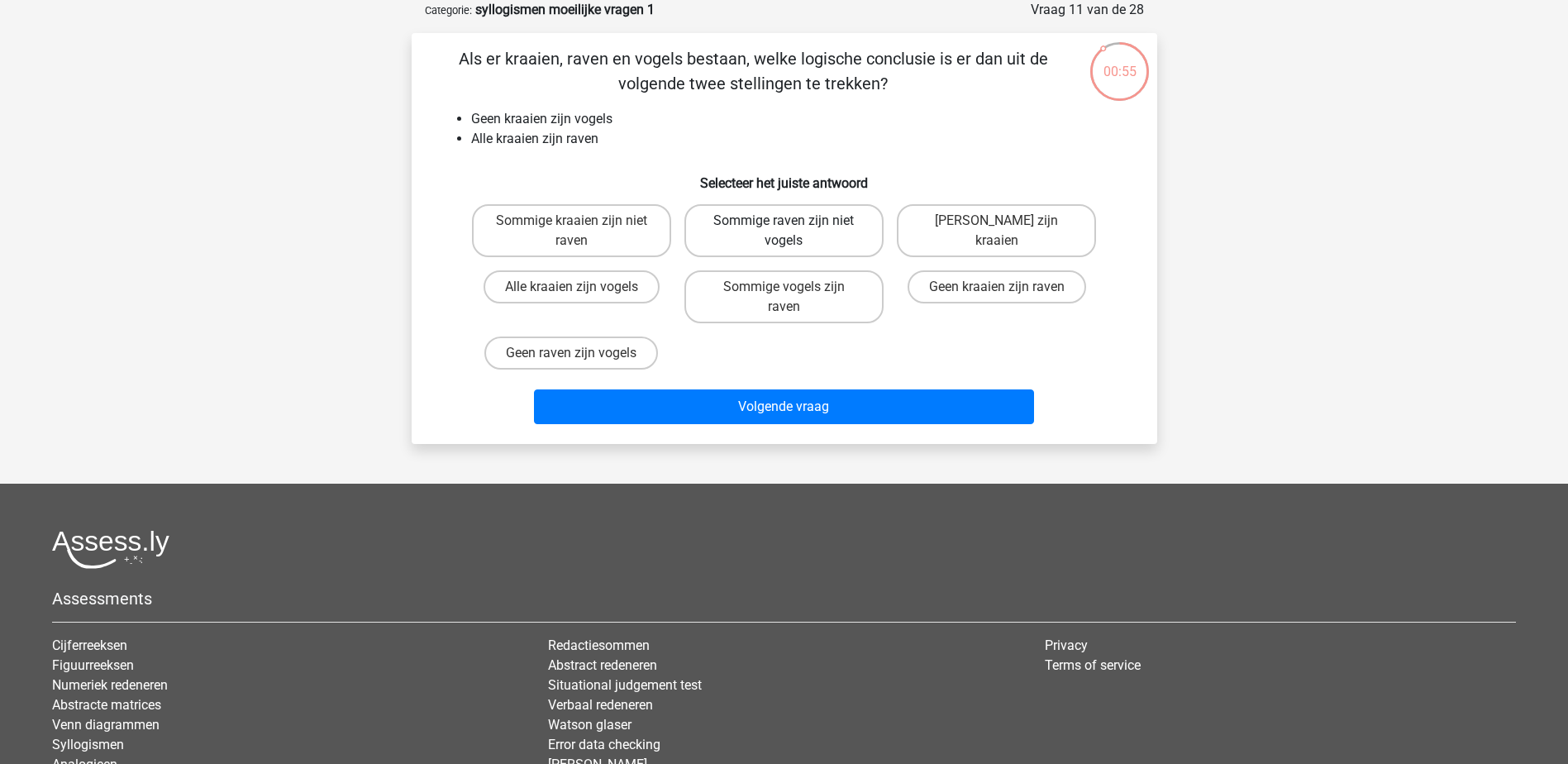
click at [862, 250] on label "Sommige raven zijn niet vogels" at bounding box center [784, 231] width 199 height 53
click at [794, 232] on input "Sommige raven zijn niet vogels" at bounding box center [789, 226] width 11 height 11
radio input "true"
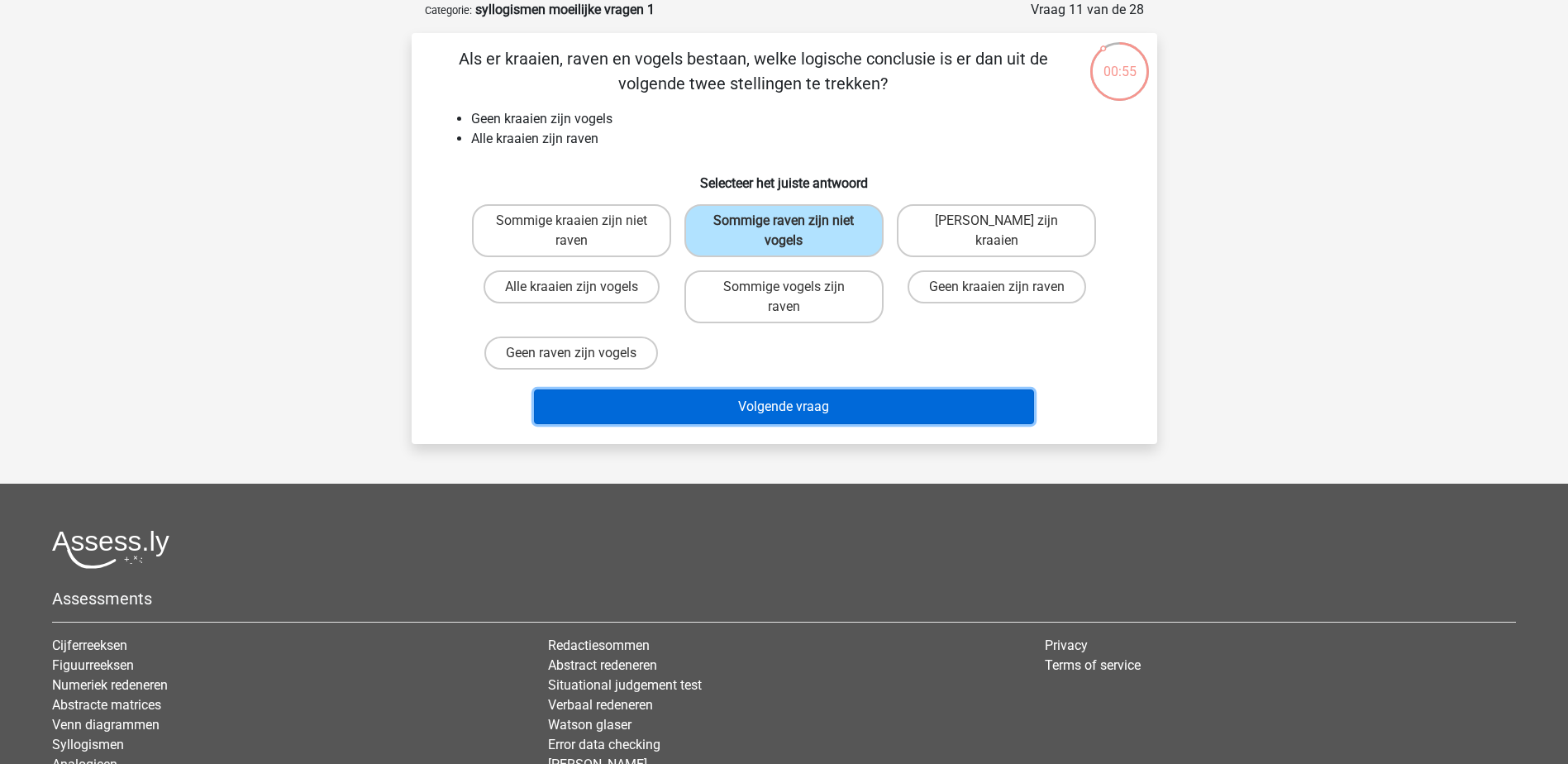
click at [903, 403] on button "Volgende vraag" at bounding box center [784, 407] width 500 height 34
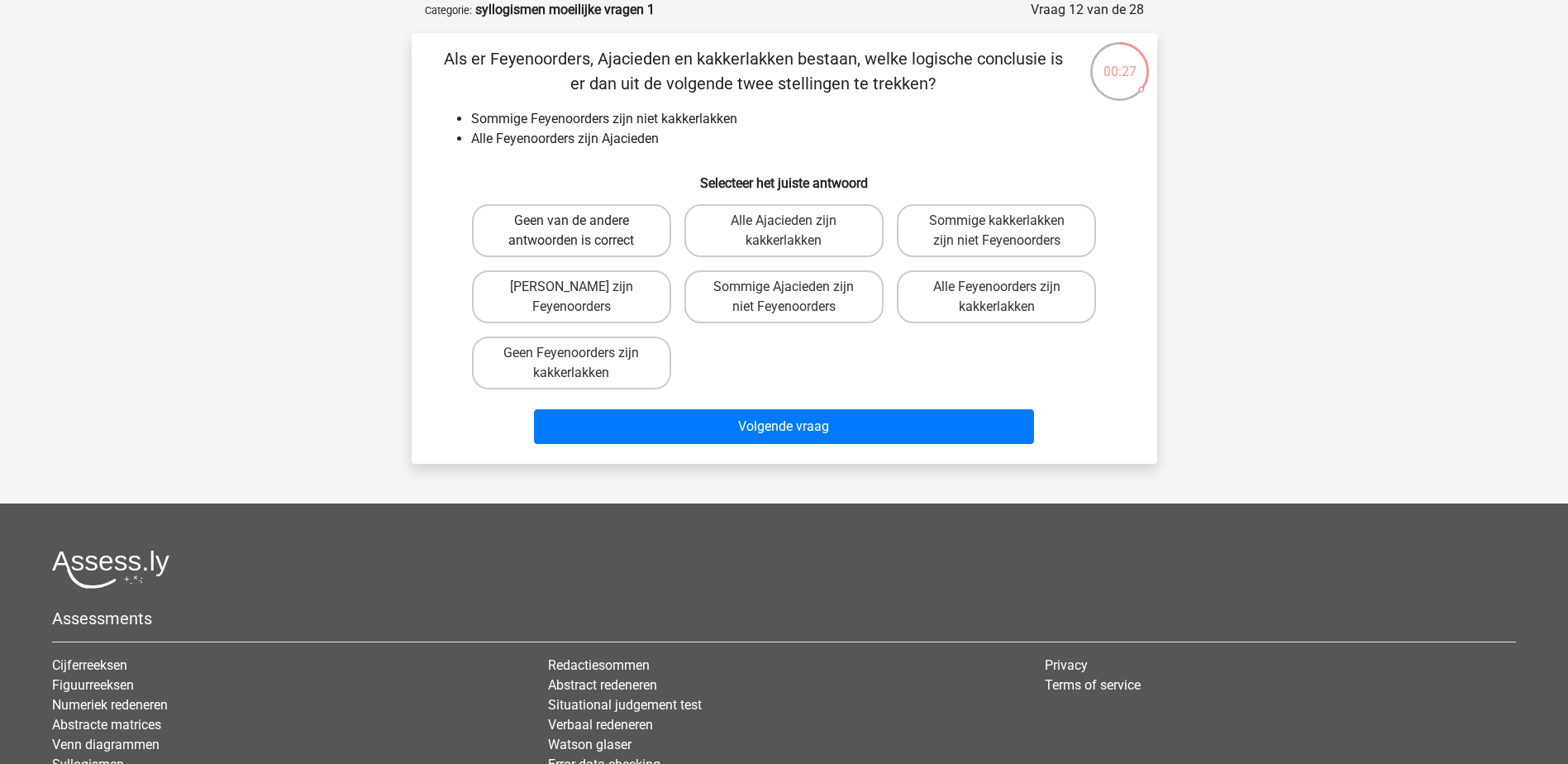
click at [639, 214] on label "Geen van de andere antwoorden is correct" at bounding box center [572, 231] width 199 height 53
click at [582, 221] on input "Geen van de andere antwoorden is correct" at bounding box center [576, 226] width 11 height 11
radio input "true"
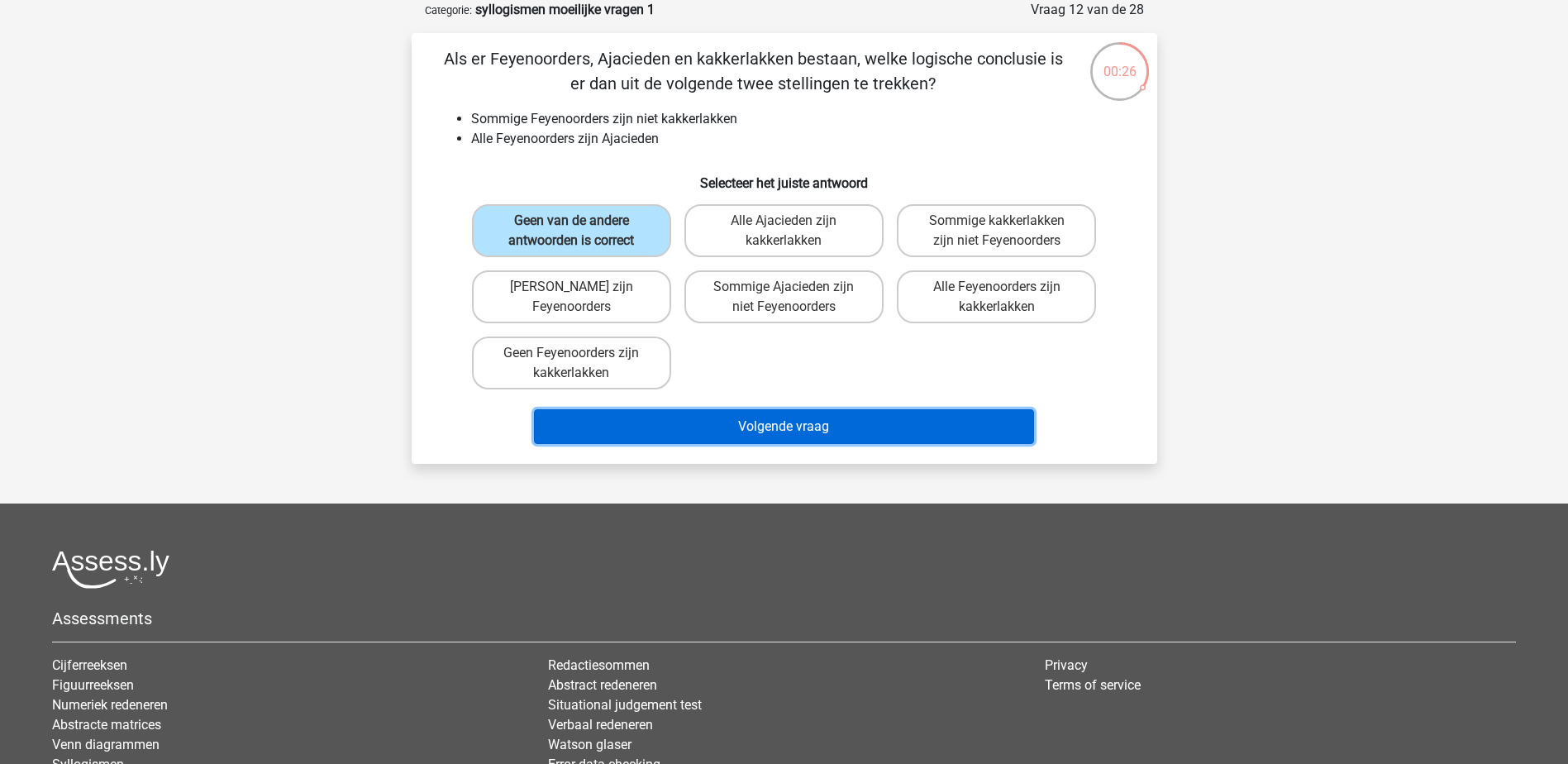
click at [737, 427] on button "Volgende vraag" at bounding box center [784, 427] width 500 height 34
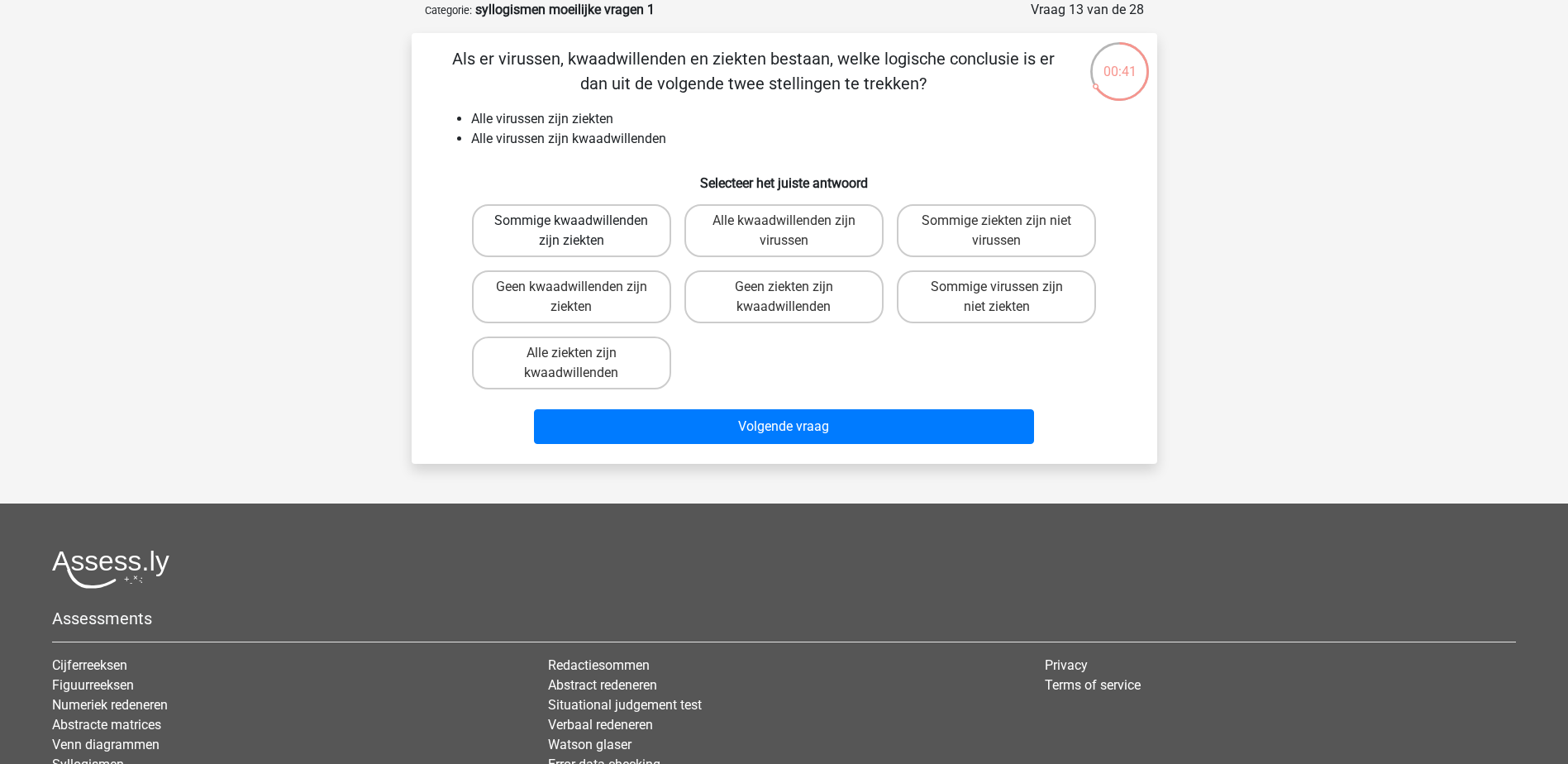
click at [636, 224] on label "Sommige kwaadwillenden zijn ziekten" at bounding box center [572, 231] width 199 height 53
click at [582, 224] on input "Sommige kwaadwillenden zijn ziekten" at bounding box center [576, 226] width 11 height 11
radio input "true"
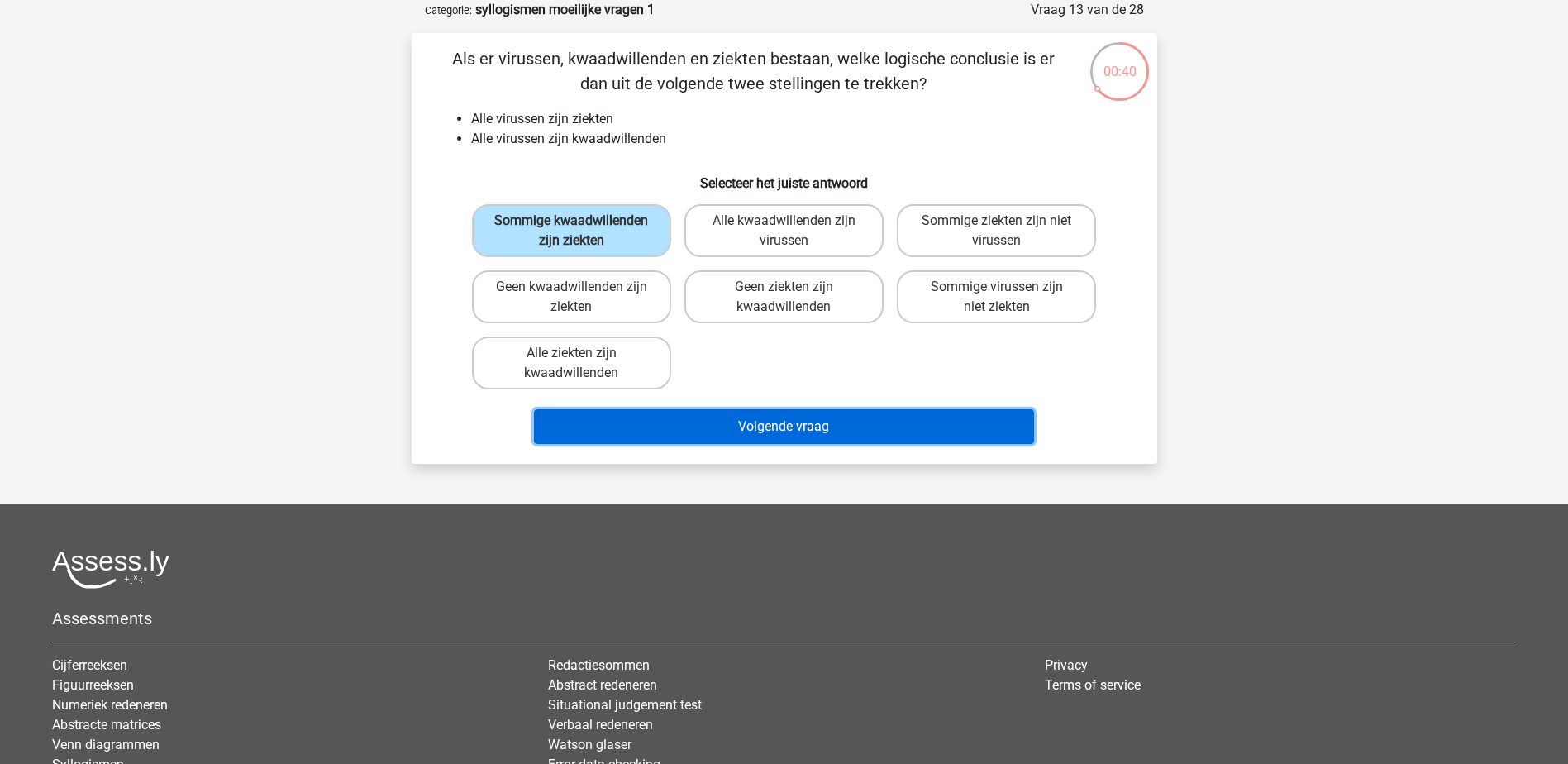
drag, startPoint x: 800, startPoint y: 424, endPoint x: 809, endPoint y: 424, distance: 9.0
click at [801, 424] on button "Volgende vraag" at bounding box center [784, 427] width 500 height 34
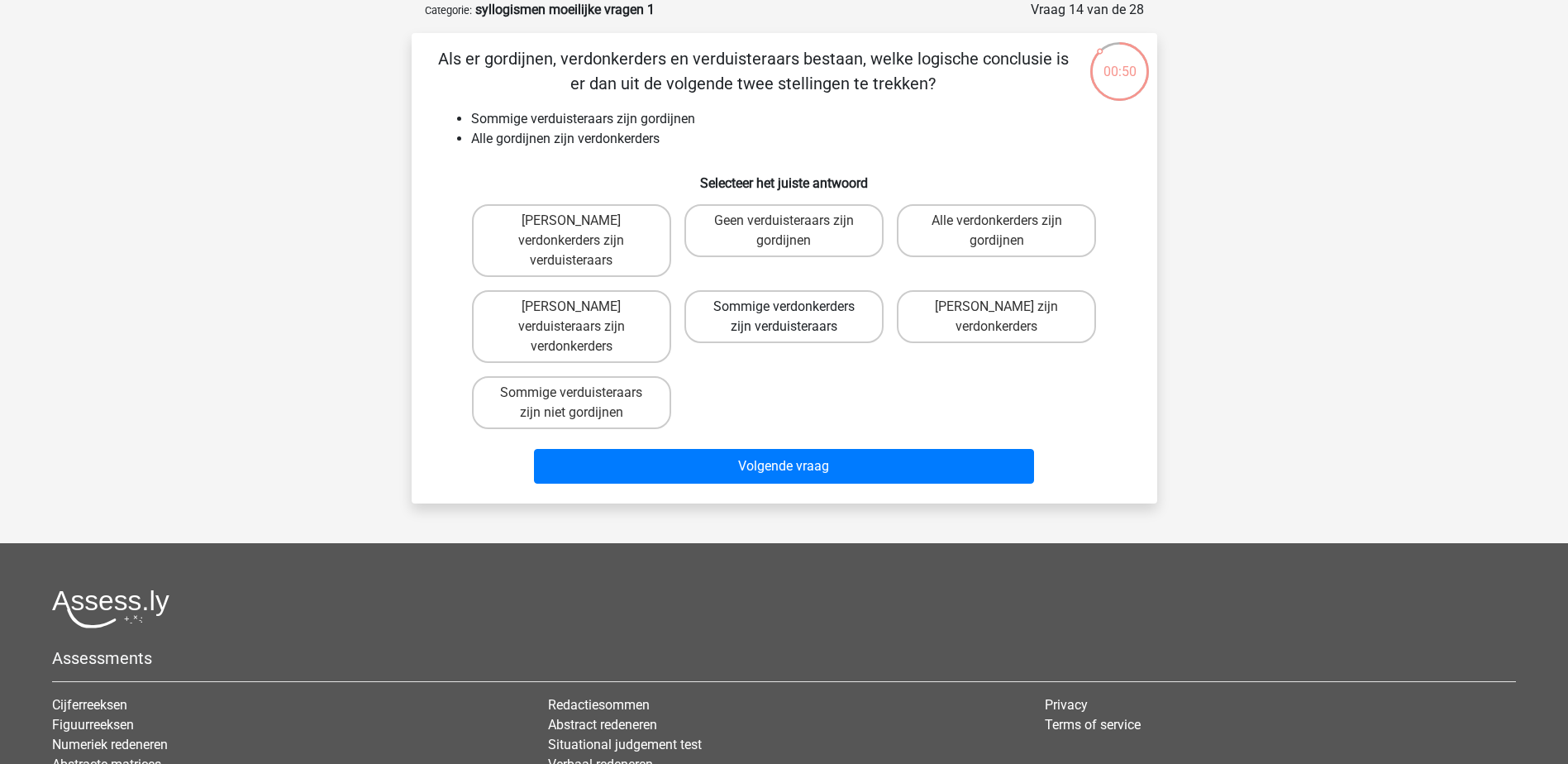
click at [816, 304] on label "Sommige verdonkerders zijn verduisteraars" at bounding box center [784, 317] width 199 height 53
click at [794, 306] on input "Sommige verdonkerders zijn verduisteraars" at bounding box center [789, 312] width 11 height 11
radio input "true"
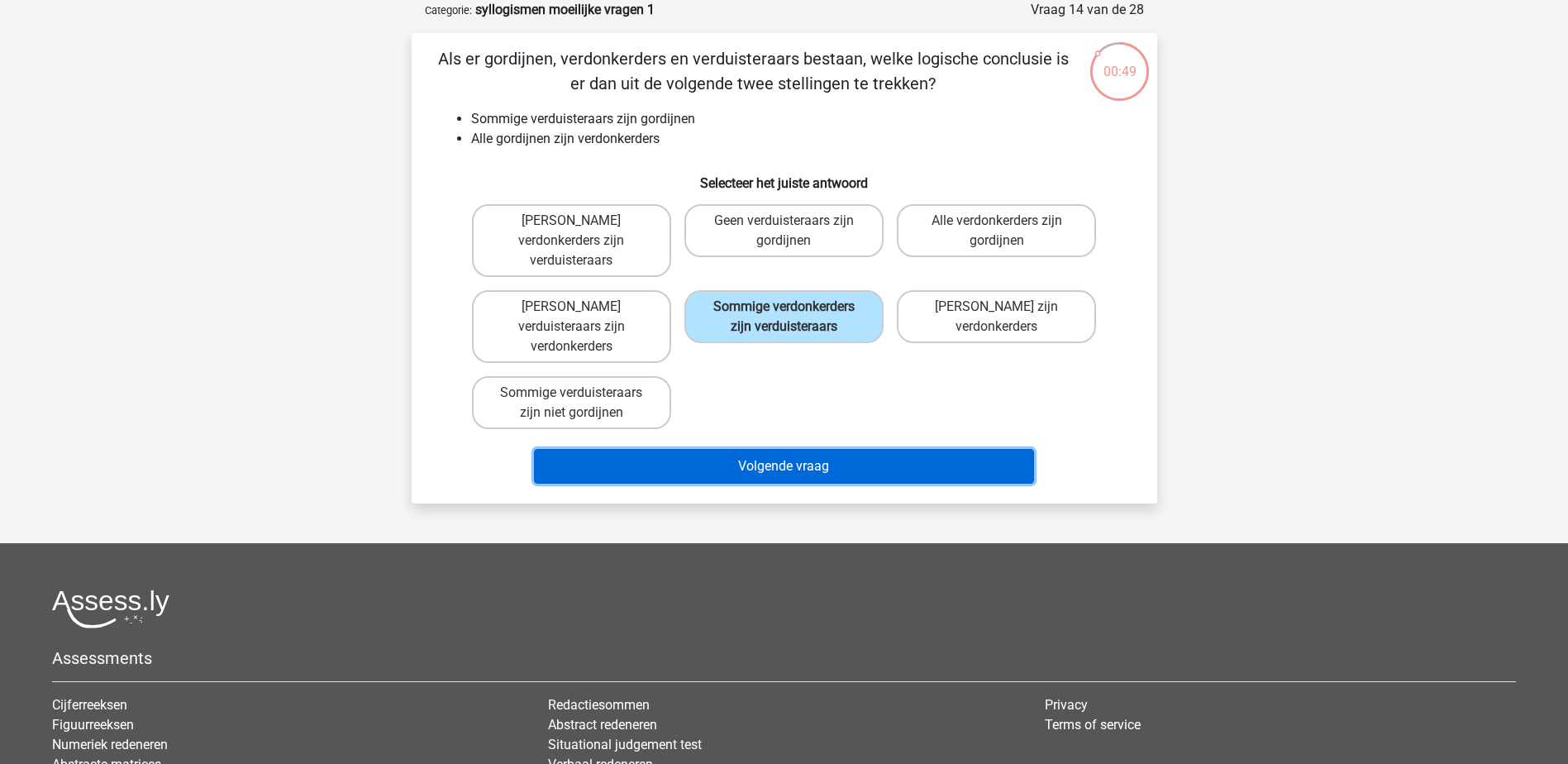
click at [857, 449] on button "Volgende vraag" at bounding box center [784, 466] width 500 height 34
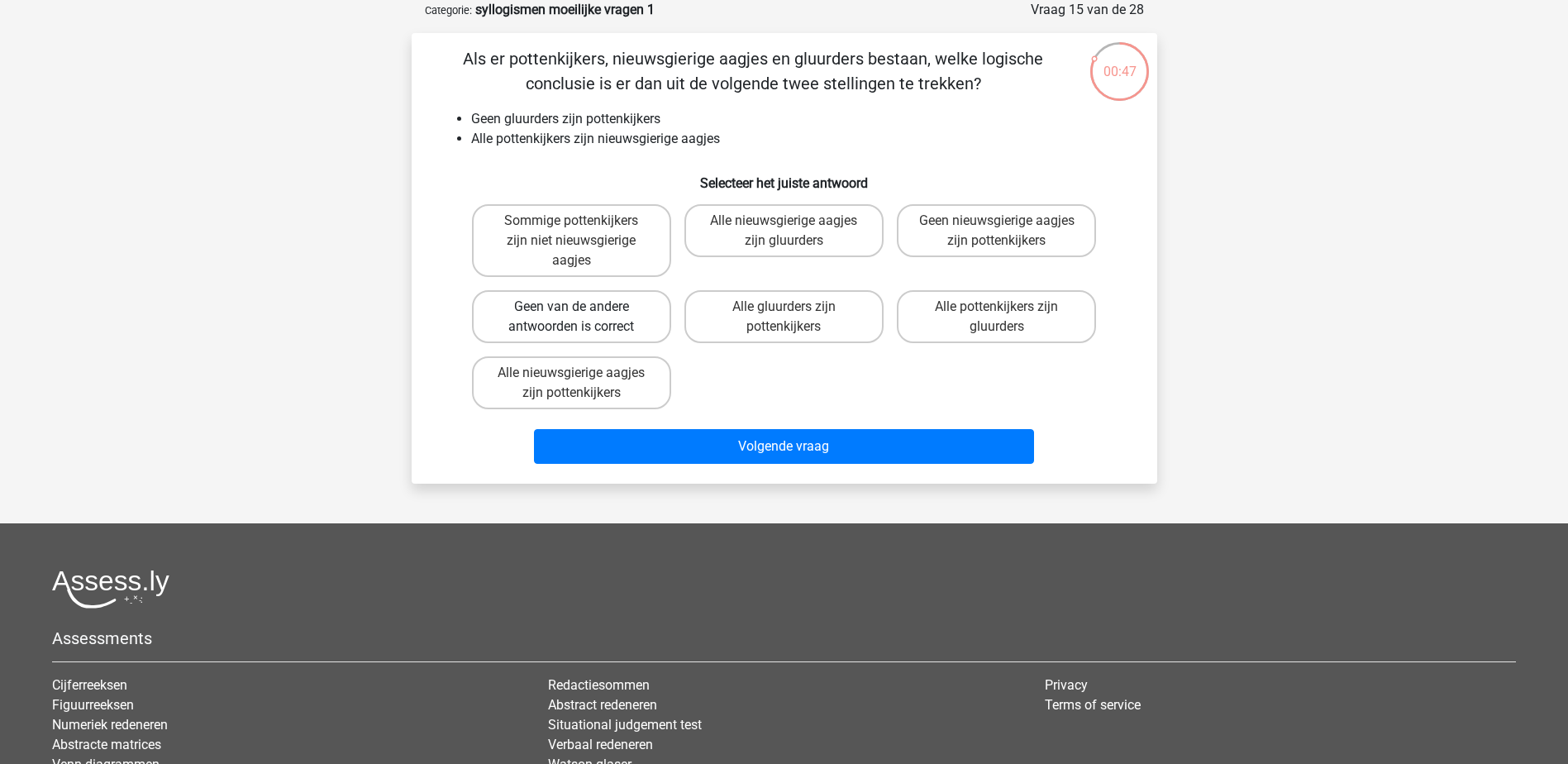
click at [560, 322] on label "Geen van de andere antwoorden is correct" at bounding box center [572, 317] width 199 height 53
click at [571, 318] on input "Geen van de andere antwoorden is correct" at bounding box center [576, 312] width 11 height 11
radio input "true"
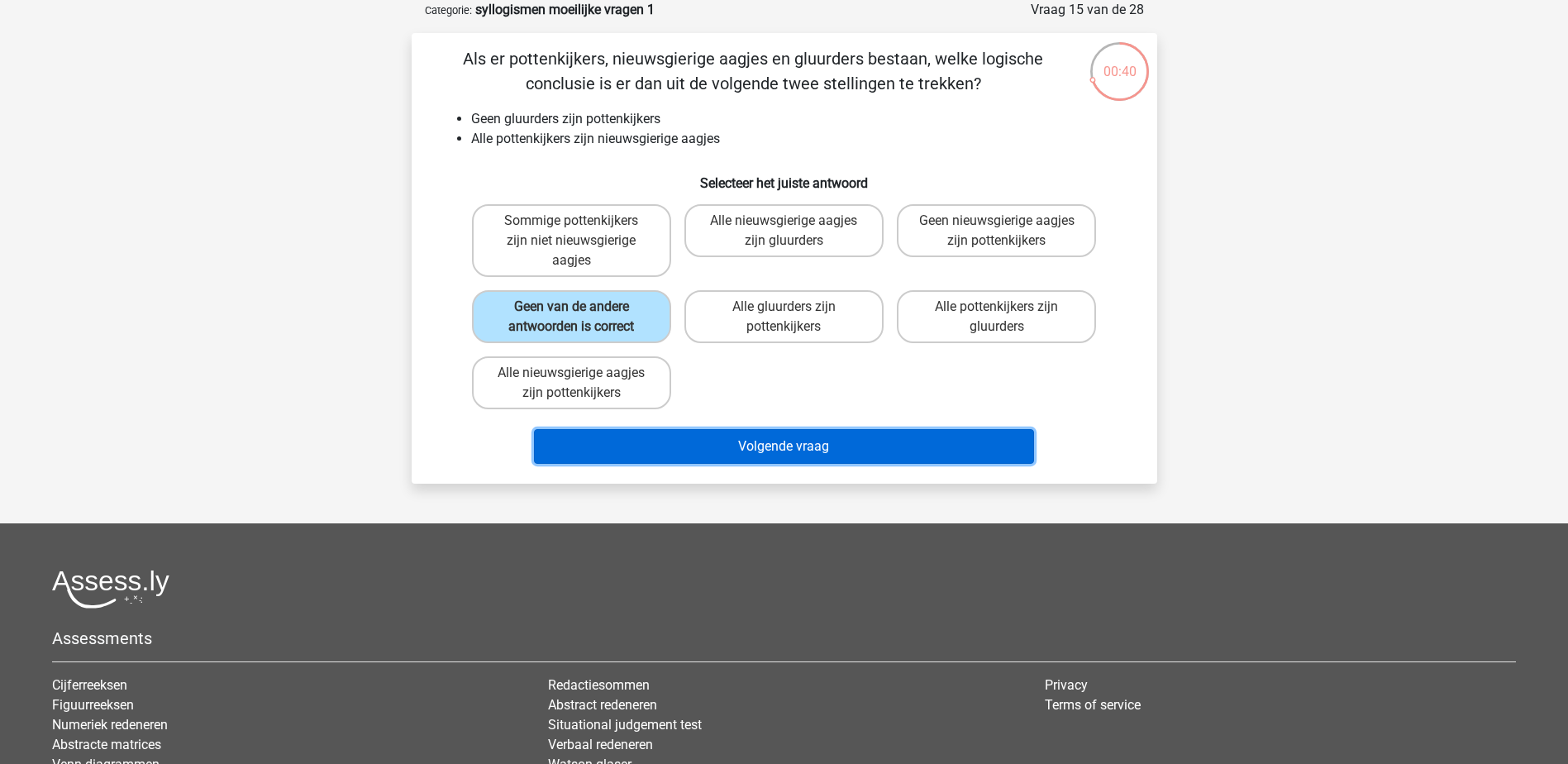
click at [803, 439] on button "Volgende vraag" at bounding box center [784, 446] width 500 height 34
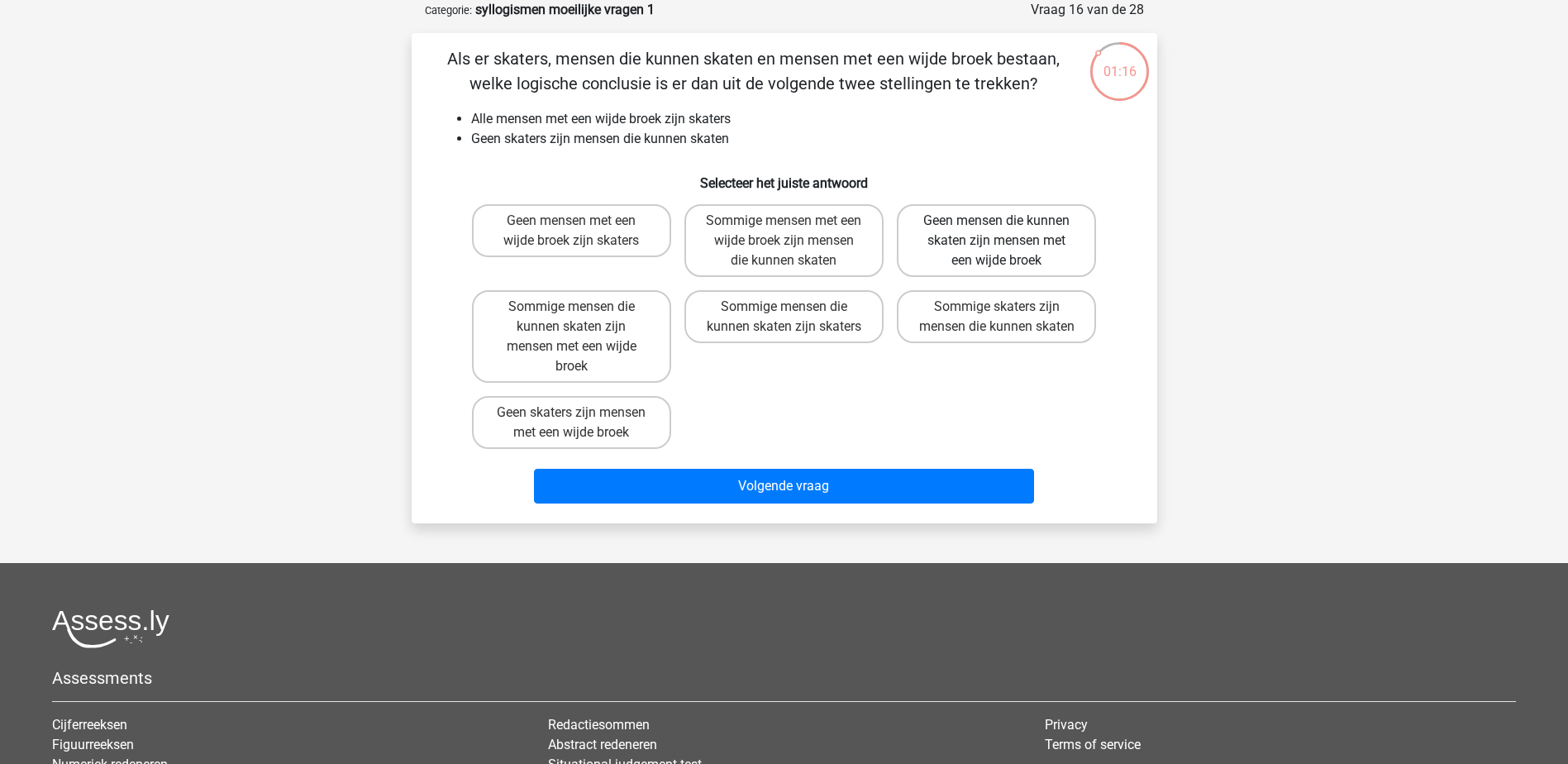
drag, startPoint x: 1054, startPoint y: 223, endPoint x: 1058, endPoint y: 255, distance: 32.2
click at [1055, 223] on label "Geen mensen die kunnen skaten zijn mensen met een wijde broek" at bounding box center [996, 240] width 199 height 73
click at [1008, 223] on input "Geen mensen die kunnen skaten zijn mensen met een wijde broek" at bounding box center [1002, 226] width 11 height 11
radio input "true"
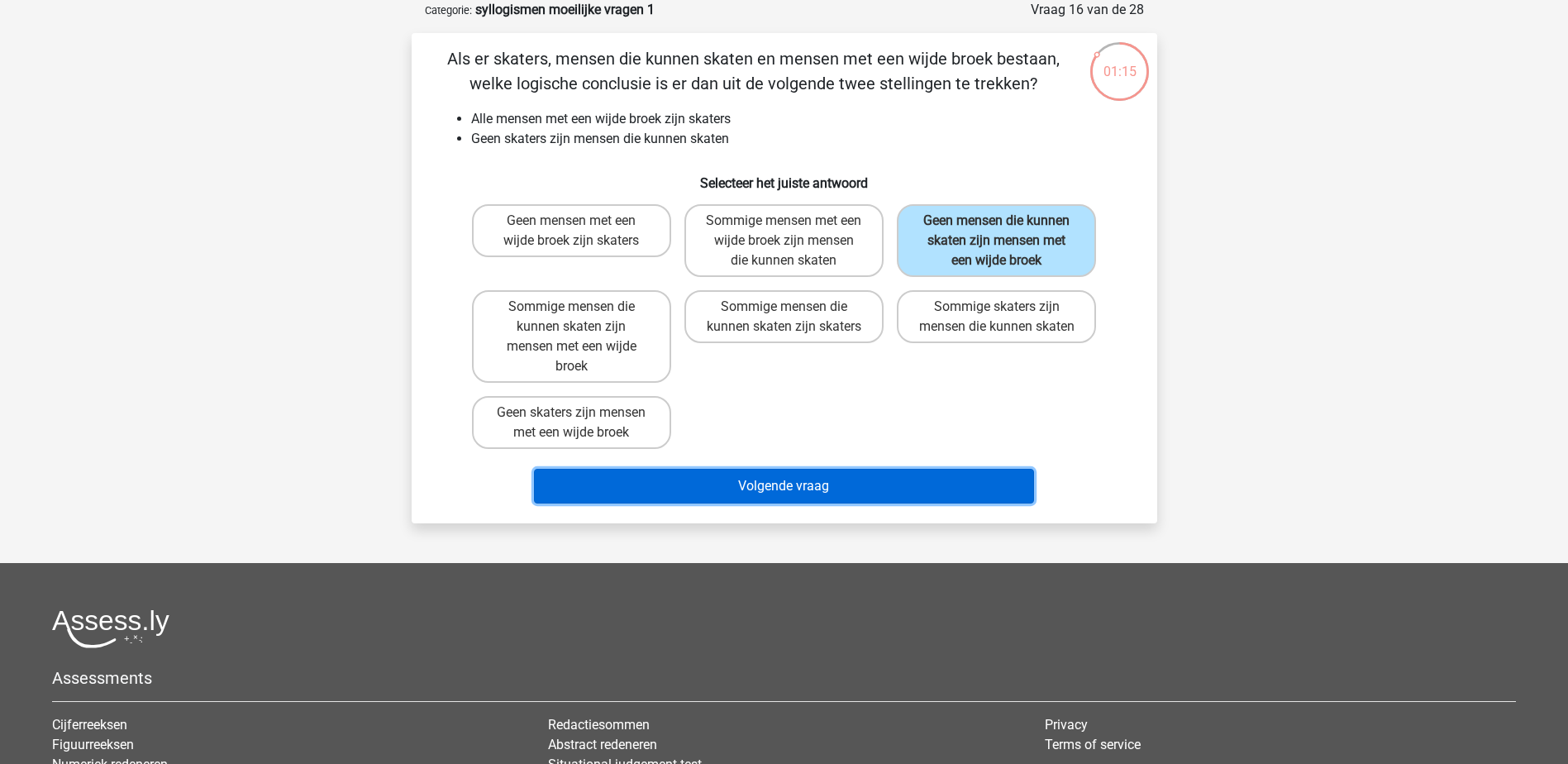
click at [967, 498] on button "Volgende vraag" at bounding box center [784, 486] width 500 height 34
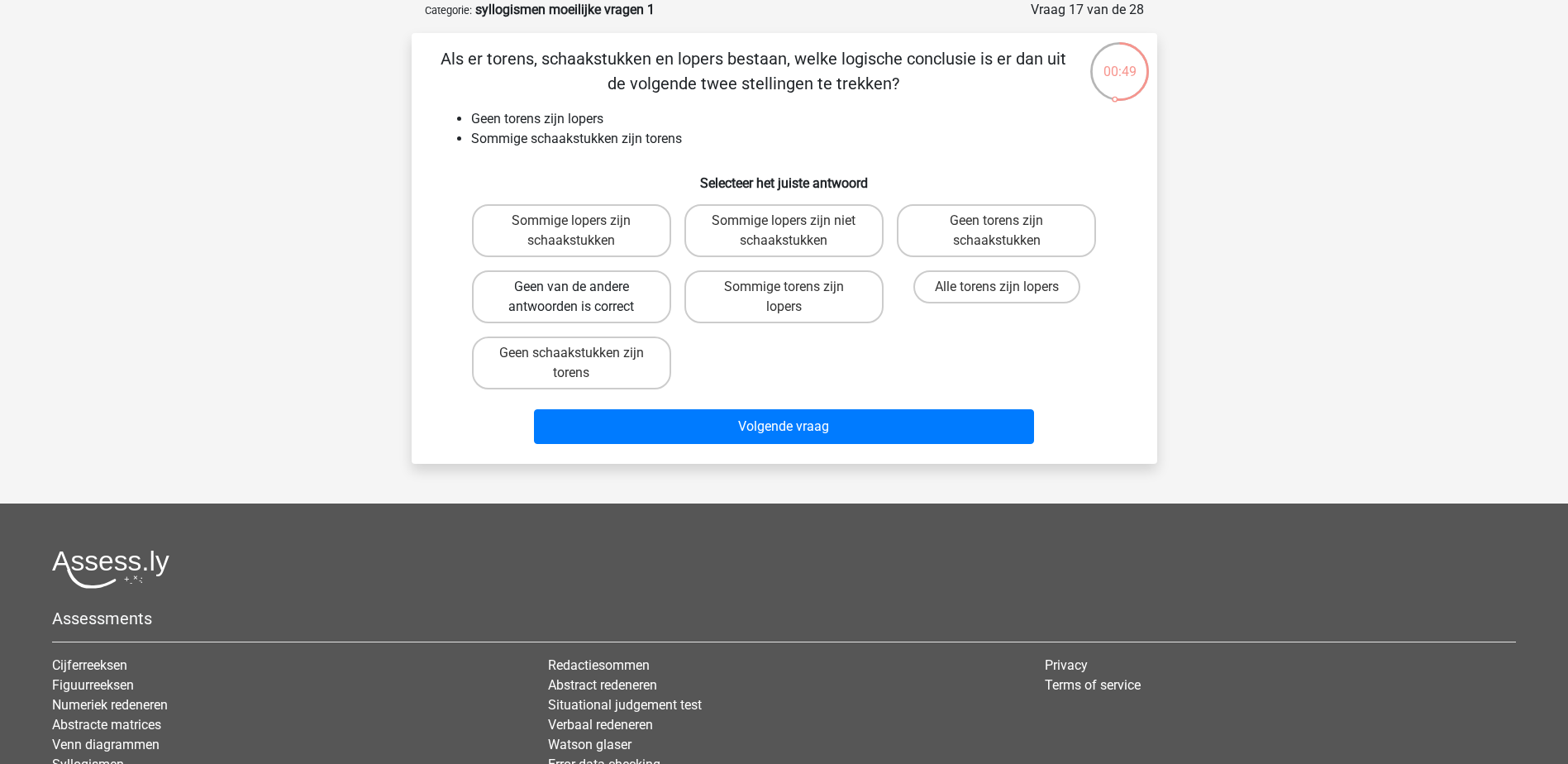
click at [617, 289] on label "Geen van de andere antwoorden is correct" at bounding box center [572, 297] width 199 height 53
click at [582, 289] on input "Geen van de andere antwoorden is correct" at bounding box center [576, 292] width 11 height 11
radio input "true"
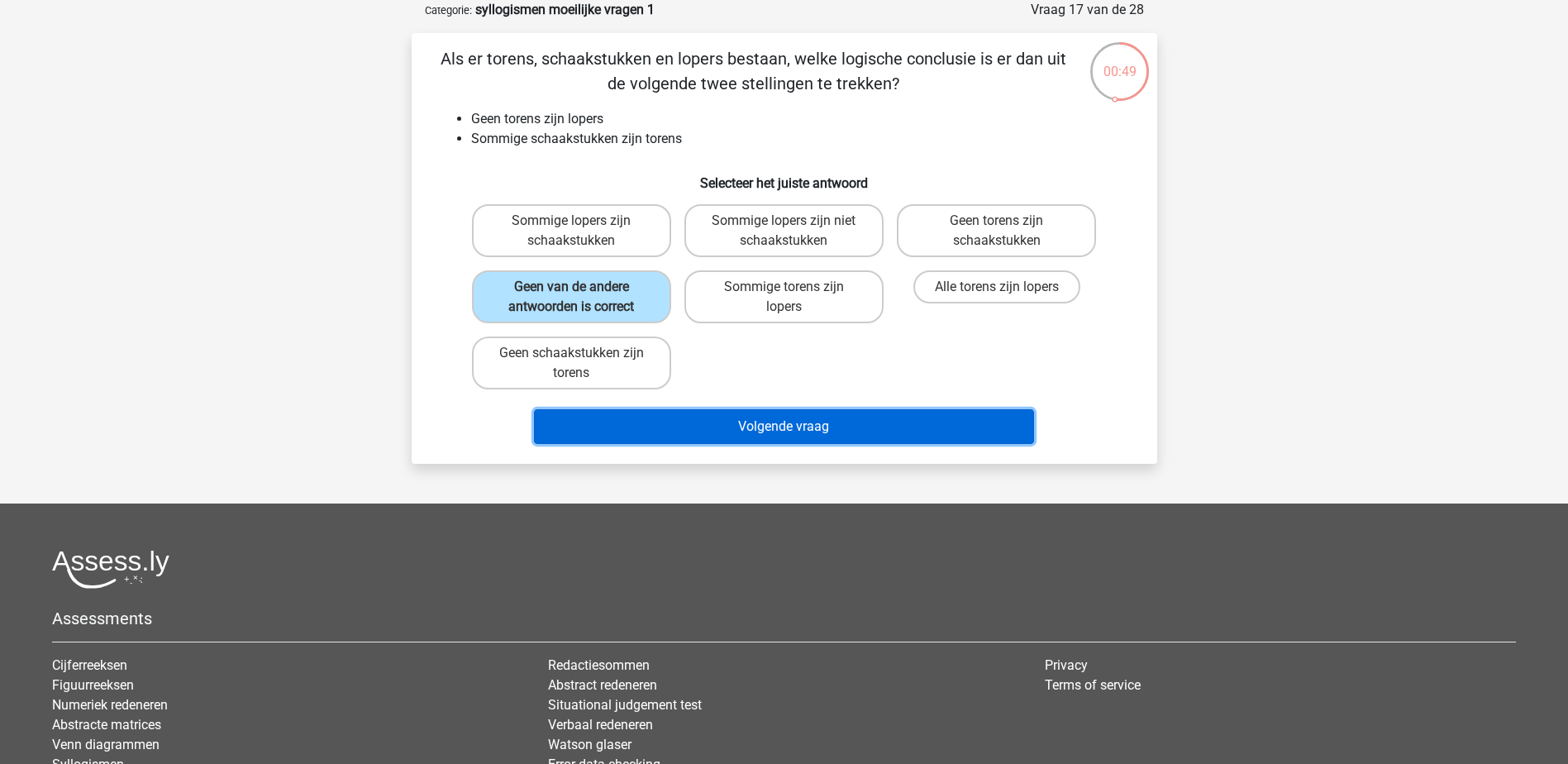
click at [802, 428] on button "Volgende vraag" at bounding box center [784, 427] width 500 height 34
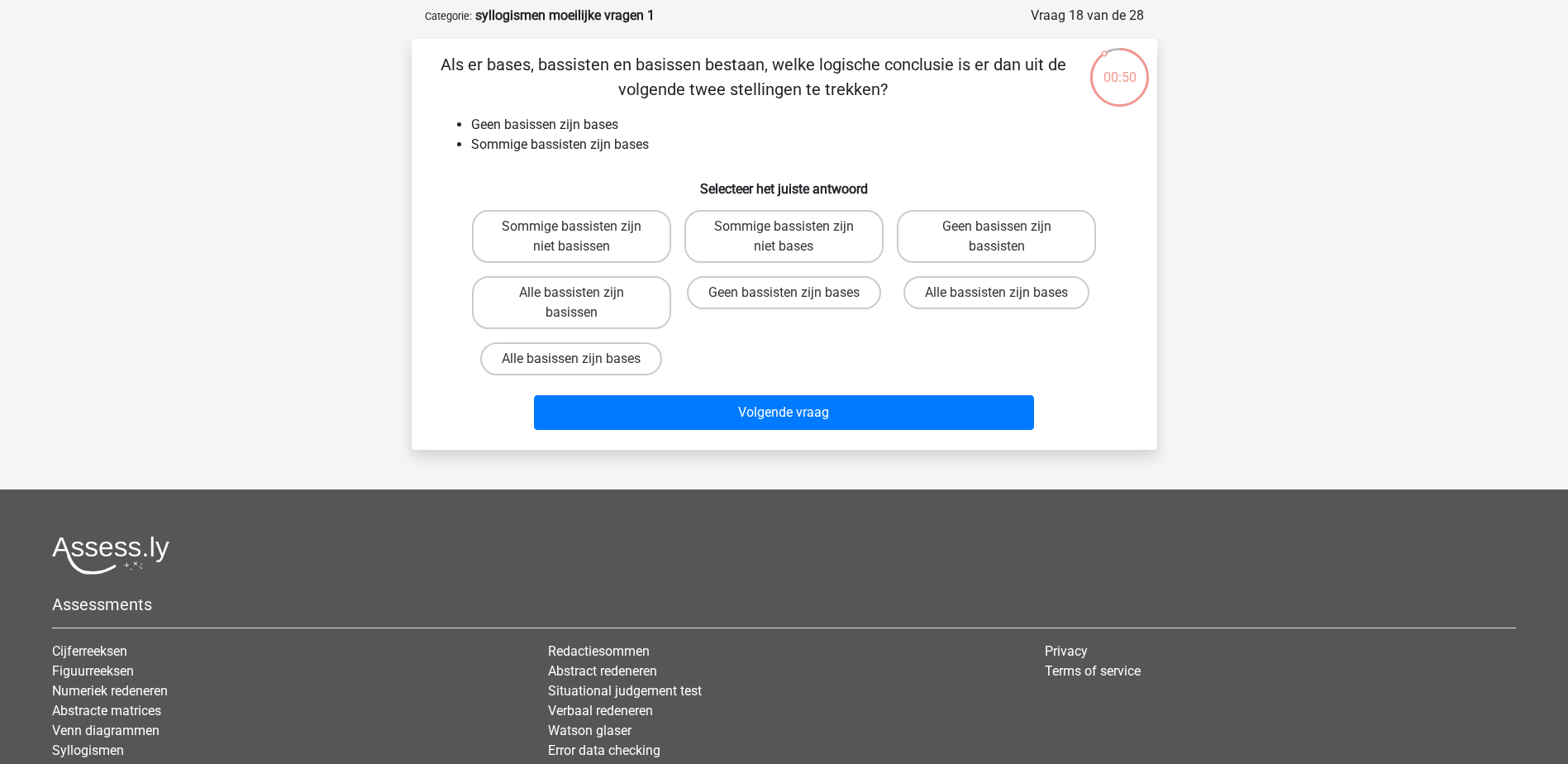
scroll to position [74, 0]
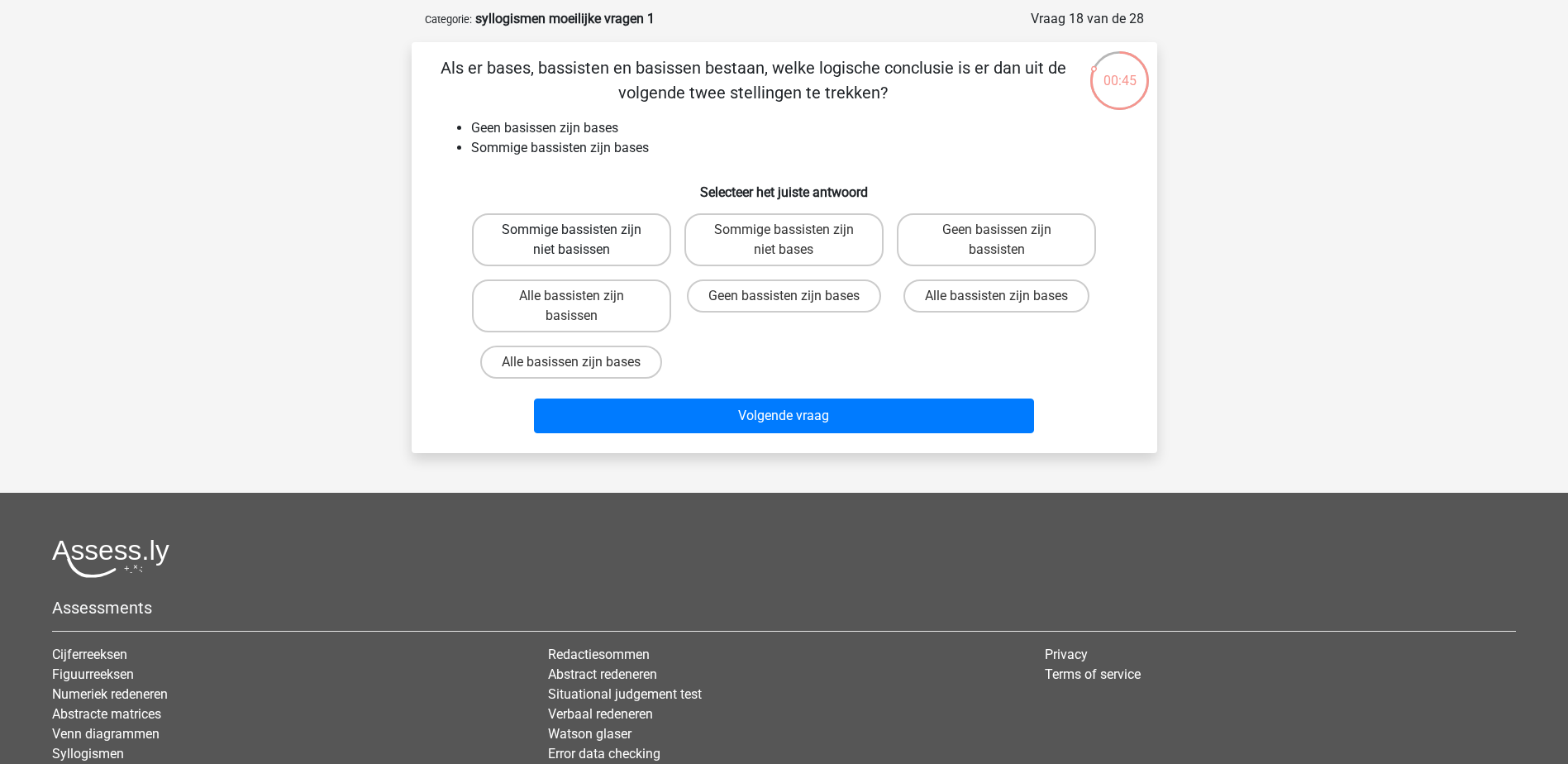
click at [622, 244] on label "Sommige bassisten zijn niet basissen" at bounding box center [572, 240] width 199 height 53
click at [582, 240] on input "Sommige bassisten zijn niet basissen" at bounding box center [576, 235] width 11 height 11
radio input "true"
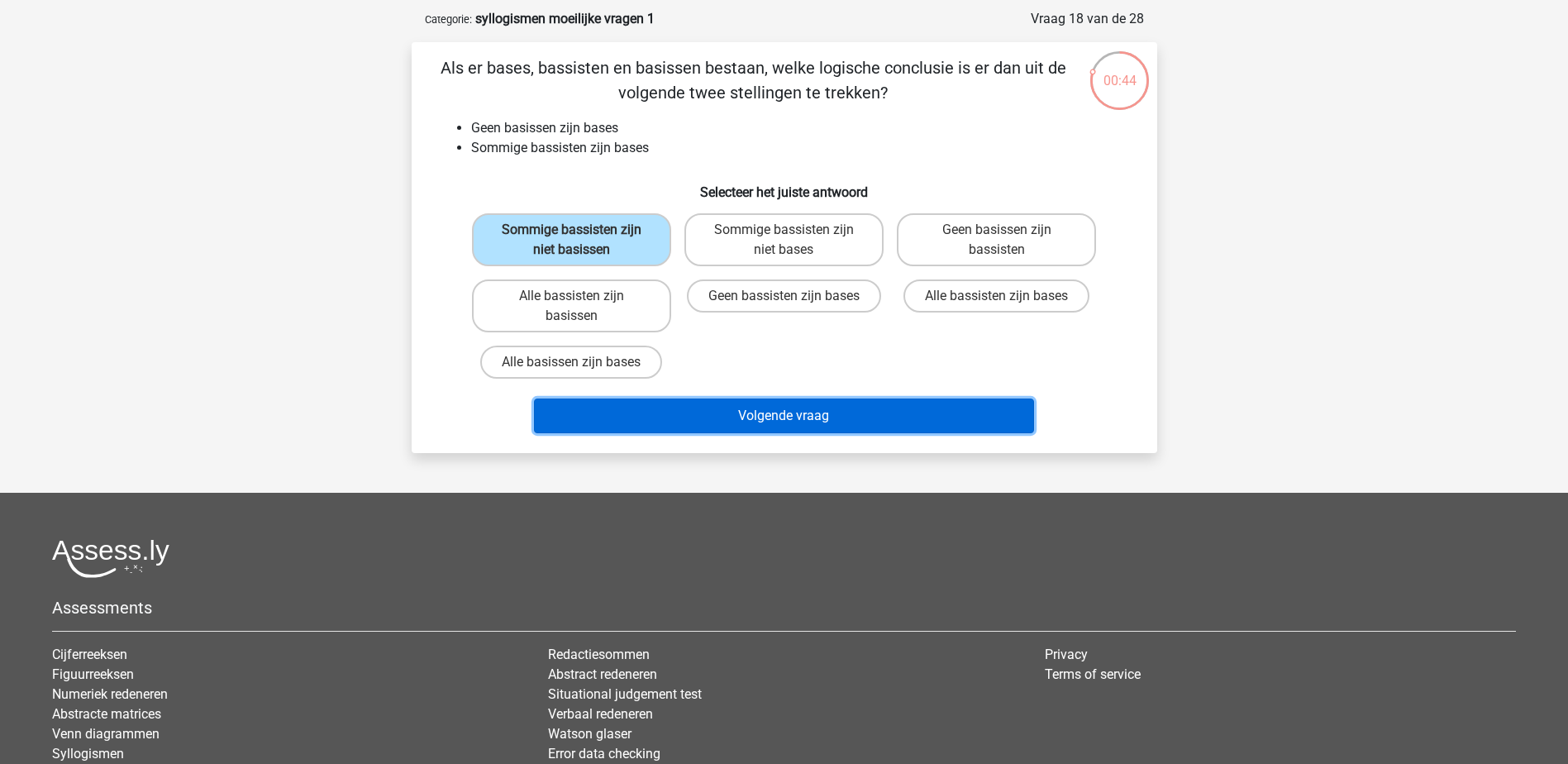
click at [790, 412] on button "Volgende vraag" at bounding box center [784, 415] width 500 height 34
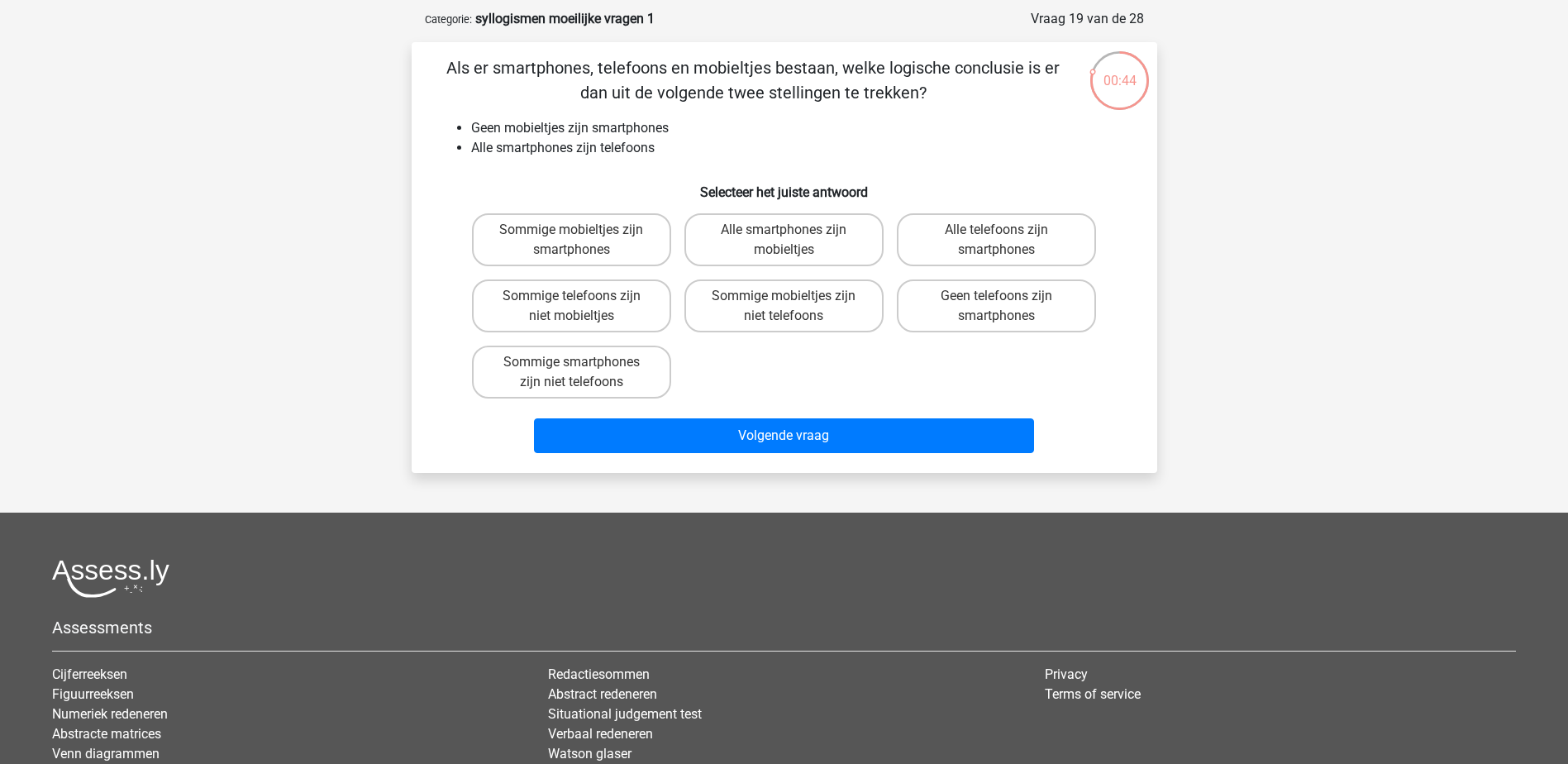
scroll to position [82, 0]
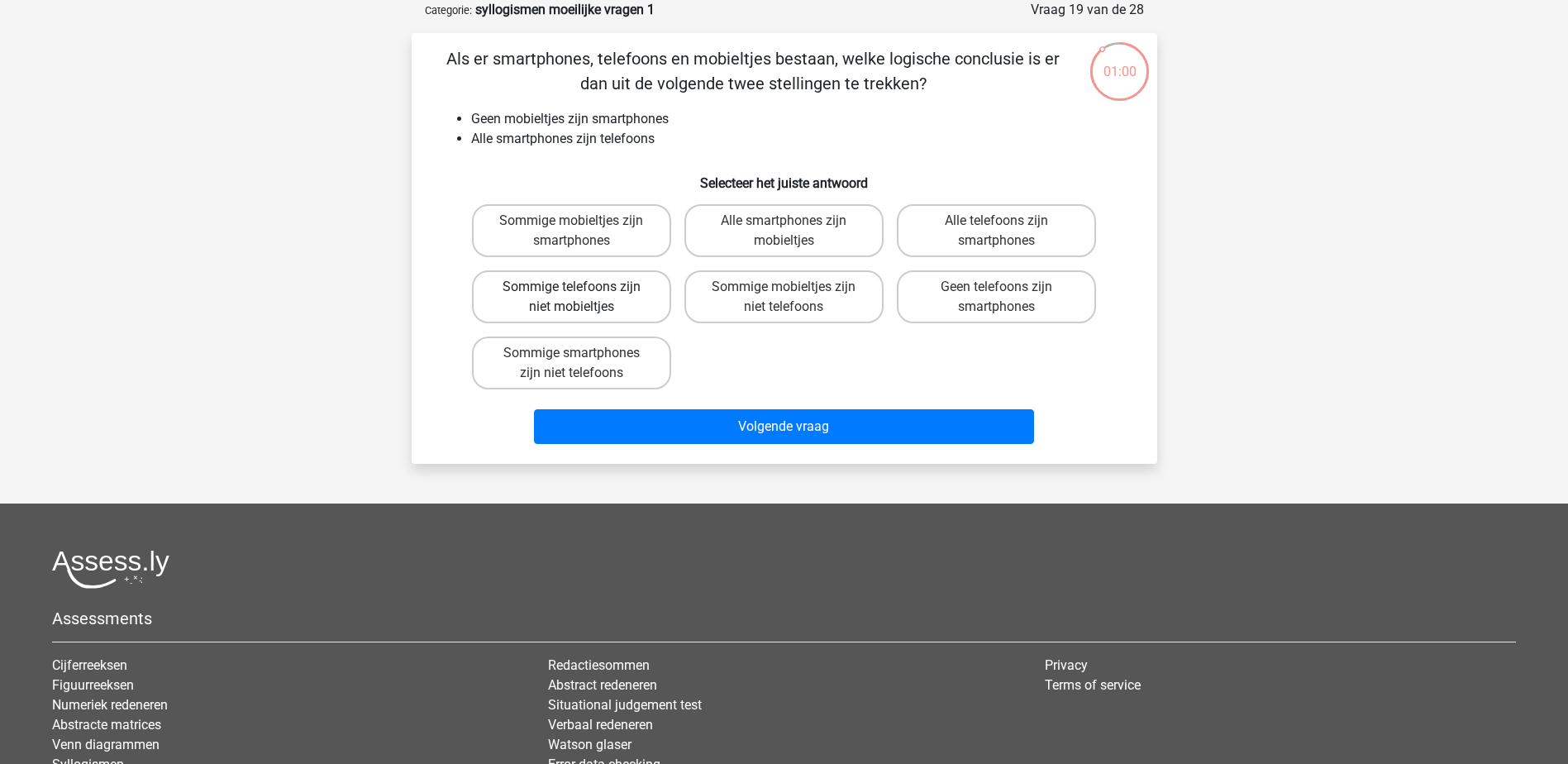
click at [635, 306] on label "Sommige telefoons zijn niet mobieltjes" at bounding box center [572, 297] width 199 height 53
click at [582, 298] on input "Sommige telefoons zijn niet mobieltjes" at bounding box center [576, 292] width 11 height 11
radio input "true"
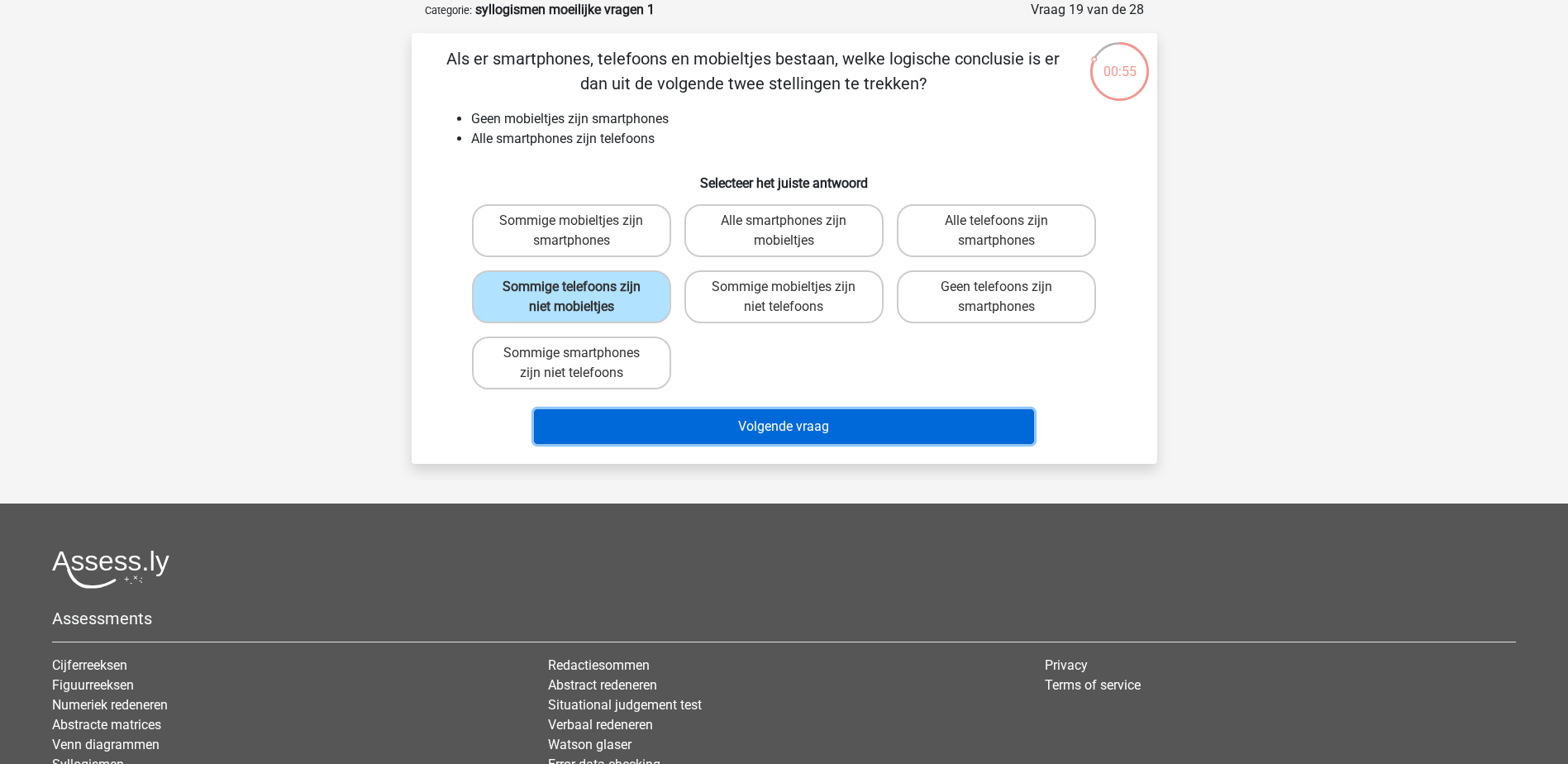
click at [792, 420] on button "Volgende vraag" at bounding box center [784, 427] width 500 height 34
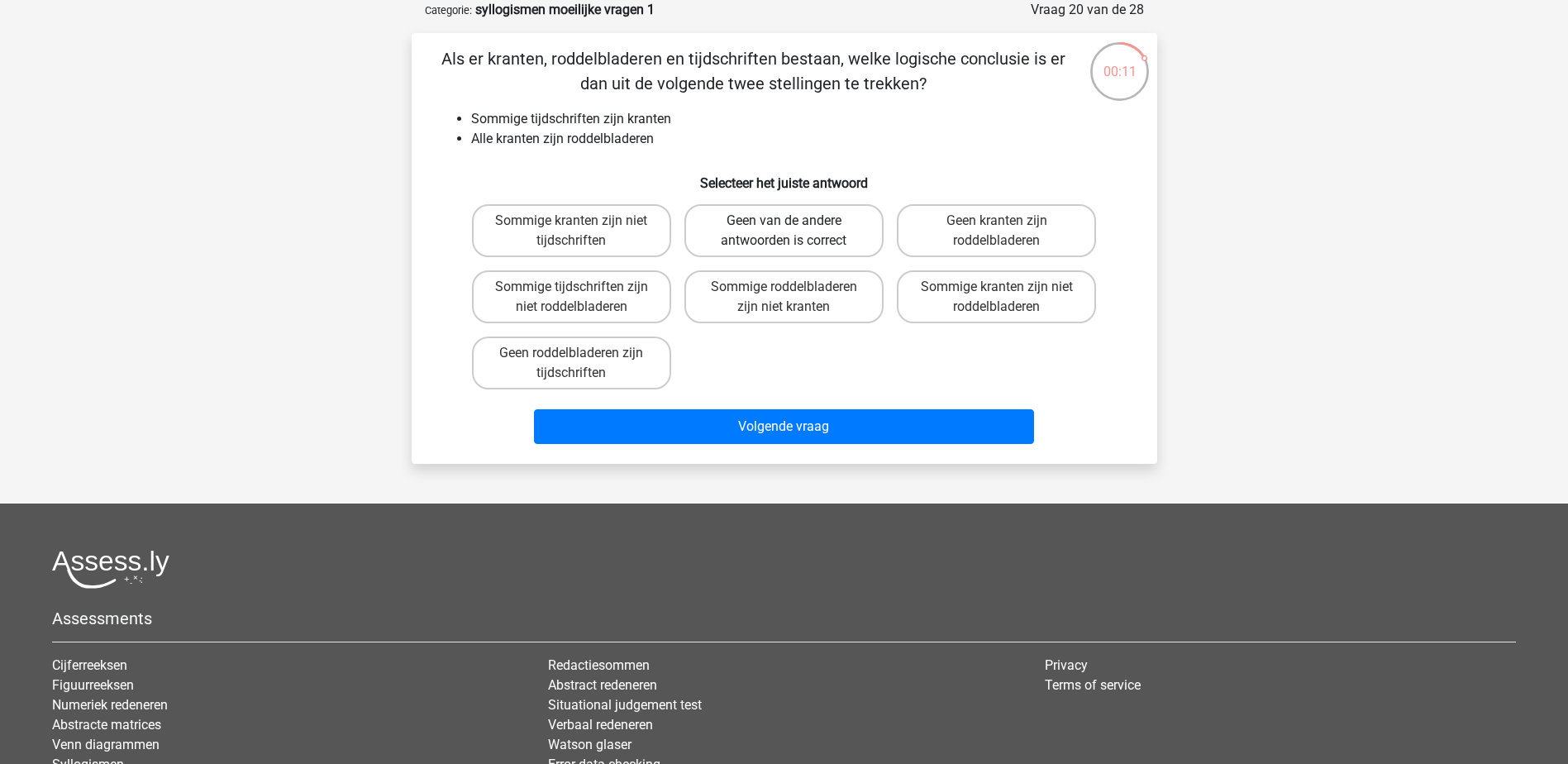
click at [809, 218] on label "Geen van de andere antwoorden is correct" at bounding box center [784, 231] width 199 height 53
click at [794, 221] on input "Geen van de andere antwoorden is correct" at bounding box center [789, 226] width 11 height 11
radio input "true"
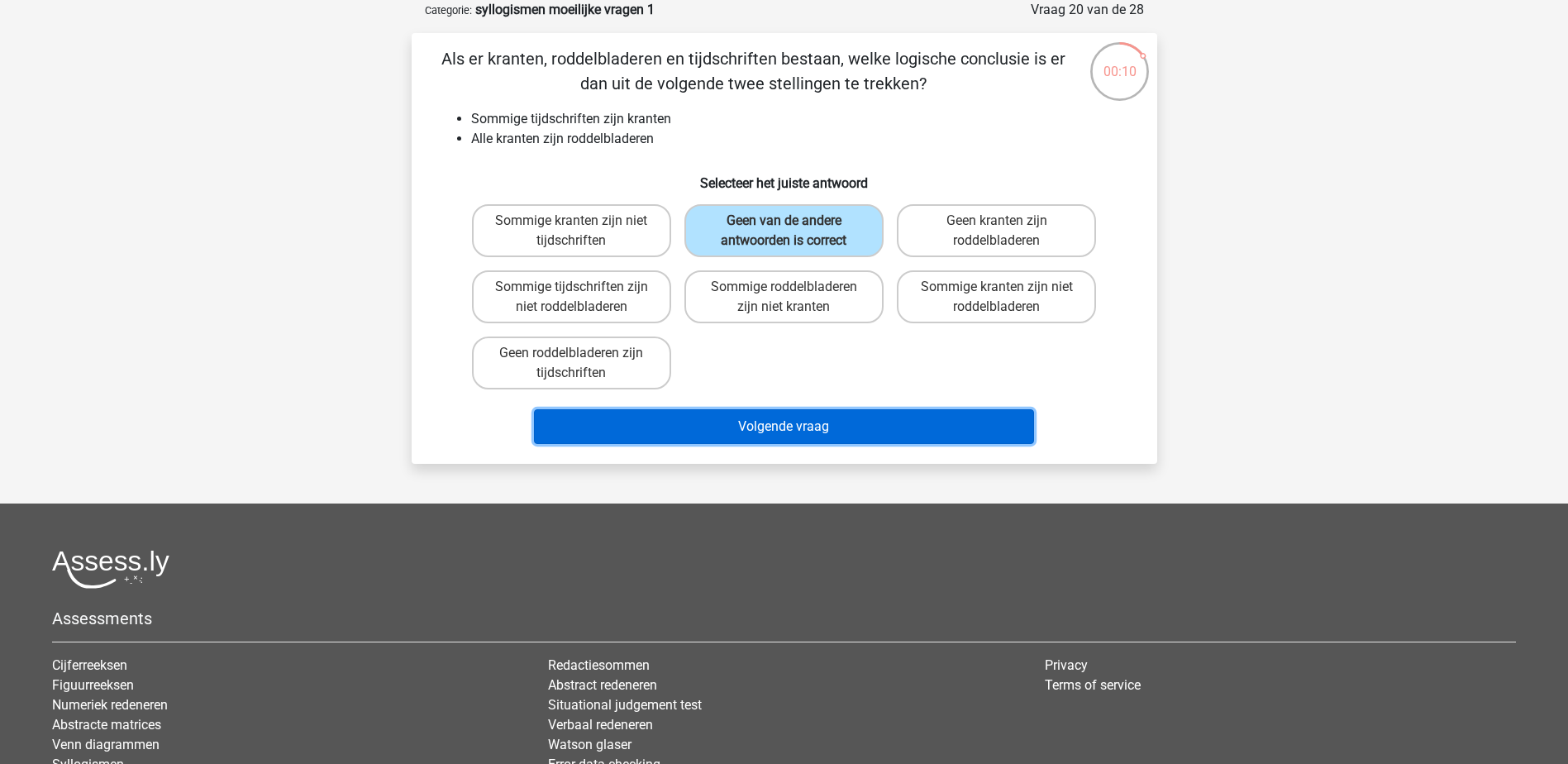
click at [869, 424] on button "Volgende vraag" at bounding box center [784, 427] width 500 height 34
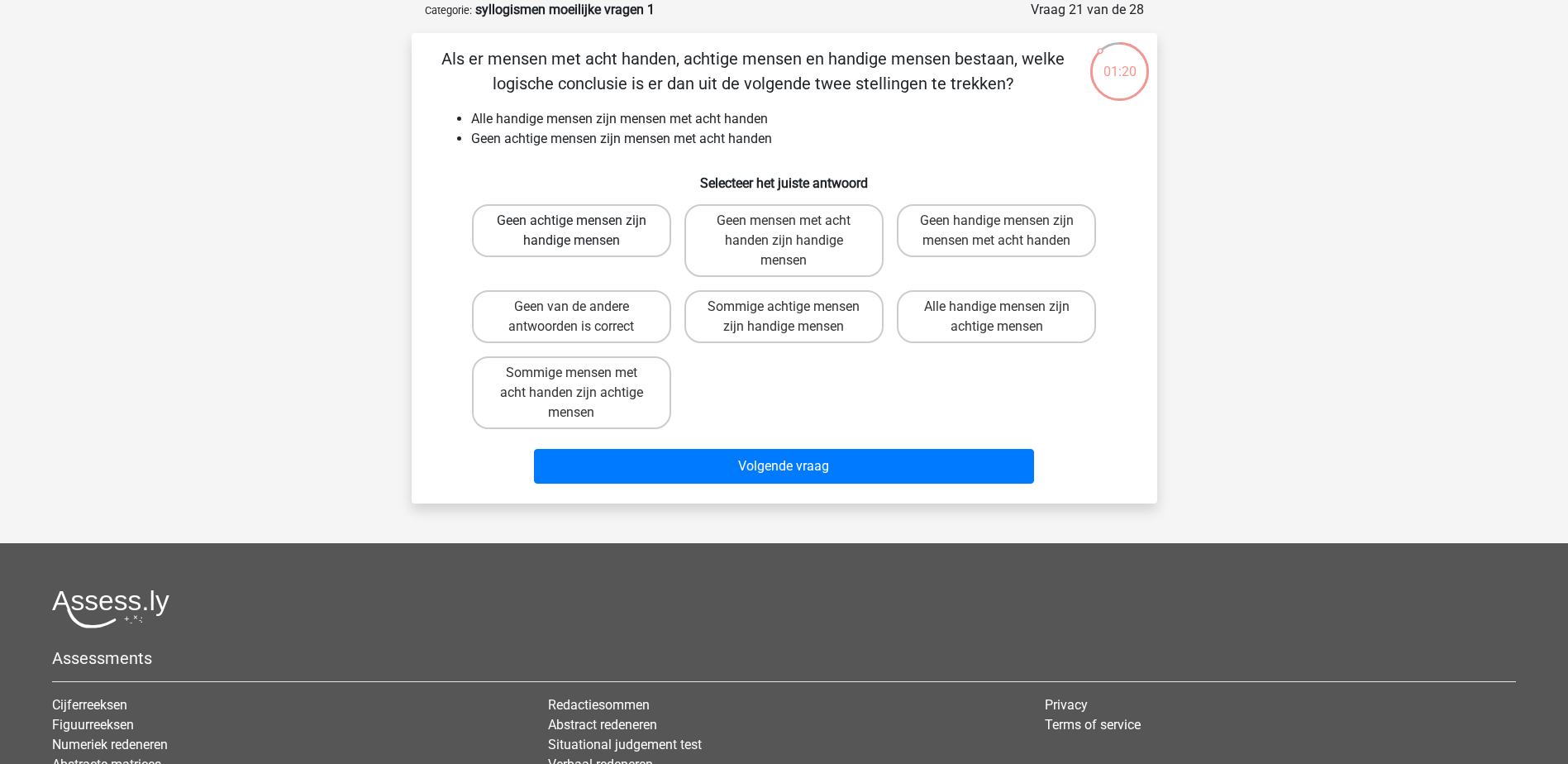
click at [596, 227] on label "Geen achtige mensen zijn handige mensen" at bounding box center [572, 231] width 199 height 53
click at [582, 227] on input "Geen achtige mensen zijn handige mensen" at bounding box center [576, 226] width 11 height 11
radio input "true"
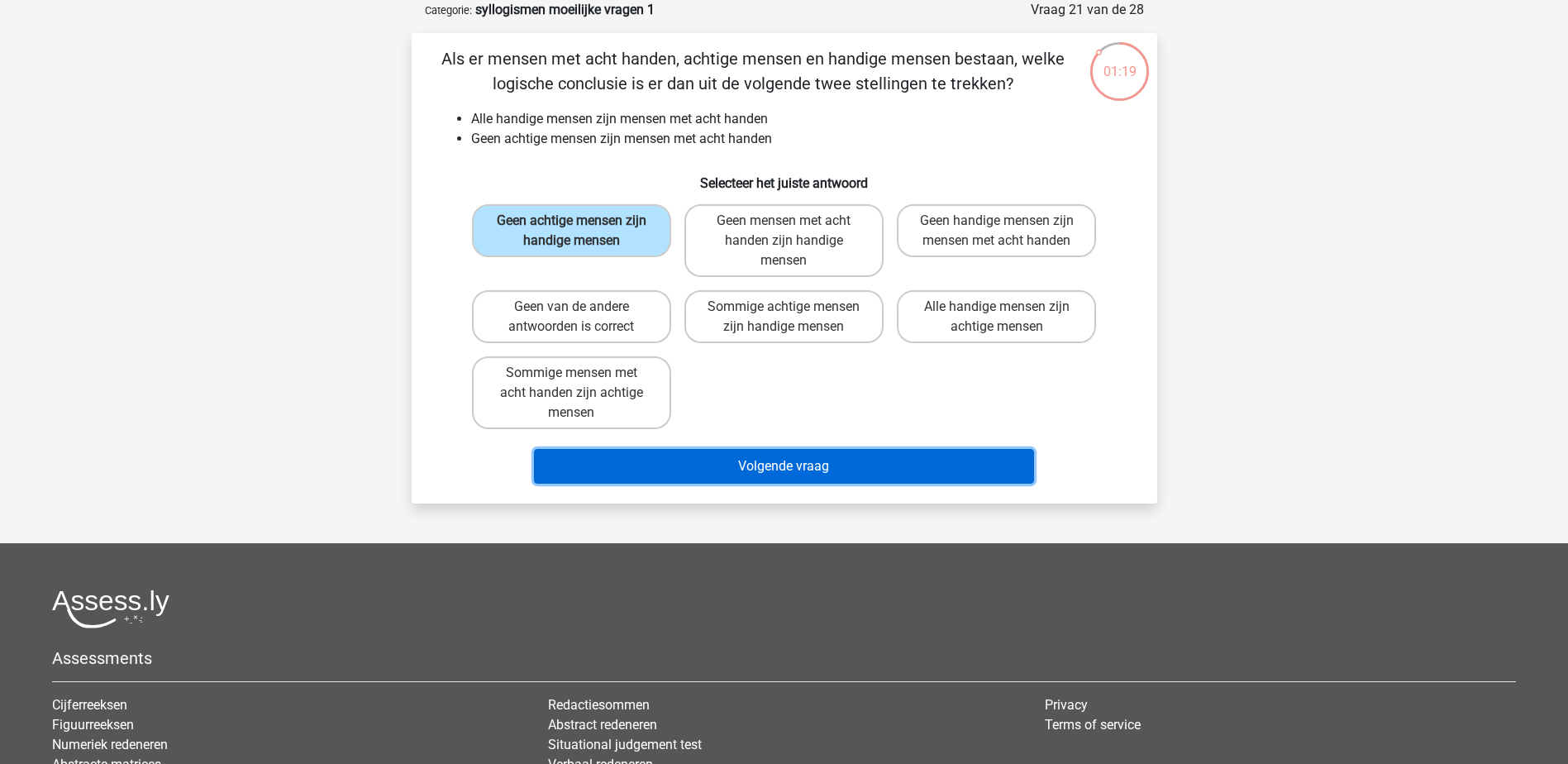
click at [809, 466] on button "Volgende vraag" at bounding box center [784, 466] width 500 height 34
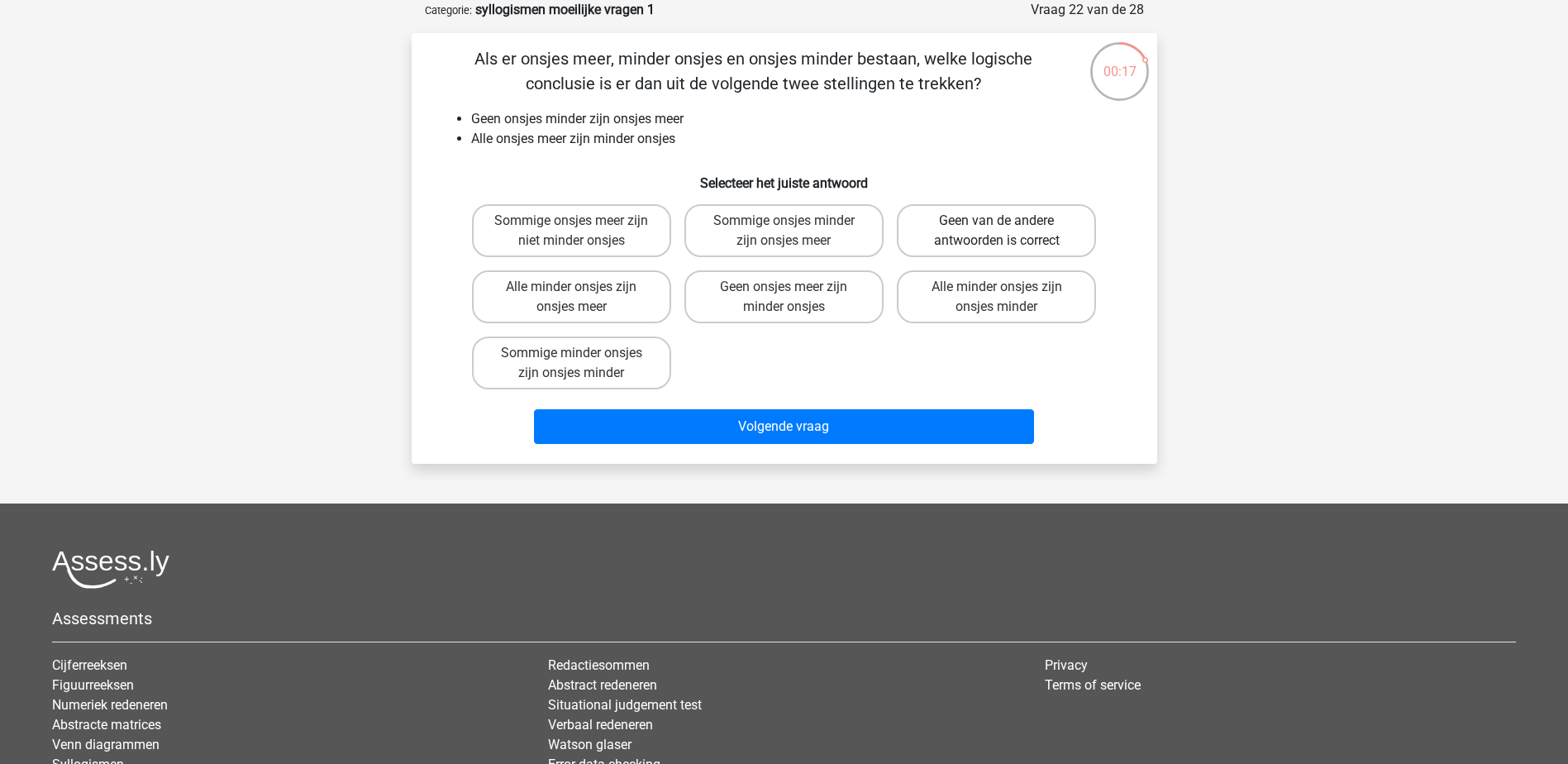
click at [1028, 211] on label "Geen van de andere antwoorden is correct" at bounding box center [996, 231] width 199 height 53
click at [1008, 221] on input "Geen van de andere antwoorden is correct" at bounding box center [1002, 226] width 11 height 11
radio input "true"
click at [905, 445] on div "Volgende vraag" at bounding box center [784, 430] width 638 height 41
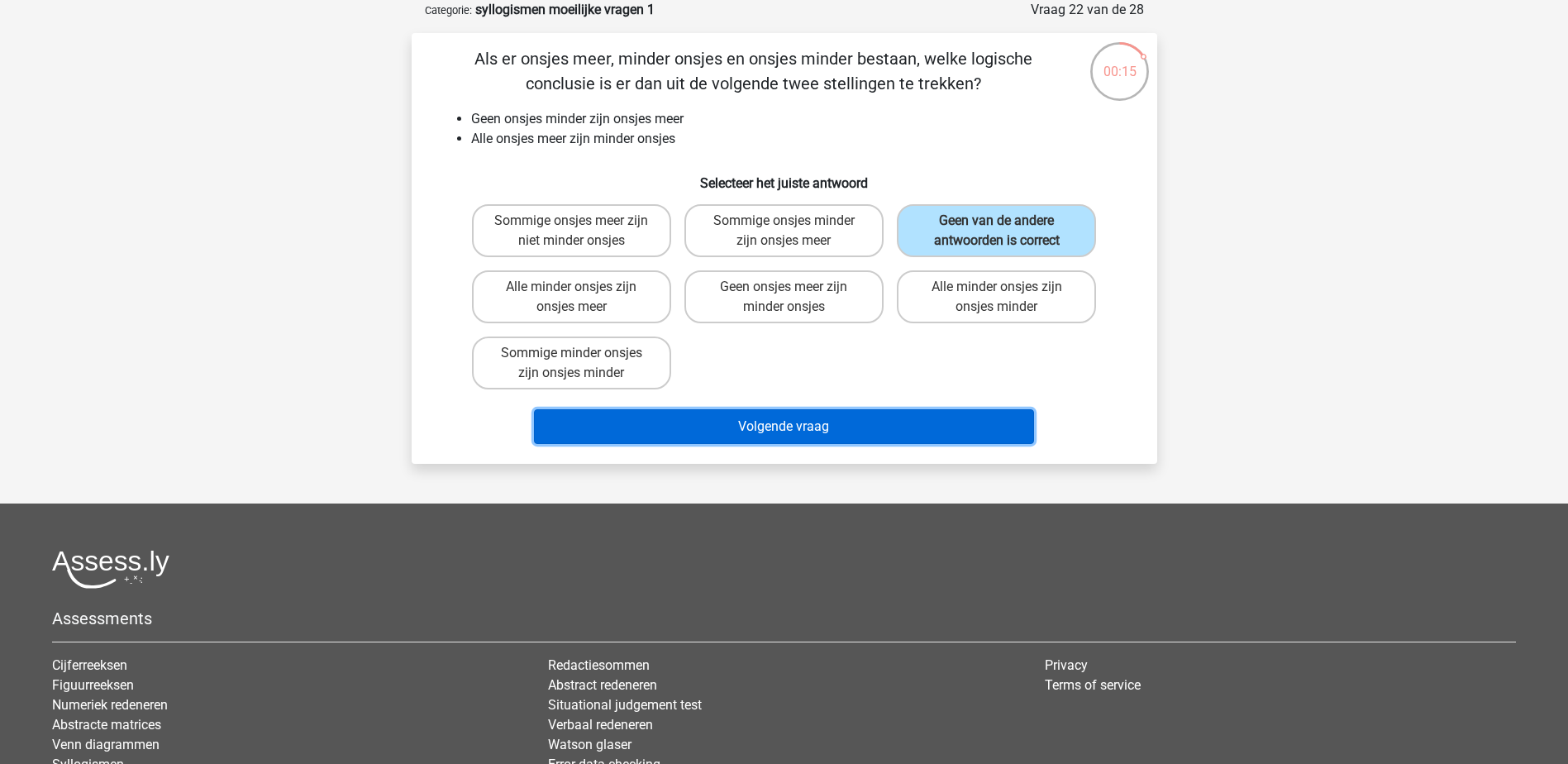
click at [983, 434] on button "Volgende vraag" at bounding box center [784, 427] width 500 height 34
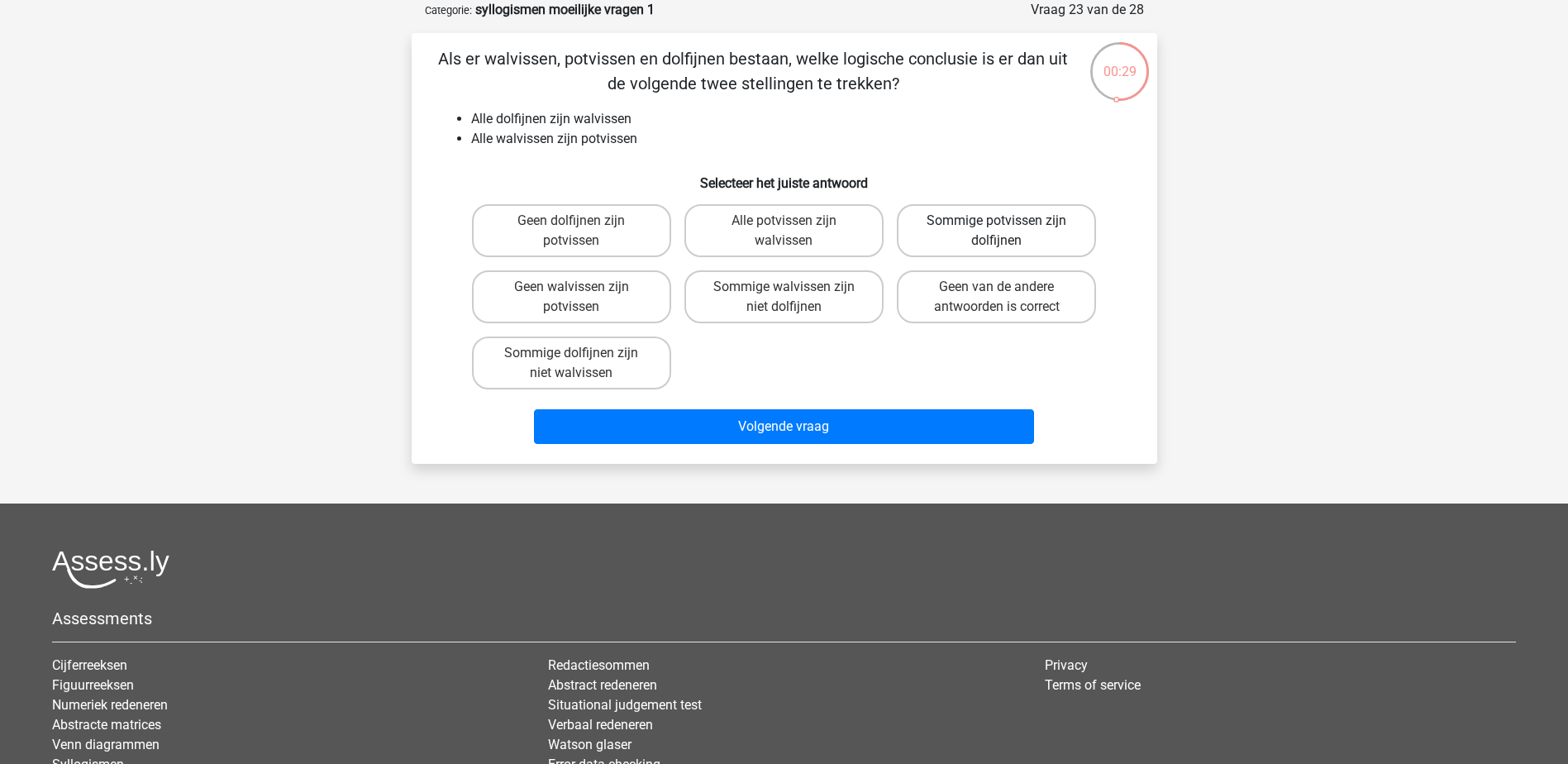
click at [1063, 230] on label "Sommige potvissen zijn dolfijnen" at bounding box center [996, 231] width 199 height 53
click at [1008, 230] on input "Sommige potvissen zijn dolfijnen" at bounding box center [1002, 226] width 11 height 11
radio input "true"
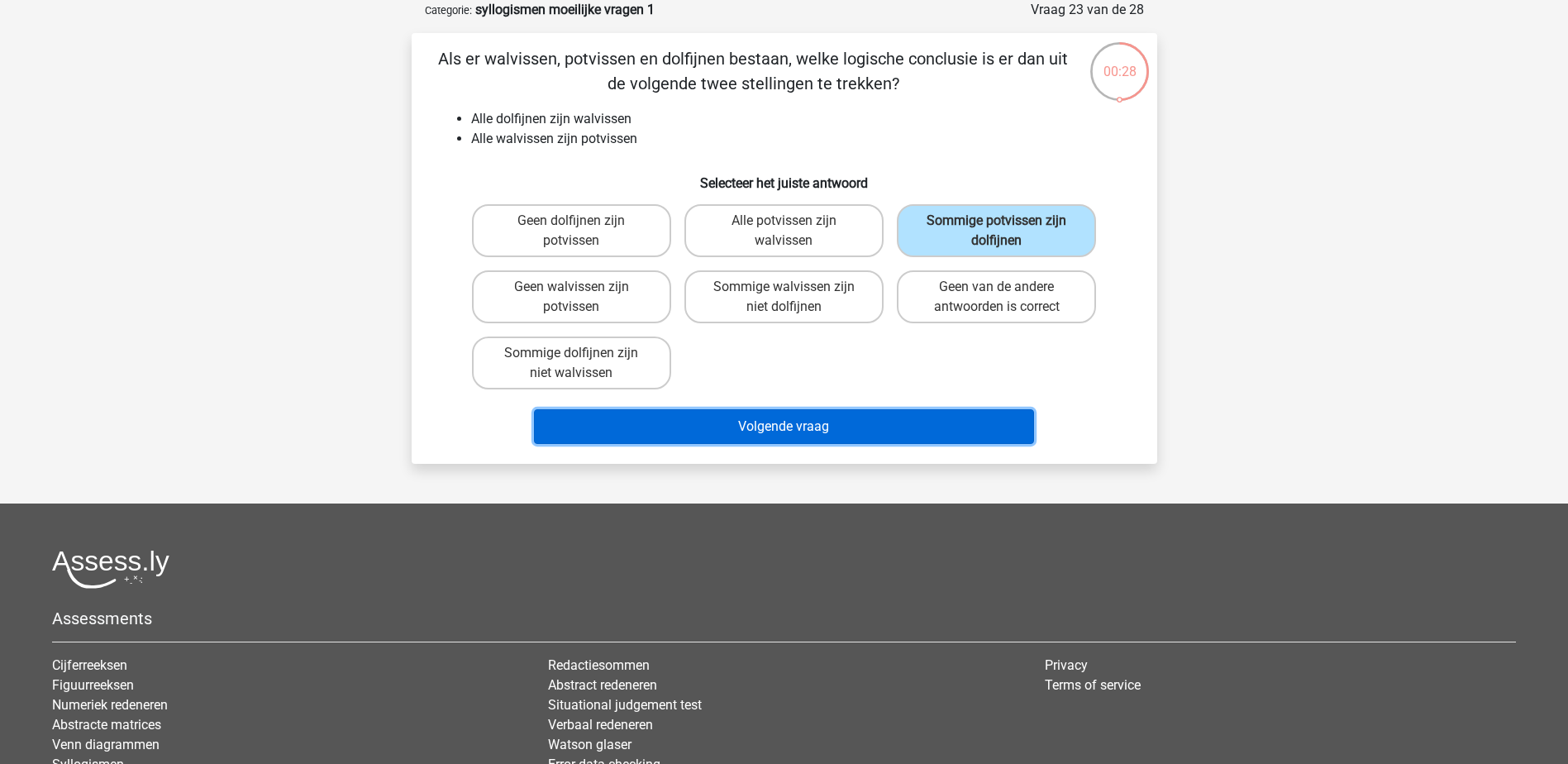
click at [990, 419] on button "Volgende vraag" at bounding box center [784, 427] width 500 height 34
click at [774, 432] on button "Volgende vraag" at bounding box center [784, 427] width 500 height 34
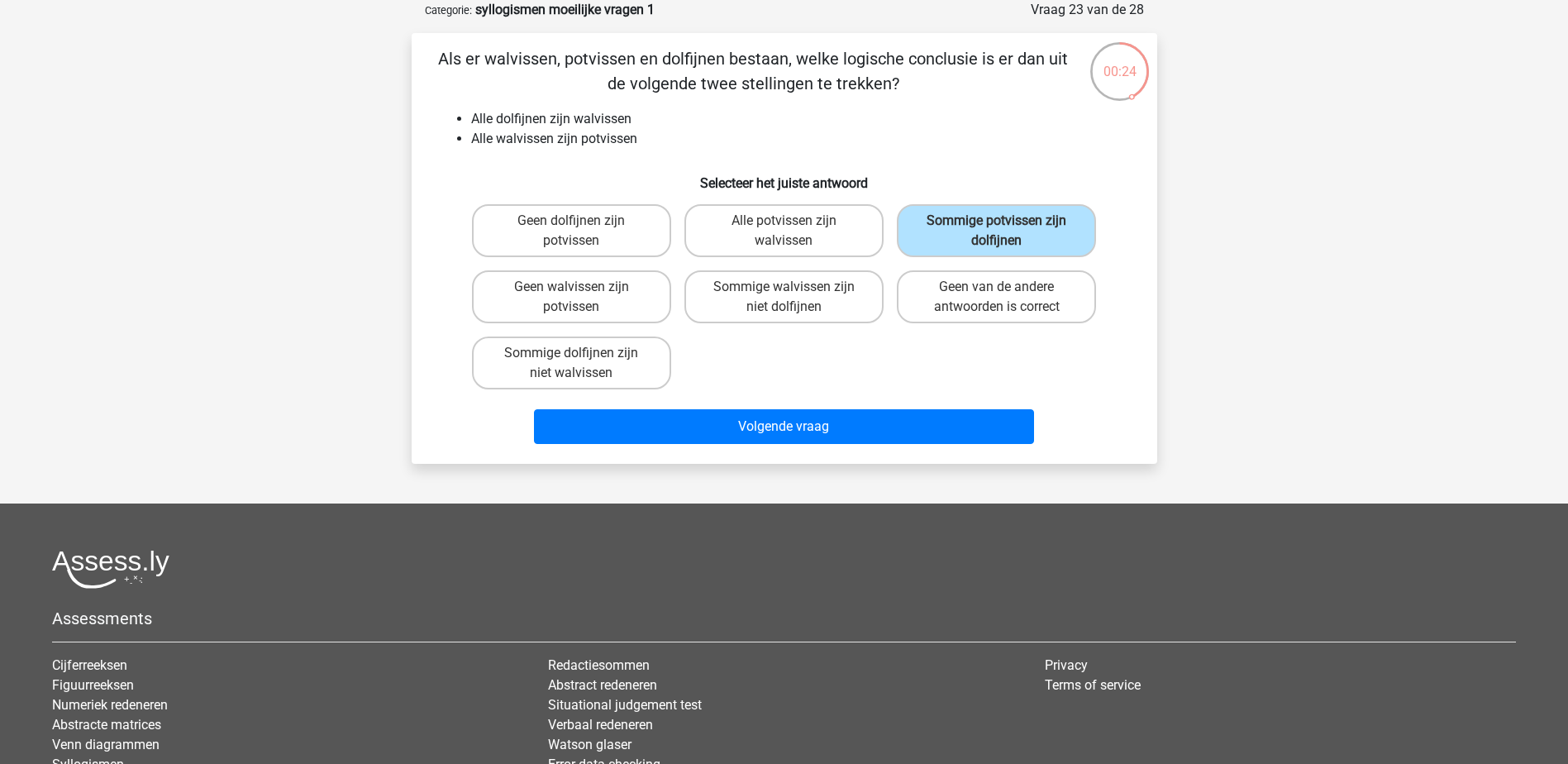
scroll to position [0, 0]
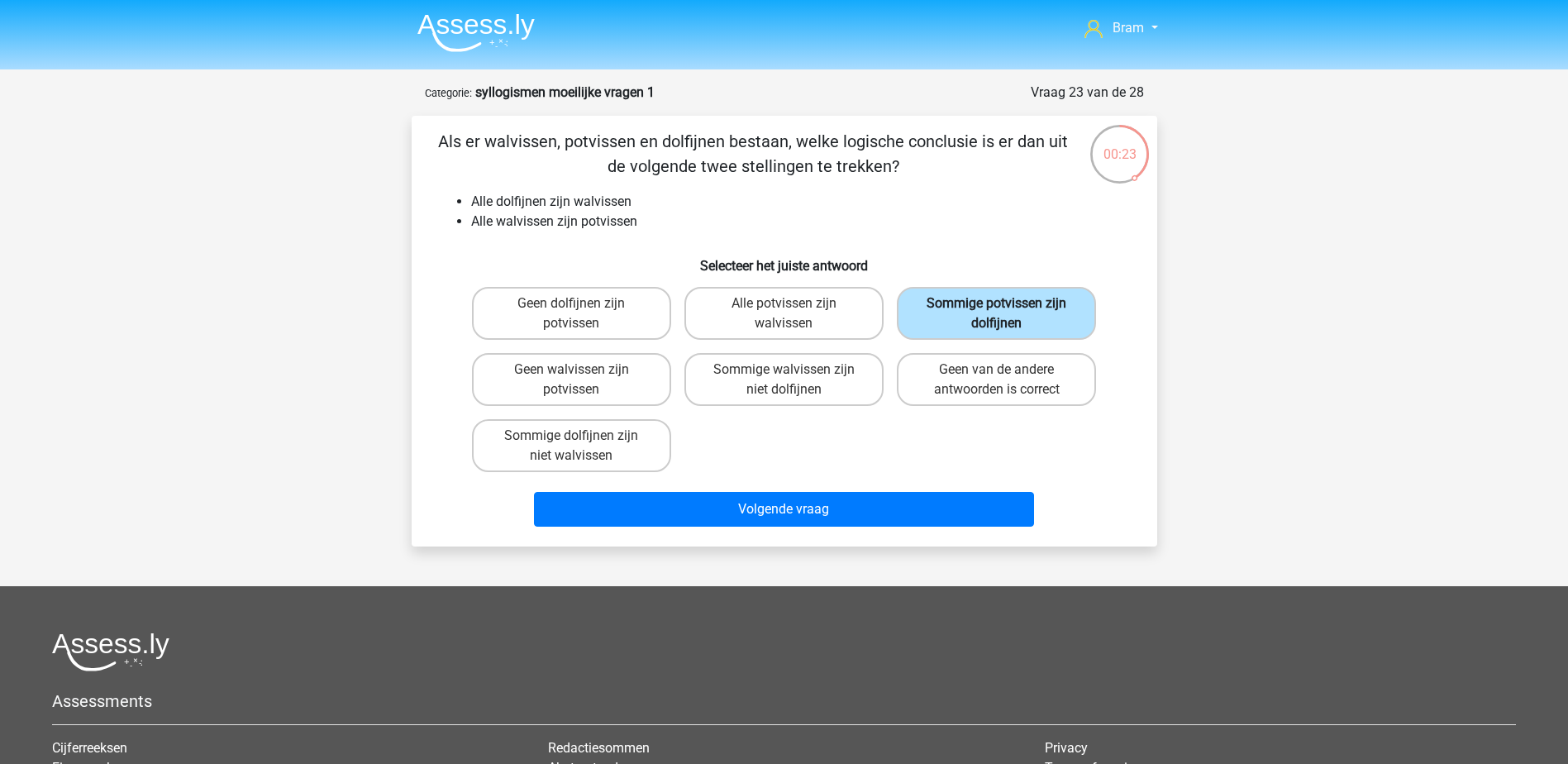
click at [980, 333] on label "Sommige potvissen zijn dolfijnen" at bounding box center [996, 313] width 199 height 53
click at [996, 314] on input "Sommige potvissen zijn dolfijnen" at bounding box center [1002, 308] width 11 height 11
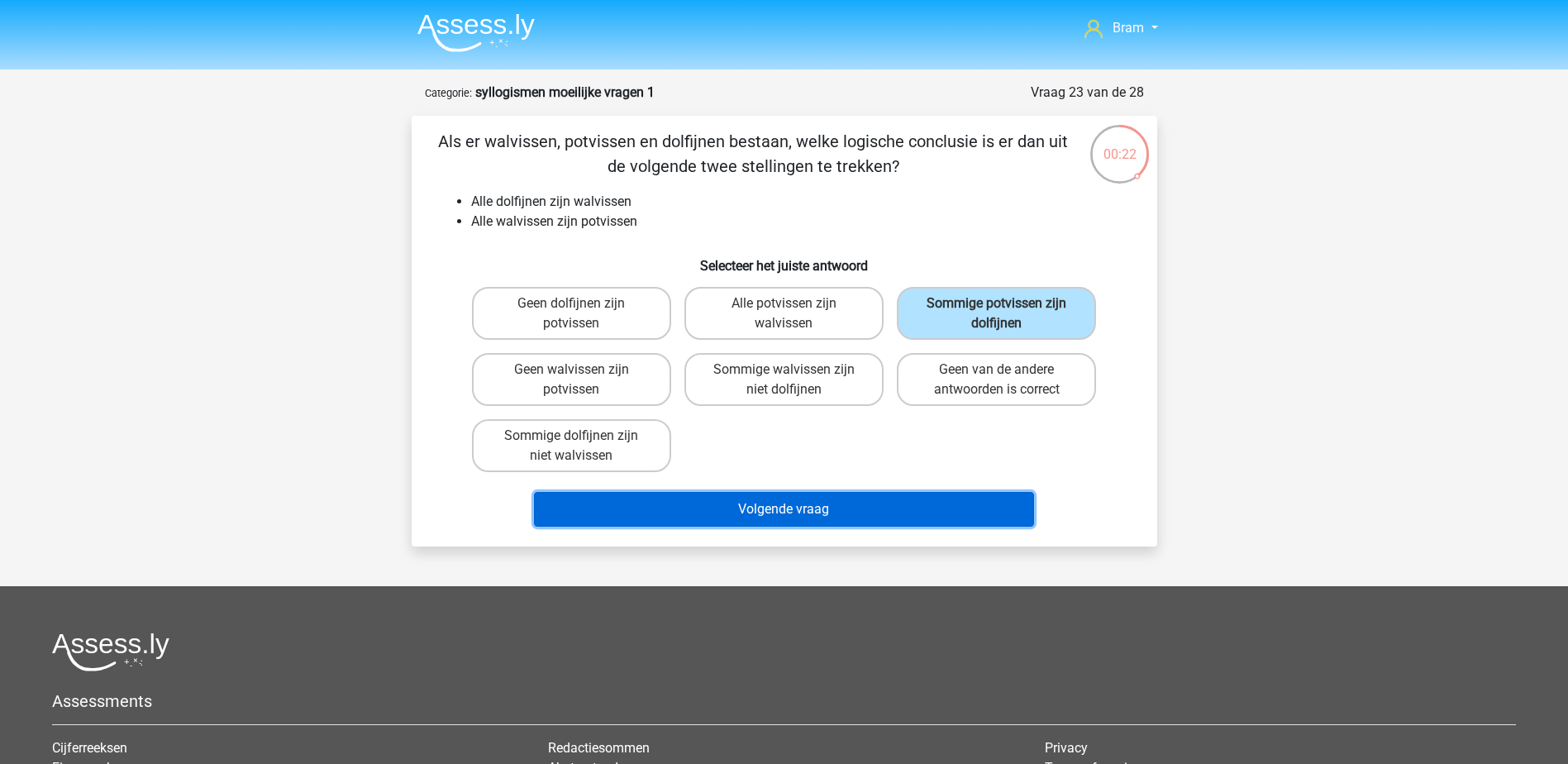
click at [900, 509] on button "Volgende vraag" at bounding box center [784, 509] width 500 height 34
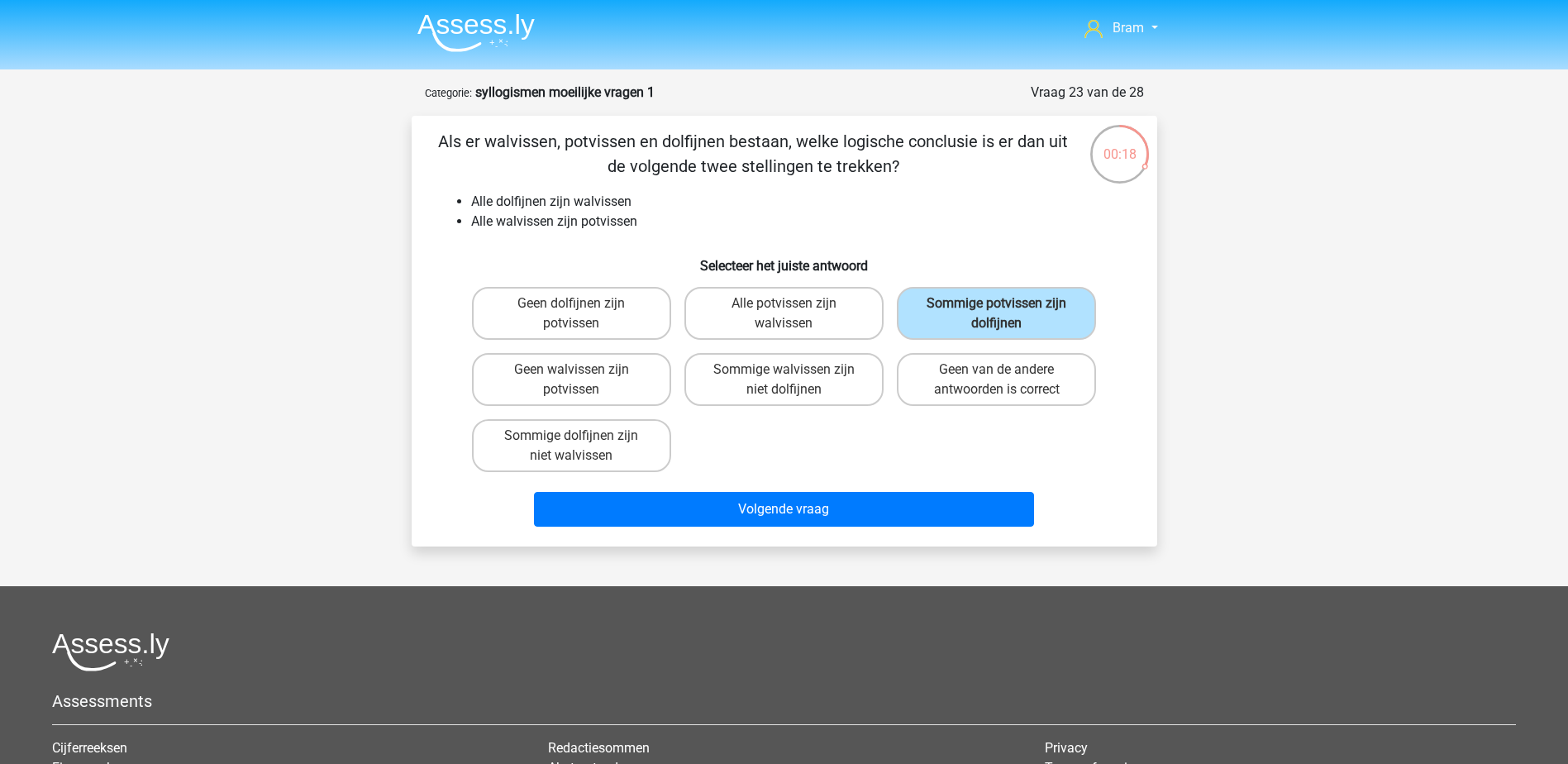
click at [1006, 313] on input "Sommige potvissen zijn dolfijnen" at bounding box center [1002, 308] width 11 height 11
click at [808, 298] on label "Alle potvissen zijn walvissen" at bounding box center [784, 313] width 199 height 53
click at [794, 303] on input "Alle potvissen zijn walvissen" at bounding box center [789, 308] width 11 height 11
radio input "true"
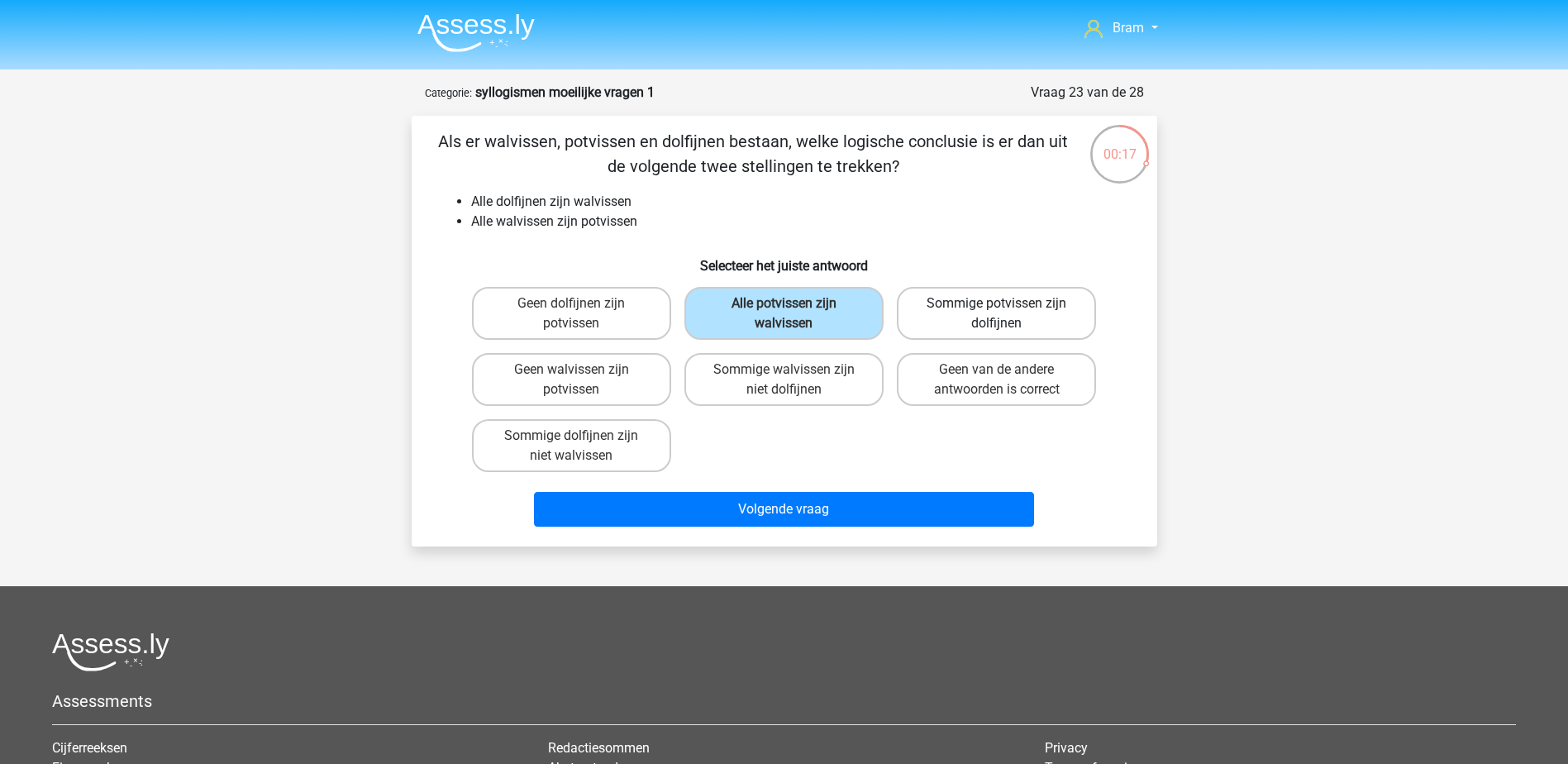
click at [947, 304] on label "Sommige potvissen zijn dolfijnen" at bounding box center [996, 313] width 199 height 53
click at [996, 304] on input "Sommige potvissen zijn dolfijnen" at bounding box center [1002, 308] width 11 height 11
radio input "true"
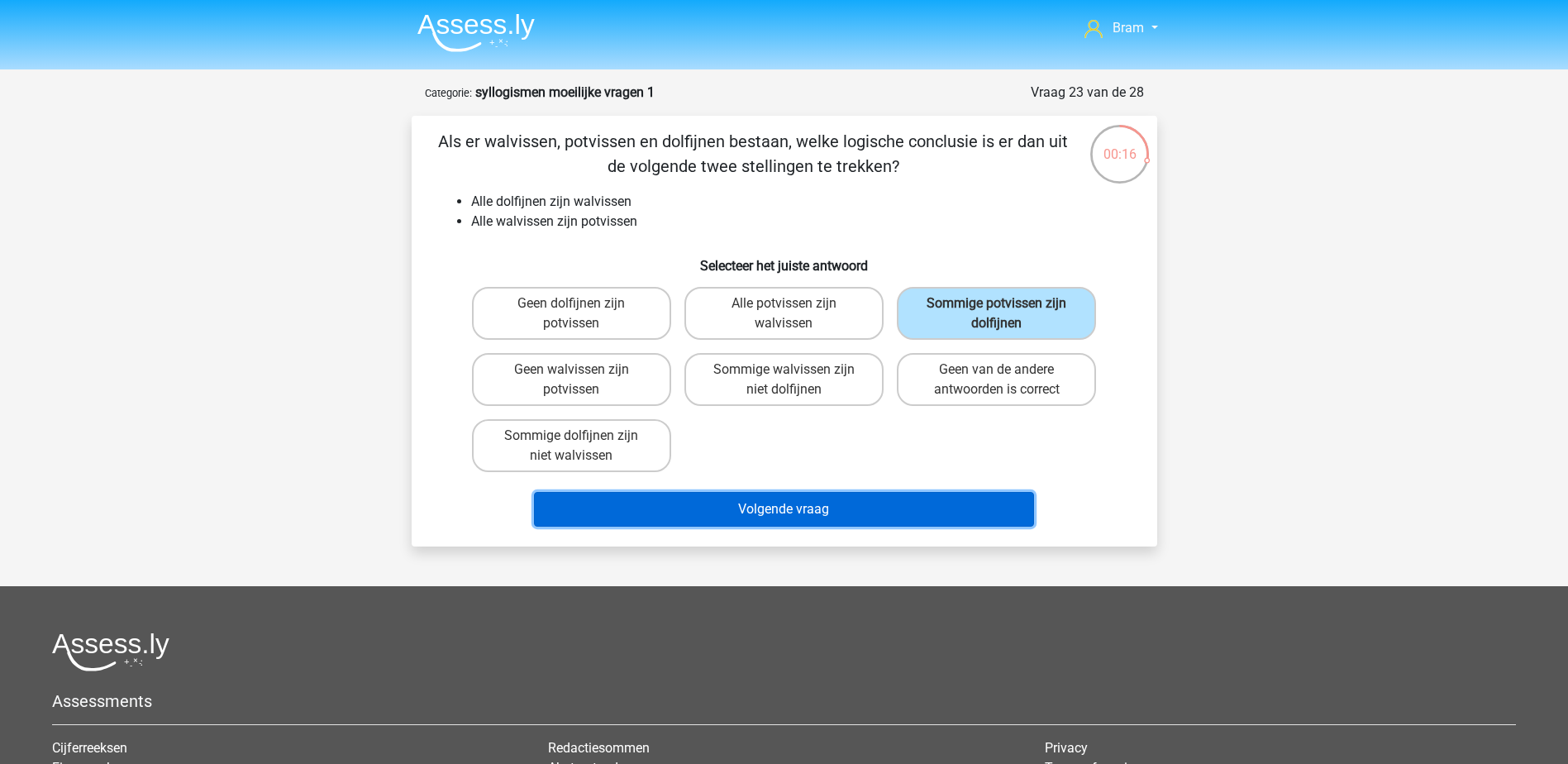
click at [892, 512] on button "Volgende vraag" at bounding box center [784, 509] width 500 height 34
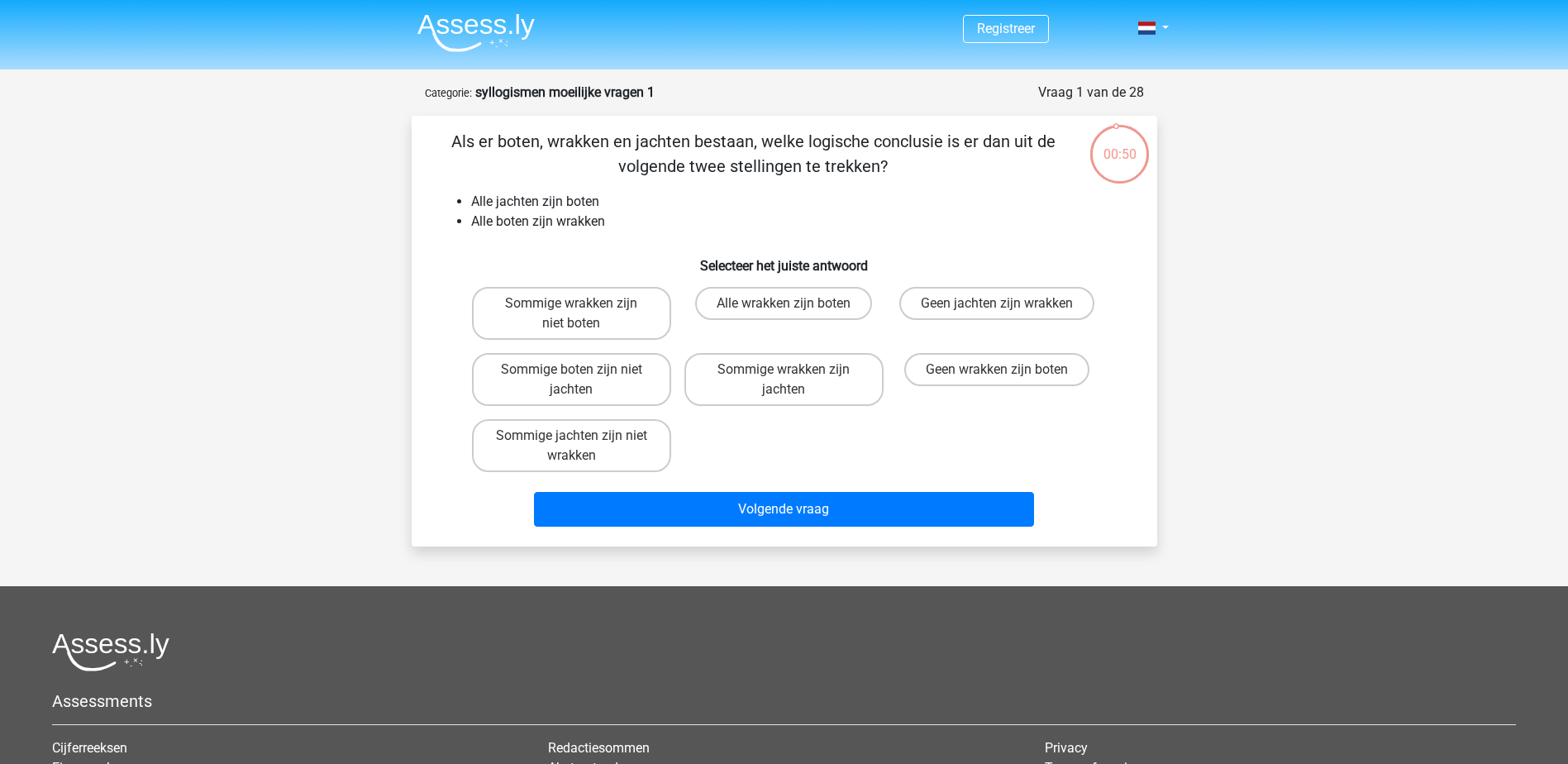
click at [1226, 331] on div "Registreer Nederlands English" at bounding box center [784, 511] width 1568 height 1022
click at [770, 389] on label "Sommige wrakken zijn jachten" at bounding box center [784, 379] width 199 height 53
click at [784, 380] on input "Sommige wrakken zijn jachten" at bounding box center [789, 374] width 11 height 11
radio input "true"
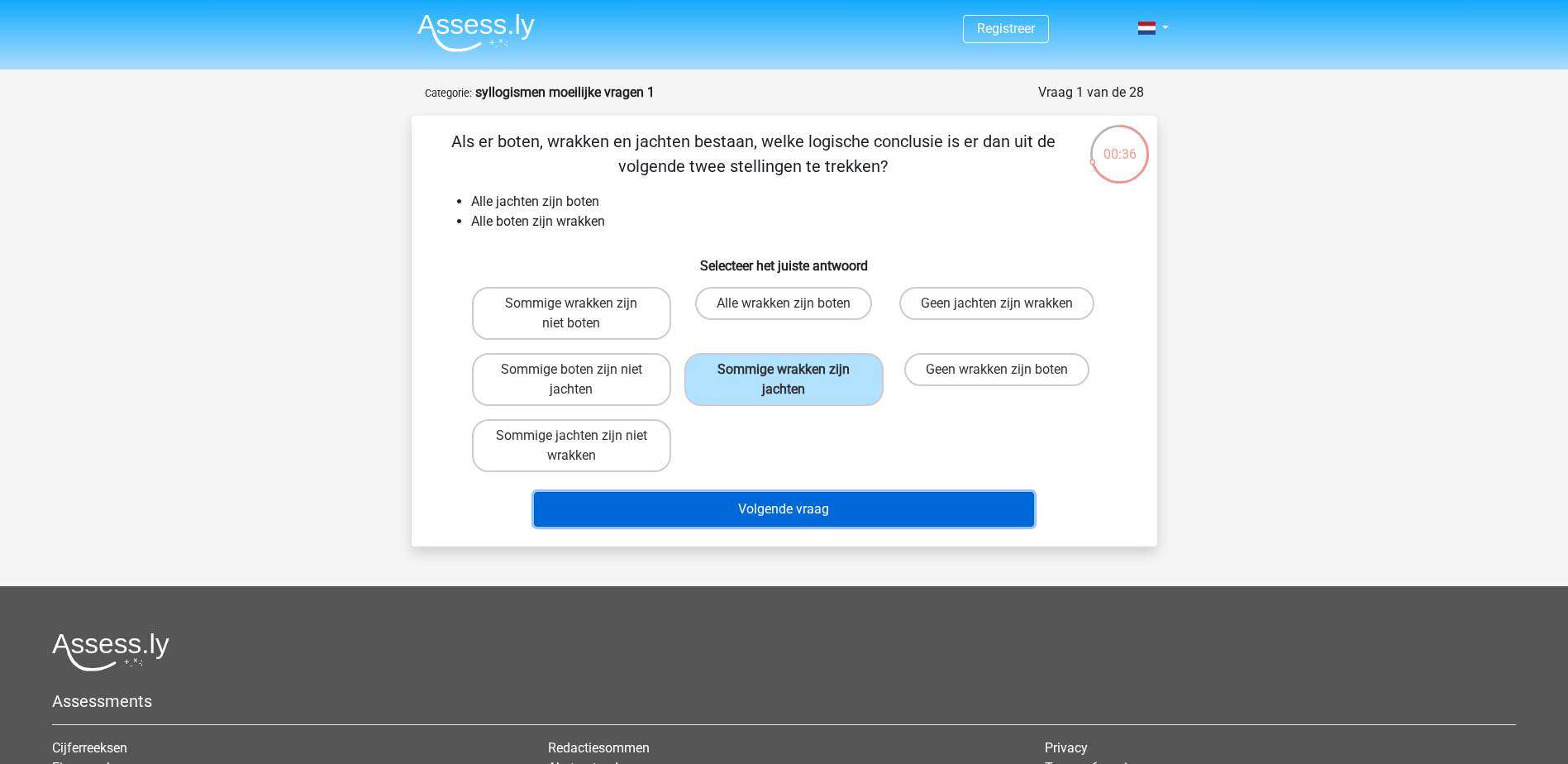
click at [800, 516] on button "Volgende vraag" at bounding box center [784, 509] width 500 height 34
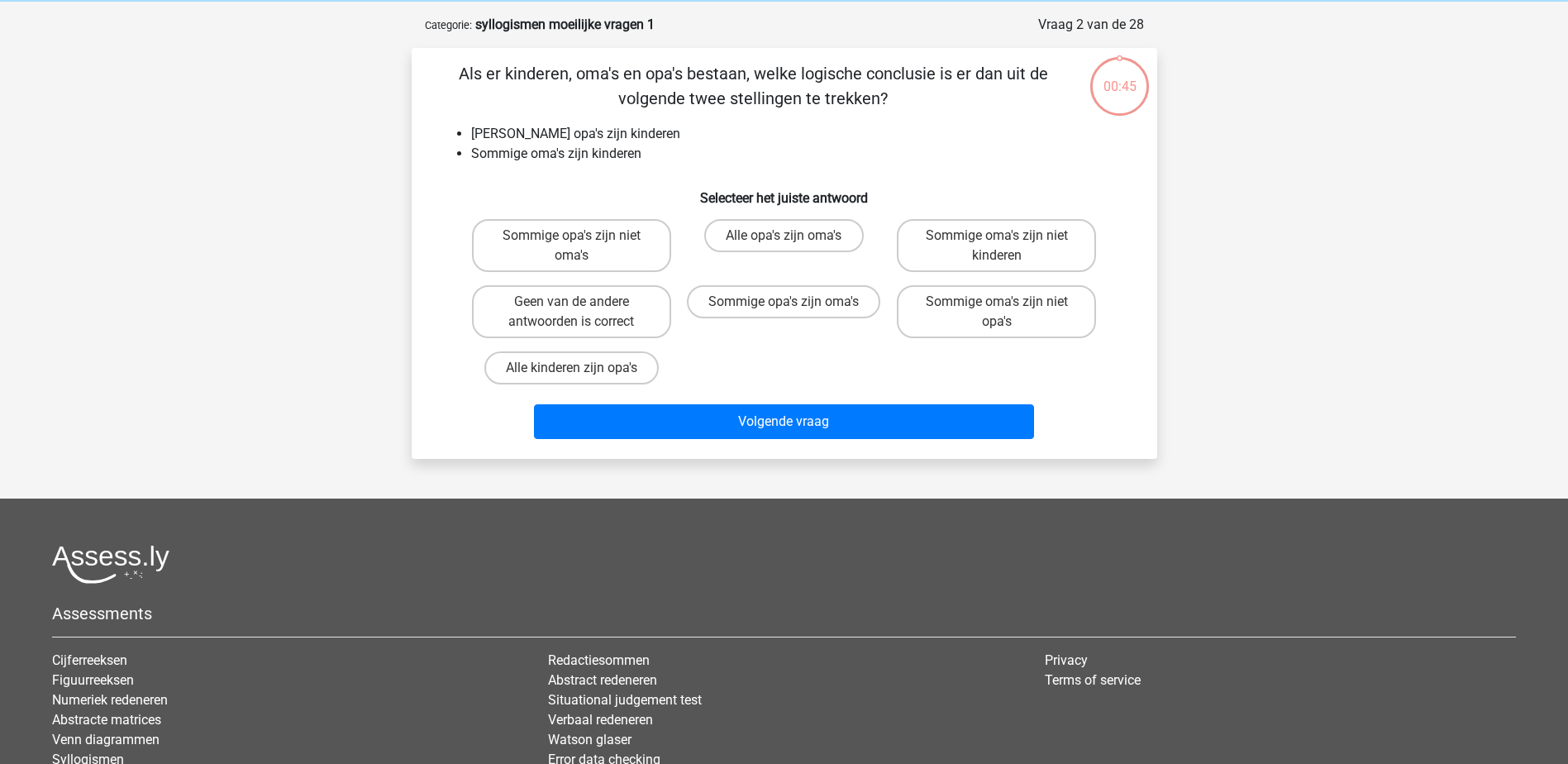
scroll to position [82, 0]
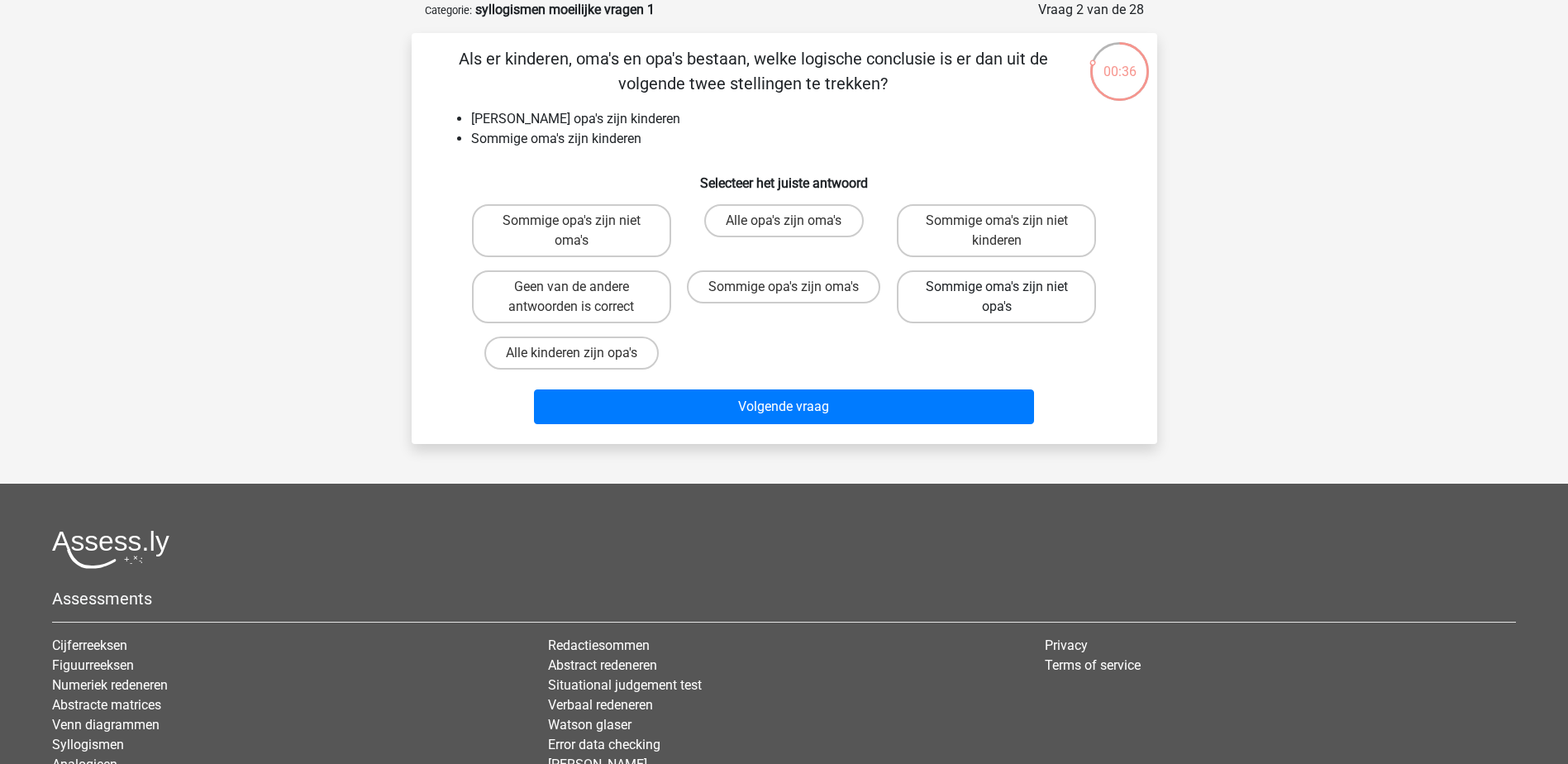
click at [1042, 290] on label "Sommige oma's zijn niet opa's" at bounding box center [996, 297] width 199 height 53
click at [1008, 290] on input "Sommige oma's zijn niet opa's" at bounding box center [1002, 292] width 11 height 11
radio input "true"
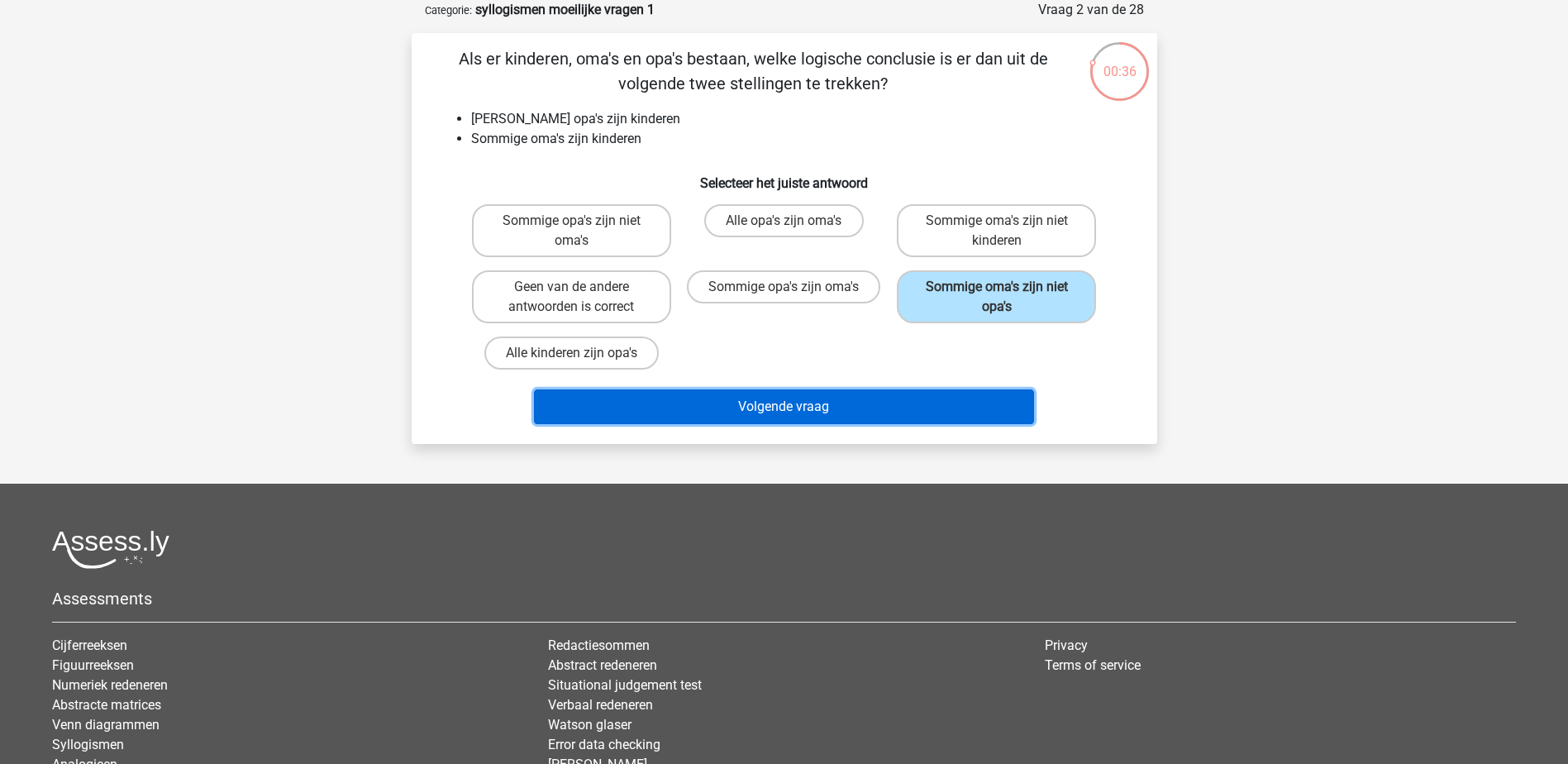
click at [970, 414] on button "Volgende vraag" at bounding box center [784, 407] width 500 height 34
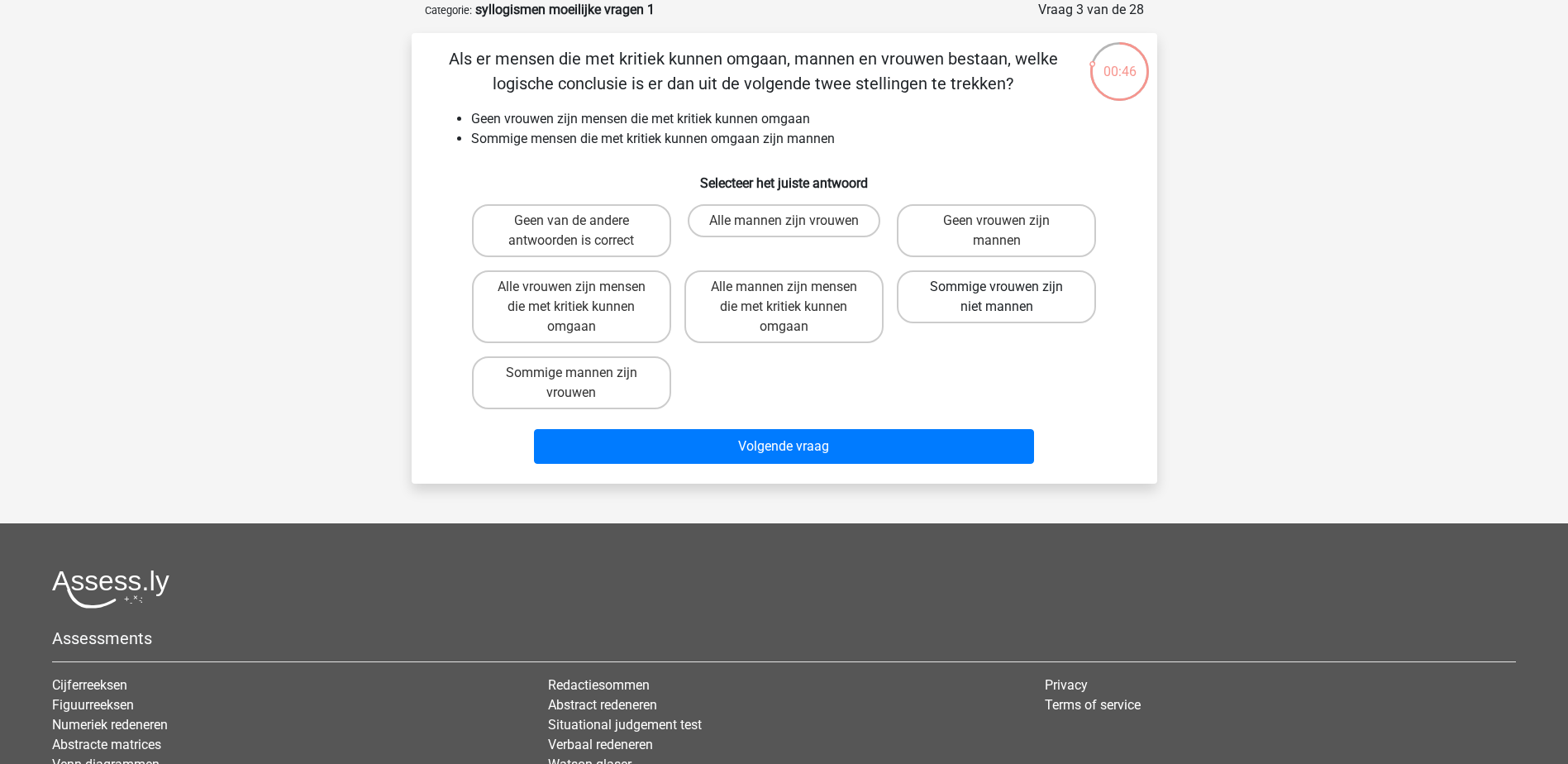
click at [1023, 295] on label "Sommige vrouwen zijn niet mannen" at bounding box center [996, 297] width 199 height 53
click at [1008, 295] on input "Sommige vrouwen zijn niet mannen" at bounding box center [1002, 292] width 11 height 11
radio input "true"
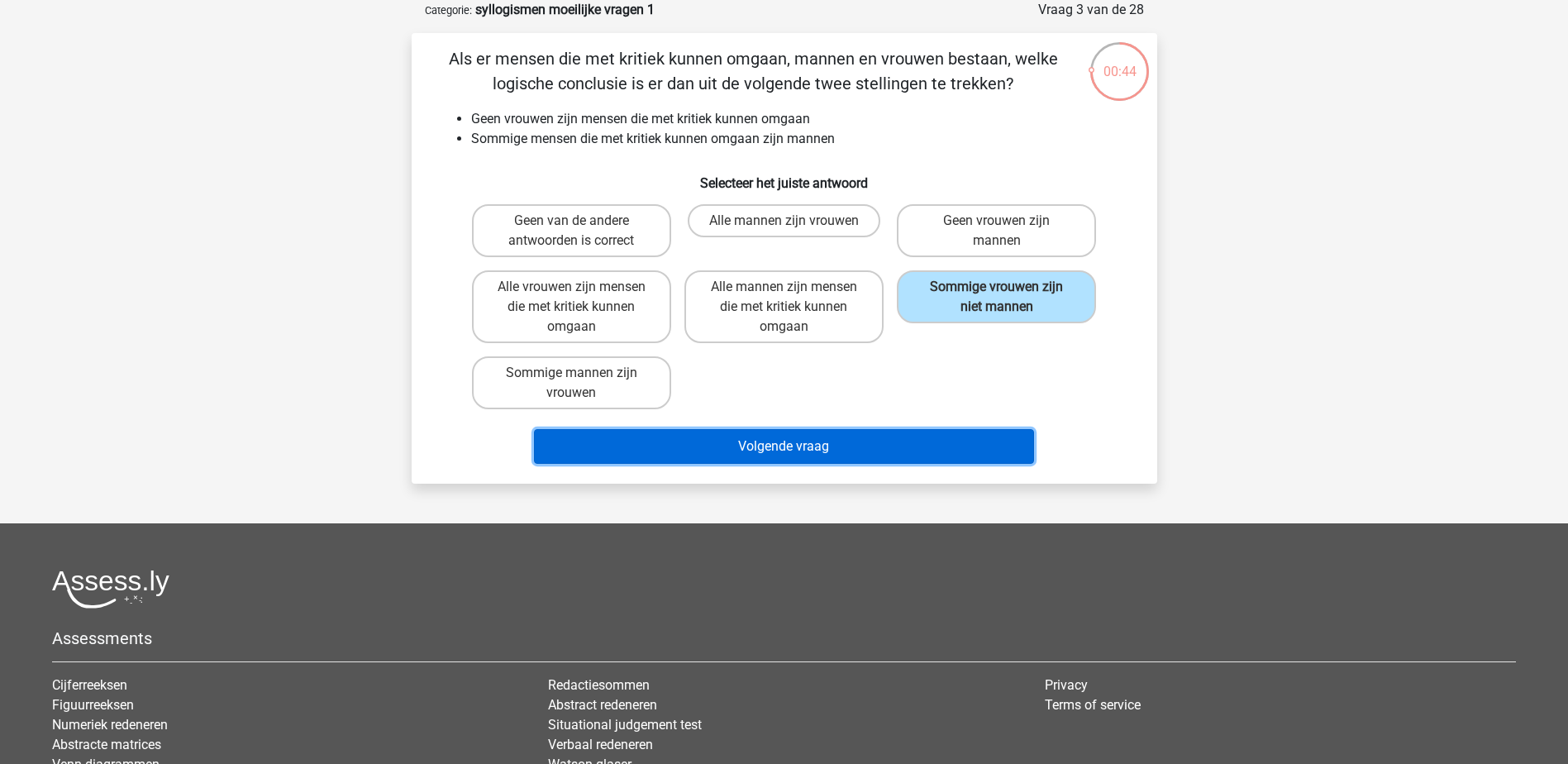
click at [959, 442] on button "Volgende vraag" at bounding box center [784, 446] width 500 height 34
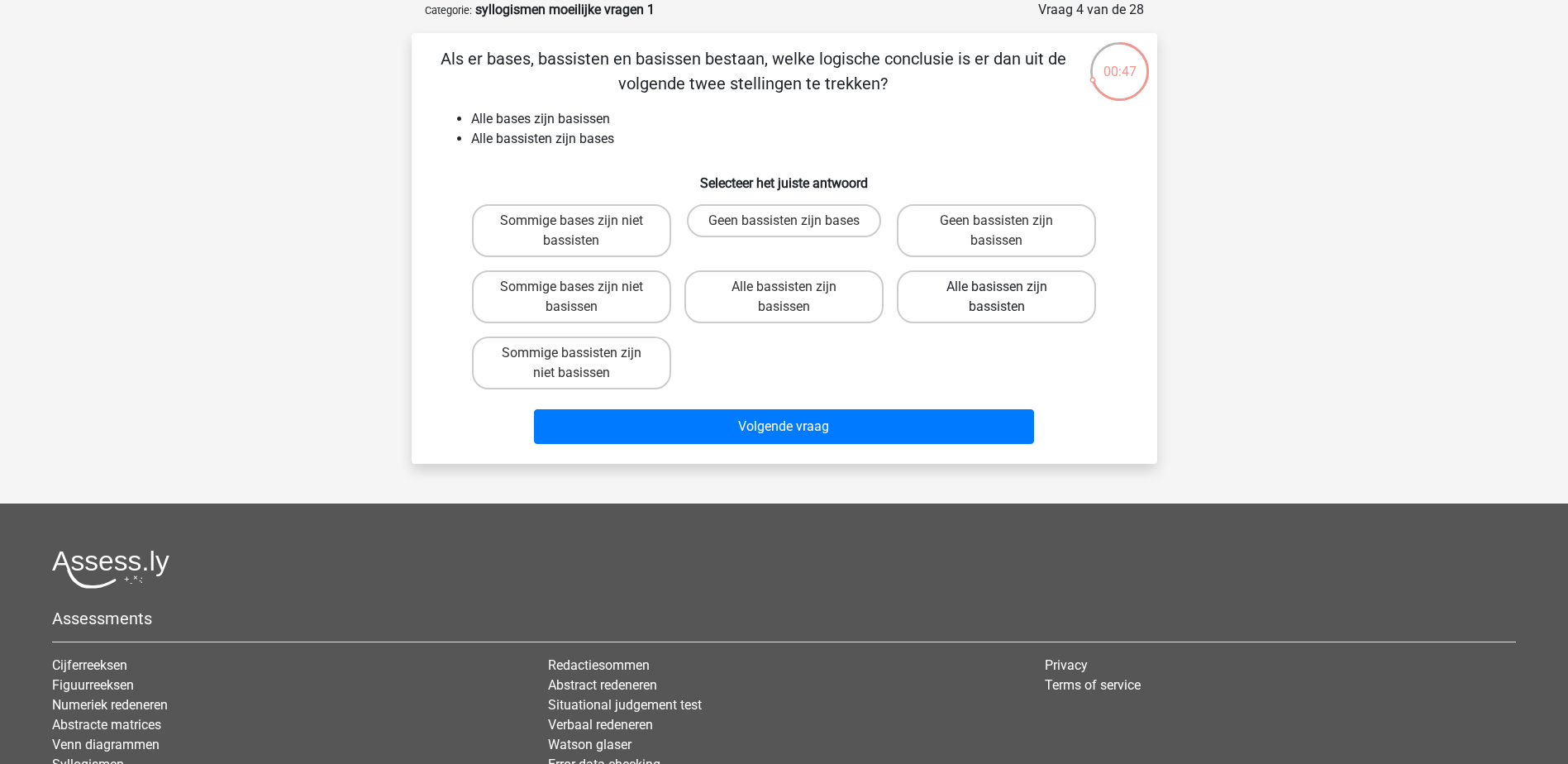
click at [1002, 311] on label "Alle basissen zijn bassisten" at bounding box center [996, 297] width 199 height 53
click at [1002, 298] on input "Alle basissen zijn bassisten" at bounding box center [1002, 292] width 11 height 11
radio input "true"
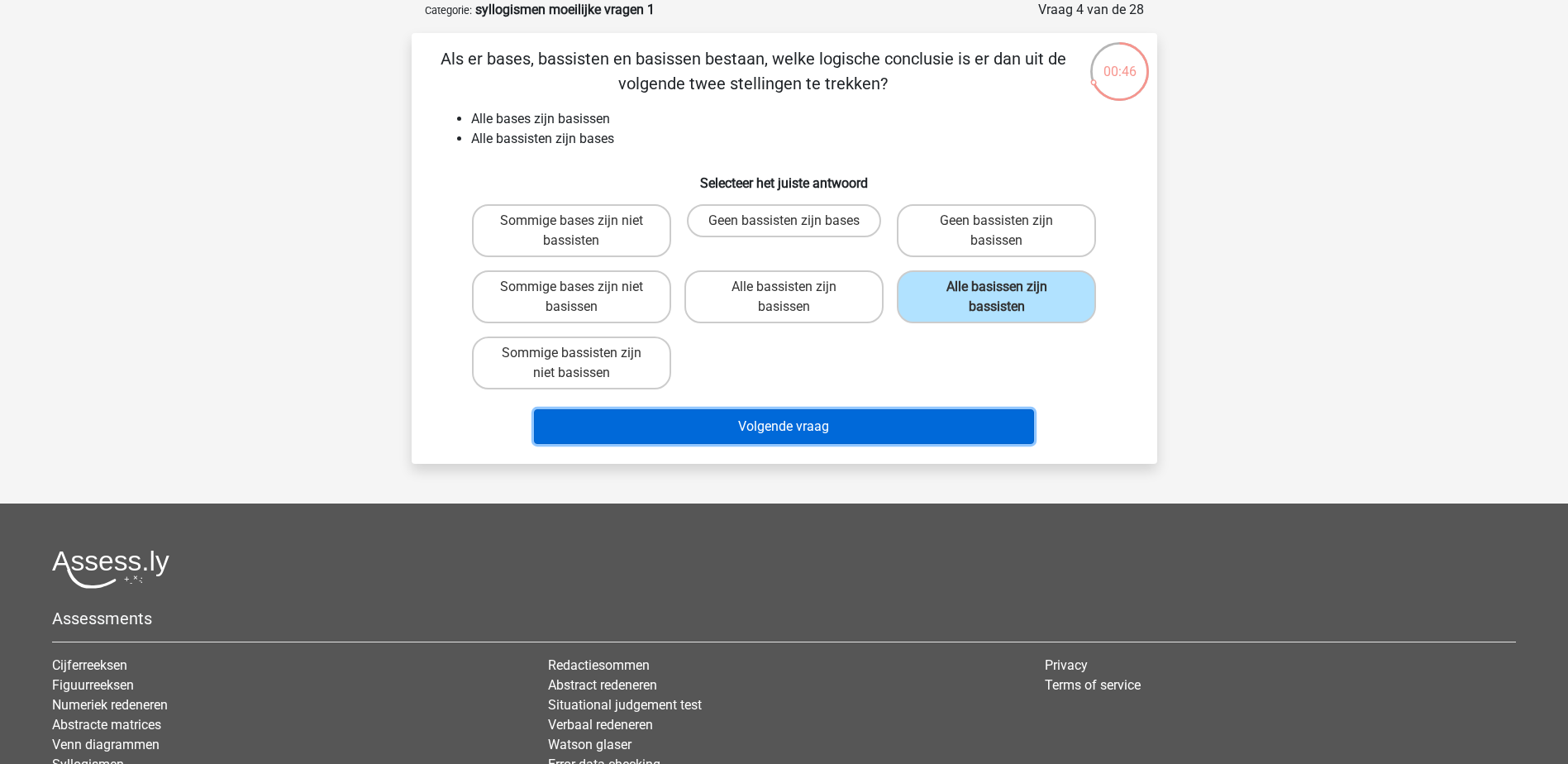
click at [963, 428] on button "Volgende vraag" at bounding box center [784, 427] width 500 height 34
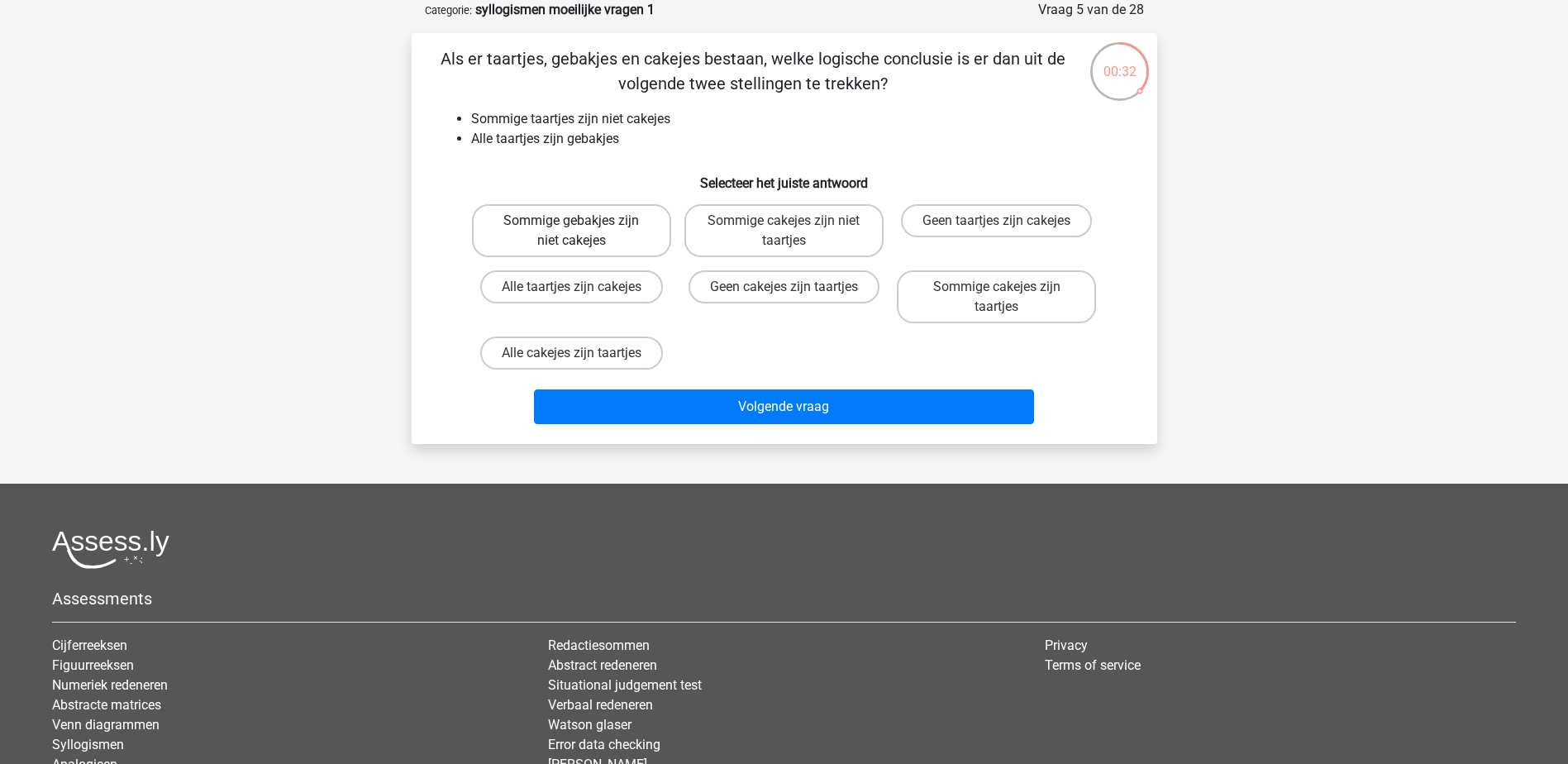
click at [615, 238] on label "Sommige gebakjes zijn niet cakejes" at bounding box center [572, 231] width 199 height 53
click at [582, 232] on input "Sommige gebakjes zijn niet cakejes" at bounding box center [576, 226] width 11 height 11
radio input "true"
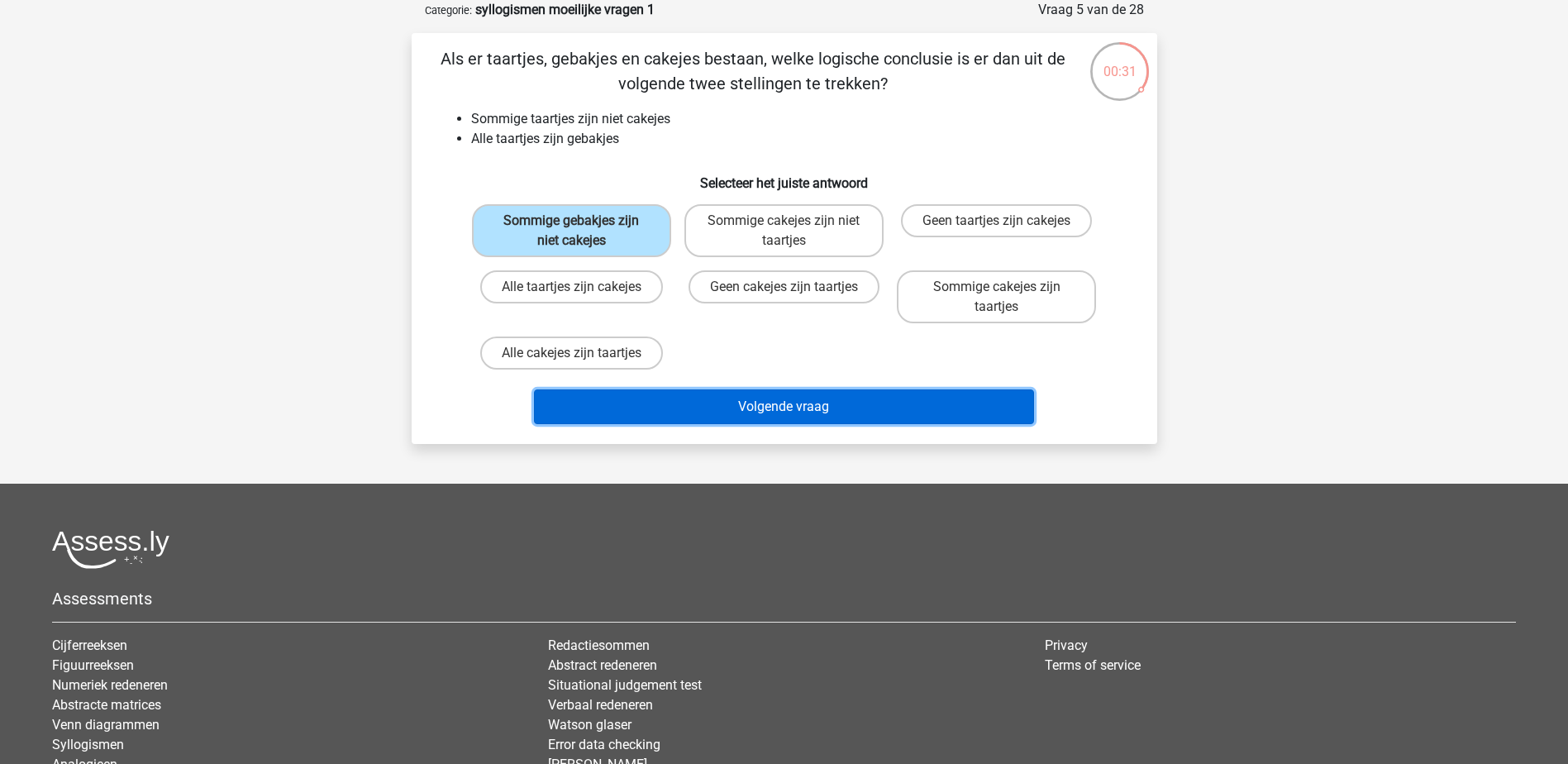
click at [803, 409] on button "Volgende vraag" at bounding box center [784, 407] width 500 height 34
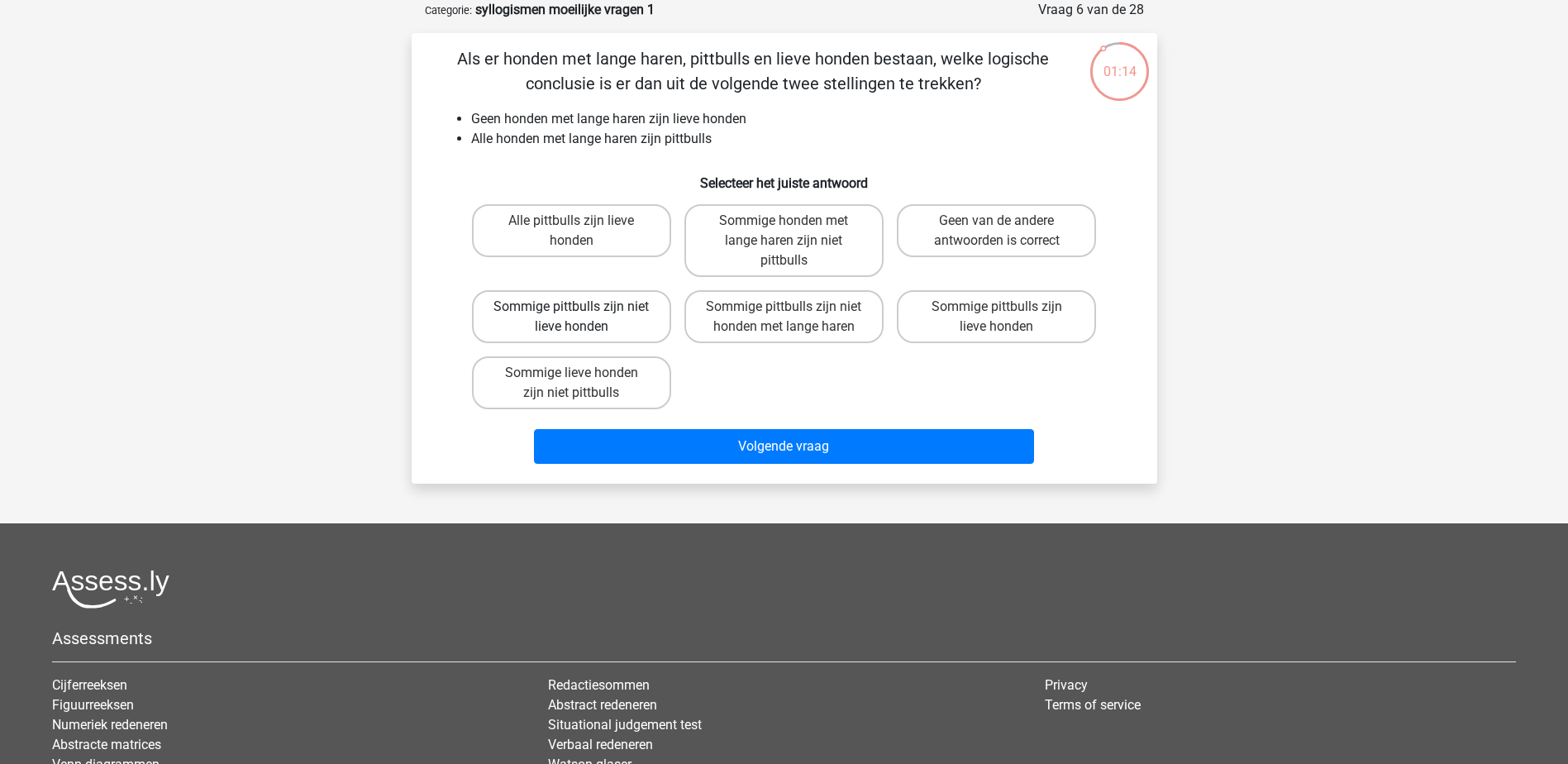
click at [570, 321] on label "Sommige pittbulls zijn niet lieve honden" at bounding box center [572, 317] width 199 height 53
click at [571, 318] on input "Sommige pittbulls zijn niet lieve honden" at bounding box center [576, 312] width 11 height 11
radio input "true"
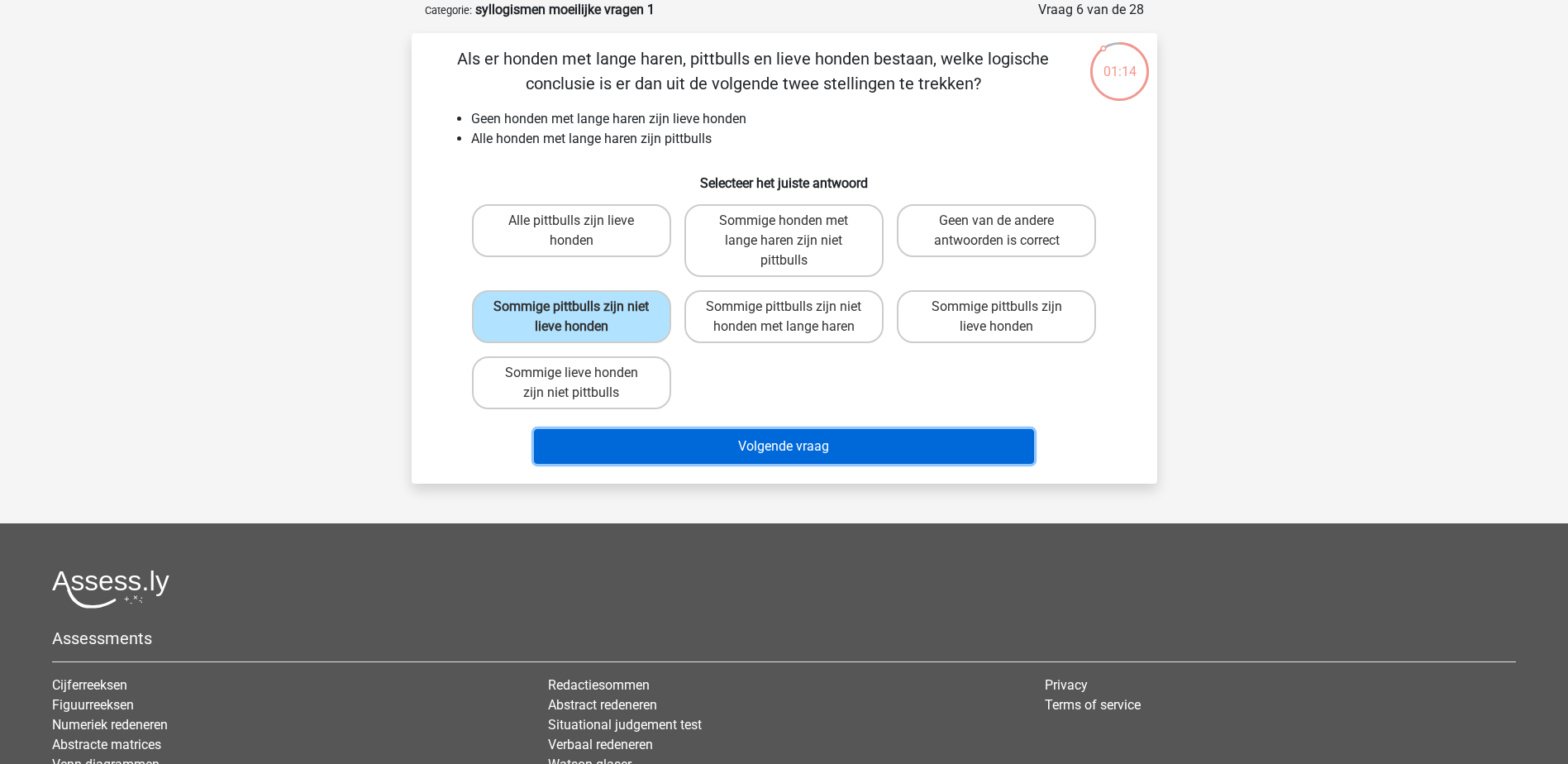
click at [695, 434] on button "Volgende vraag" at bounding box center [784, 446] width 500 height 34
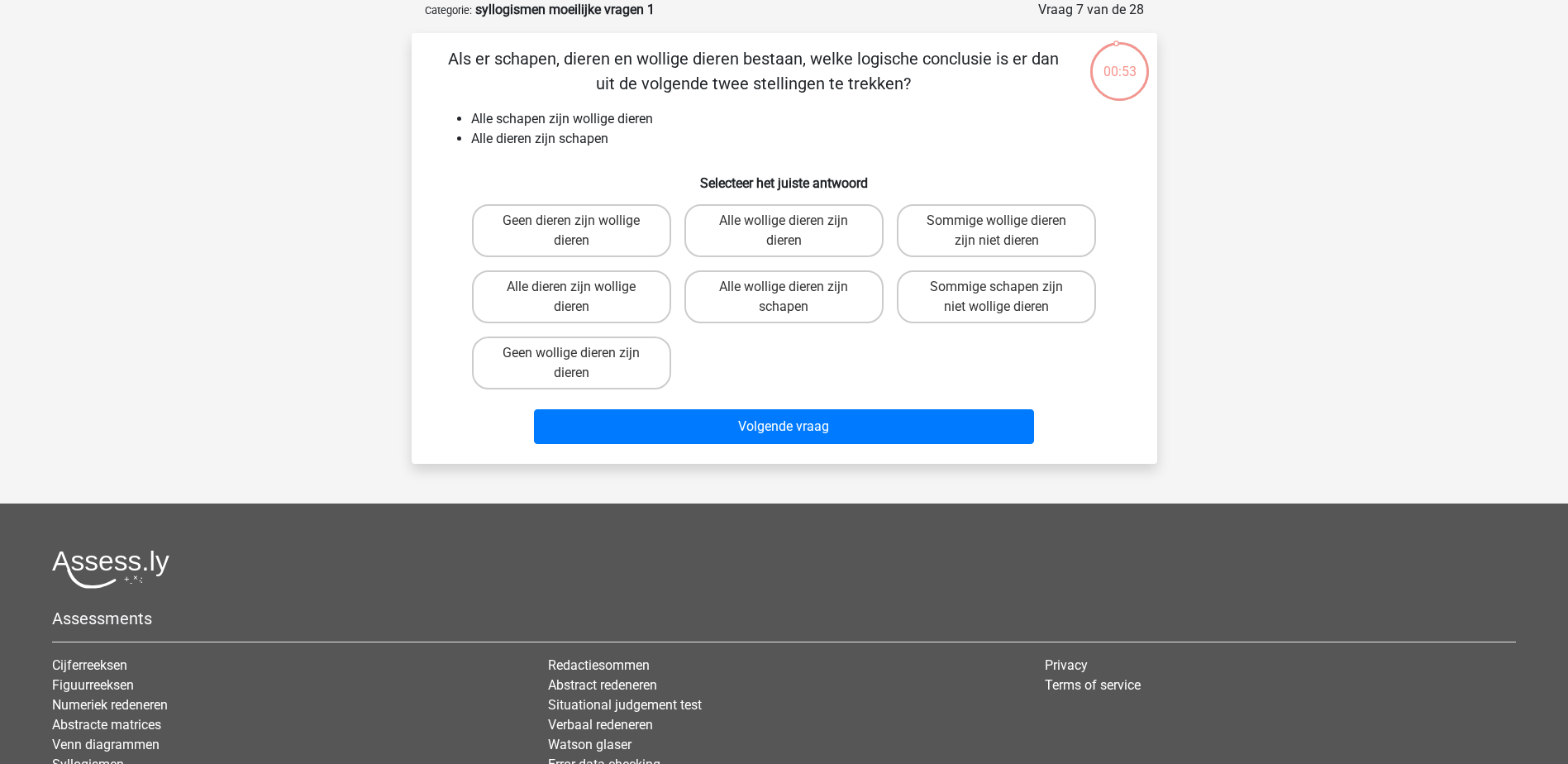
scroll to position [0, 0]
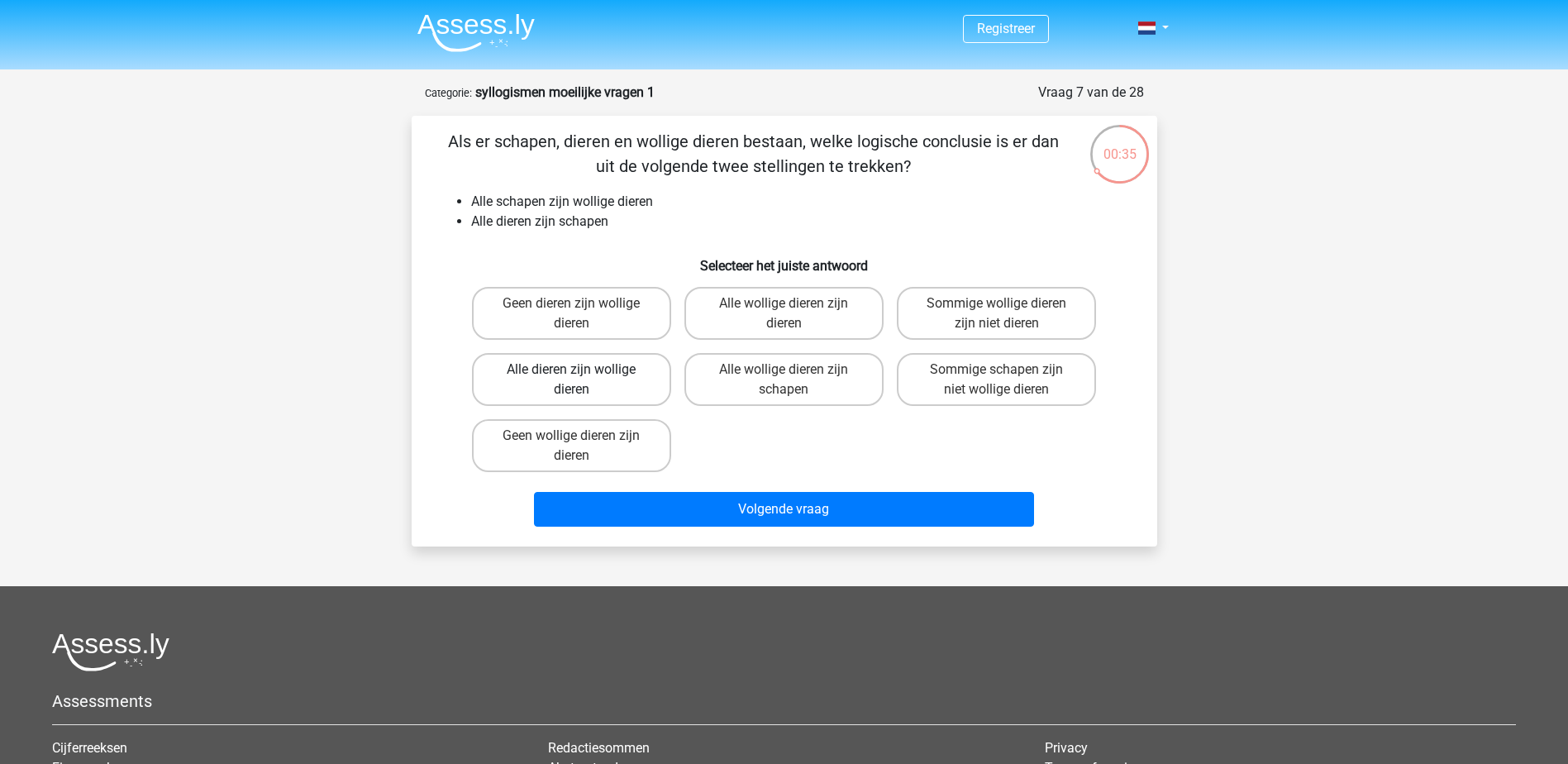
click at [627, 368] on label "Alle dieren zijn wollige dieren" at bounding box center [572, 379] width 199 height 53
click at [582, 369] on input "Alle dieren zijn wollige dieren" at bounding box center [576, 374] width 11 height 11
radio input "true"
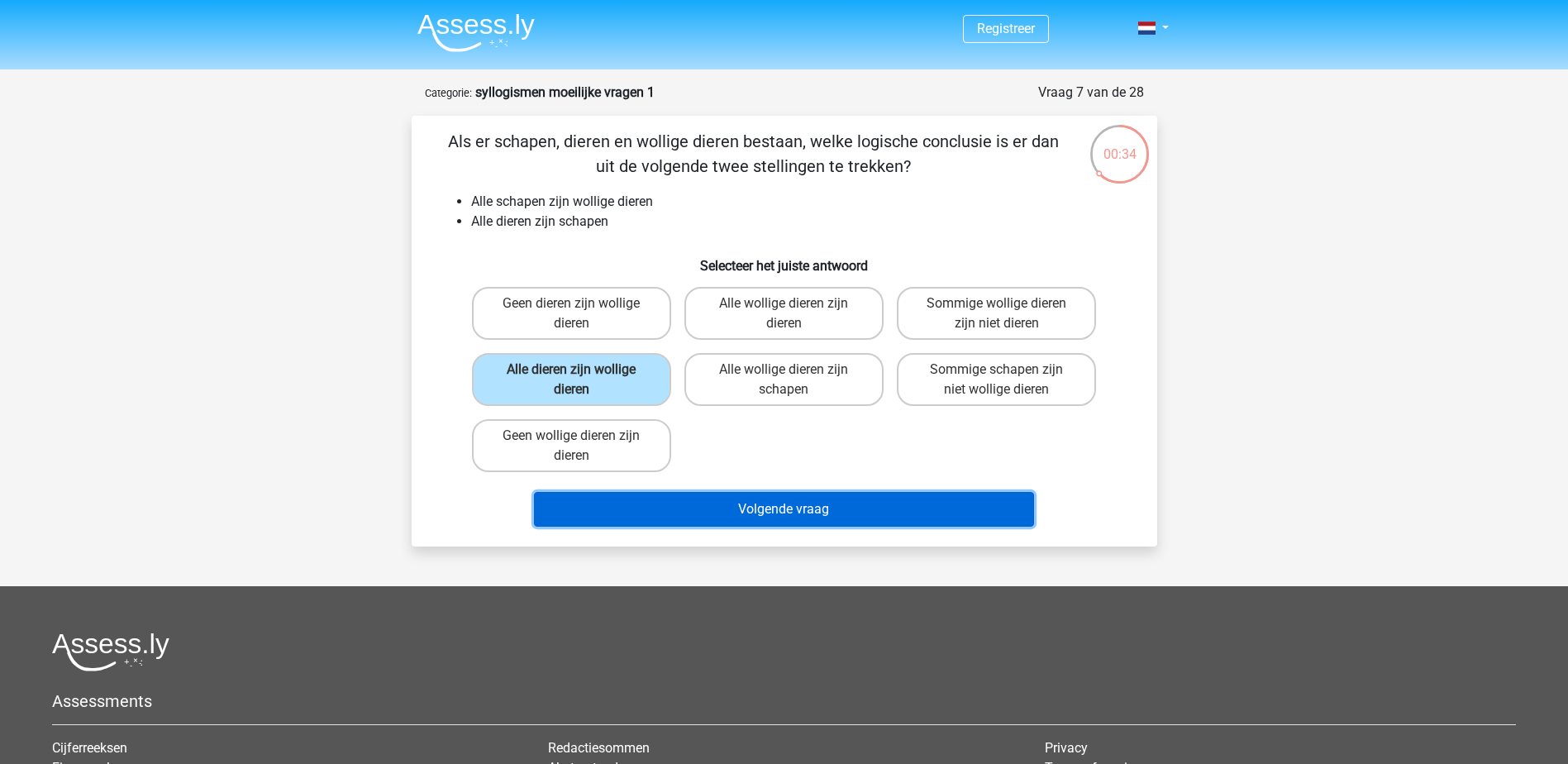
click at [748, 512] on button "Volgende vraag" at bounding box center [784, 509] width 500 height 34
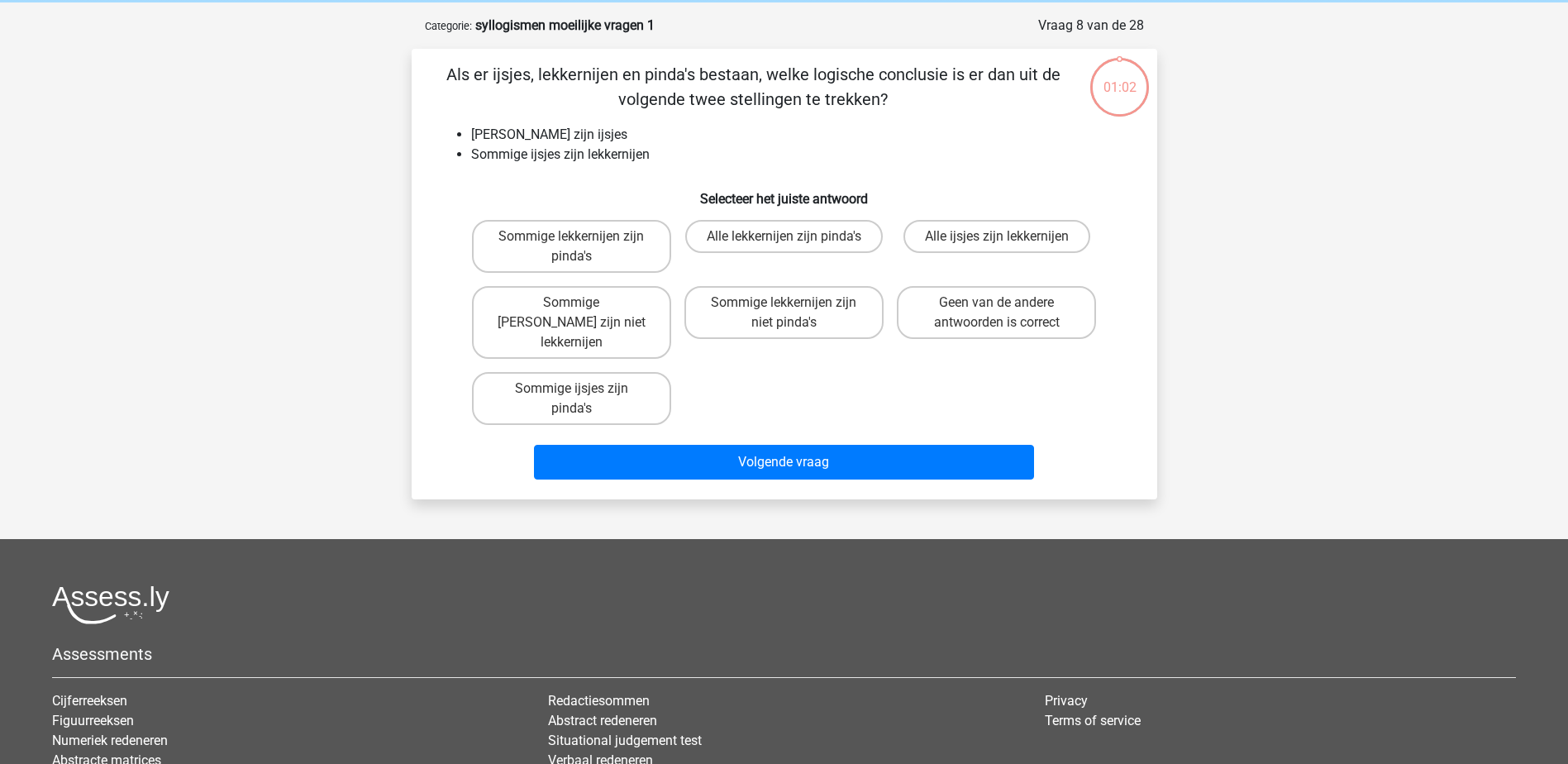
scroll to position [82, 0]
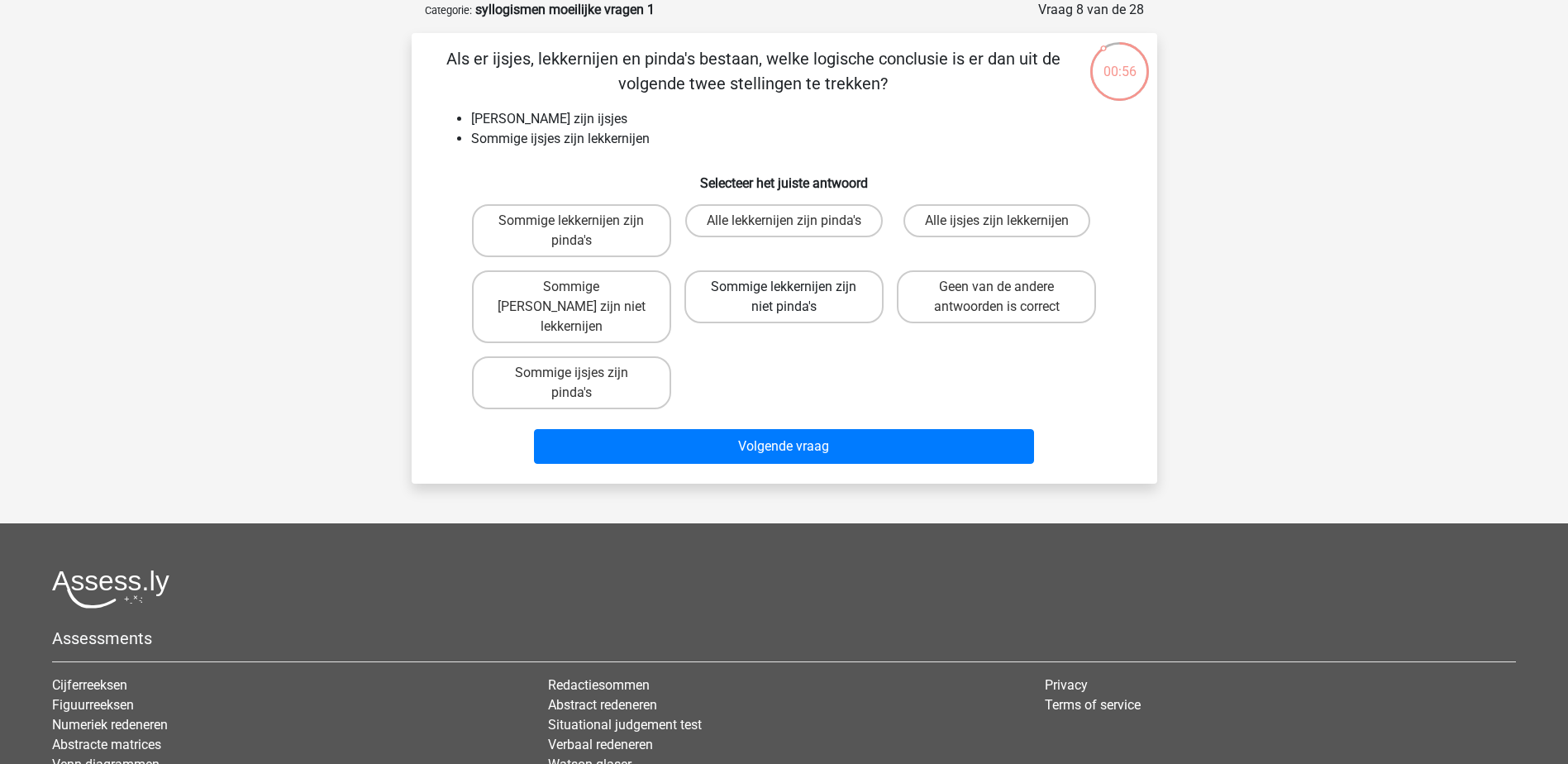
click at [824, 281] on label "Sommige lekkernijen zijn niet pinda's" at bounding box center [784, 297] width 199 height 53
click at [794, 287] on input "Sommige lekkernijen zijn niet pinda's" at bounding box center [789, 292] width 11 height 11
radio input "true"
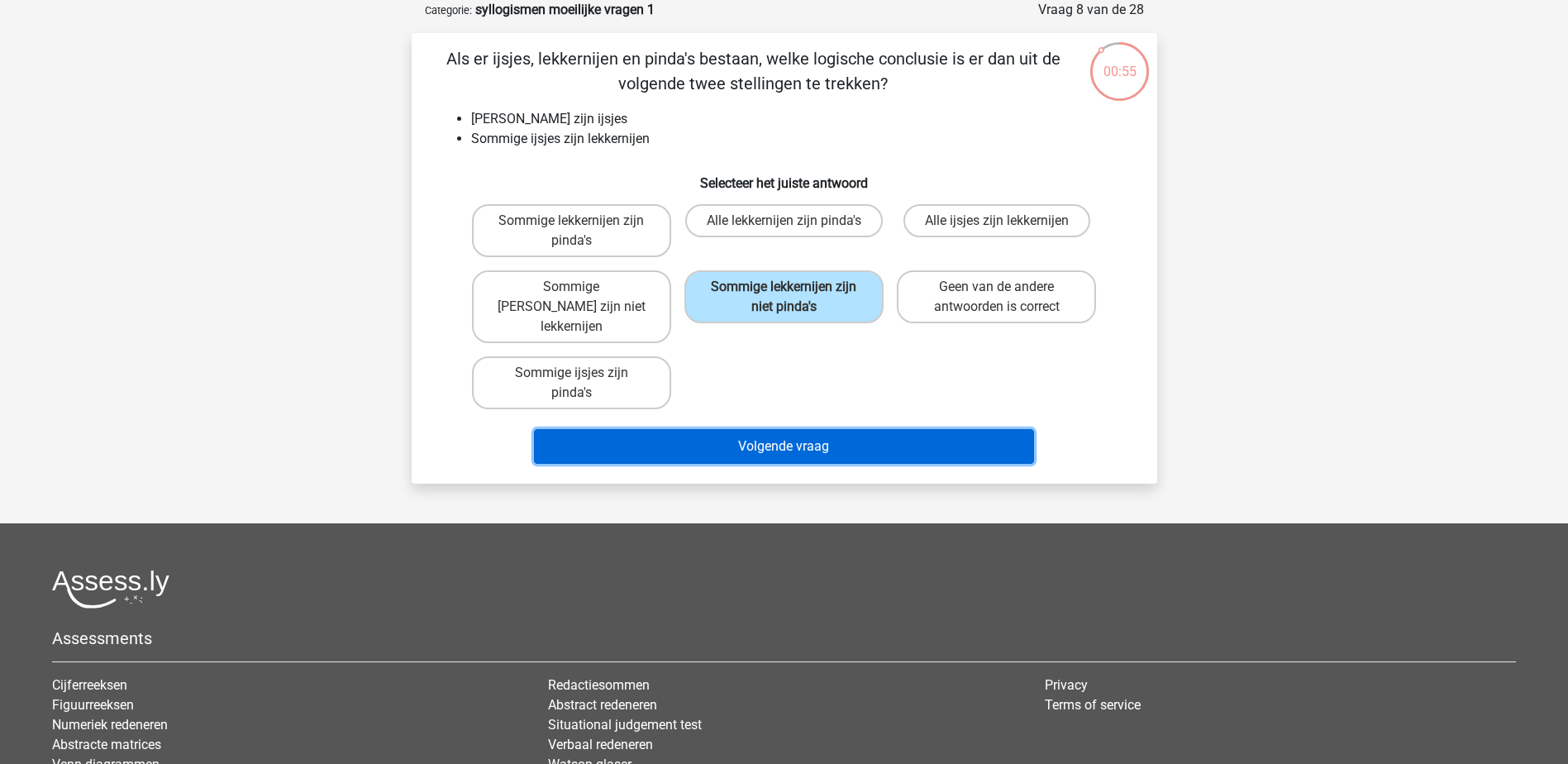
click at [827, 429] on button "Volgende vraag" at bounding box center [784, 446] width 500 height 34
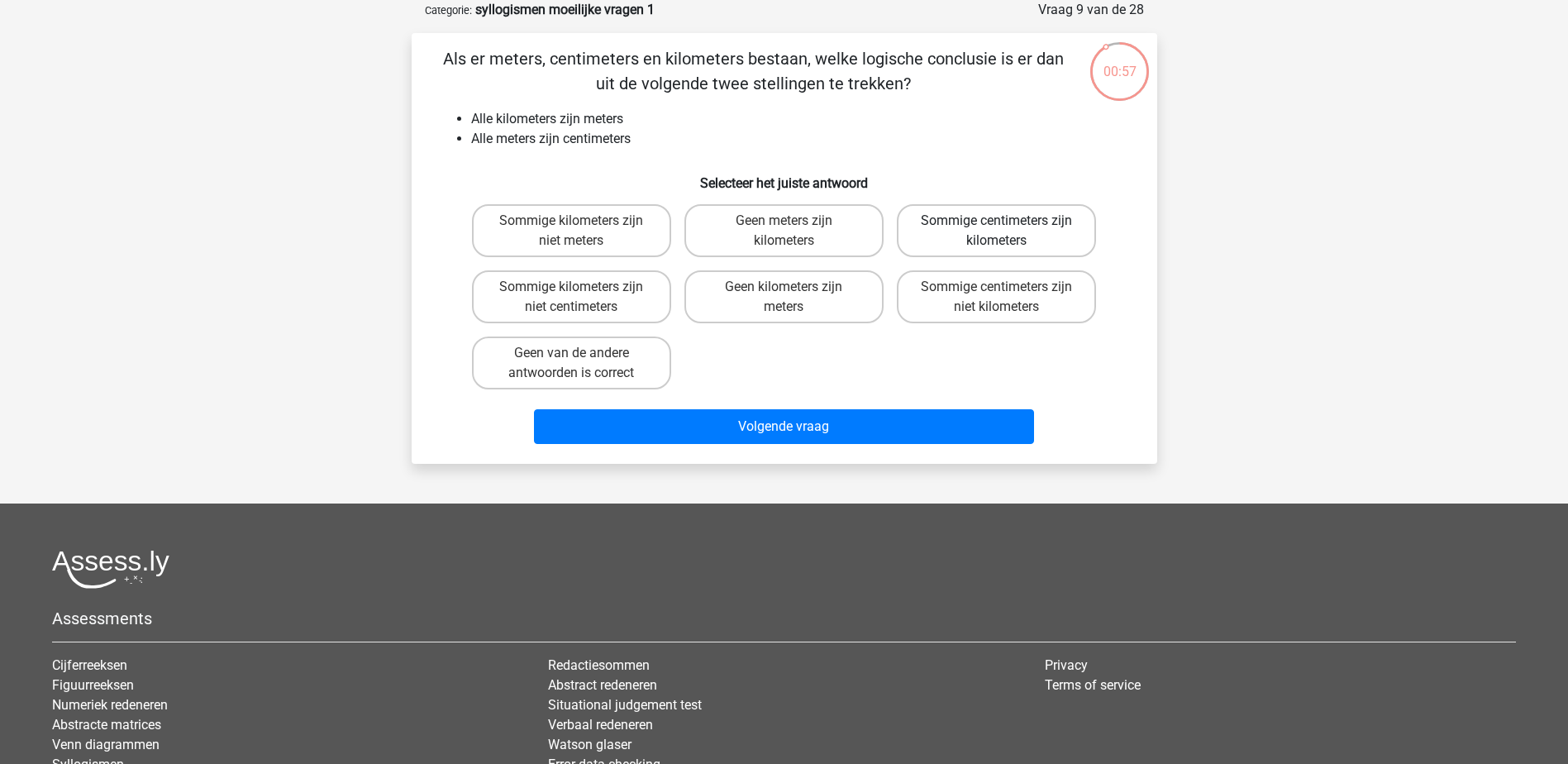
click at [1035, 253] on label "Sommige centimeters zijn kilometers" at bounding box center [996, 231] width 199 height 53
click at [1008, 232] on input "Sommige centimeters zijn kilometers" at bounding box center [1002, 226] width 11 height 11
radio input "true"
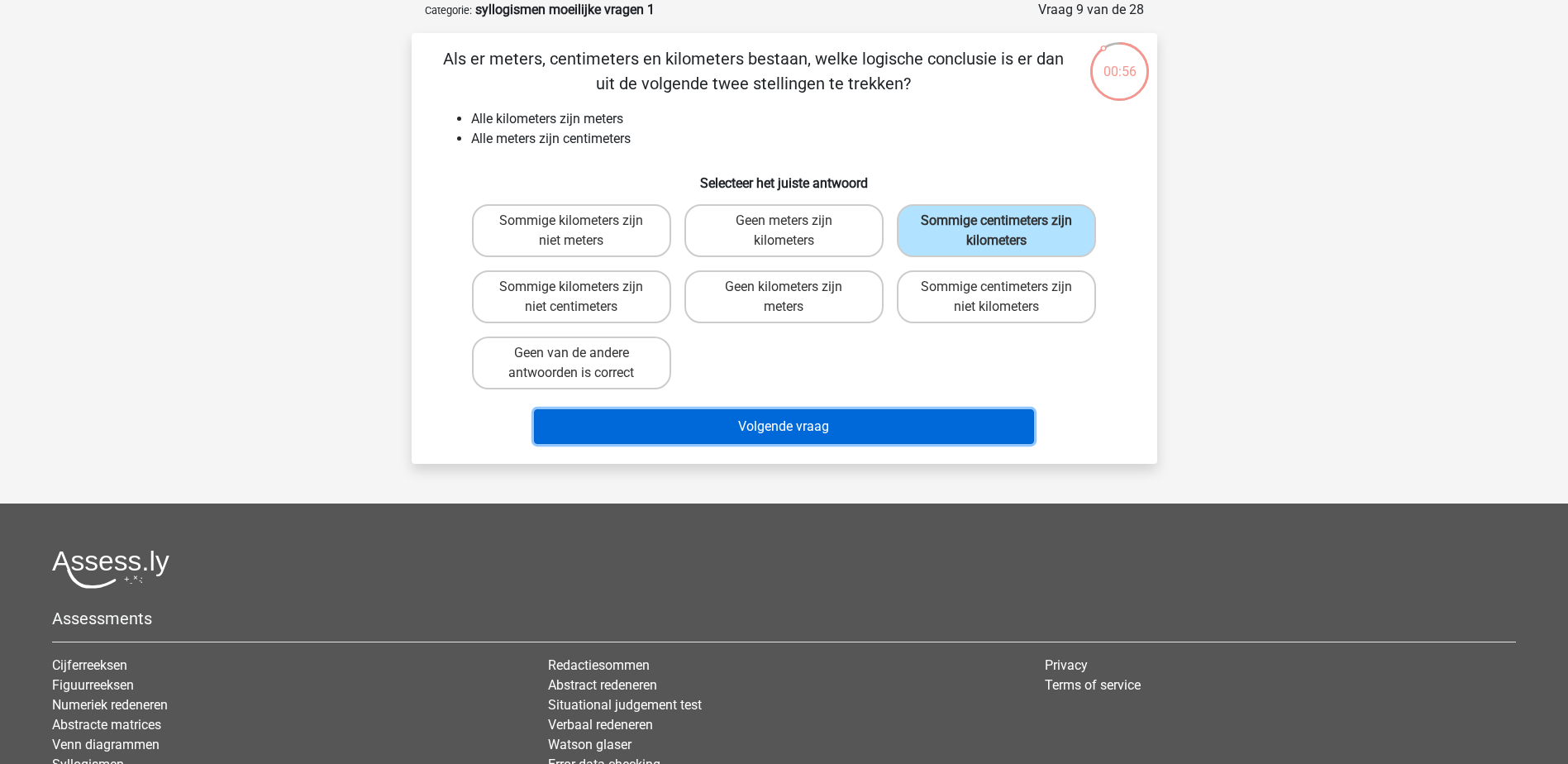
click at [976, 434] on button "Volgende vraag" at bounding box center [784, 427] width 500 height 34
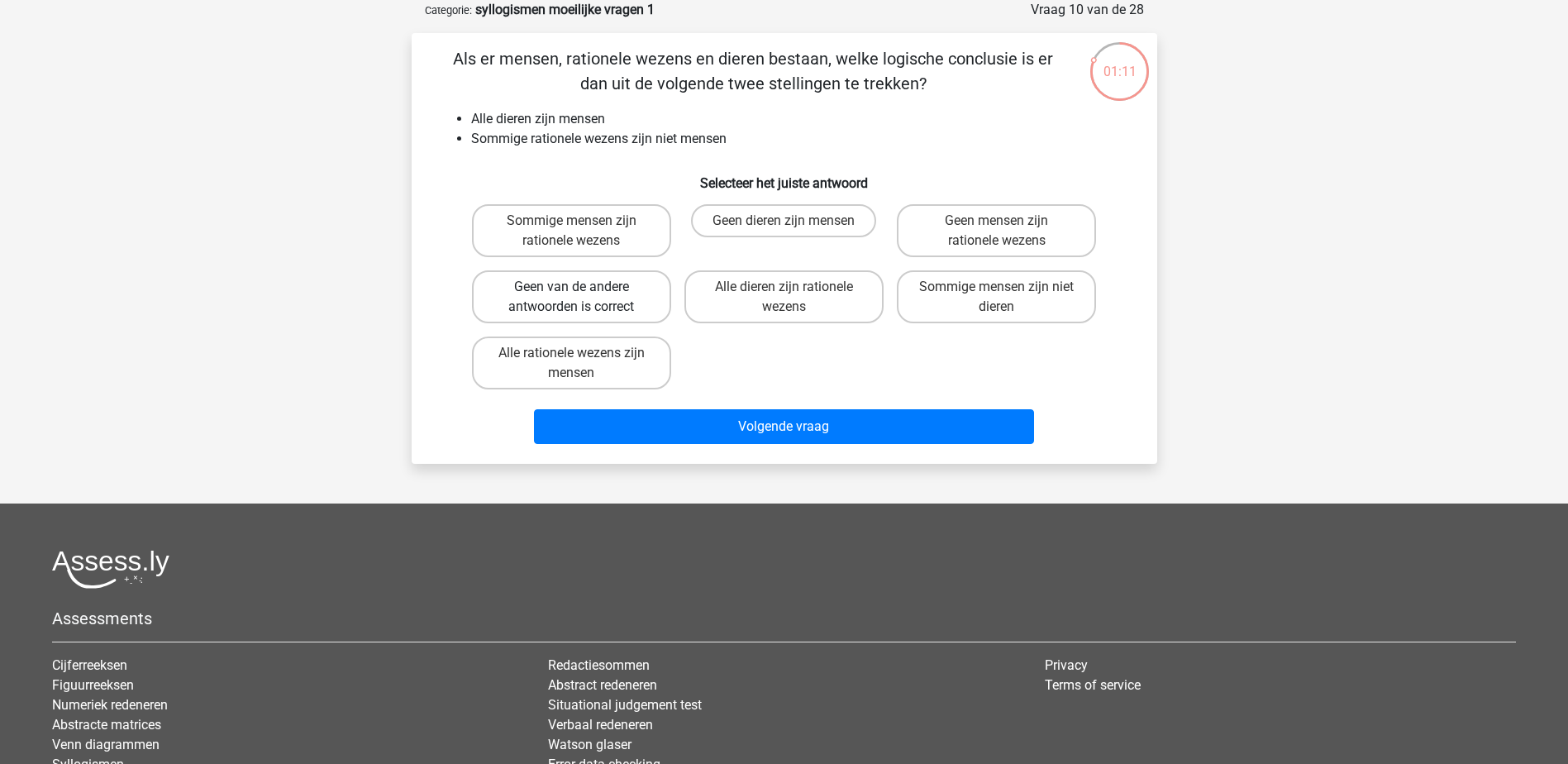
click at [560, 314] on label "Geen van de andere antwoorden is correct" at bounding box center [572, 297] width 199 height 53
click at [571, 298] on input "Geen van de andere antwoorden is correct" at bounding box center [576, 292] width 11 height 11
radio input "true"
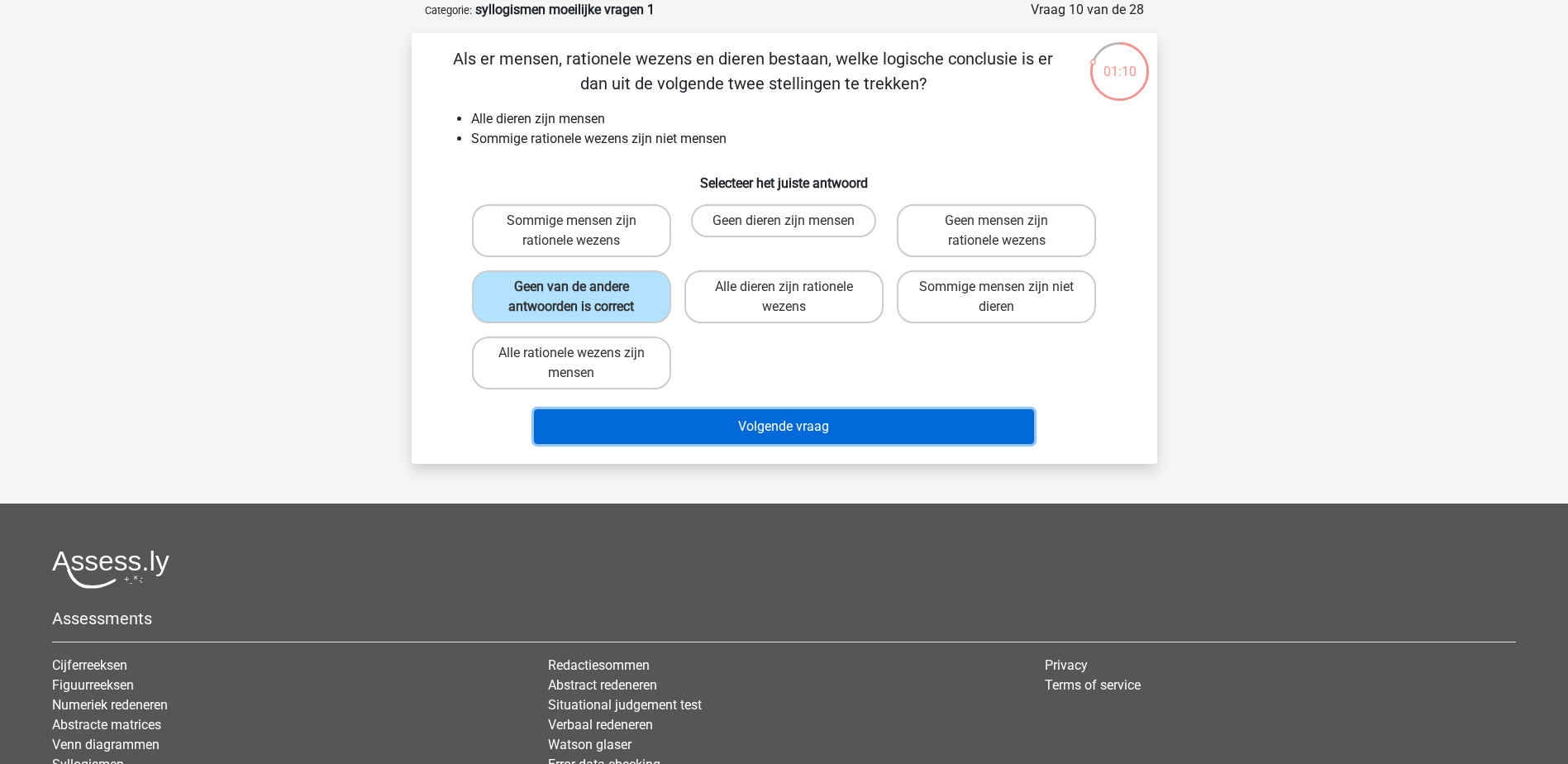
click at [660, 421] on button "Volgende vraag" at bounding box center [784, 427] width 500 height 34
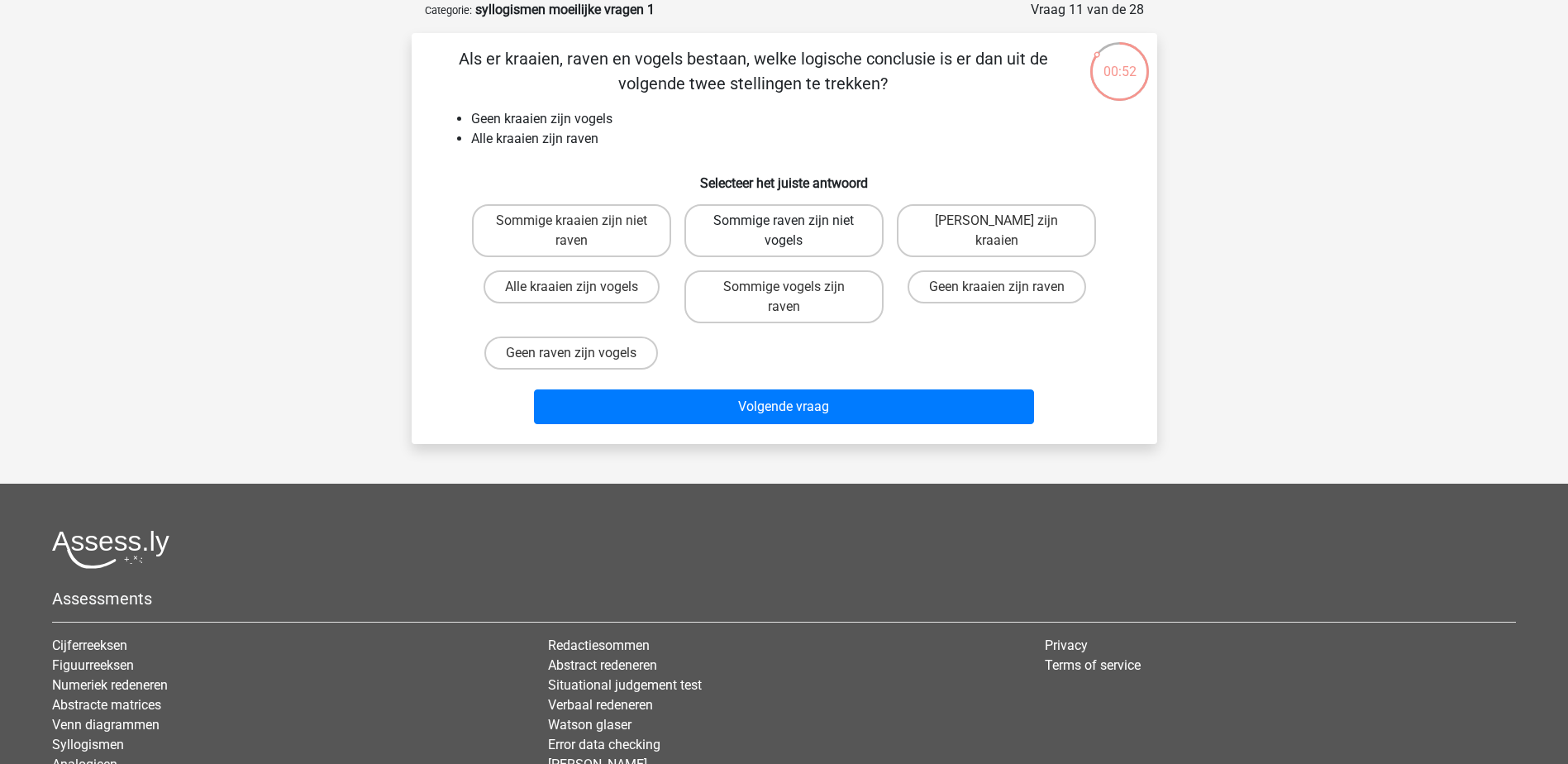
click at [793, 216] on label "Sommige raven zijn niet vogels" at bounding box center [784, 231] width 199 height 53
click at [793, 221] on input "Sommige raven zijn niet vogels" at bounding box center [789, 226] width 11 height 11
radio input "true"
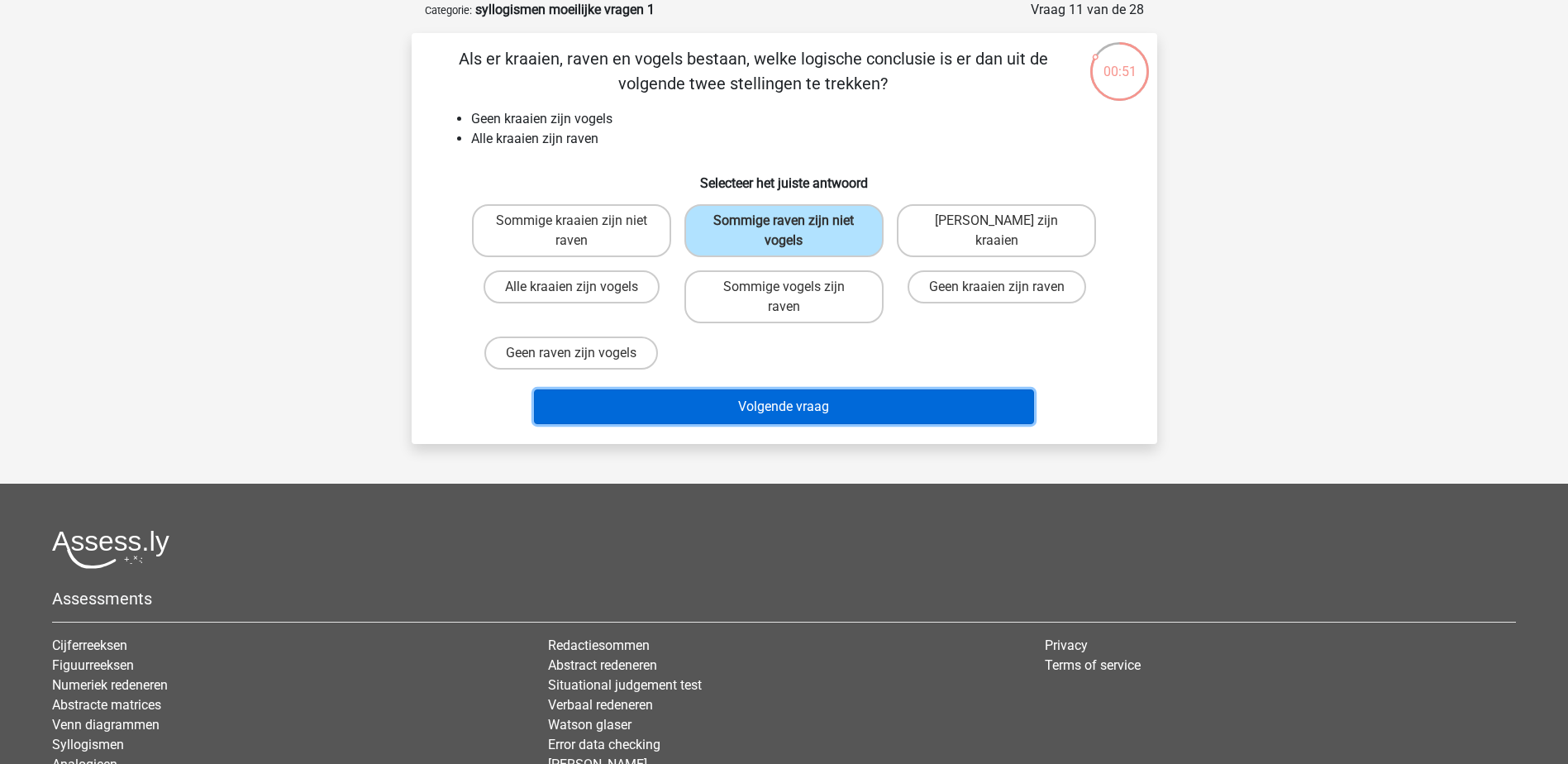
click at [828, 397] on button "Volgende vraag" at bounding box center [784, 407] width 500 height 34
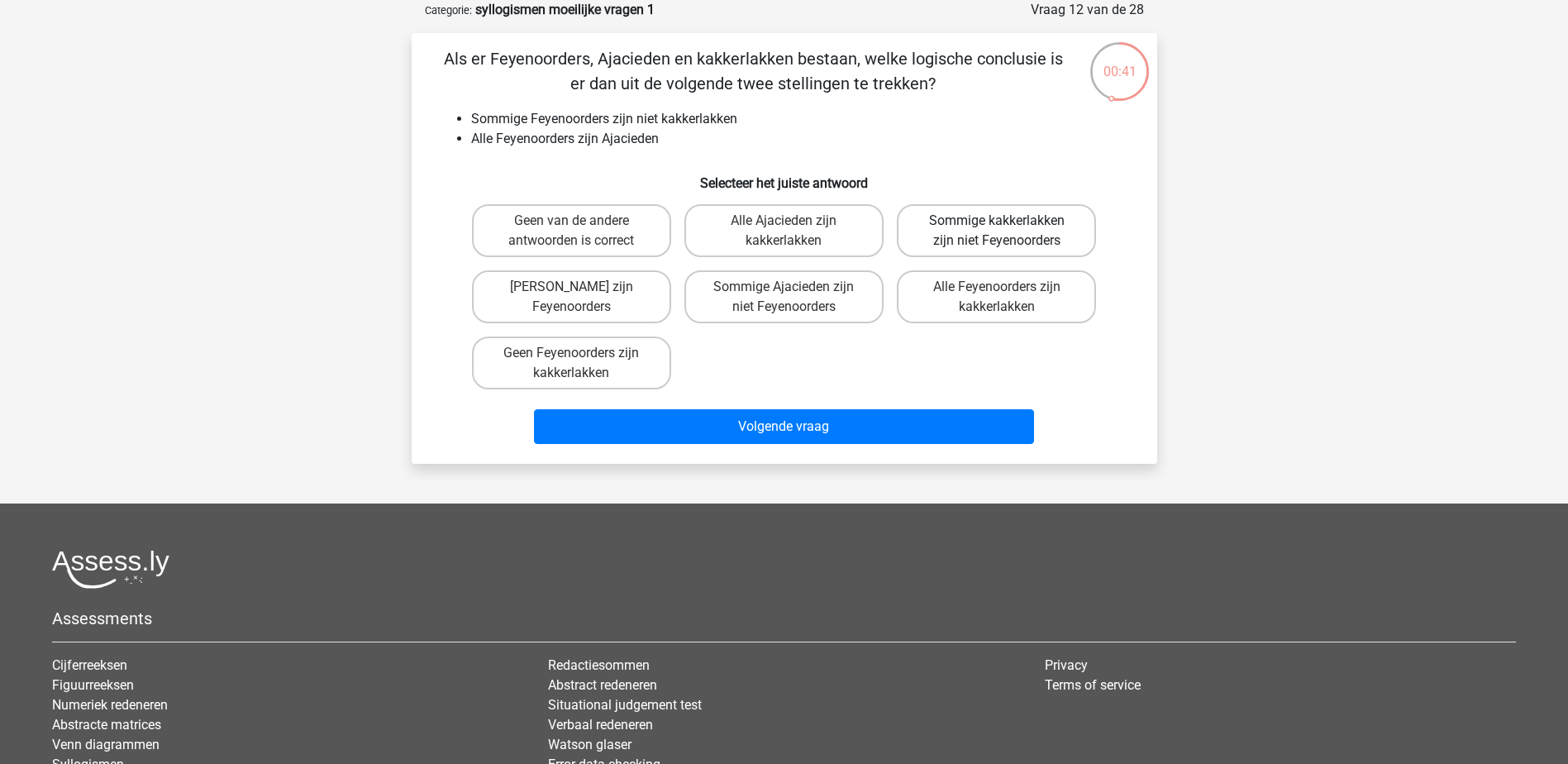
click at [1024, 237] on label "Sommige kakkerlakken zijn niet Feyenoorders" at bounding box center [996, 231] width 199 height 53
click at [1008, 232] on input "Sommige kakkerlakken zijn niet Feyenoorders" at bounding box center [1002, 226] width 11 height 11
radio input "true"
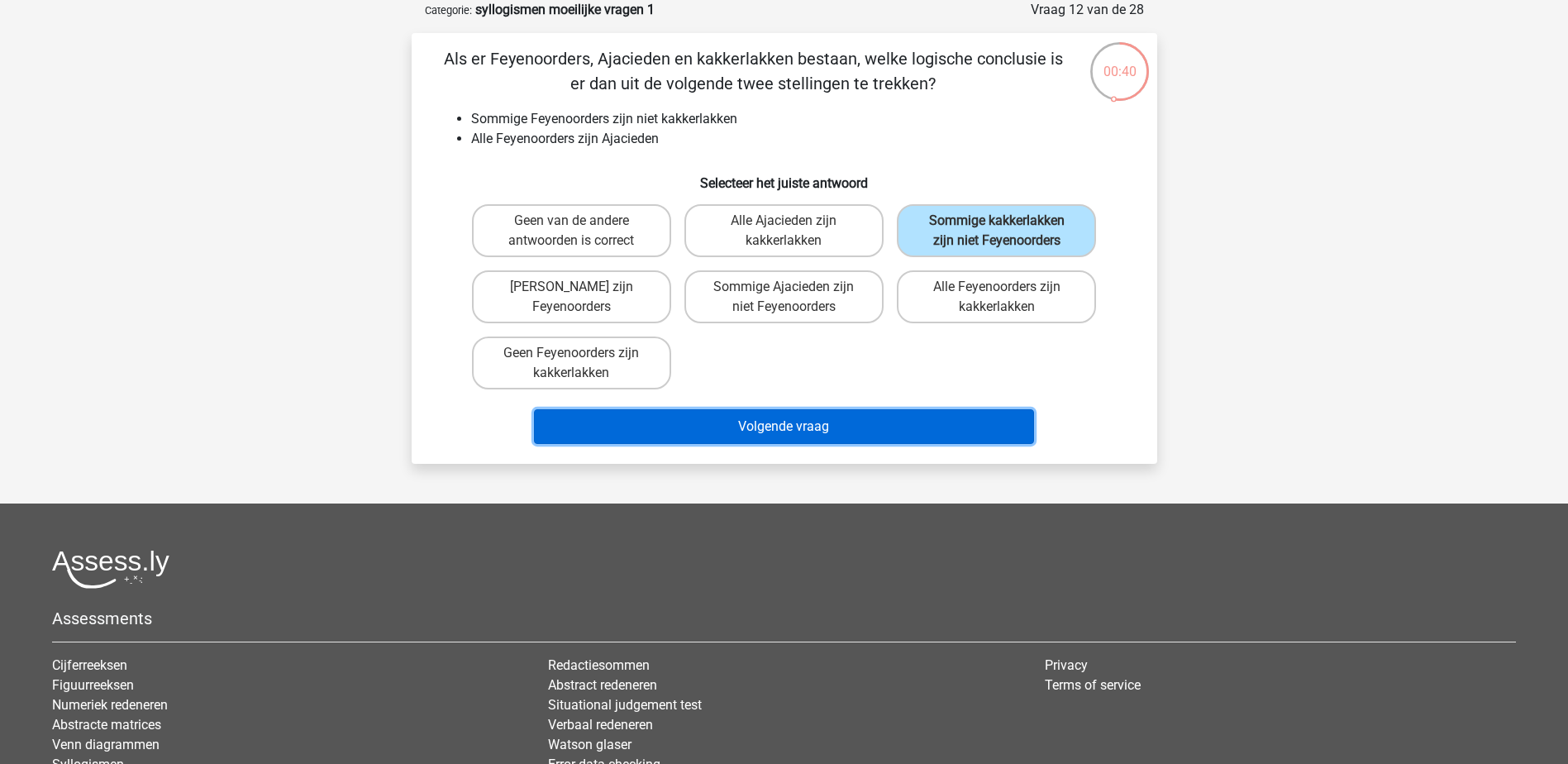
click at [930, 429] on button "Volgende vraag" at bounding box center [784, 427] width 500 height 34
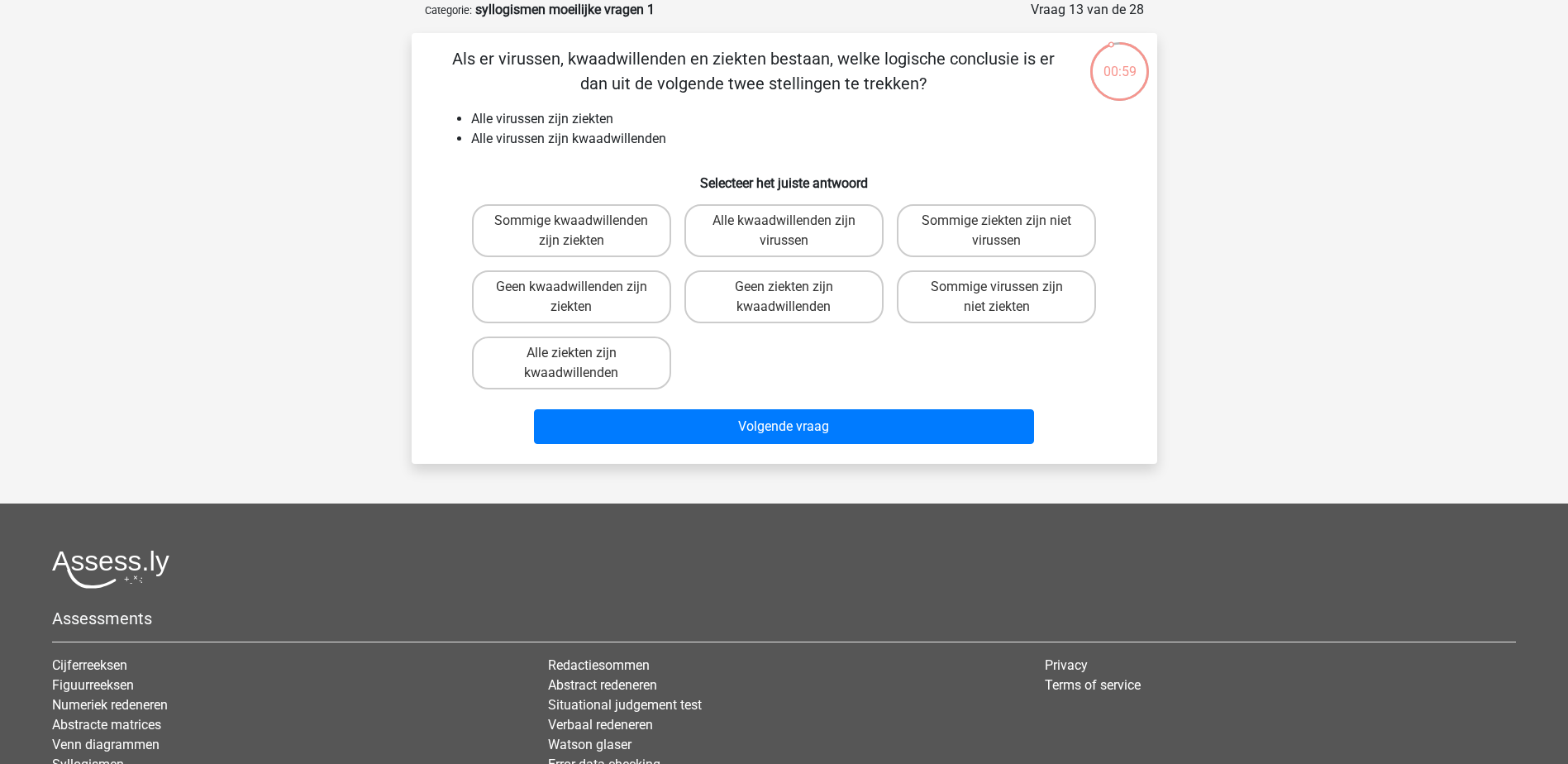
click at [523, 203] on div "Sommige kwaadwillenden zijn ziekten" at bounding box center [571, 230] width 212 height 66
click at [584, 230] on label "Sommige kwaadwillenden zijn ziekten" at bounding box center [572, 231] width 199 height 53
click at [582, 230] on input "Sommige kwaadwillenden zijn ziekten" at bounding box center [576, 226] width 11 height 11
radio input "true"
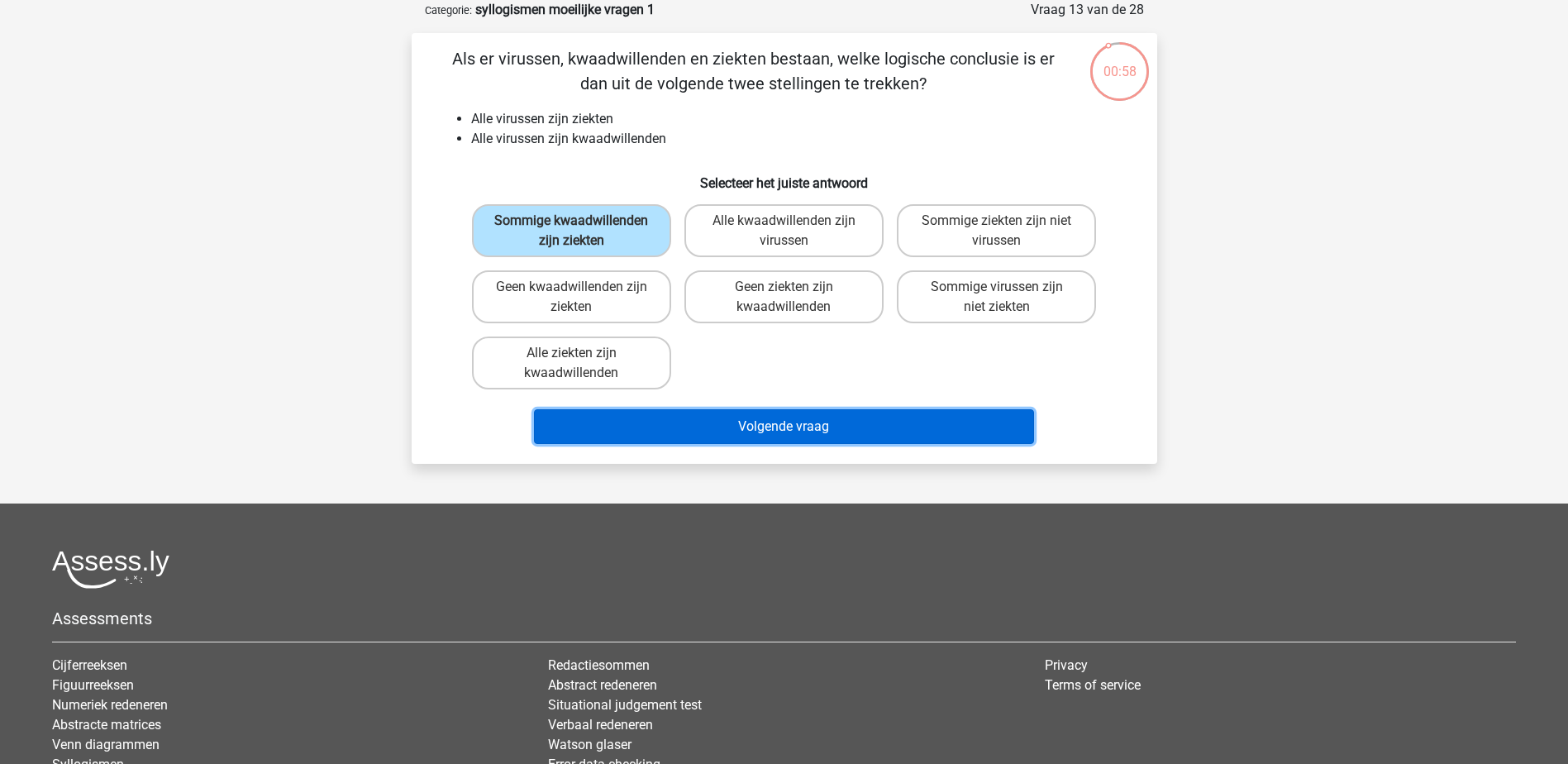
click at [757, 428] on button "Volgende vraag" at bounding box center [784, 427] width 500 height 34
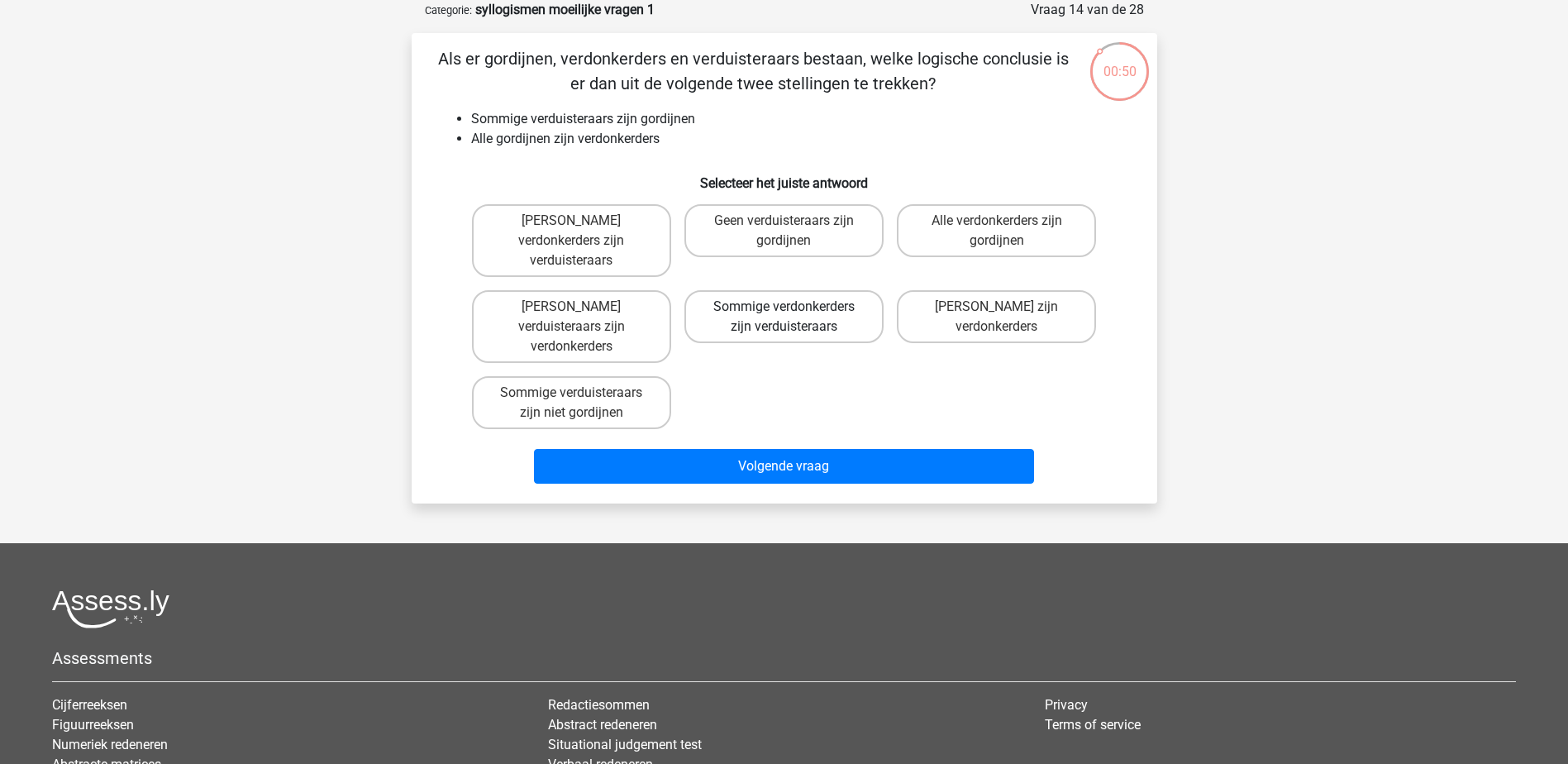
click at [865, 318] on label "Sommige verdonkerders zijn verduisteraars" at bounding box center [784, 317] width 199 height 53
click at [794, 318] on input "Sommige verdonkerders zijn verduisteraars" at bounding box center [789, 312] width 11 height 11
radio input "true"
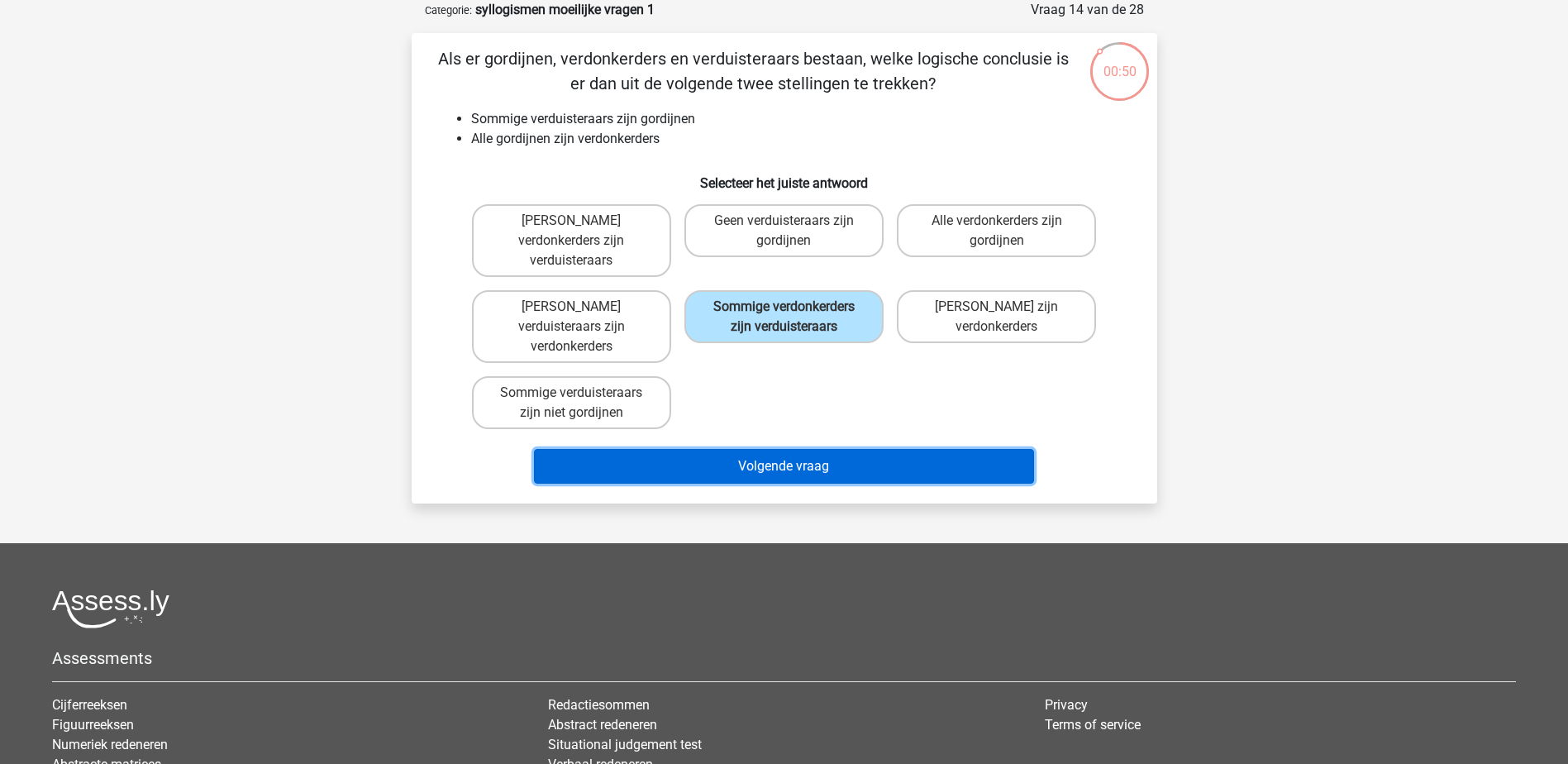
click at [887, 449] on button "Volgende vraag" at bounding box center [784, 466] width 500 height 34
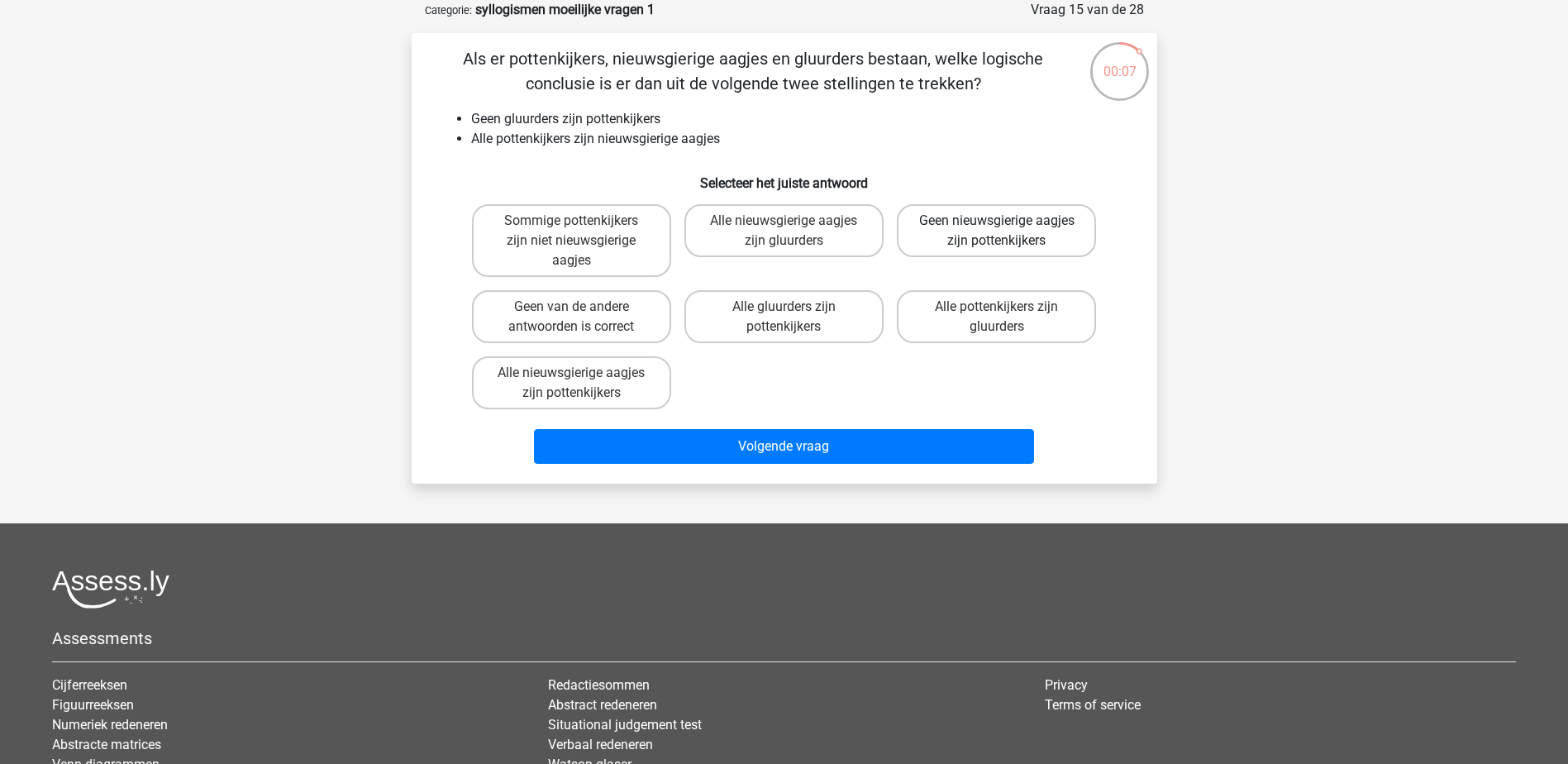
click at [945, 246] on label "Geen nieuwsgierige aagjes zijn pottenkijkers" at bounding box center [996, 231] width 199 height 53
click at [996, 232] on input "Geen nieuwsgierige aagjes zijn pottenkijkers" at bounding box center [1002, 226] width 11 height 11
radio input "true"
click at [612, 308] on label "Geen van de andere antwoorden is correct" at bounding box center [572, 317] width 199 height 53
click at [582, 308] on input "Geen van de andere antwoorden is correct" at bounding box center [576, 312] width 11 height 11
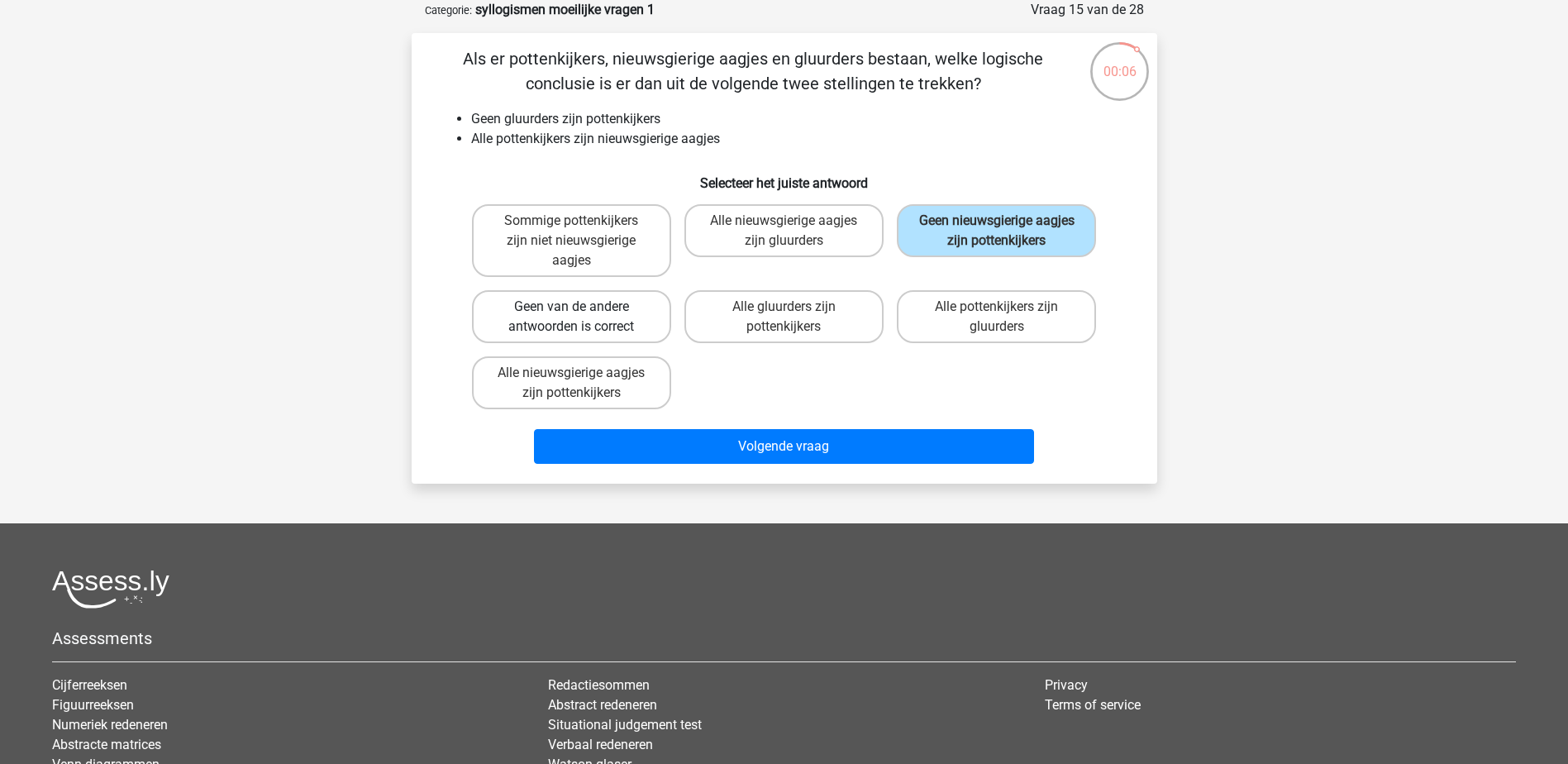
radio input "true"
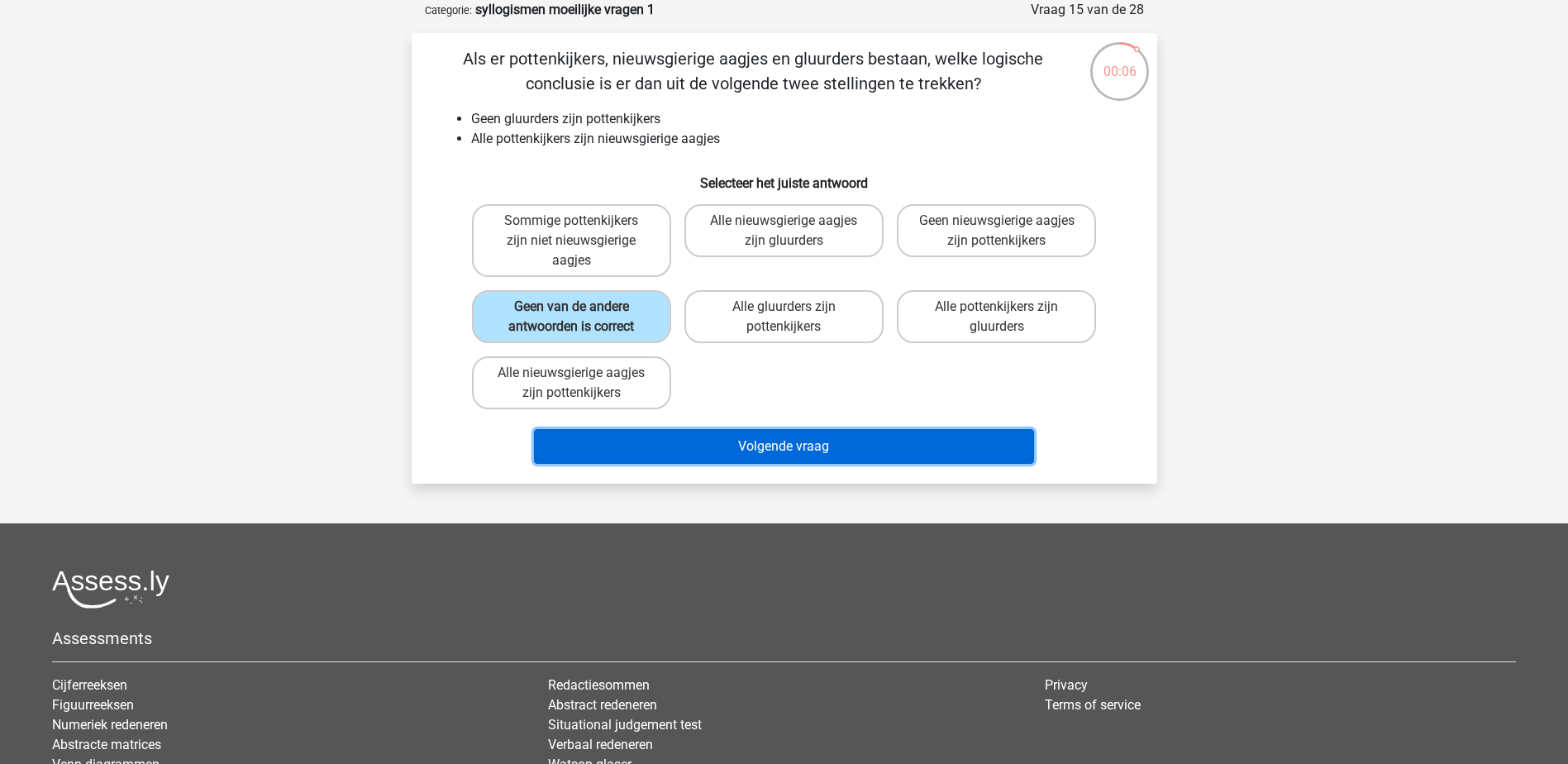
click at [731, 438] on button "Volgende vraag" at bounding box center [784, 446] width 500 height 34
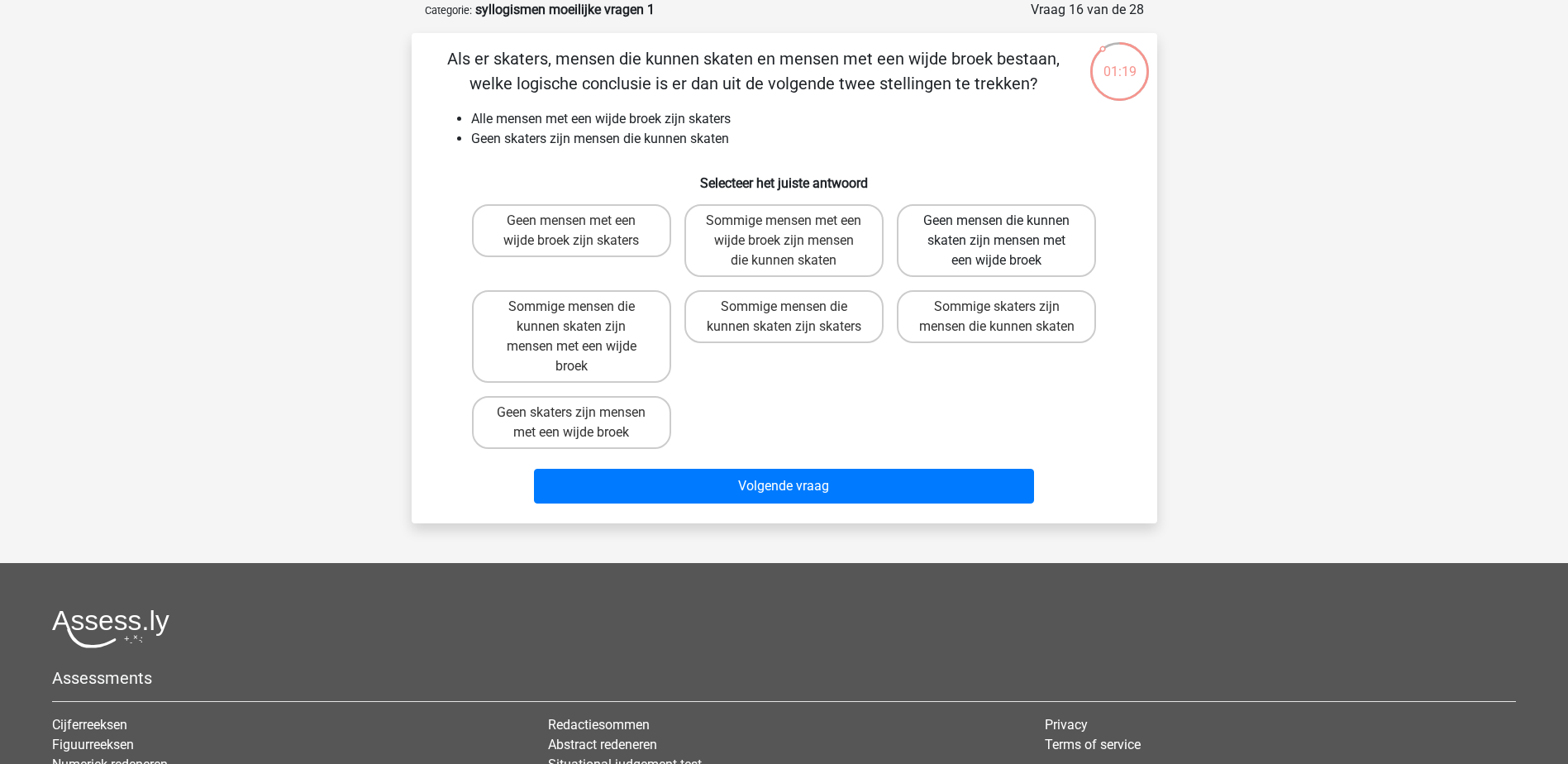
click at [1066, 247] on label "Geen mensen die kunnen skaten zijn mensen met een wijde broek" at bounding box center [996, 240] width 199 height 73
click at [1008, 232] on input "Geen mensen die kunnen skaten zijn mensen met een wijde broek" at bounding box center [1002, 226] width 11 height 11
radio input "true"
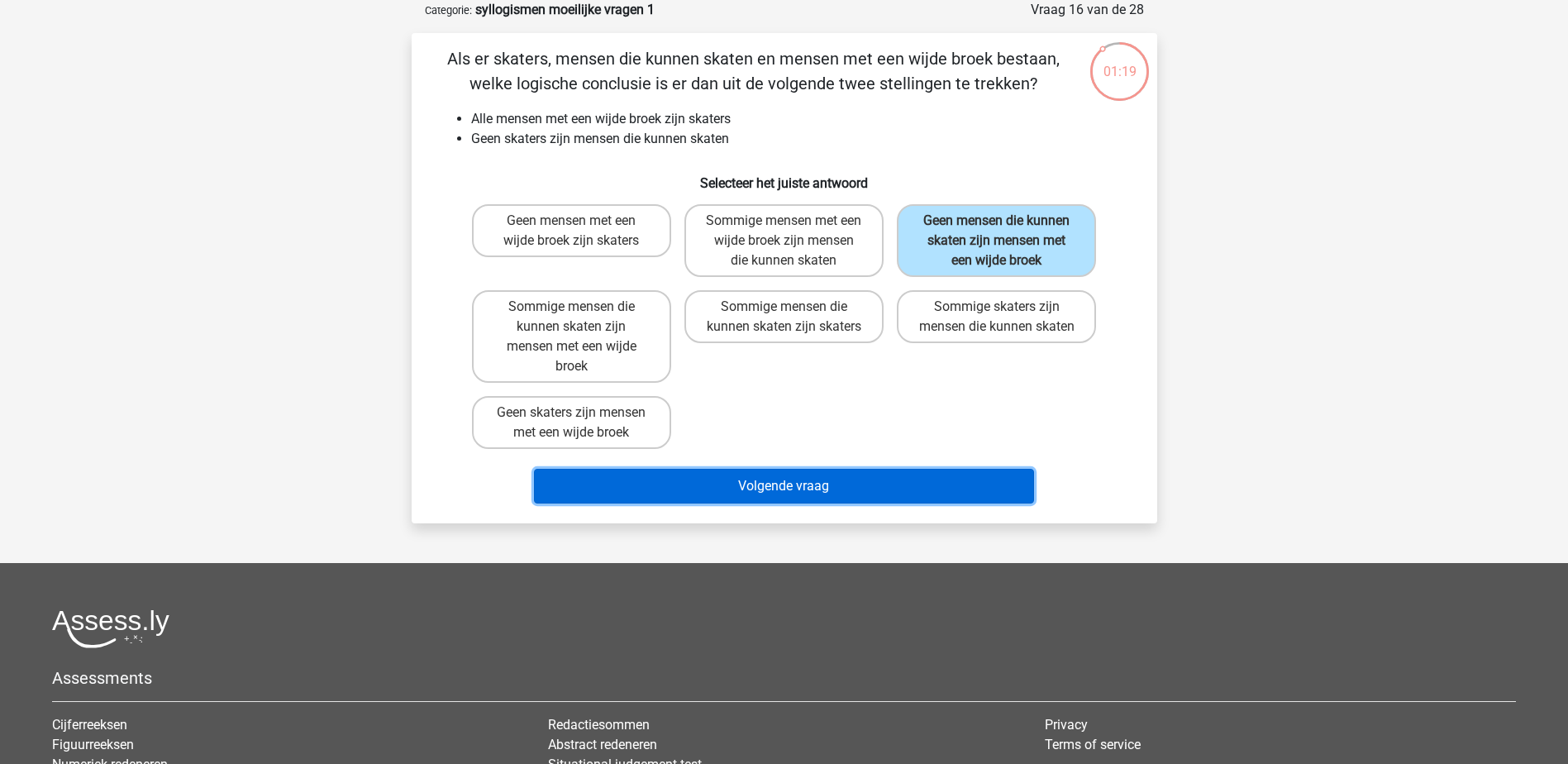
click at [916, 503] on button "Volgende vraag" at bounding box center [784, 486] width 500 height 34
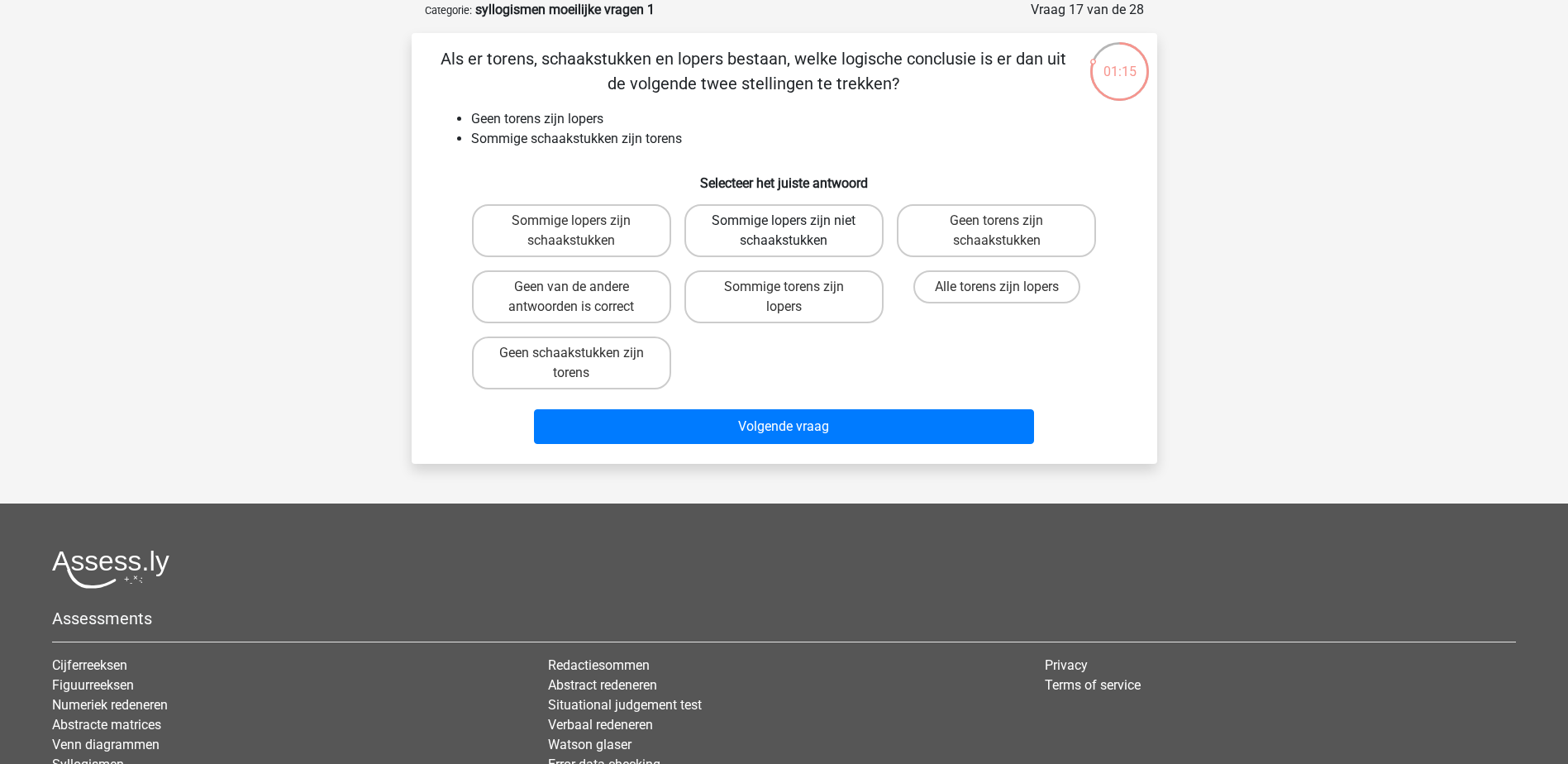
click at [835, 233] on label "Sommige lopers zijn niet schaakstukken" at bounding box center [784, 231] width 199 height 53
click at [794, 232] on input "Sommige lopers zijn niet schaakstukken" at bounding box center [789, 226] width 11 height 11
radio input "true"
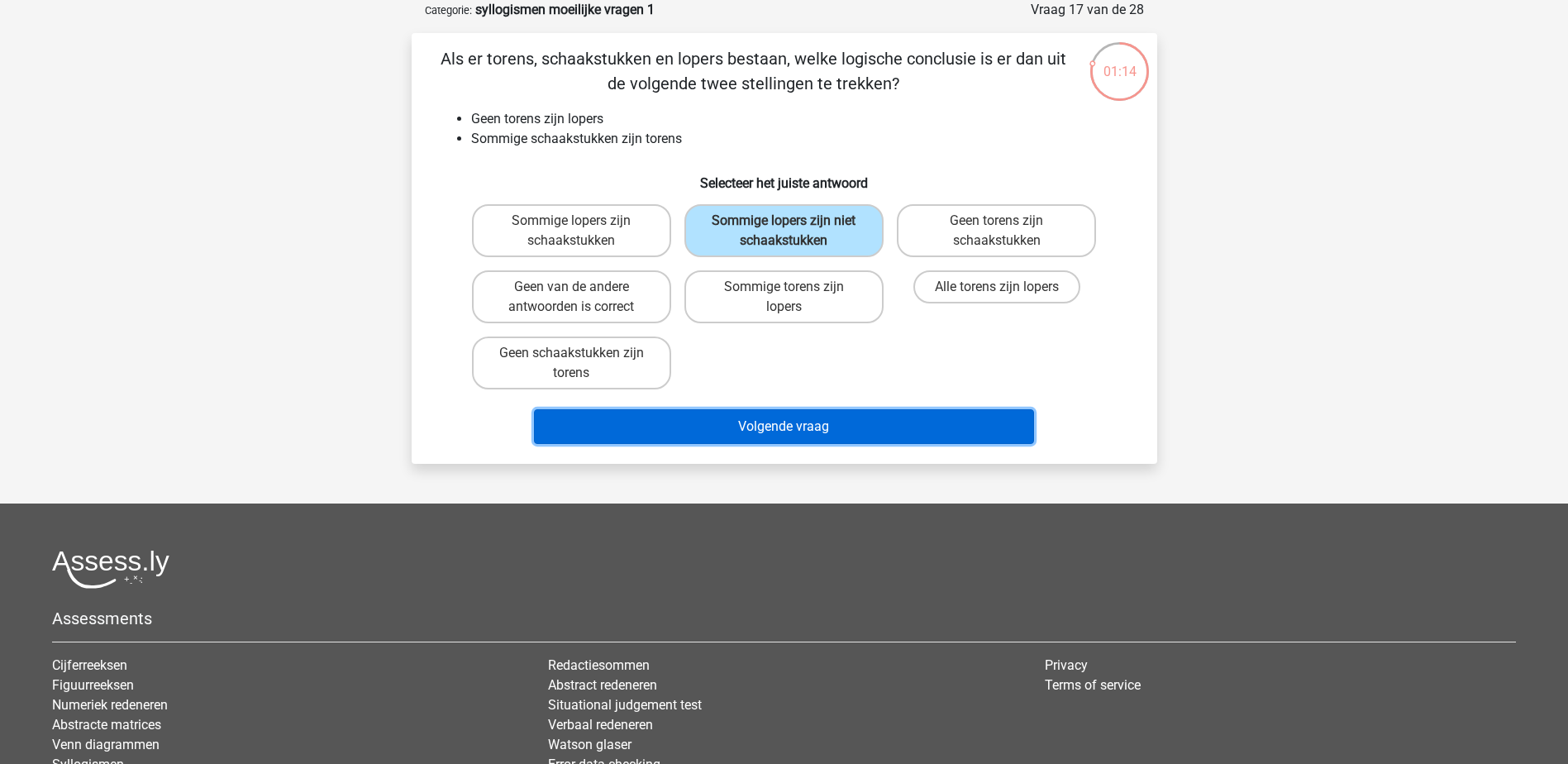
click at [839, 413] on button "Volgende vraag" at bounding box center [784, 427] width 500 height 34
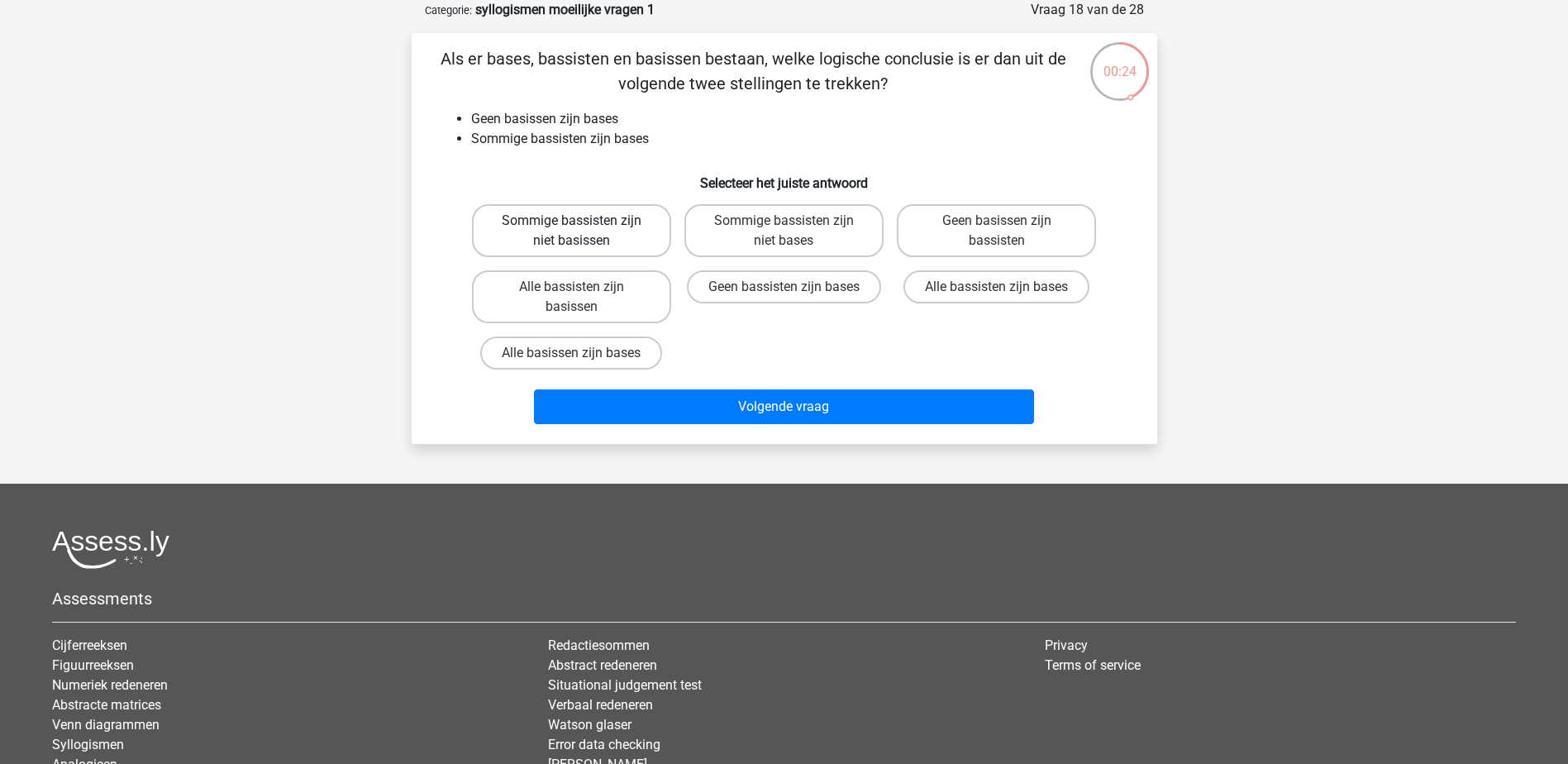
click at [633, 224] on label "Sommige bassisten zijn niet basissen" at bounding box center [572, 231] width 199 height 53
click at [582, 224] on input "Sommige bassisten zijn niet basissen" at bounding box center [576, 226] width 11 height 11
radio input "true"
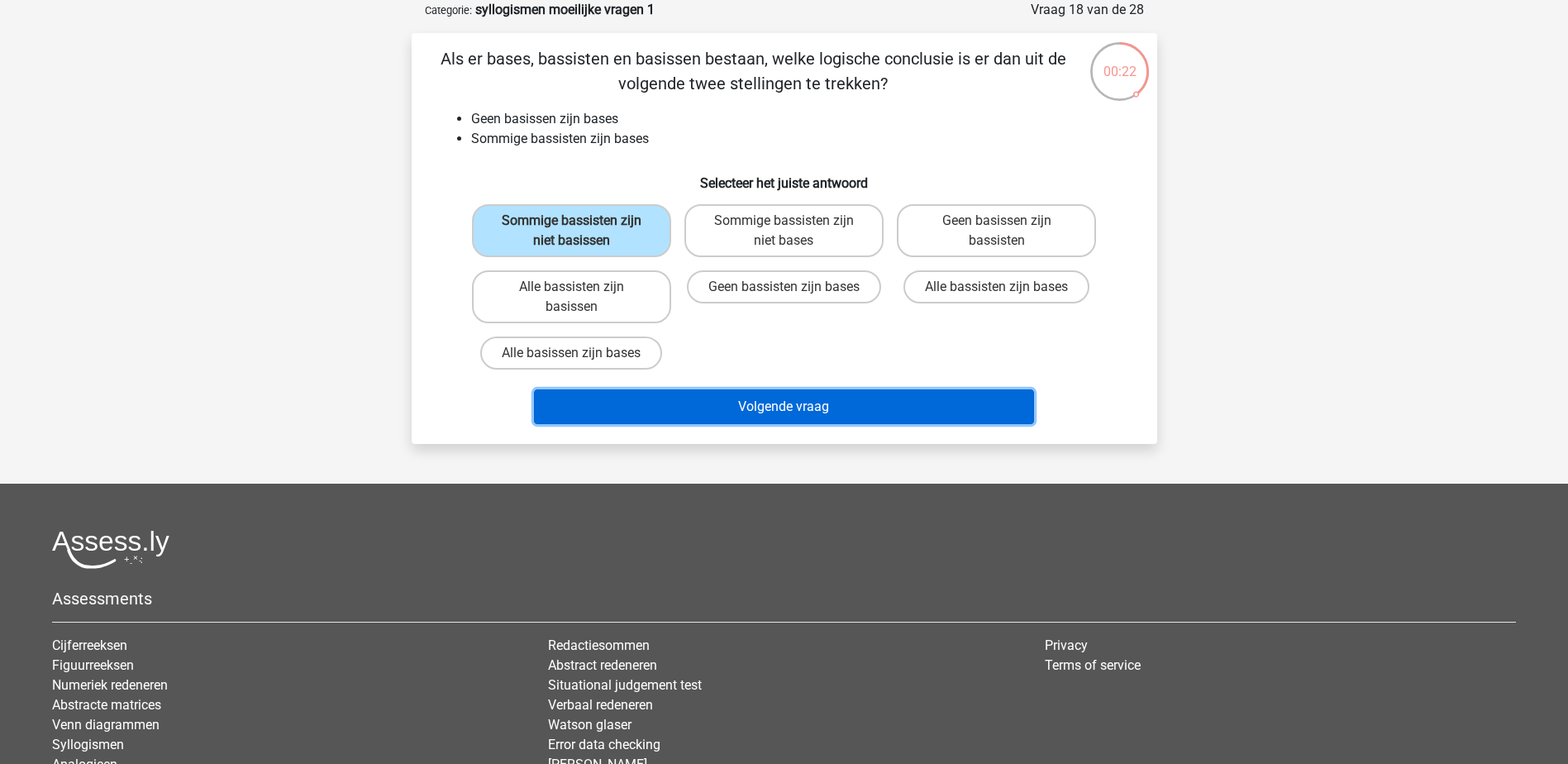
click at [822, 408] on button "Volgende vraag" at bounding box center [784, 407] width 500 height 34
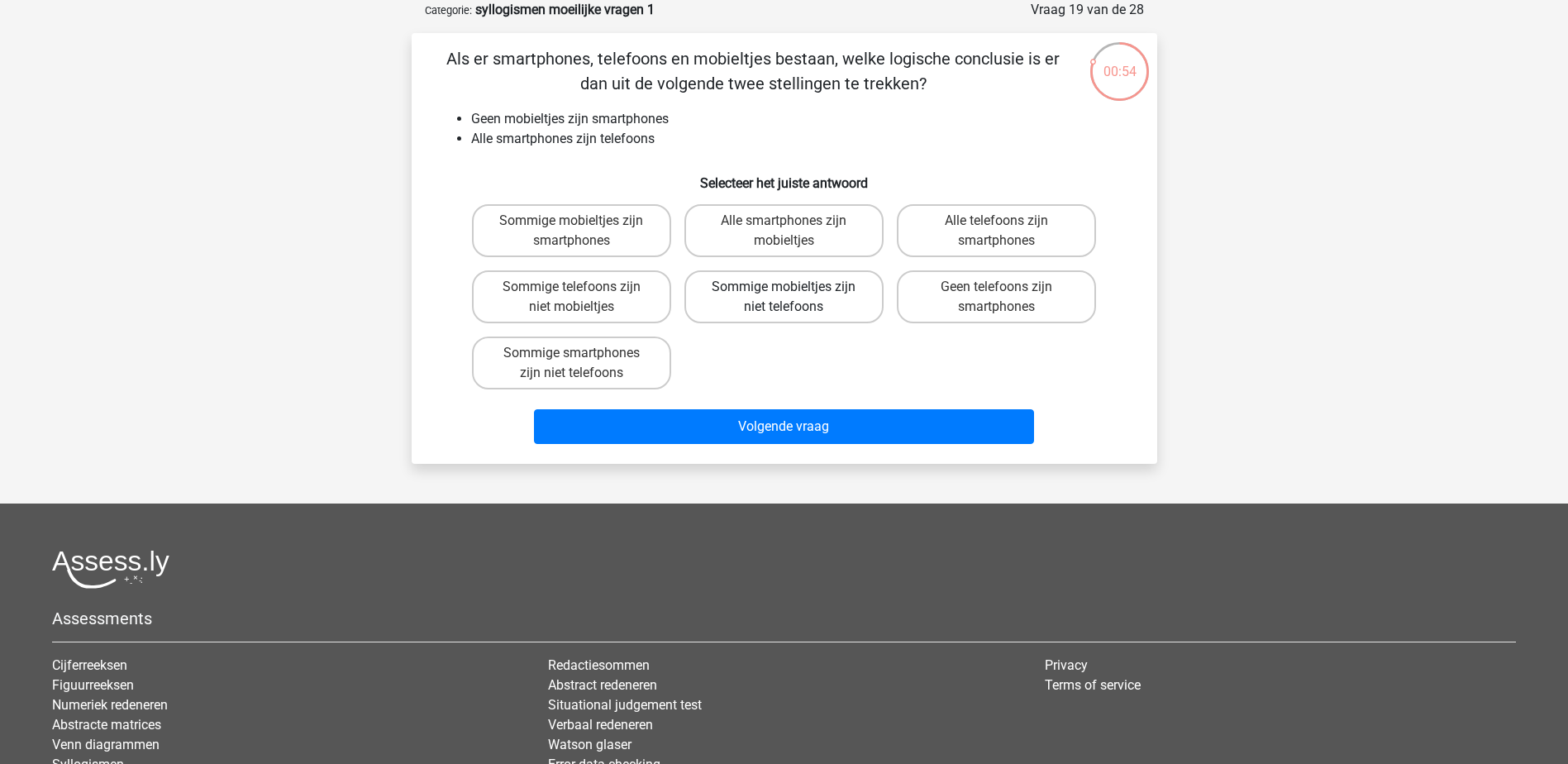
click at [793, 300] on label "Sommige mobieltjes zijn niet telefoons" at bounding box center [784, 297] width 199 height 53
click at [793, 298] on input "Sommige mobieltjes zijn niet telefoons" at bounding box center [789, 292] width 11 height 11
radio input "true"
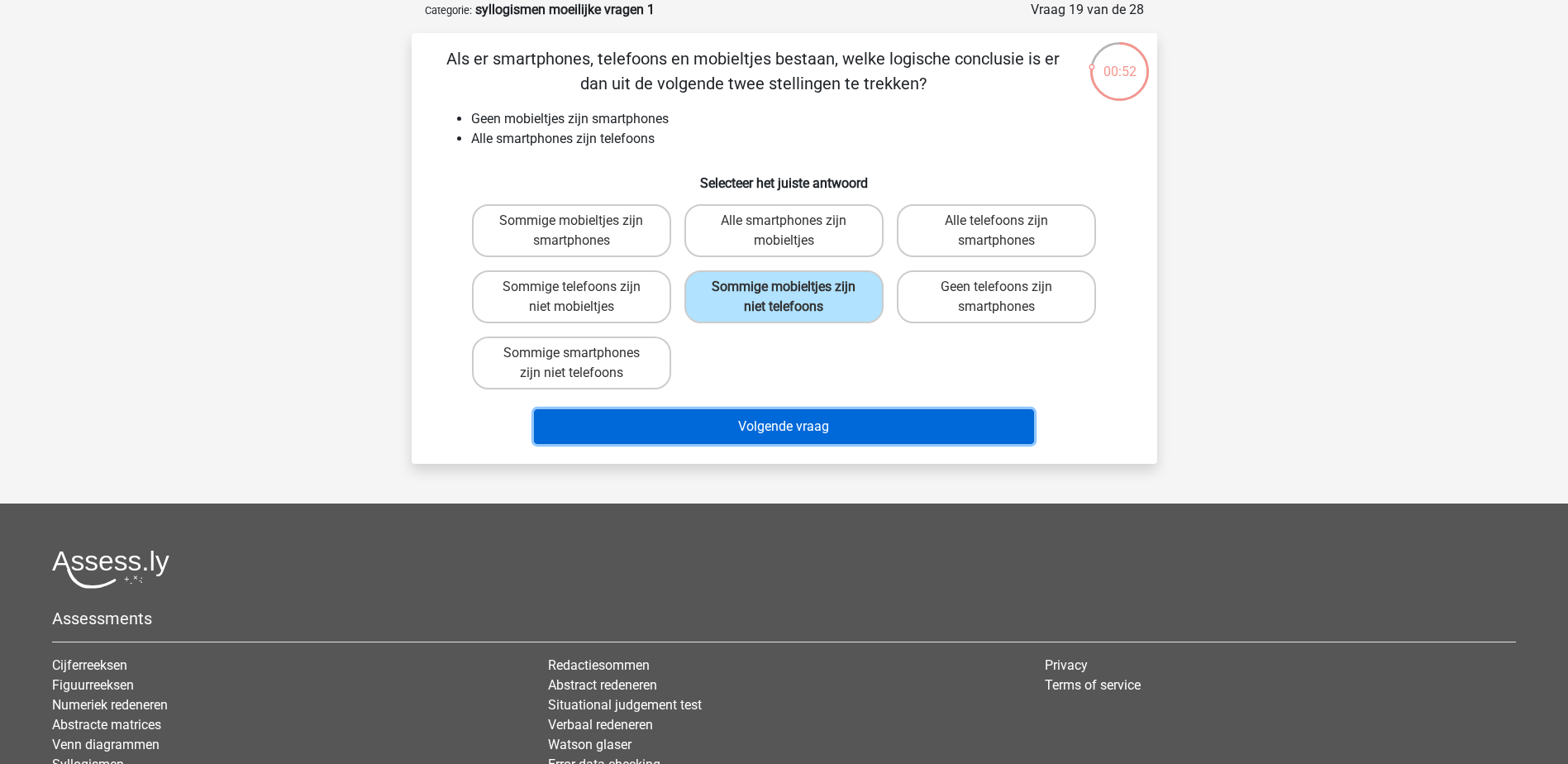
click at [860, 423] on button "Volgende vraag" at bounding box center [784, 427] width 500 height 34
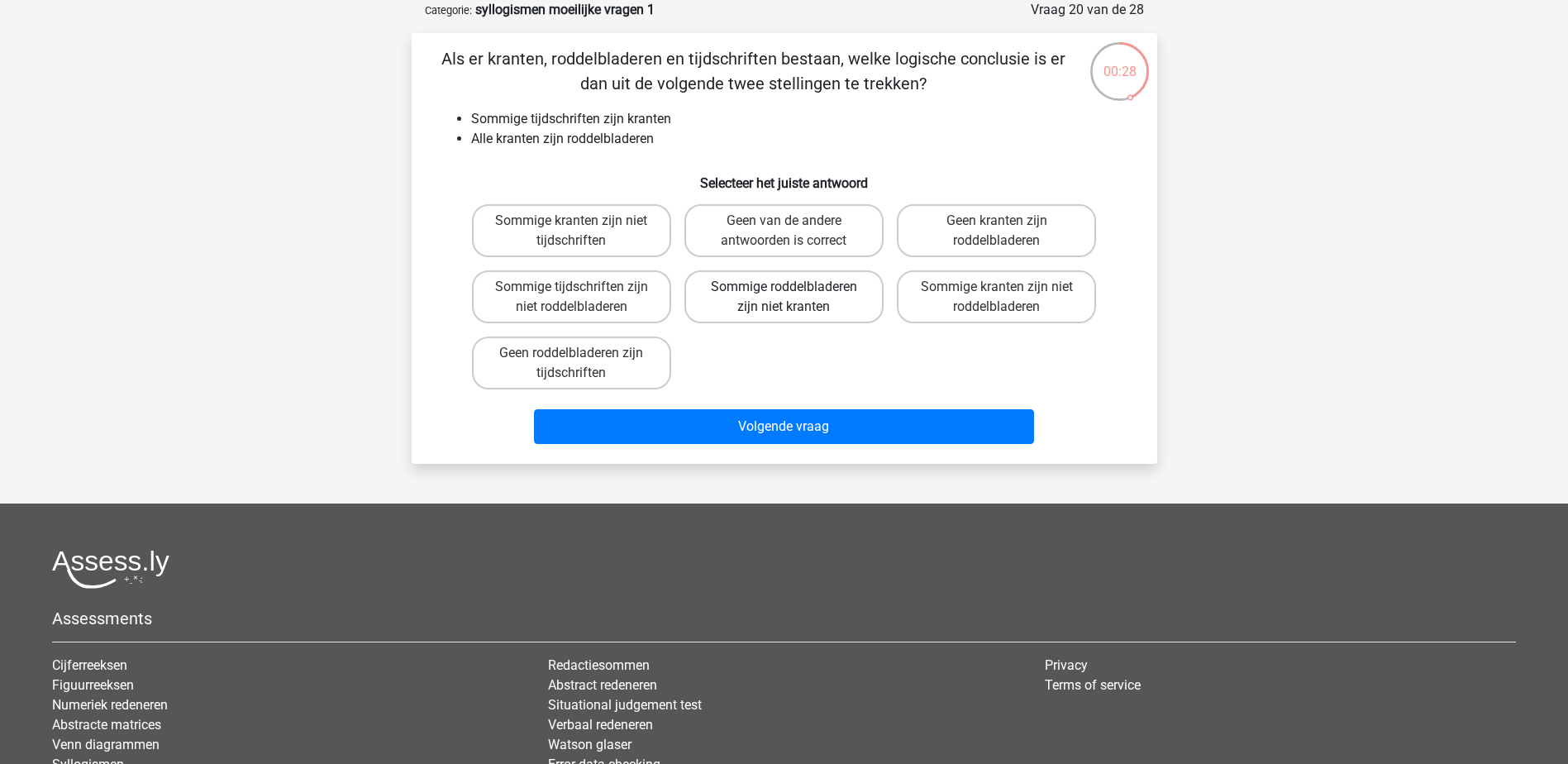
drag, startPoint x: 801, startPoint y: 218, endPoint x: 823, endPoint y: 288, distance: 73.4
click at [802, 217] on label "Geen van de andere antwoorden is correct" at bounding box center [784, 231] width 199 height 53
click at [794, 221] on input "Geen van de andere antwoorden is correct" at bounding box center [789, 226] width 11 height 11
radio input "true"
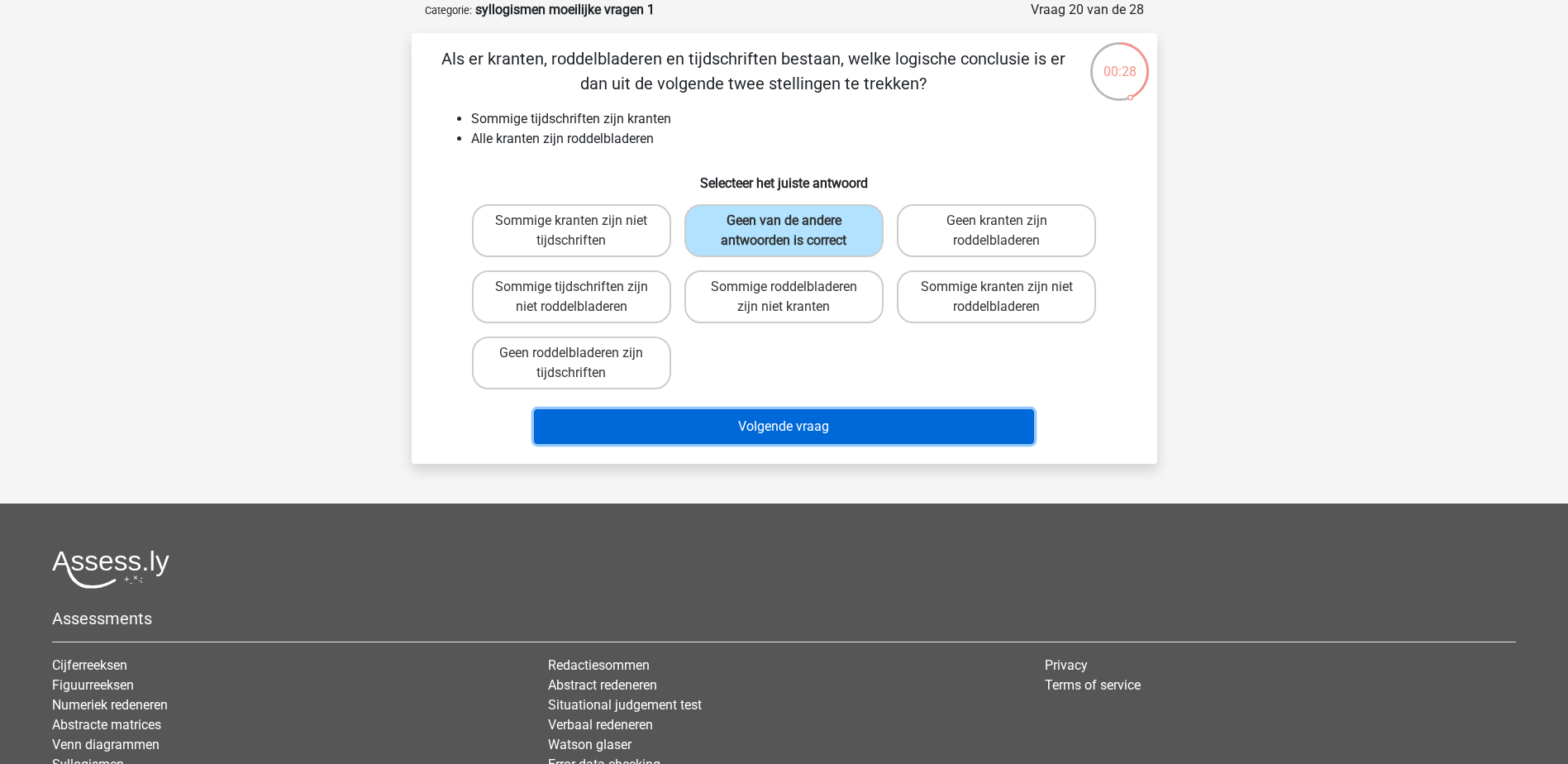
click at [843, 434] on button "Volgende vraag" at bounding box center [784, 427] width 500 height 34
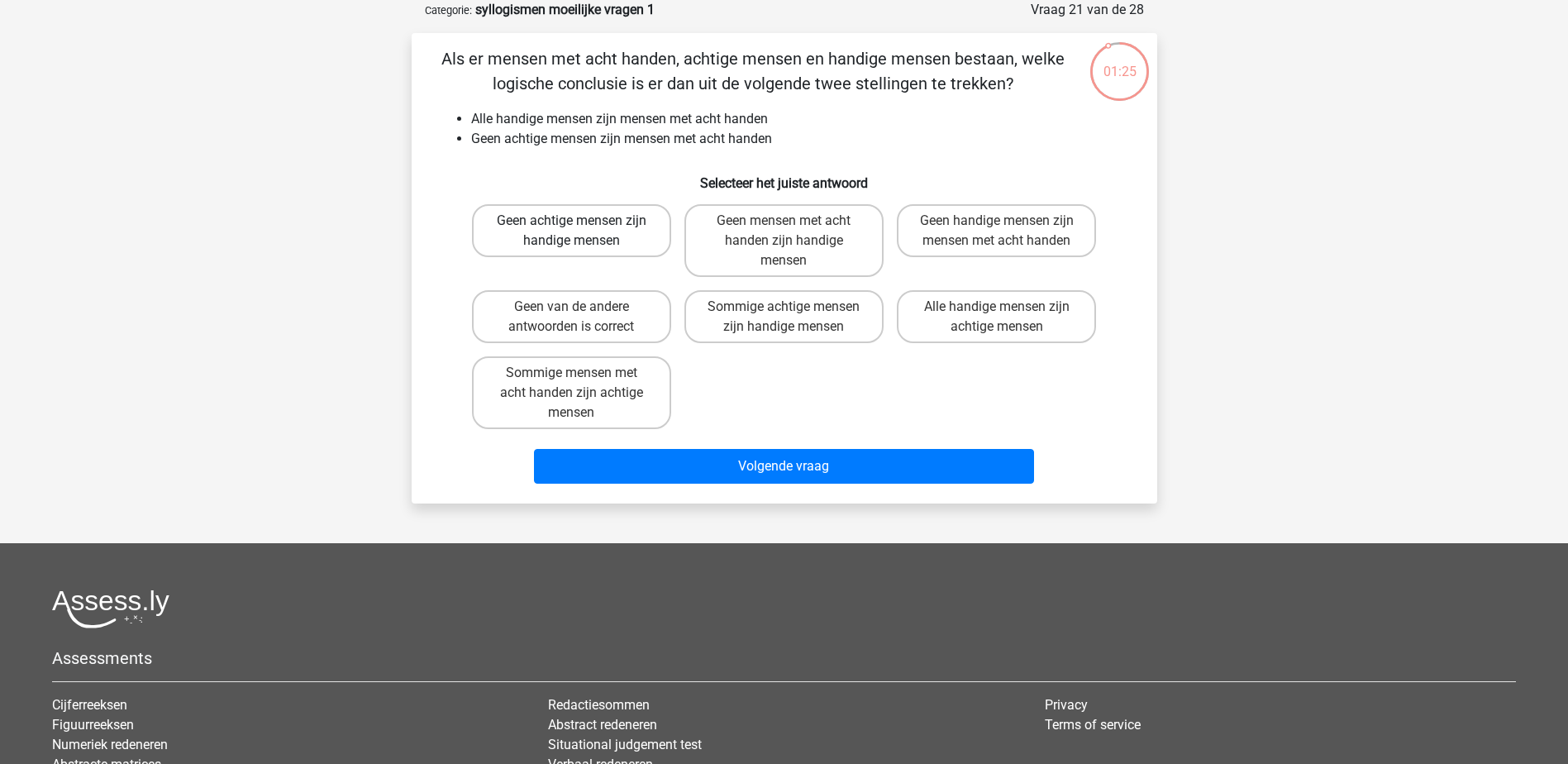
click at [601, 215] on label "Geen achtige mensen zijn handige mensen" at bounding box center [572, 231] width 199 height 53
click at [582, 221] on input "Geen achtige mensen zijn handige mensen" at bounding box center [576, 226] width 11 height 11
radio input "true"
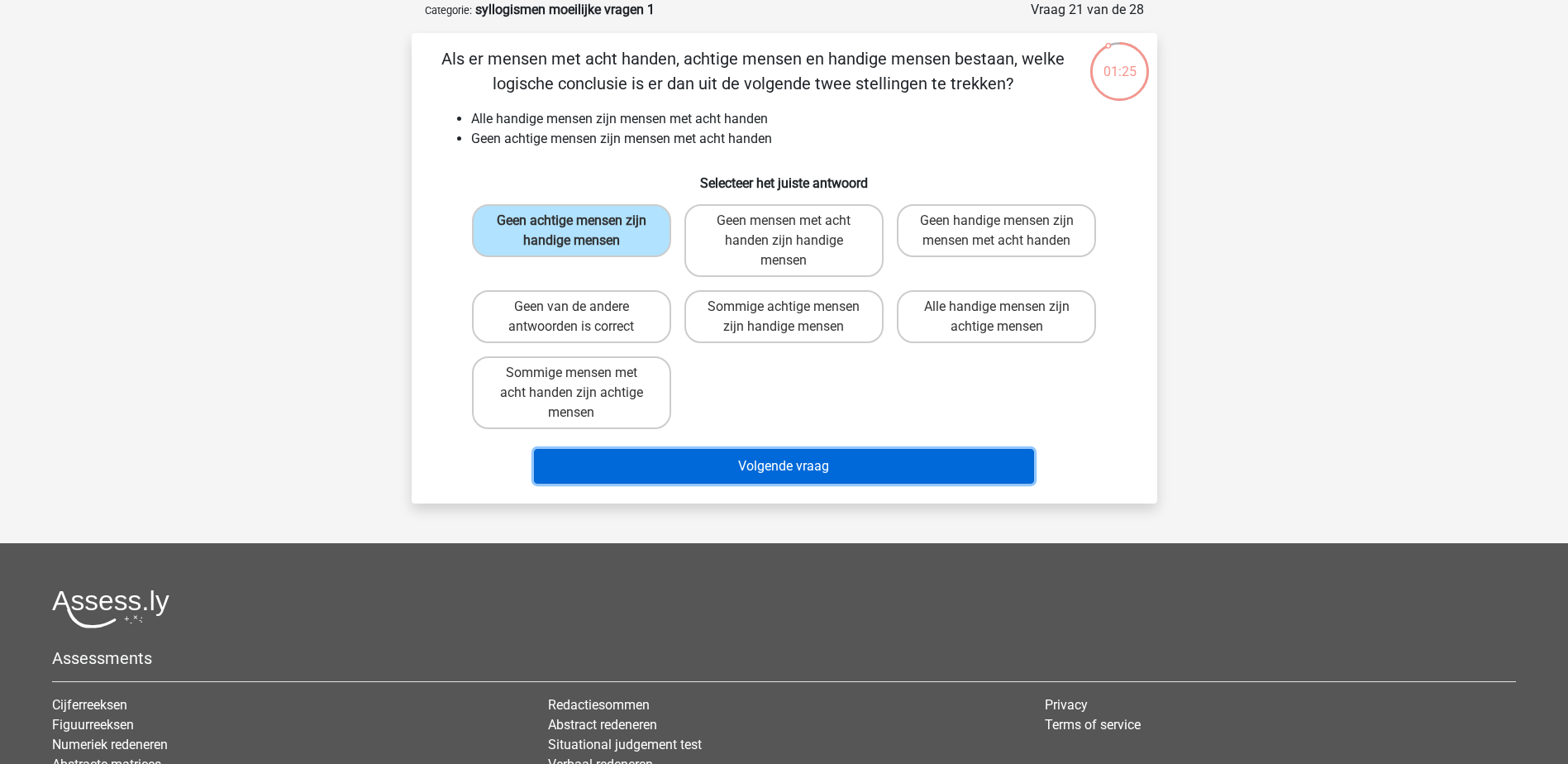
click at [805, 464] on button "Volgende vraag" at bounding box center [784, 466] width 500 height 34
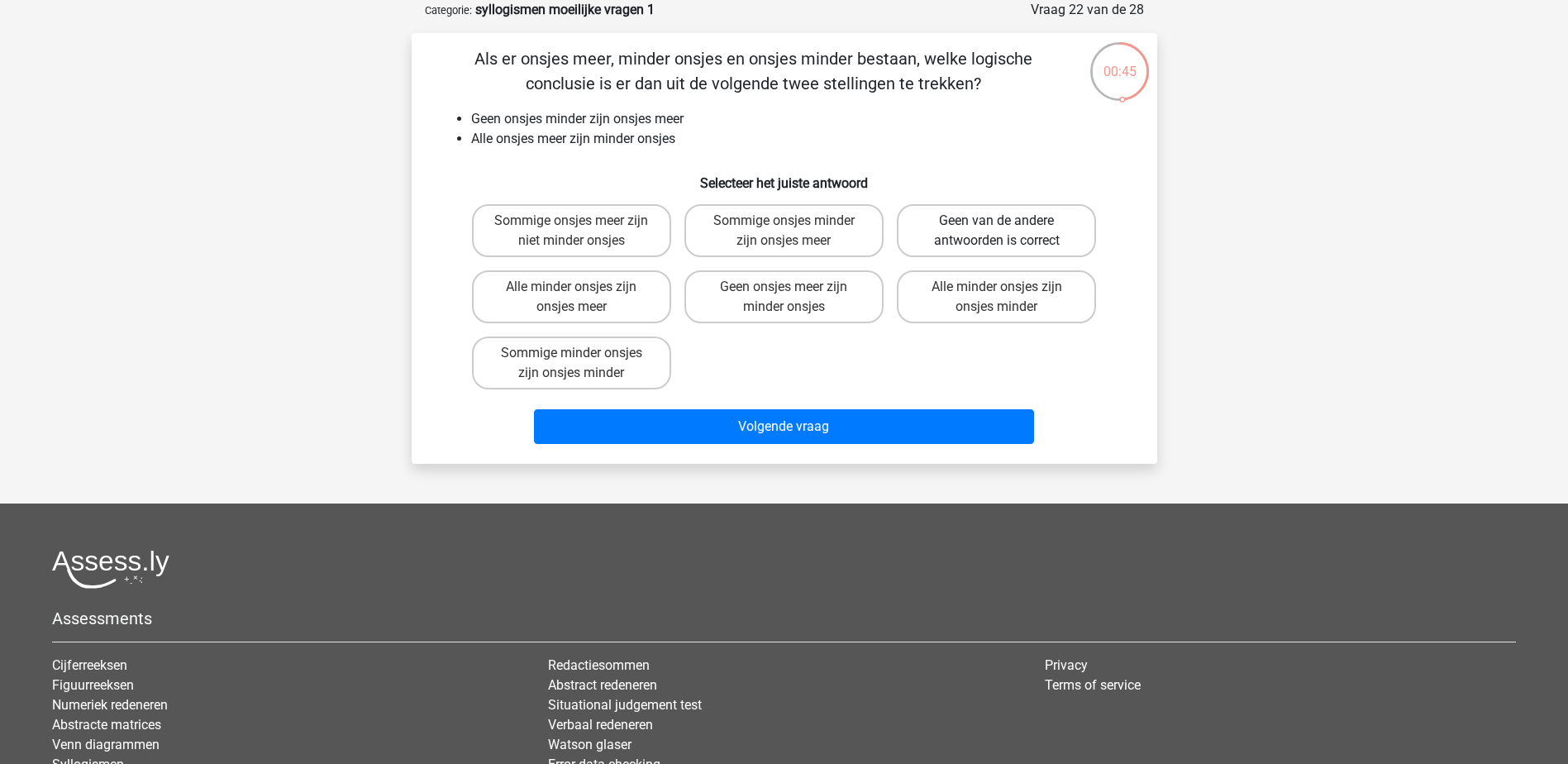
click at [987, 242] on label "Geen van de andere antwoorden is correct" at bounding box center [996, 231] width 199 height 53
click at [996, 232] on input "Geen van de andere antwoorden is correct" at bounding box center [1002, 226] width 11 height 11
radio input "true"
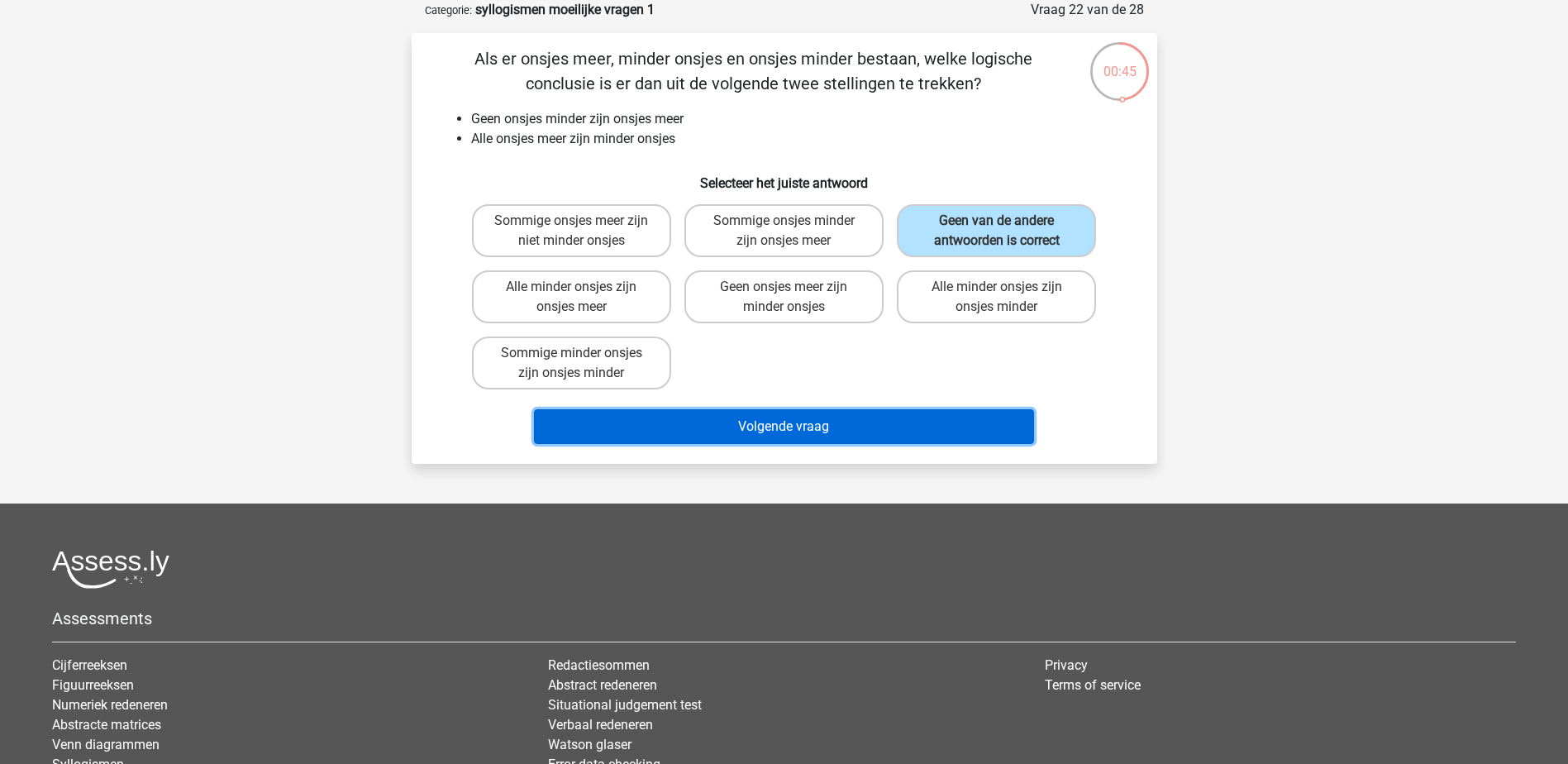
click at [962, 433] on button "Volgende vraag" at bounding box center [784, 427] width 500 height 34
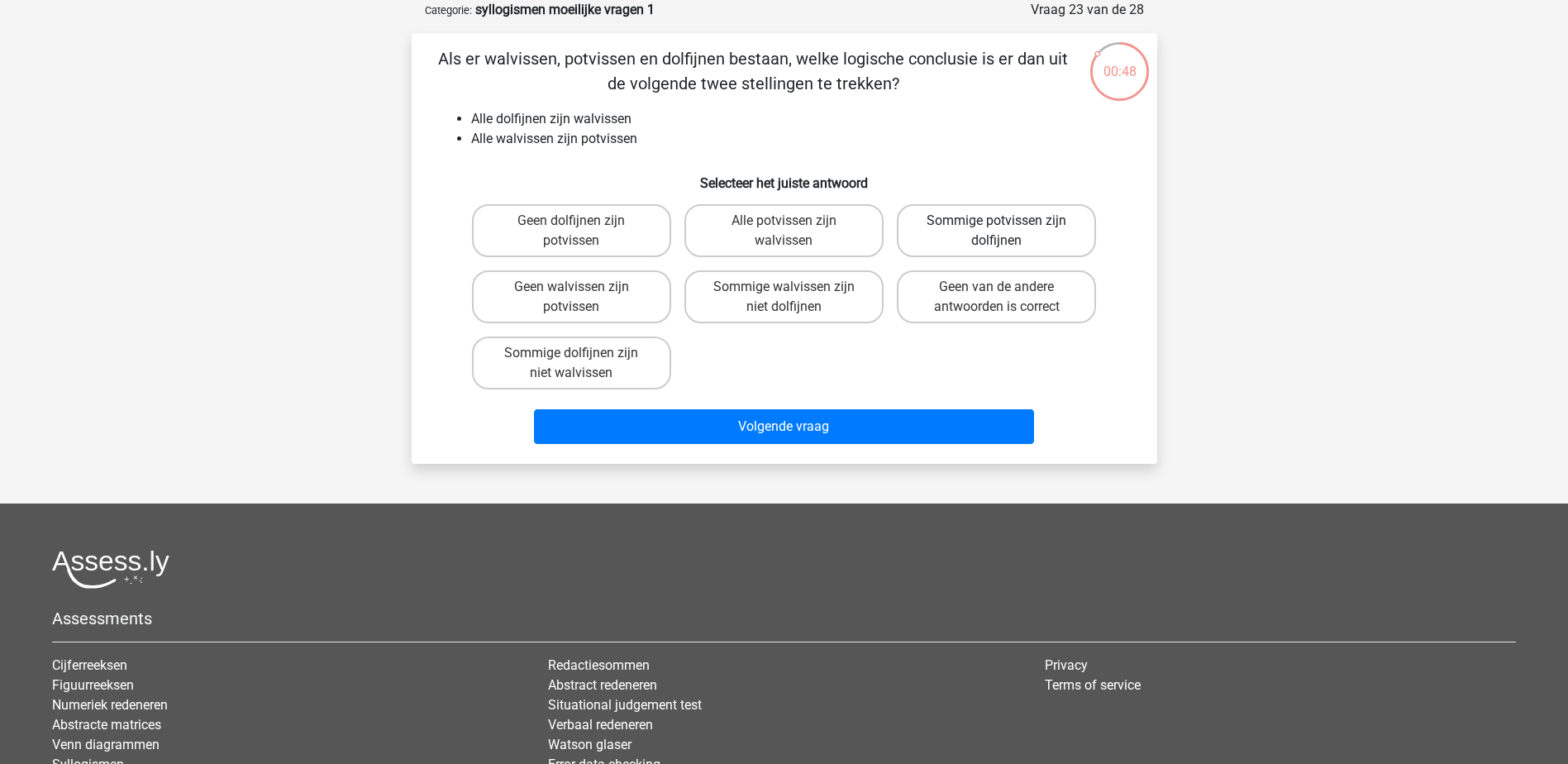
click at [1040, 216] on label "Sommige potvissen zijn dolfijnen" at bounding box center [996, 231] width 199 height 53
click at [1008, 221] on input "Sommige potvissen zijn dolfijnen" at bounding box center [1002, 226] width 11 height 11
radio input "true"
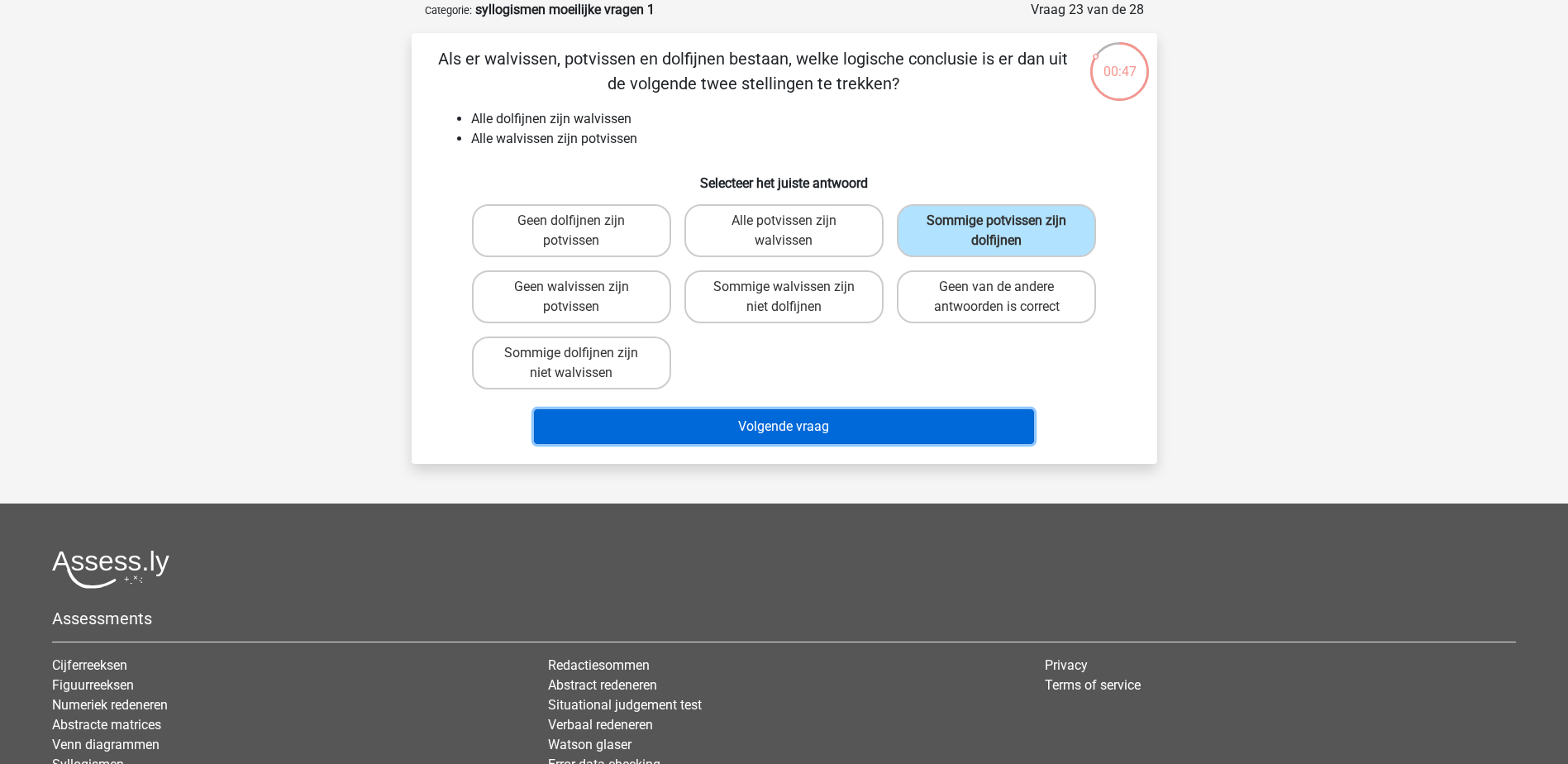
click at [946, 423] on button "Volgende vraag" at bounding box center [784, 427] width 500 height 34
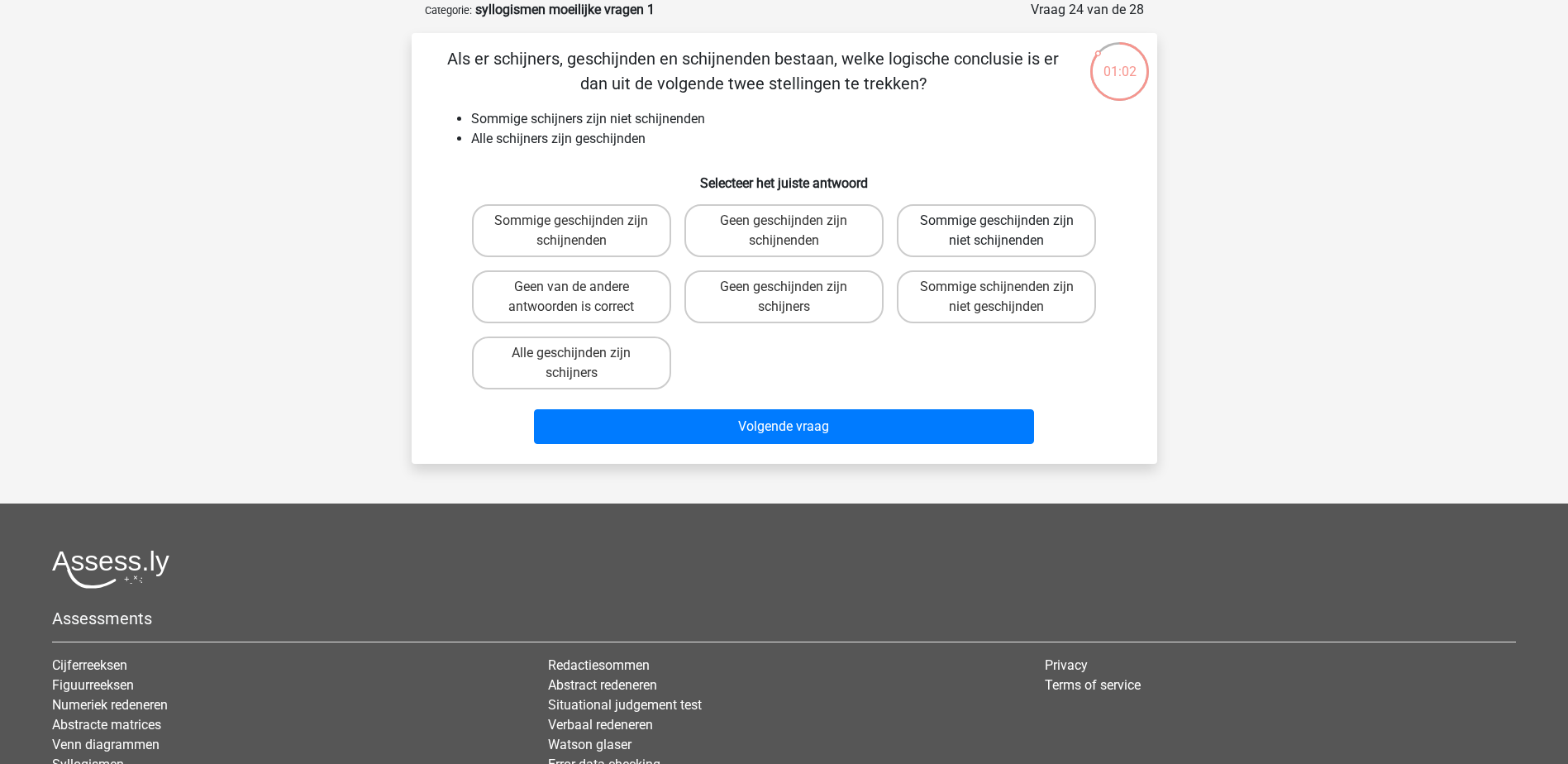
click at [1078, 238] on label "Sommige geschijnden zijn niet schijnenden" at bounding box center [996, 231] width 199 height 53
click at [1008, 232] on input "Sommige geschijnden zijn niet schijnenden" at bounding box center [1002, 226] width 11 height 11
radio input "true"
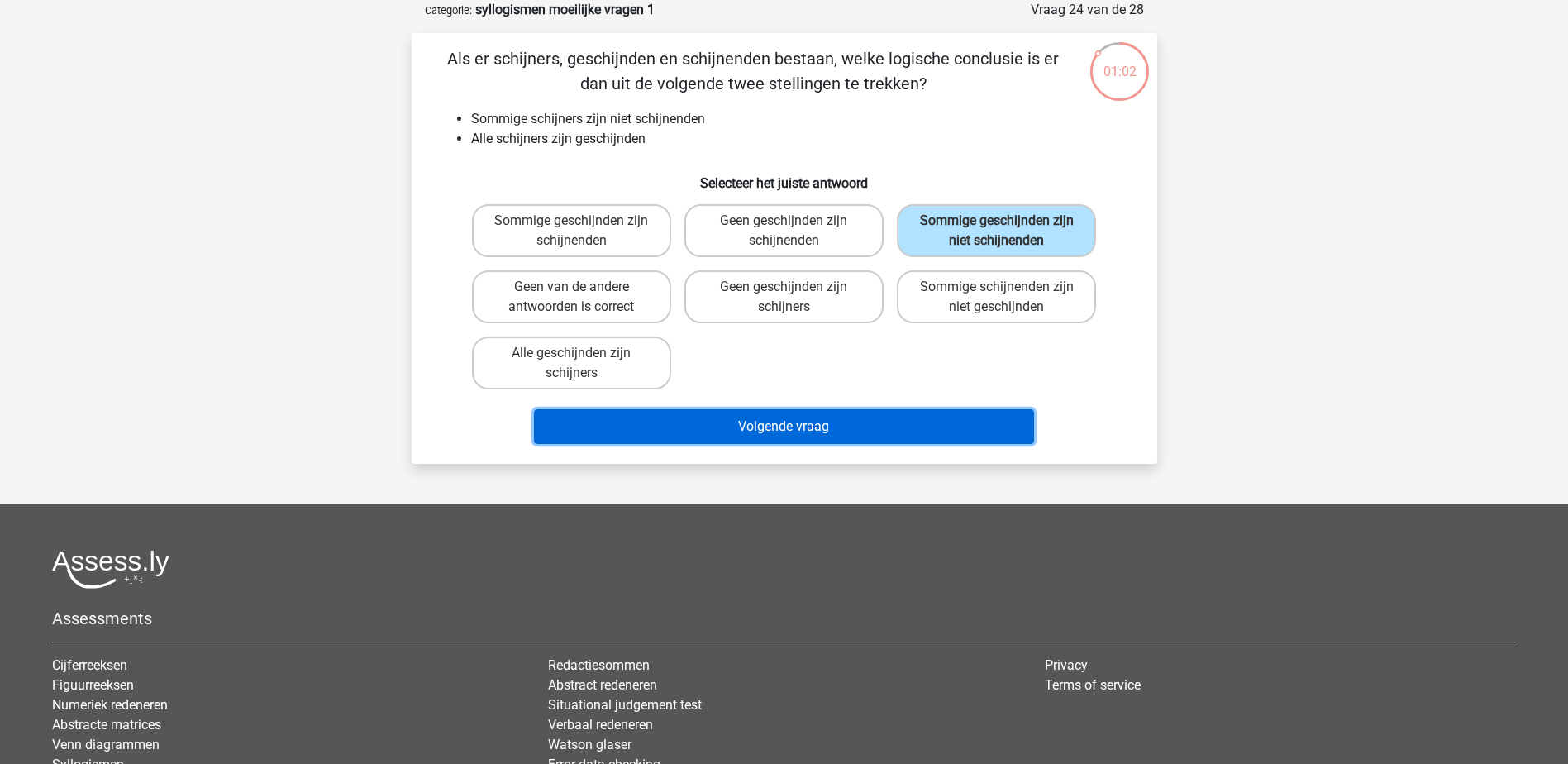
click at [983, 424] on button "Volgende vraag" at bounding box center [784, 427] width 500 height 34
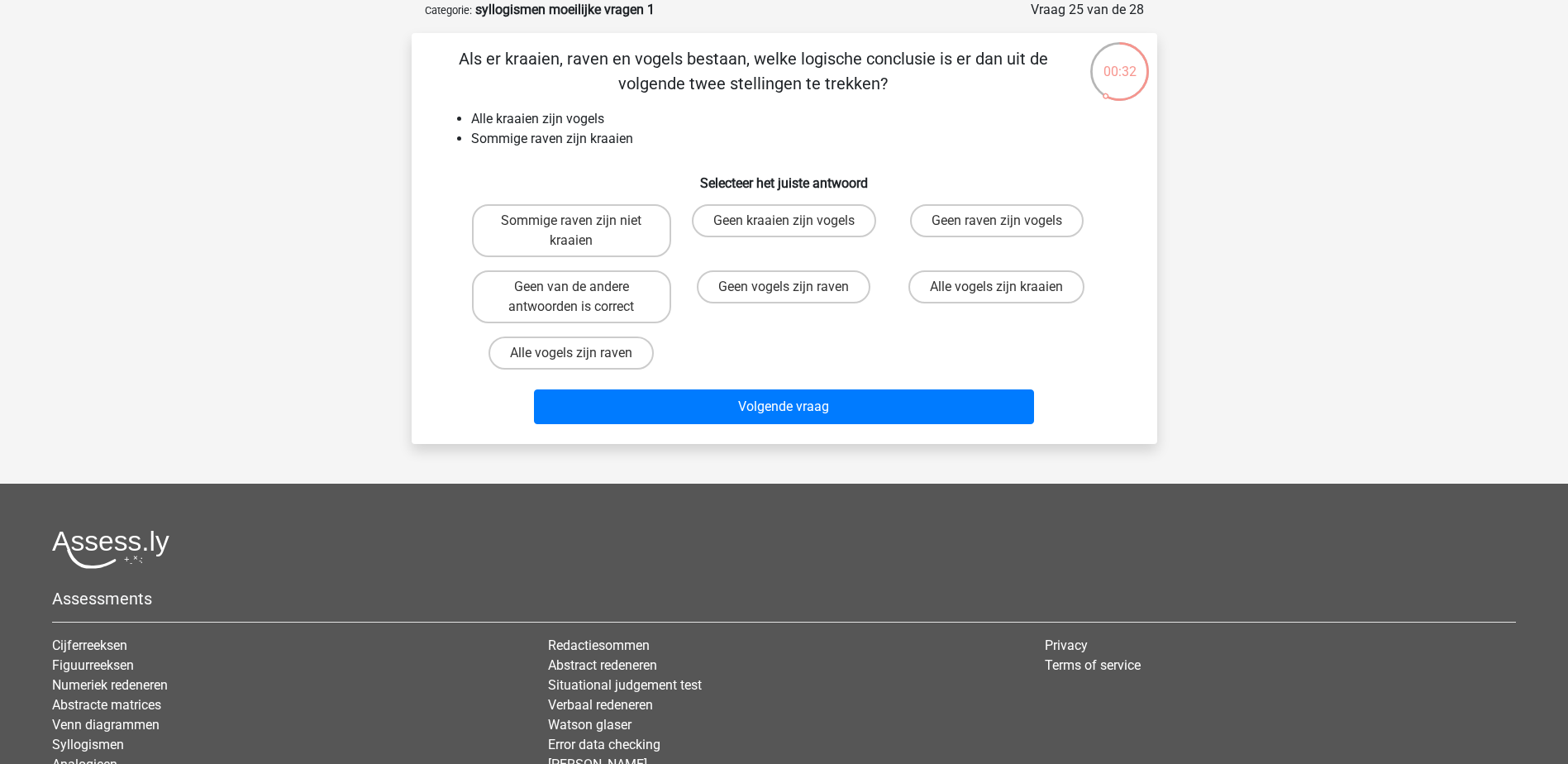
click at [582, 288] on input "Geen van de andere antwoorden is correct" at bounding box center [576, 292] width 11 height 11
radio input "true"
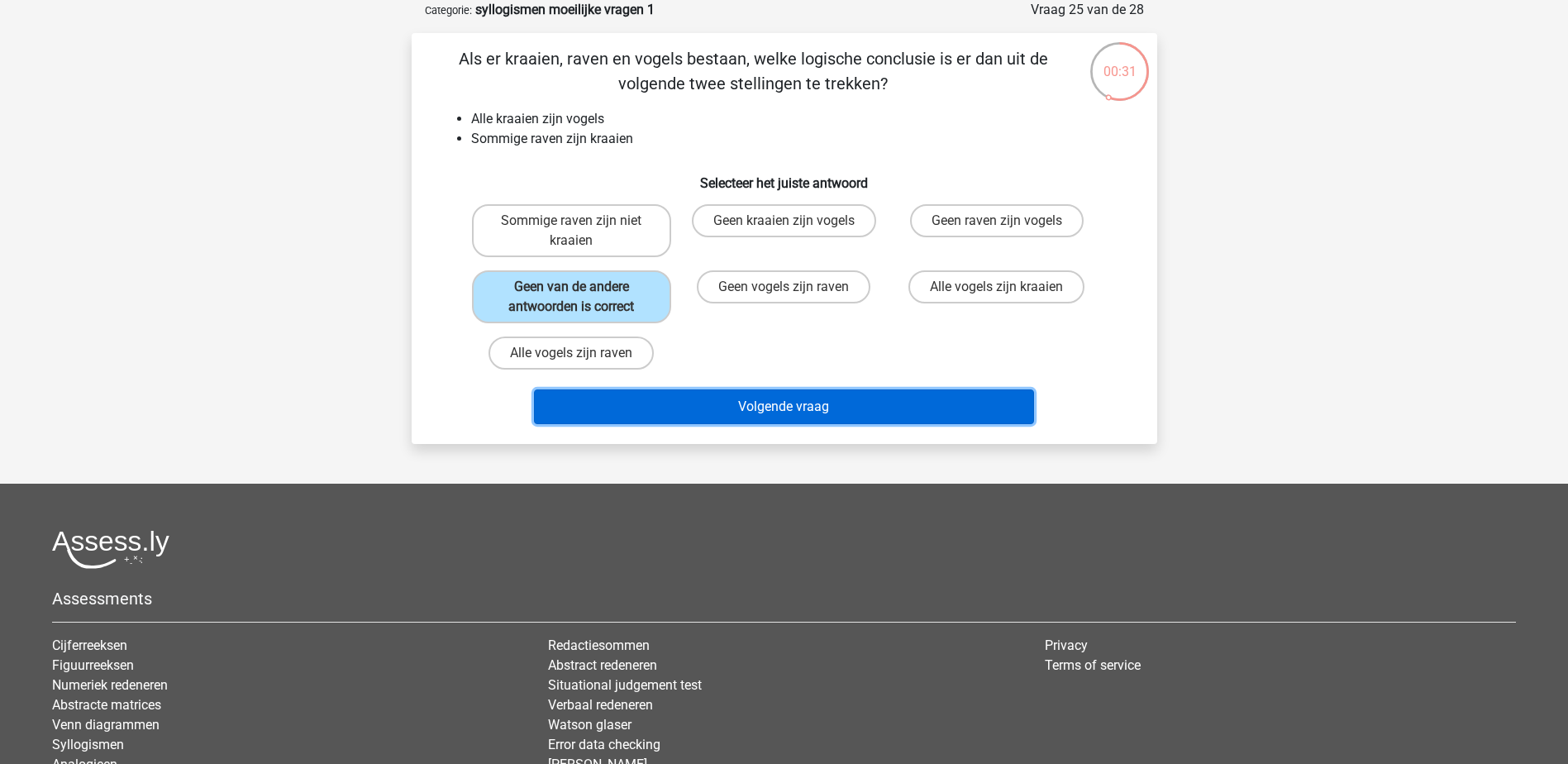
click at [751, 408] on button "Volgende vraag" at bounding box center [784, 407] width 500 height 34
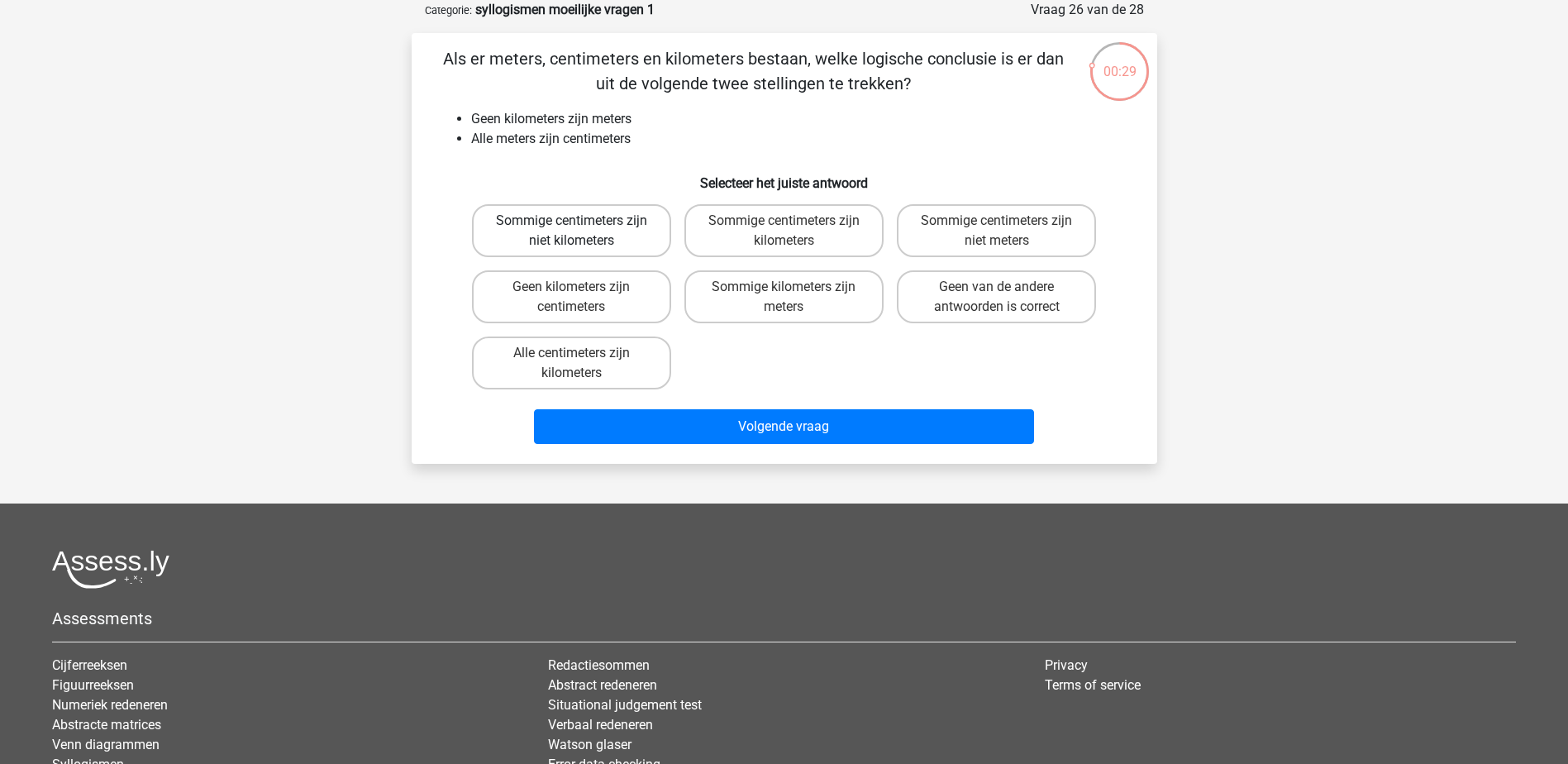
click at [609, 223] on label "Sommige centimeters zijn niet kilometers" at bounding box center [572, 231] width 199 height 53
click at [582, 223] on input "Sommige centimeters zijn niet kilometers" at bounding box center [576, 226] width 11 height 11
radio input "true"
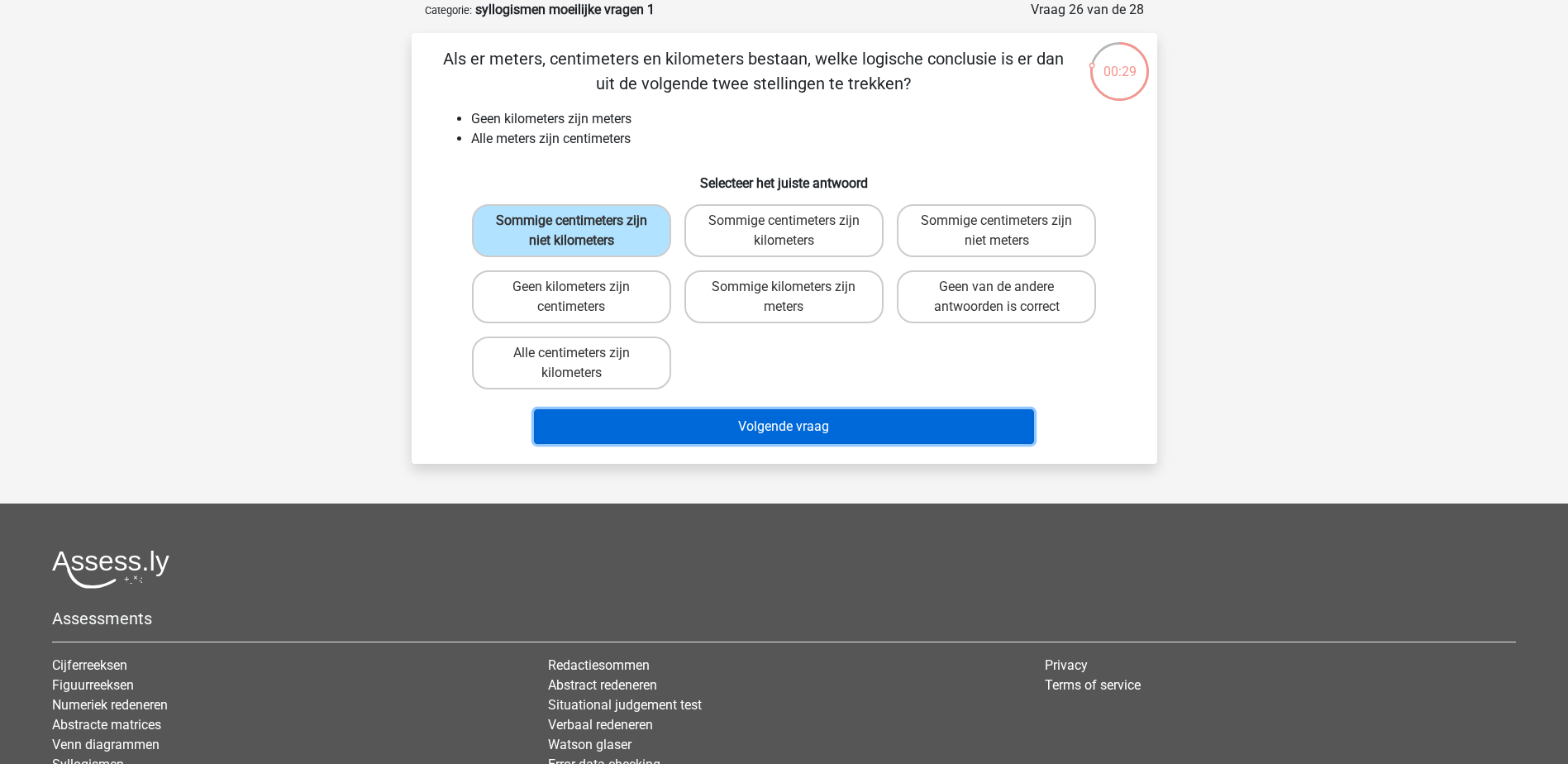
click at [763, 433] on button "Volgende vraag" at bounding box center [784, 427] width 500 height 34
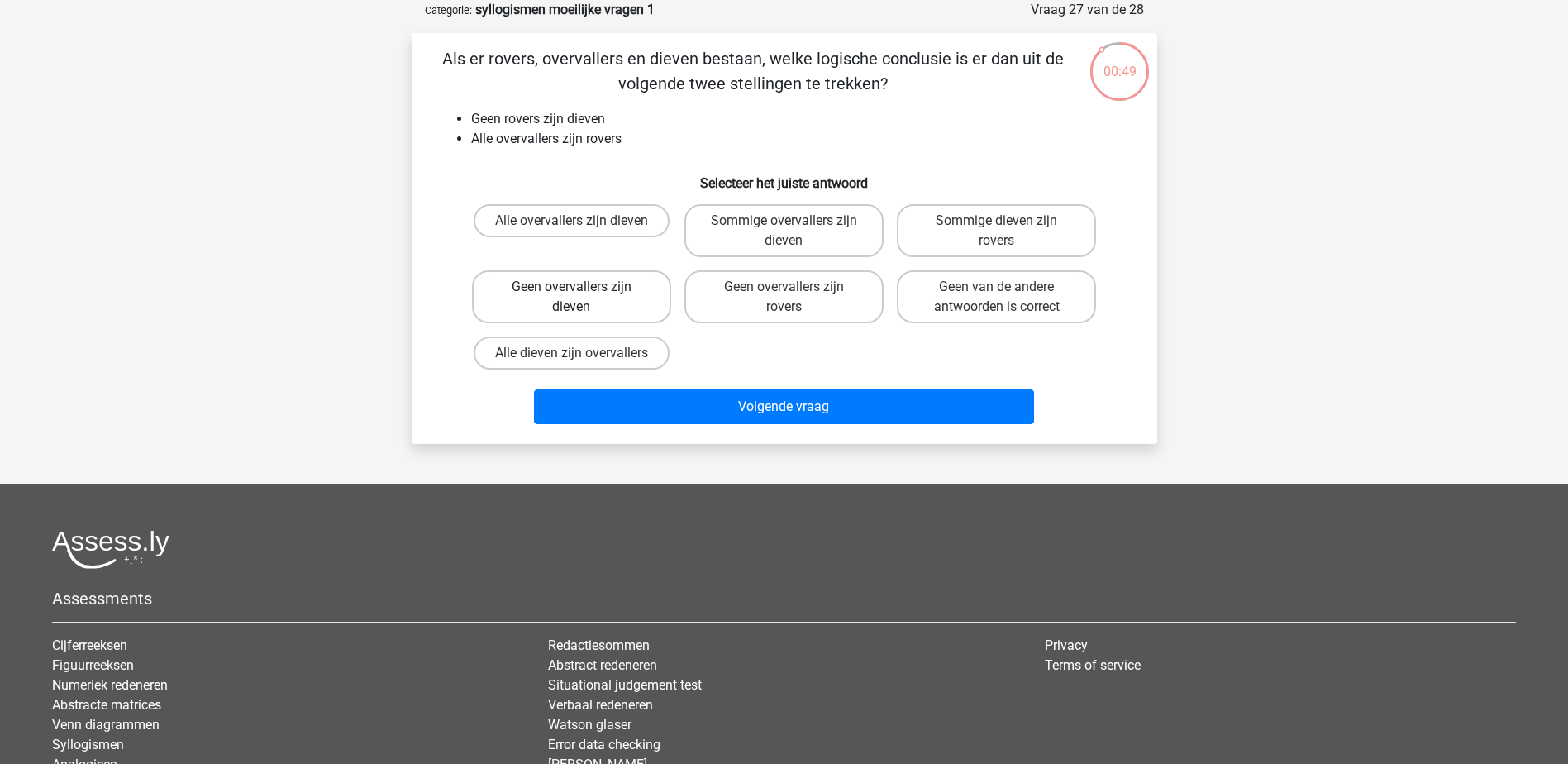
click at [542, 276] on label "Geen overvallers zijn dieven" at bounding box center [572, 297] width 199 height 53
click at [571, 287] on input "Geen overvallers zijn dieven" at bounding box center [576, 292] width 11 height 11
radio input "true"
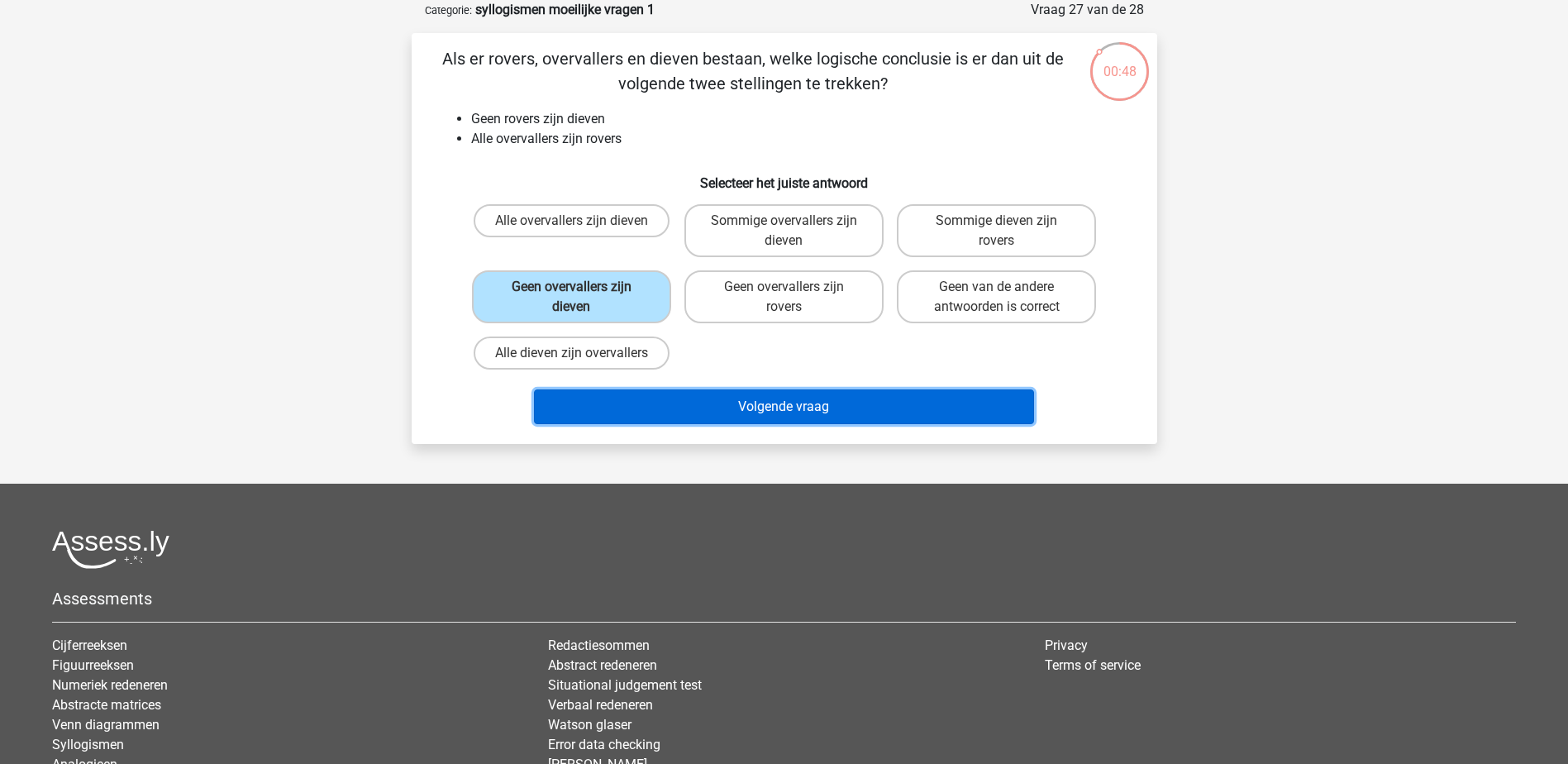
click at [764, 411] on button "Volgende vraag" at bounding box center [784, 407] width 500 height 34
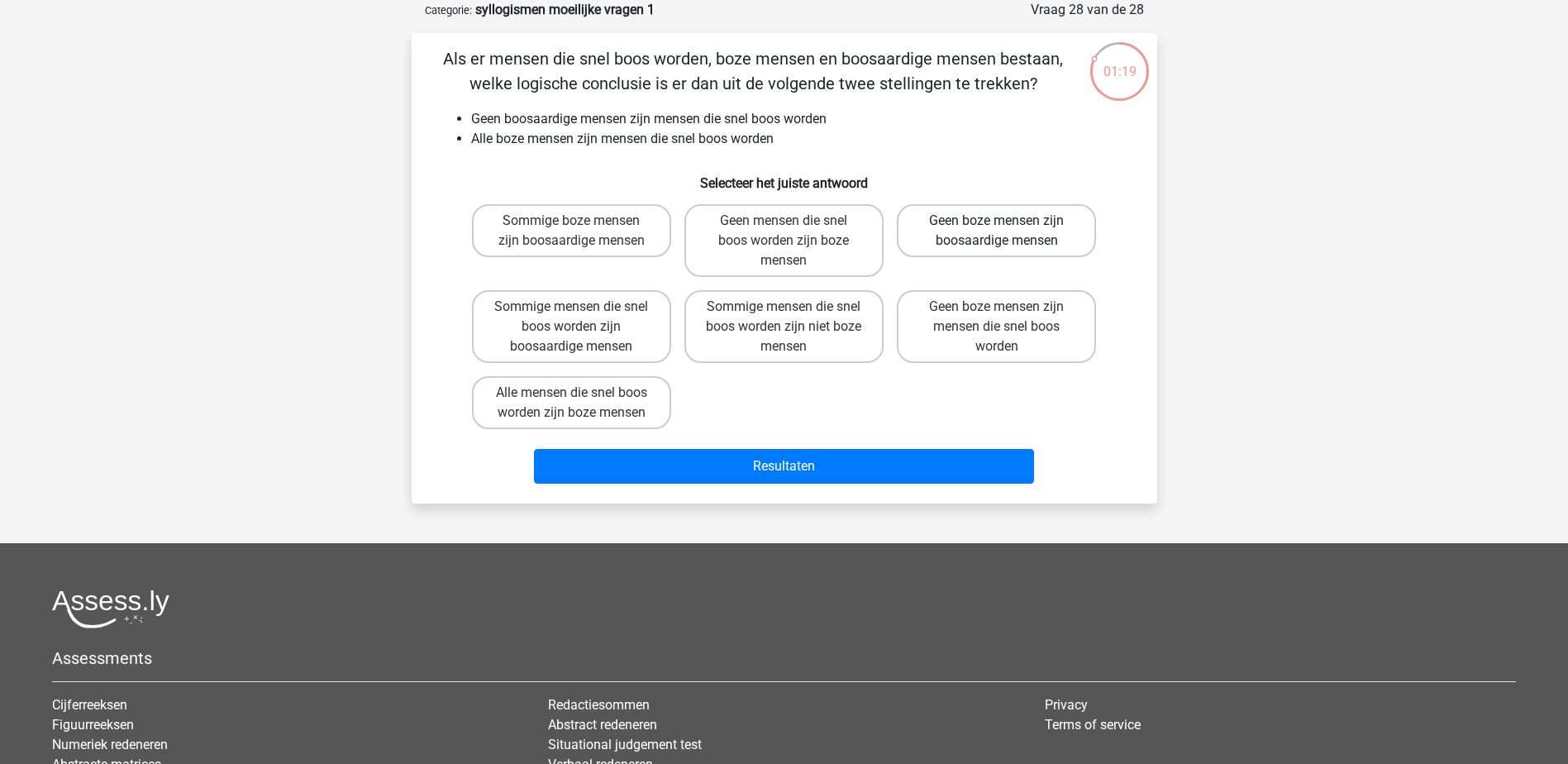
click at [1064, 227] on label "Geen boze mensen zijn boosaardige mensen" at bounding box center [996, 231] width 199 height 53
click at [1008, 227] on input "Geen boze mensen zijn boosaardige mensen" at bounding box center [1002, 226] width 11 height 11
radio input "true"
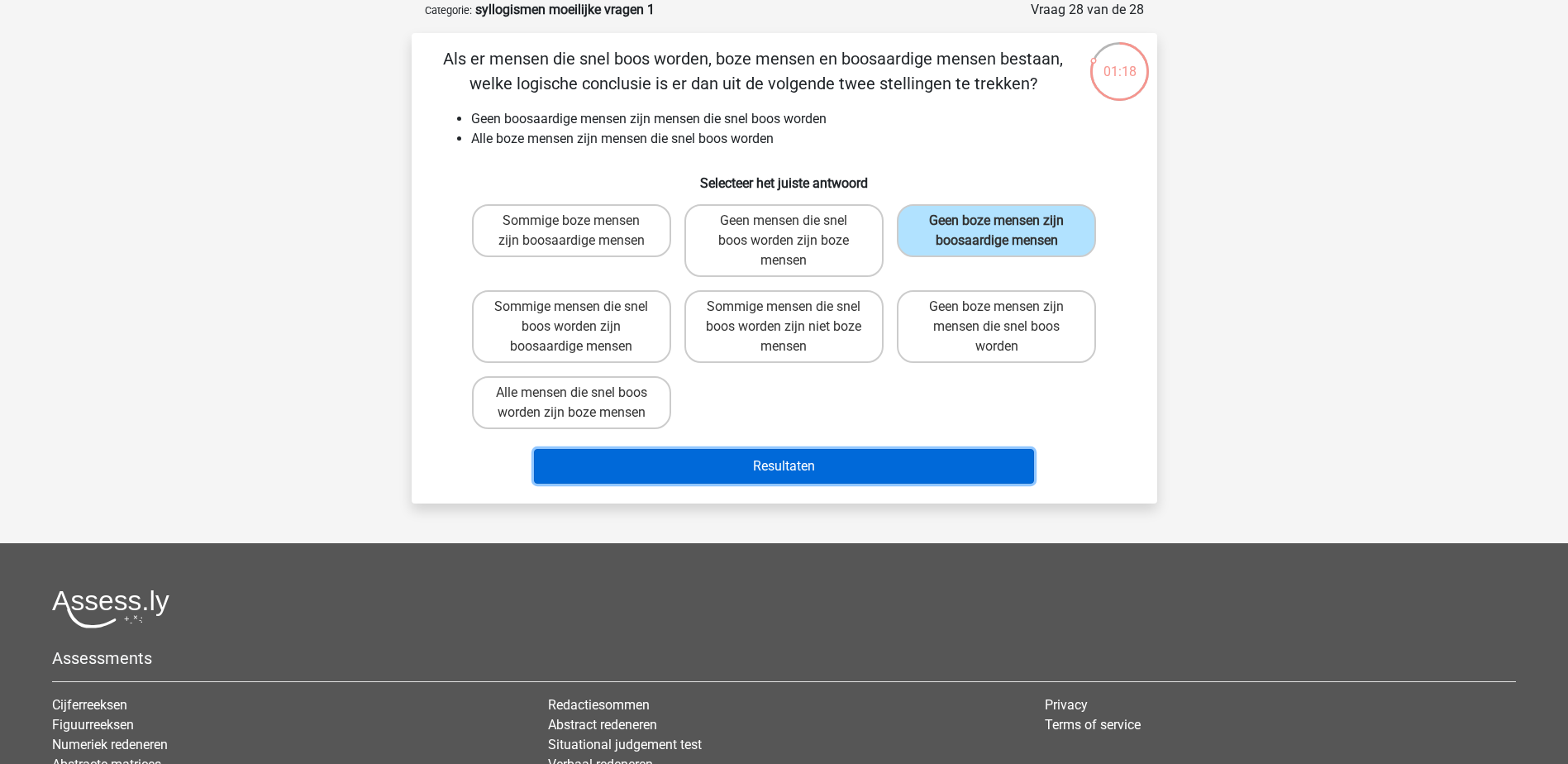
click at [917, 474] on button "Resultaten" at bounding box center [784, 466] width 500 height 34
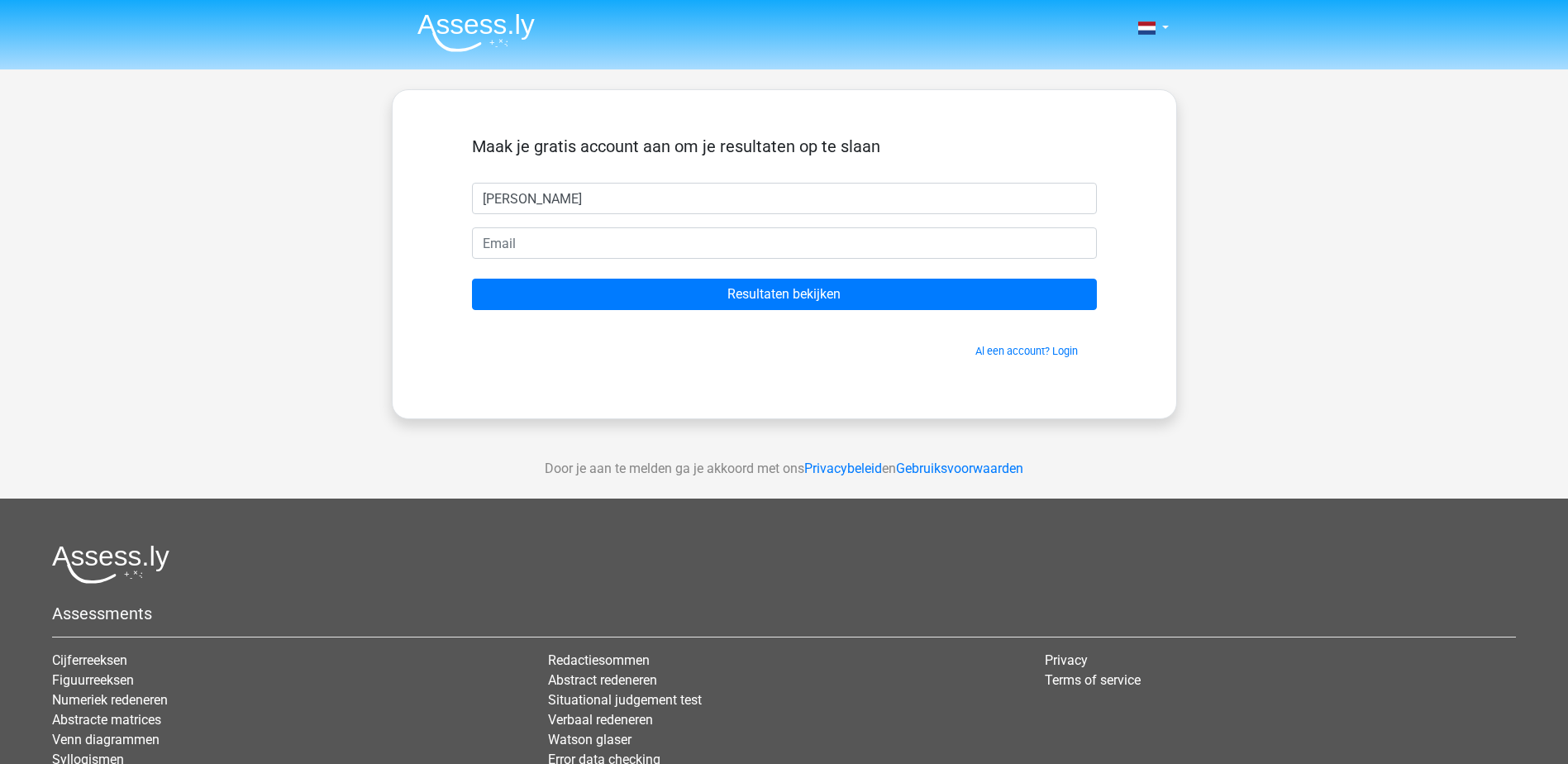
type input "[PERSON_NAME]"
click at [895, 230] on input "email" at bounding box center [784, 243] width 625 height 32
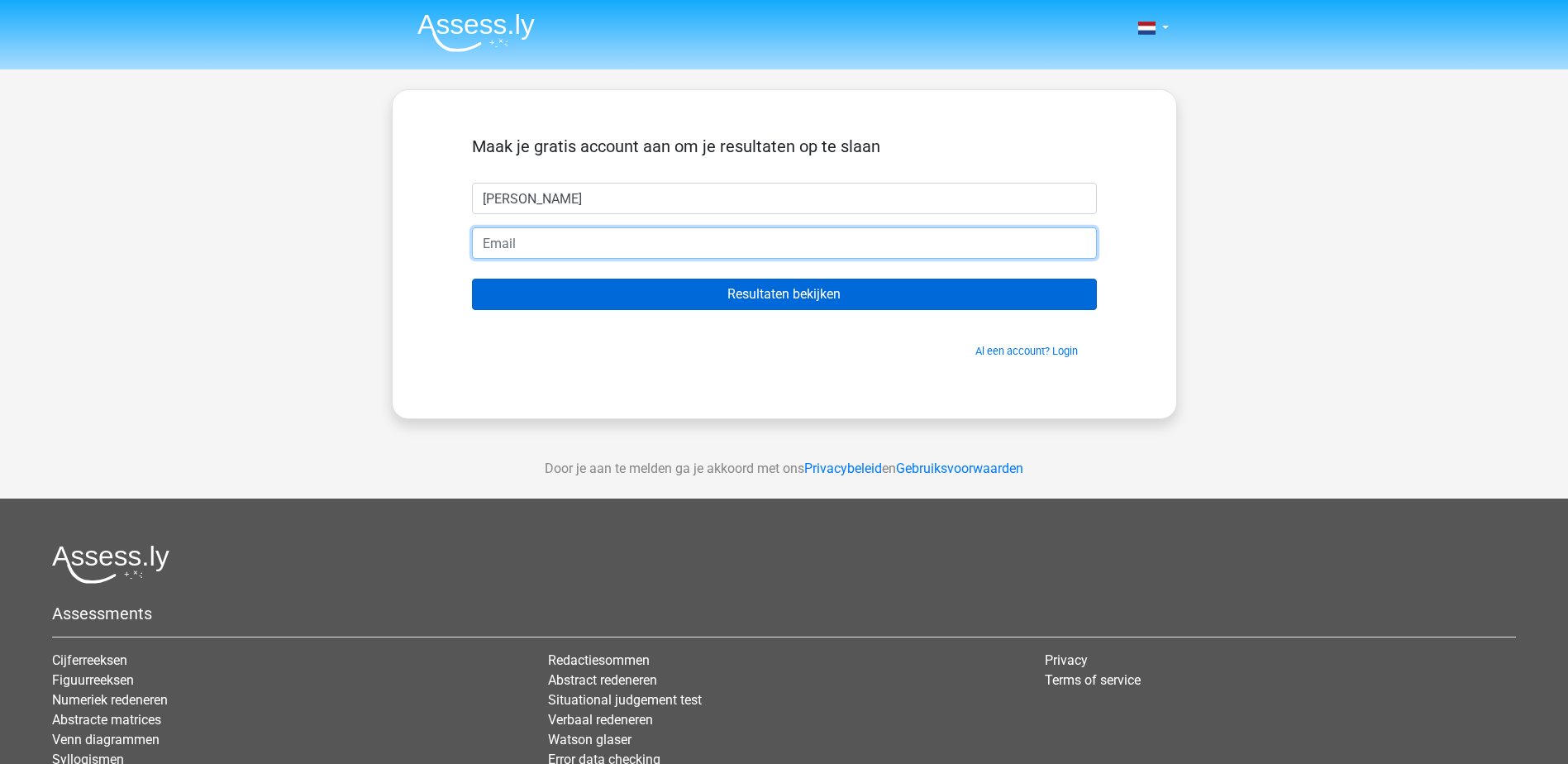
type input "[EMAIL_ADDRESS][DOMAIN_NAME]"
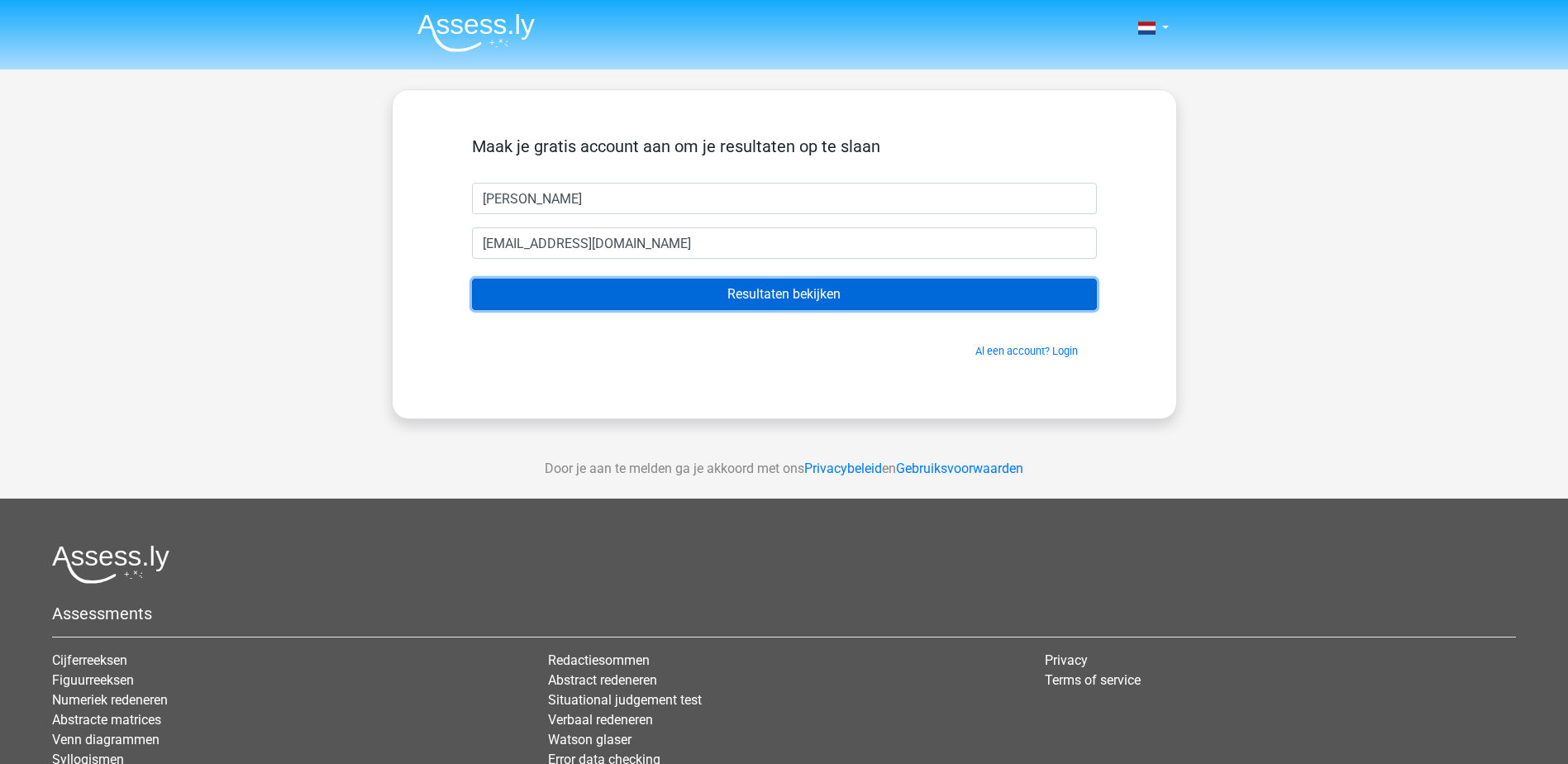
click at [723, 306] on input "Resultaten bekijken" at bounding box center [784, 294] width 625 height 32
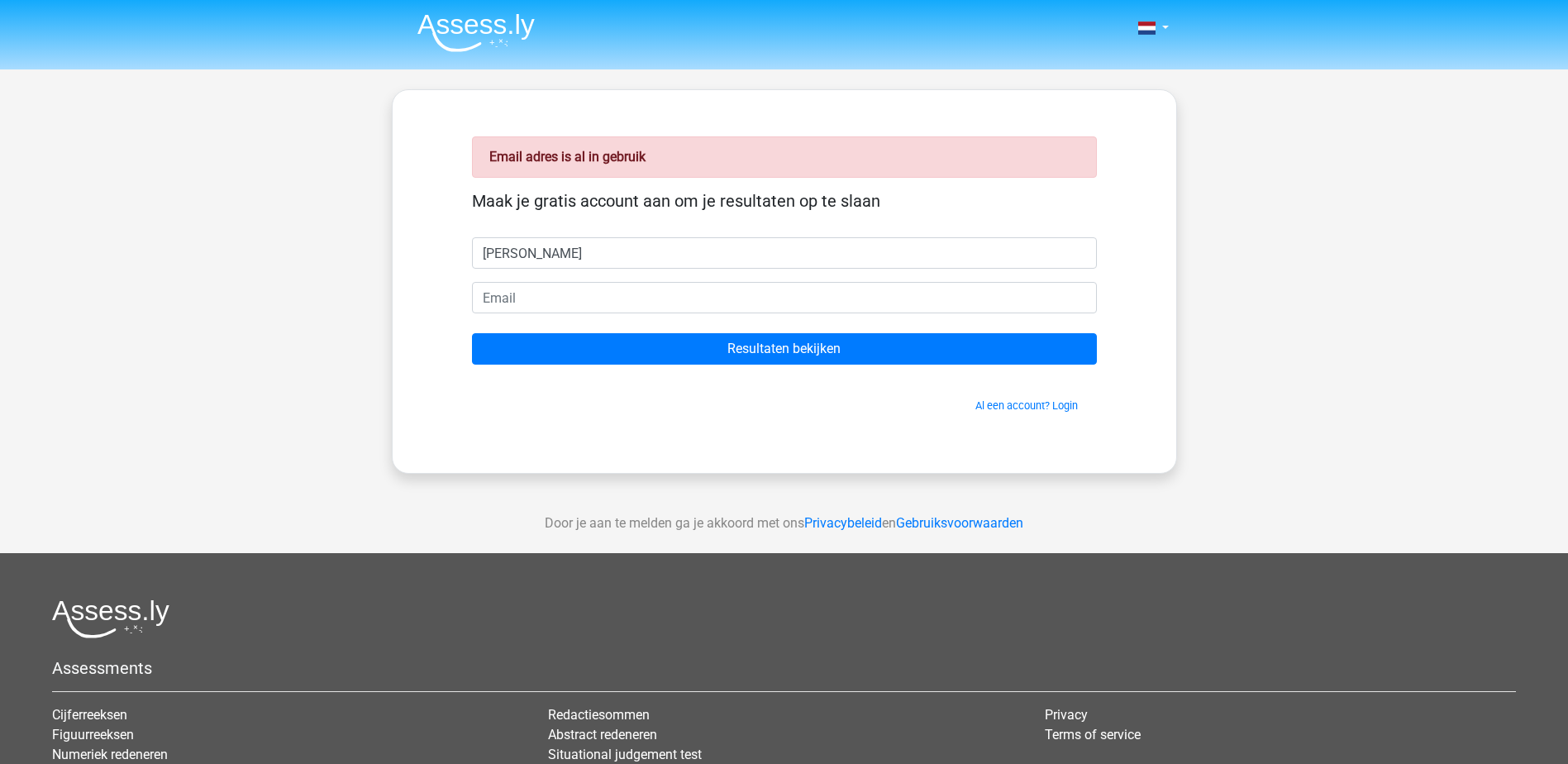
type input "[PERSON_NAME]"
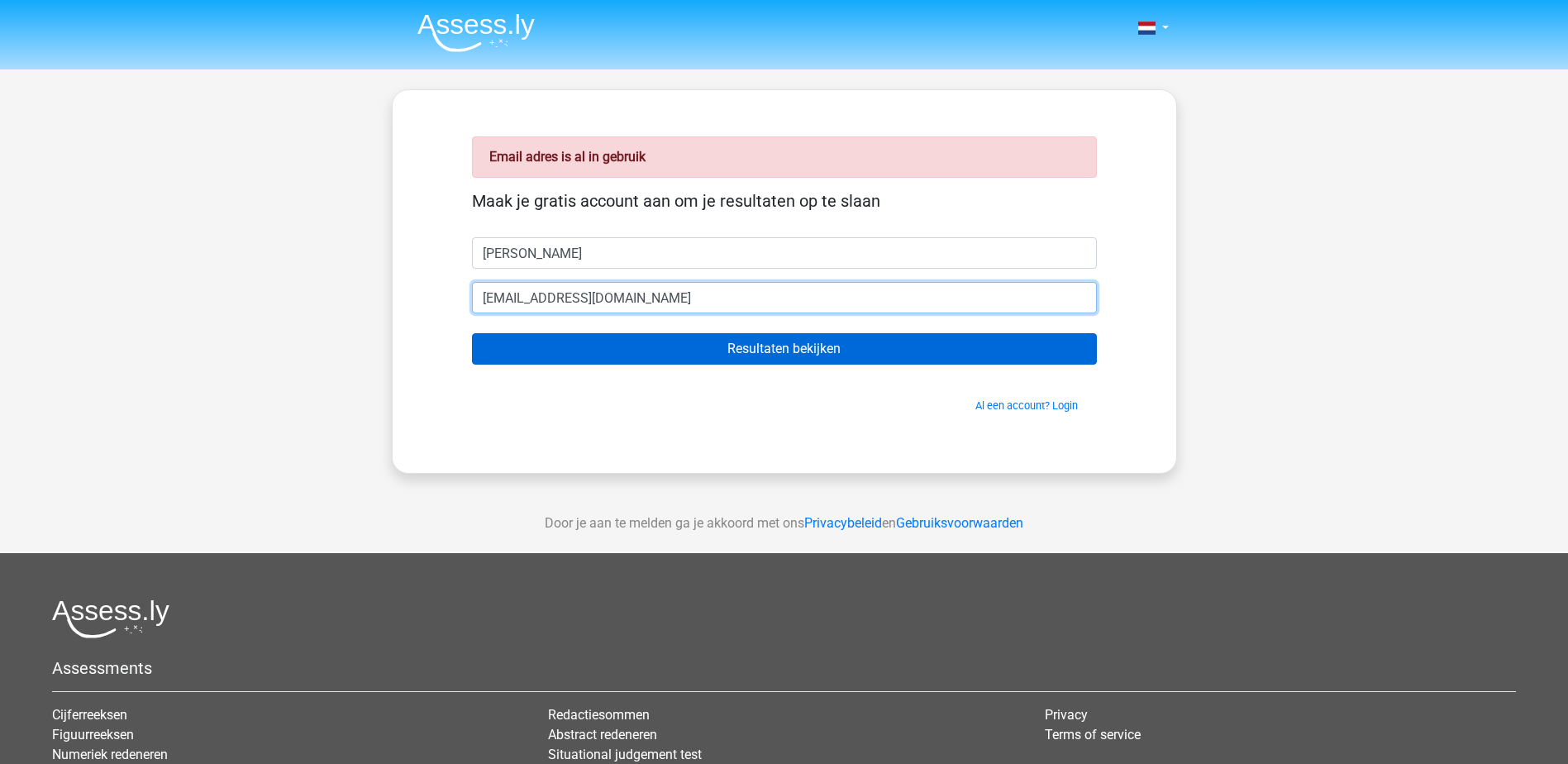
type input "[EMAIL_ADDRESS][DOMAIN_NAME]"
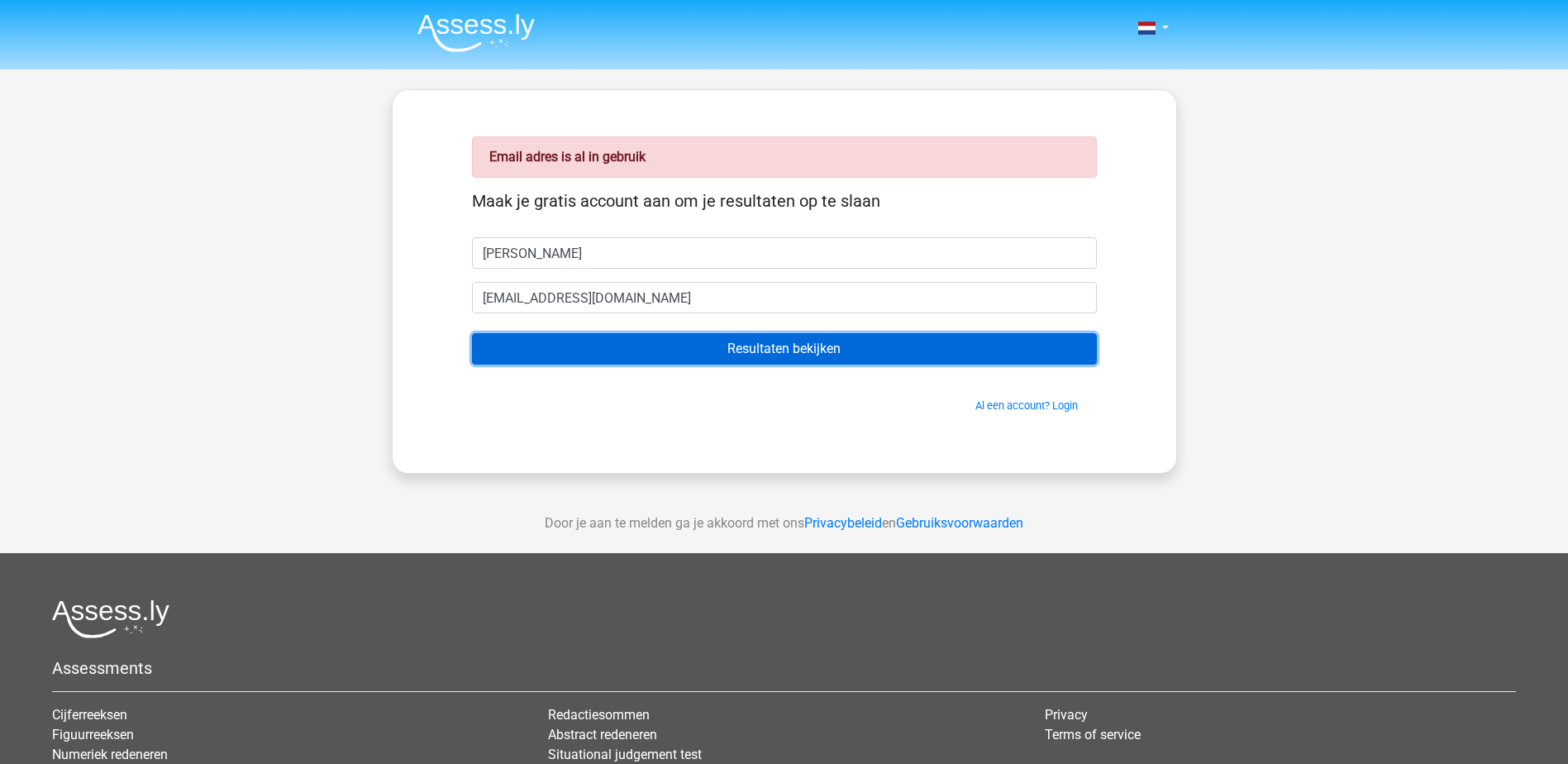
click at [746, 361] on input "Resultaten bekijken" at bounding box center [784, 349] width 625 height 32
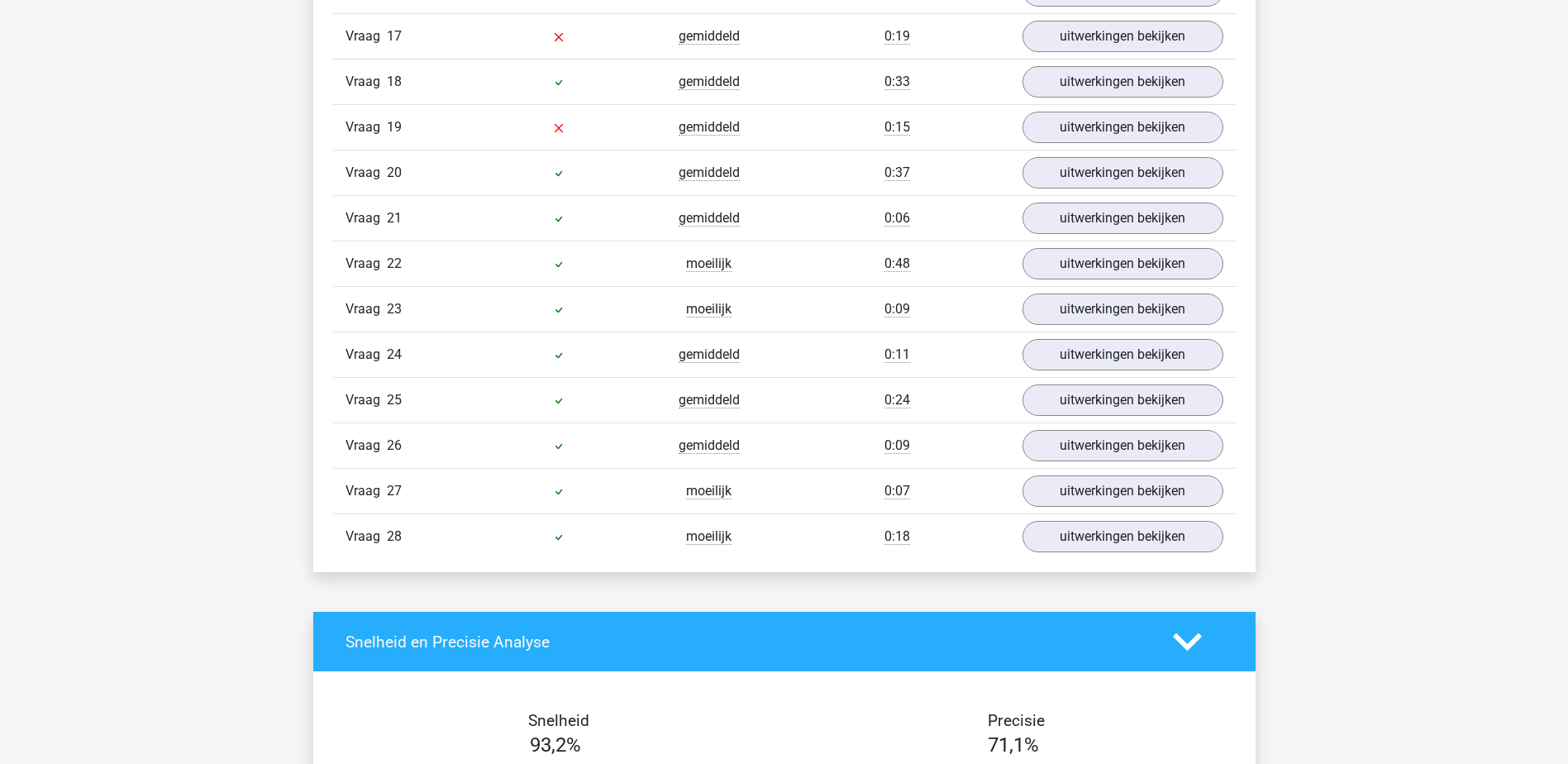
scroll to position [1901, 0]
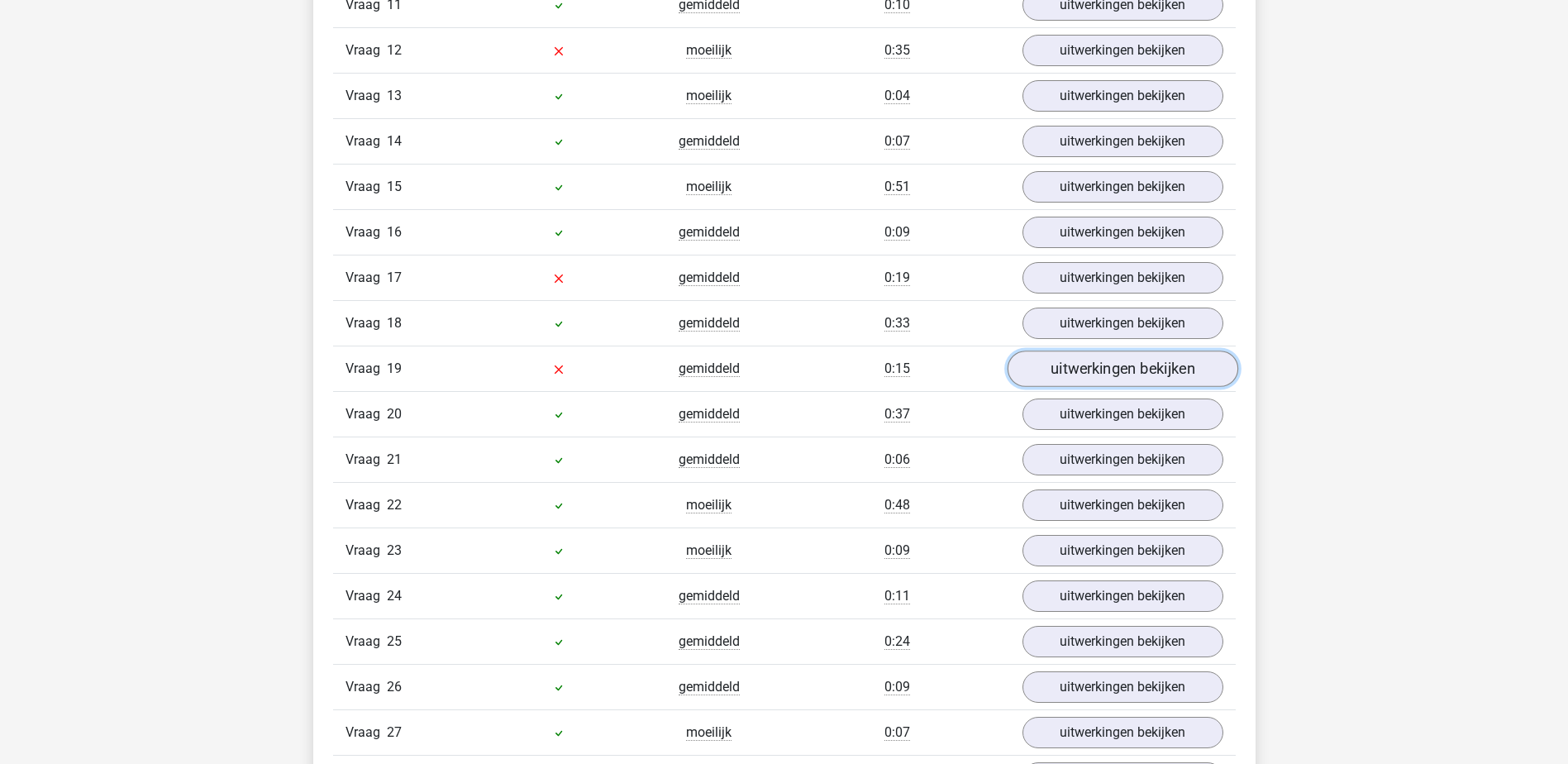
click at [1042, 376] on link "uitwerkingen bekijken" at bounding box center [1122, 369] width 231 height 36
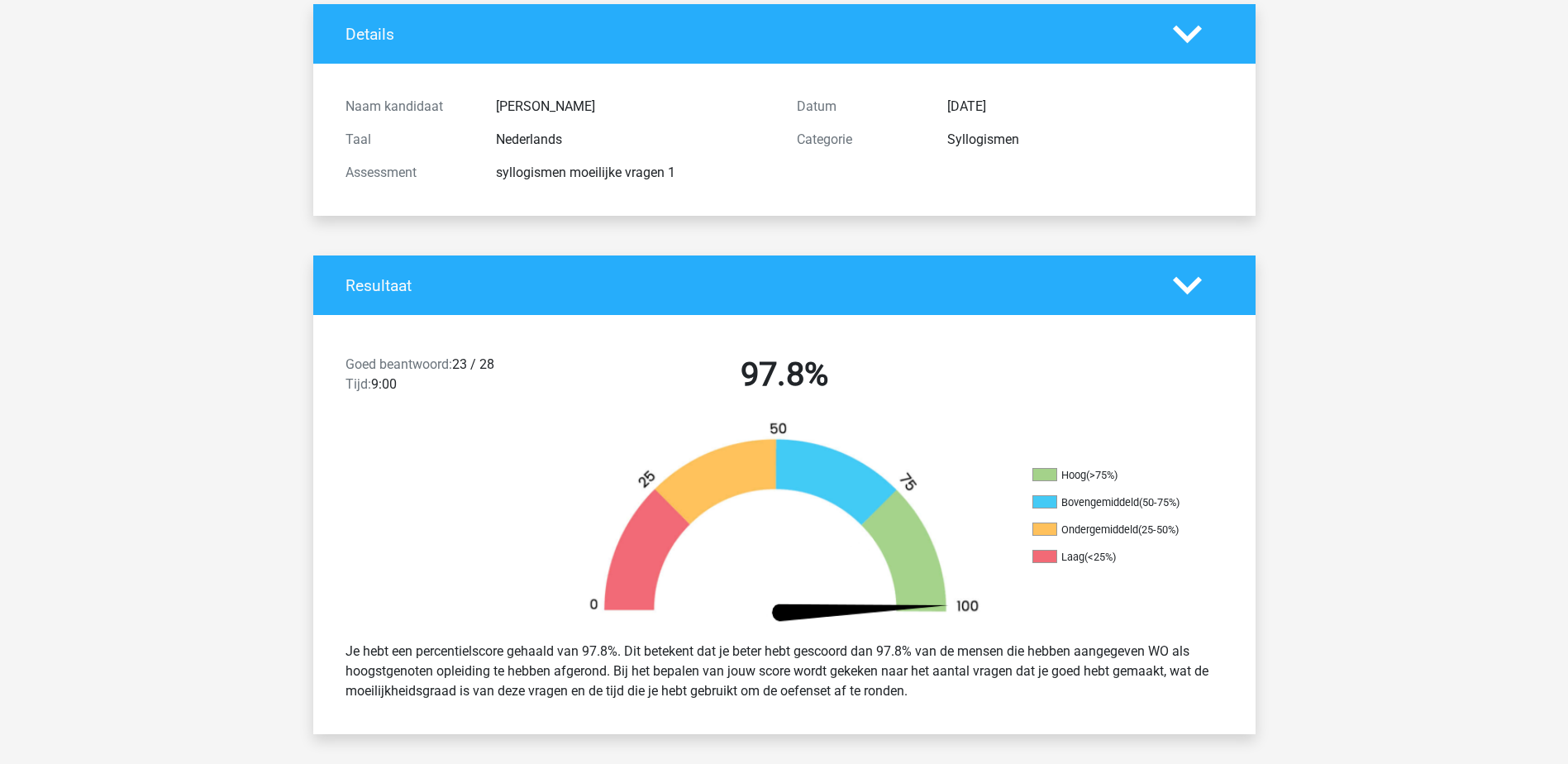
scroll to position [0, 0]
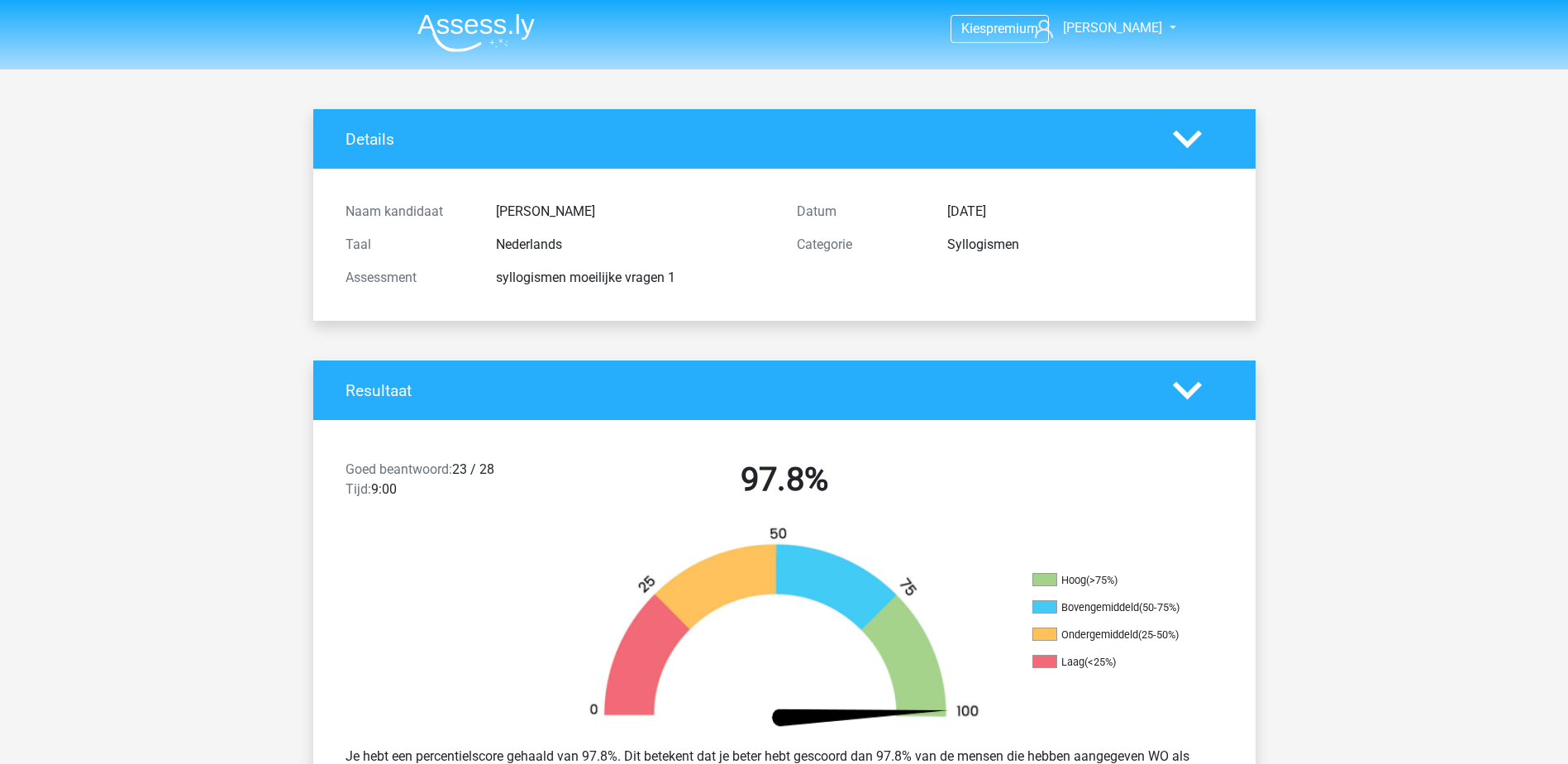
click at [1111, 40] on nav "Kies premium bram resultaat@hotmail.com" at bounding box center [784, 29] width 760 height 54
click at [1125, 31] on span "[PERSON_NAME]" at bounding box center [1112, 27] width 100 height 15
click at [1103, 119] on link "Logout" at bounding box center [1105, 132] width 114 height 27
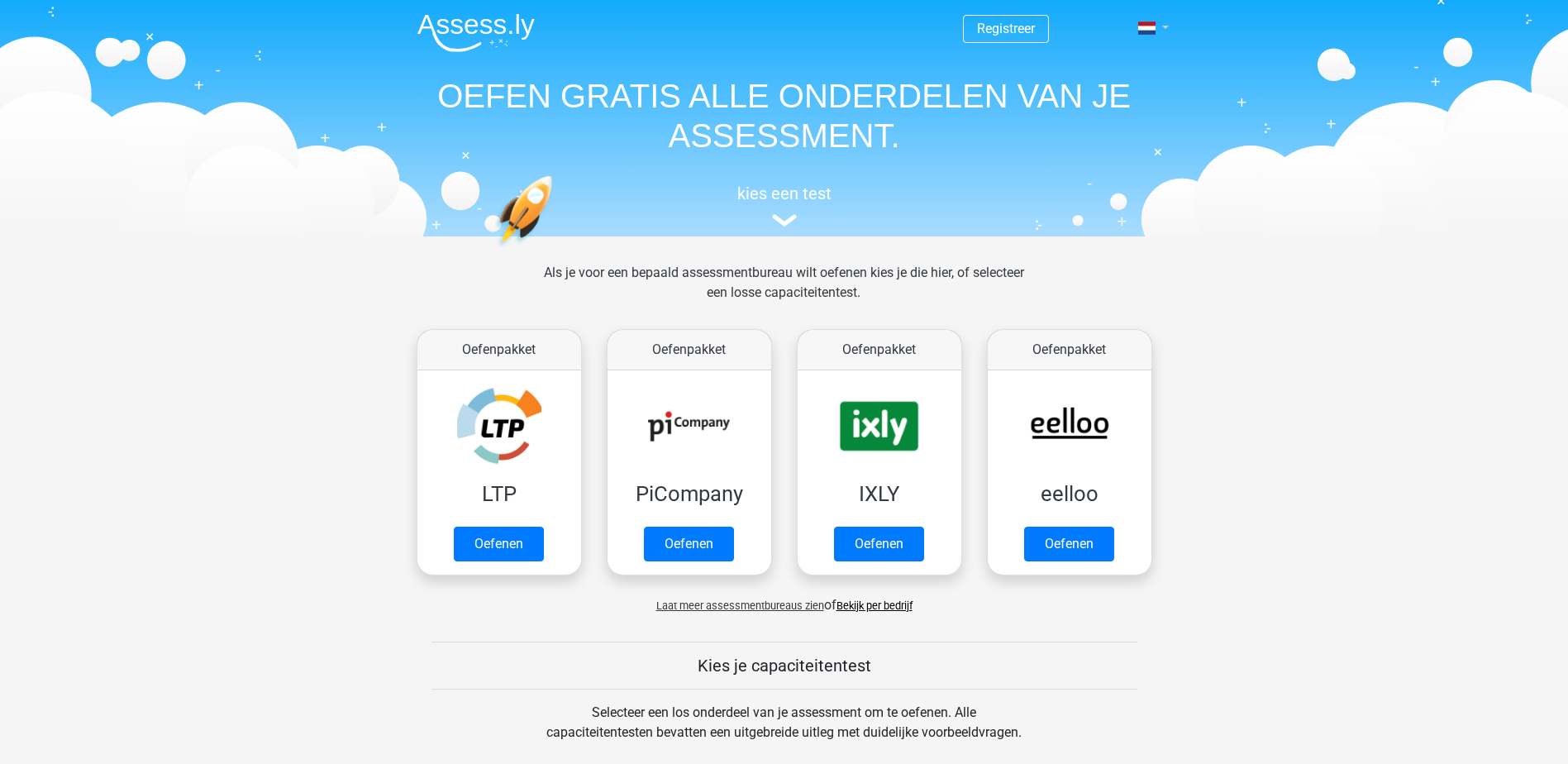
click at [1156, 27] on link at bounding box center [1147, 27] width 33 height 20
click at [1101, 120] on link "Login" at bounding box center [1105, 118] width 114 height 27
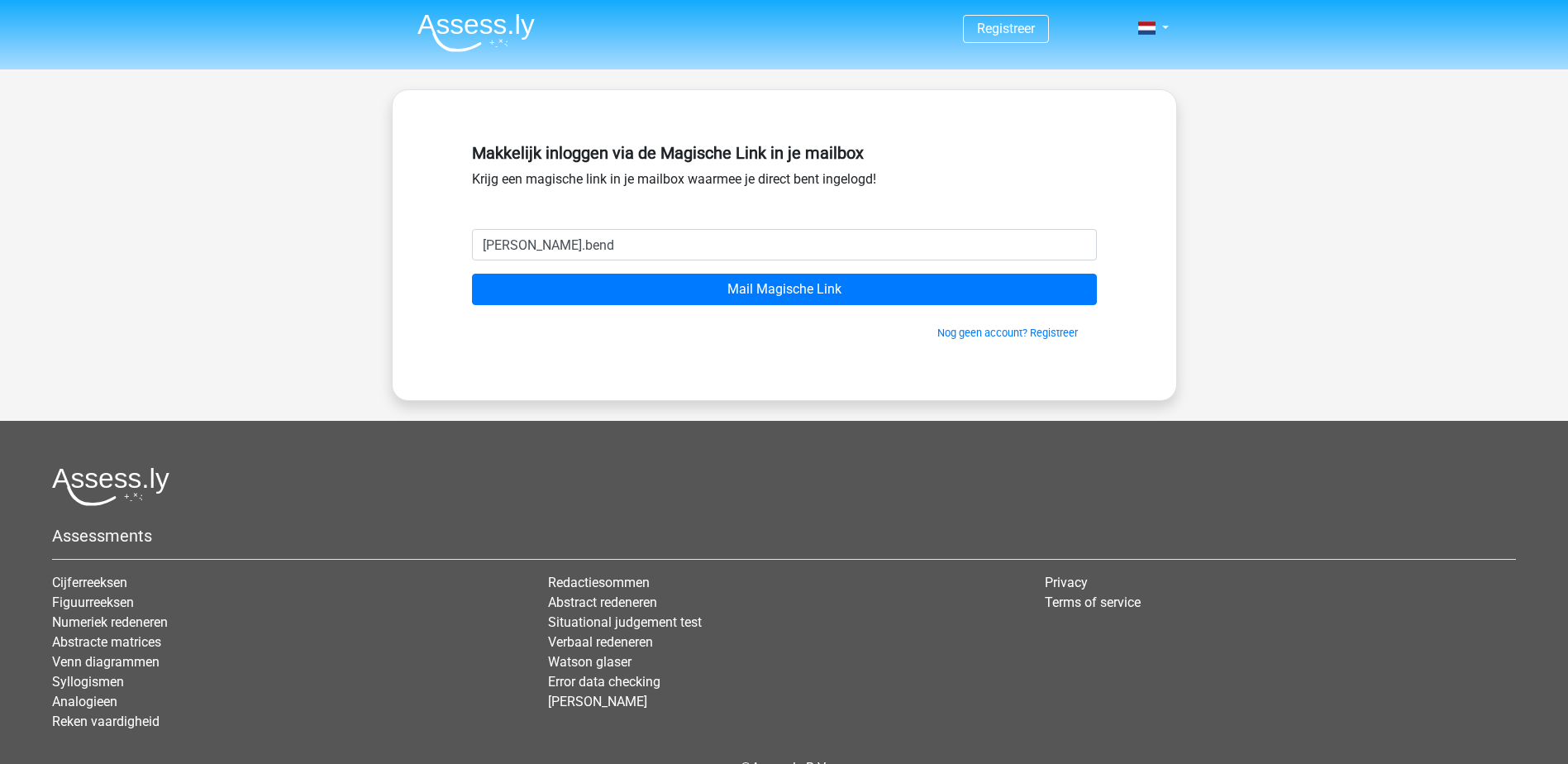
type input "[EMAIL_ADDRESS][PERSON_NAME][DOMAIN_NAME]"
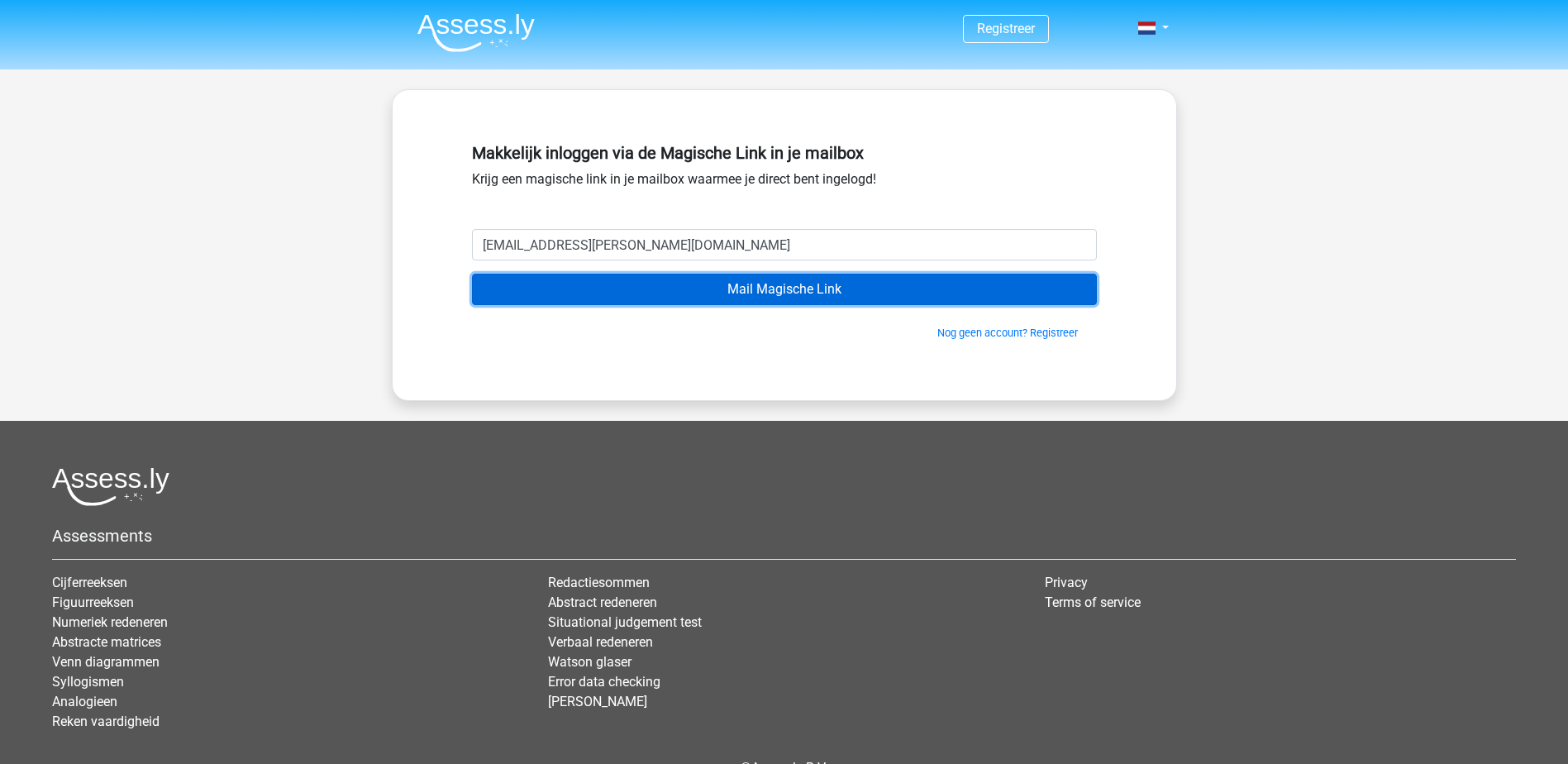
click at [922, 279] on input "Mail Magische Link" at bounding box center [784, 289] width 625 height 32
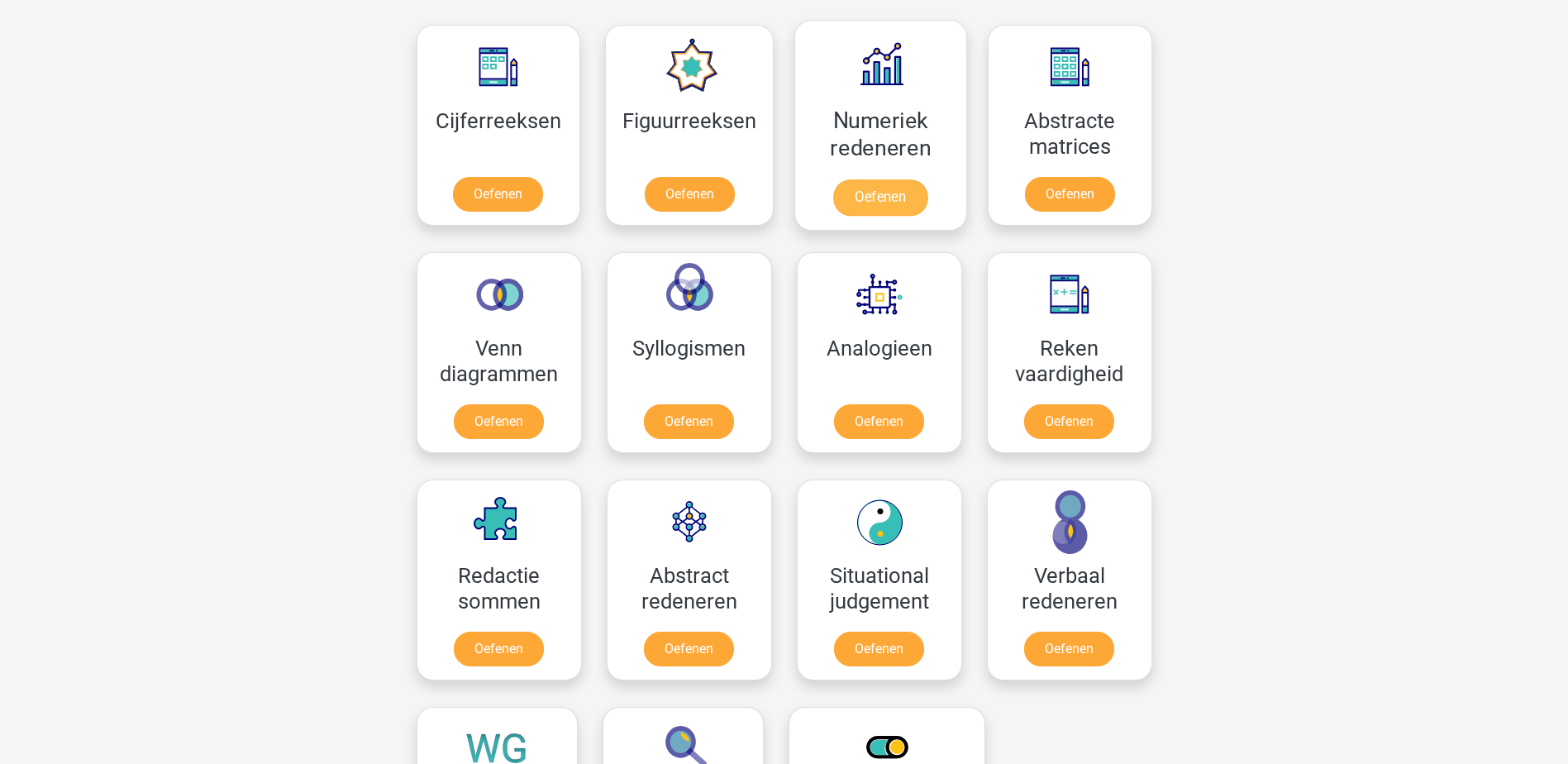
scroll to position [909, 0]
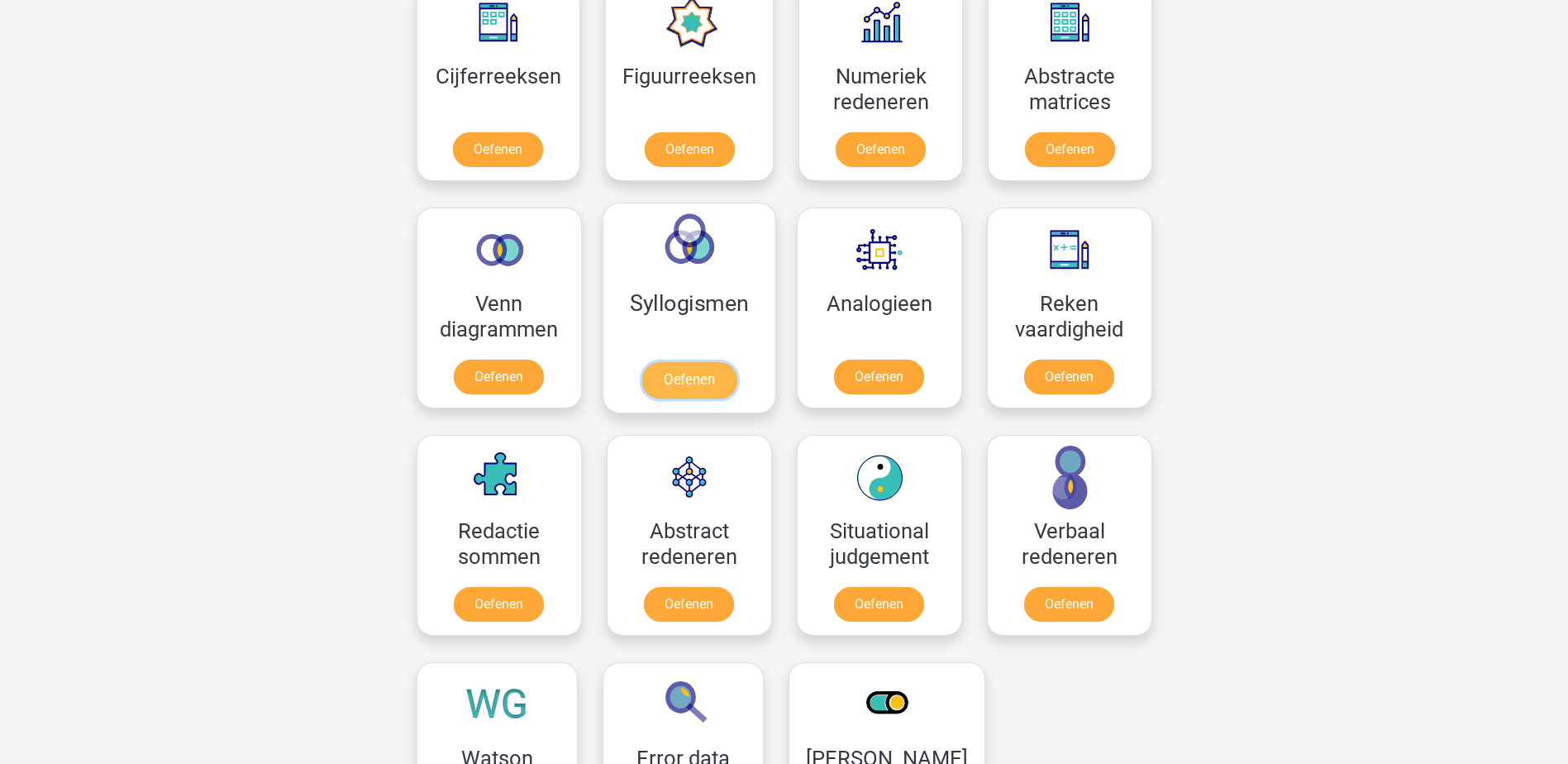
click at [736, 362] on link "Oefenen" at bounding box center [688, 380] width 94 height 36
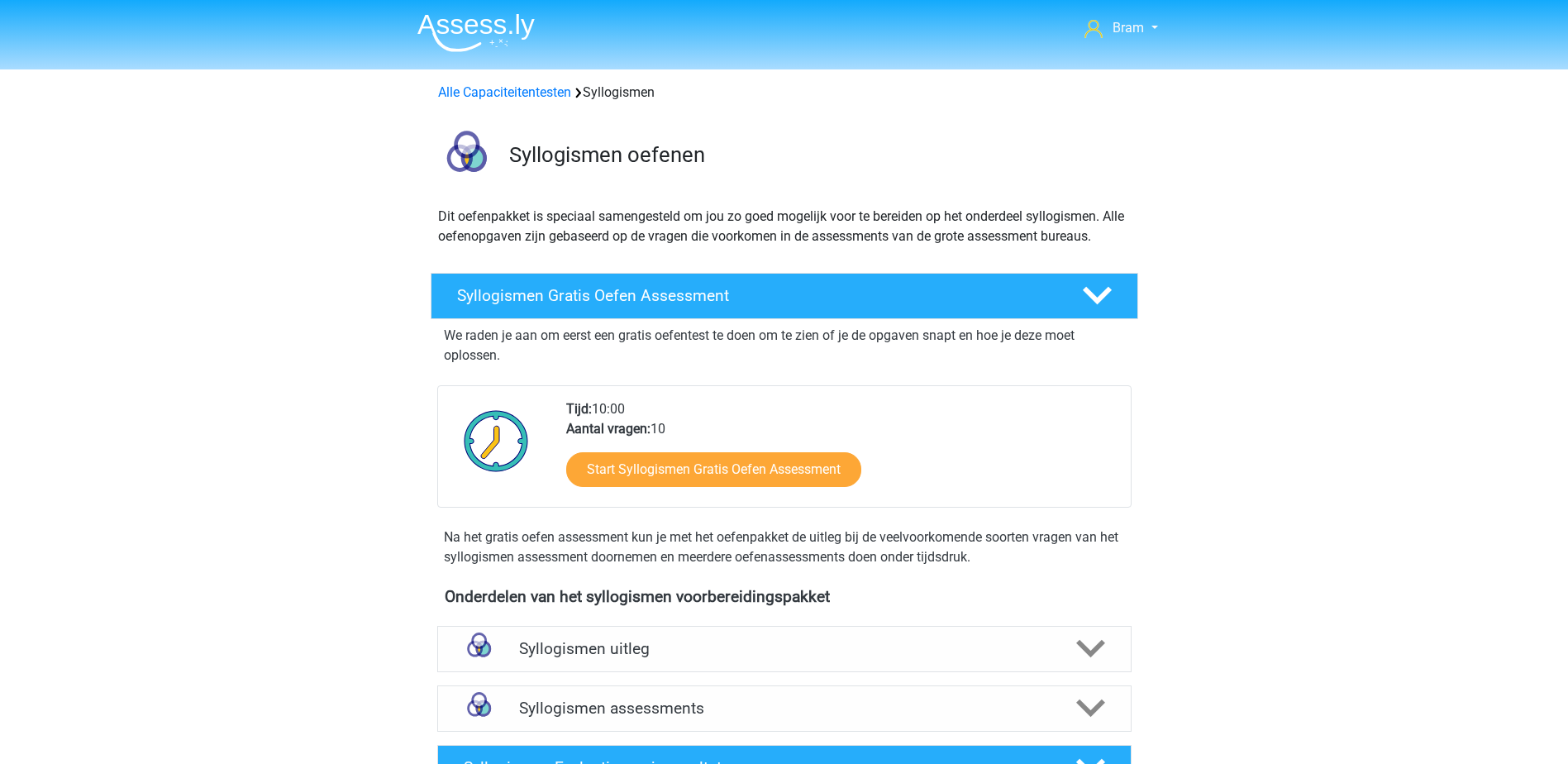
click at [499, 39] on img at bounding box center [475, 32] width 118 height 39
